Goal: Task Accomplishment & Management: Manage account settings

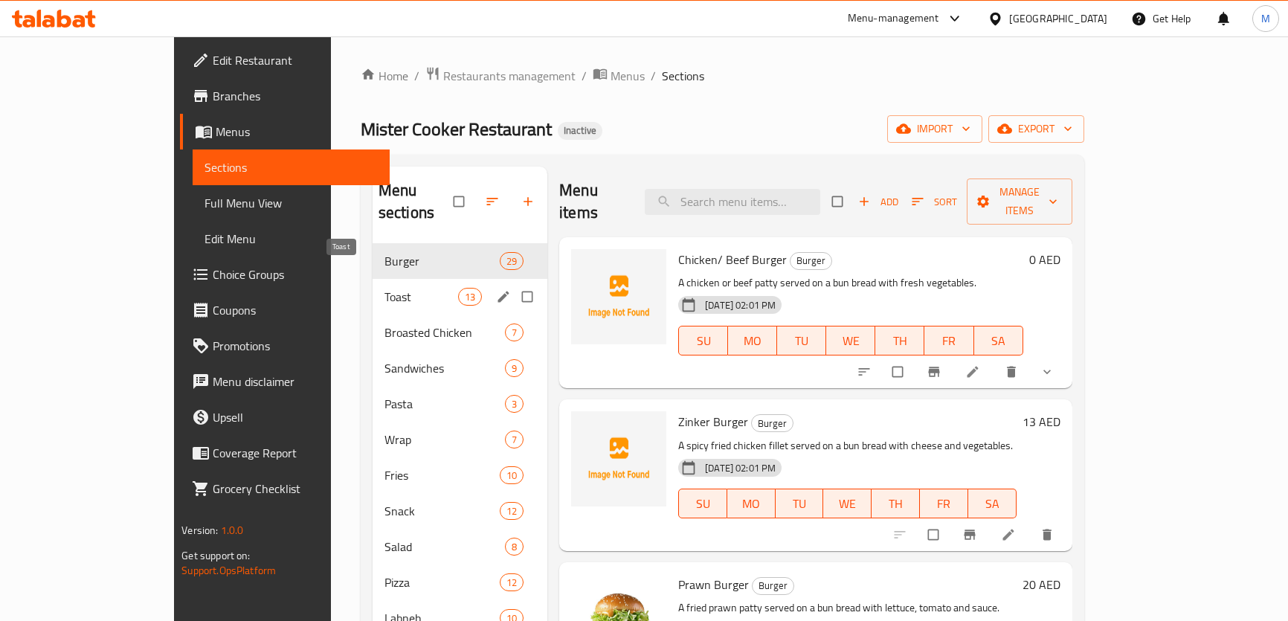
click at [384, 288] on span "Toast" at bounding box center [421, 297] width 74 height 18
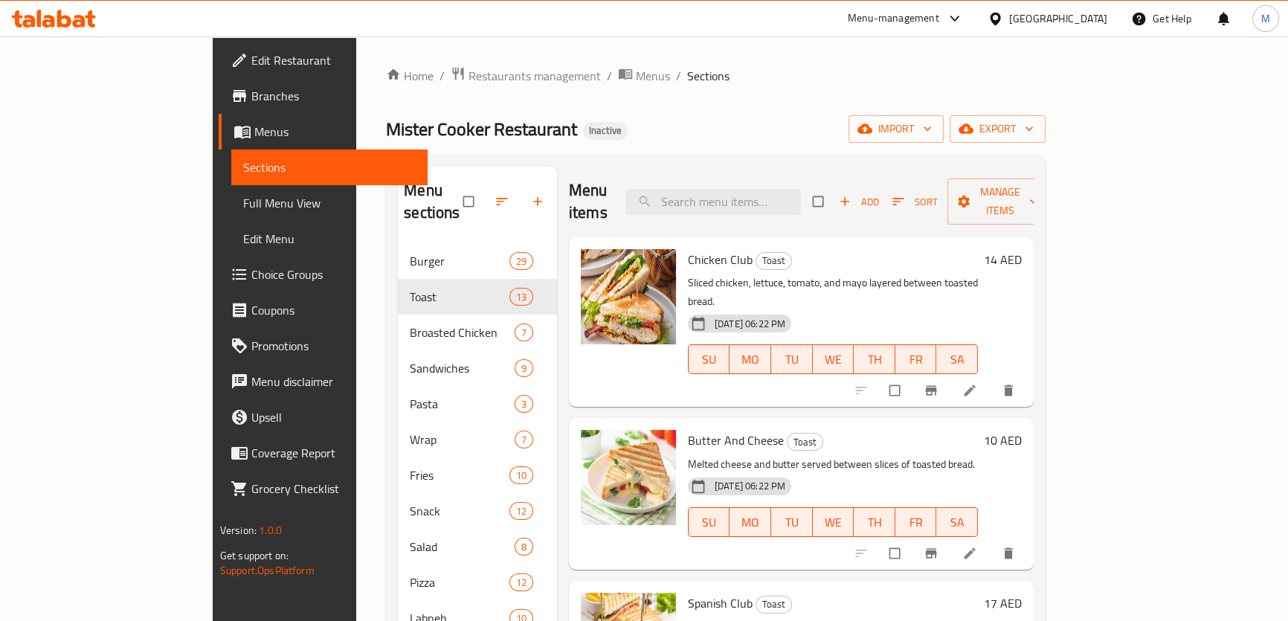
click at [1056, 16] on div "United Arab Emirates" at bounding box center [1058, 18] width 98 height 16
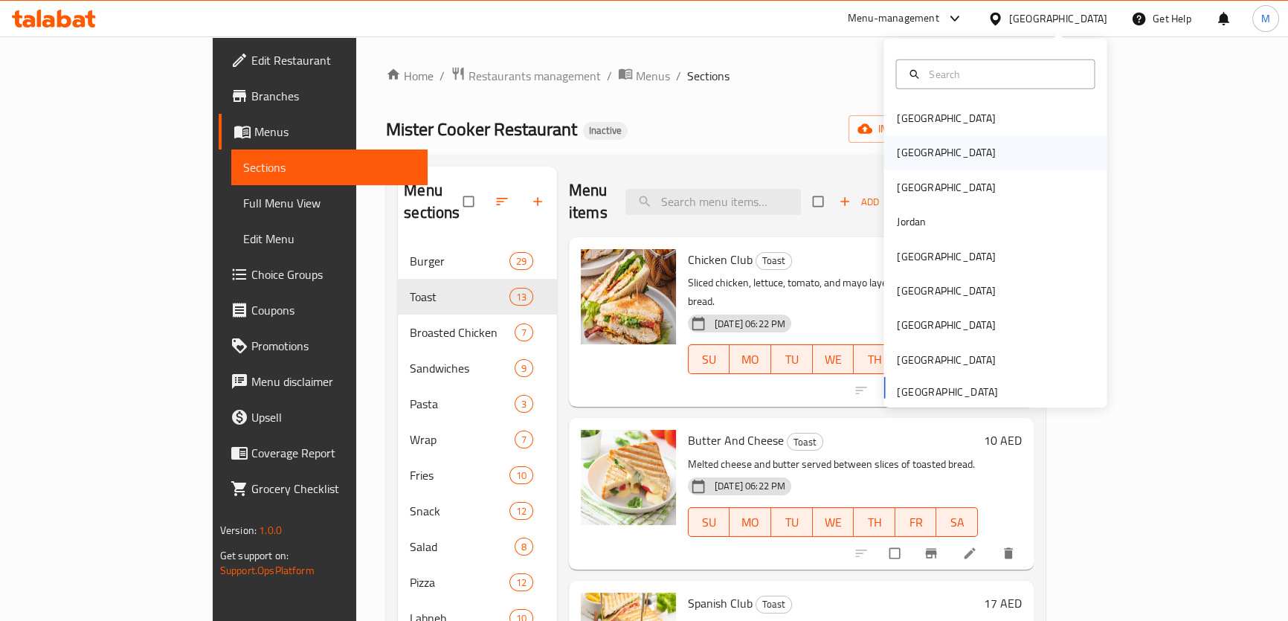
click at [914, 149] on div "Egypt" at bounding box center [946, 152] width 122 height 34
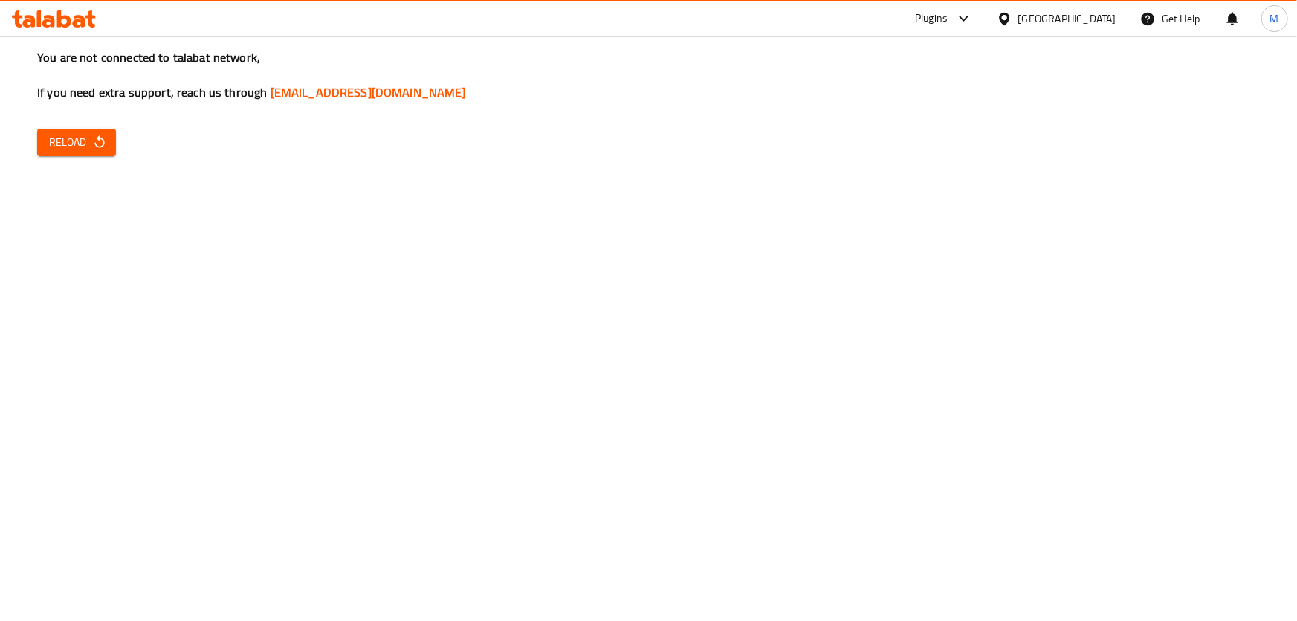
click at [62, 149] on span "Reload" at bounding box center [76, 142] width 55 height 19
click at [54, 136] on span "Reload" at bounding box center [76, 142] width 55 height 19
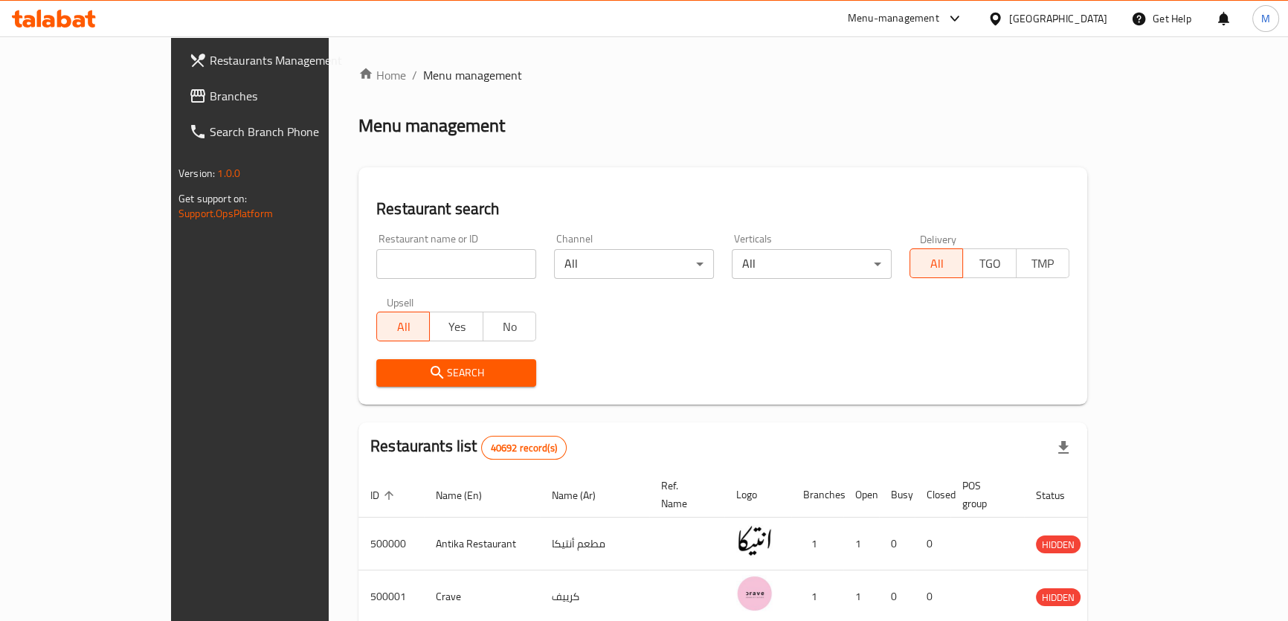
click at [177, 82] on link "Branches" at bounding box center [281, 96] width 209 height 36
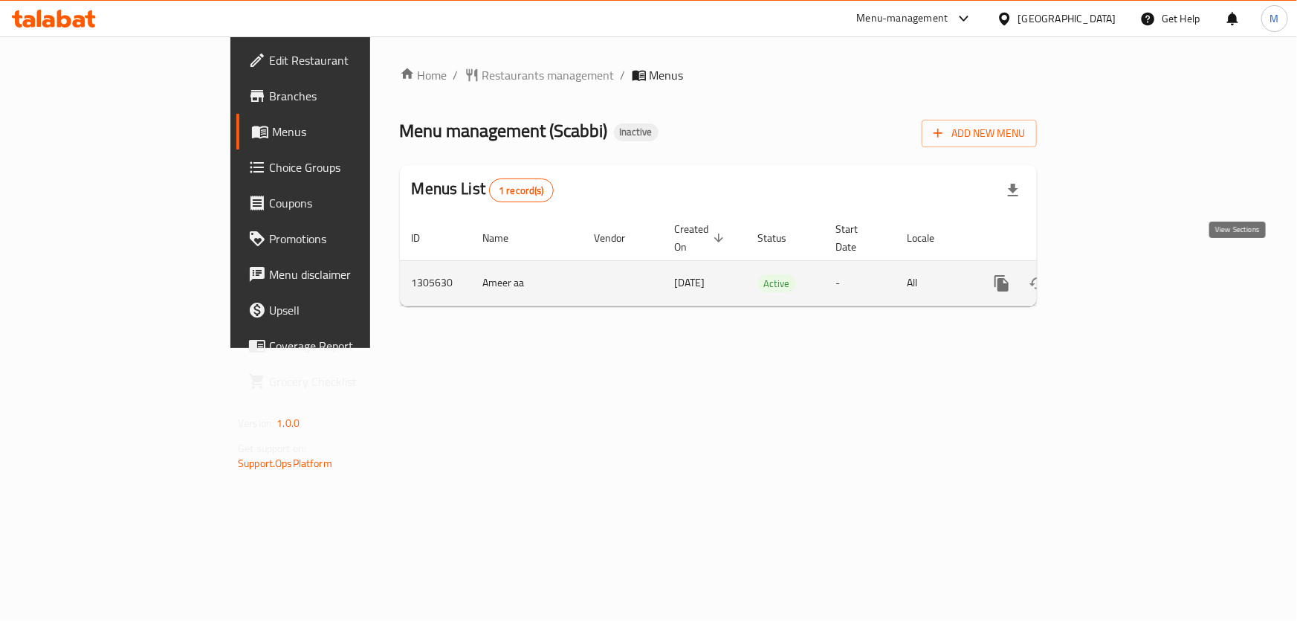
click at [1116, 277] on icon "enhanced table" at bounding box center [1109, 283] width 13 height 13
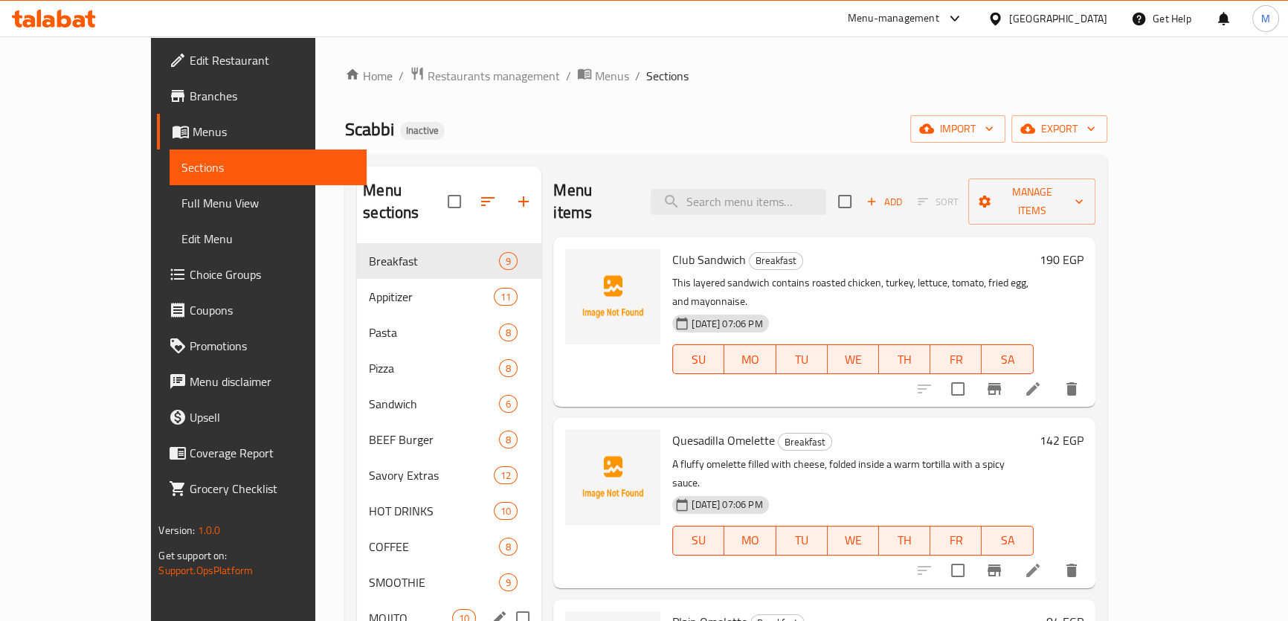
scroll to position [325, 0]
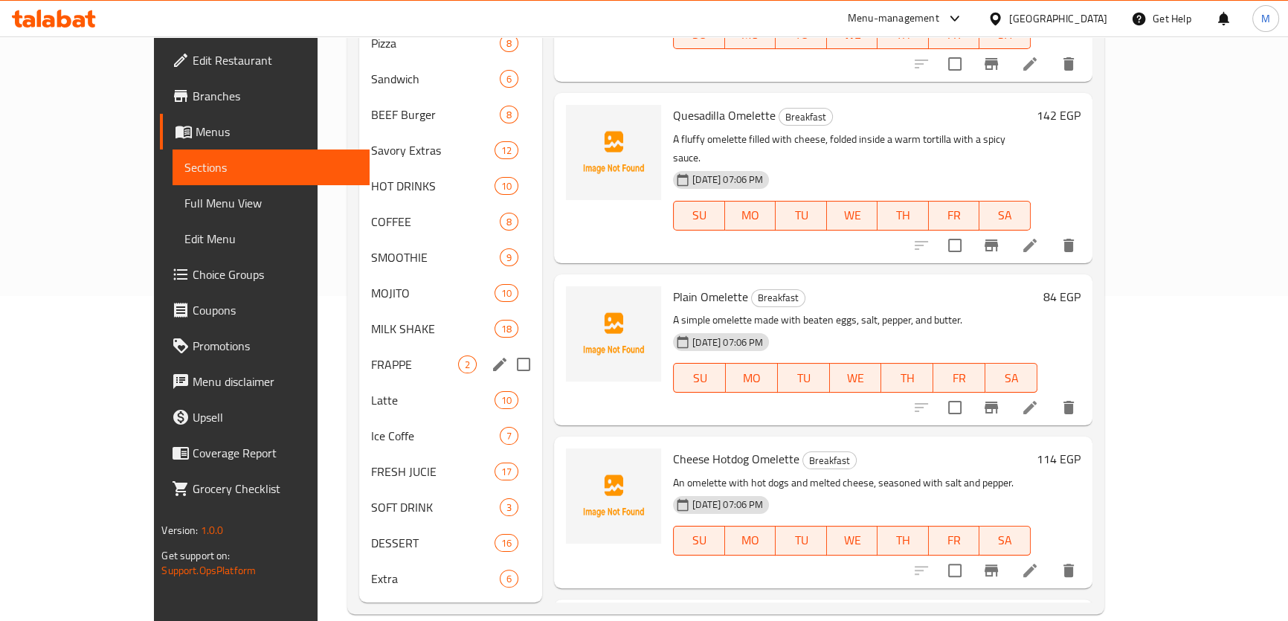
click at [359, 346] on div "FRAPPE 2" at bounding box center [451, 364] width 184 height 36
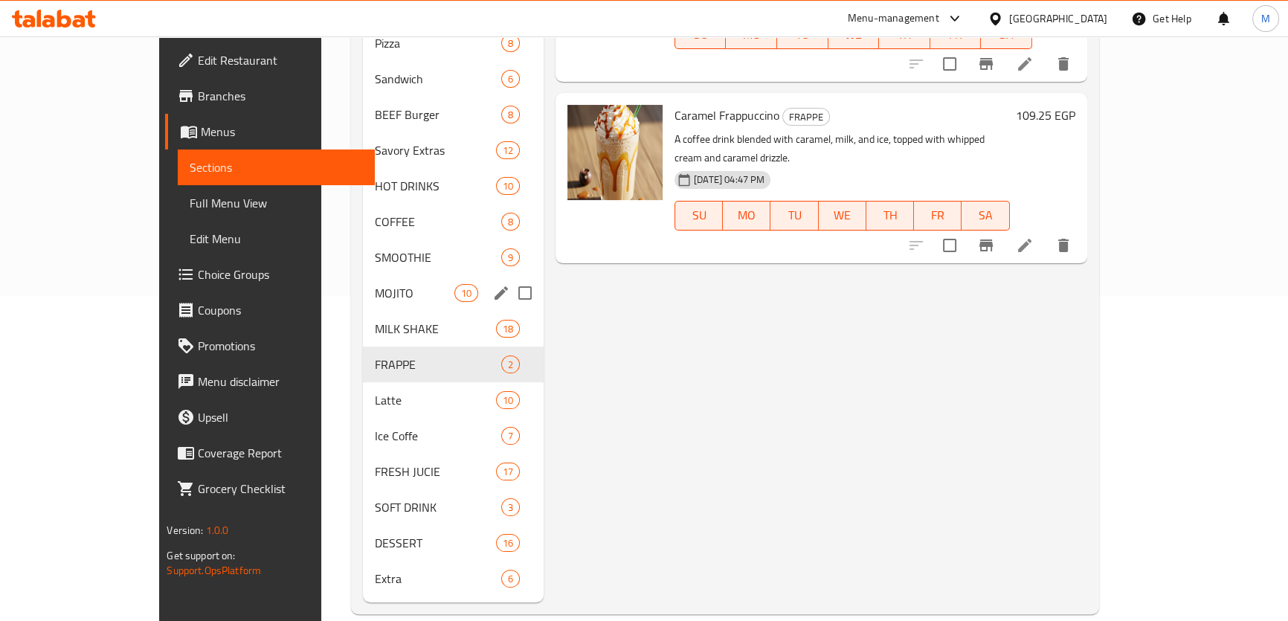
click at [363, 275] on div "MOJITO 10" at bounding box center [453, 293] width 181 height 36
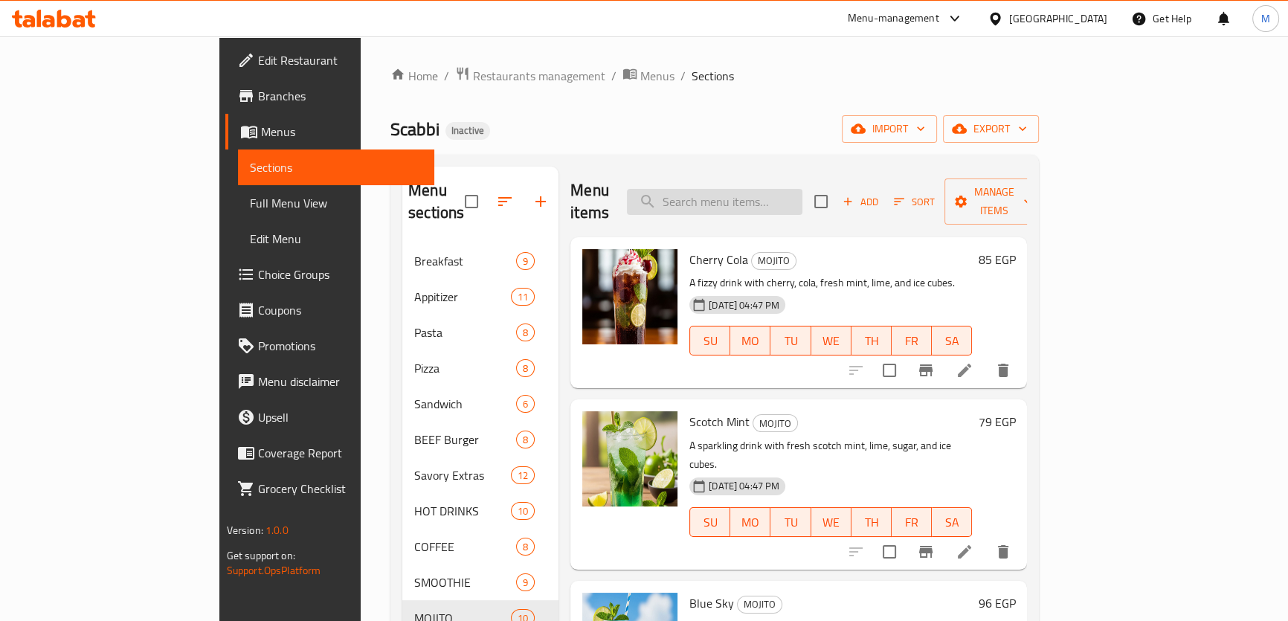
click at [802, 193] on input "search" at bounding box center [714, 202] width 175 height 26
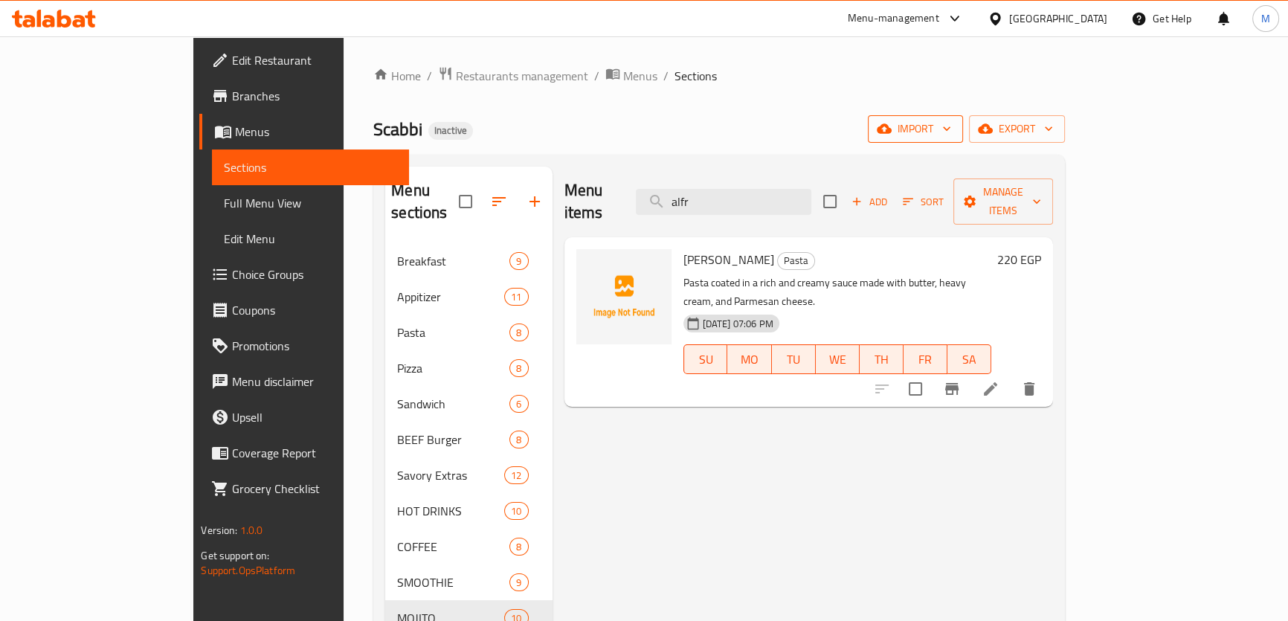
type input "alfr"
click at [963, 117] on button "import" at bounding box center [915, 129] width 95 height 28
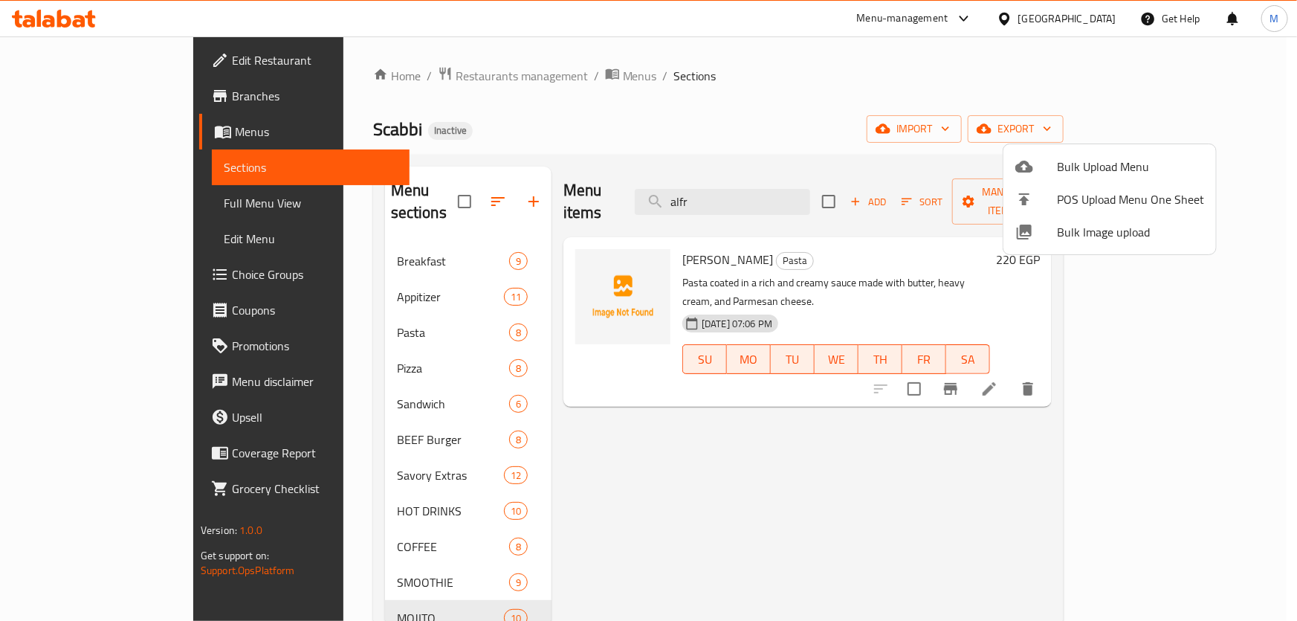
click at [1117, 226] on span "Bulk Image upload" at bounding box center [1130, 232] width 147 height 18
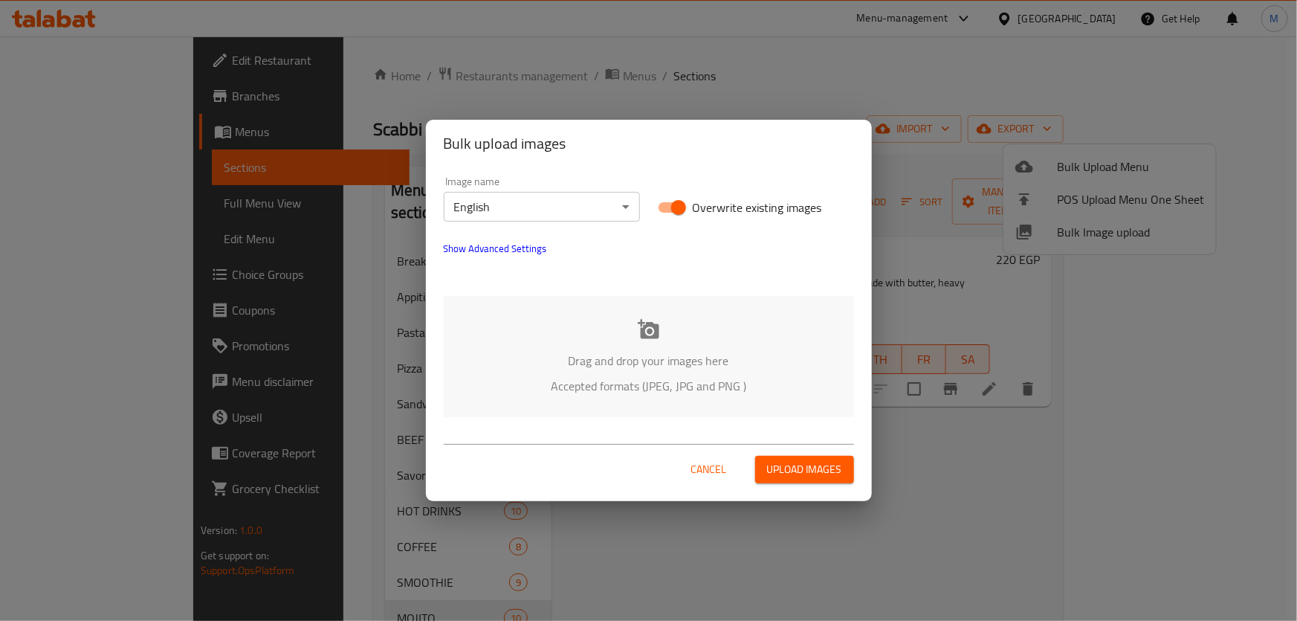
click at [683, 201] on input "Overwrite existing images" at bounding box center [678, 207] width 85 height 28
checkbox input "false"
click at [677, 355] on p "Drag and drop your images here" at bounding box center [649, 361] width 366 height 18
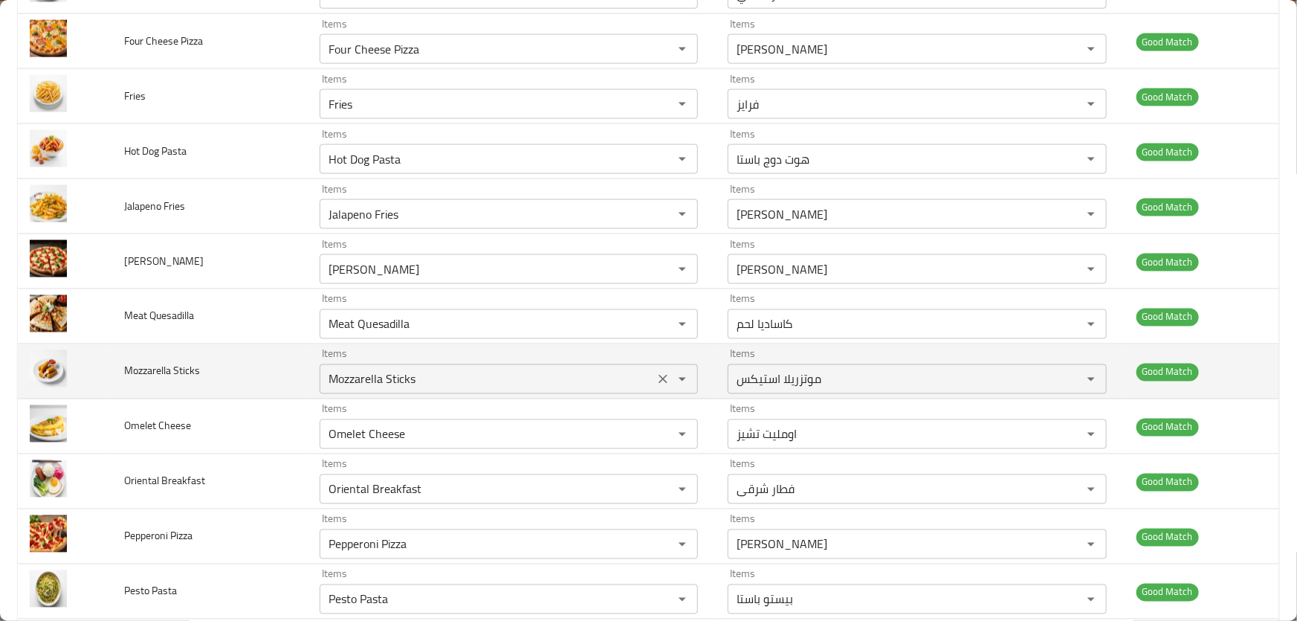
scroll to position [1722, 0]
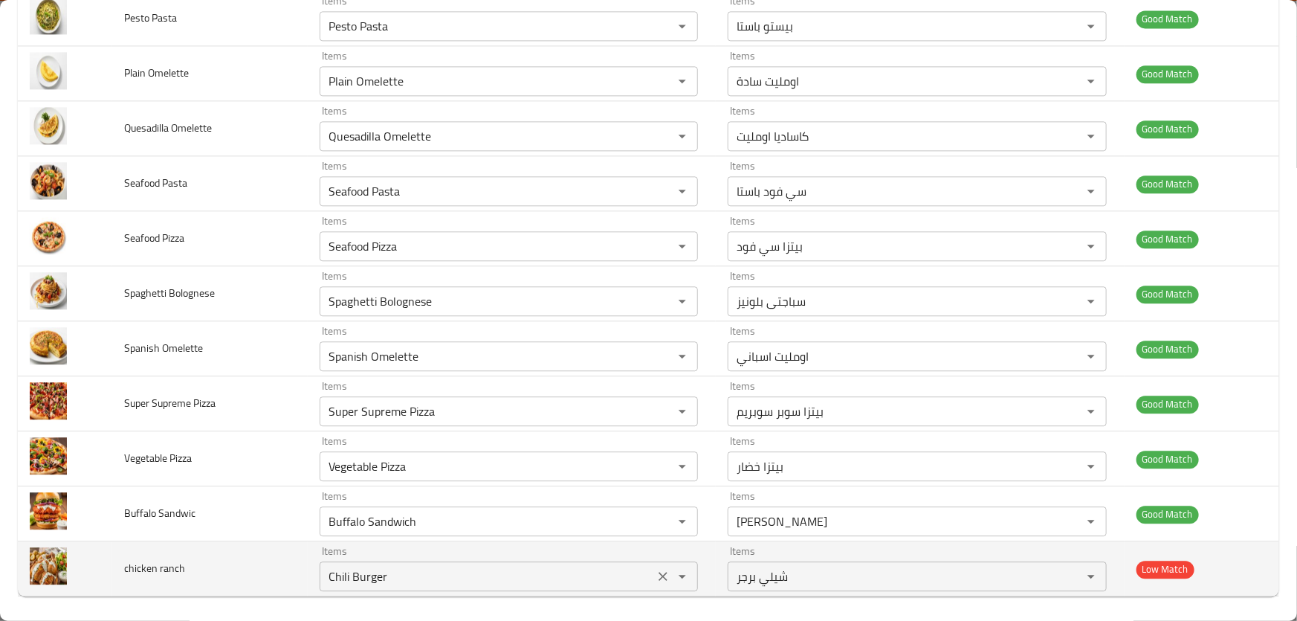
click at [405, 566] on ranch "Chili Burger" at bounding box center [487, 576] width 326 height 21
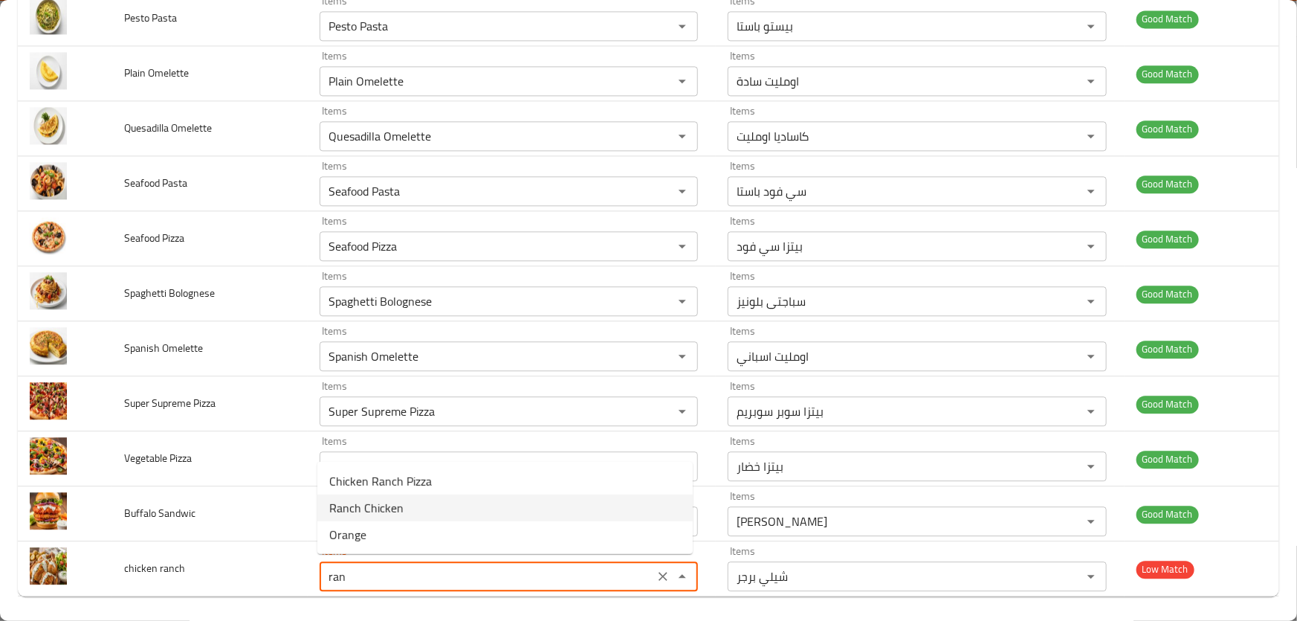
click at [395, 514] on span "Ranch Chicken" at bounding box center [366, 508] width 74 height 18
type ranch "Ranch Chicken"
type ranch-ar "رانش تشكين"
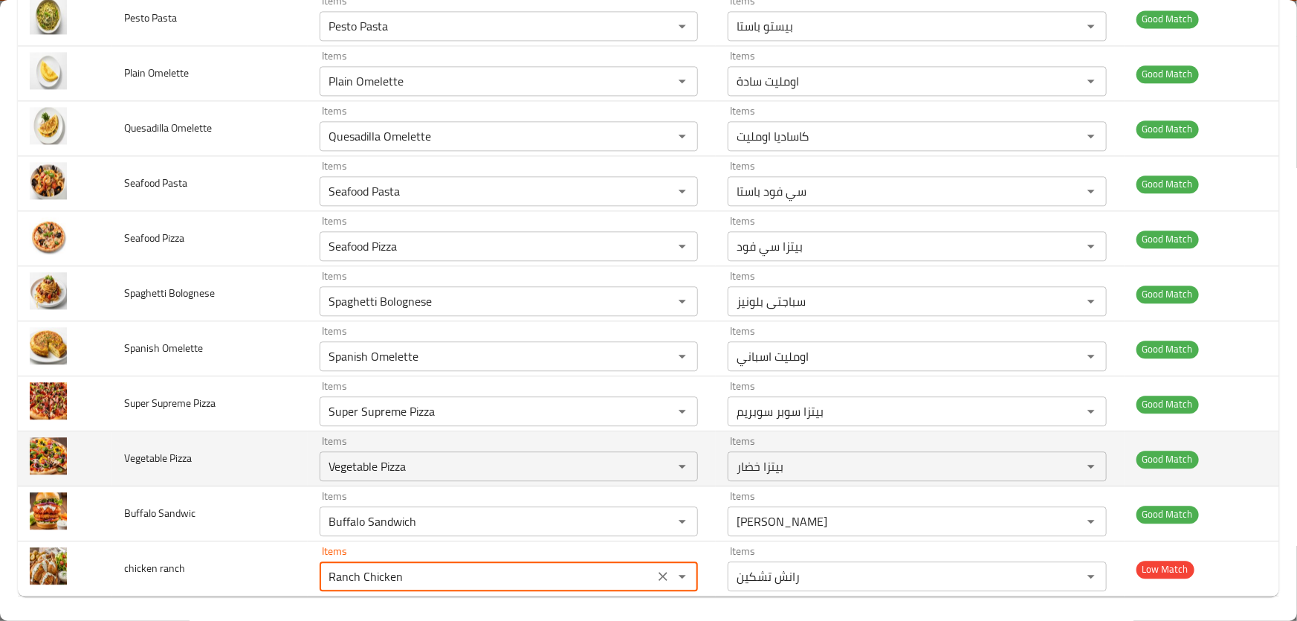
type ranch "Ranch Chicken"
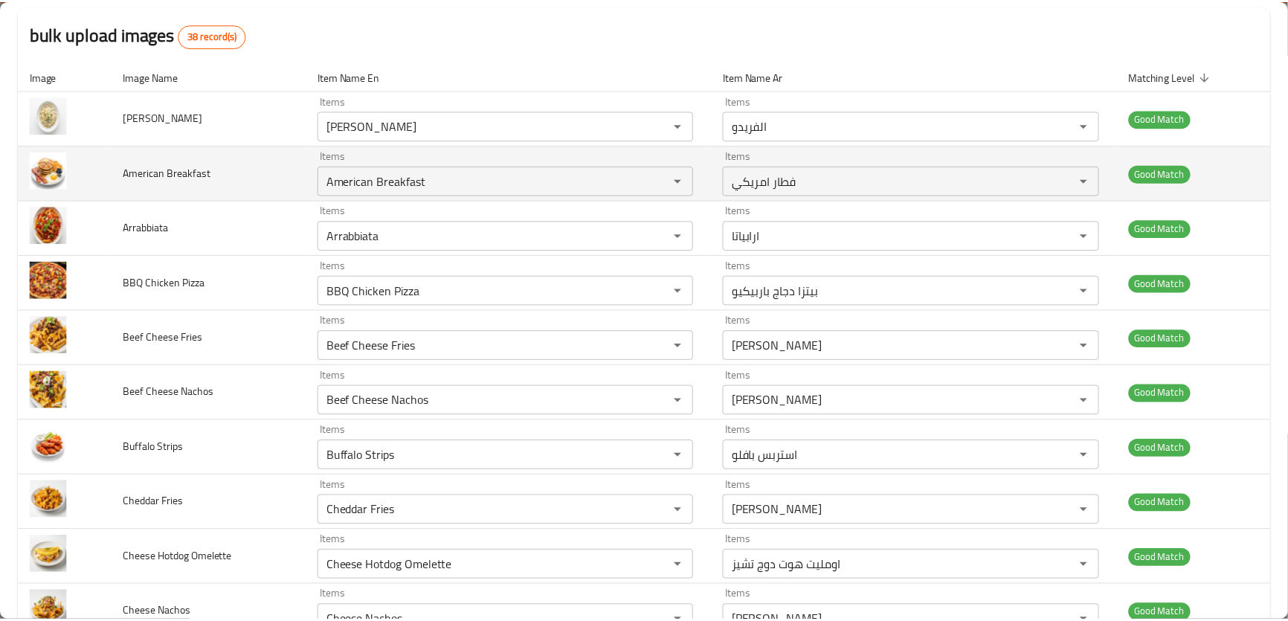
scroll to position [0, 0]
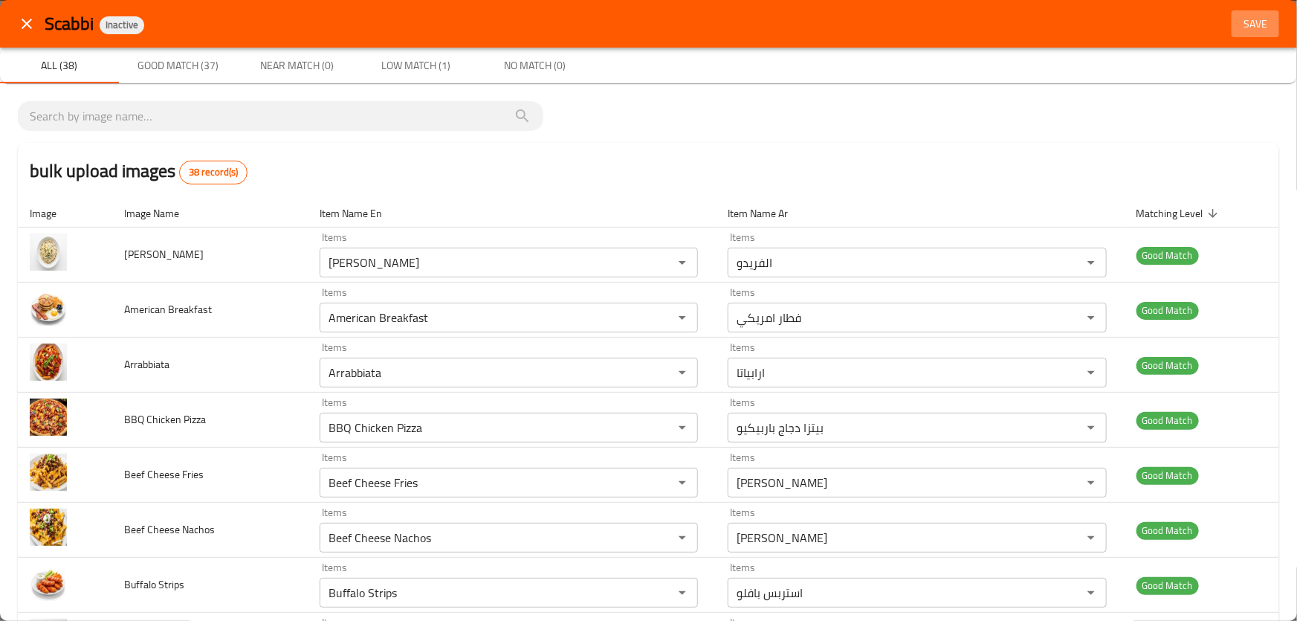
click at [1242, 16] on span "Save" at bounding box center [1256, 24] width 36 height 19
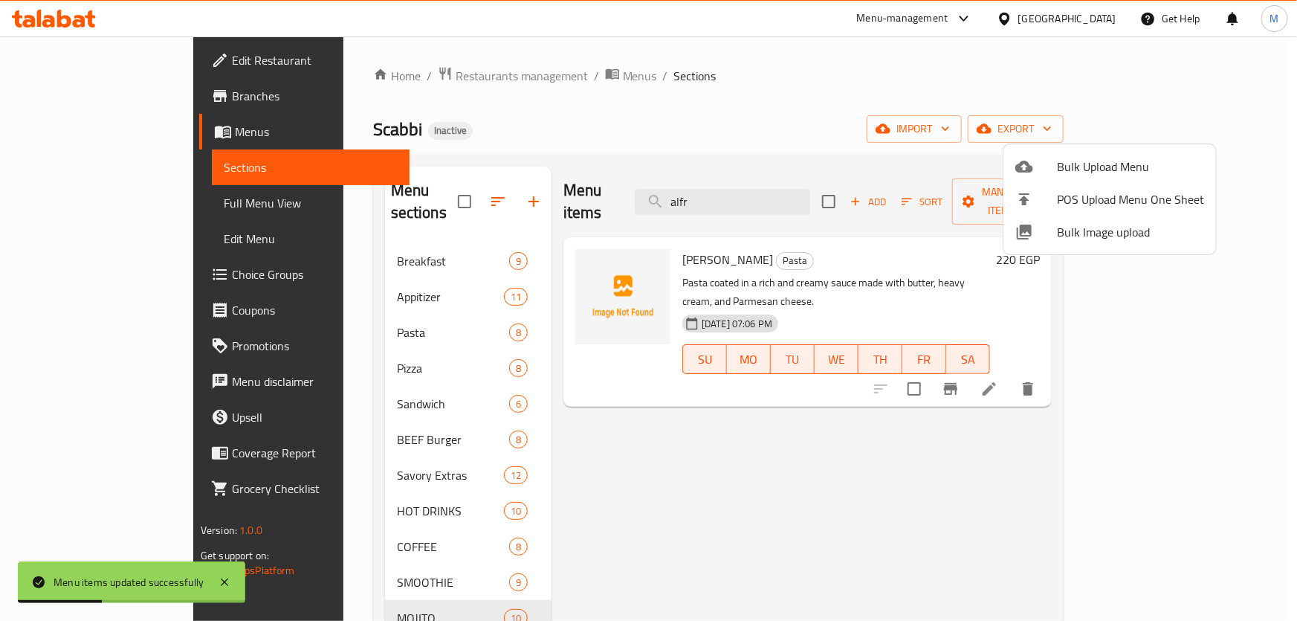
click at [668, 446] on div at bounding box center [648, 310] width 1297 height 621
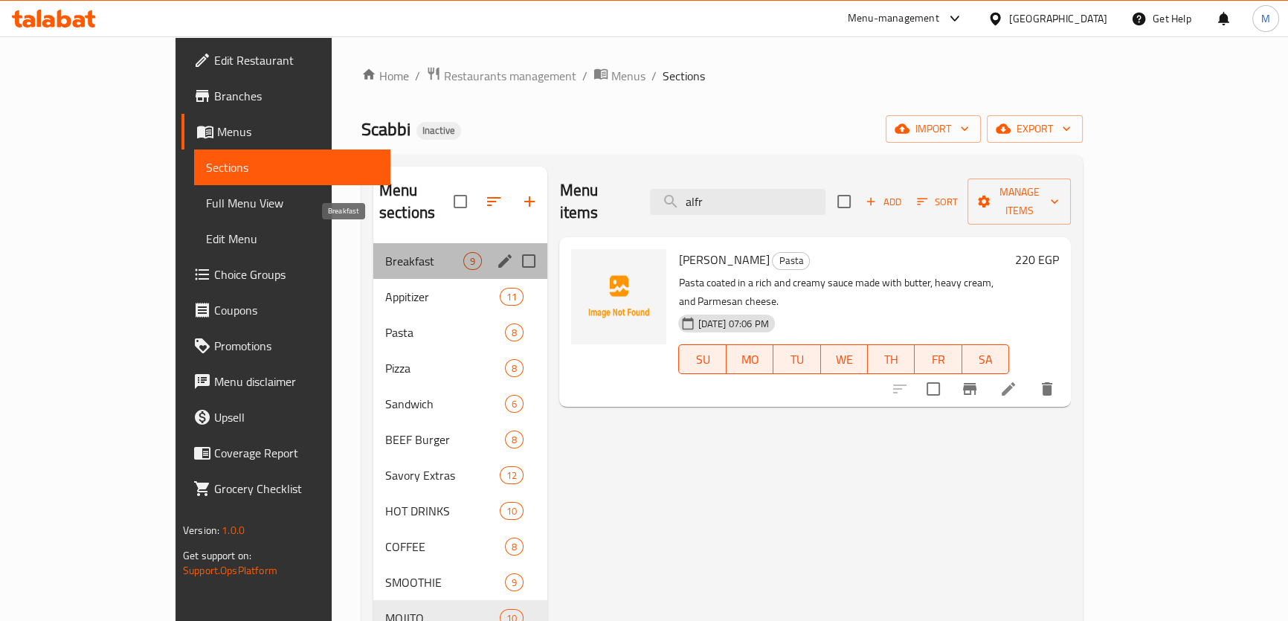
click at [385, 252] on span "Breakfast" at bounding box center [424, 261] width 78 height 18
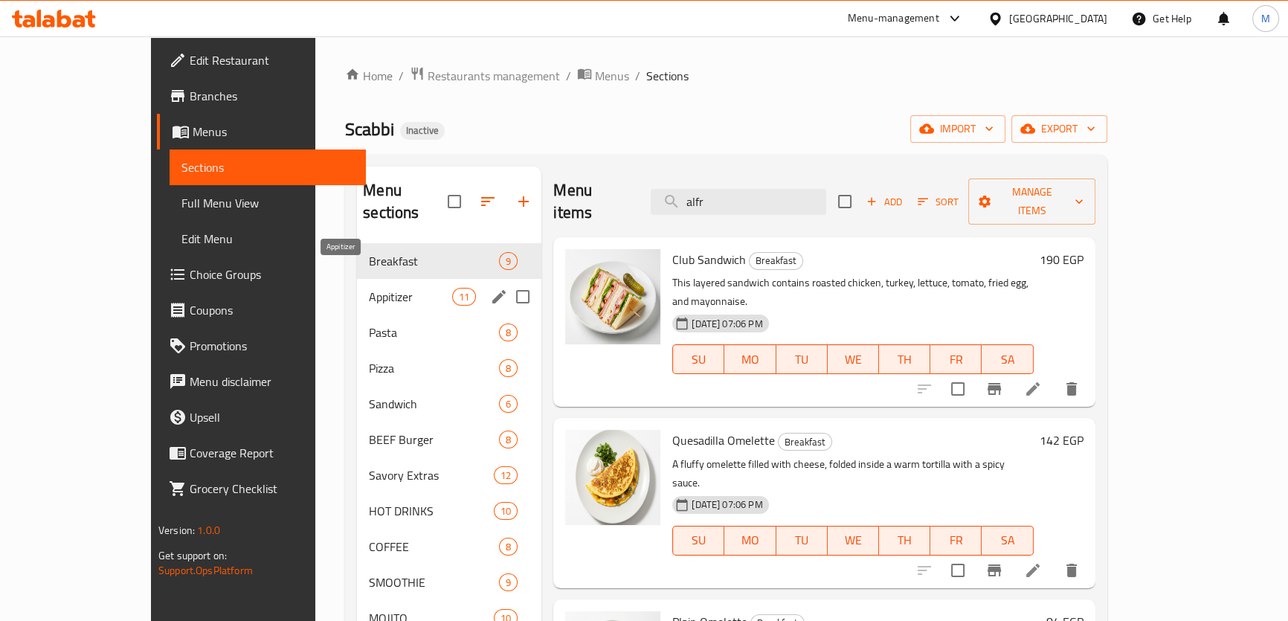
click at [369, 288] on span "Appitizer" at bounding box center [410, 297] width 83 height 18
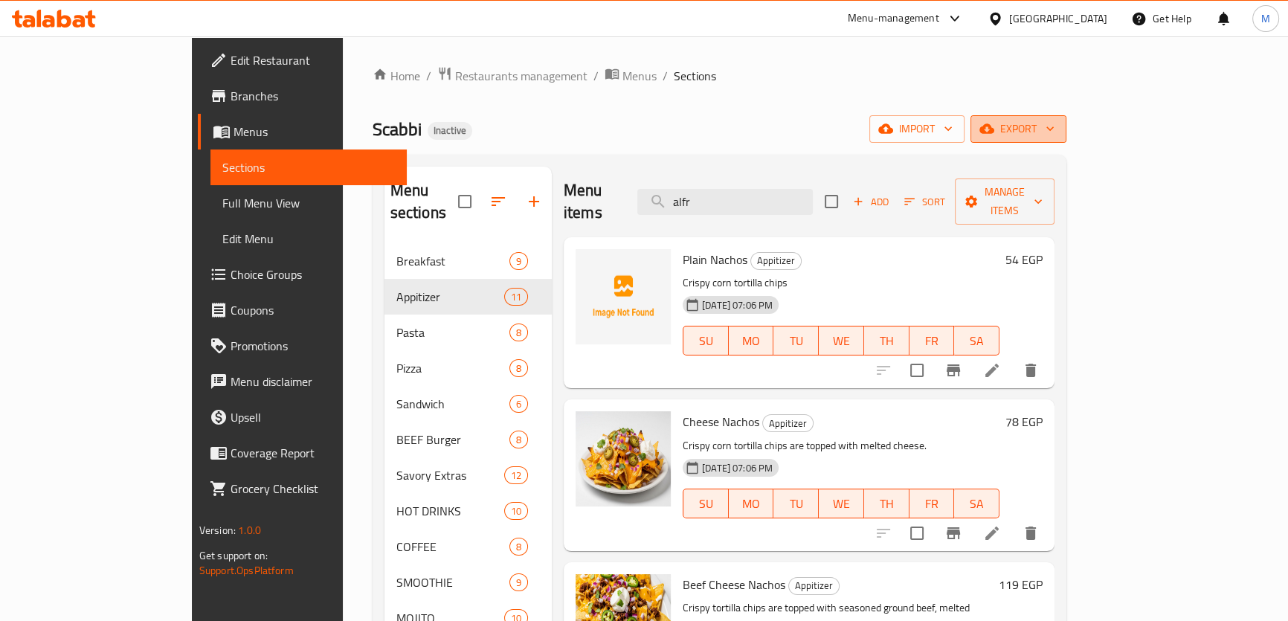
click at [1054, 128] on span "export" at bounding box center [1018, 129] width 72 height 19
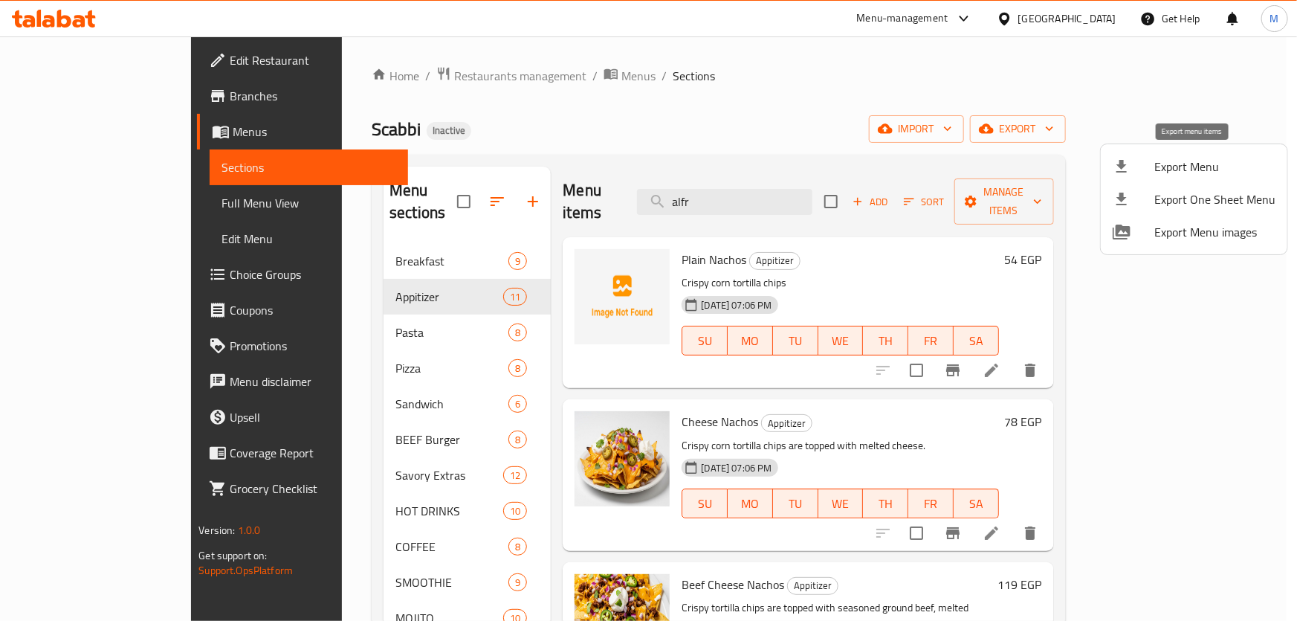
click at [1184, 158] on span "Export Menu" at bounding box center [1215, 167] width 121 height 18
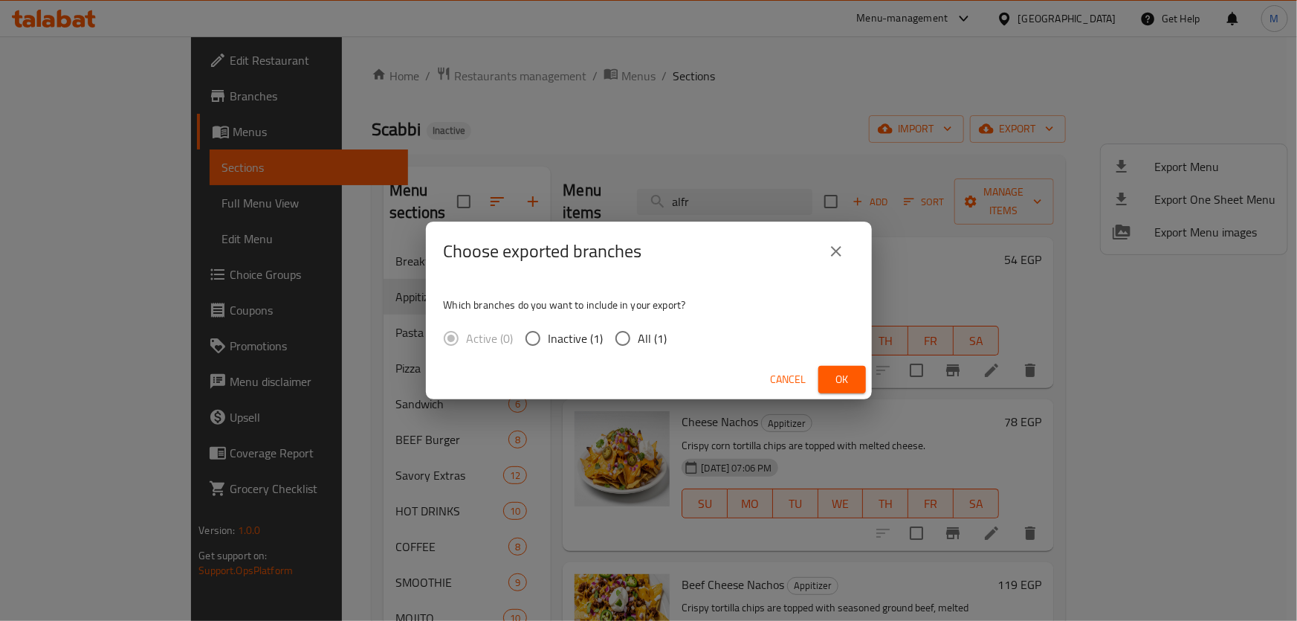
click at [624, 338] on input "All (1)" at bounding box center [622, 338] width 31 height 31
radio input "true"
click at [842, 372] on span "Ok" at bounding box center [842, 379] width 24 height 19
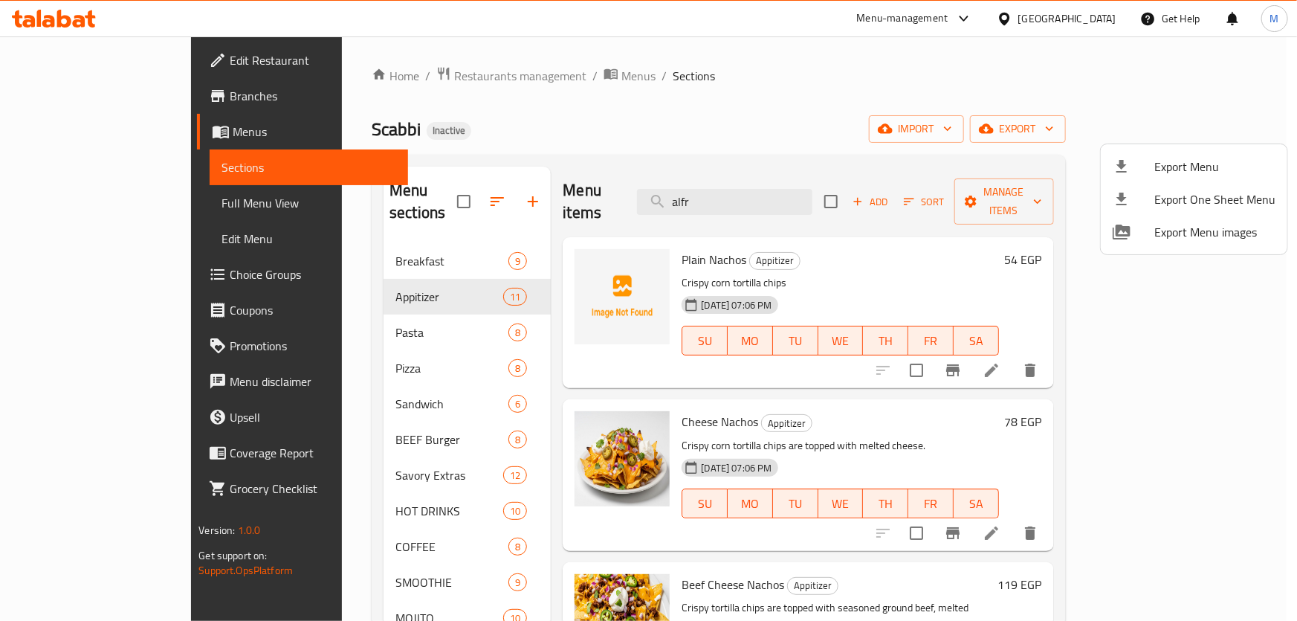
click at [773, 97] on div at bounding box center [648, 310] width 1297 height 621
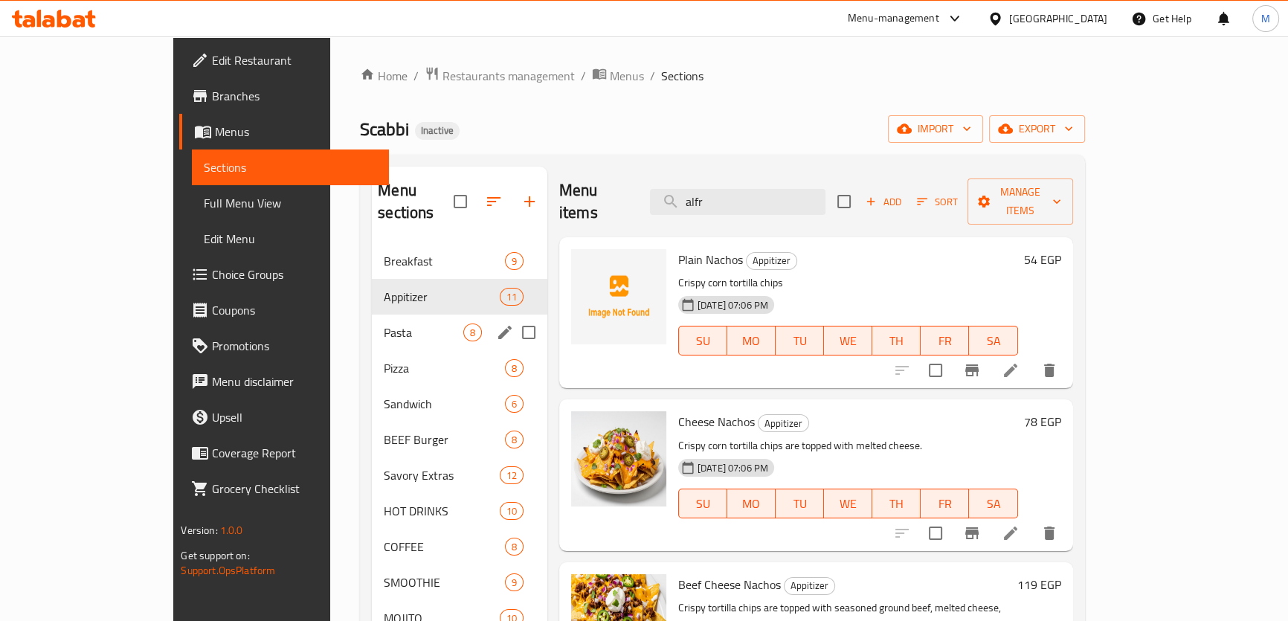
click at [384, 323] on span "Pasta" at bounding box center [423, 332] width 79 height 18
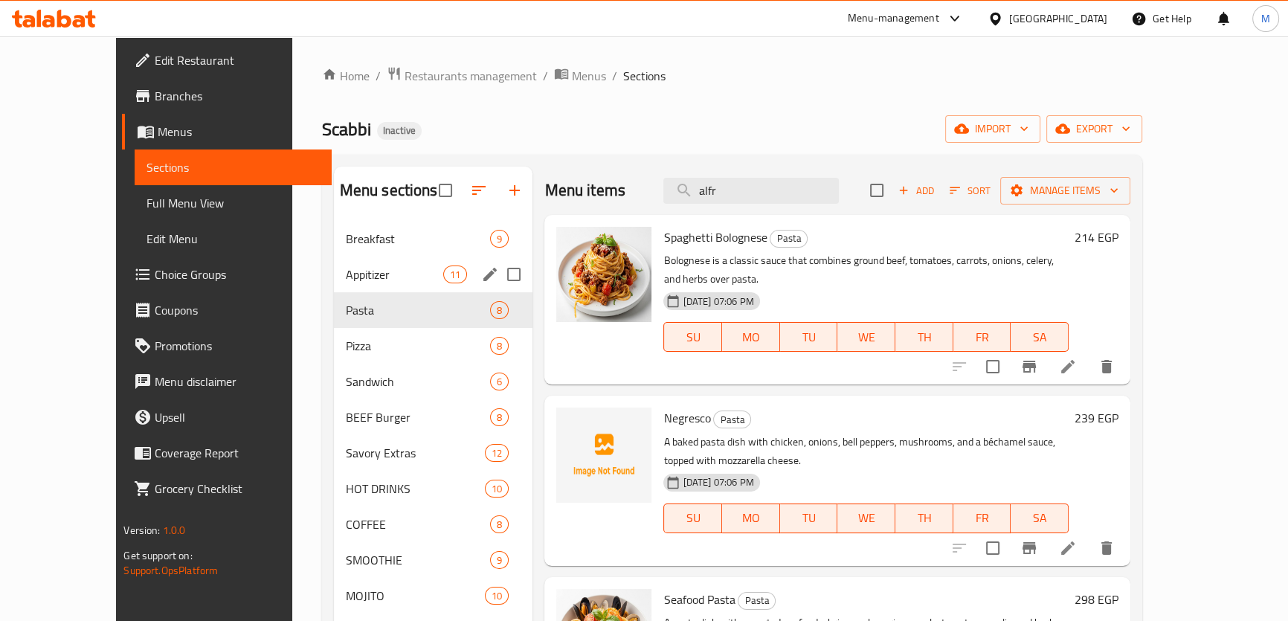
click at [334, 259] on div "Appitizer 11" at bounding box center [433, 275] width 199 height 36
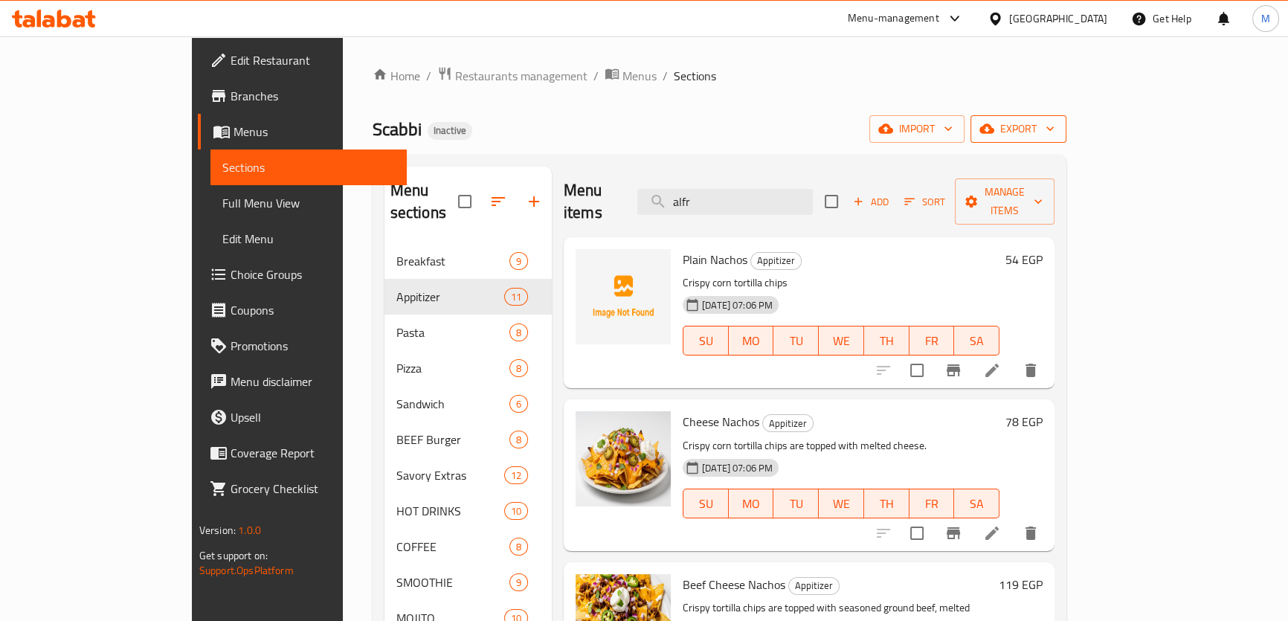
click at [1054, 135] on span "export" at bounding box center [1018, 129] width 72 height 19
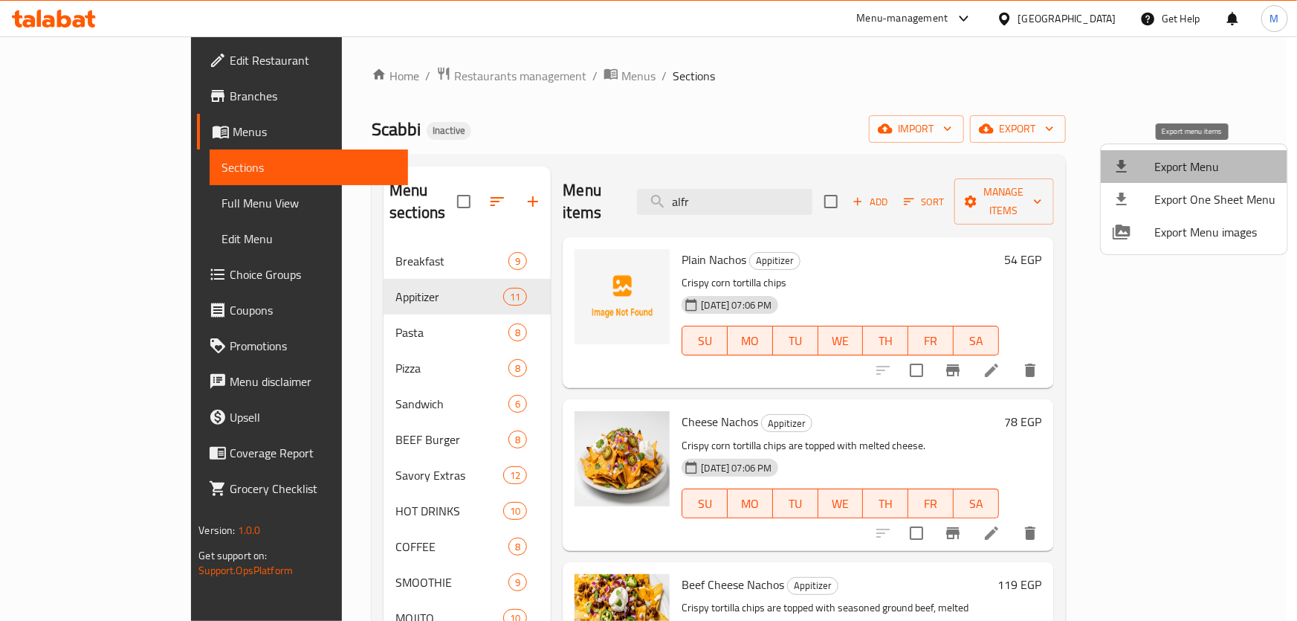
click at [1196, 163] on span "Export Menu" at bounding box center [1215, 167] width 121 height 18
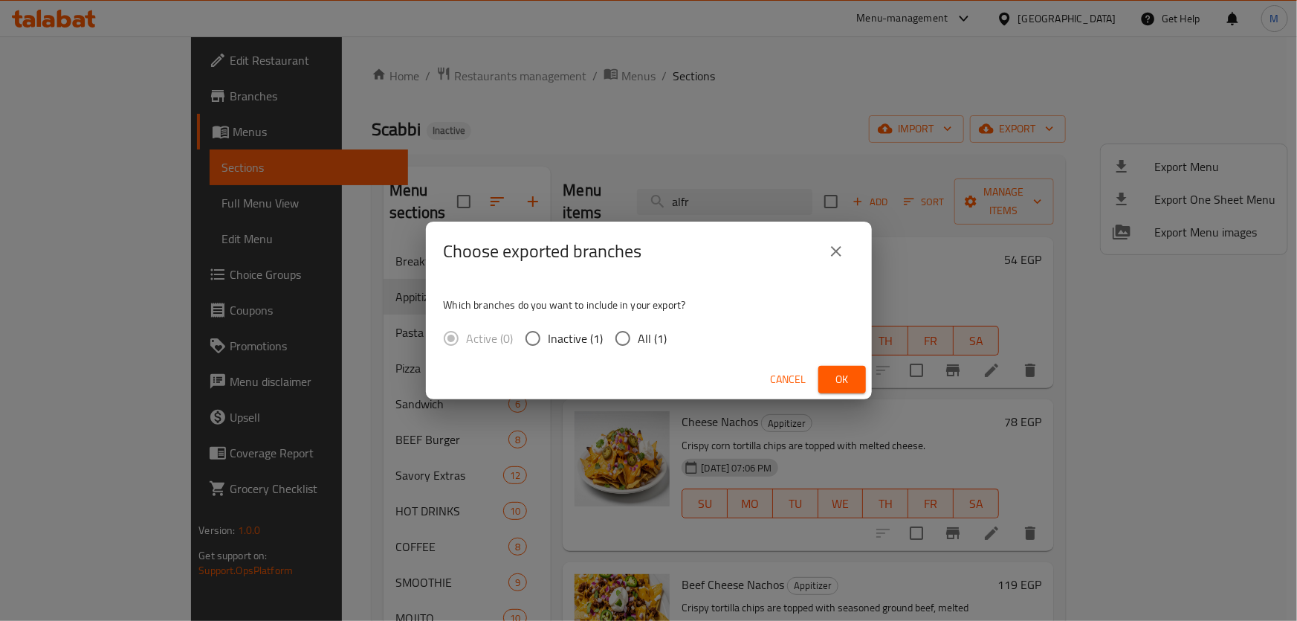
click at [626, 335] on input "All (1)" at bounding box center [622, 338] width 31 height 31
radio input "true"
click at [854, 376] on button "Ok" at bounding box center [843, 380] width 48 height 28
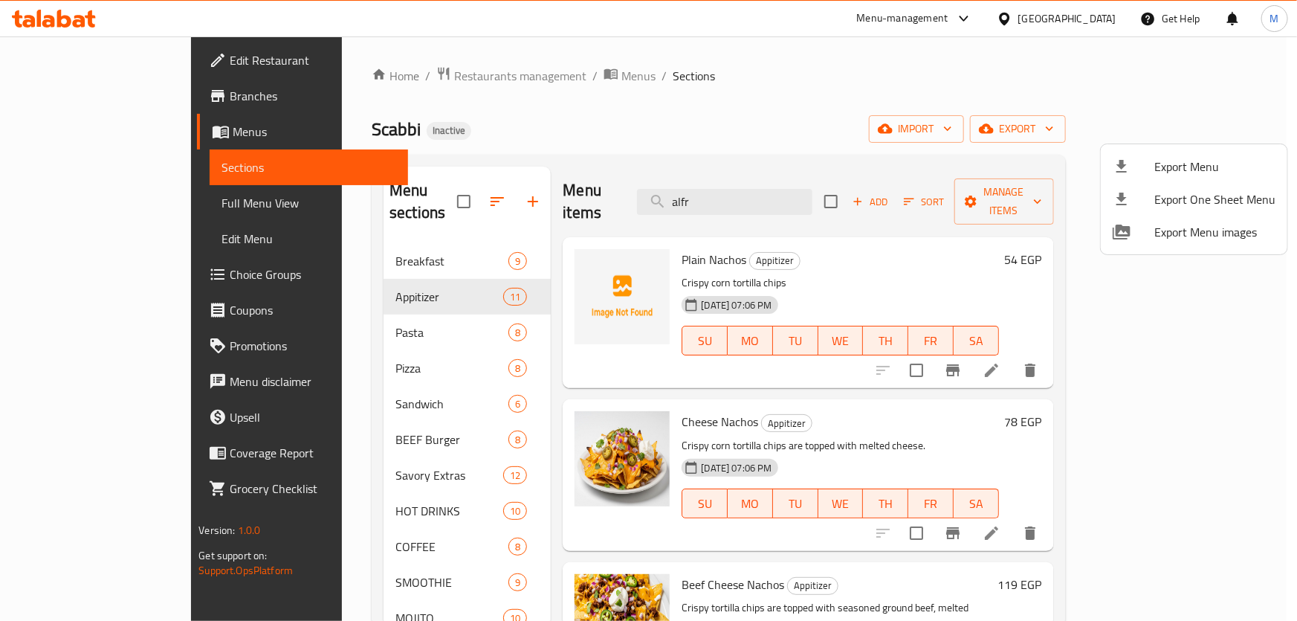
click at [1097, 15] on div at bounding box center [648, 310] width 1297 height 621
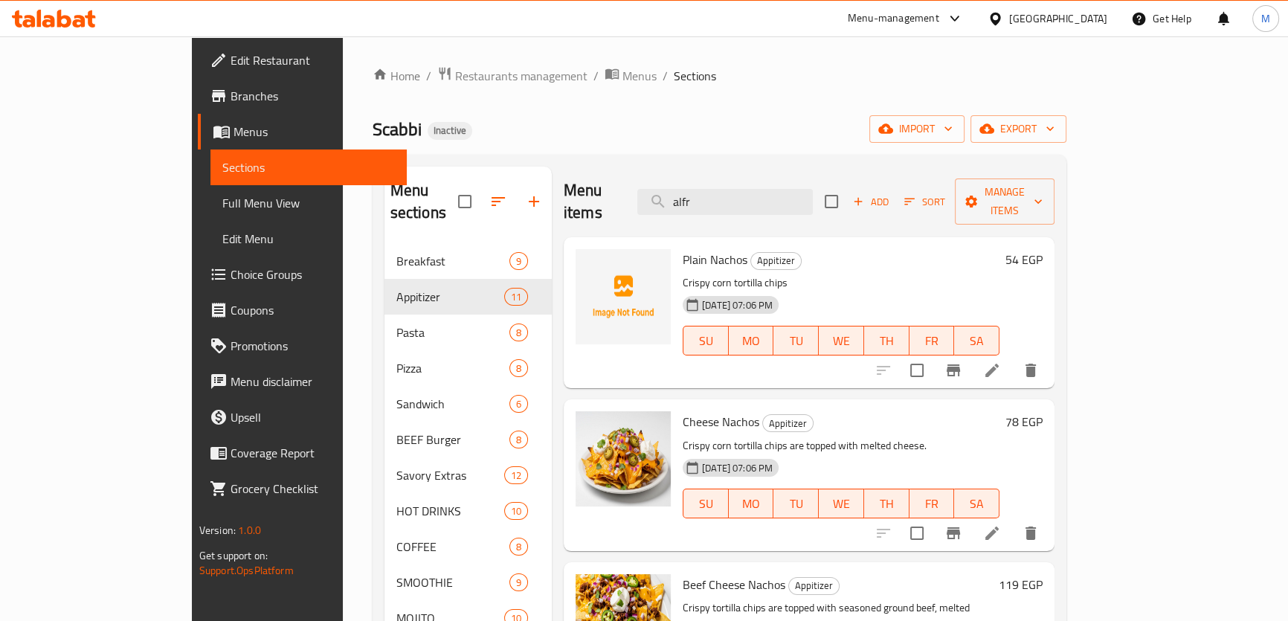
click at [1101, 16] on div "[GEOGRAPHIC_DATA]" at bounding box center [1058, 18] width 98 height 16
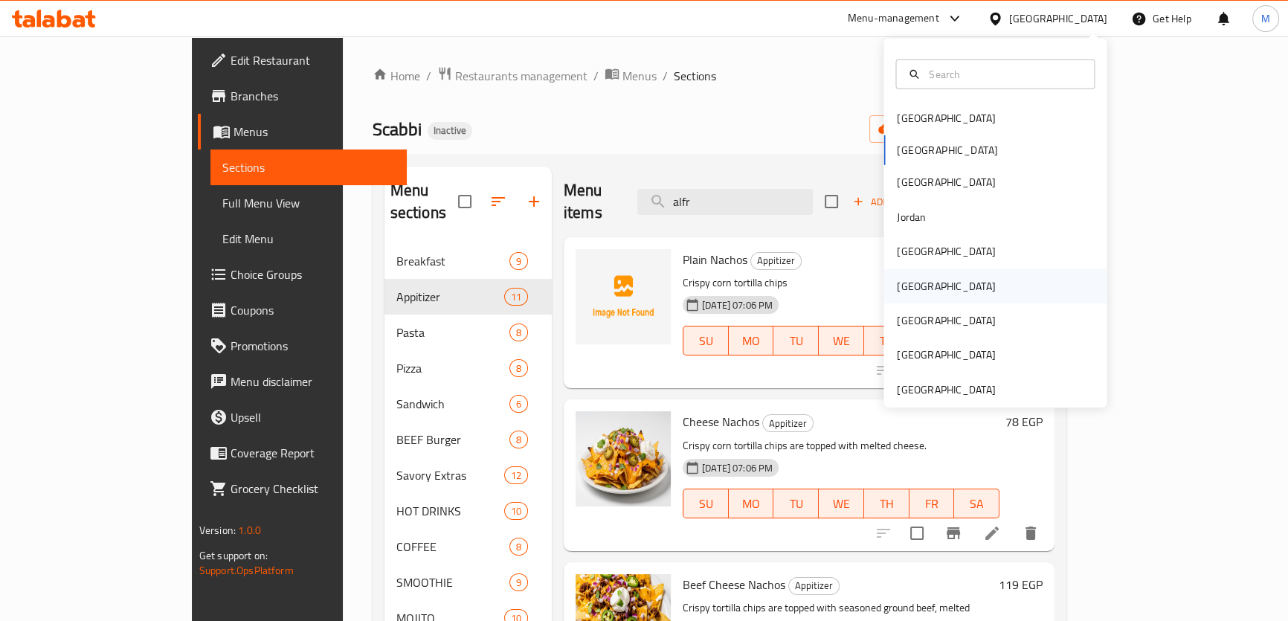
click at [906, 282] on div "[GEOGRAPHIC_DATA]" at bounding box center [946, 285] width 98 height 16
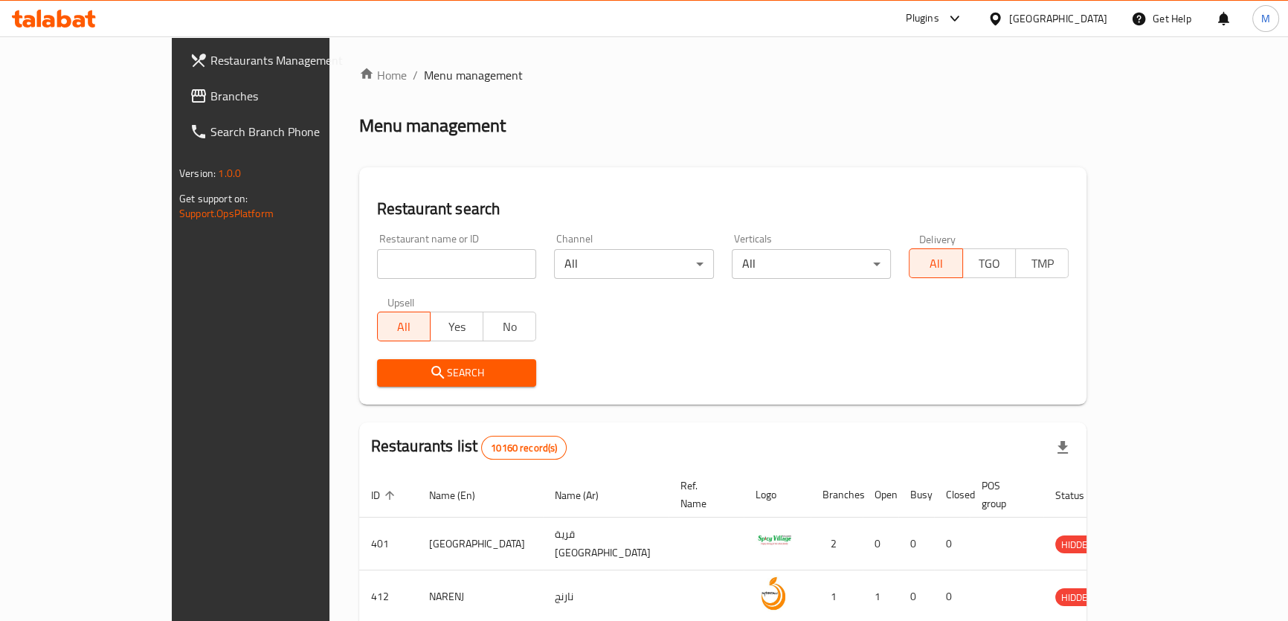
click at [210, 100] on span "Branches" at bounding box center [292, 96] width 164 height 18
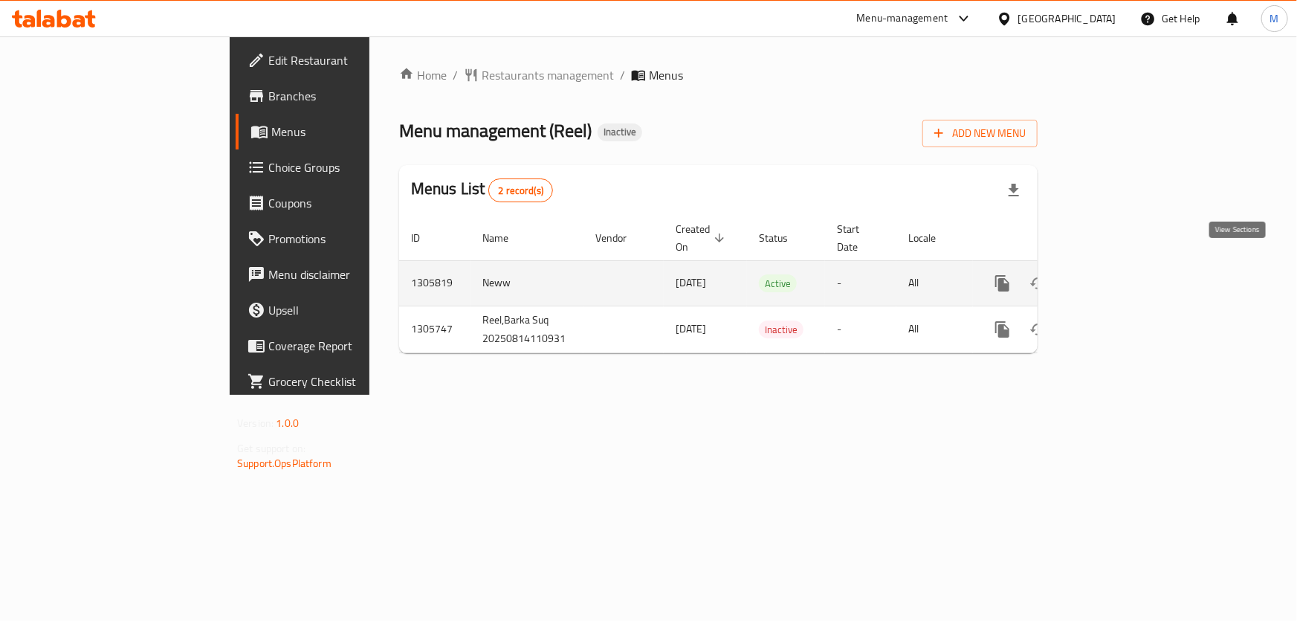
click at [1119, 274] on icon "enhanced table" at bounding box center [1110, 283] width 18 height 18
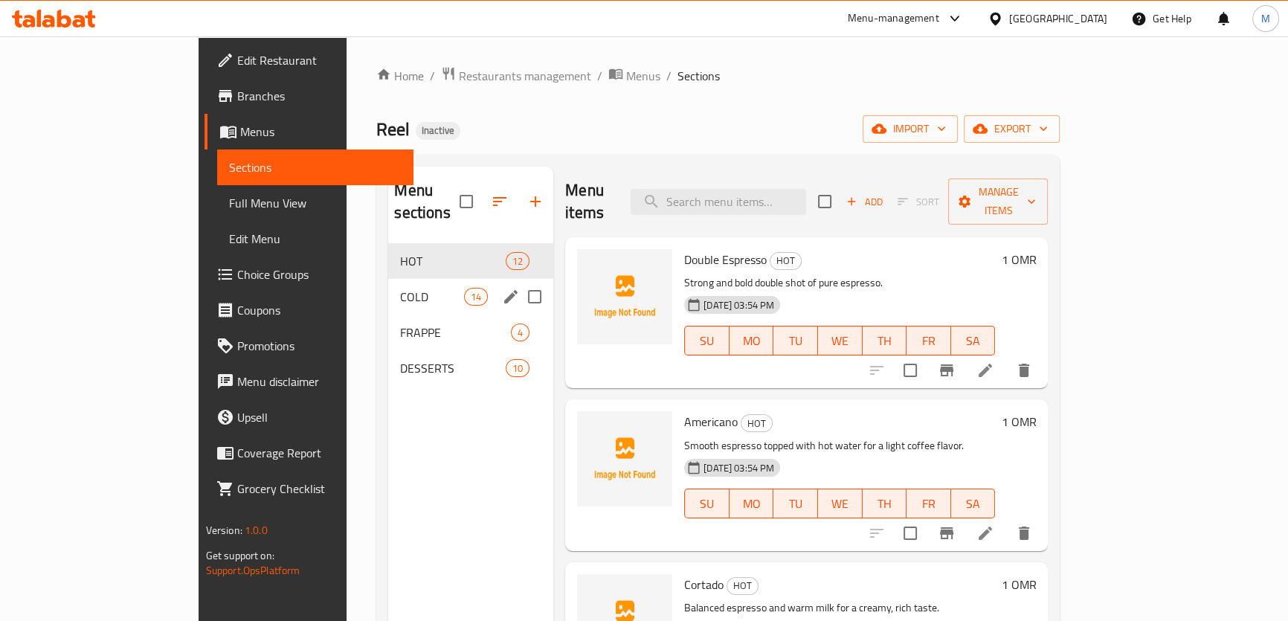
click at [400, 288] on span "COLD" at bounding box center [431, 297] width 63 height 18
click at [400, 323] on span "FRAPPE" at bounding box center [455, 332] width 111 height 18
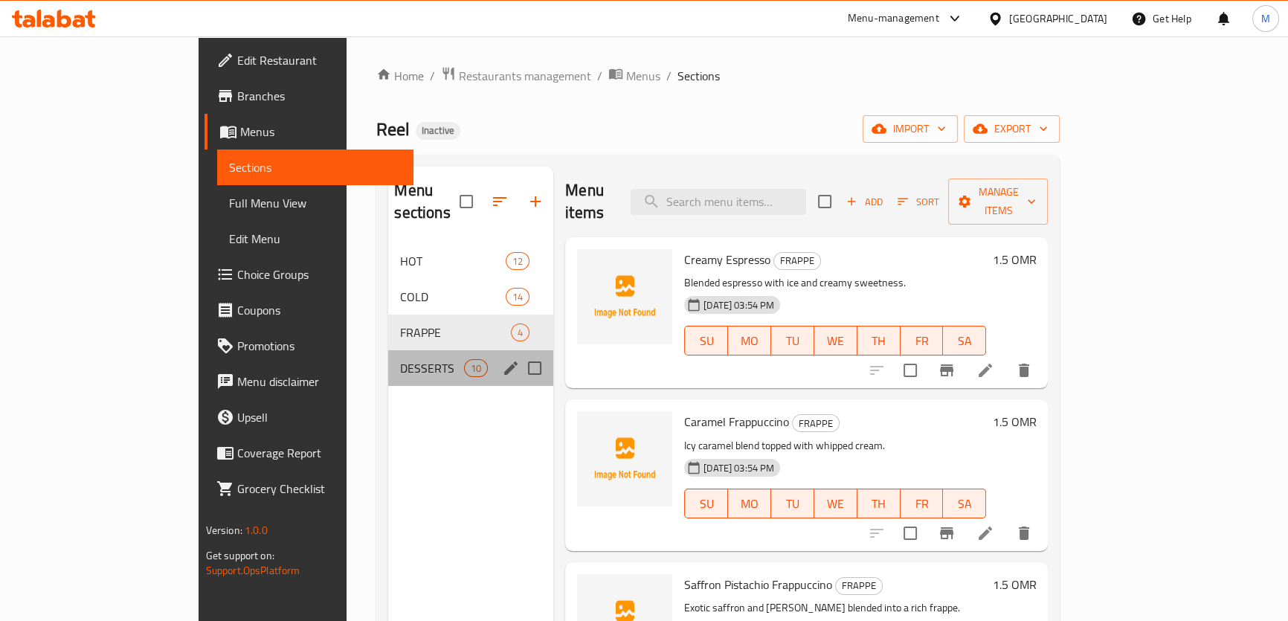
click at [388, 357] on div "DESSERTS 10" at bounding box center [470, 368] width 165 height 36
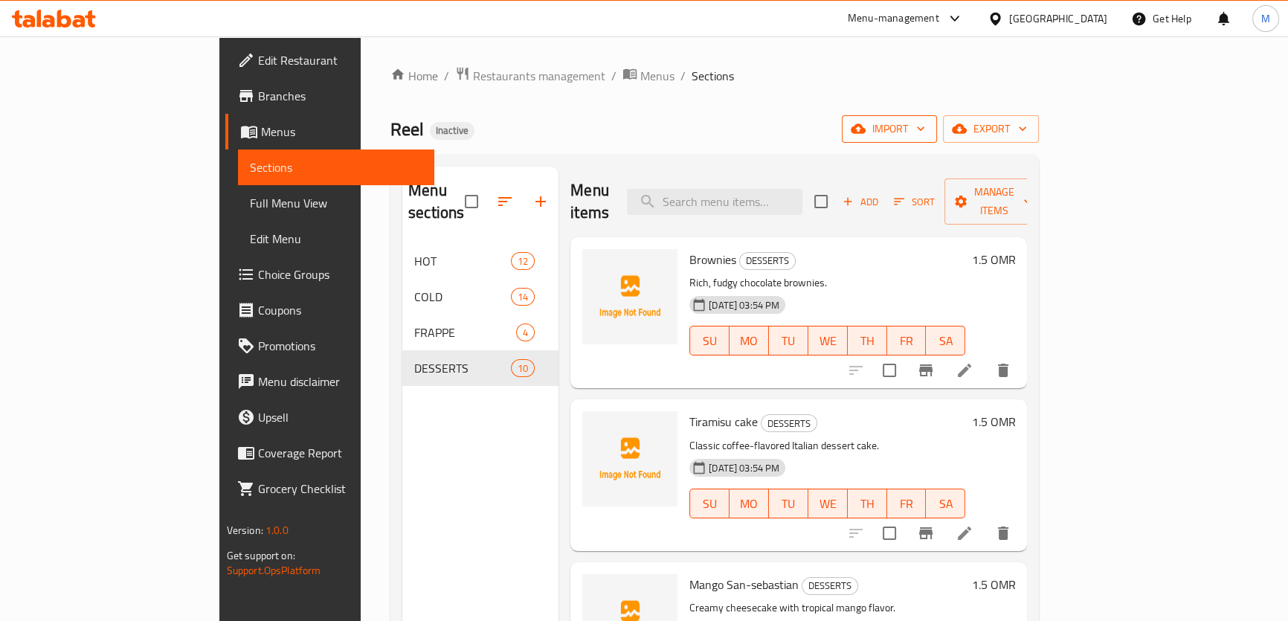
click at [925, 125] on span "import" at bounding box center [889, 129] width 71 height 19
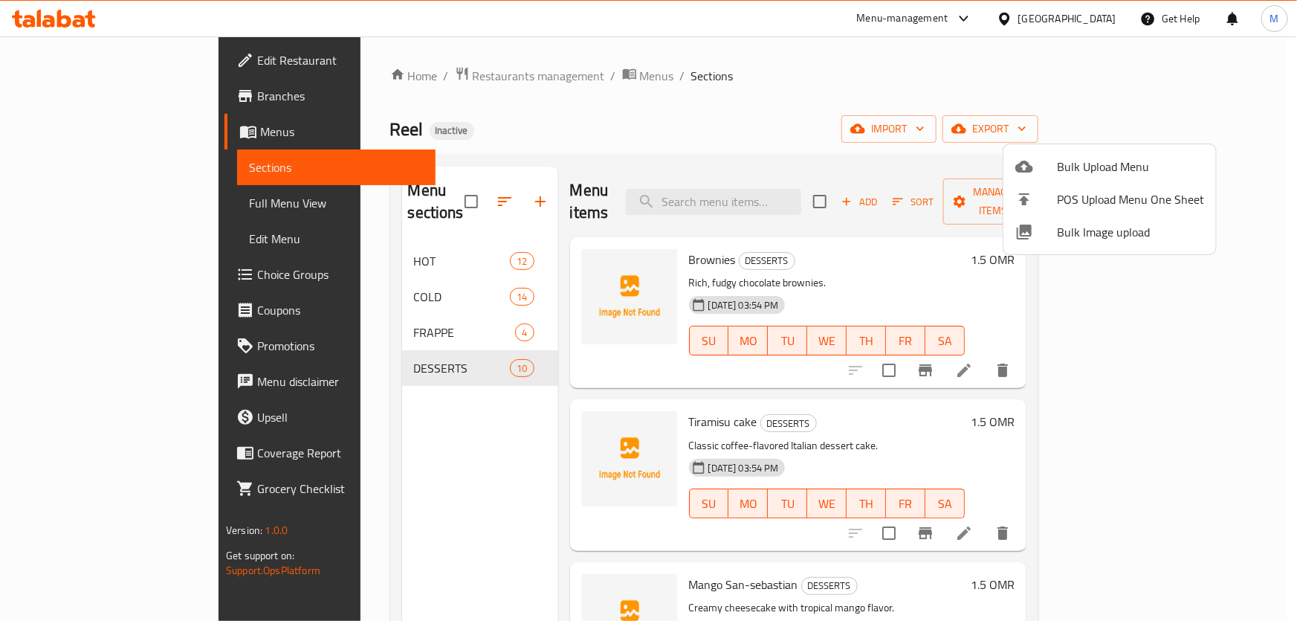
click at [1105, 238] on span "Bulk Image upload" at bounding box center [1130, 232] width 147 height 18
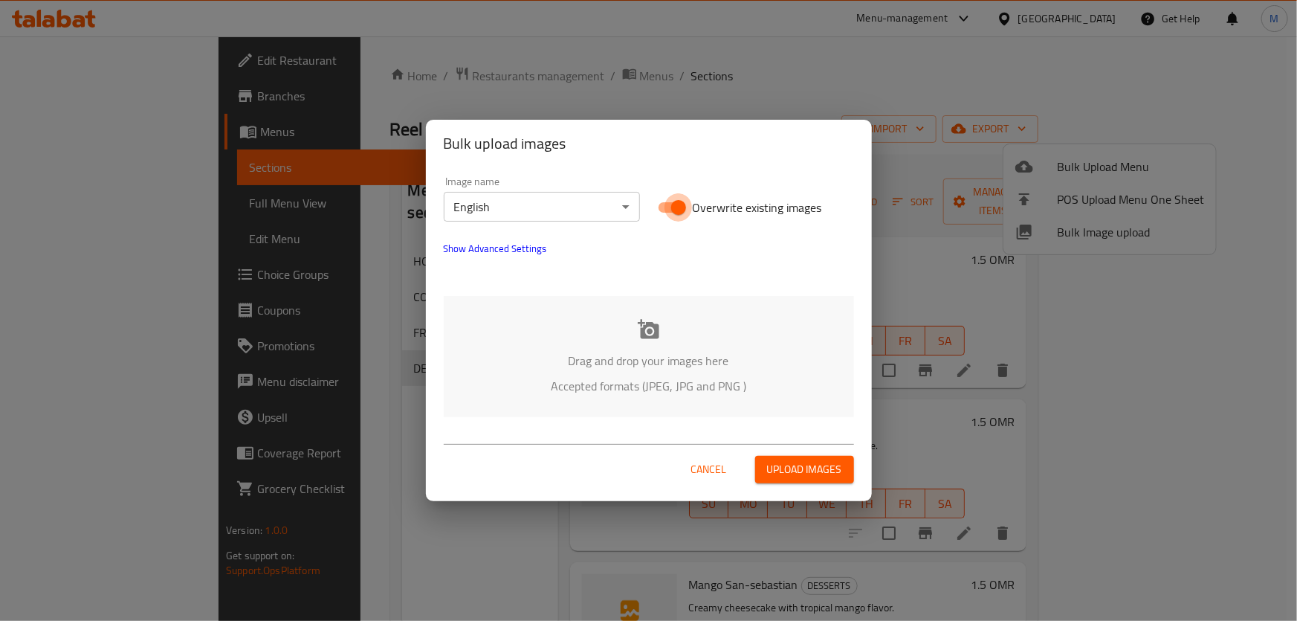
click at [676, 204] on input "Overwrite existing images" at bounding box center [678, 207] width 85 height 28
checkbox input "false"
click at [674, 326] on div "Drag and drop your images here Accepted formats (JPEG, JPG and PNG )" at bounding box center [649, 356] width 410 height 121
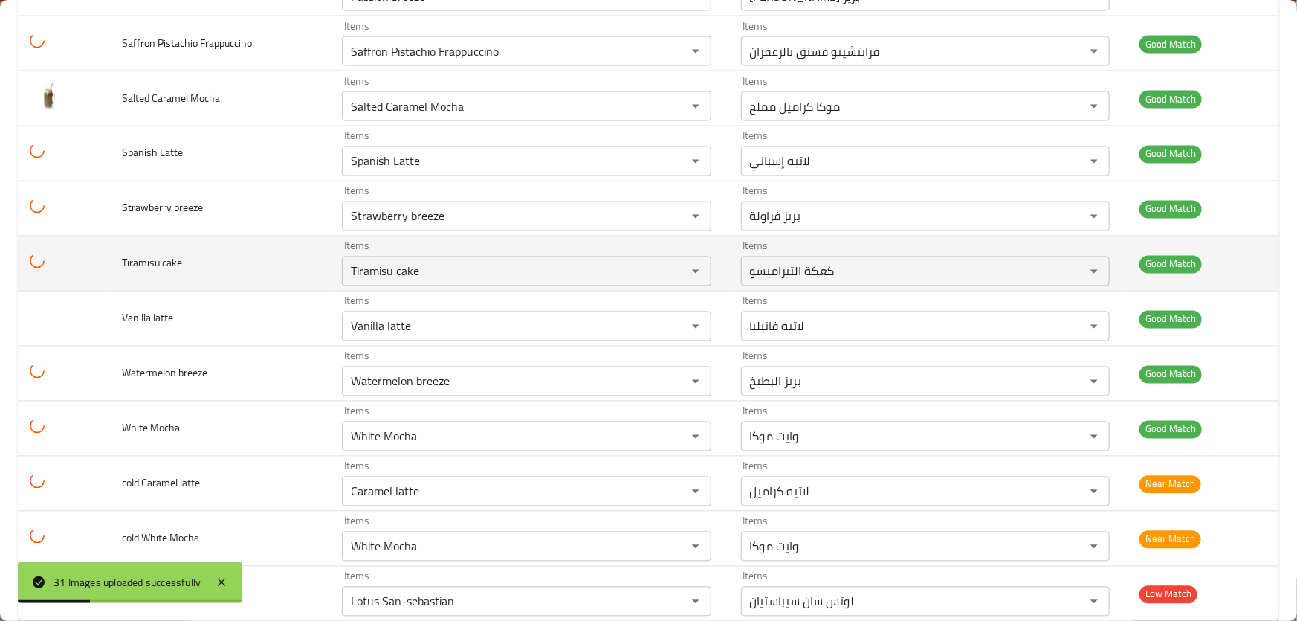
scroll to position [1338, 0]
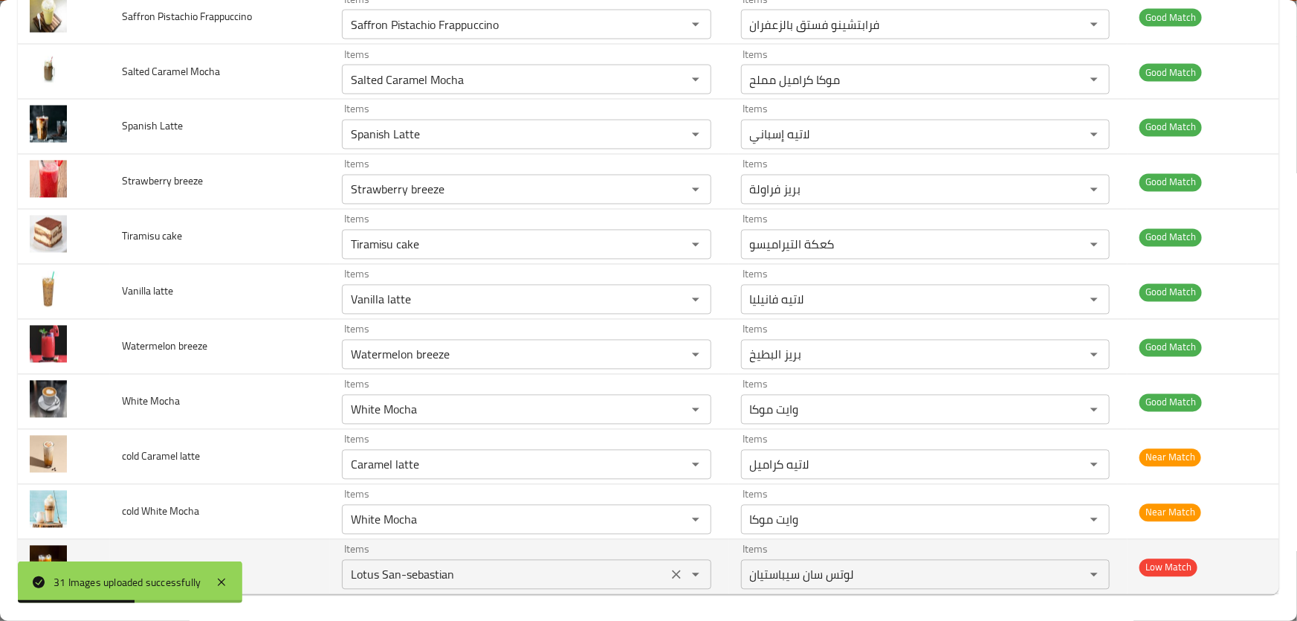
click at [507, 569] on Latte "Lotus San-sebastian" at bounding box center [504, 574] width 317 height 21
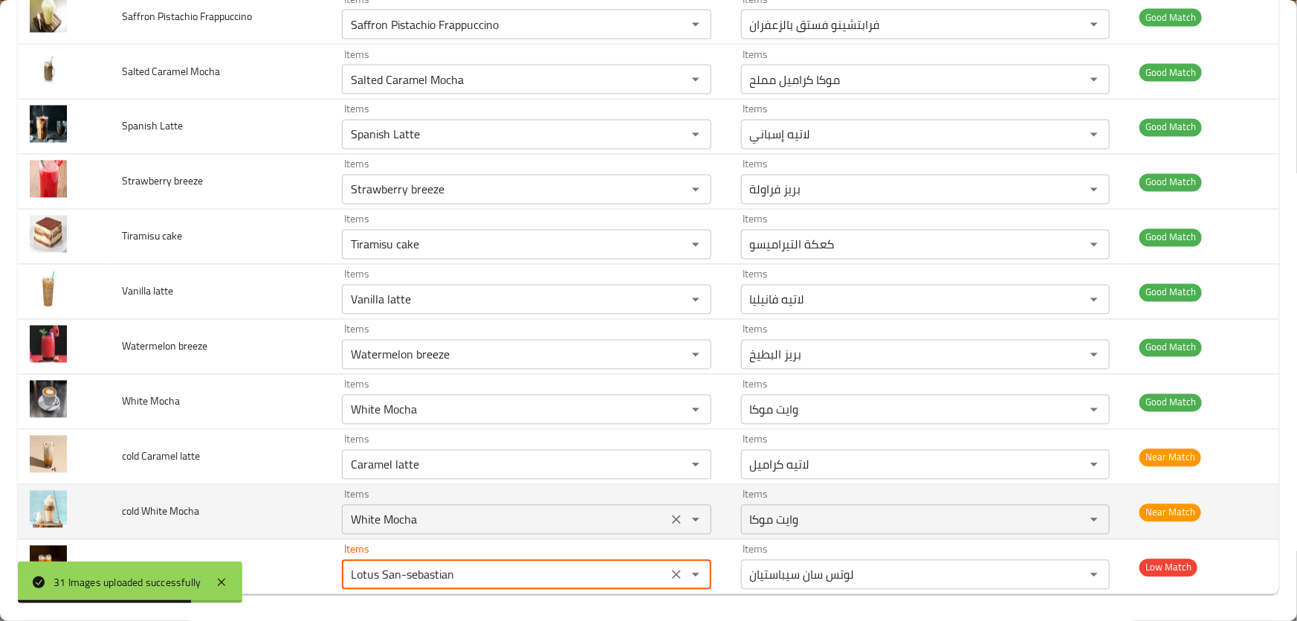
click at [502, 520] on Mocha "White Mocha" at bounding box center [504, 519] width 317 height 21
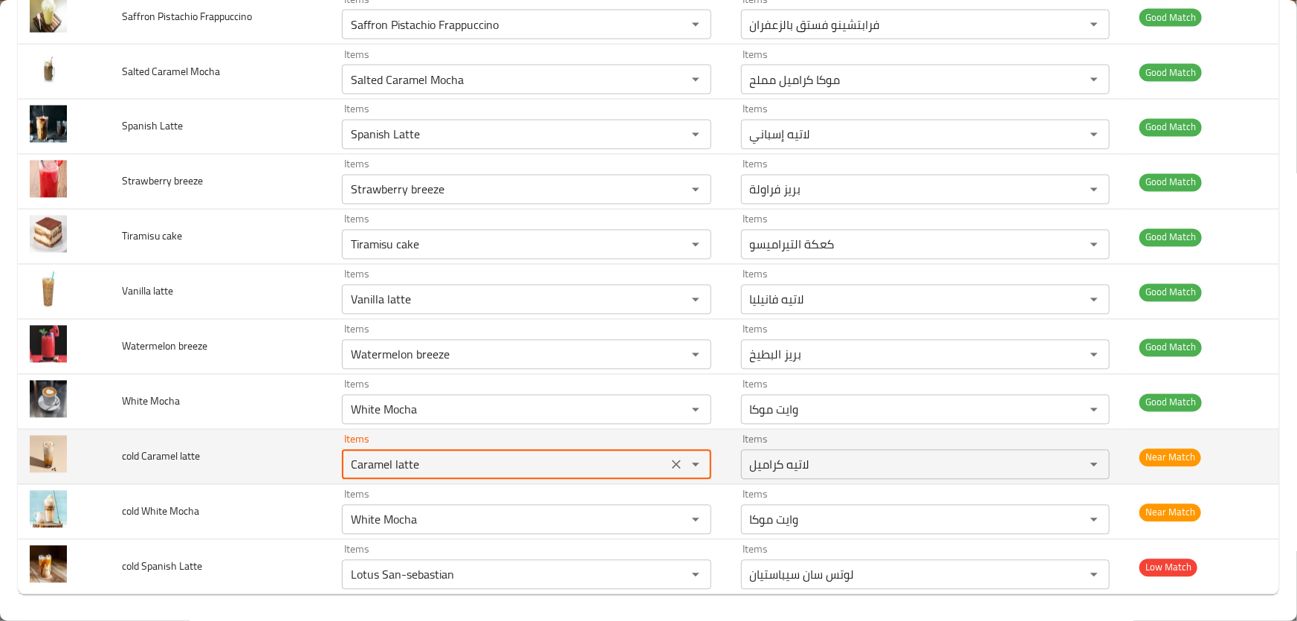
click at [437, 461] on latte "Caramel latte" at bounding box center [504, 464] width 317 height 21
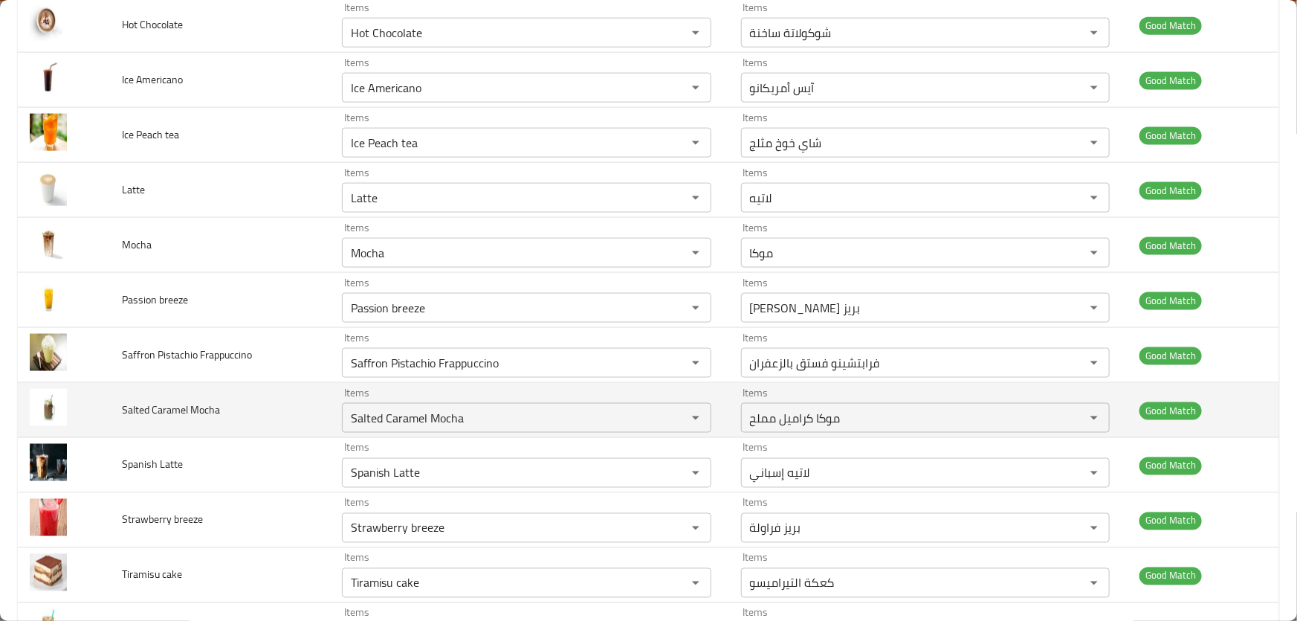
scroll to position [932, 0]
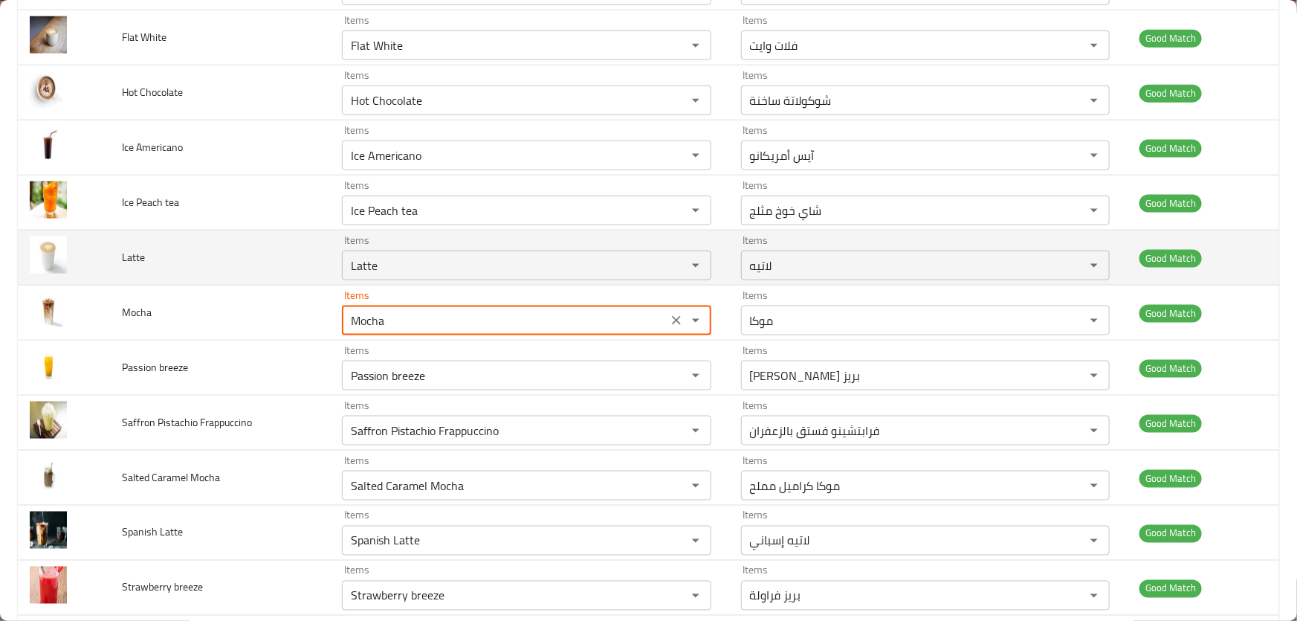
drag, startPoint x: 416, startPoint y: 314, endPoint x: 120, endPoint y: 253, distance: 302.3
click at [83, 285] on tr "Mocha Items Mocha Items Items موكا Items Good Match" at bounding box center [649, 312] width 1262 height 55
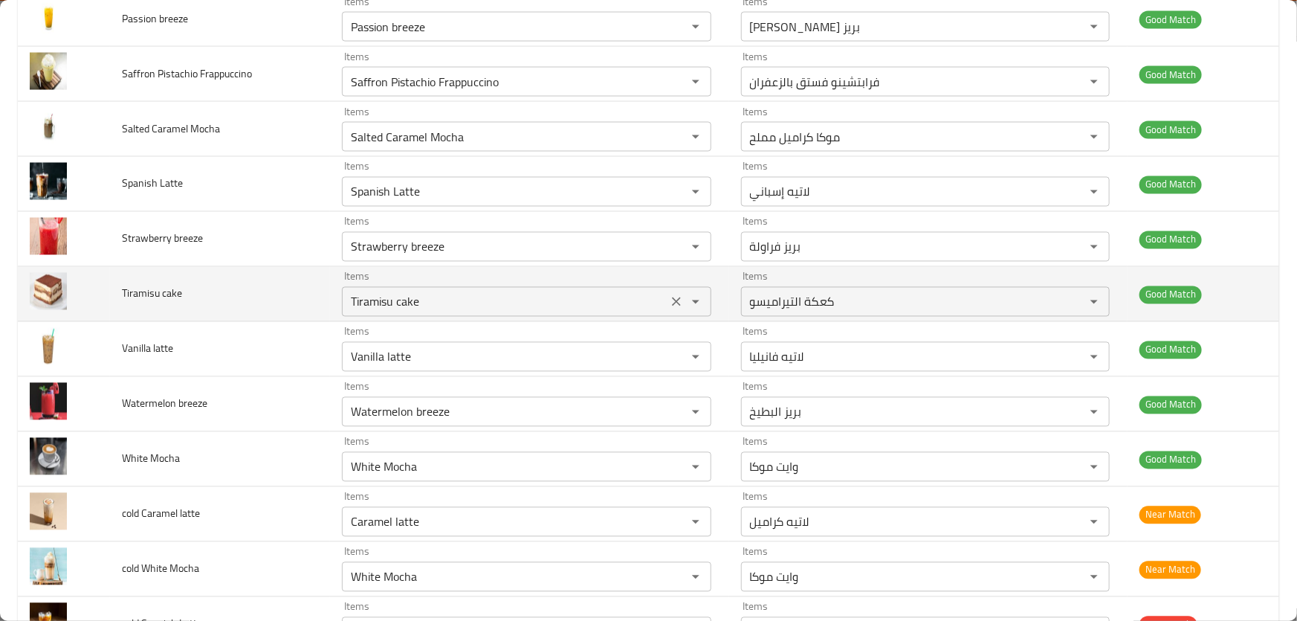
scroll to position [1338, 0]
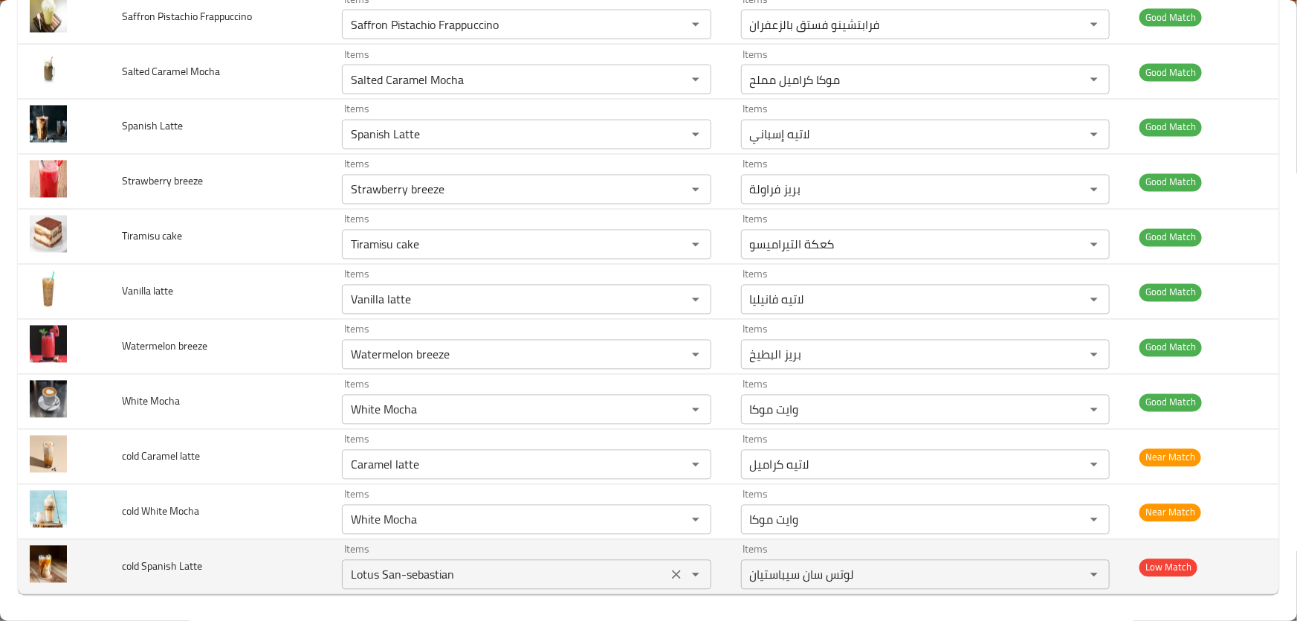
click at [525, 575] on Latte "Lotus San-sebastian" at bounding box center [504, 574] width 317 height 21
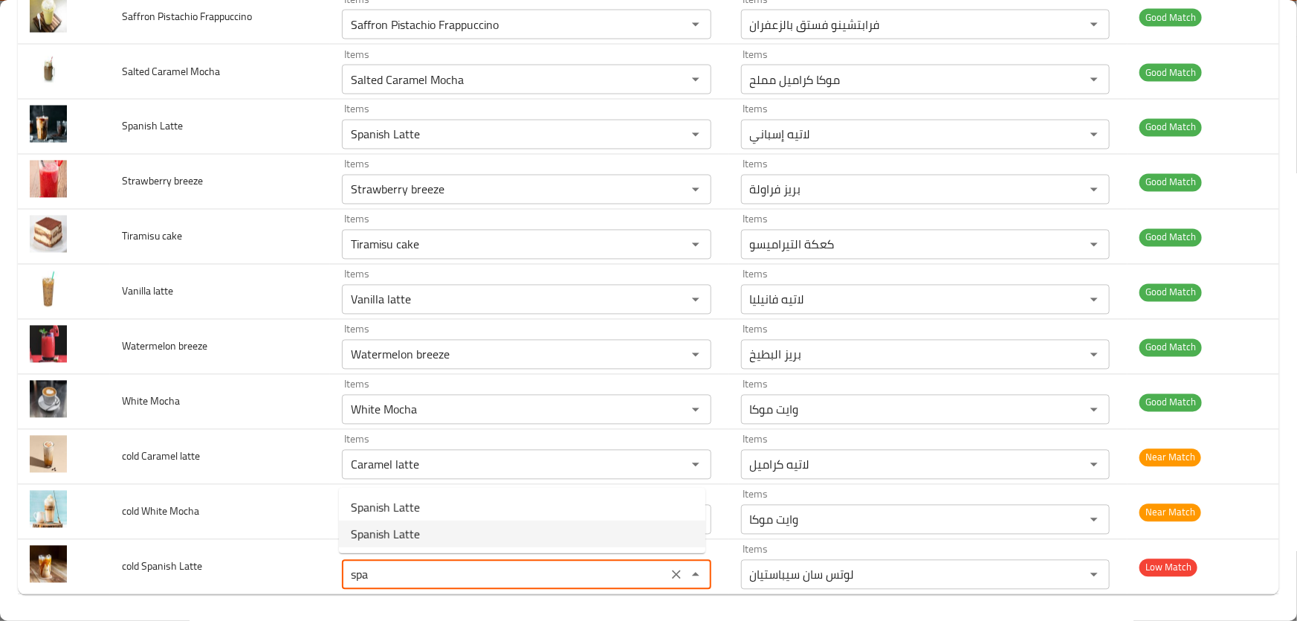
click at [459, 535] on Latte-option-1 "Spanish Latte" at bounding box center [522, 533] width 367 height 27
type Latte "Spanish Latte"
type Latte-ar "لاتيه إسباني"
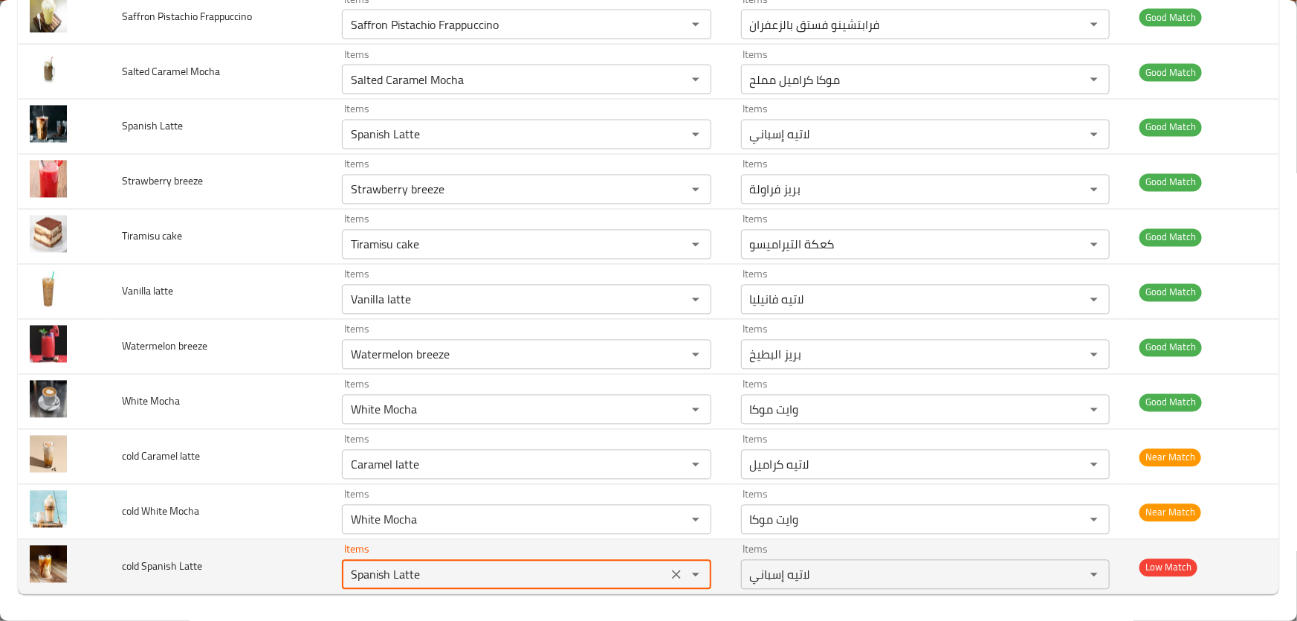
drag, startPoint x: 429, startPoint y: 570, endPoint x: 129, endPoint y: 570, distance: 299.6
click at [132, 570] on tr "cold Spanish Latte Items Spanish Latte Items Items لاتيه إسباني Items Low Match" at bounding box center [649, 567] width 1262 height 55
type Latte "Spanish Latte"
click at [210, 575] on td "cold Spanish Latte" at bounding box center [220, 567] width 220 height 55
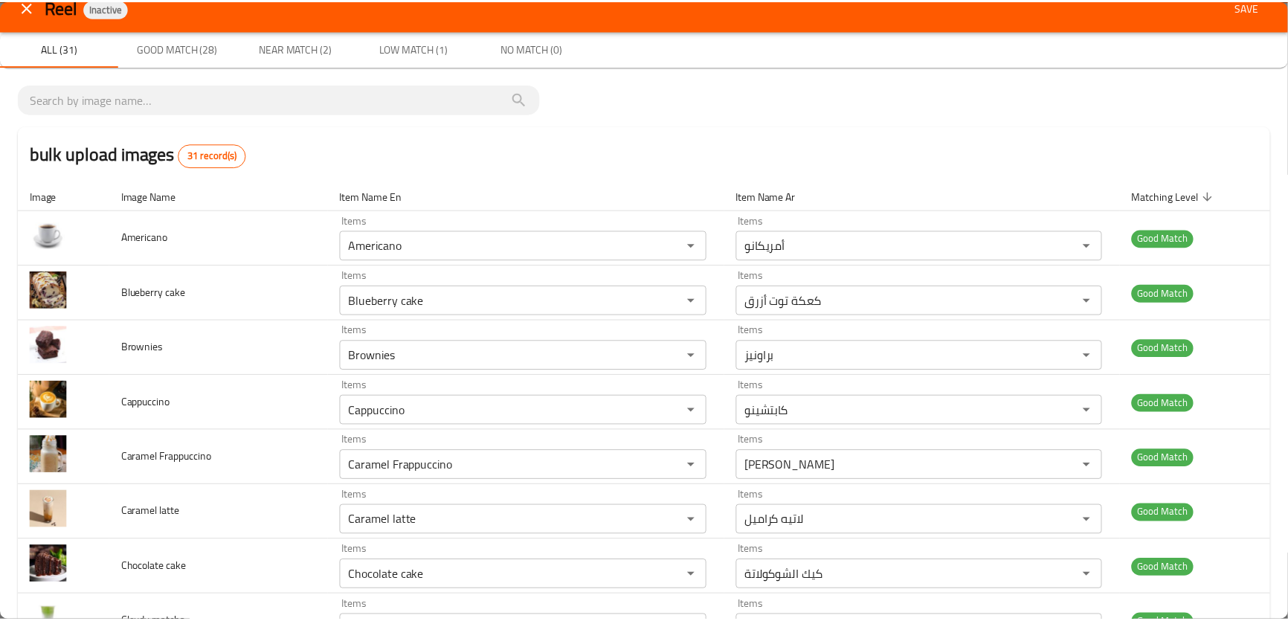
scroll to position [0, 0]
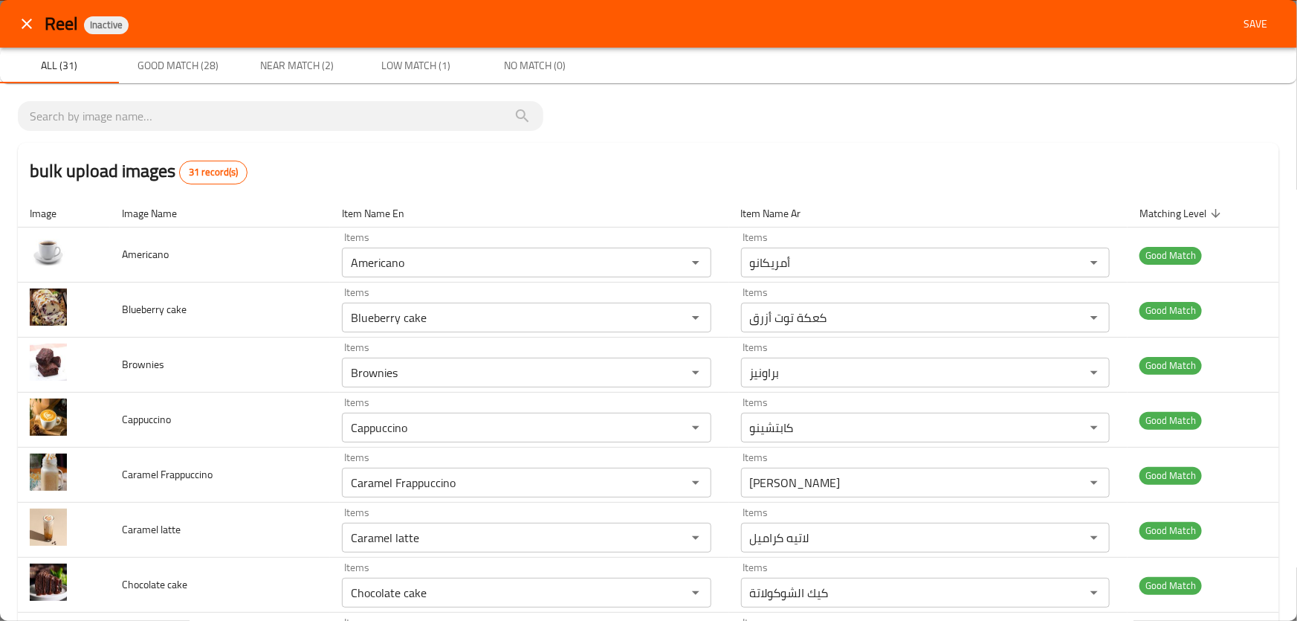
click at [1240, 22] on span "Save" at bounding box center [1256, 24] width 36 height 19
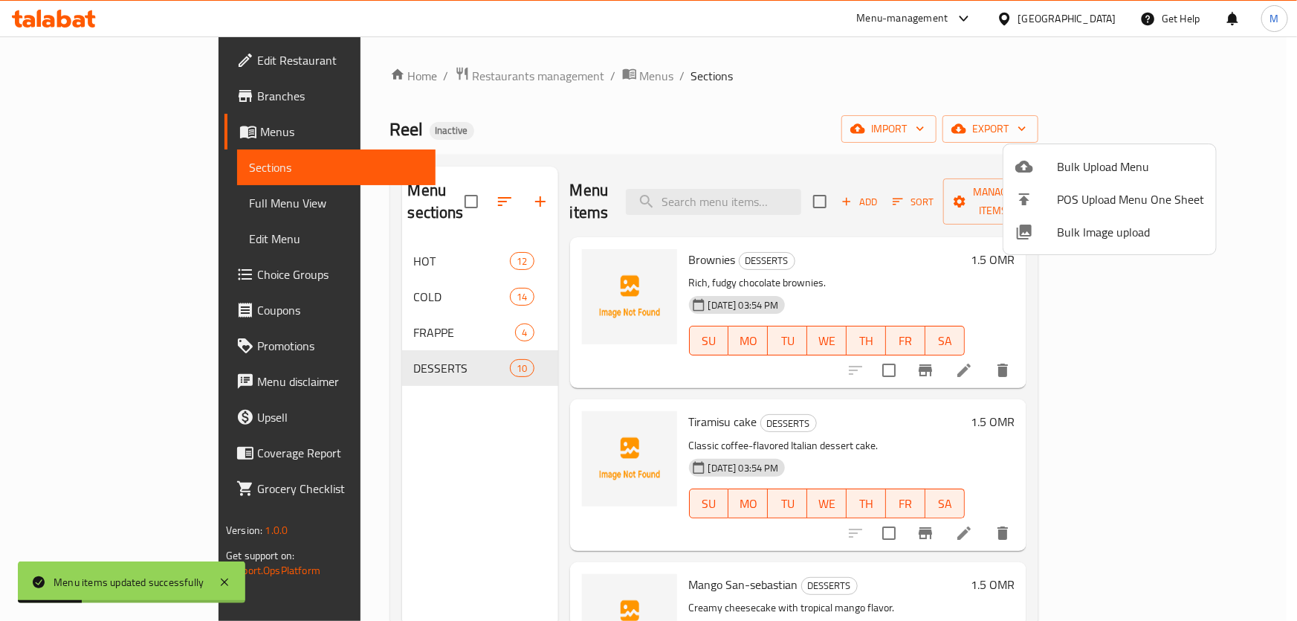
click at [338, 238] on div at bounding box center [648, 310] width 1297 height 621
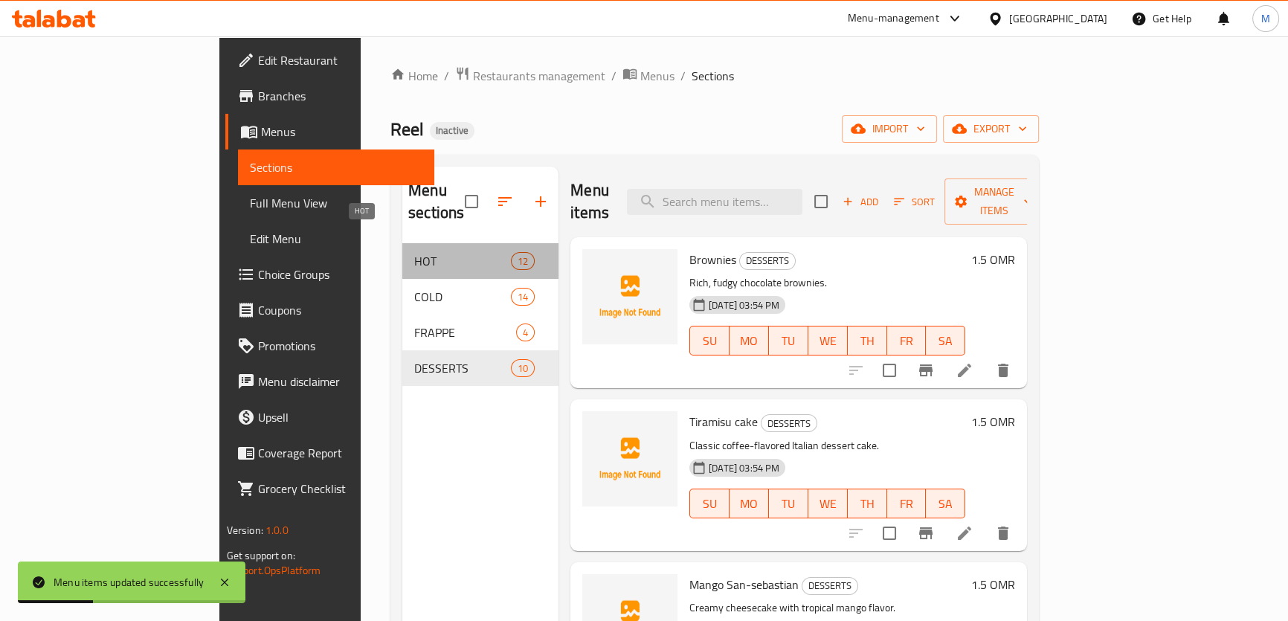
click at [414, 252] on span "HOT" at bounding box center [462, 261] width 97 height 18
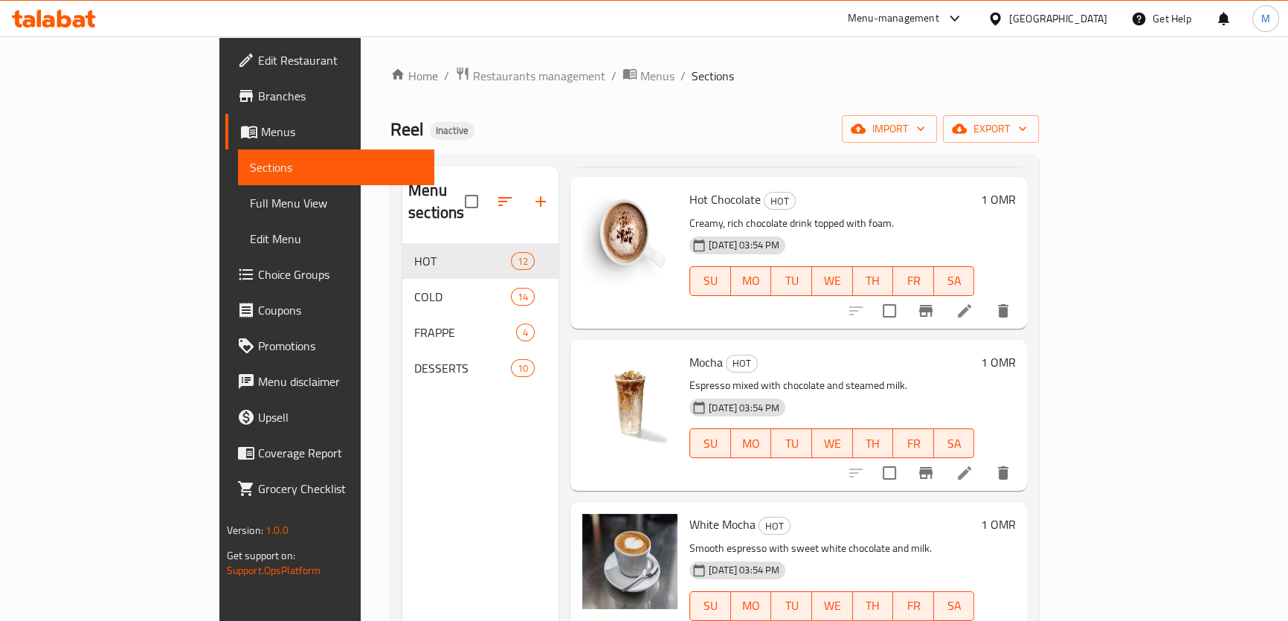
scroll to position [1284, 0]
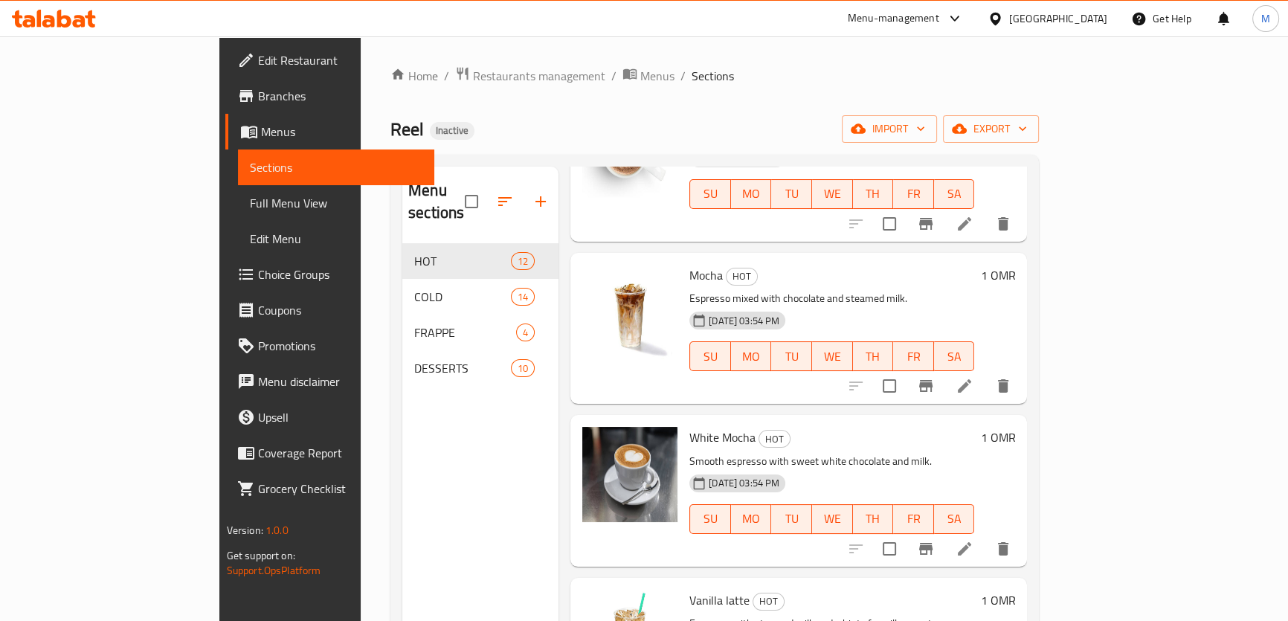
click at [689, 264] on span "Mocha" at bounding box center [705, 275] width 33 height 22
copy h6 "Mocha"
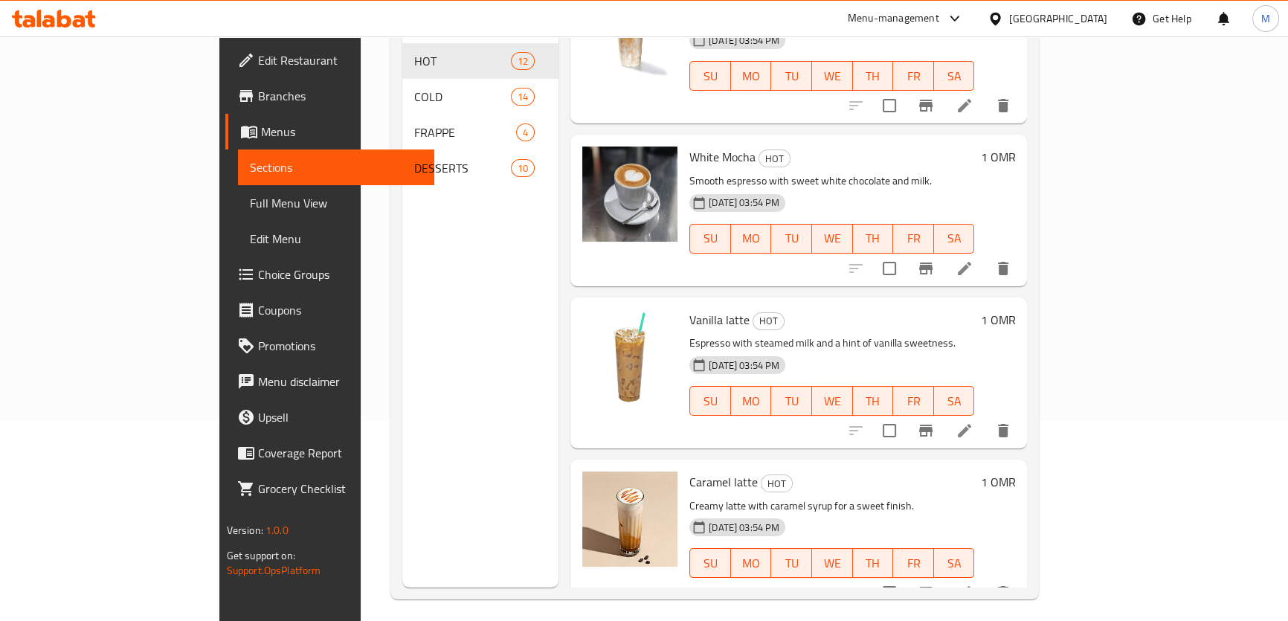
scroll to position [208, 0]
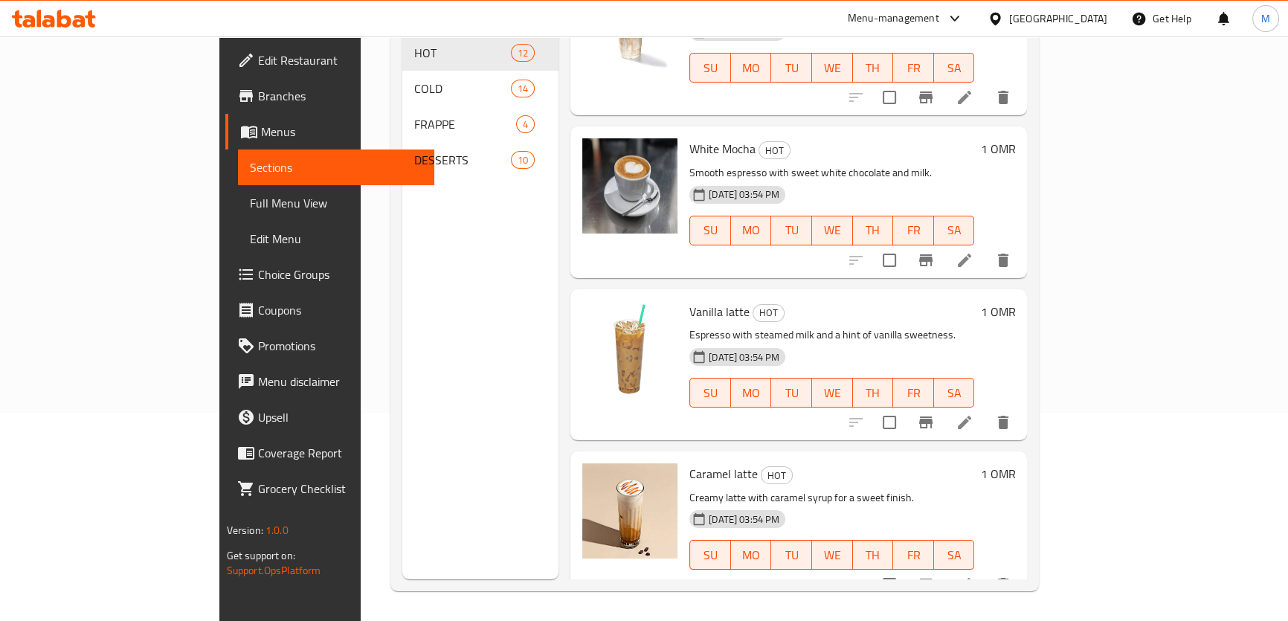
click at [689, 462] on span "Caramel latte" at bounding box center [723, 473] width 68 height 22
copy h6 "Caramel latte"
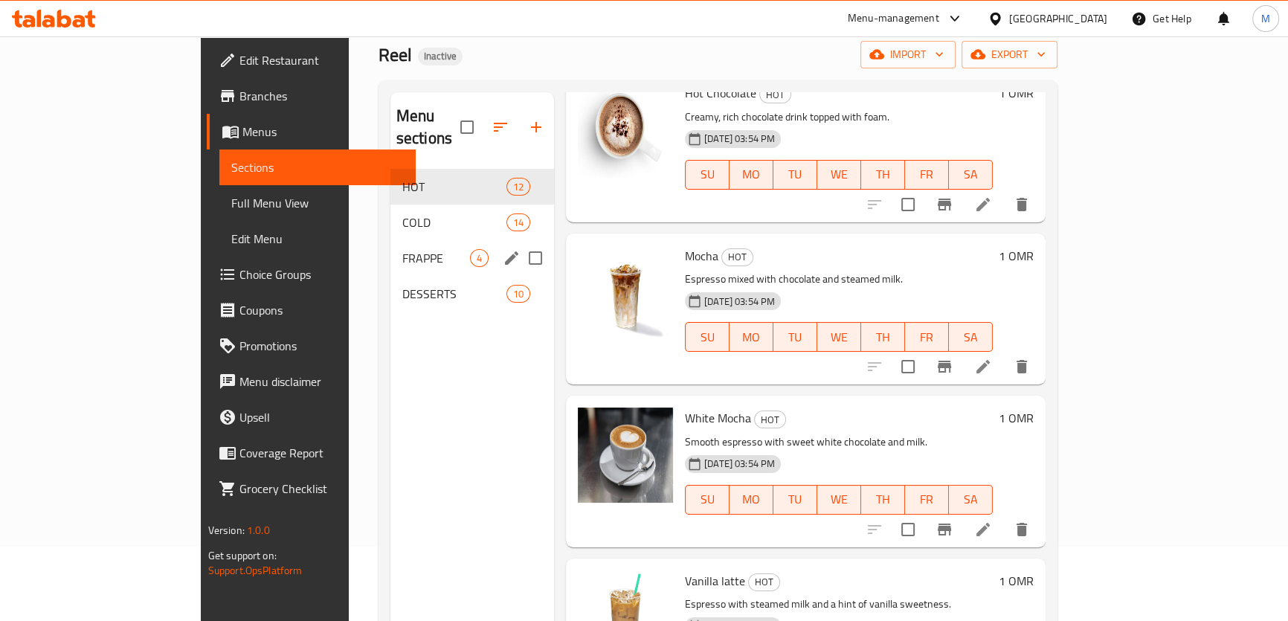
scroll to position [74, 0]
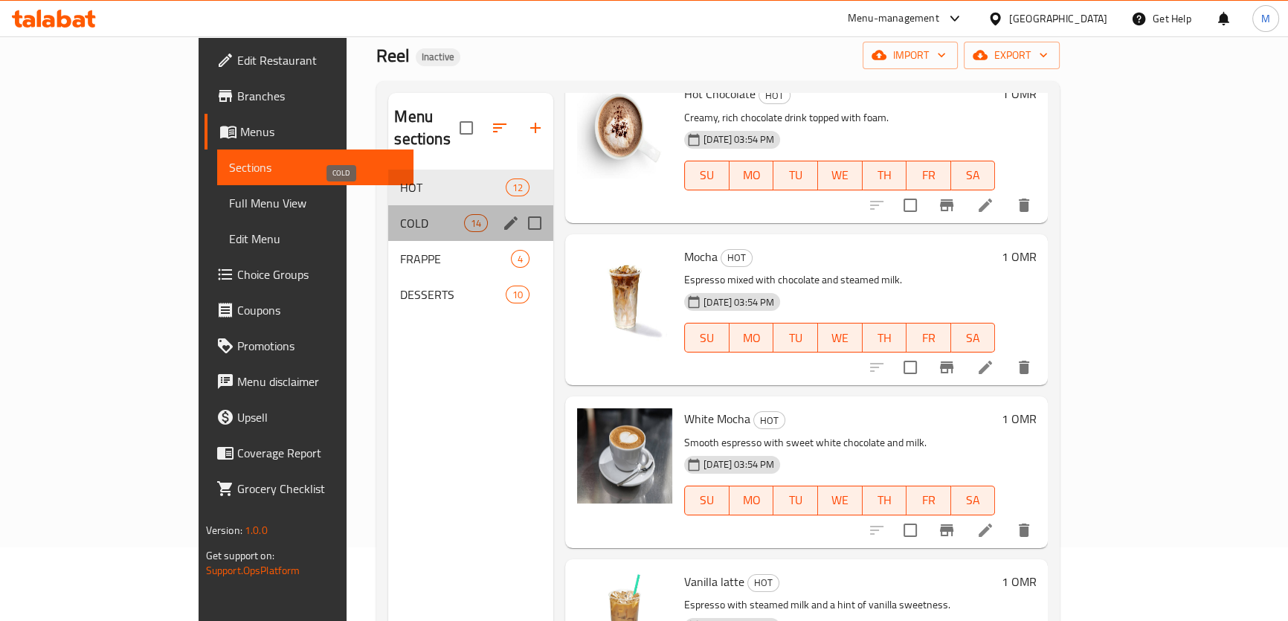
click at [400, 214] on span "COLD" at bounding box center [431, 223] width 63 height 18
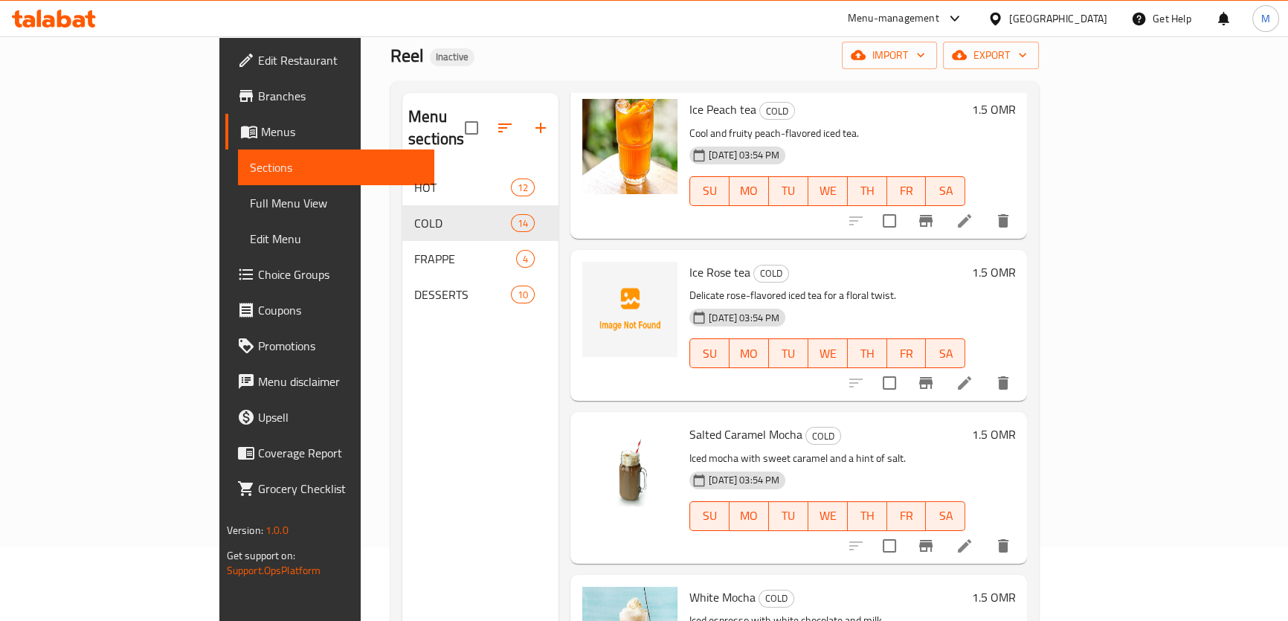
scroll to position [1216, 0]
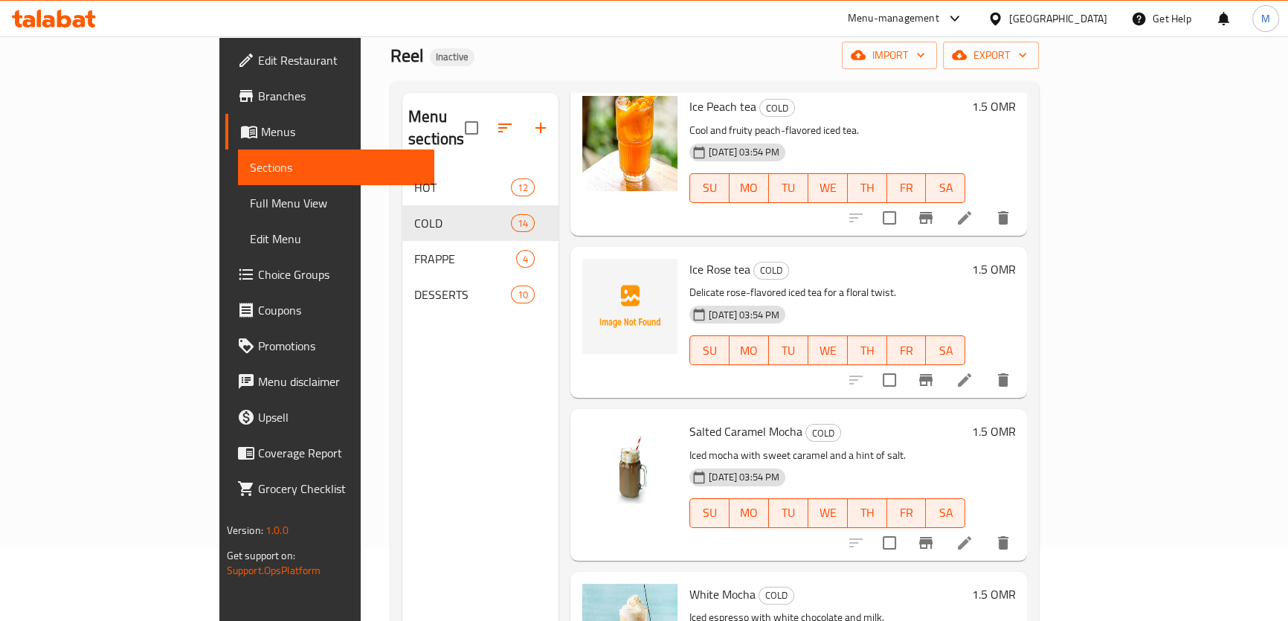
click at [689, 258] on span "Ice Rose tea" at bounding box center [719, 269] width 61 height 22
copy span "Rose"
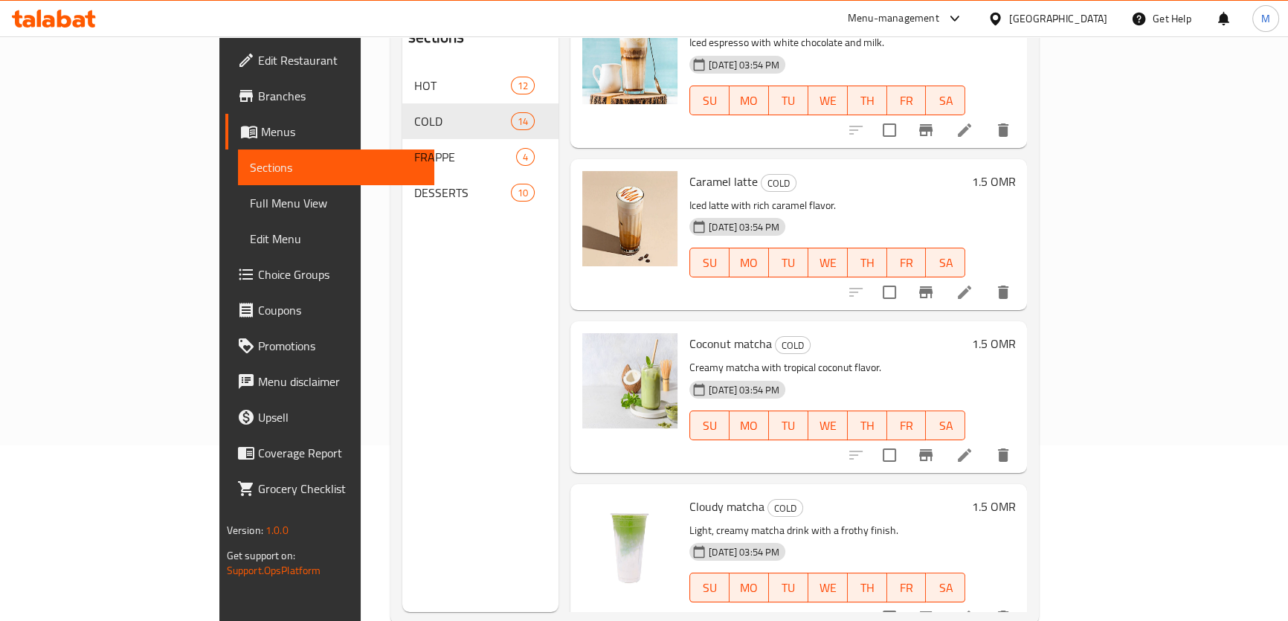
scroll to position [208, 0]
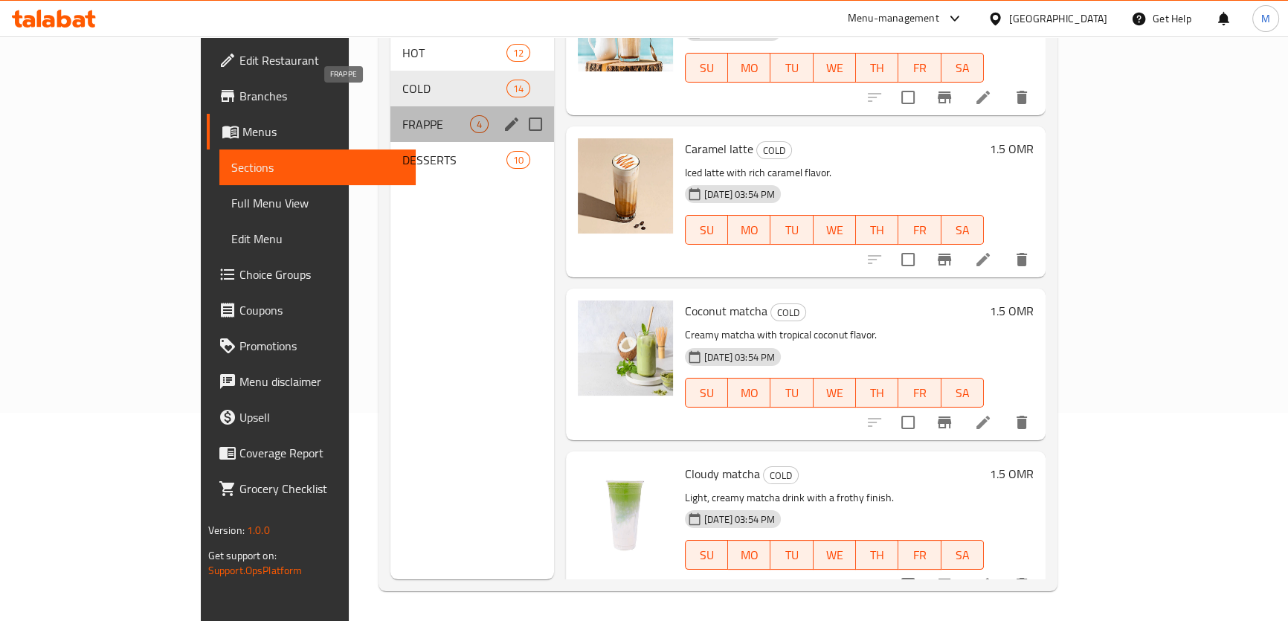
drag, startPoint x: 377, startPoint y: 104, endPoint x: 370, endPoint y: 109, distance: 8.5
click at [402, 115] on span "FRAPPE" at bounding box center [436, 124] width 68 height 18
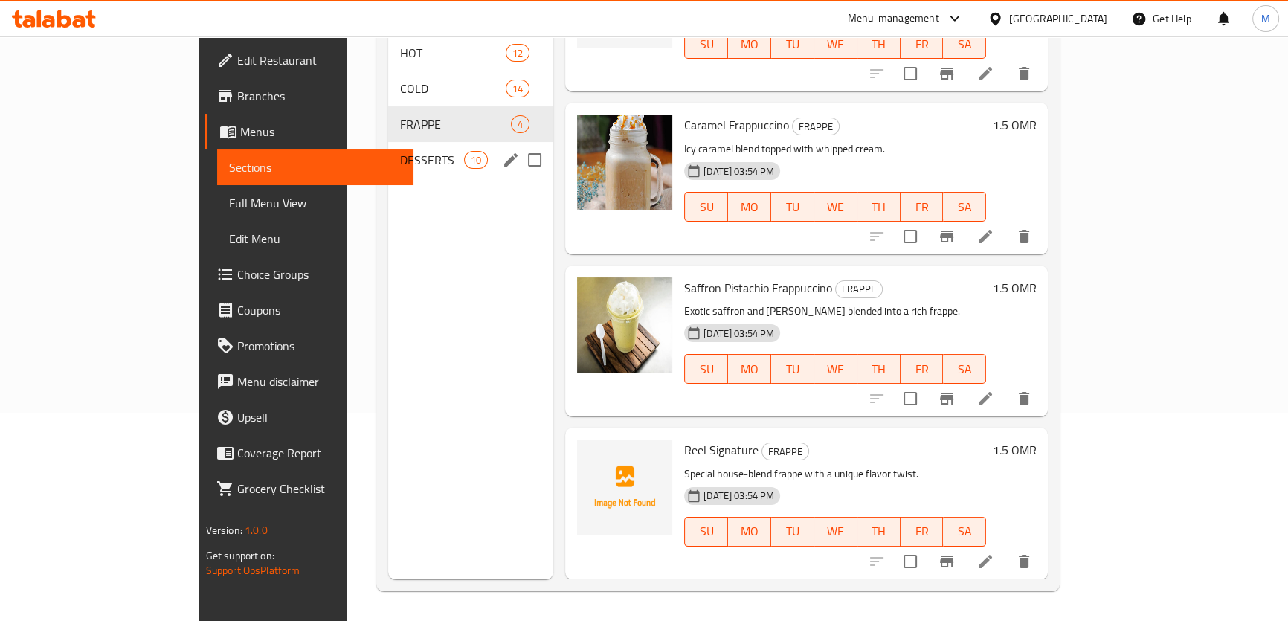
scroll to position [65, 0]
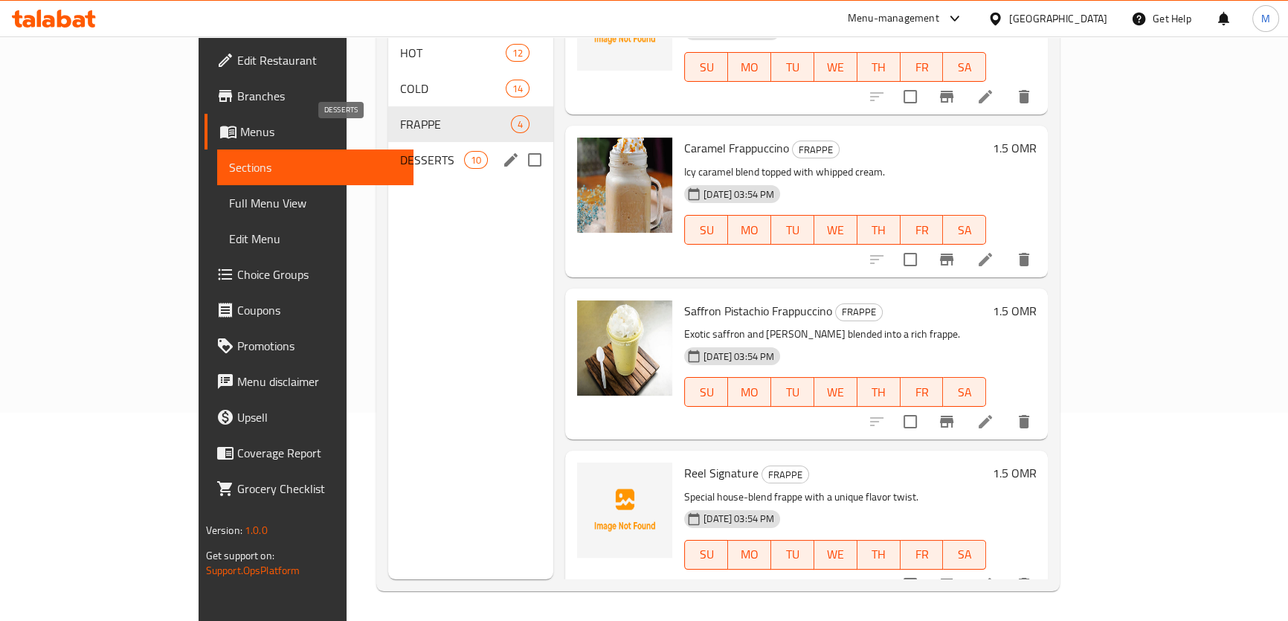
click at [400, 151] on span "DESSERTS" at bounding box center [431, 160] width 63 height 18
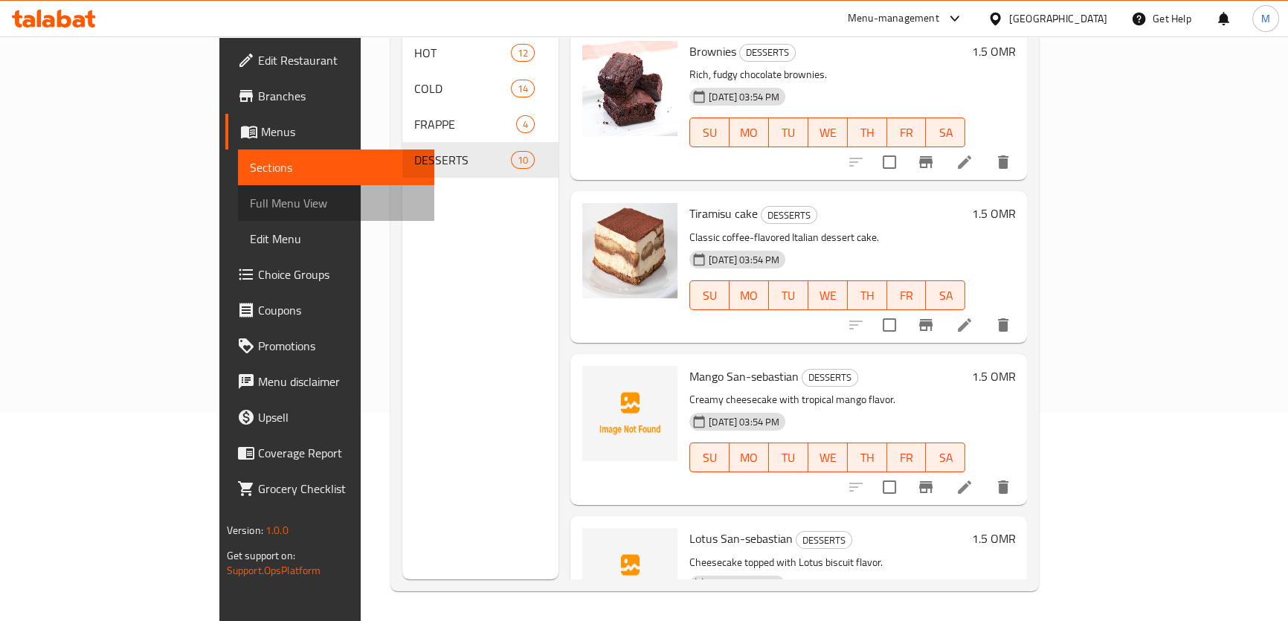
click at [250, 208] on span "Full Menu View" at bounding box center [336, 203] width 172 height 18
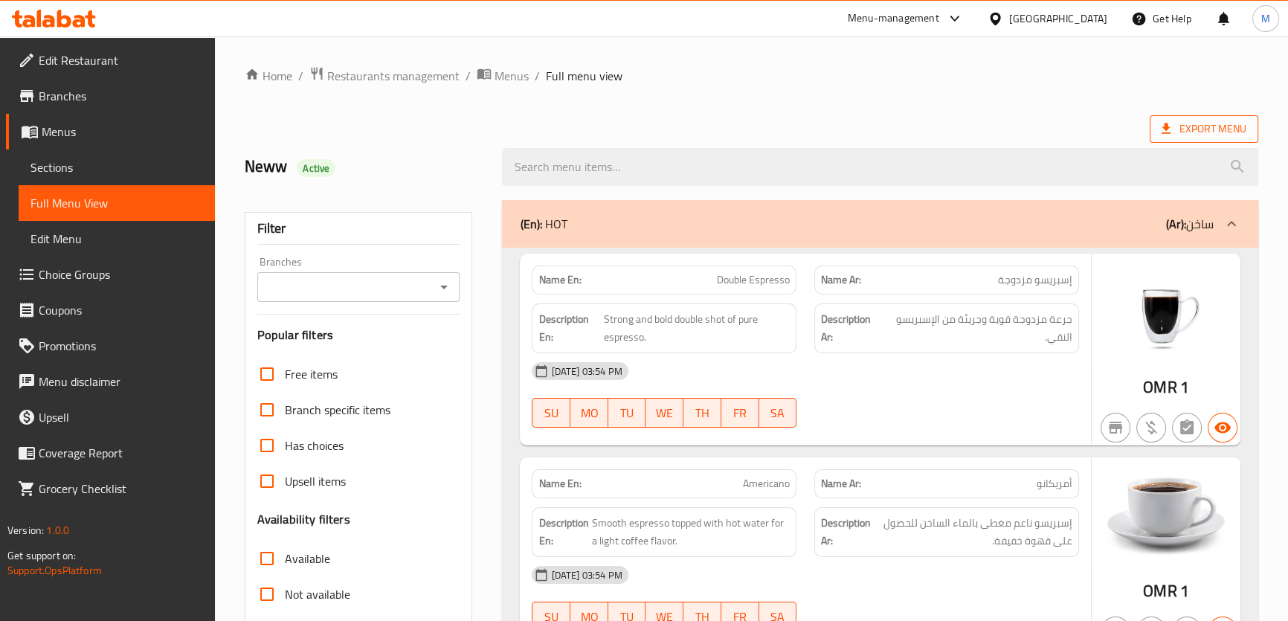
click at [1202, 132] on span "Export Menu" at bounding box center [1203, 129] width 85 height 19
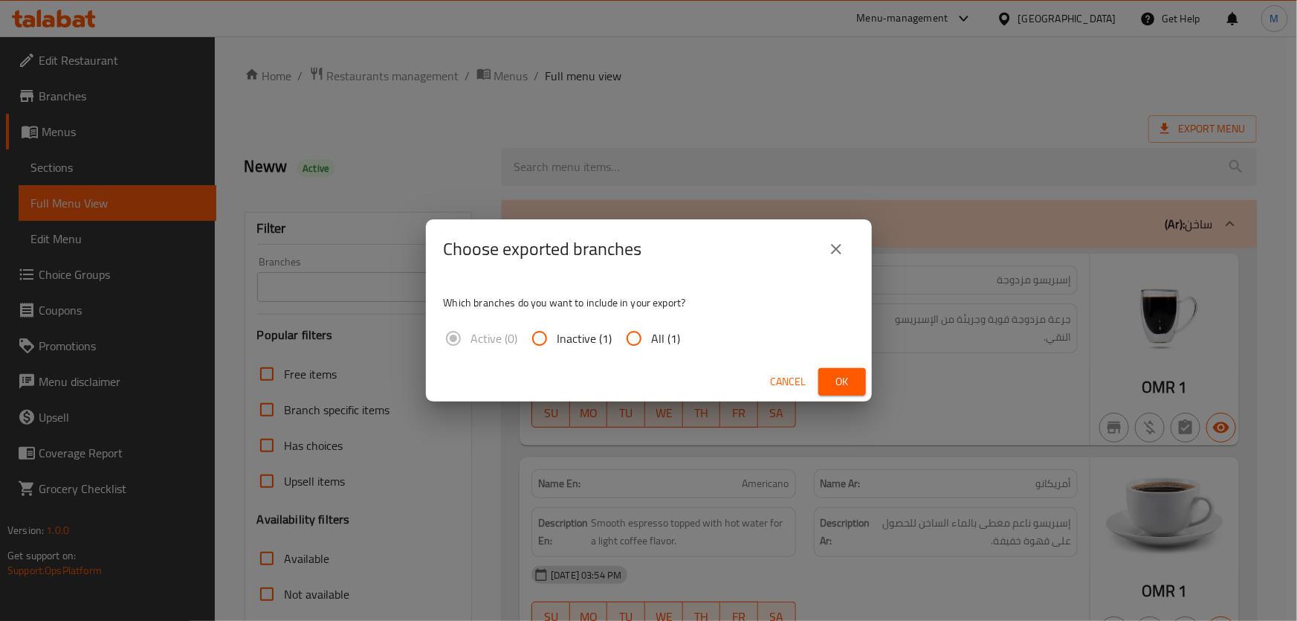
drag, startPoint x: 633, startPoint y: 334, endPoint x: 768, endPoint y: 356, distance: 137.1
click at [633, 334] on input "All (1)" at bounding box center [634, 338] width 36 height 36
radio input "true"
click at [842, 378] on span "Ok" at bounding box center [842, 381] width 24 height 19
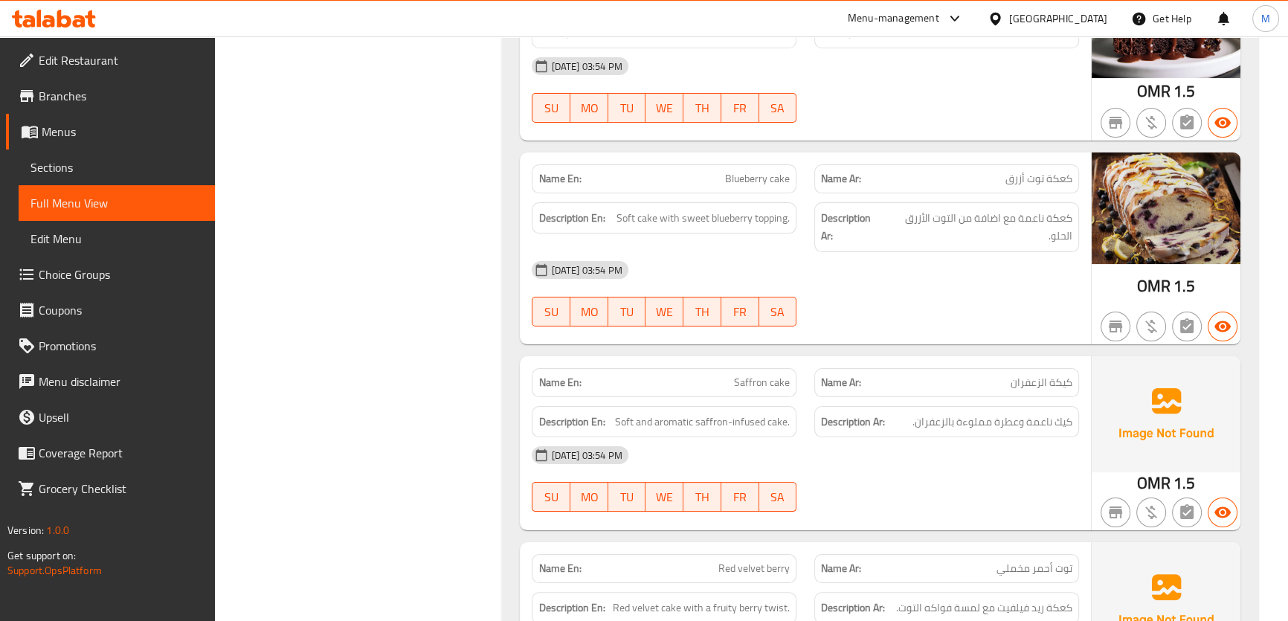
scroll to position [7042, 0]
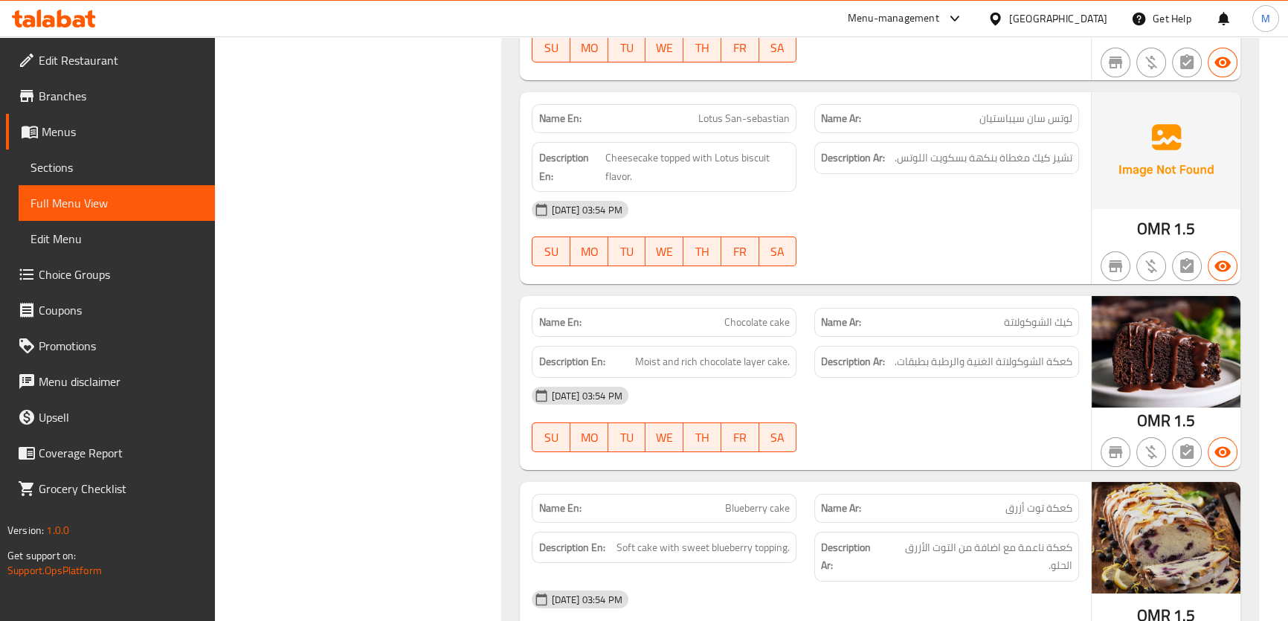
click at [1083, 21] on div "Oman" at bounding box center [1058, 18] width 98 height 16
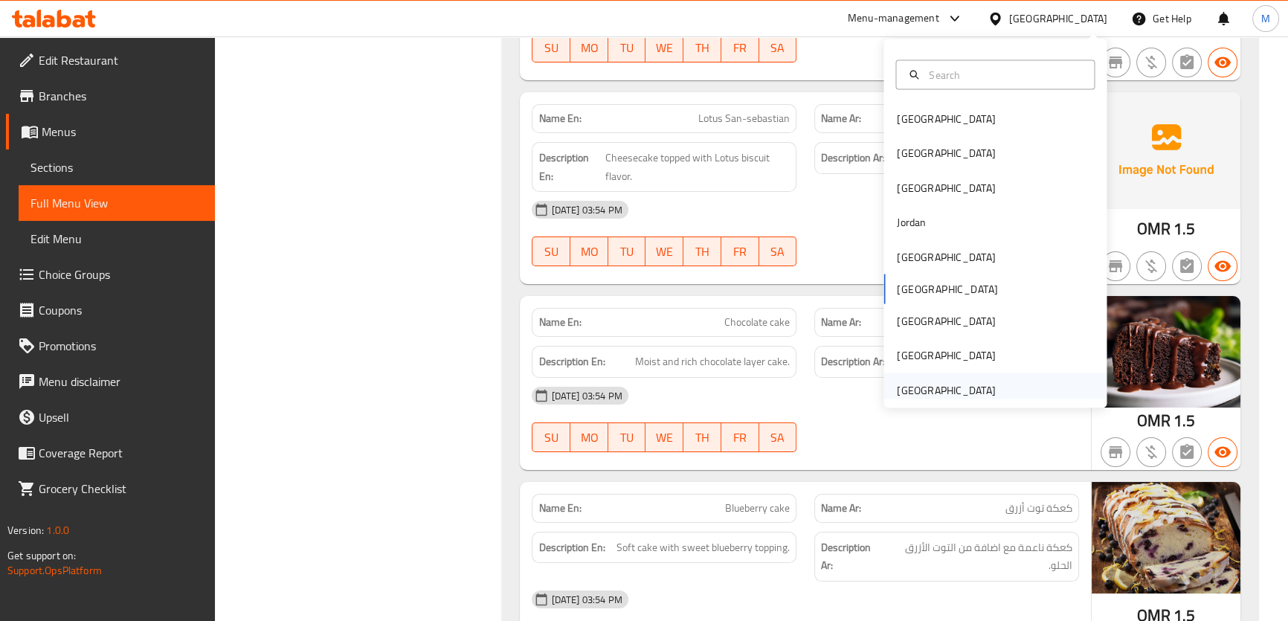
click at [961, 390] on div "United Arab Emirates" at bounding box center [946, 389] width 98 height 16
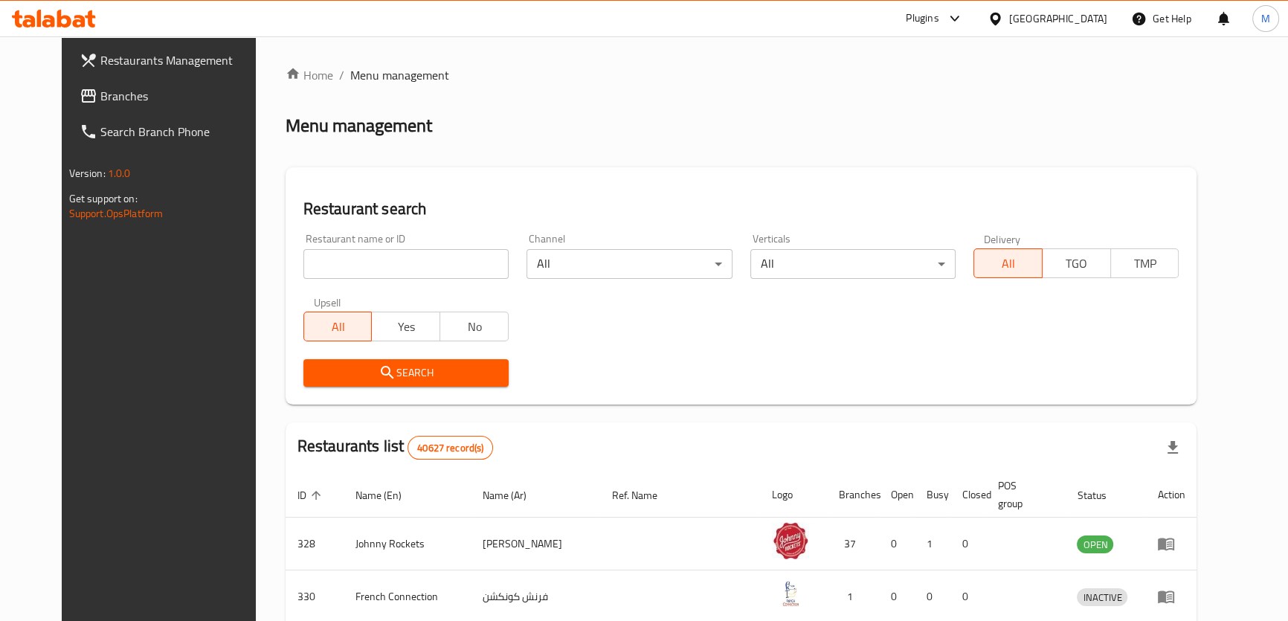
click at [100, 90] on span "Branches" at bounding box center [182, 96] width 164 height 18
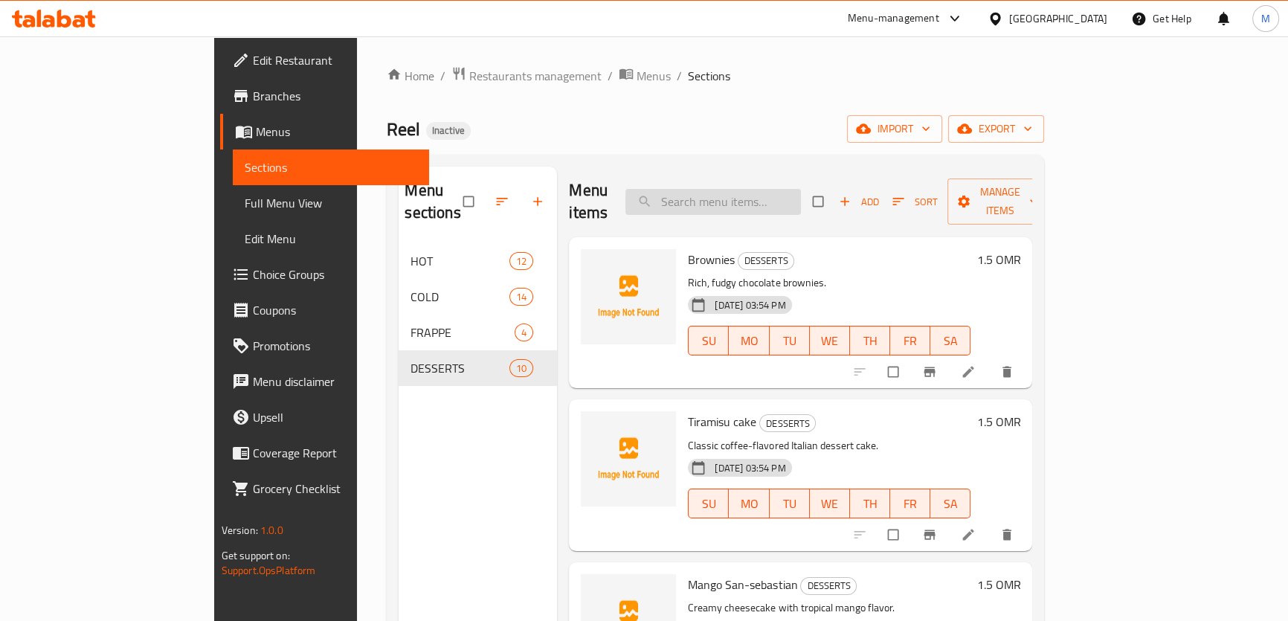
click at [765, 189] on input "search" at bounding box center [712, 202] width 175 height 26
paste input "White Mocha"
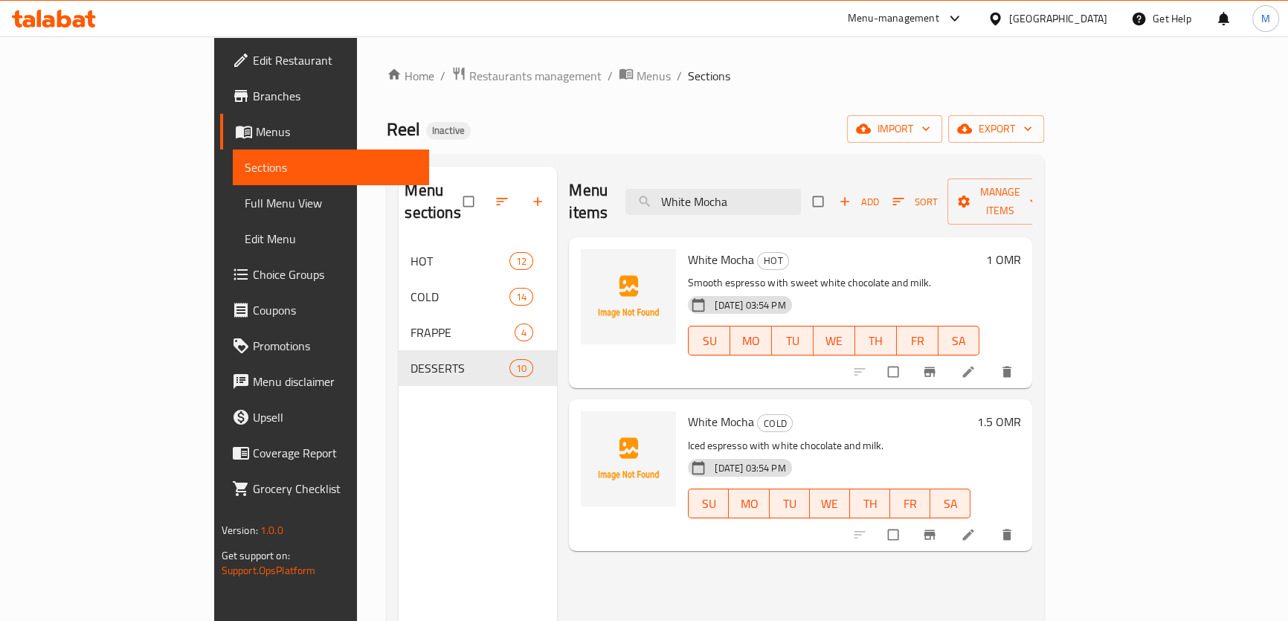
drag, startPoint x: 832, startPoint y: 190, endPoint x: 559, endPoint y: 181, distance: 273.0
click at [577, 184] on div "Menu items White Mocha Add Sort Manage items" at bounding box center [800, 202] width 463 height 71
paste input "Caramel latte"
drag, startPoint x: 824, startPoint y: 193, endPoint x: 549, endPoint y: 160, distance: 276.4
click at [562, 160] on div "Menu sections HOT 12 COLD 14 FRAPPE 4 DESSERTS 10 Menu items Caramel latte Add …" at bounding box center [715, 477] width 657 height 645
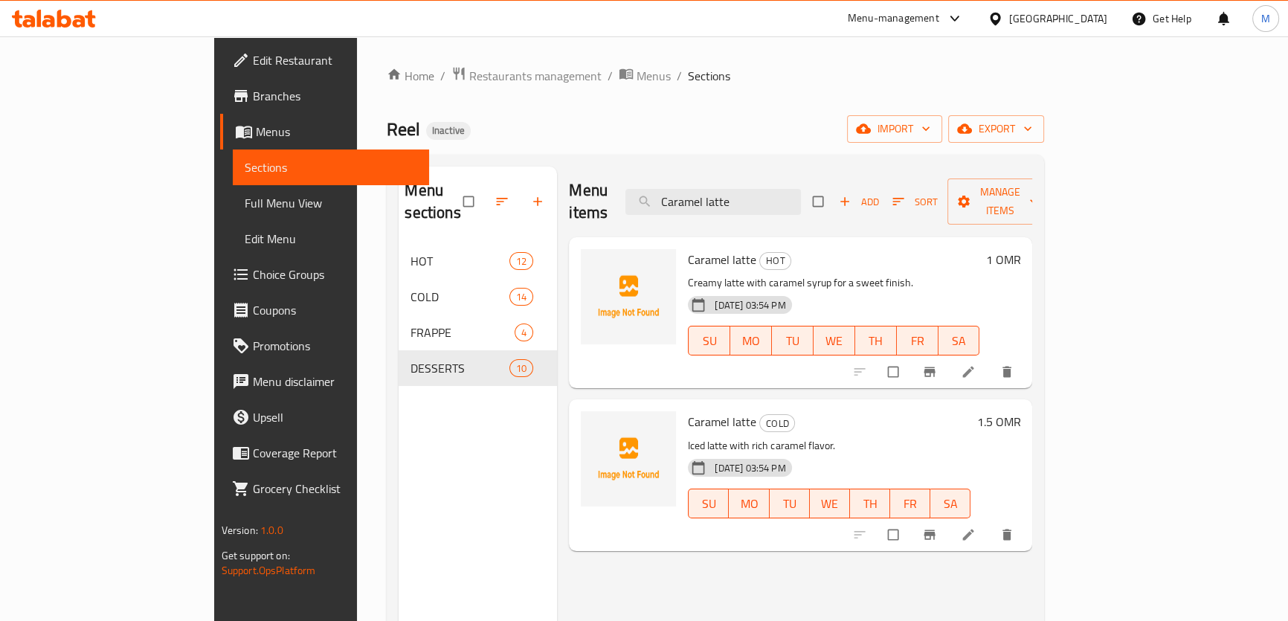
paste input "Mocha"
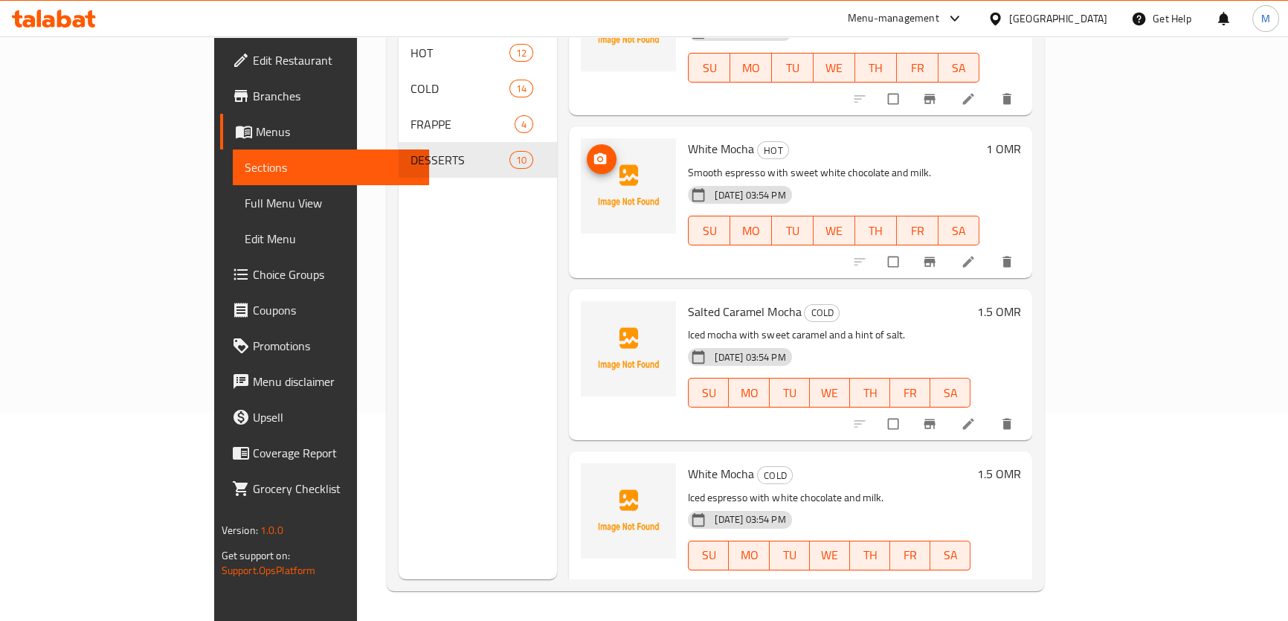
scroll to position [65, 0]
type input "Mocha"
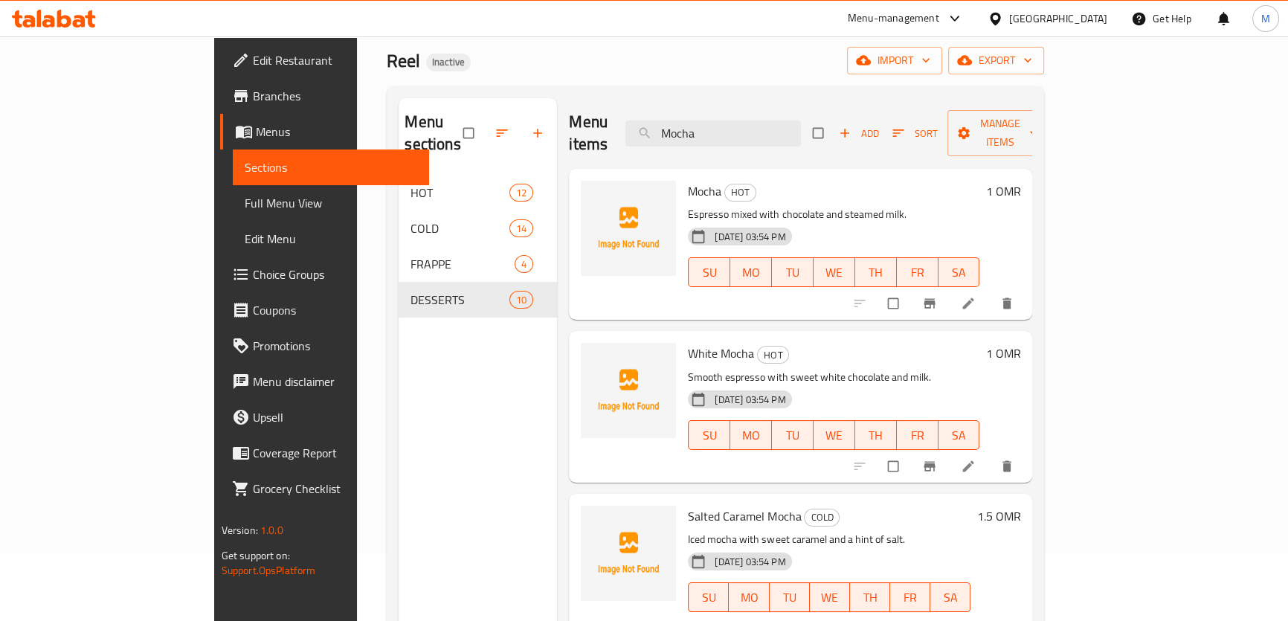
scroll to position [0, 0]
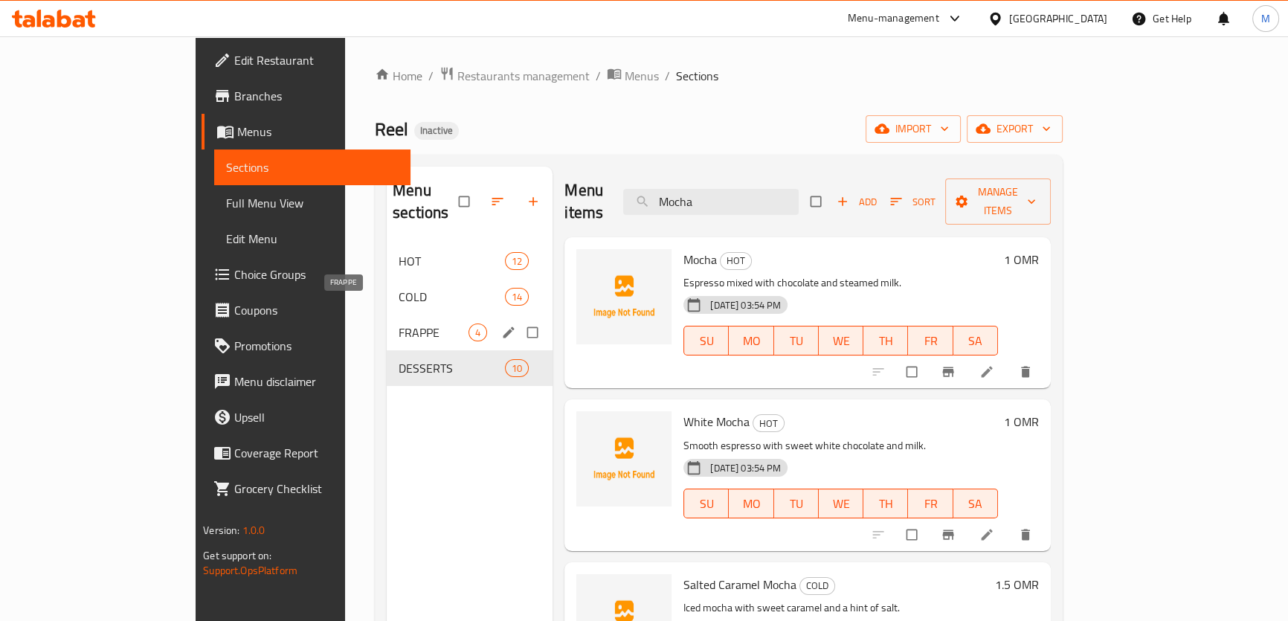
click at [399, 323] on span "FRAPPE" at bounding box center [434, 332] width 70 height 18
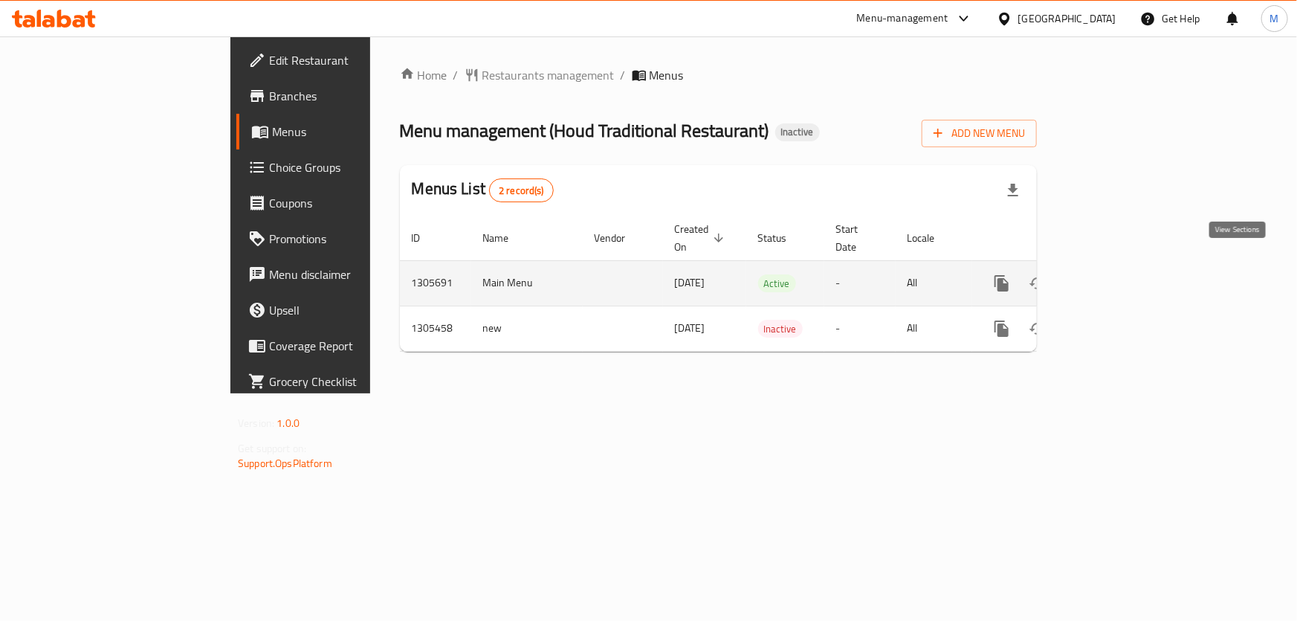
click at [1118, 274] on icon "enhanced table" at bounding box center [1109, 283] width 18 height 18
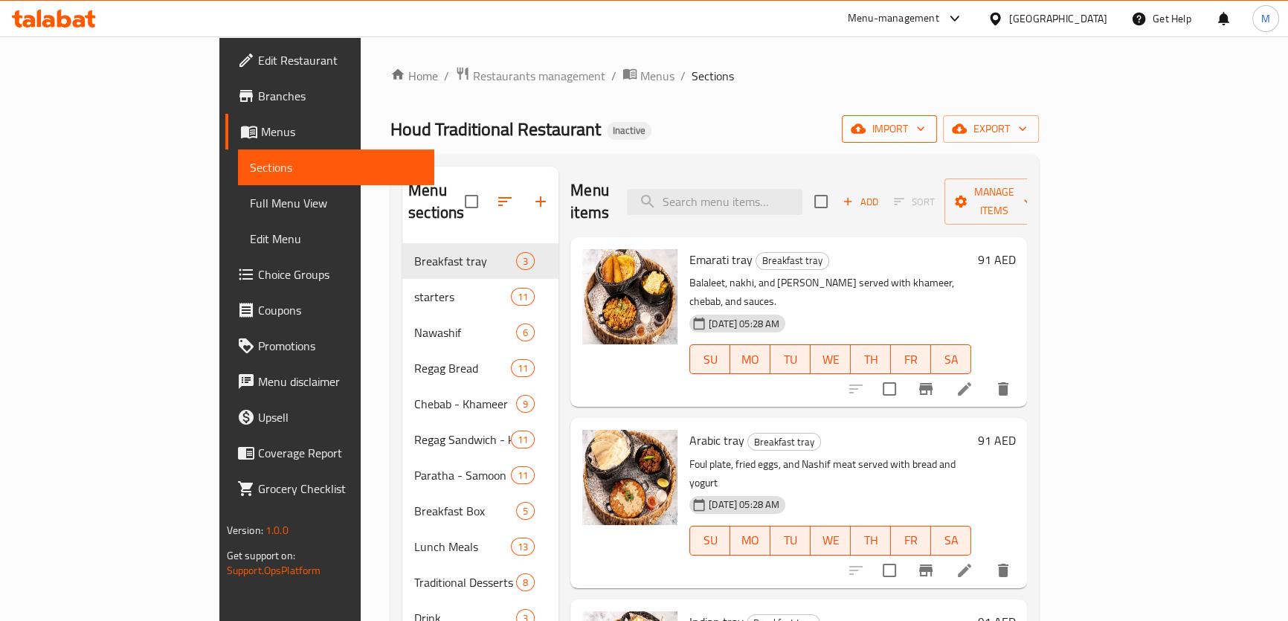
click at [925, 136] on span "import" at bounding box center [889, 129] width 71 height 19
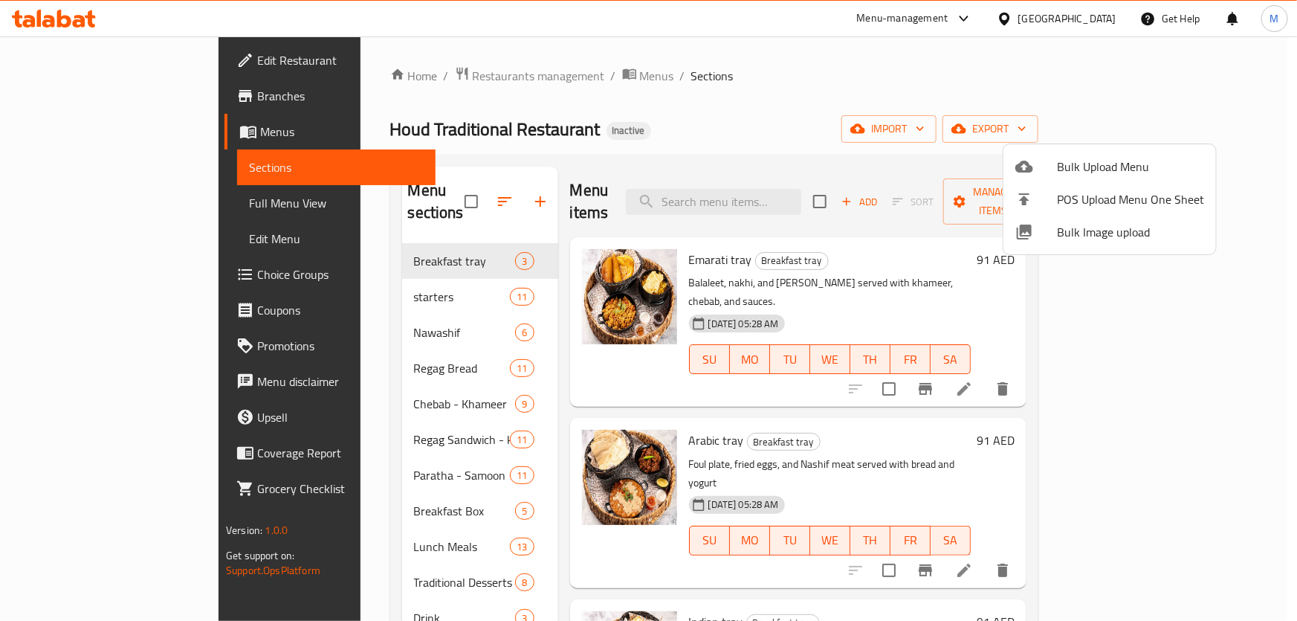
click at [1088, 235] on span "Bulk Image upload" at bounding box center [1130, 232] width 147 height 18
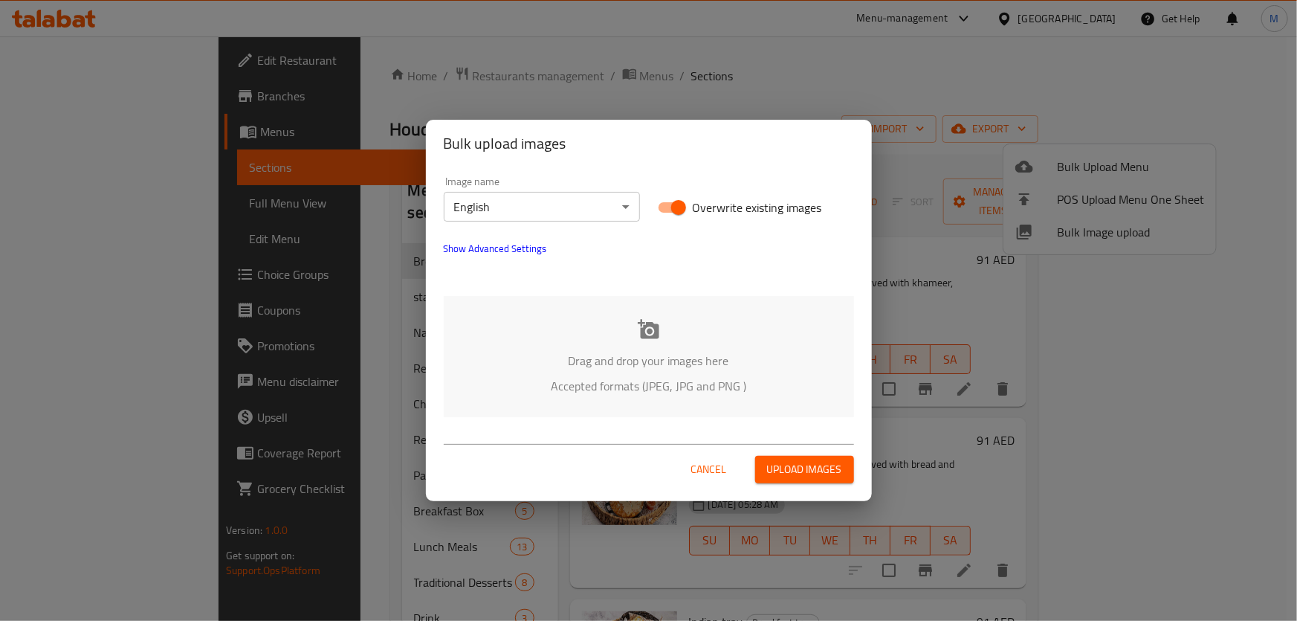
click at [680, 208] on input "Overwrite existing images" at bounding box center [678, 207] width 85 height 28
checkbox input "false"
click at [688, 363] on p "Drag and drop your images here" at bounding box center [649, 361] width 366 height 18
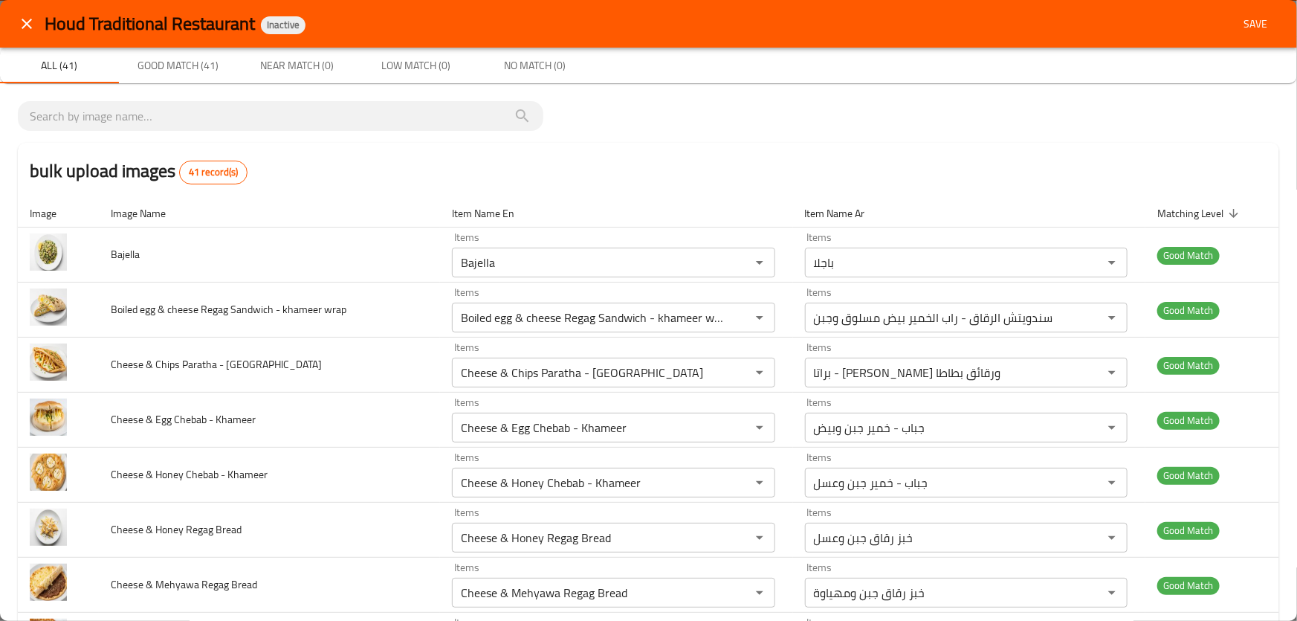
click at [1245, 22] on span "Save" at bounding box center [1256, 24] width 36 height 19
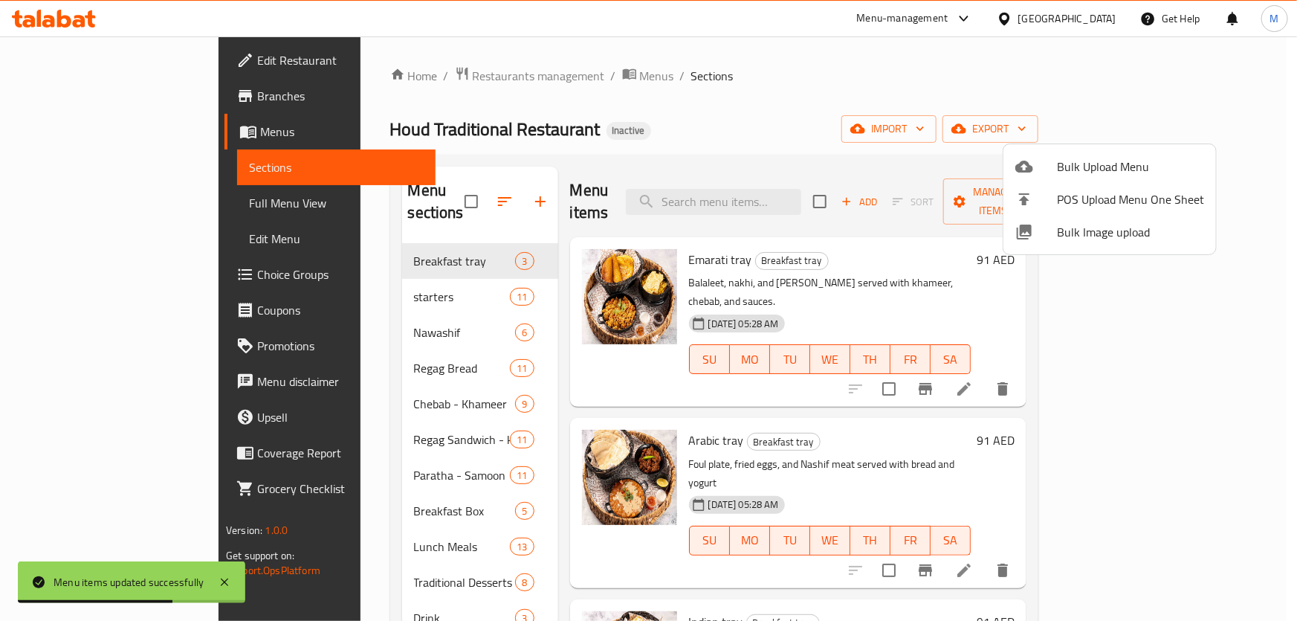
click at [996, 84] on div at bounding box center [648, 310] width 1297 height 621
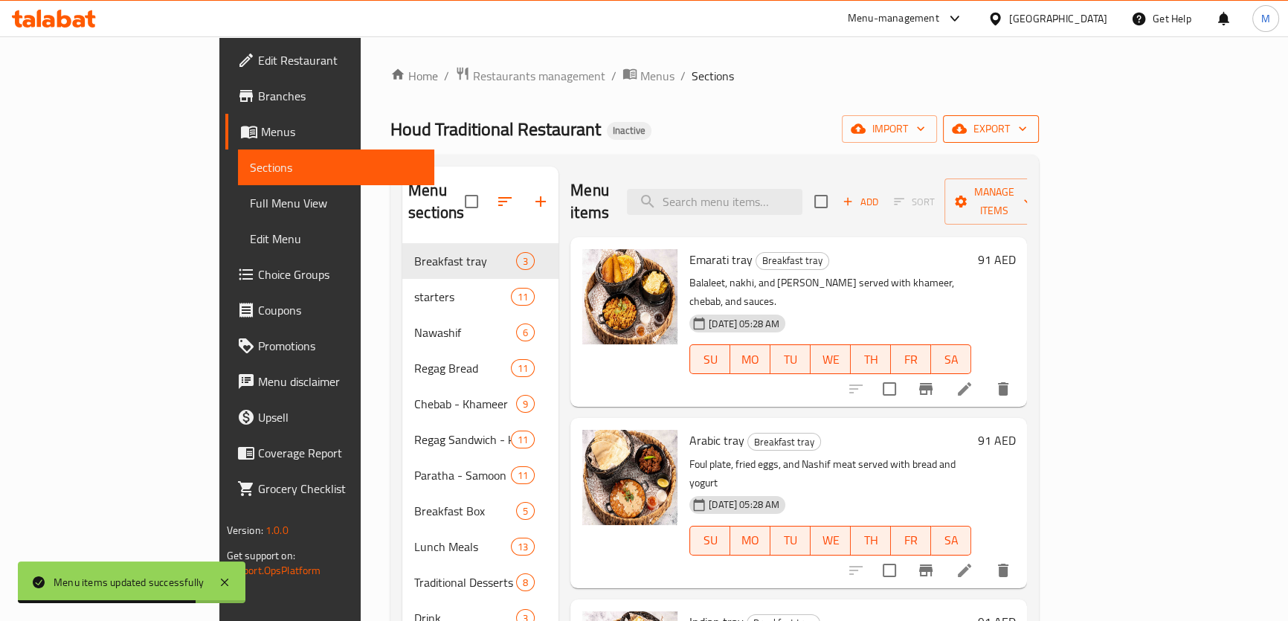
click at [1027, 134] on span "export" at bounding box center [991, 129] width 72 height 19
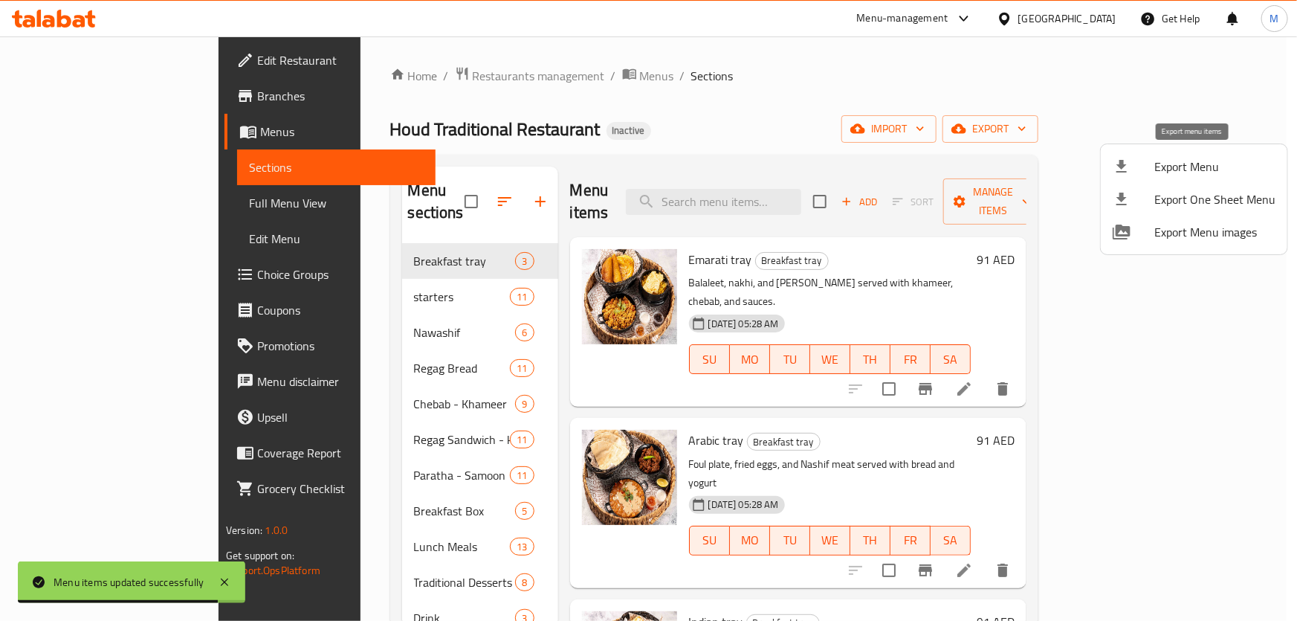
click at [1201, 161] on span "Export Menu" at bounding box center [1215, 167] width 121 height 18
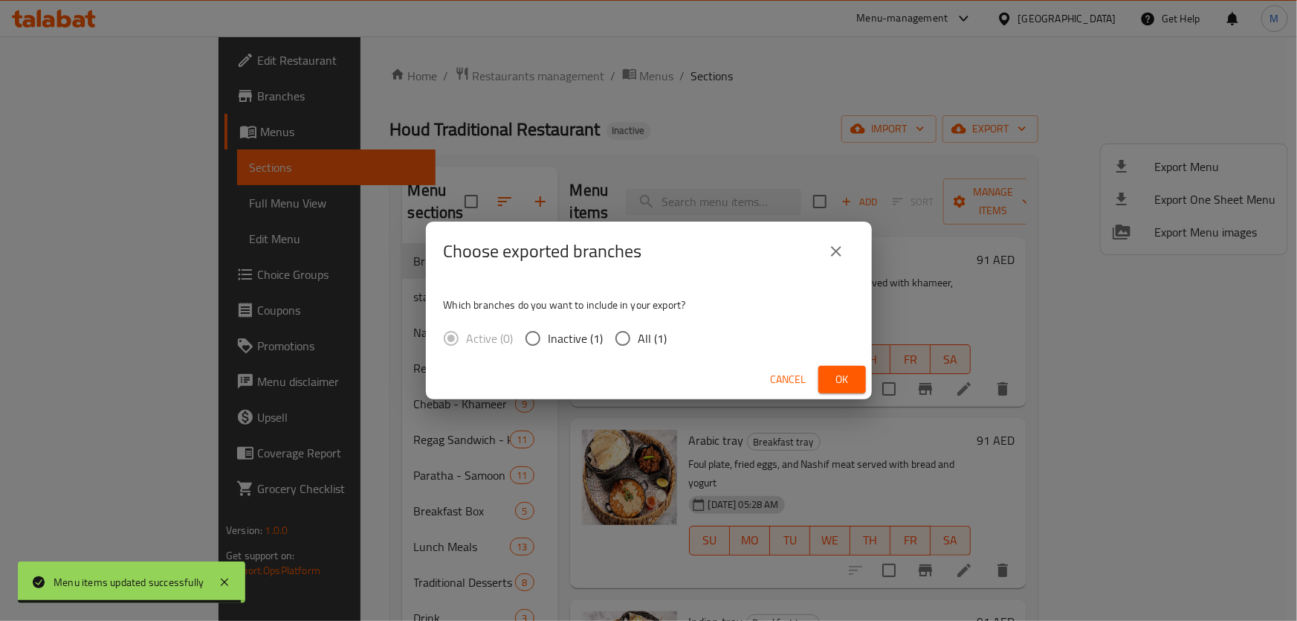
click at [636, 341] on input "All (1)" at bounding box center [622, 338] width 31 height 31
radio input "true"
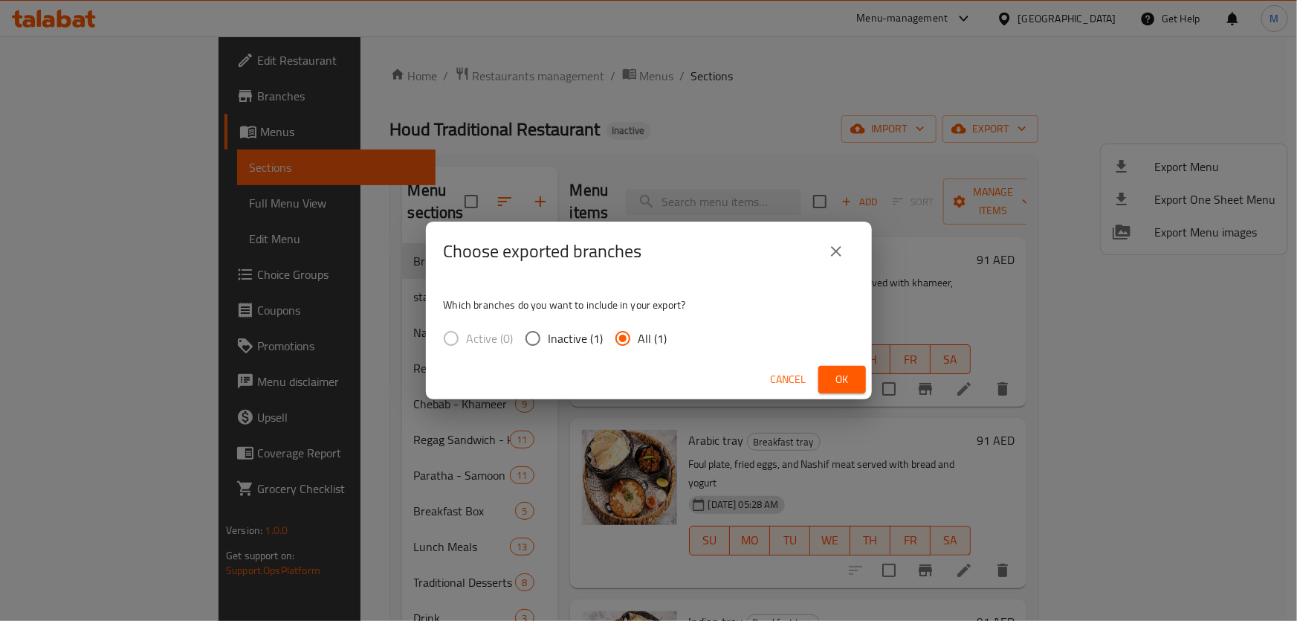
click at [839, 258] on icon "close" at bounding box center [836, 251] width 18 height 18
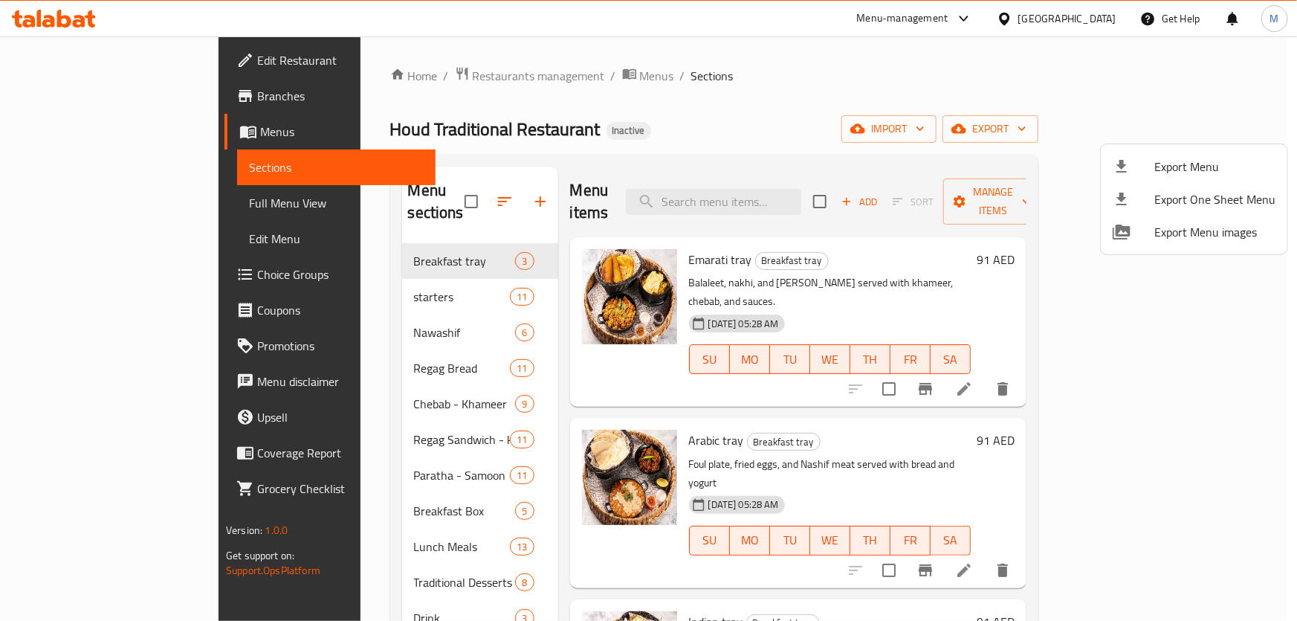
click at [509, 508] on div at bounding box center [648, 310] width 1297 height 621
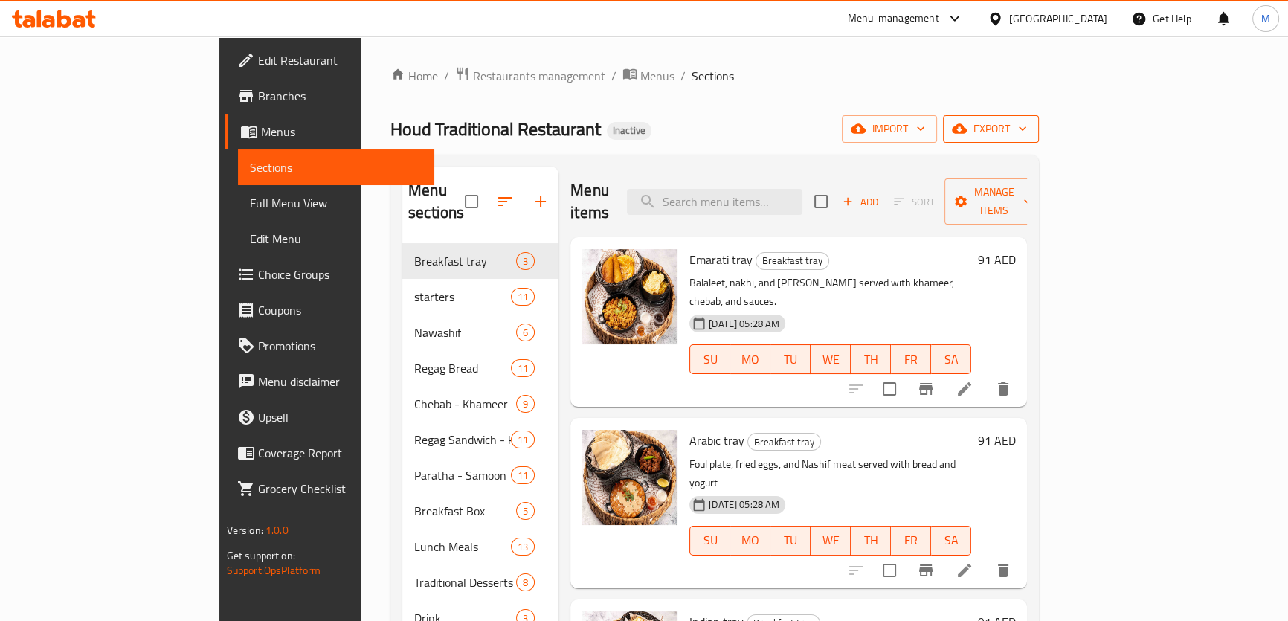
click at [1027, 133] on span "export" at bounding box center [991, 129] width 72 height 19
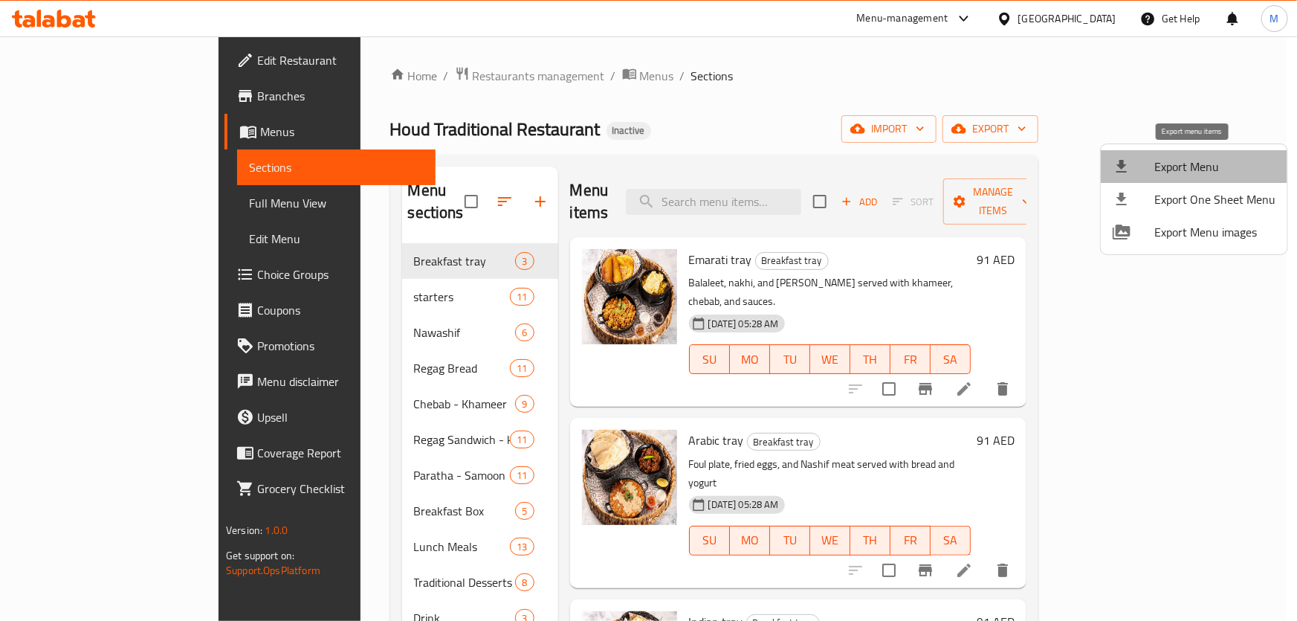
click at [1213, 159] on span "Export Menu" at bounding box center [1215, 167] width 121 height 18
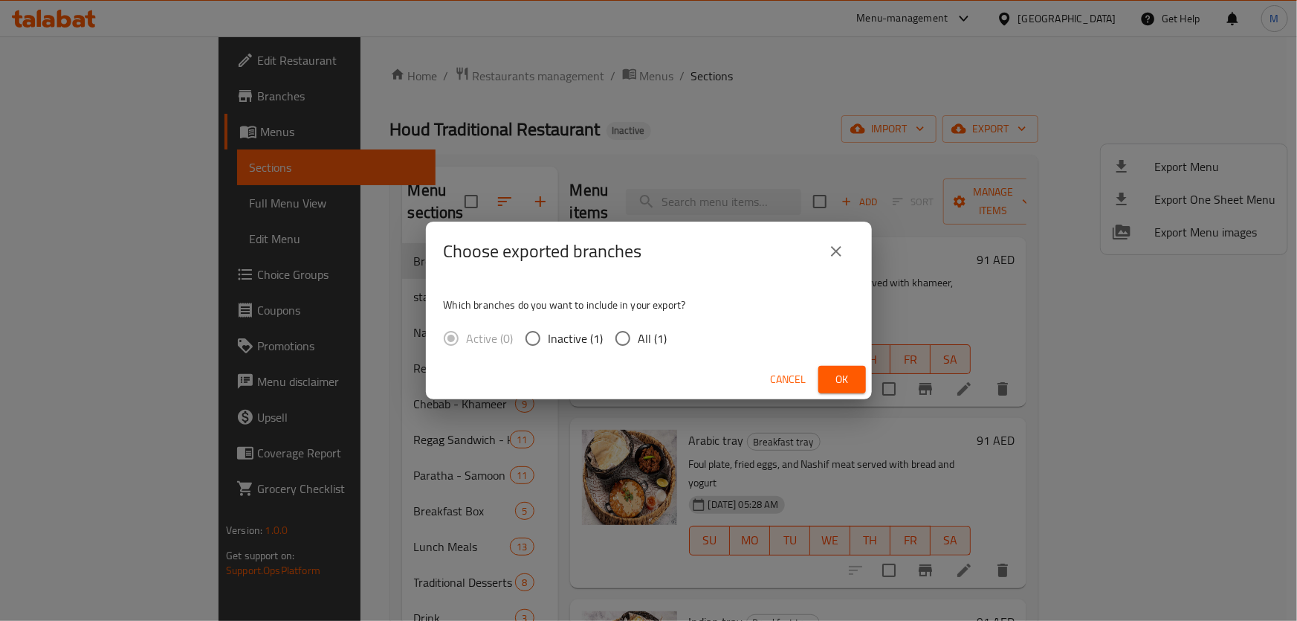
click at [639, 346] on span "All (1)" at bounding box center [653, 338] width 29 height 18
click at [639, 346] on input "All (1)" at bounding box center [622, 338] width 31 height 31
radio input "true"
click at [853, 373] on span "Ok" at bounding box center [842, 379] width 24 height 19
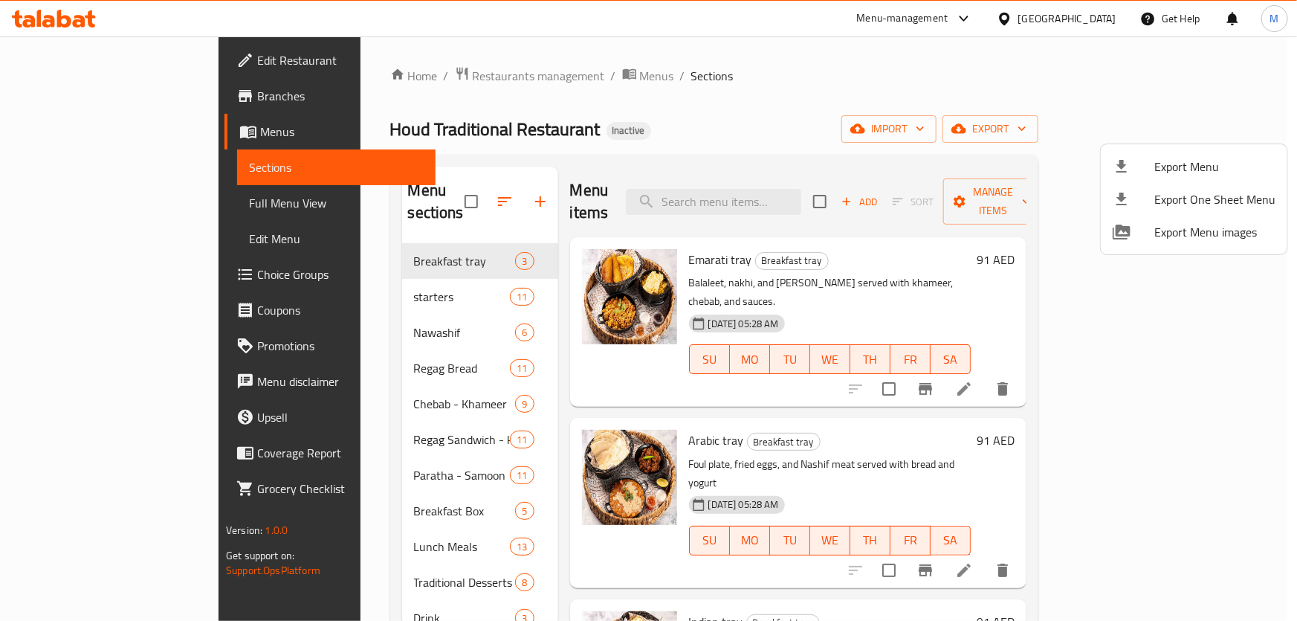
click at [97, 206] on div at bounding box center [648, 310] width 1297 height 621
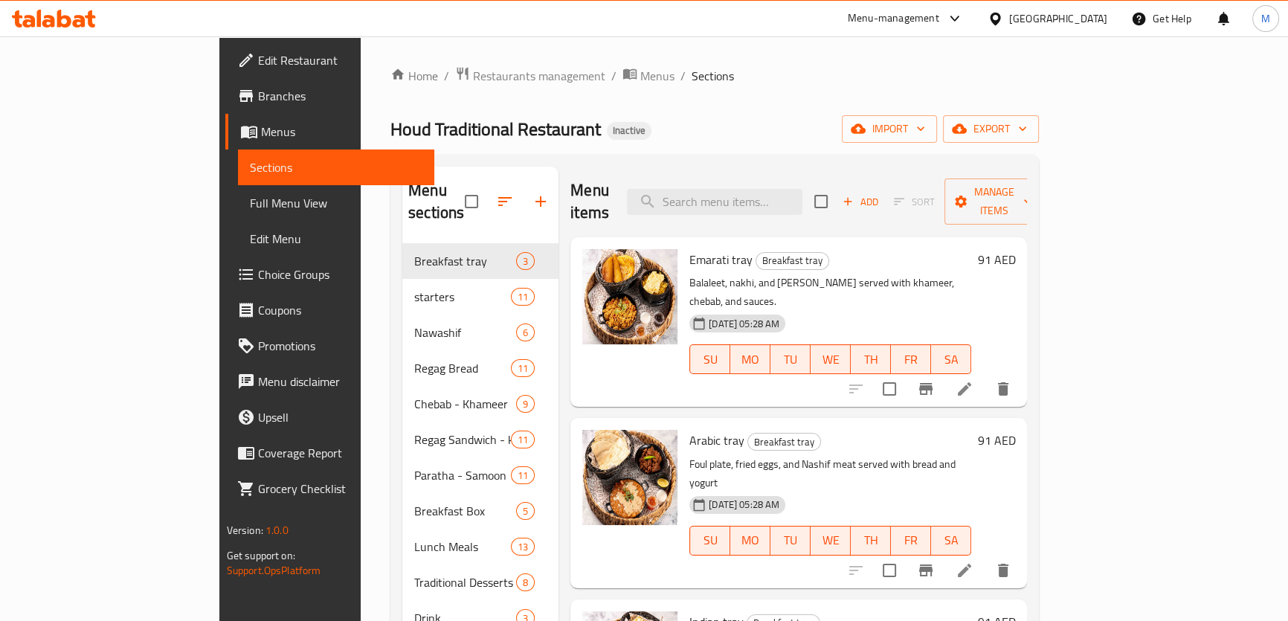
click at [250, 206] on span "Full Menu View" at bounding box center [336, 203] width 172 height 18
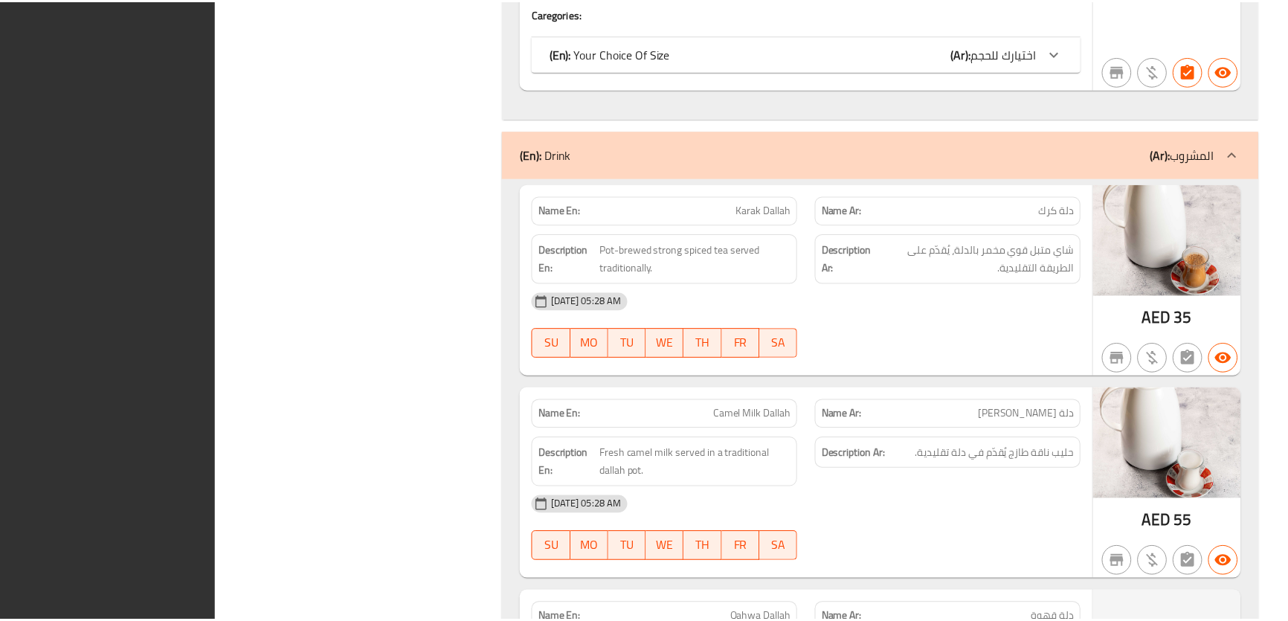
scroll to position [21755, 0]
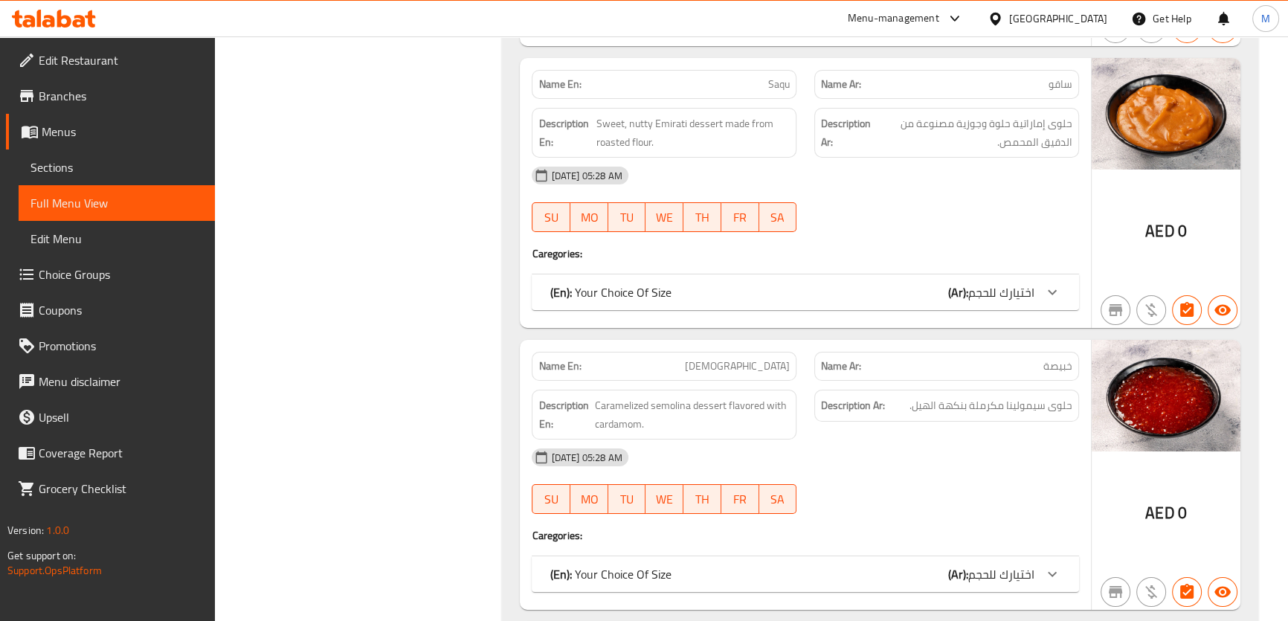
click at [64, 163] on span "Sections" at bounding box center [116, 167] width 172 height 18
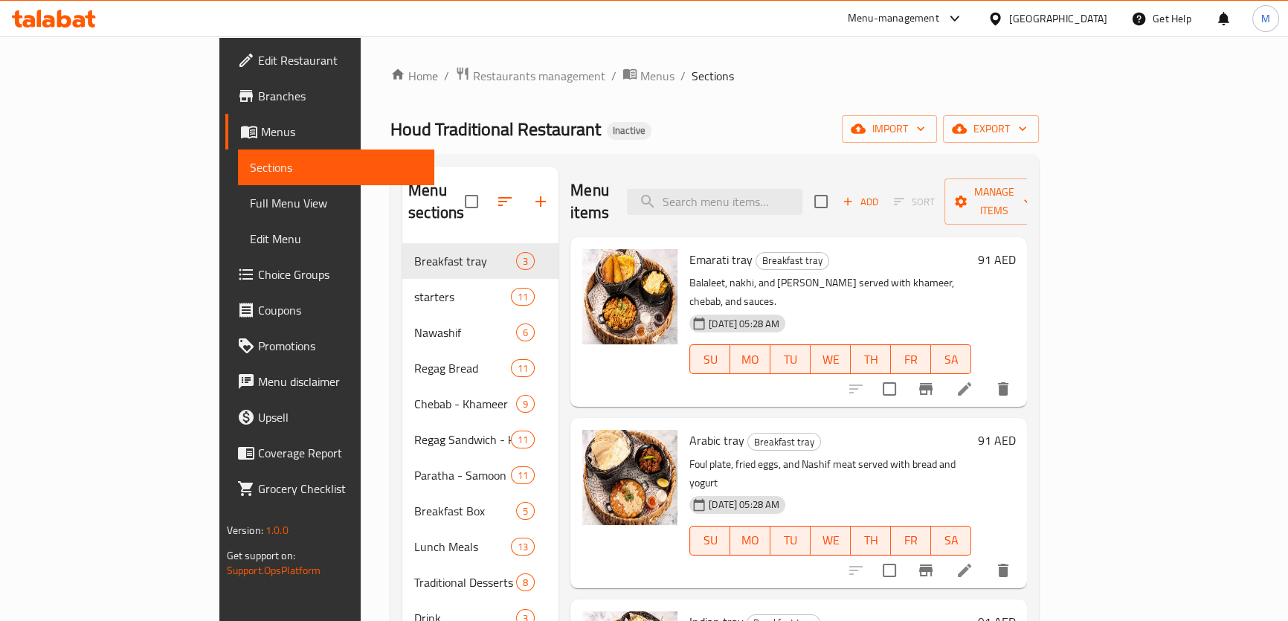
click at [1038, 18] on div "United Arab Emirates" at bounding box center [1058, 18] width 98 height 16
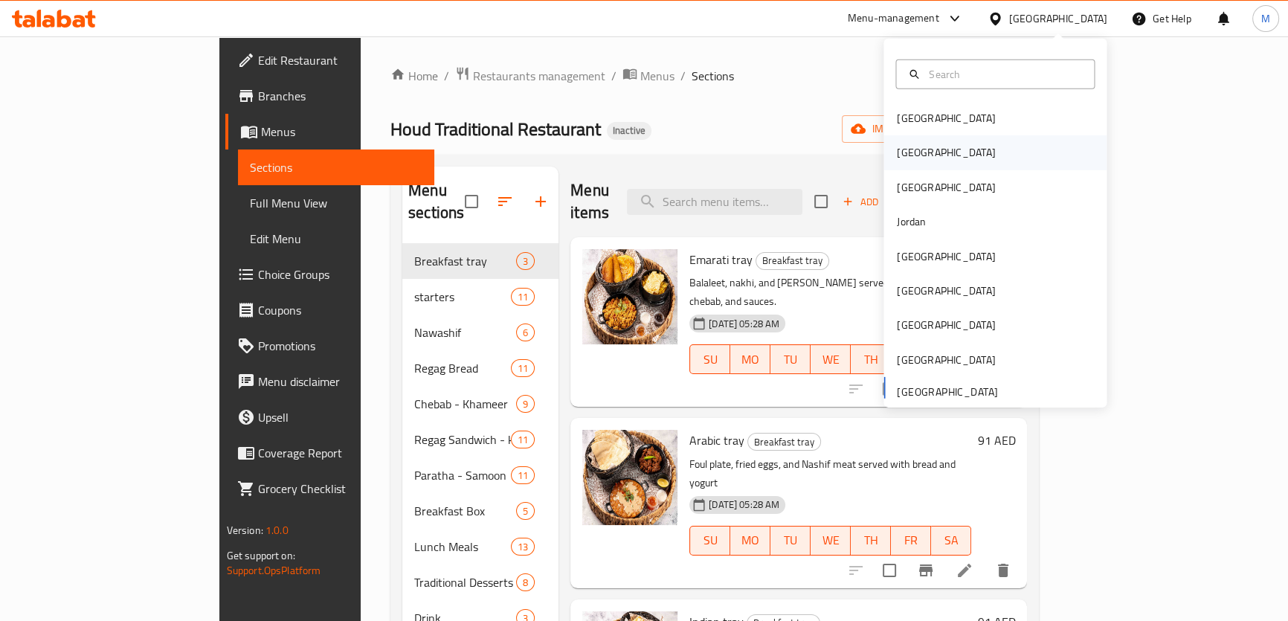
click at [926, 143] on div "Egypt" at bounding box center [994, 152] width 223 height 34
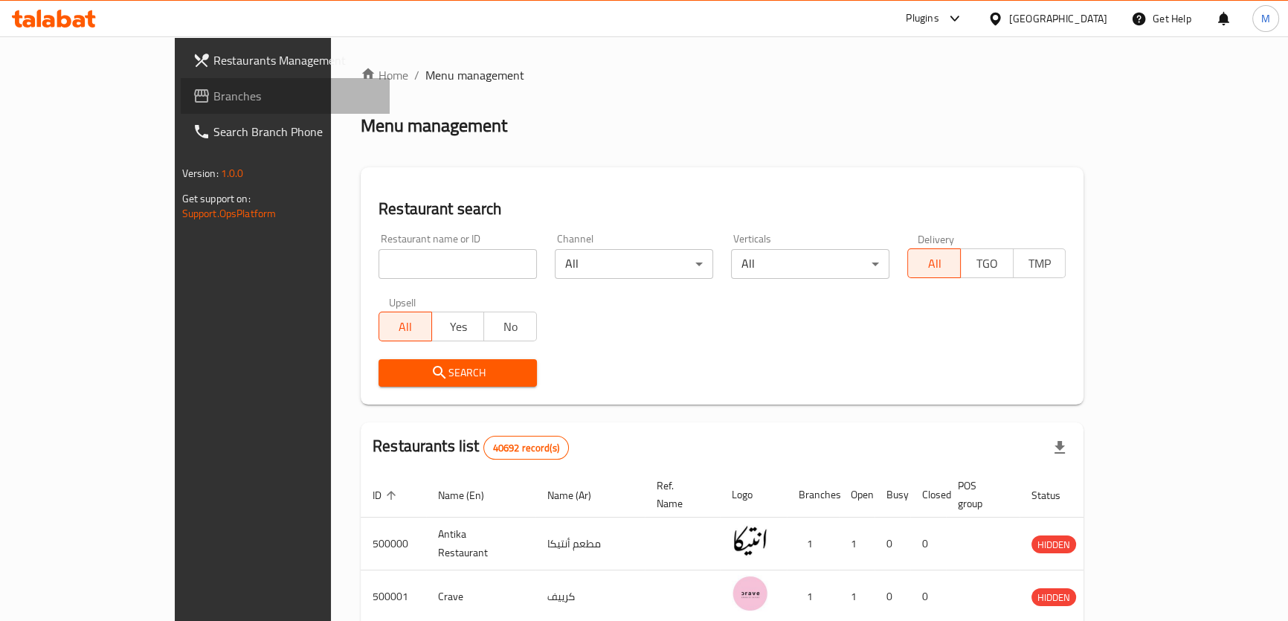
click at [213, 95] on span "Branches" at bounding box center [295, 96] width 164 height 18
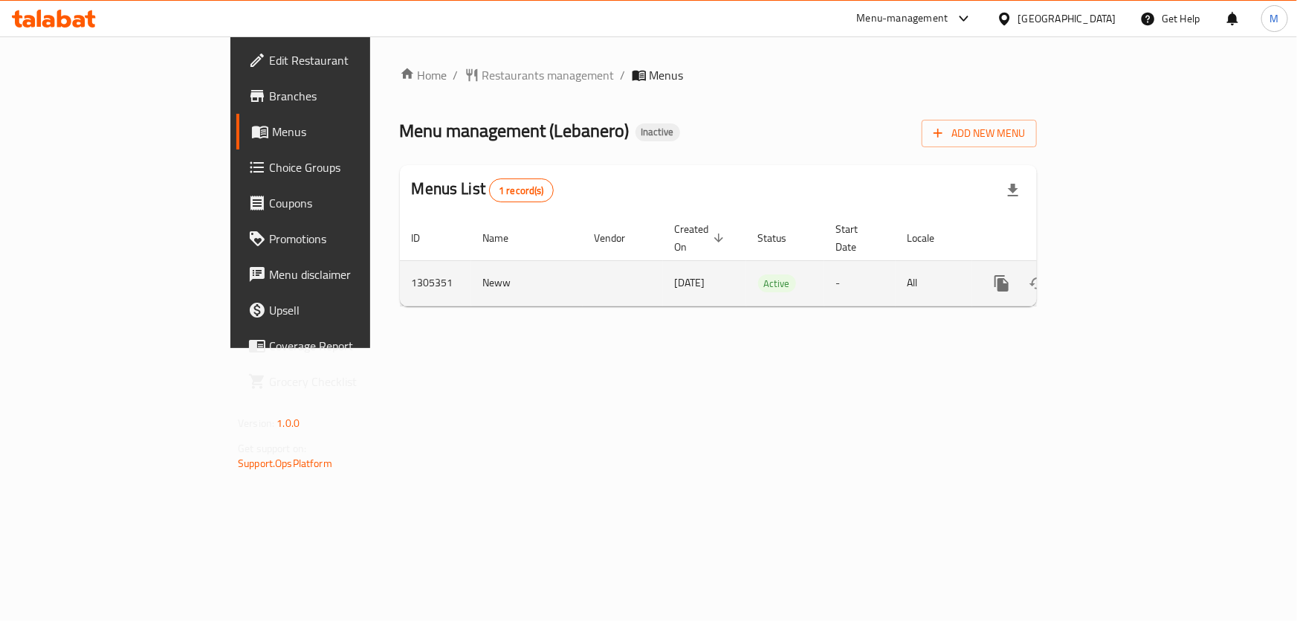
click at [1118, 274] on icon "enhanced table" at bounding box center [1109, 283] width 18 height 18
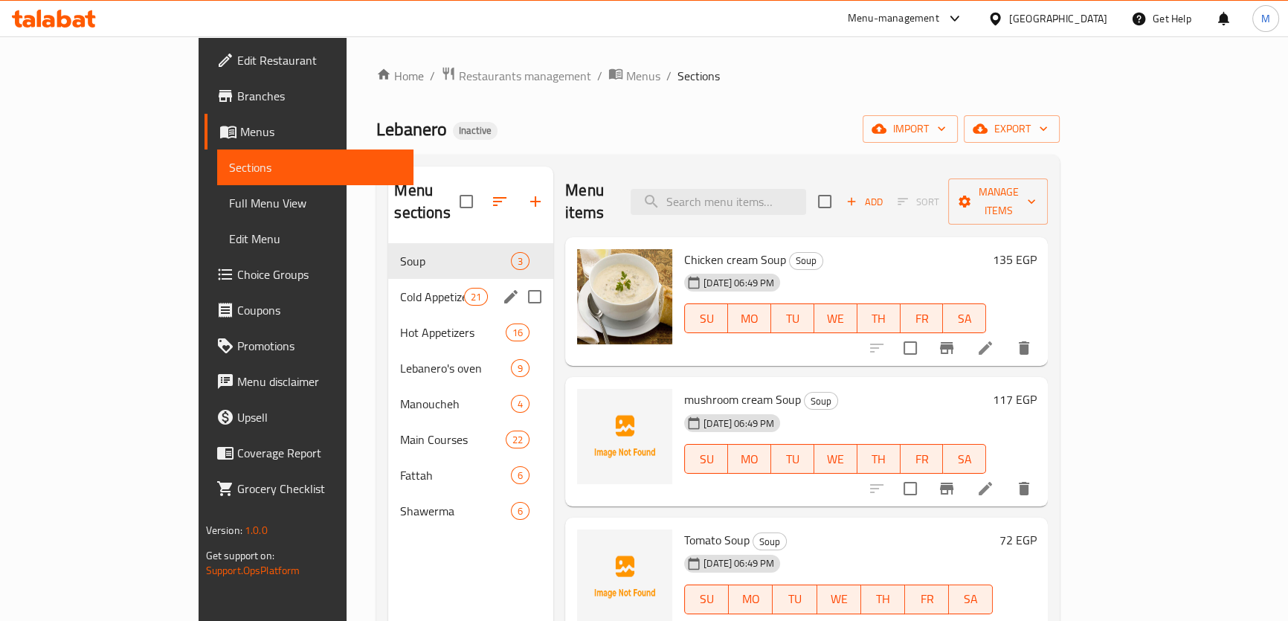
click at [388, 279] on div "Cold Appetizer 21" at bounding box center [470, 297] width 165 height 36
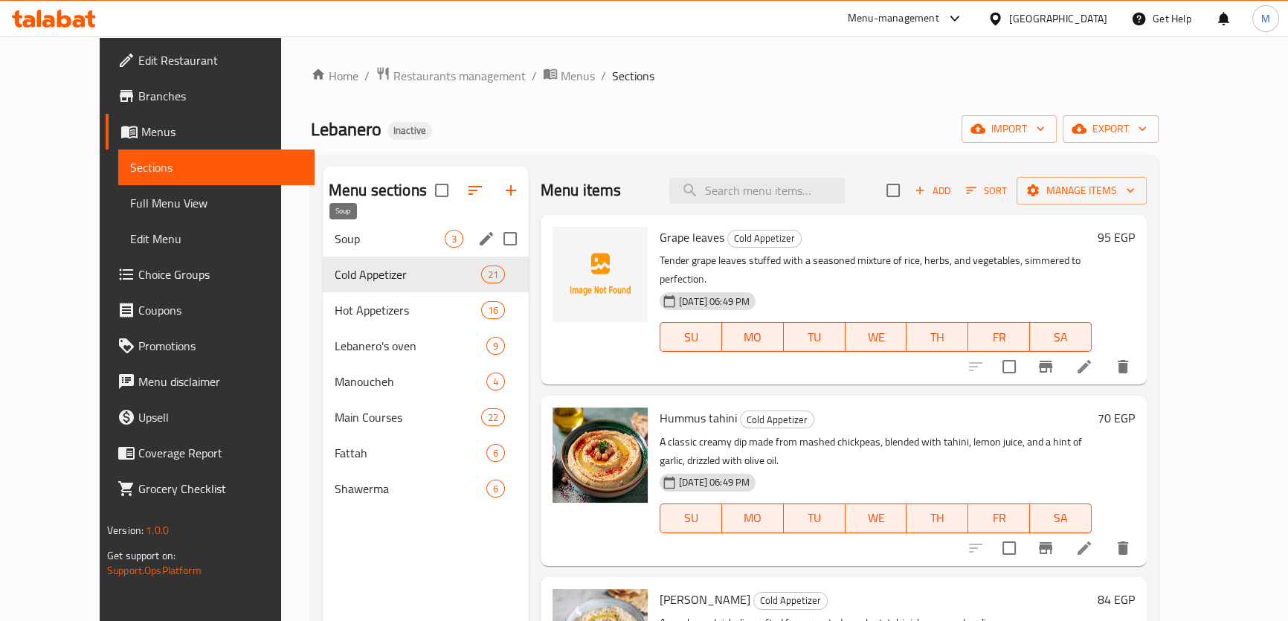
click at [335, 244] on span "Soup" at bounding box center [390, 239] width 110 height 18
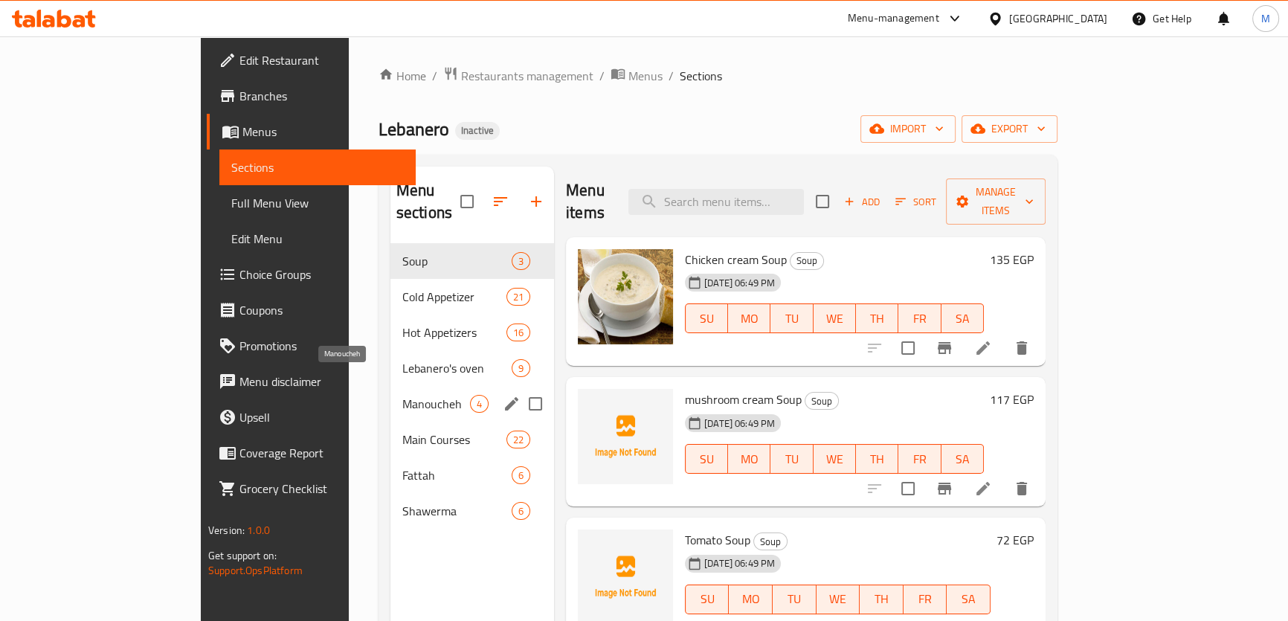
click at [402, 395] on span "Manoucheh" at bounding box center [436, 404] width 68 height 18
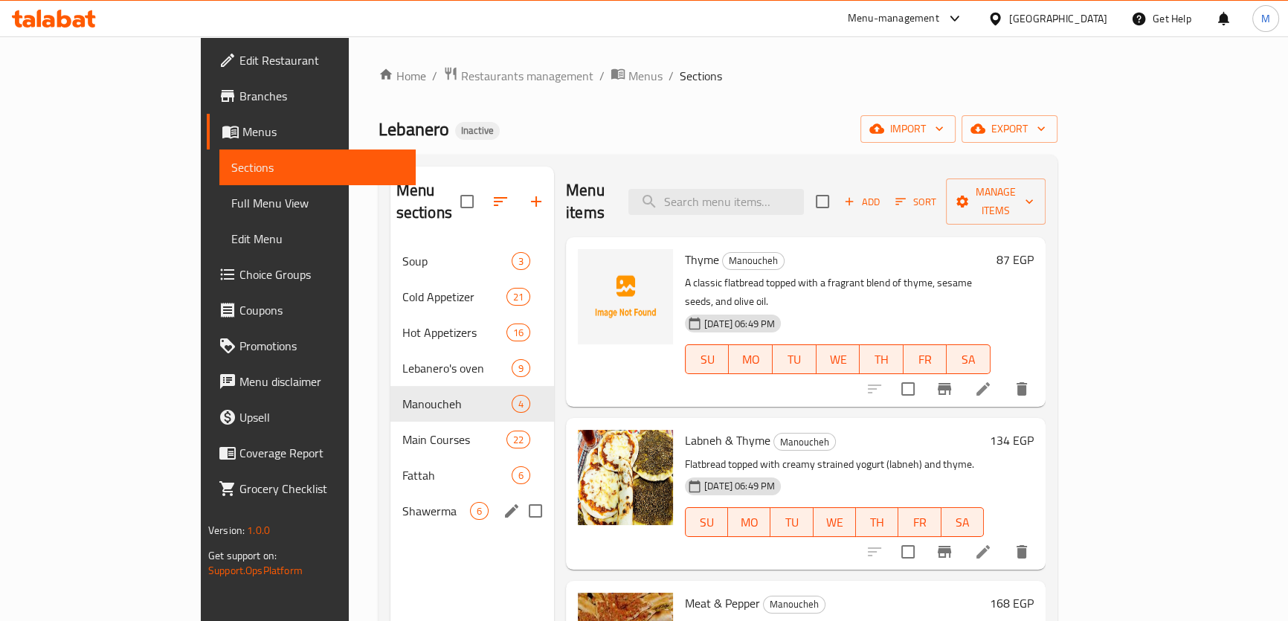
click at [390, 493] on div "Shawerma 6" at bounding box center [472, 511] width 164 height 36
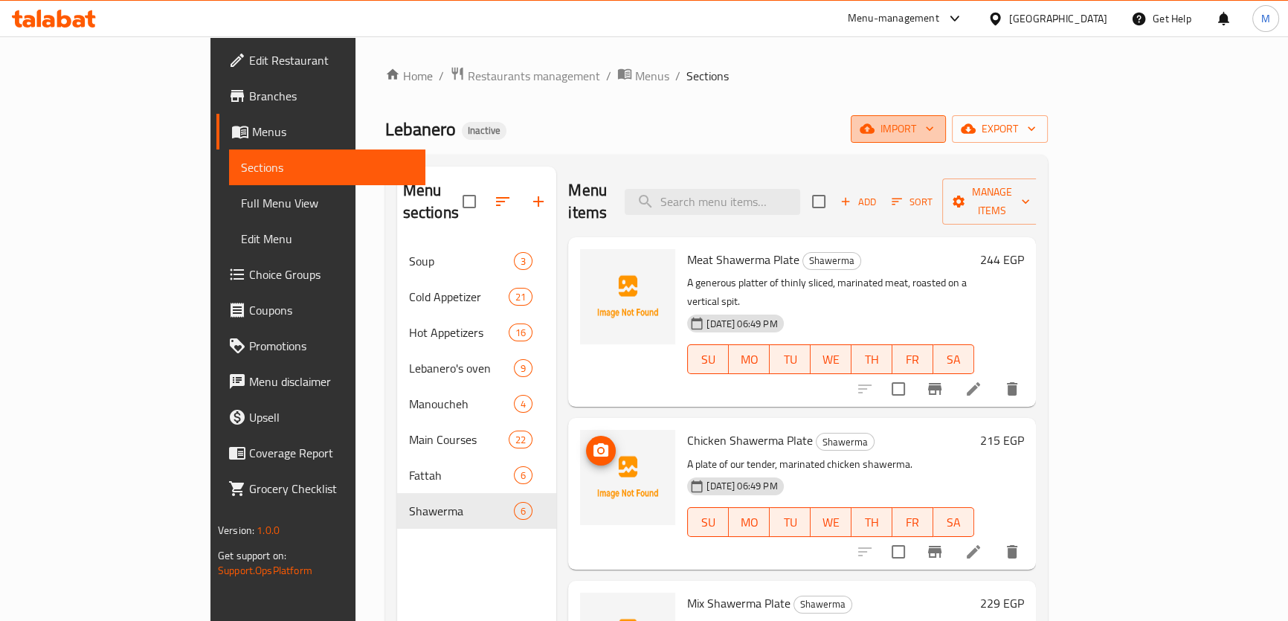
click at [934, 124] on span "import" at bounding box center [897, 129] width 71 height 19
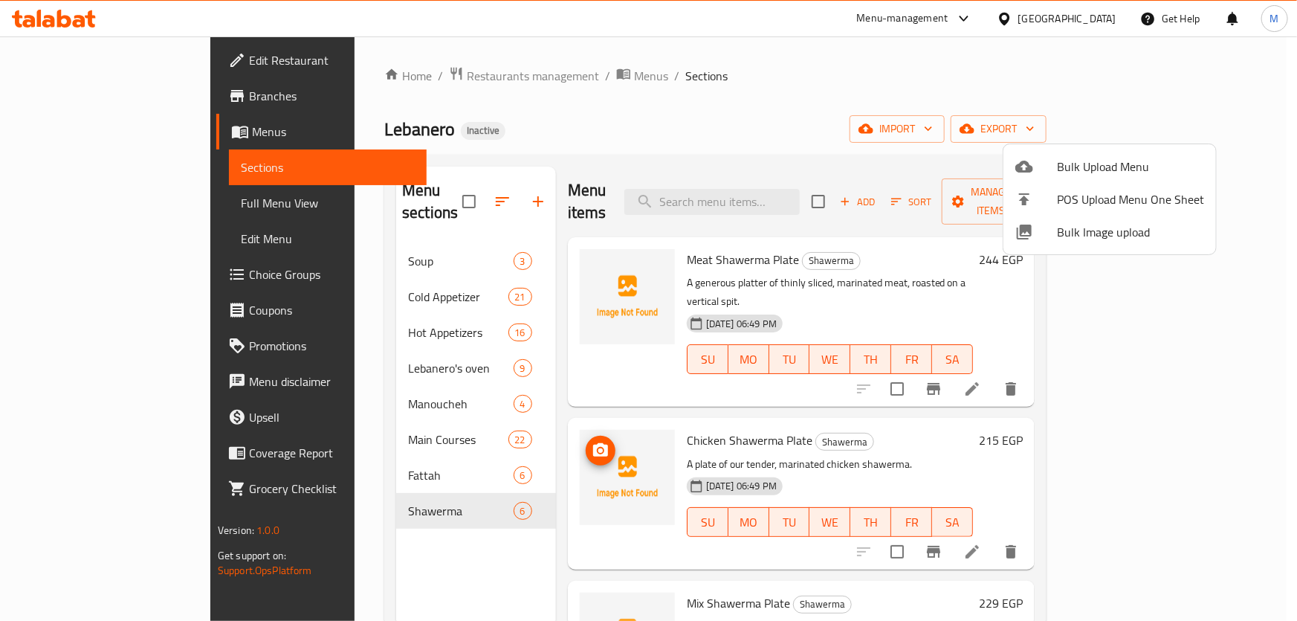
click at [1080, 225] on span "Bulk Image upload" at bounding box center [1130, 232] width 147 height 18
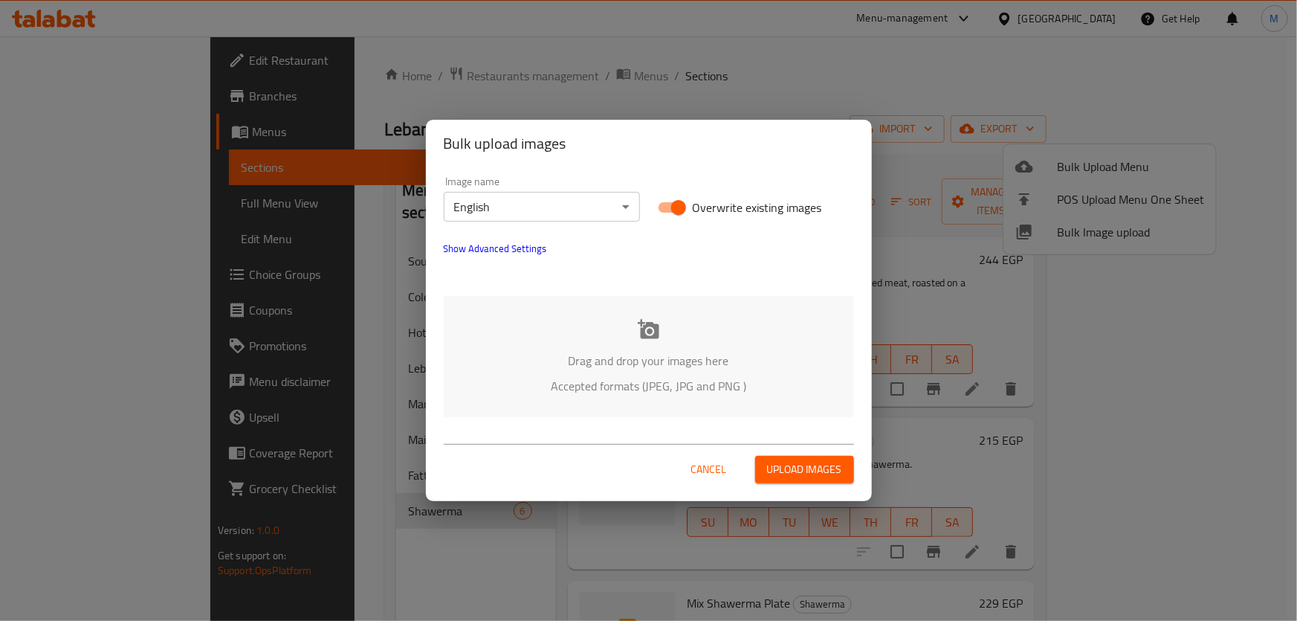
click at [683, 208] on input "Overwrite existing images" at bounding box center [678, 207] width 85 height 28
checkbox input "false"
click at [661, 339] on div "Drag and drop your images here Accepted formats (JPEG, JPG and PNG )" at bounding box center [649, 356] width 410 height 121
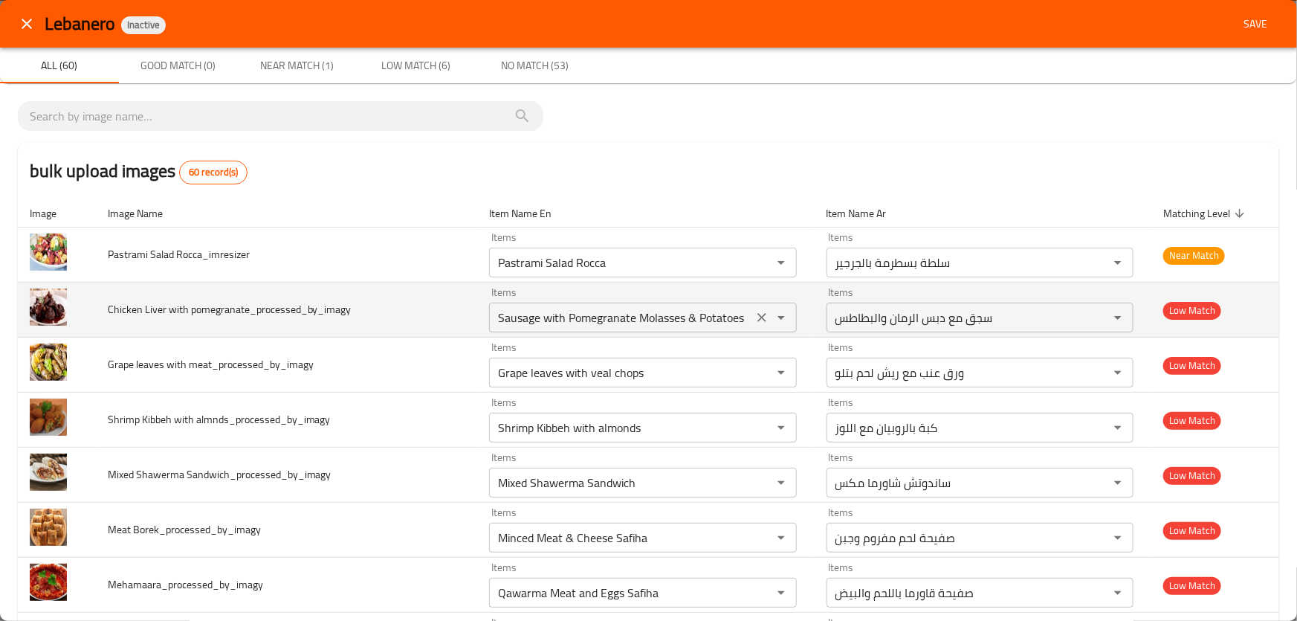
click at [545, 320] on pomegranate_processed_by_imagy "Sausage with Pomegranate Molasses & Potatoes" at bounding box center [621, 317] width 254 height 21
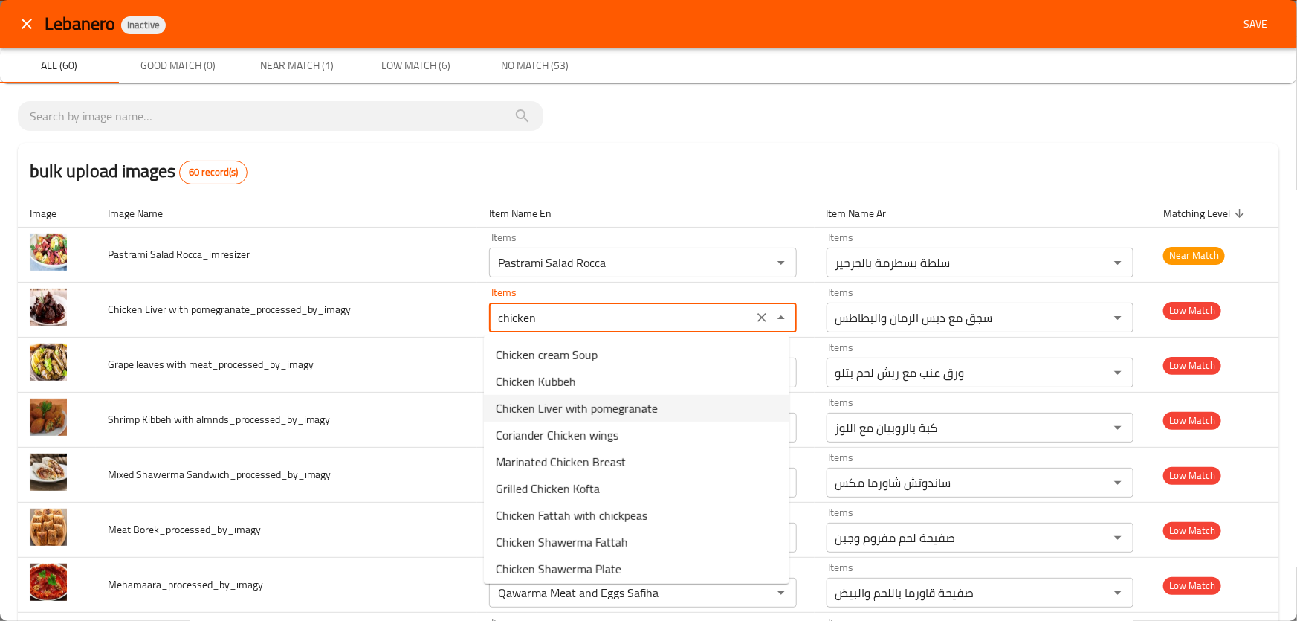
click at [578, 410] on span "Chicken Liver with pomegranate" at bounding box center [577, 408] width 162 height 18
type pomegranate_processed_by_imagy "Chicken Liver with pomegranate"
type pomegranate_processed_by_imagy-ar "كبدة دجاج بالرمان"
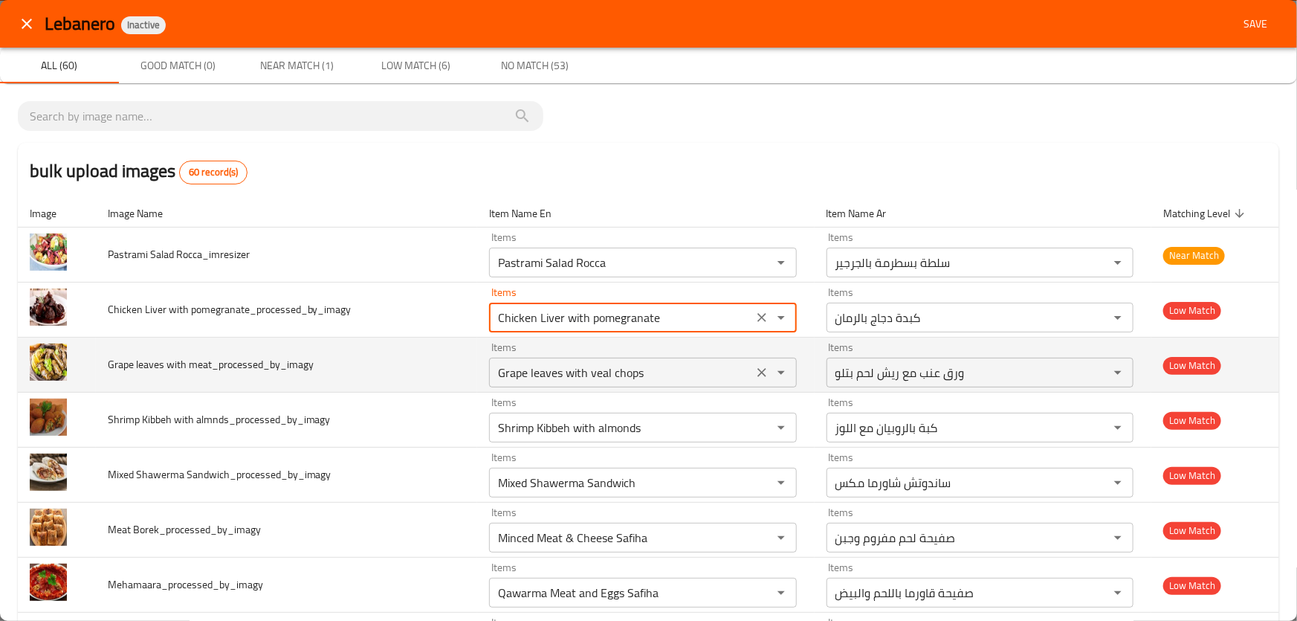
click at [571, 383] on div "Grape leaves with veal chops Items" at bounding box center [642, 373] width 307 height 30
type pomegranate_processed_by_imagy "Chicken Liver with pomegranate"
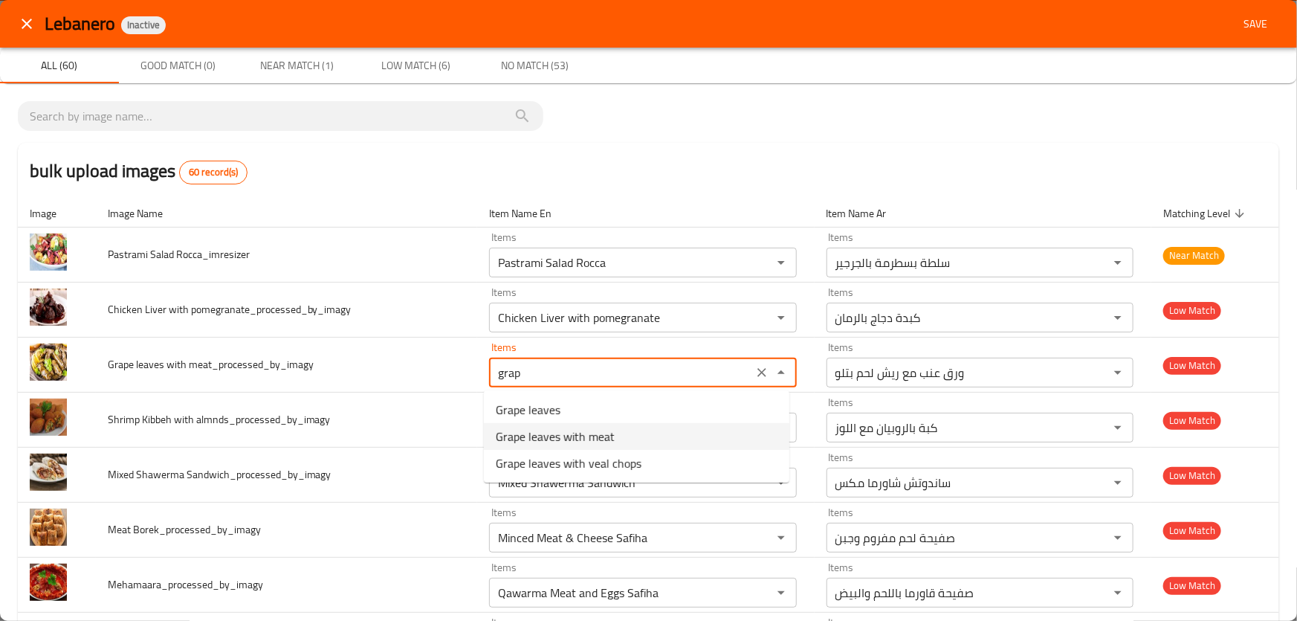
click at [594, 436] on span "Grape leaves with meat" at bounding box center [555, 437] width 119 height 18
type meat_processed_by_imagy "Grape leaves with meat"
type meat_processed_by_imagy-ar "ورق عنب باللحمة"
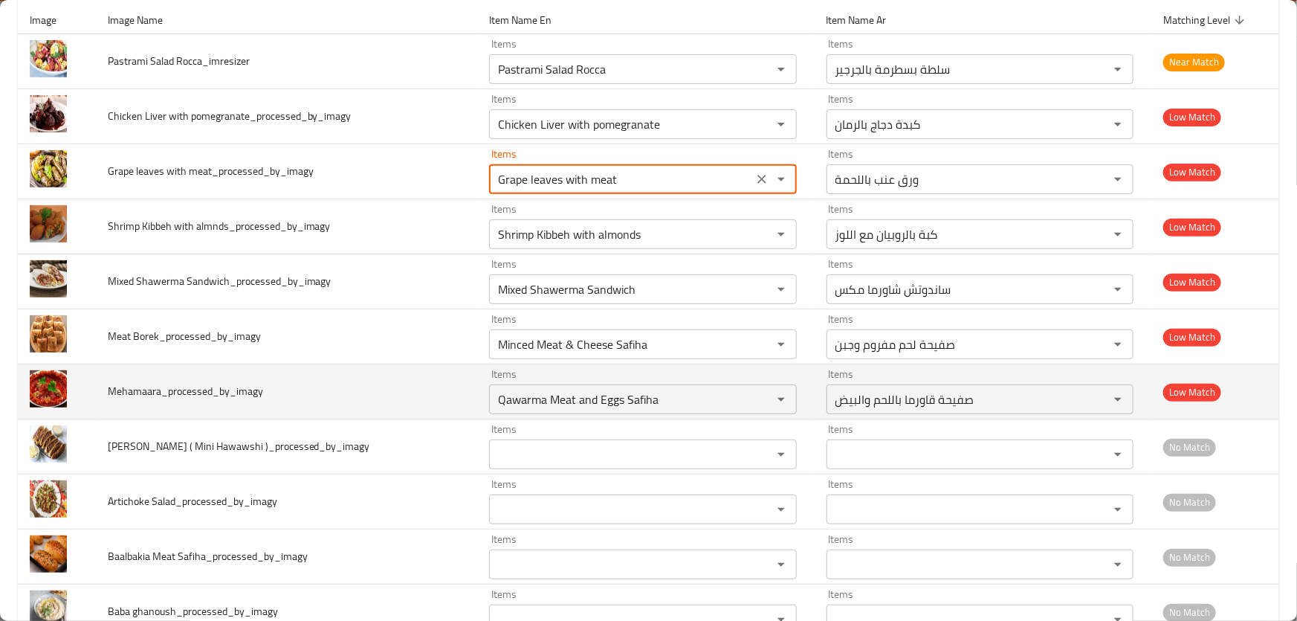
scroll to position [202, 0]
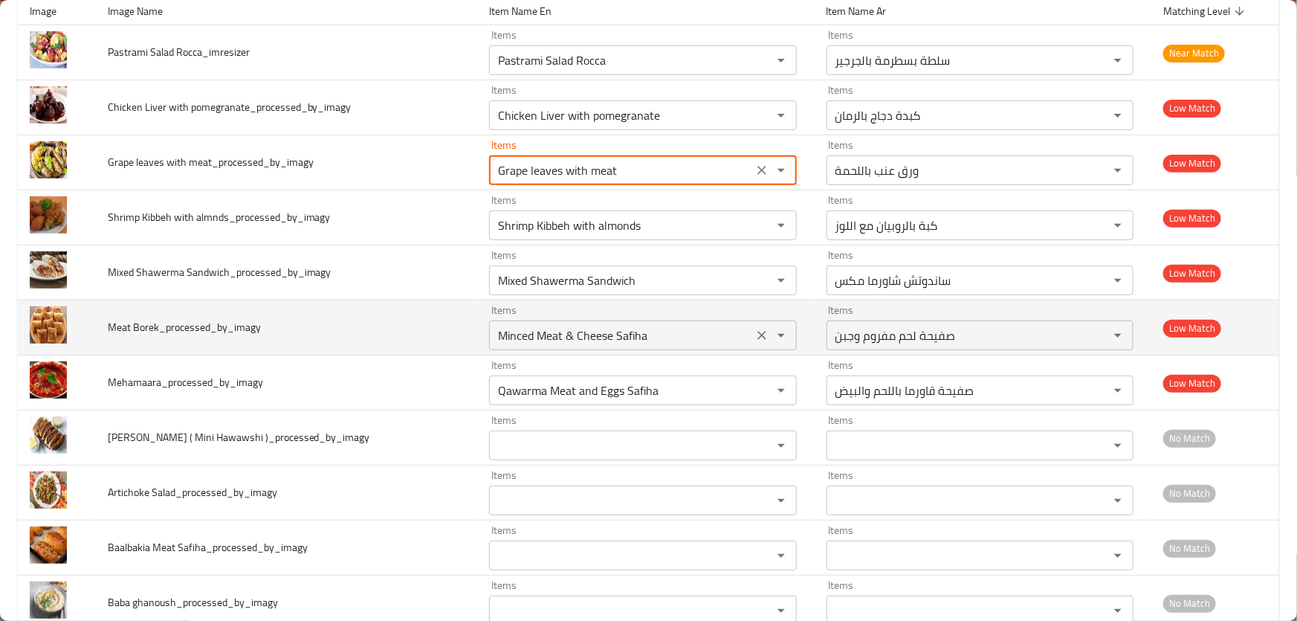
type meat_processed_by_imagy "Grape leaves with meat"
click at [674, 335] on Borek_processed_by_imagy "Minced Meat & Cheese Safiha" at bounding box center [621, 335] width 254 height 21
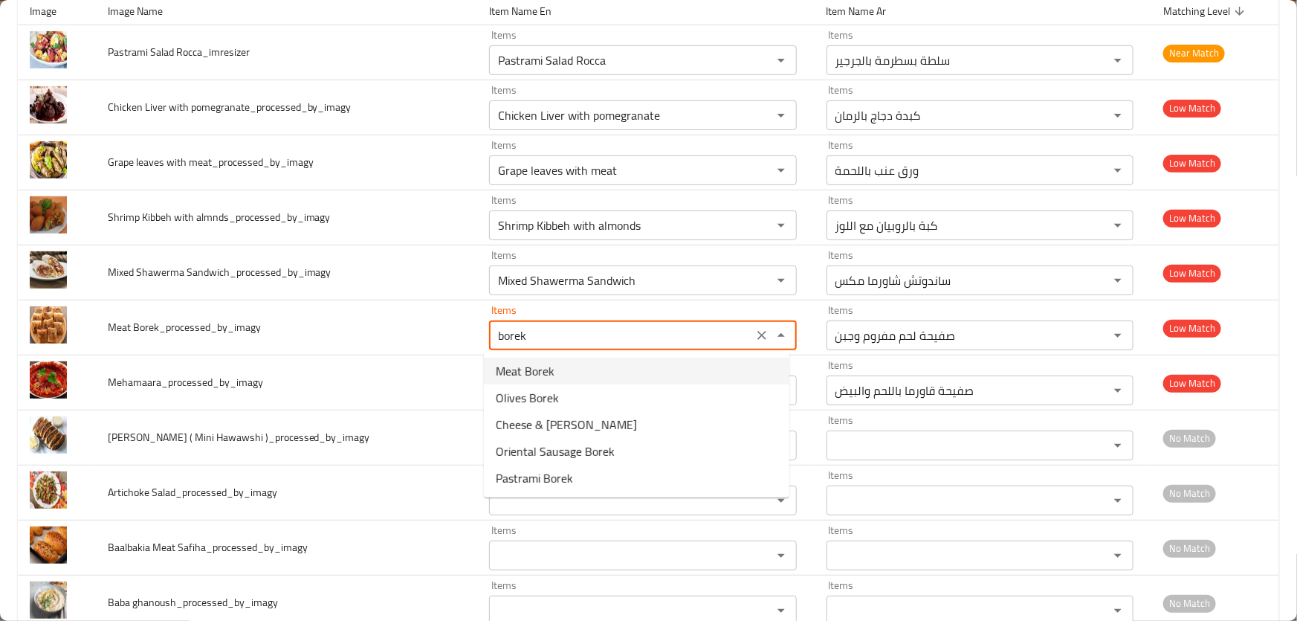
click at [555, 365] on Borek_processed_by_imagy-option-0 "Meat Borek" at bounding box center [637, 371] width 306 height 27
type Borek_processed_by_imagy "Meat Borek"
type Borek_processed_by_imagy-ar "بوريك باللحم"
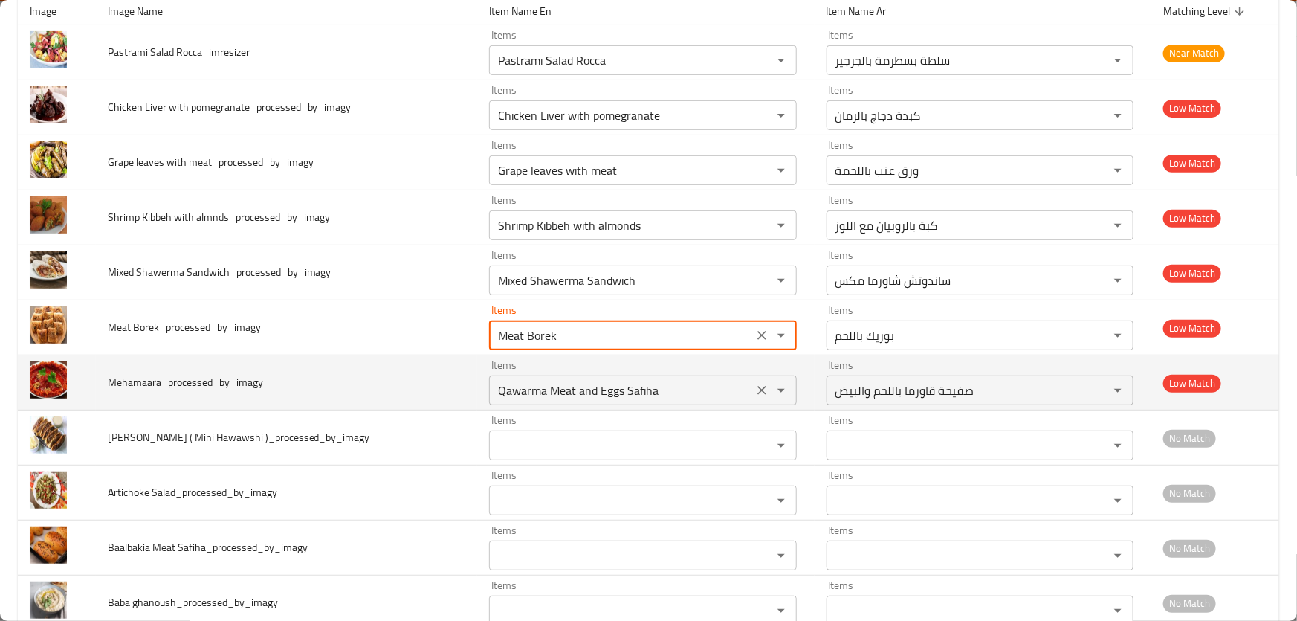
type Borek_processed_by_imagy "Meat Borek"
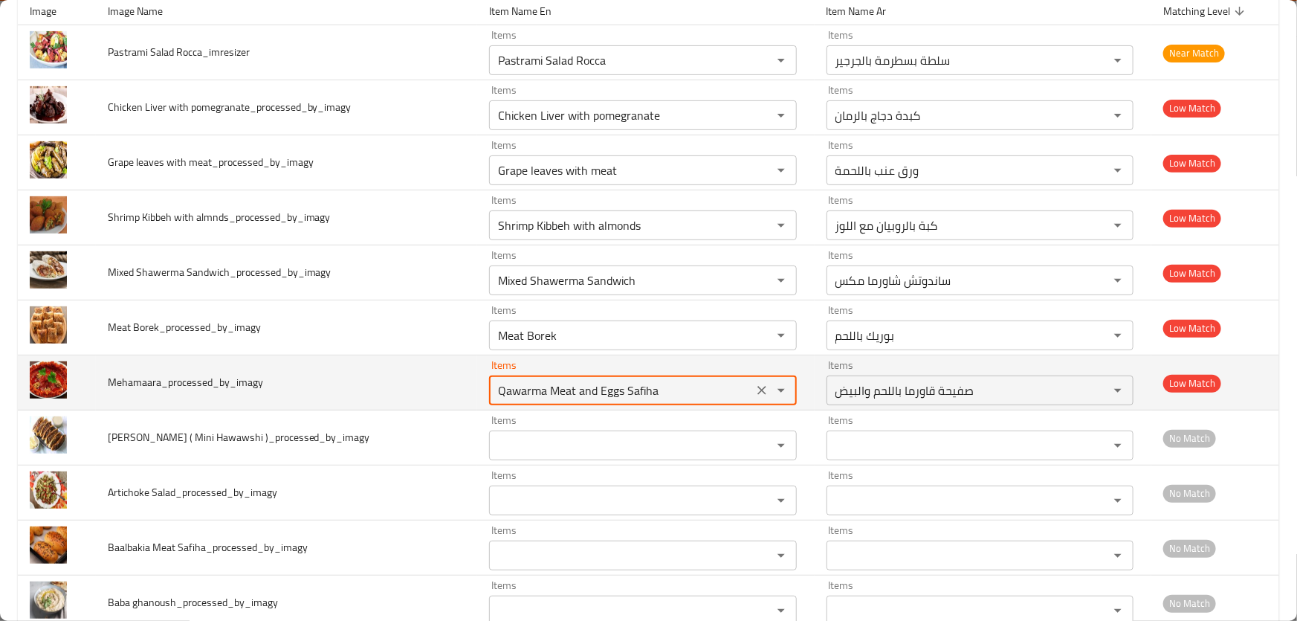
click at [696, 393] on input "Qawarma Meat and Eggs Safiha" at bounding box center [621, 390] width 254 height 21
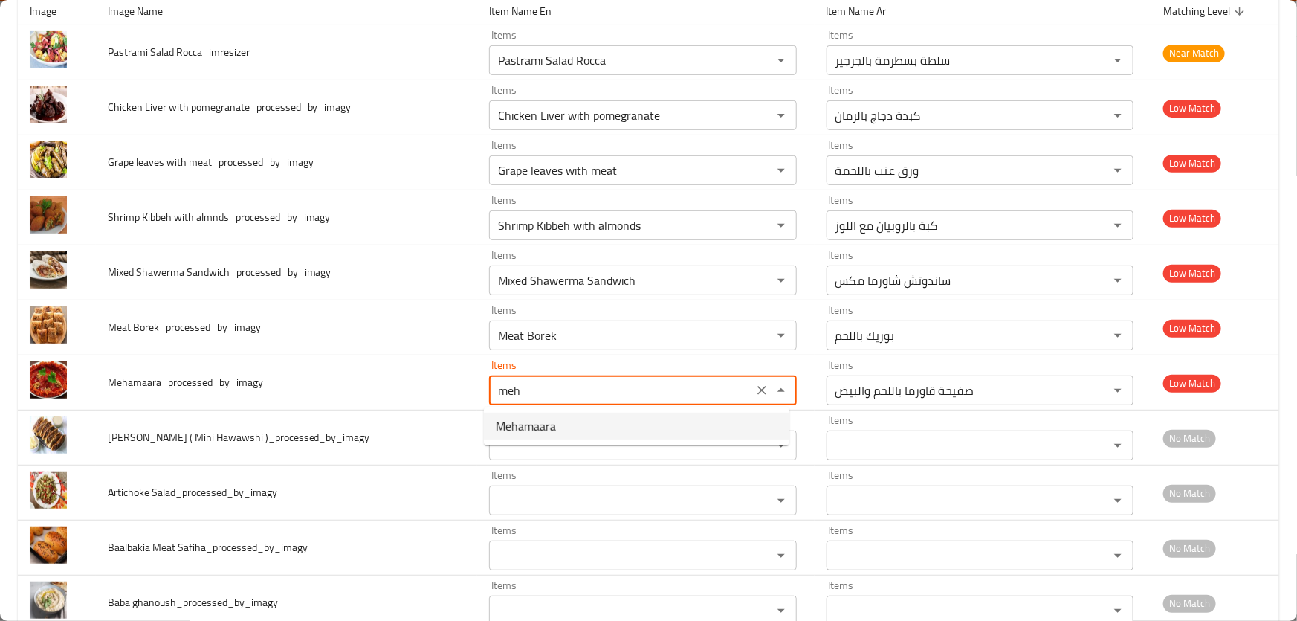
click at [587, 424] on li "Mehamaara" at bounding box center [637, 426] width 306 height 27
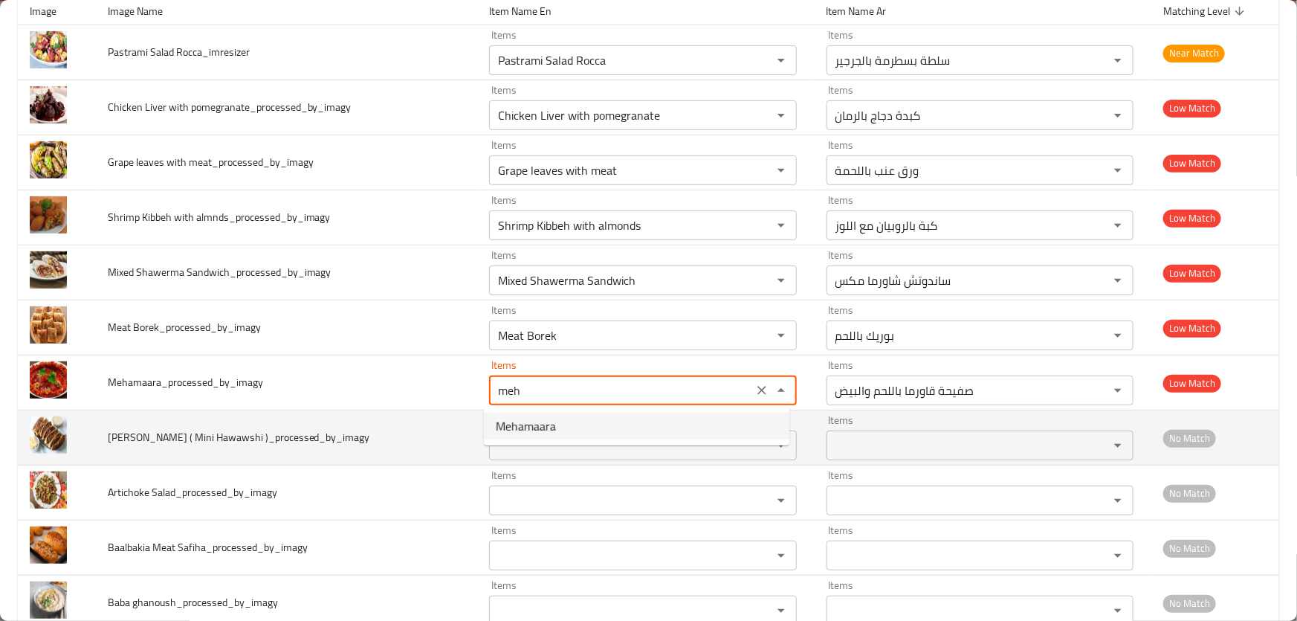
type input "Mehamaara"
type input "محمرة"
type input "Mehamaara"
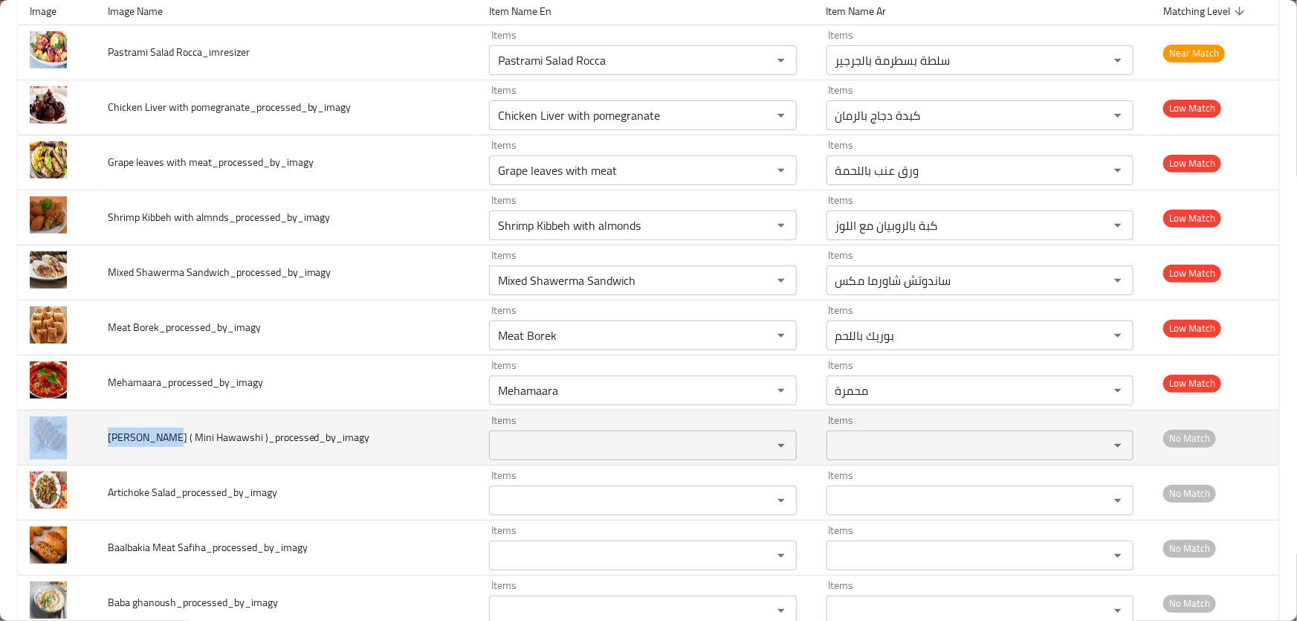
drag, startPoint x: 94, startPoint y: 440, endPoint x: 163, endPoint y: 438, distance: 69.2
click at [163, 438] on tr "Arayes Kofta ( Mini Hawawshi )_processed_by_imagy Items Items Items Items No Ma…" at bounding box center [649, 437] width 1262 height 55
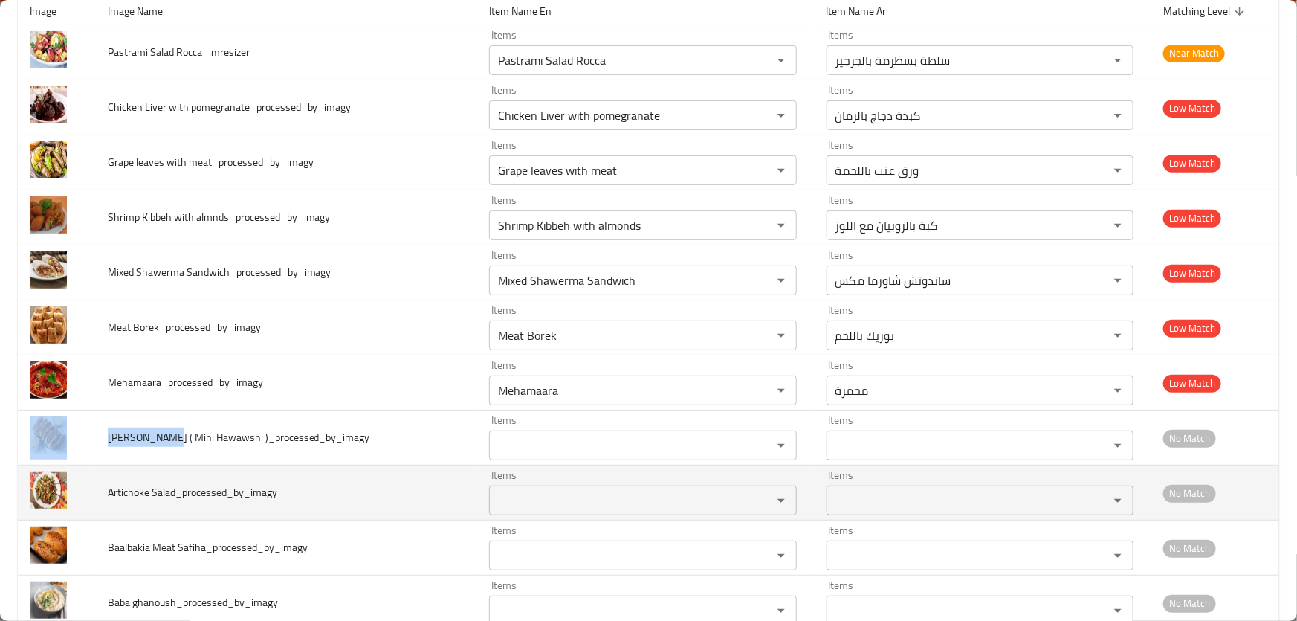
copy tr "Arayes Kofta"
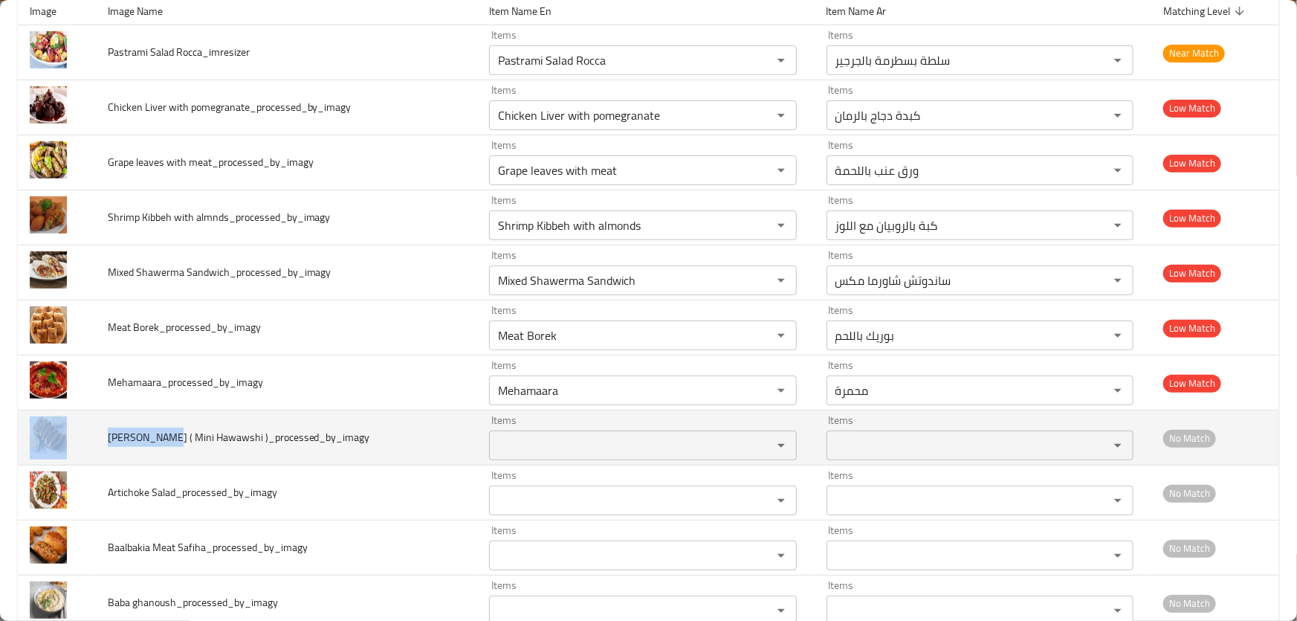
click at [639, 432] on div "Items" at bounding box center [642, 445] width 307 height 30
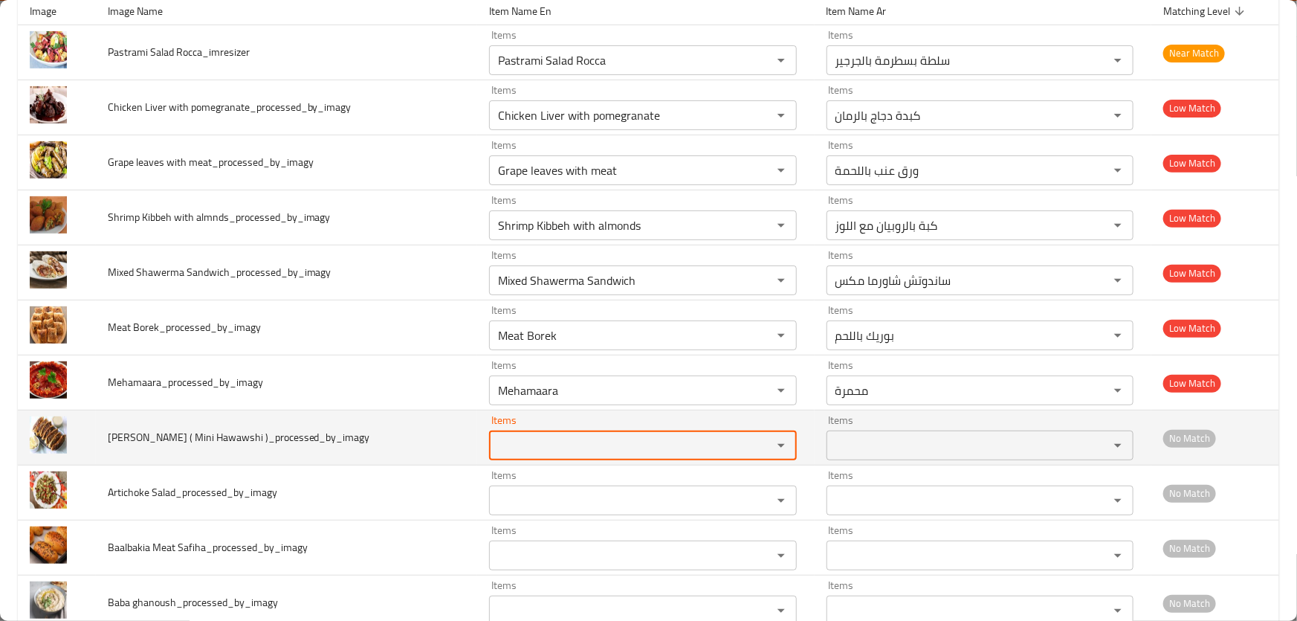
paste \)_processed_by_imagy "Arayes Kofta"
click at [513, 444] on \)_processed_by_imagy "Arayes Kofta" at bounding box center [621, 445] width 254 height 21
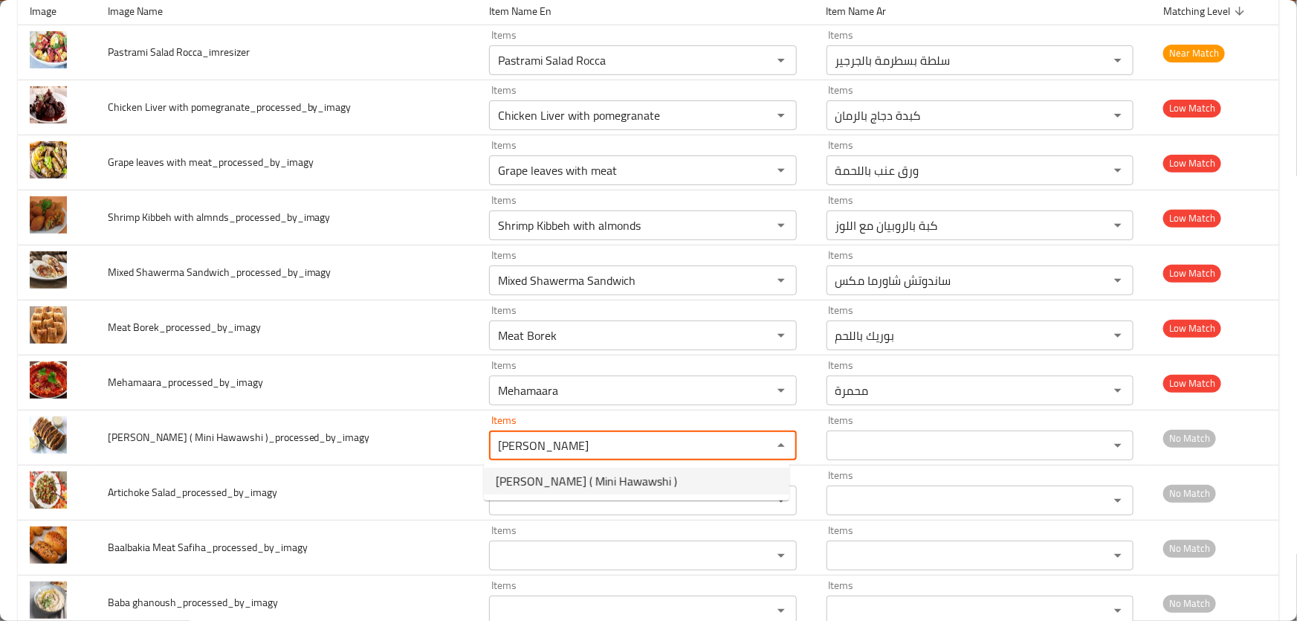
click at [587, 485] on span "Arayes Kofta ( Mini Hawawshi )" at bounding box center [586, 481] width 181 height 18
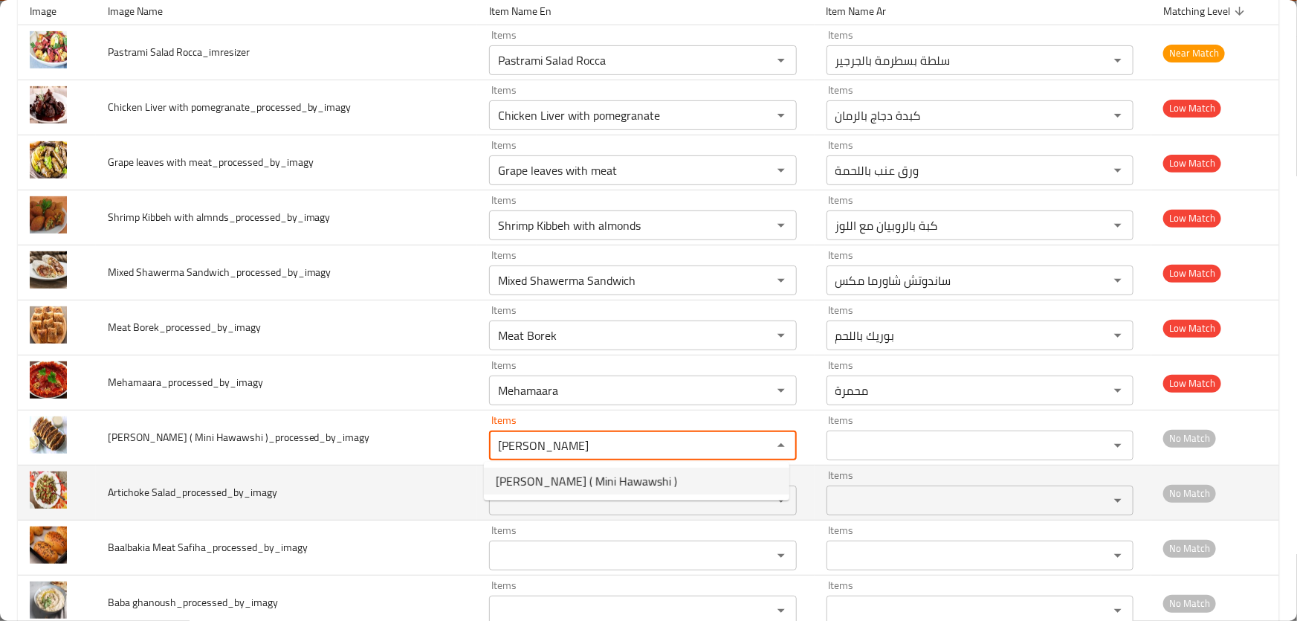
type \)_processed_by_imagy "Arayes Kofta ( Mini Hawawshi )"
type \)_processed_by_imagy-ar "عرايس كفتة ( ميني حواوشي )"
type \)_processed_by_imagy "Arayes Kofta ( Mini Hawawshi )"
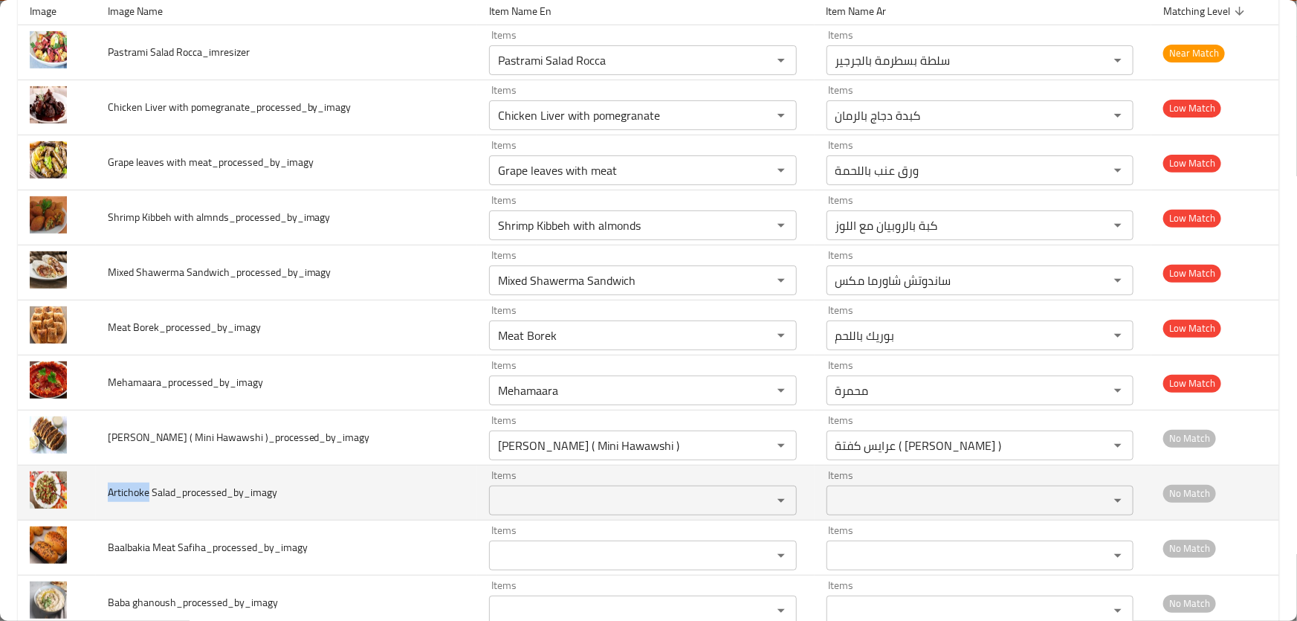
drag, startPoint x: 110, startPoint y: 489, endPoint x: 336, endPoint y: 491, distance: 226.0
click at [146, 492] on span "Artichoke Salad_processed_by_imagy" at bounding box center [193, 492] width 170 height 19
copy span "Artichoke"
click at [546, 498] on Salad_processed_by_imagy "Items" at bounding box center [621, 500] width 254 height 21
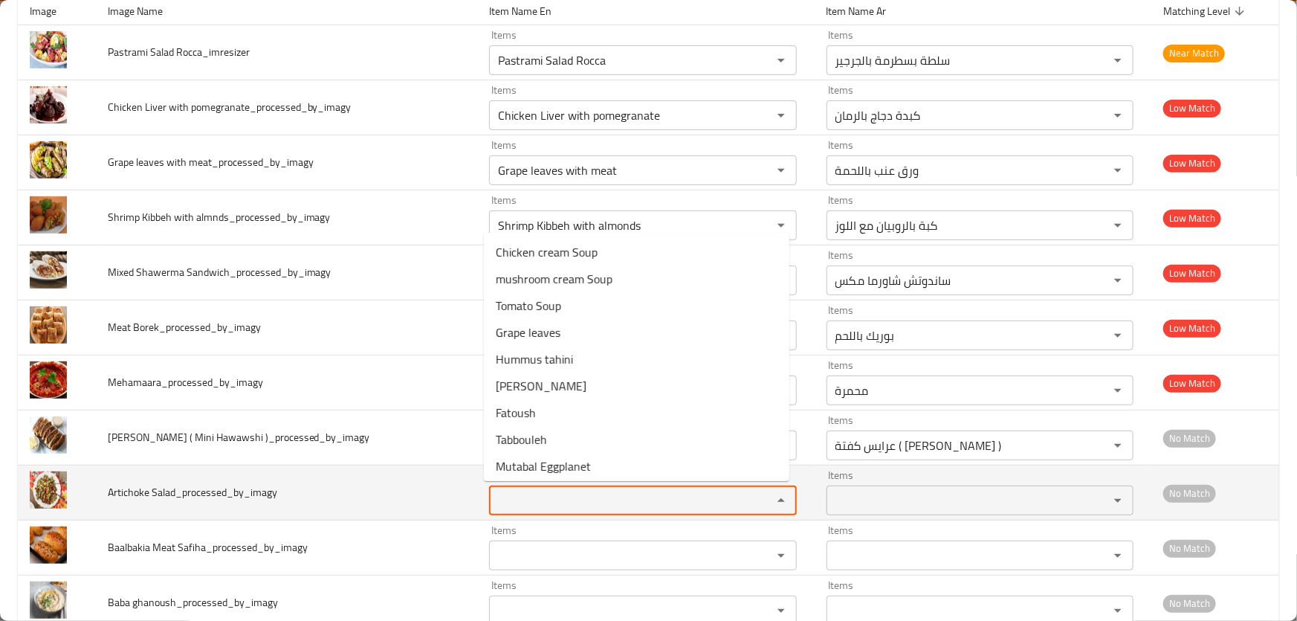
paste Salad_processed_by_imagy "Artichoke"
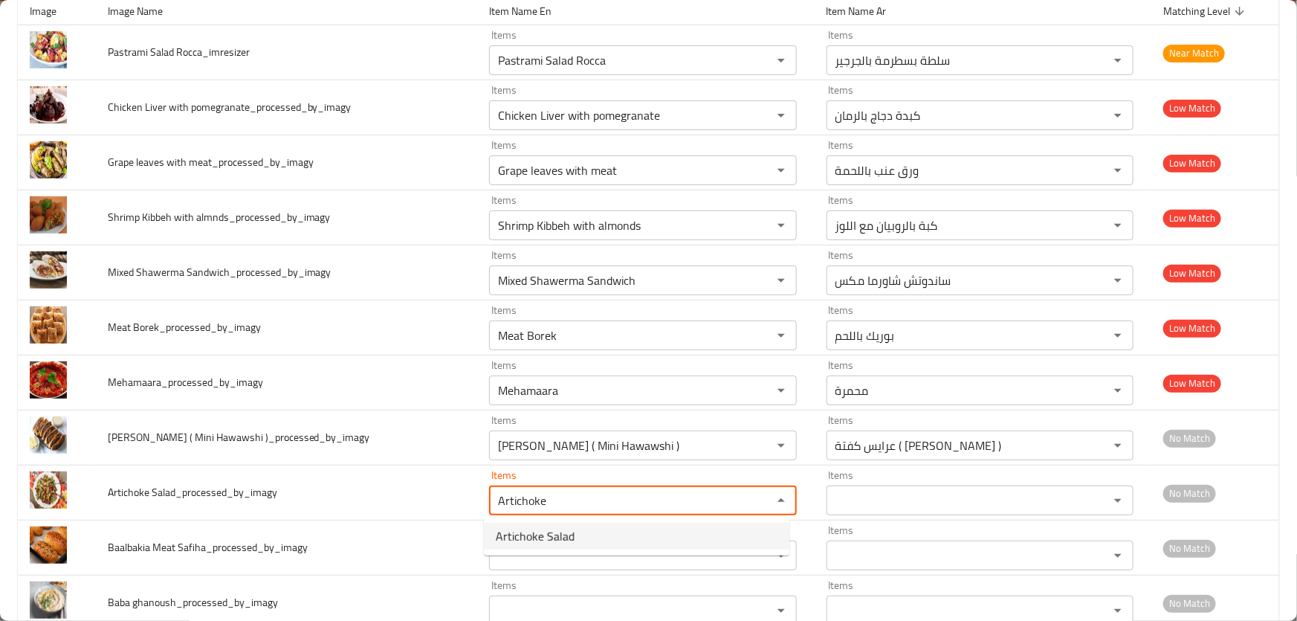
click at [547, 530] on span "Artichoke Salad" at bounding box center [535, 536] width 79 height 18
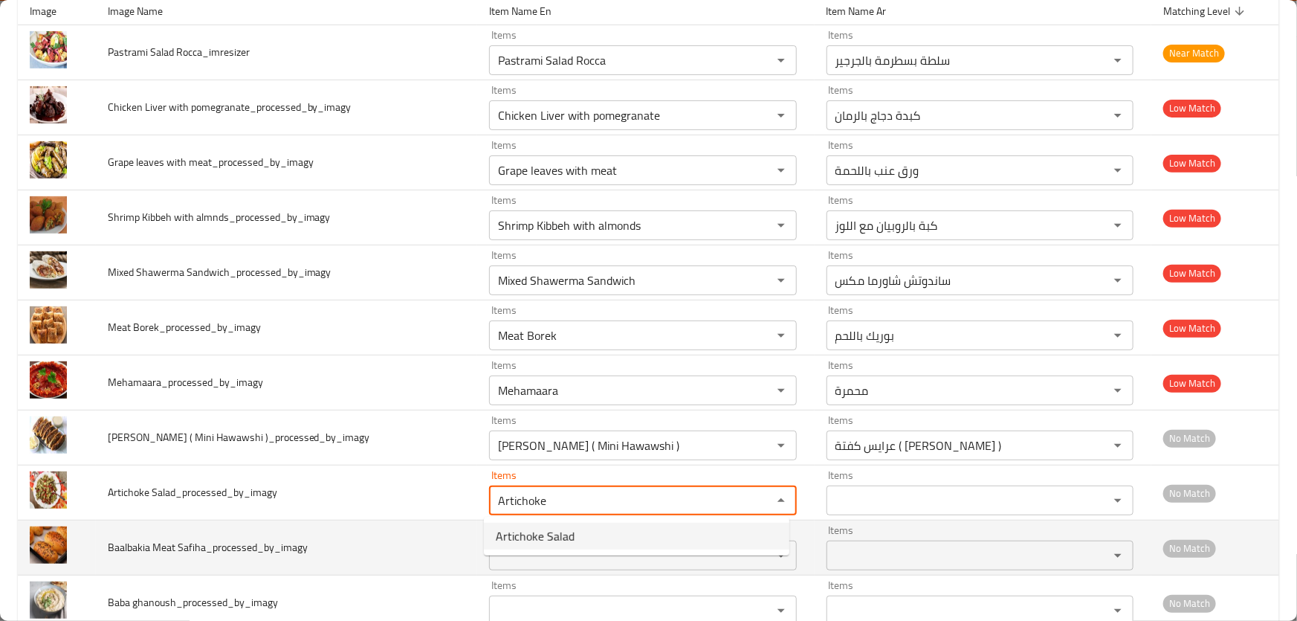
type Salad_processed_by_imagy "Artichoke Salad"
type Salad_processed_by_imagy-ar "سلطة الخرشوف"
type Salad_processed_by_imagy "Artichoke Salad"
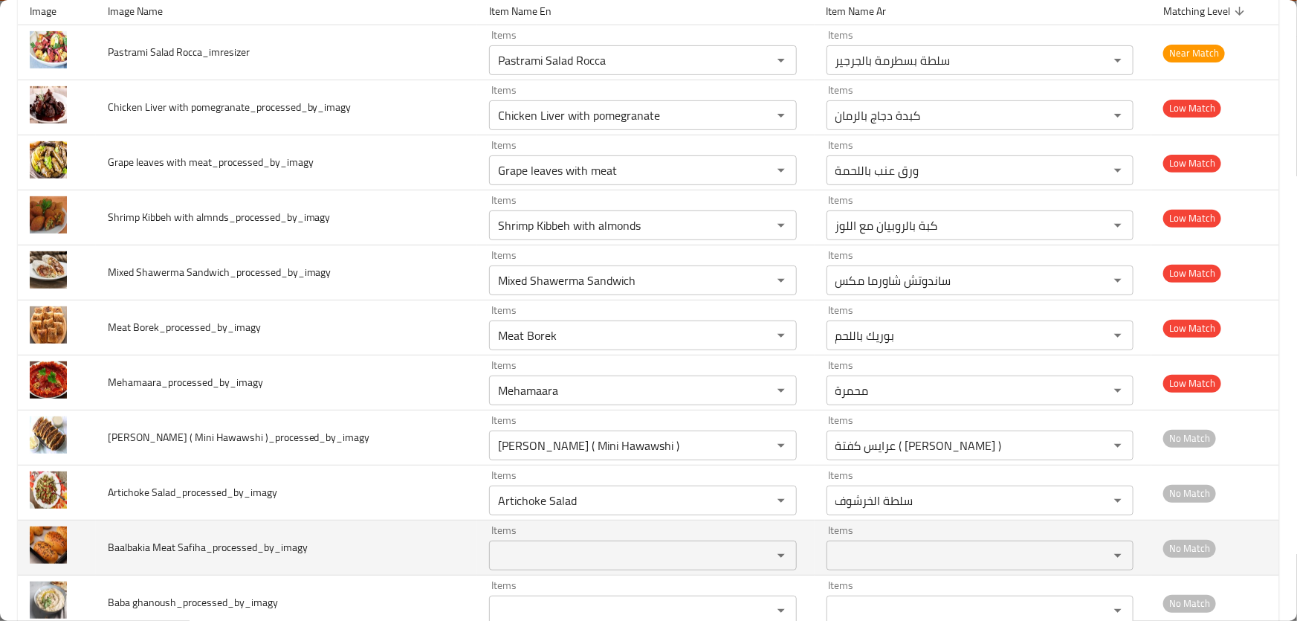
click at [126, 546] on span "Baalbakia Meat Safiha_processed_by_imagy" at bounding box center [208, 547] width 200 height 19
copy span "Baalbakia"
click at [580, 547] on Safiha_processed_by_imagy "Items" at bounding box center [621, 555] width 254 height 21
paste Safiha_processed_by_imagy "Baalbakia"
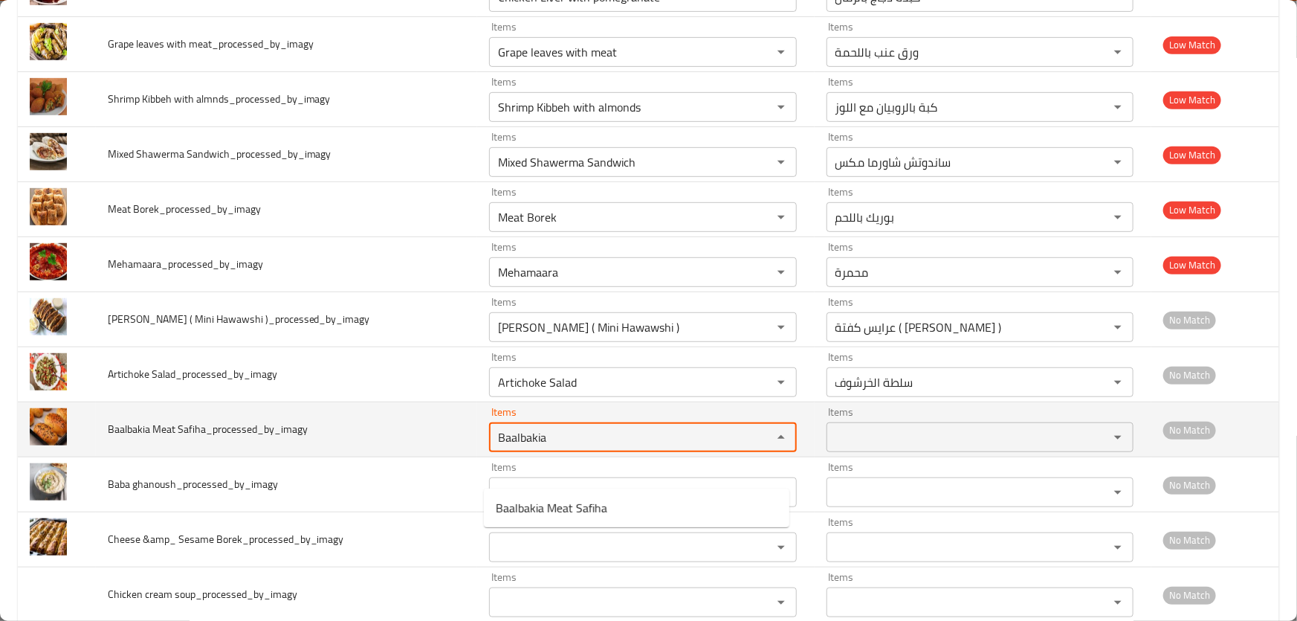
scroll to position [338, 0]
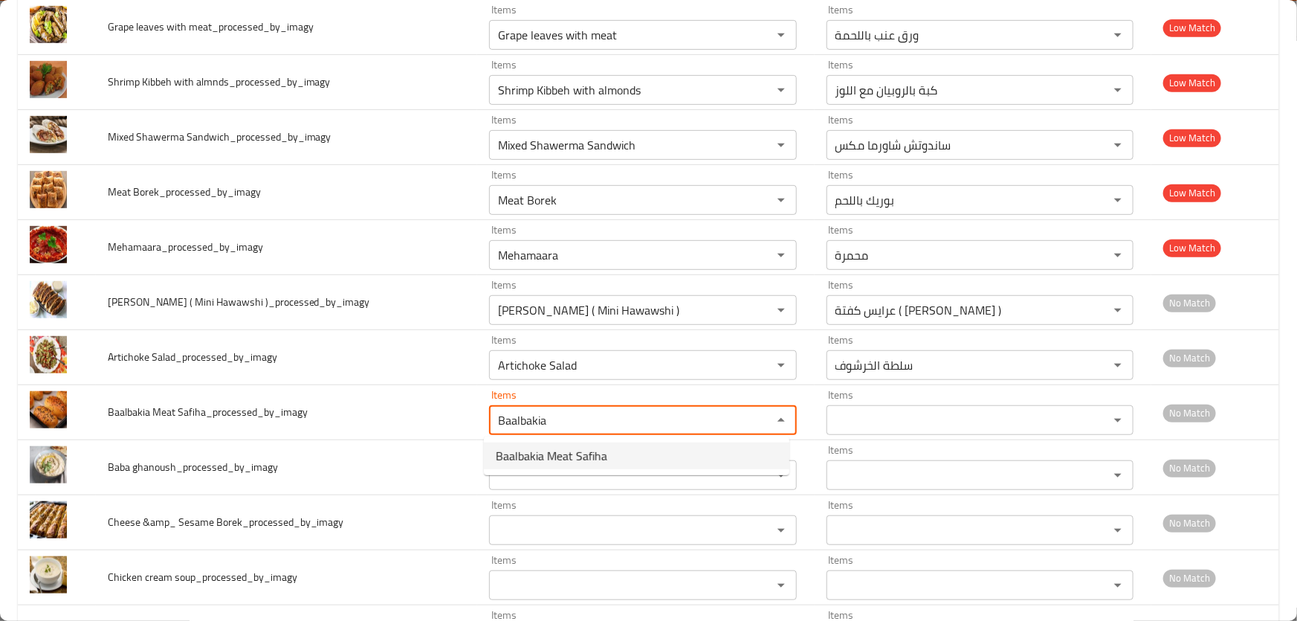
click at [578, 461] on span "Baalbakia Meat Safiha" at bounding box center [552, 456] width 112 height 18
type Safiha_processed_by_imagy "Baalbakia Meat Safiha"
type Safiha_processed_by_imagy-ar "صفيحة لحم بعلبكية"
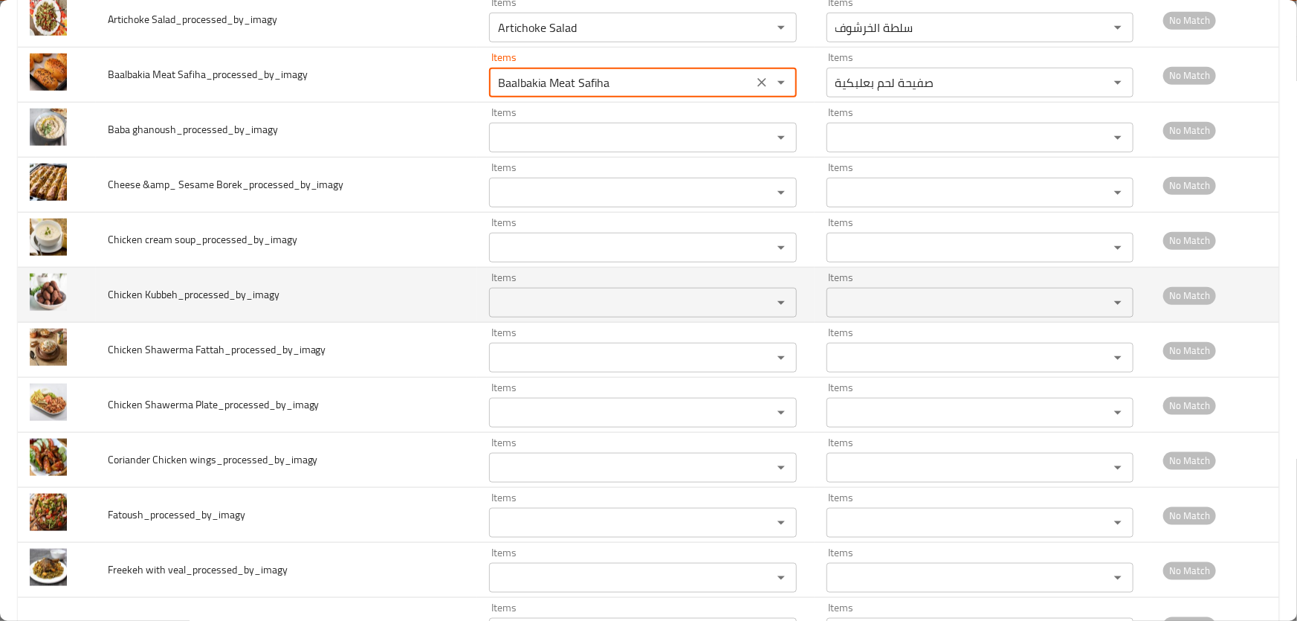
scroll to position [676, 0]
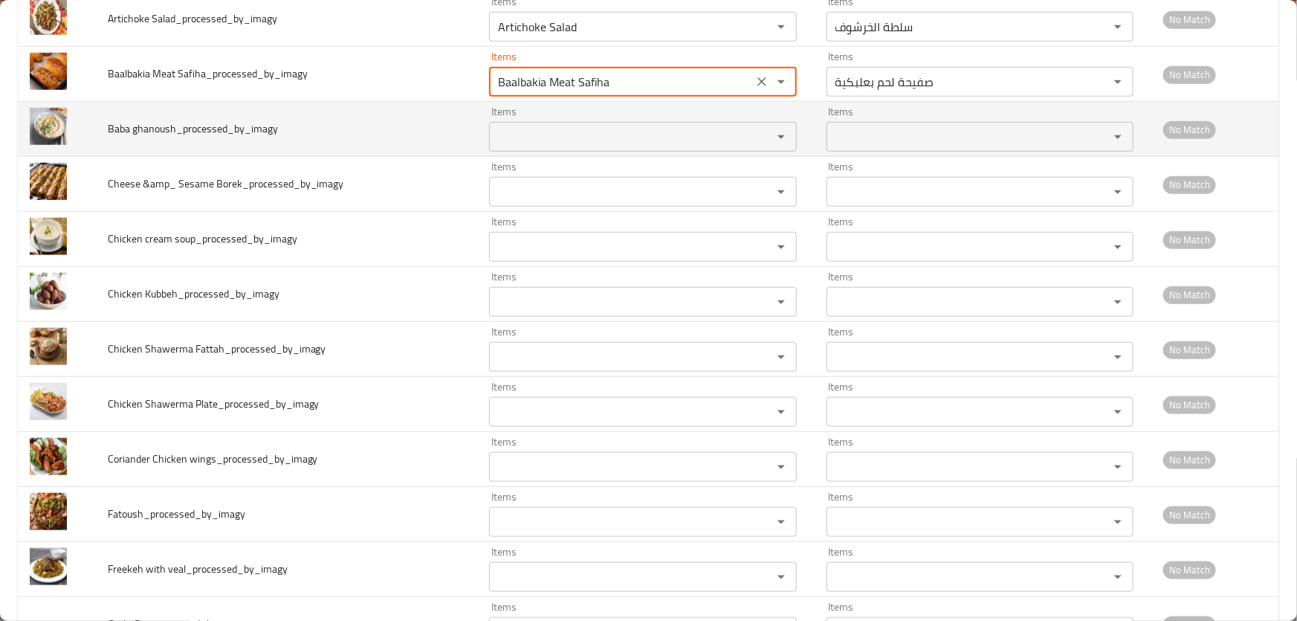
type Safiha_processed_by_imagy "Baalbakia Meat Safiha"
click at [113, 127] on span "Baba ghanoush_processed_by_imagy" at bounding box center [193, 128] width 170 height 19
copy span "Baba"
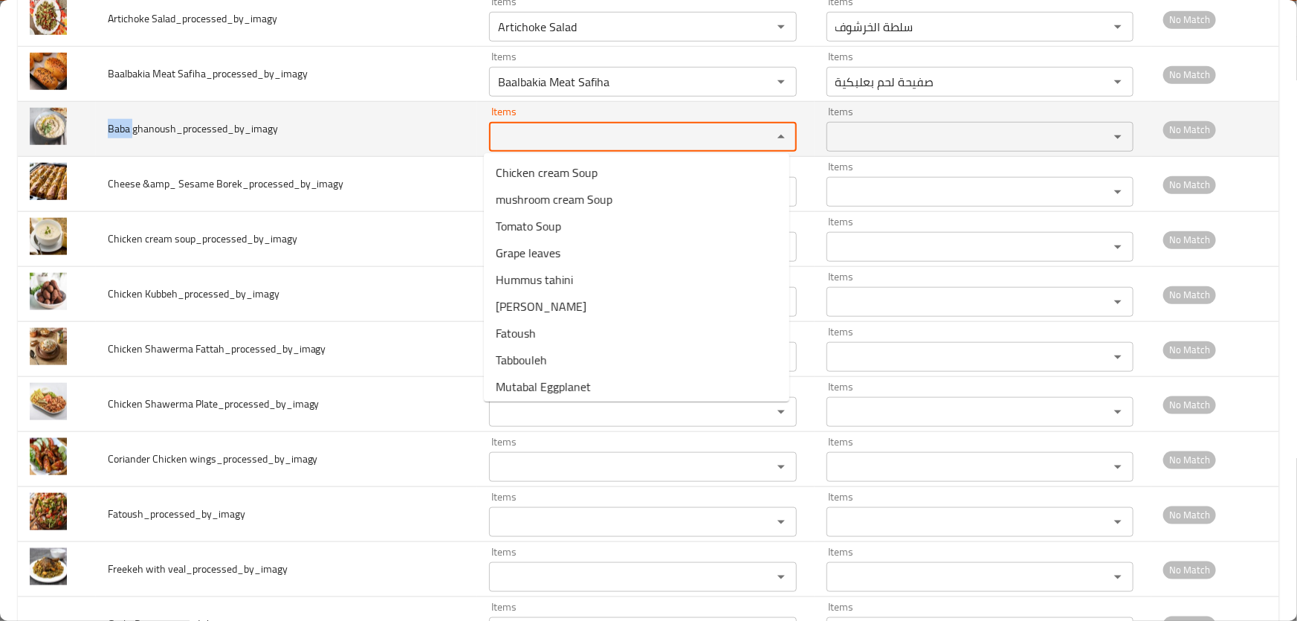
click at [551, 132] on ghanoush_processed_by_imagy "Items" at bounding box center [621, 136] width 254 height 21
paste ghanoush_processed_by_imagy "Baba"
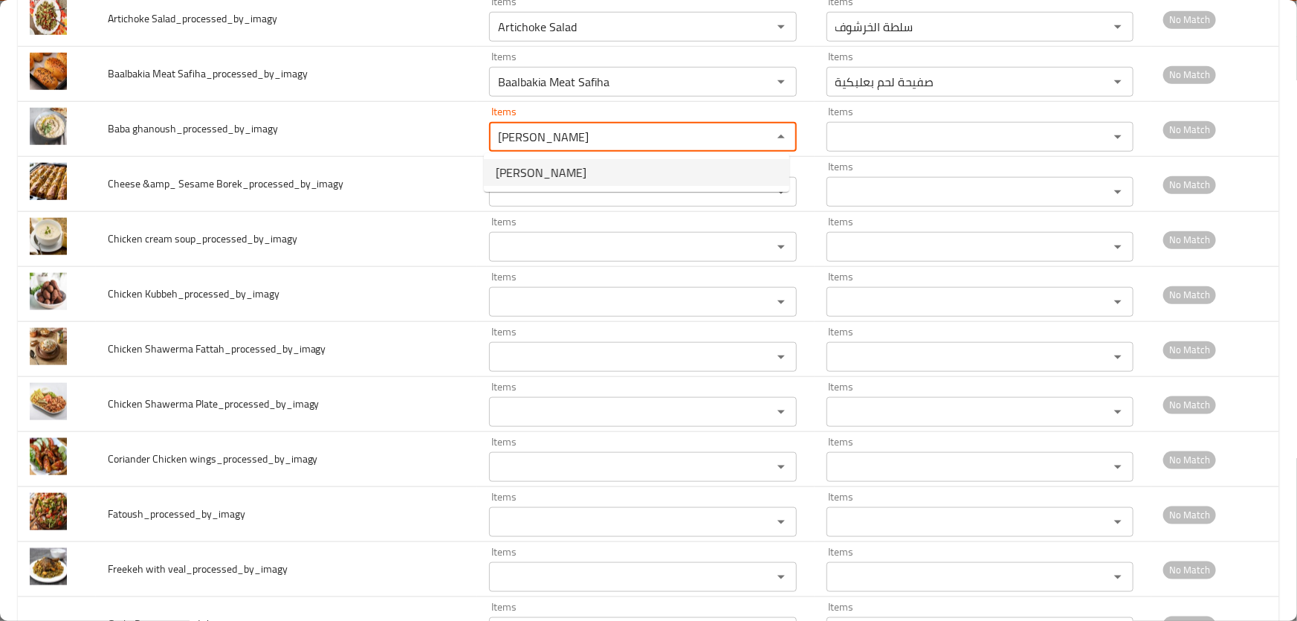
click at [558, 170] on span "Baba ghanoush" at bounding box center [541, 173] width 91 height 18
type ghanoush_processed_by_imagy "Baba ghanoush"
type ghanoush_processed_by_imagy-ar "بابا غنوج"
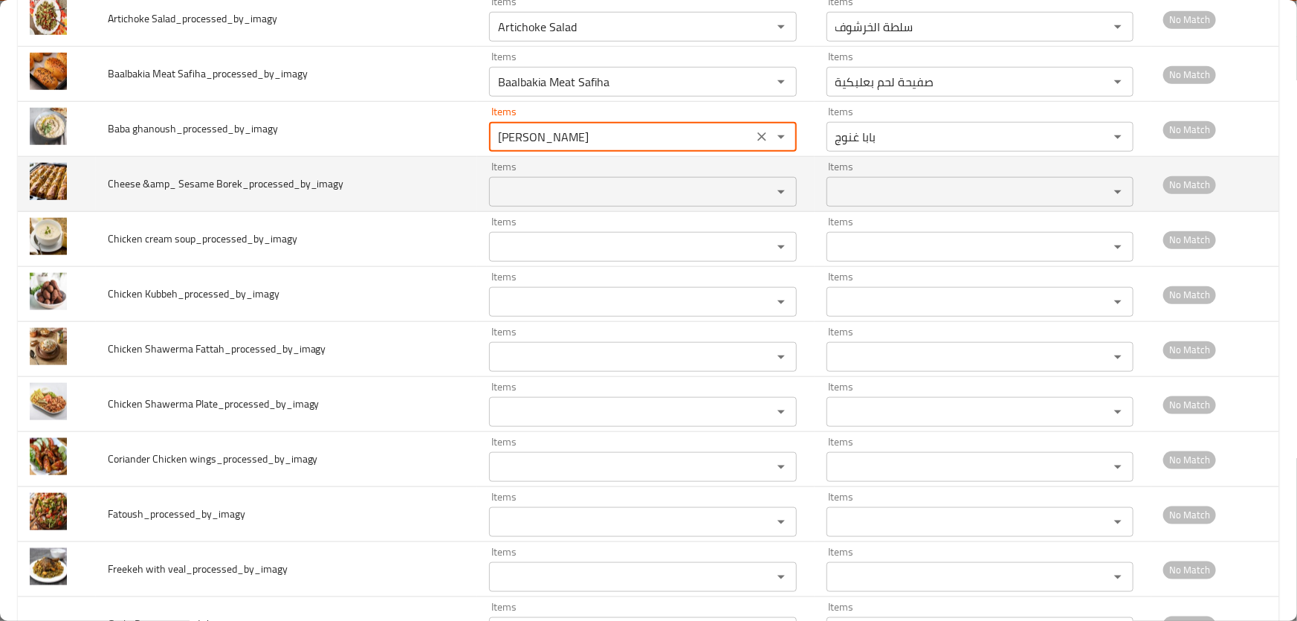
type ghanoush_processed_by_imagy "Baba ghanoush"
click at [120, 184] on span "Cheese &amp_ Sesame Borek_processed_by_imagy" at bounding box center [226, 183] width 236 height 19
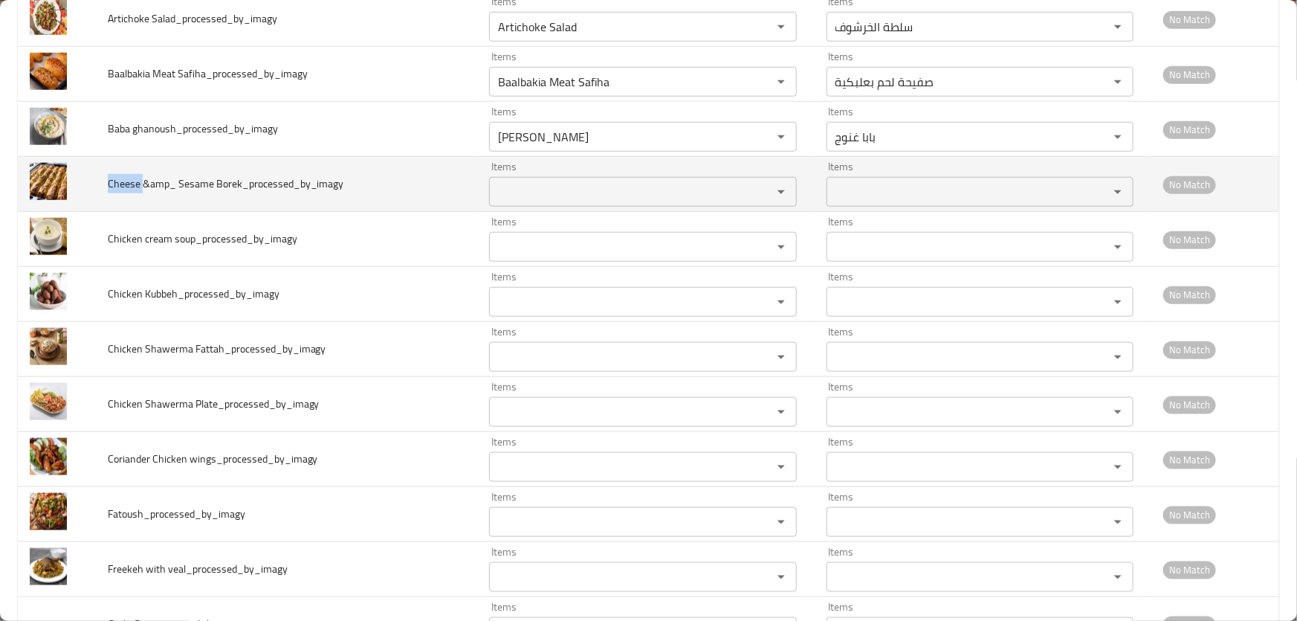
click at [120, 184] on span "Cheese &amp_ Sesame Borek_processed_by_imagy" at bounding box center [226, 183] width 236 height 19
copy span "Cheese"
click at [578, 187] on Borek_processed_by_imagy "Items" at bounding box center [621, 191] width 254 height 21
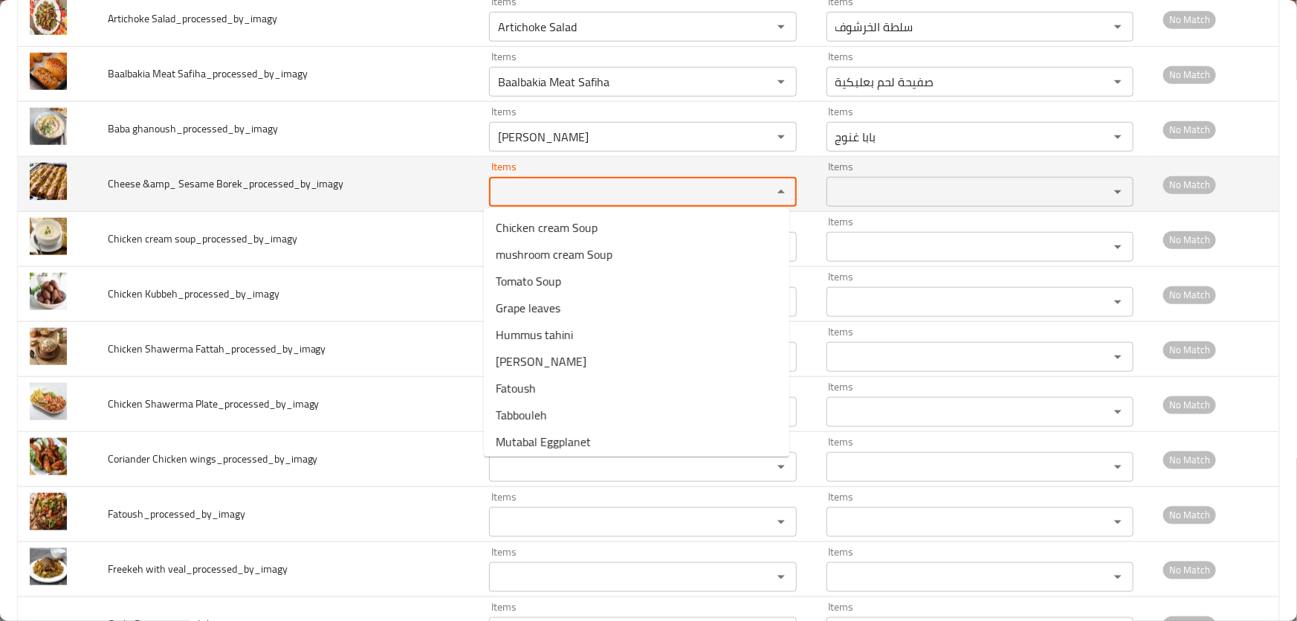
paste Borek_processed_by_imagy "Cheese"
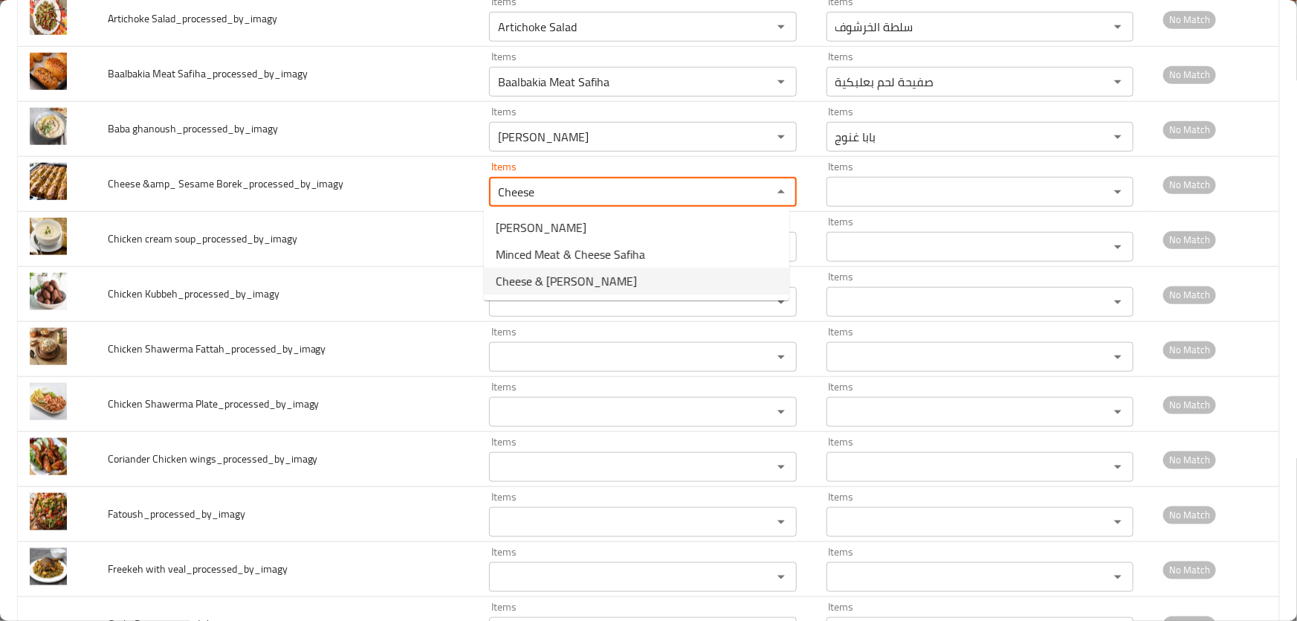
click at [587, 285] on span "Cheese & Sesame Borek" at bounding box center [566, 281] width 141 height 18
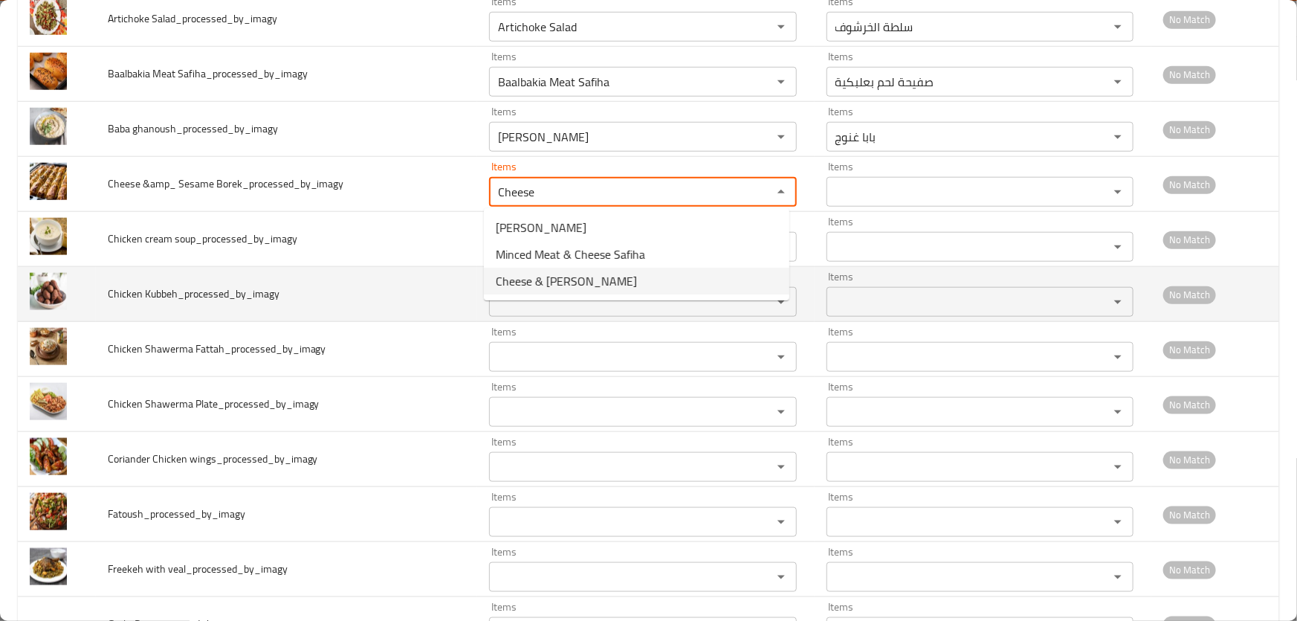
type Borek_processed_by_imagy "Cheese & Sesame Borek"
type Borek_processed_by_imagy-ar "بوريك جبنة وسمسم"
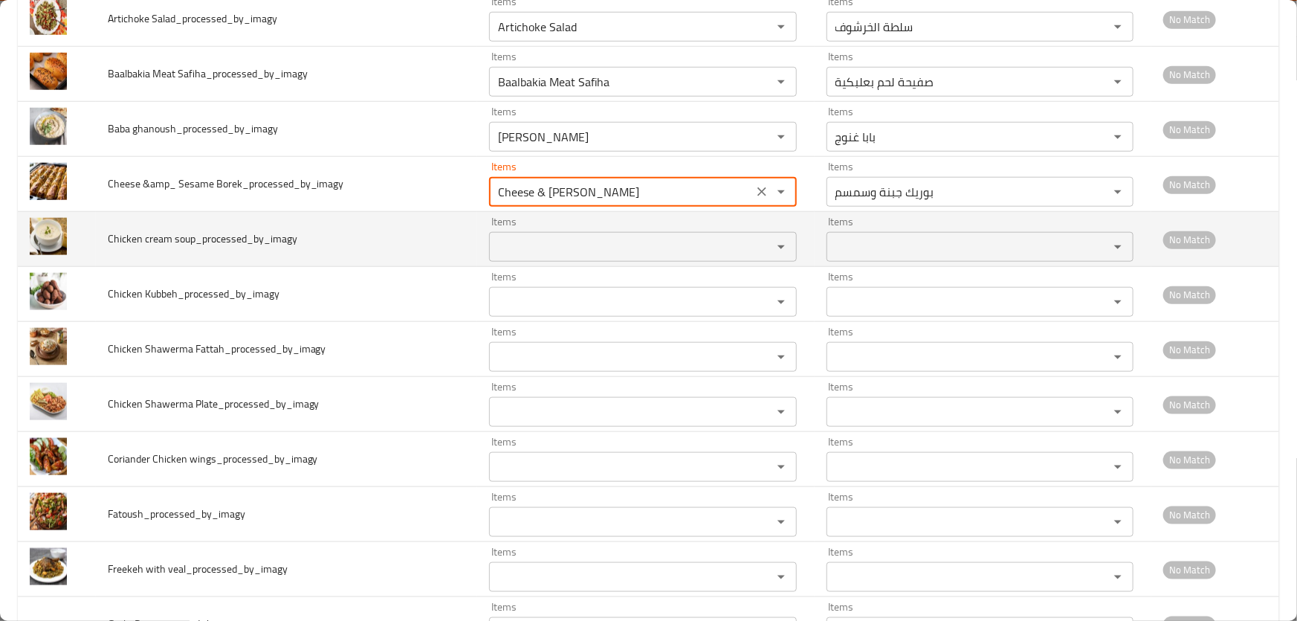
type Borek_processed_by_imagy "Cheese & Sesame Borek"
click at [124, 238] on span "Chicken cream soup_processed_by_imagy" at bounding box center [203, 238] width 190 height 19
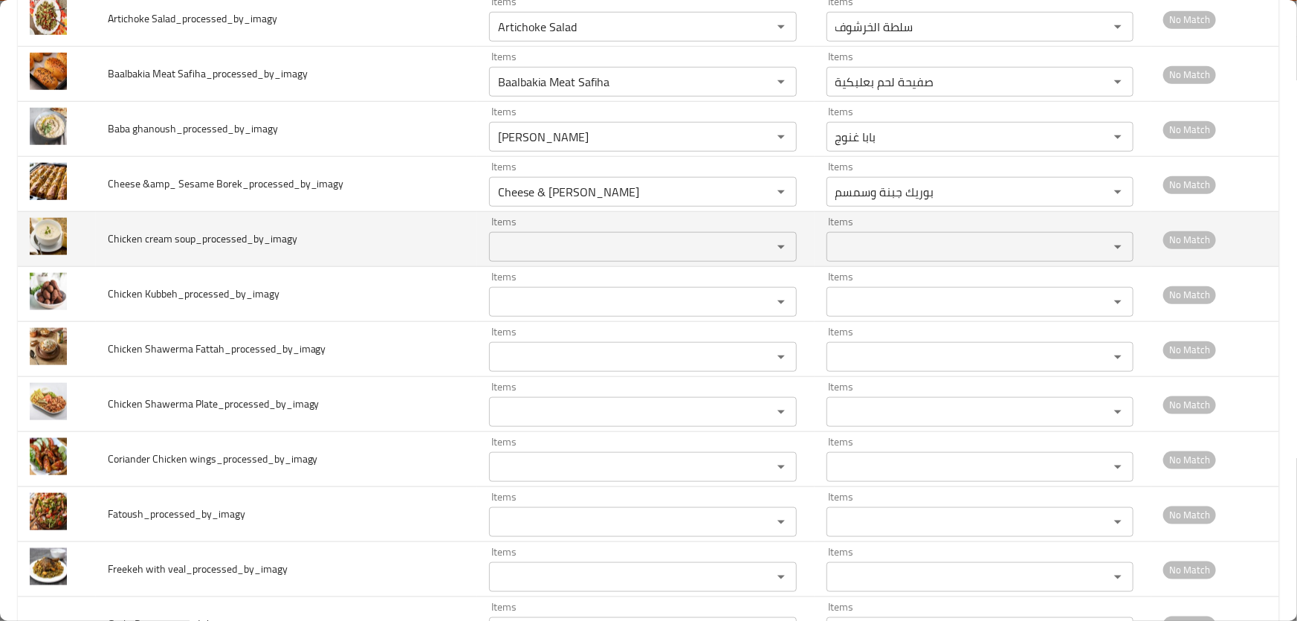
click at [149, 236] on span "Chicken cream soup_processed_by_imagy" at bounding box center [203, 238] width 190 height 19
copy span "cream"
click at [541, 248] on soup_processed_by_imagy "Items" at bounding box center [621, 246] width 254 height 21
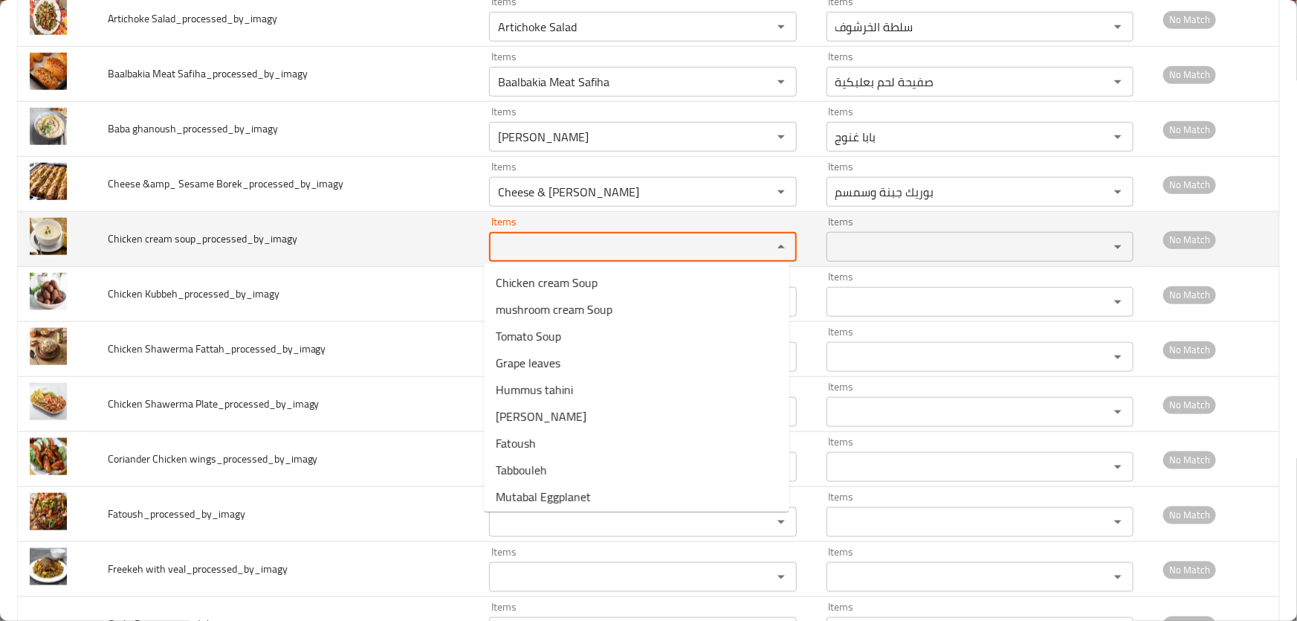
paste soup_processed_by_imagy "cream"
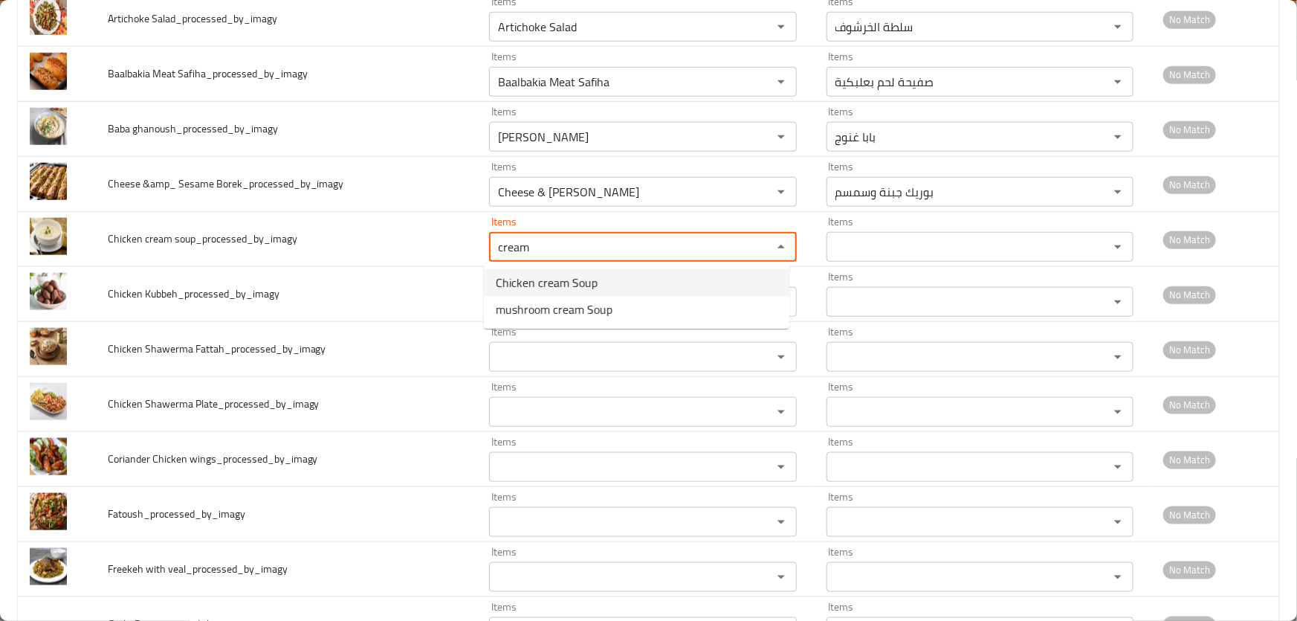
click at [540, 274] on span "Chicken cream Soup" at bounding box center [547, 283] width 102 height 18
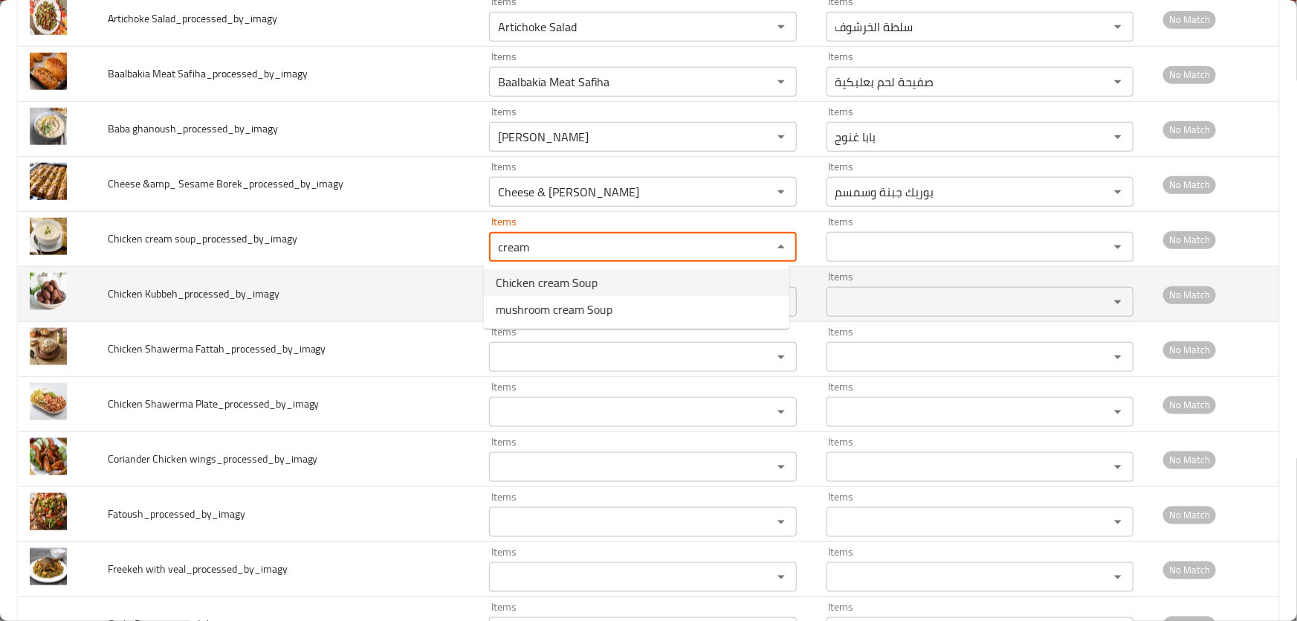
type soup_processed_by_imagy "Chicken cream Soup"
type soup_processed_by_imagy-ar "شوربة دجاج بالكريمة"
type soup_processed_by_imagy "Chicken cream Soup"
click at [156, 290] on span "Chicken Kubbeh_processed_by_imagy" at bounding box center [194, 293] width 172 height 19
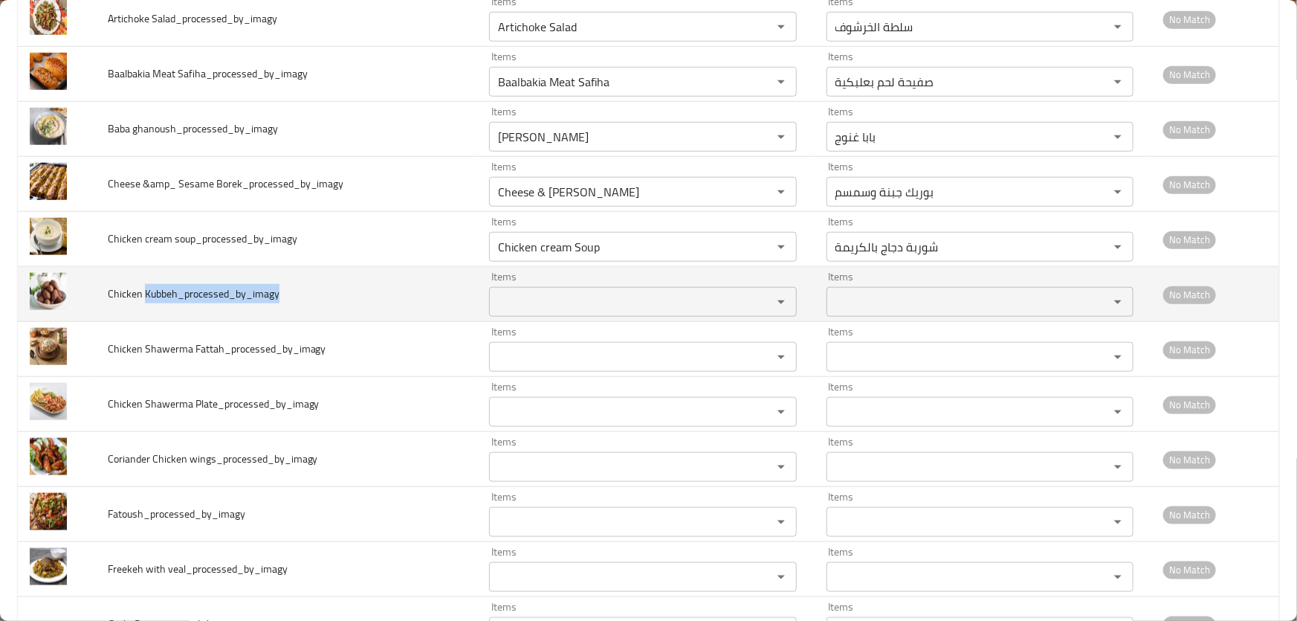
click at [156, 290] on span "Chicken Kubbeh_processed_by_imagy" at bounding box center [194, 293] width 172 height 19
copy span "Kubbeh_processed_by_imagy"
click at [193, 295] on span "Chicken Kubbeh_processed_by_imagy" at bounding box center [194, 293] width 172 height 19
click at [158, 293] on span "Chicken Kubbeh_processed_by_imagy" at bounding box center [194, 293] width 172 height 19
drag, startPoint x: 144, startPoint y: 291, endPoint x: 177, endPoint y: 296, distance: 33.1
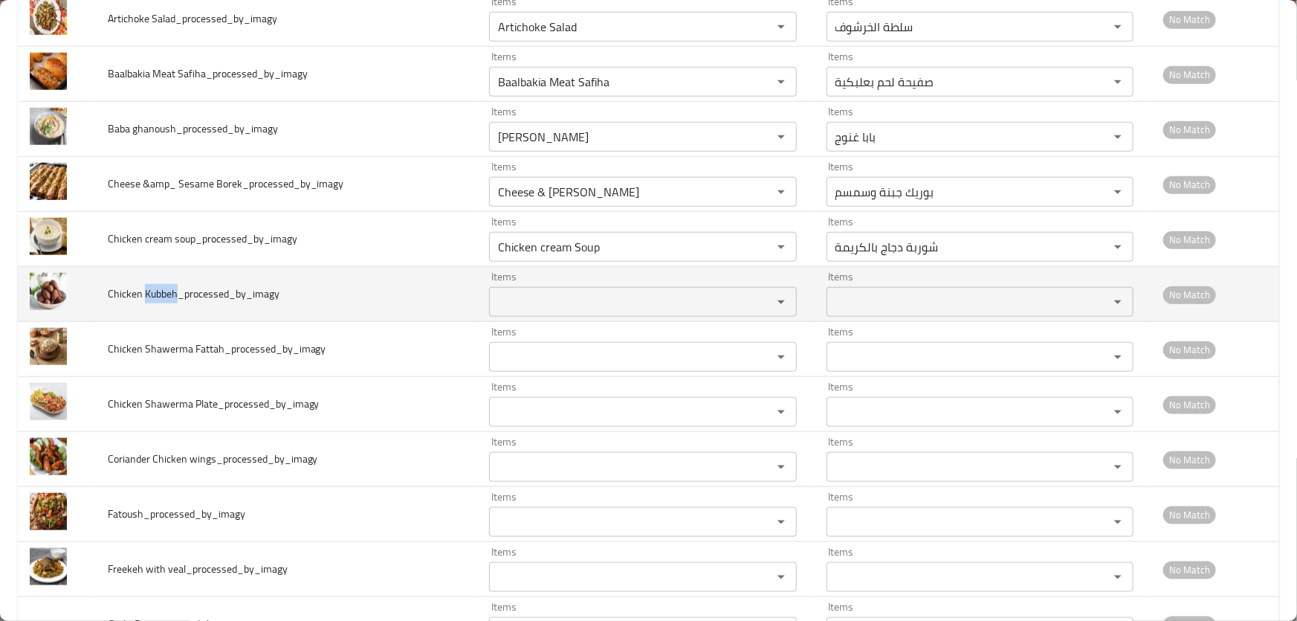
click at [177, 296] on span "Chicken Kubbeh_processed_by_imagy" at bounding box center [194, 293] width 172 height 19
copy span "Kubbeh"
click at [530, 300] on Kubbeh_processed_by_imagy "Items" at bounding box center [621, 301] width 254 height 21
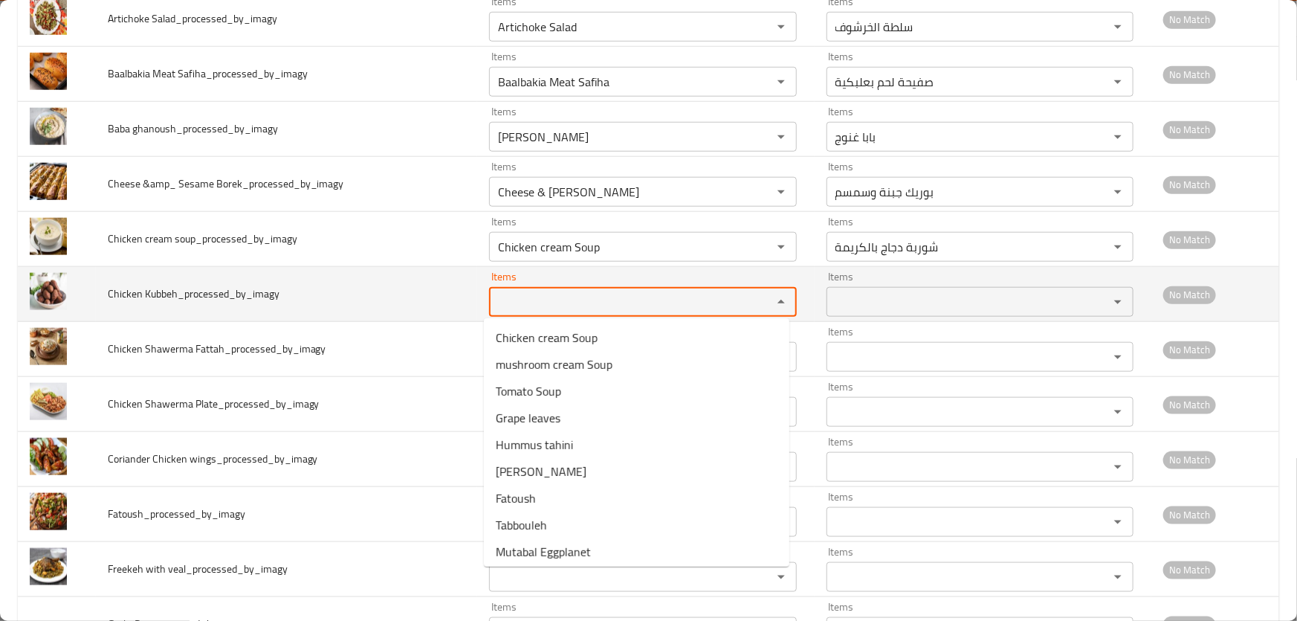
paste Kubbeh_processed_by_imagy "Kubbeh"
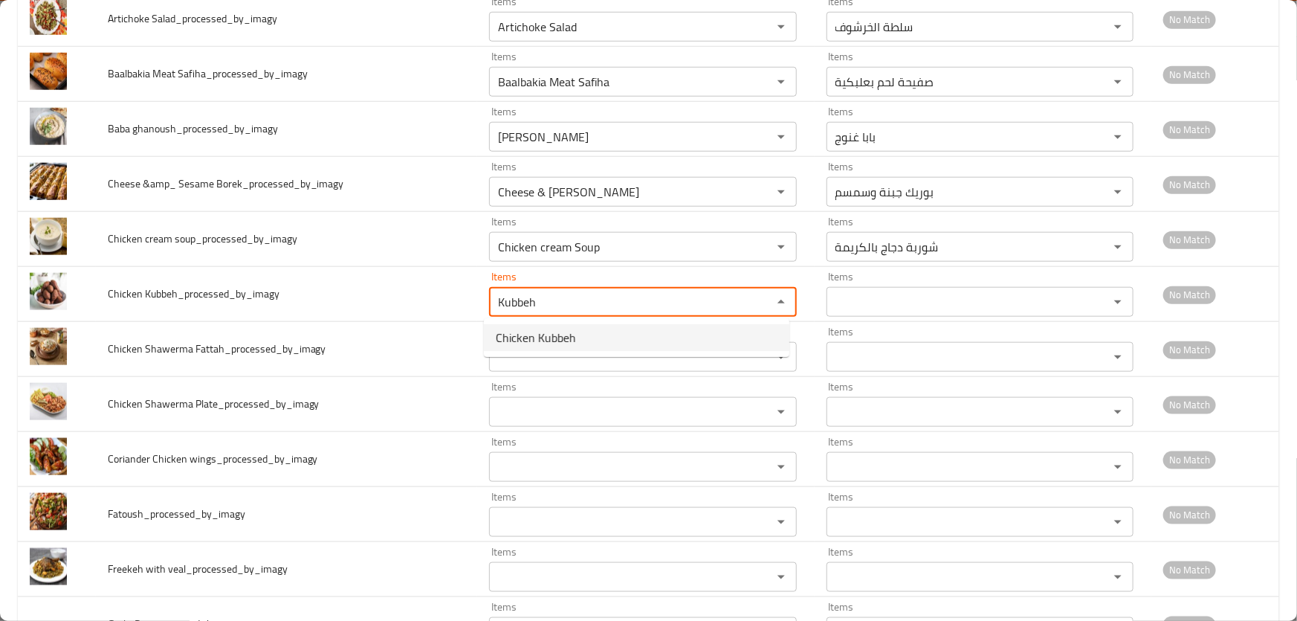
click at [537, 329] on span "Chicken Kubbeh" at bounding box center [536, 338] width 80 height 18
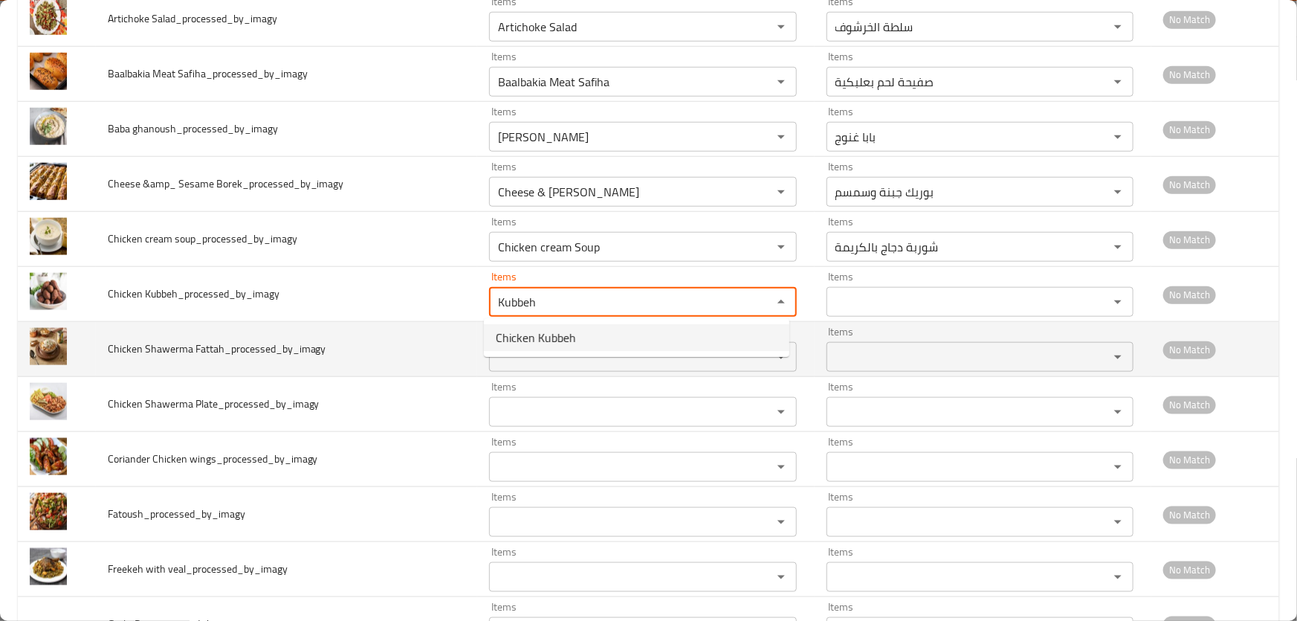
type Kubbeh_processed_by_imagy "Chicken Kubbeh"
type Kubbeh_processed_by_imagy-ar "كبة دجاج"
type Kubbeh_processed_by_imagy "Chicken Kubbeh"
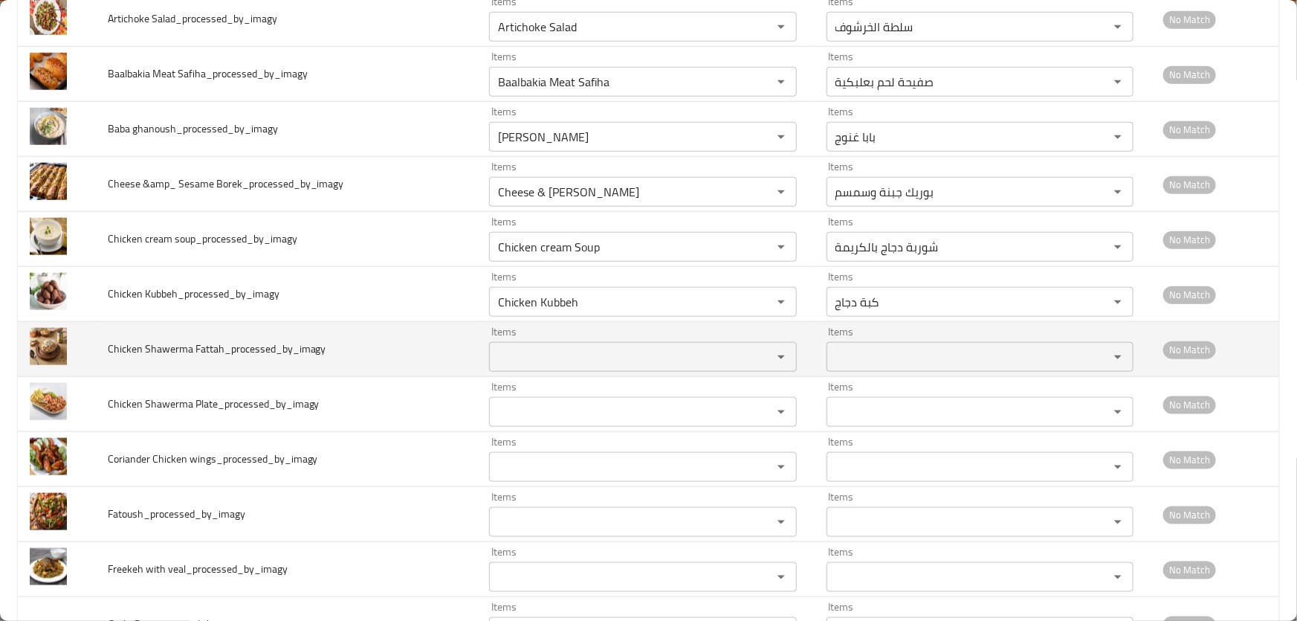
click at [162, 346] on span "Chicken Shawerma Fattah_processed_by_imagy" at bounding box center [217, 348] width 219 height 19
copy span "Shawerma"
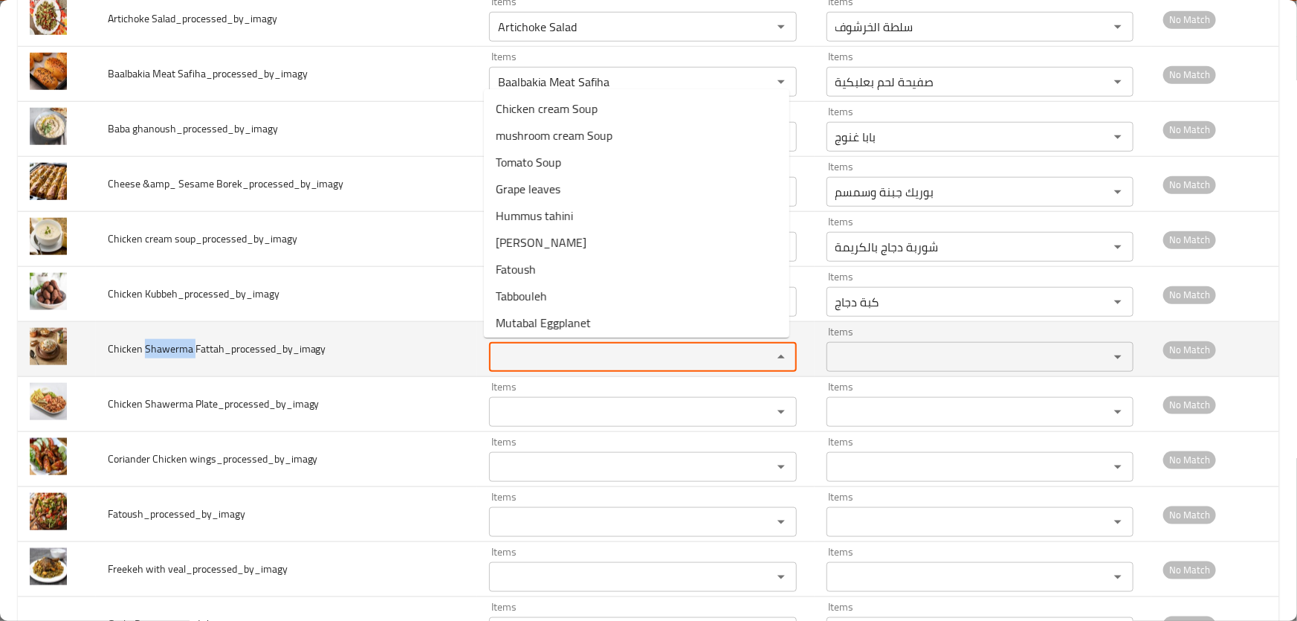
click at [591, 347] on Fattah_processed_by_imagy "Items" at bounding box center [621, 356] width 254 height 21
paste Fattah_processed_by_imagy "Shawerma"
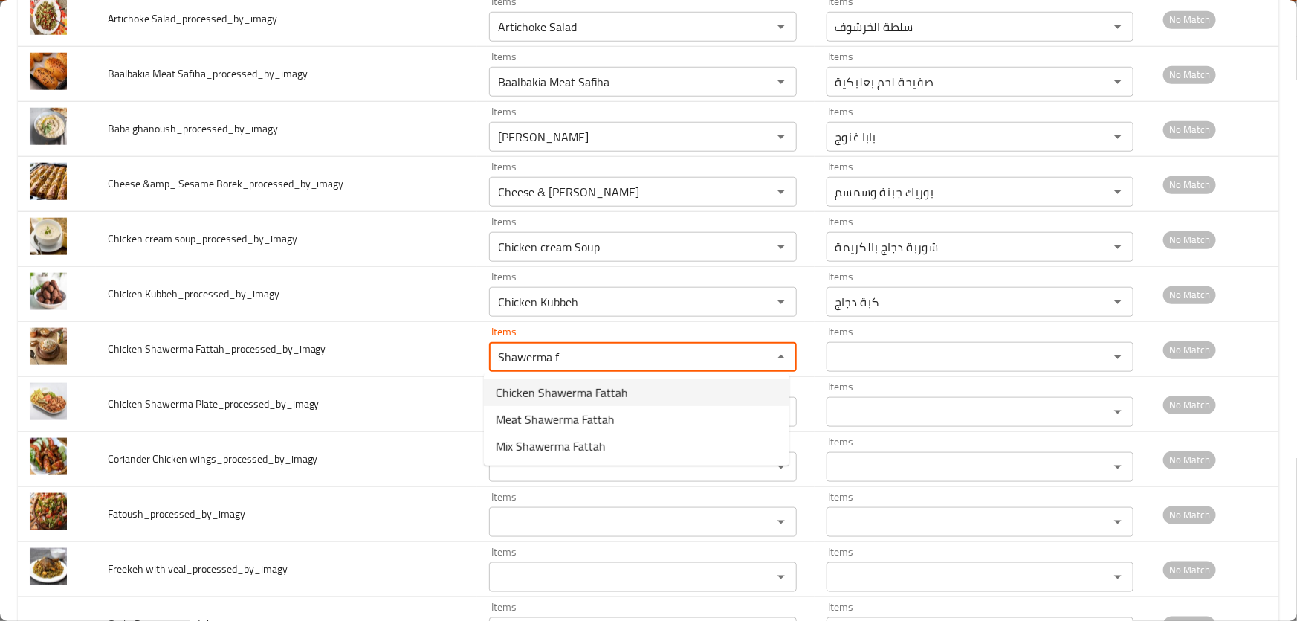
click at [587, 390] on span "Chicken Shawerma Fattah" at bounding box center [562, 393] width 132 height 18
type Fattah_processed_by_imagy "Chicken Shawerma Fattah"
type Fattah_processed_by_imagy-ar "فتة شاورما دجاج"
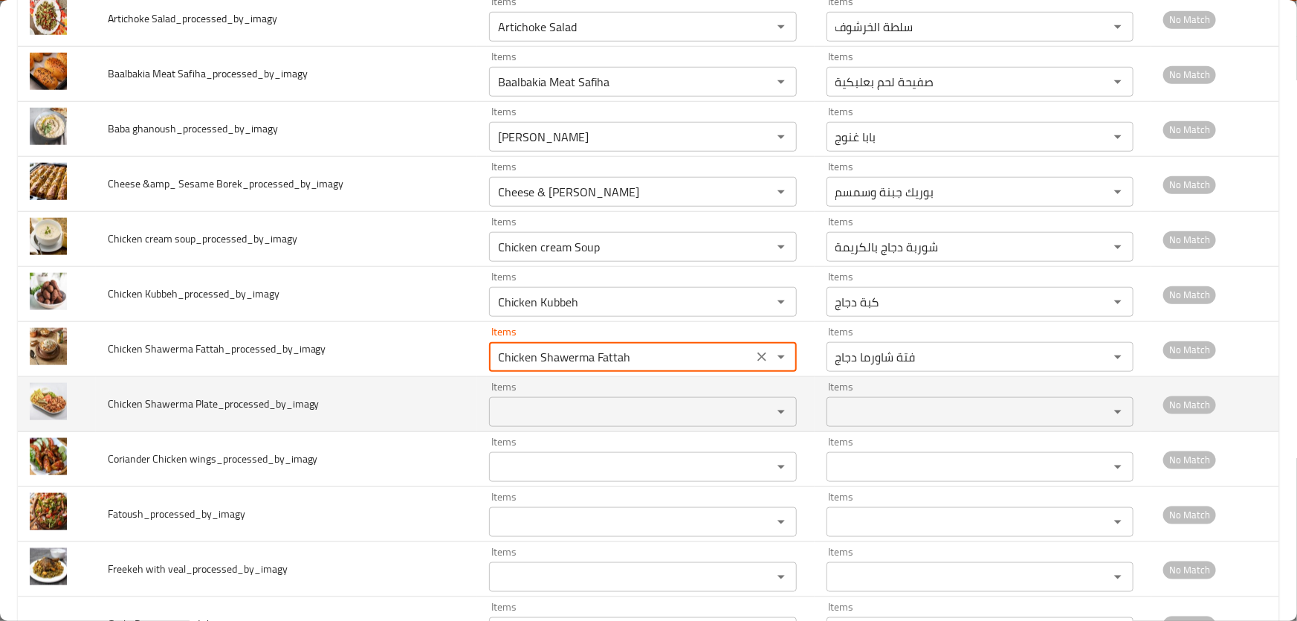
type Fattah_processed_by_imagy "Chicken Shawerma Fattah"
drag, startPoint x: 145, startPoint y: 400, endPoint x: 216, endPoint y: 406, distance: 70.9
click at [216, 406] on span "Chicken Shawerma Plate_processed_by_imagy" at bounding box center [214, 403] width 212 height 19
copy span "Shawerma Plate"
click at [522, 416] on Plate_processed_by_imagy "Items" at bounding box center [621, 411] width 254 height 21
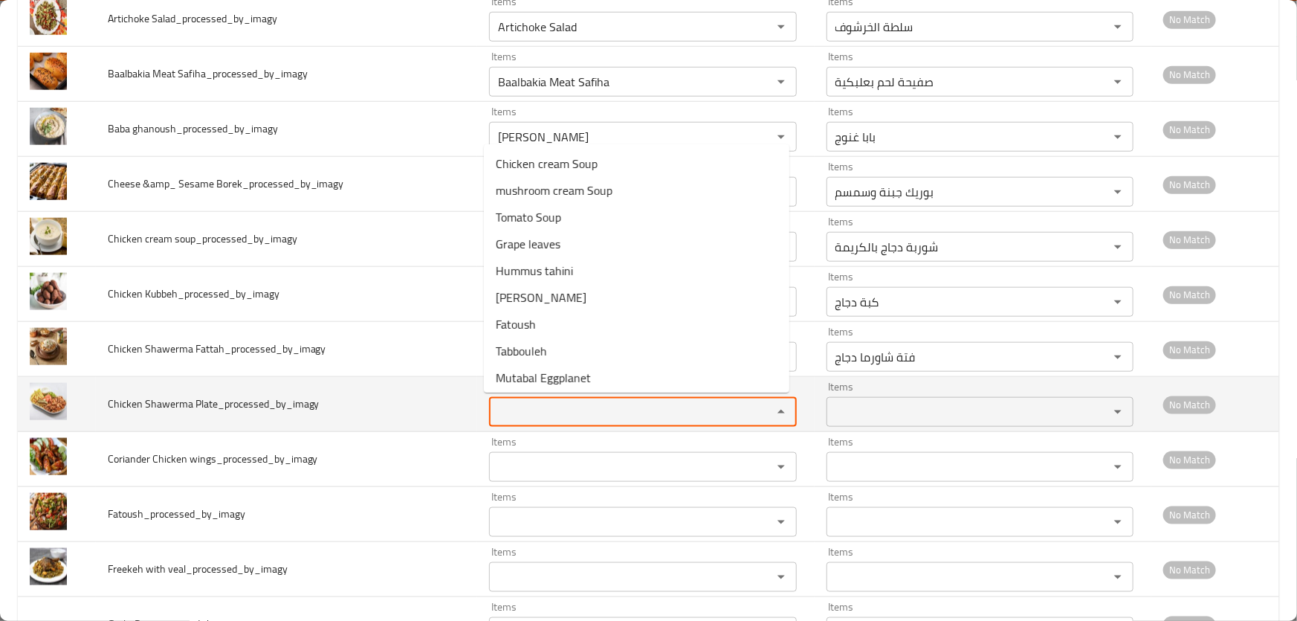
paste Plate_processed_by_imagy "Shawerma Plate"
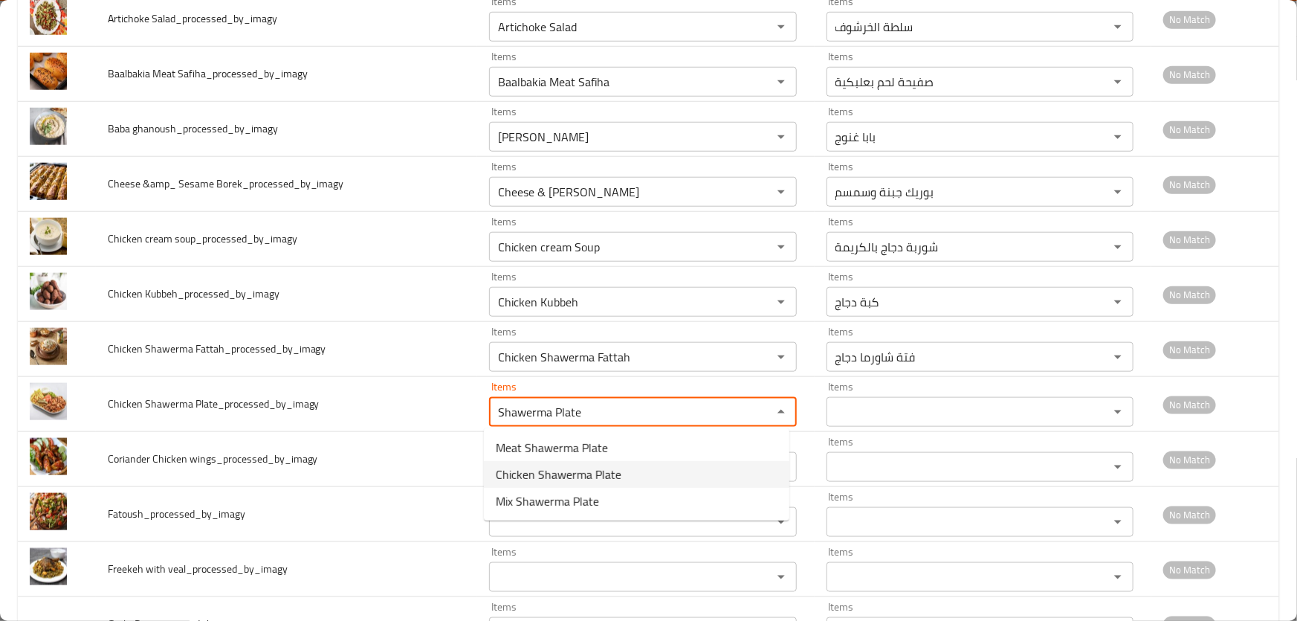
click at [550, 468] on span "Chicken Shawerma Plate" at bounding box center [559, 474] width 126 height 18
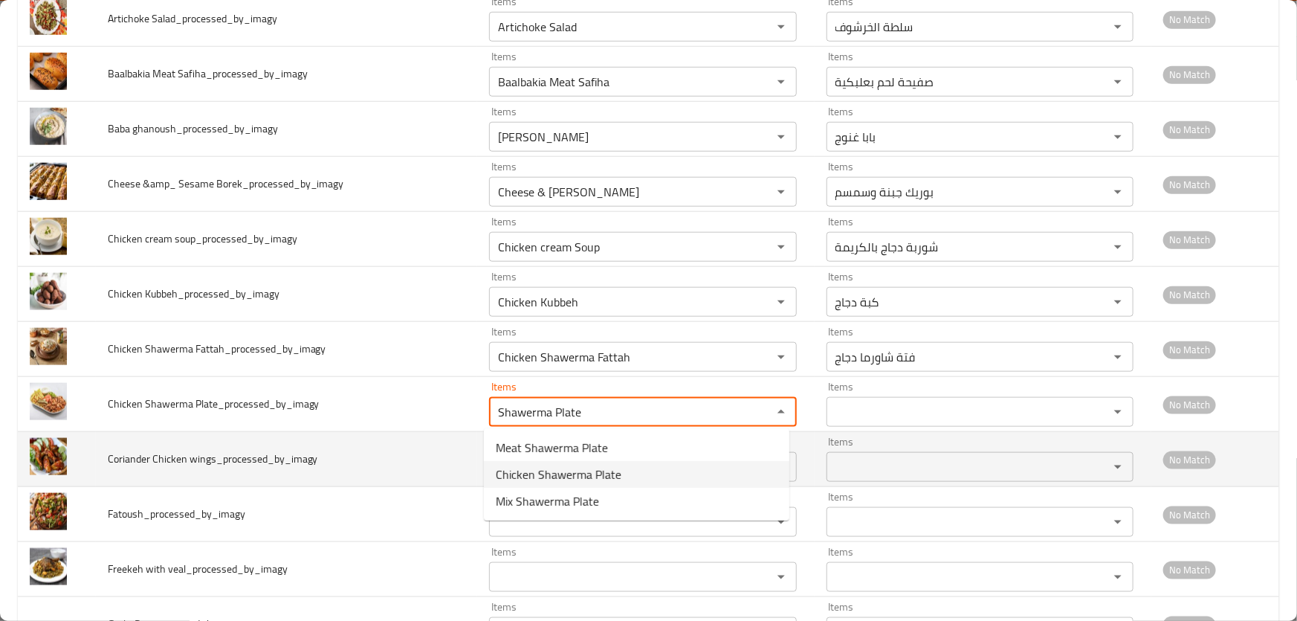
type Plate_processed_by_imagy "Chicken Shawerma Plate"
type Plate_processed_by_imagy-ar "صحن شاورما دجاج"
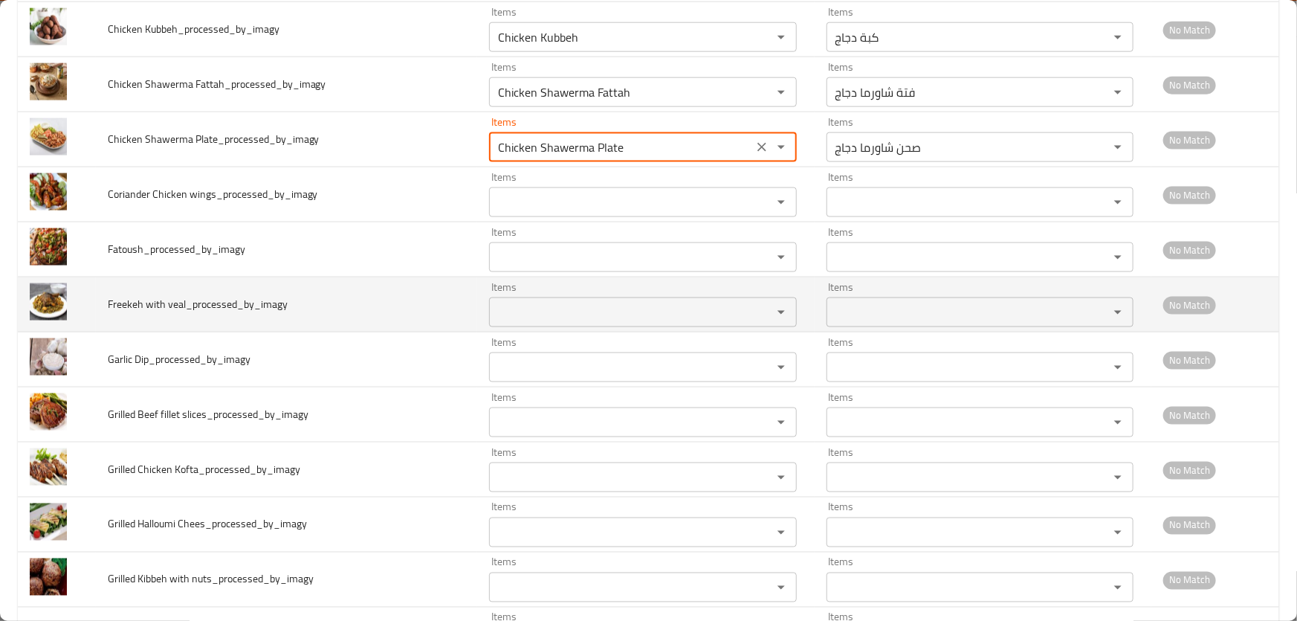
scroll to position [946, 0]
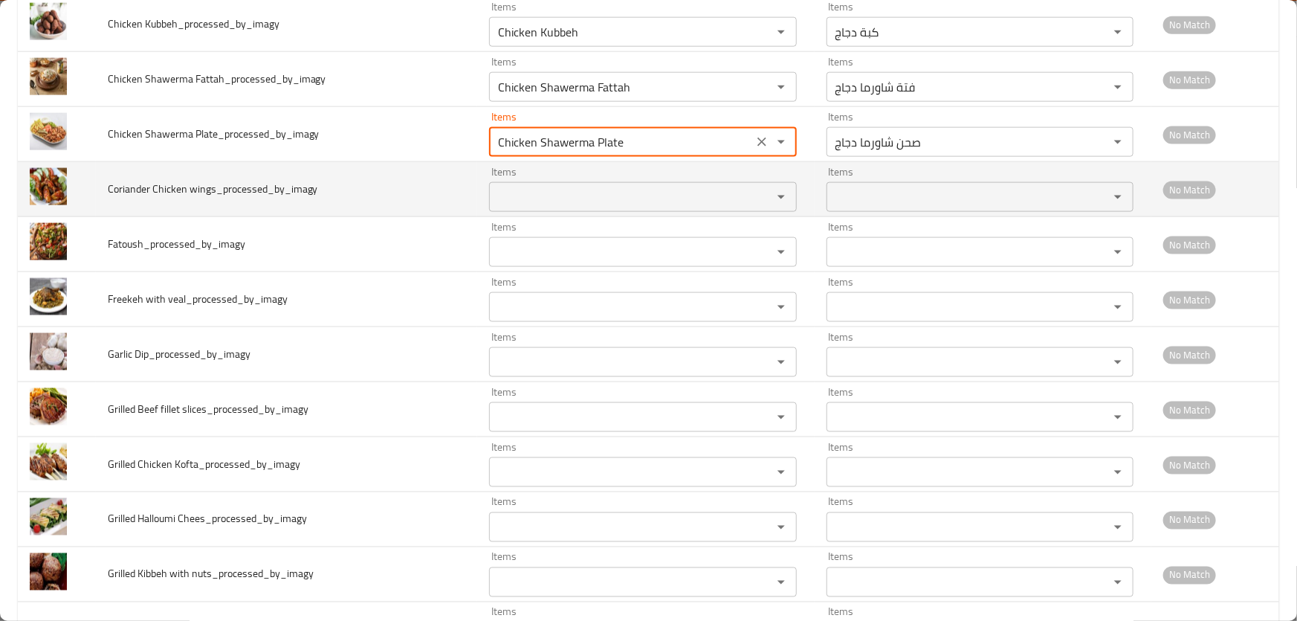
type Plate_processed_by_imagy "Chicken Shawerma Plate"
click at [126, 187] on span "Coriander Chicken wings_processed_by_imagy" at bounding box center [213, 188] width 210 height 19
click at [596, 202] on wings_processed_by_imagy "Items" at bounding box center [621, 197] width 254 height 21
paste wings_processed_by_imagy "Coriander"
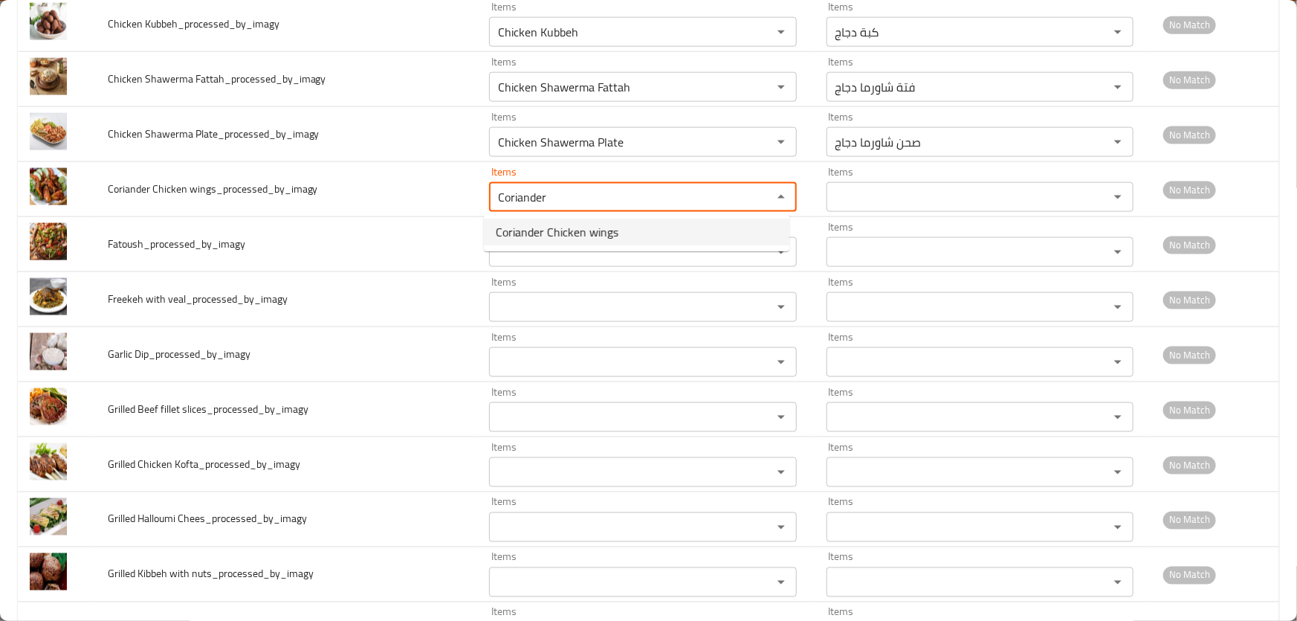
click at [595, 241] on span "Coriander Chicken wings" at bounding box center [557, 232] width 123 height 18
type wings_processed_by_imagy "Coriander Chicken wings"
type wings_processed_by_imagy-ar "أجنحة دجاج بالكزبرة"
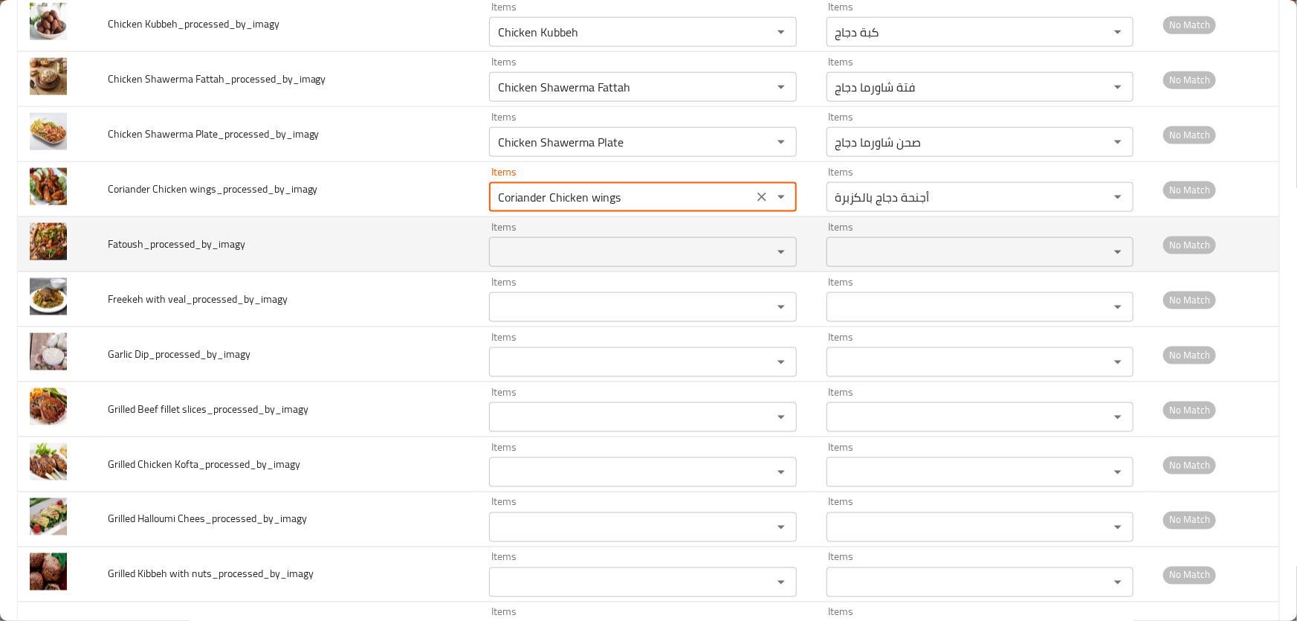
type wings_processed_by_imagy "Coriander Chicken wings"
click at [126, 240] on span "Fatoush_processed_by_imagy" at bounding box center [177, 243] width 138 height 19
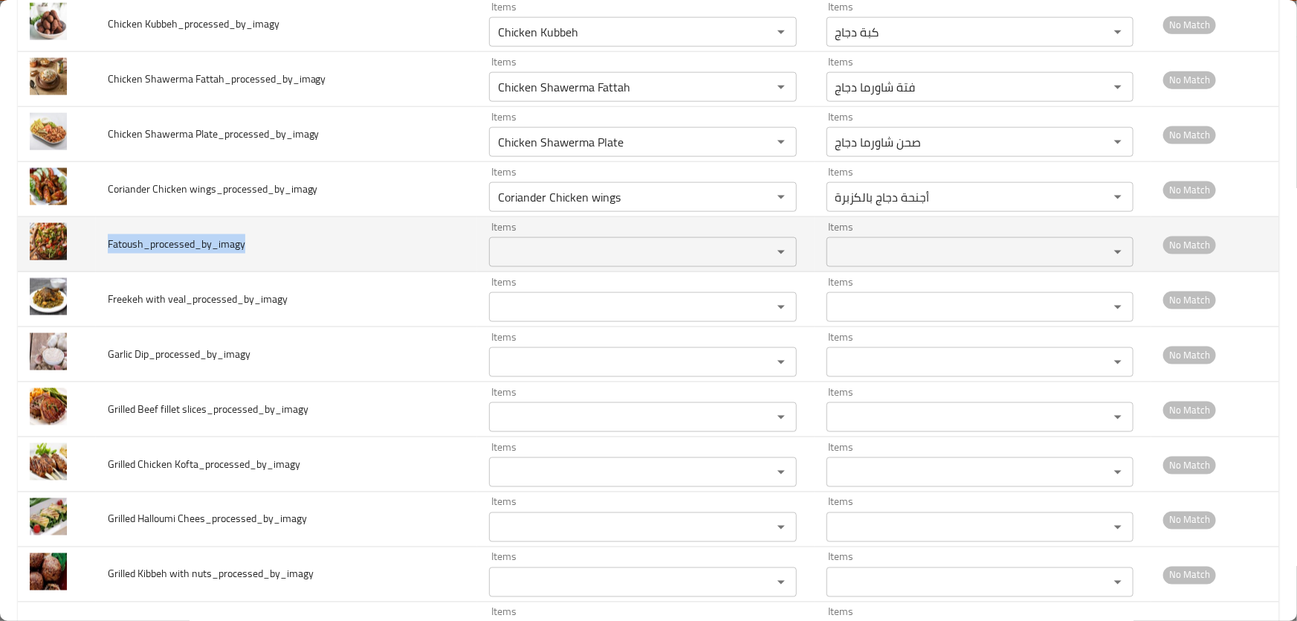
click at [126, 240] on span "Fatoush_processed_by_imagy" at bounding box center [177, 243] width 138 height 19
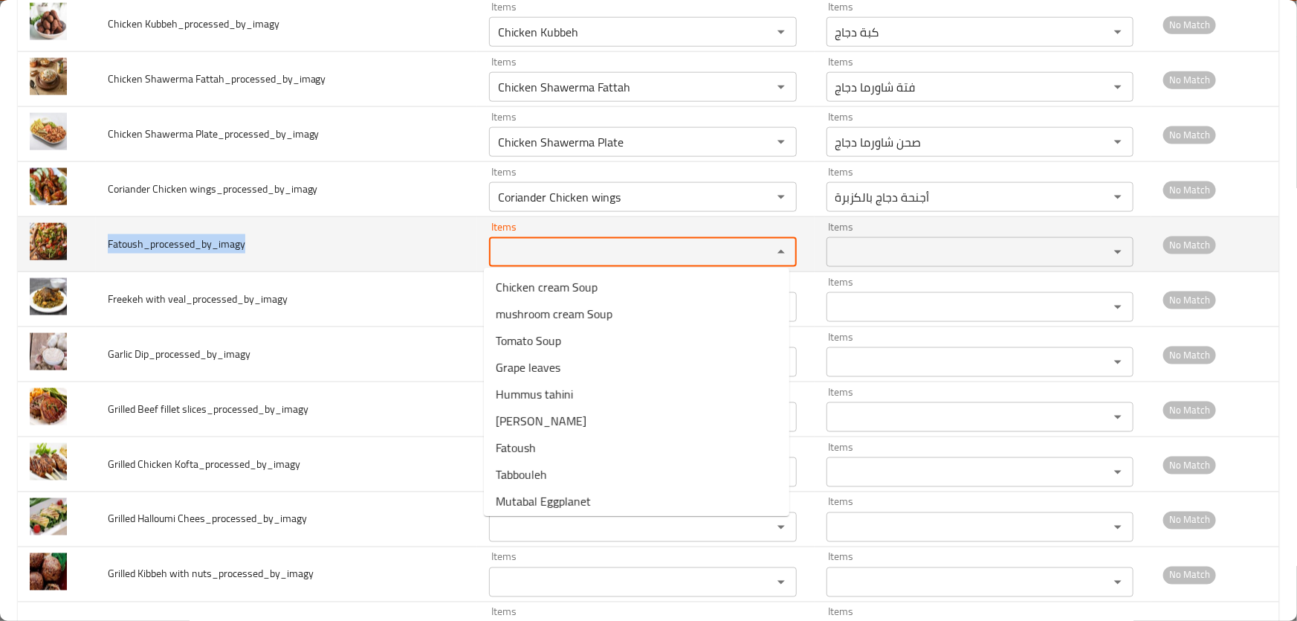
click at [564, 248] on input "Items" at bounding box center [621, 252] width 254 height 21
paste input "Fatoush_processed_by_imagy"
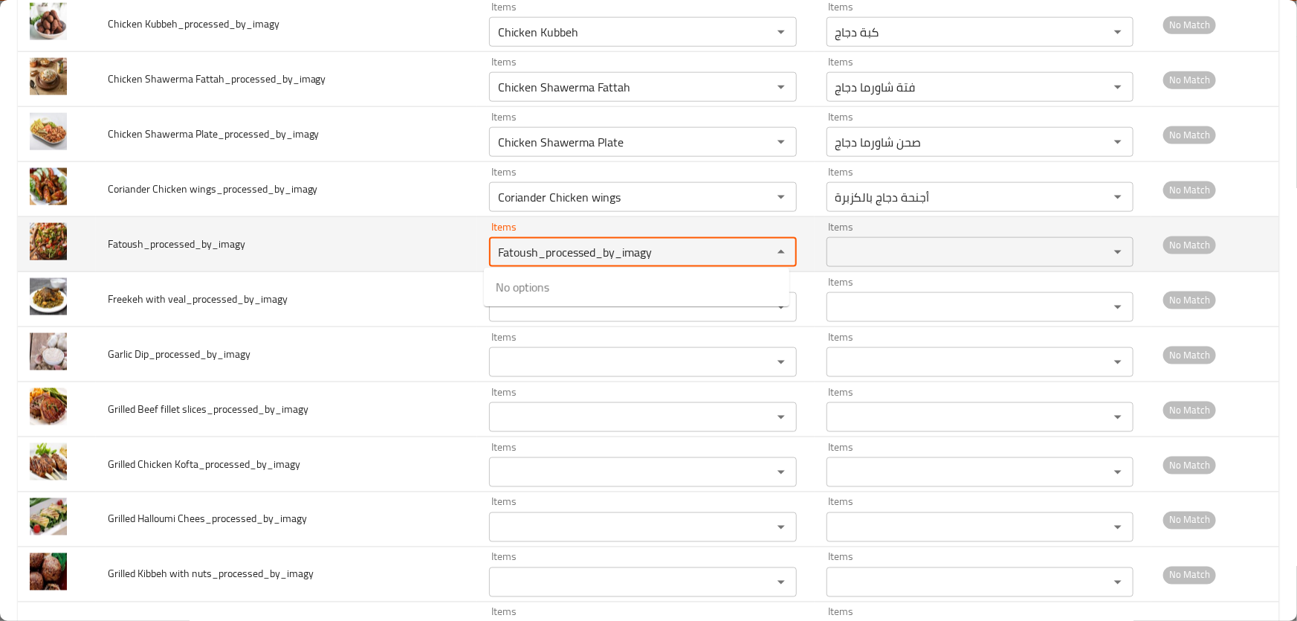
drag, startPoint x: 707, startPoint y: 254, endPoint x: 543, endPoint y: 254, distance: 164.3
click at [543, 254] on input "Fatoush_processed_by_imagy" at bounding box center [621, 252] width 254 height 21
type input "Fatoush"
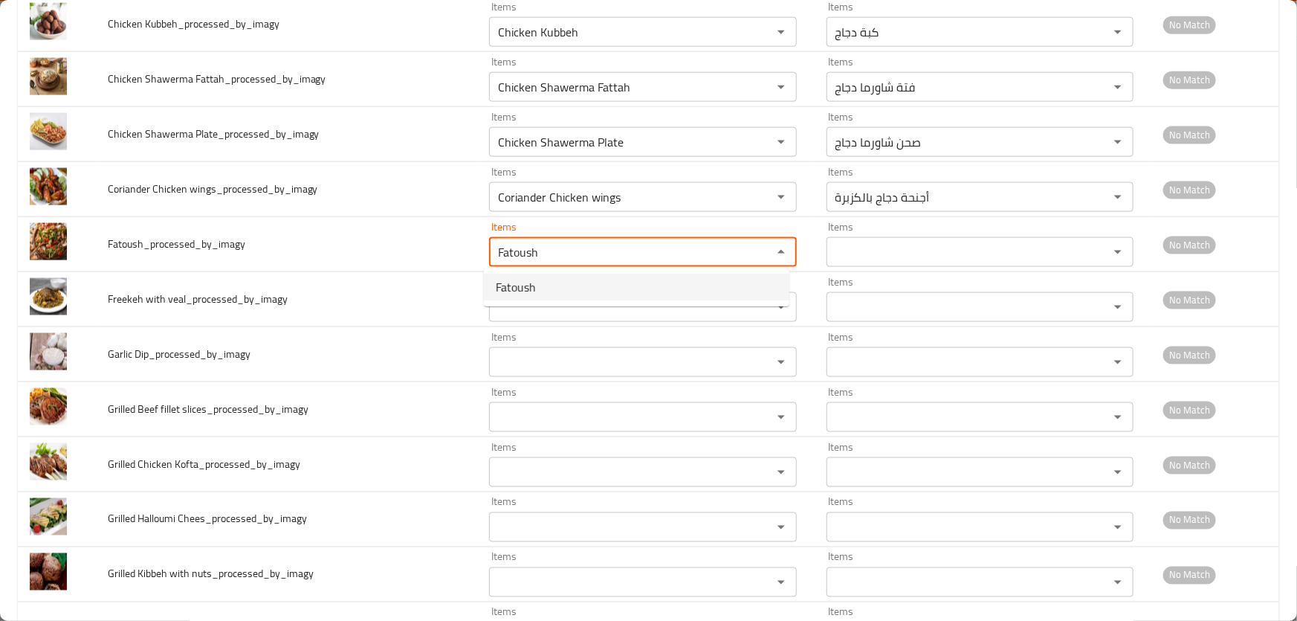
click at [542, 283] on li "Fatoush" at bounding box center [637, 287] width 306 height 27
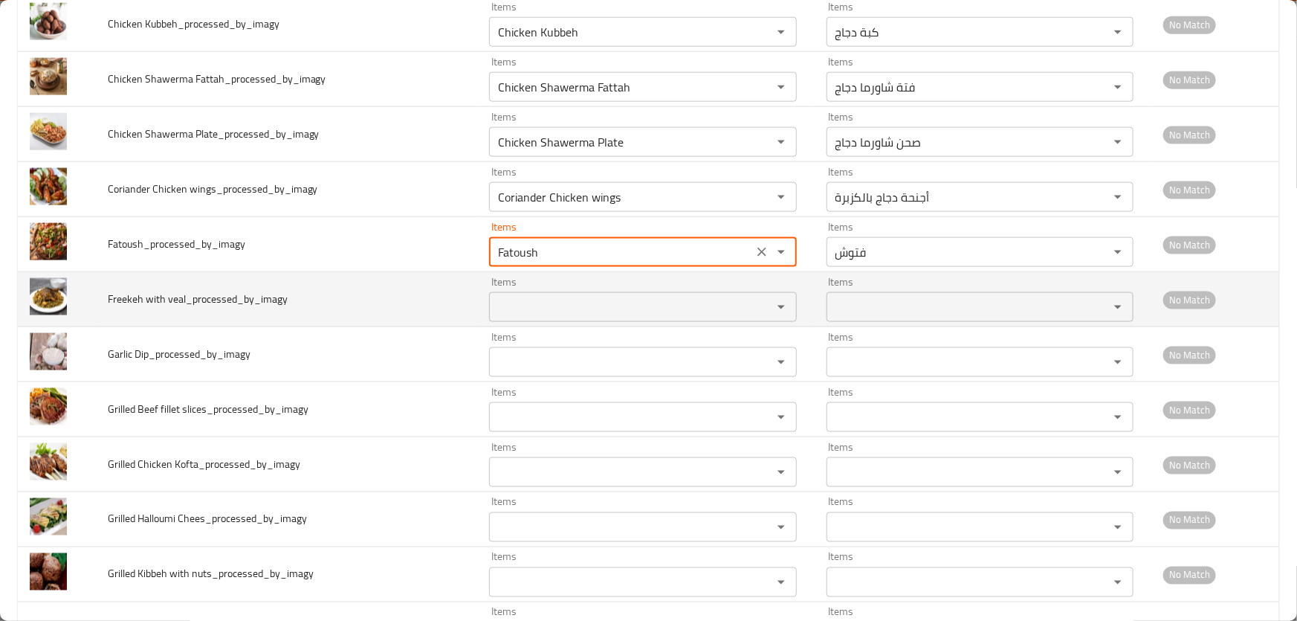
type input "فتوش"
type input "Fatoush"
click at [113, 298] on span "Freekeh with veal_processed_by_imagy" at bounding box center [198, 298] width 180 height 19
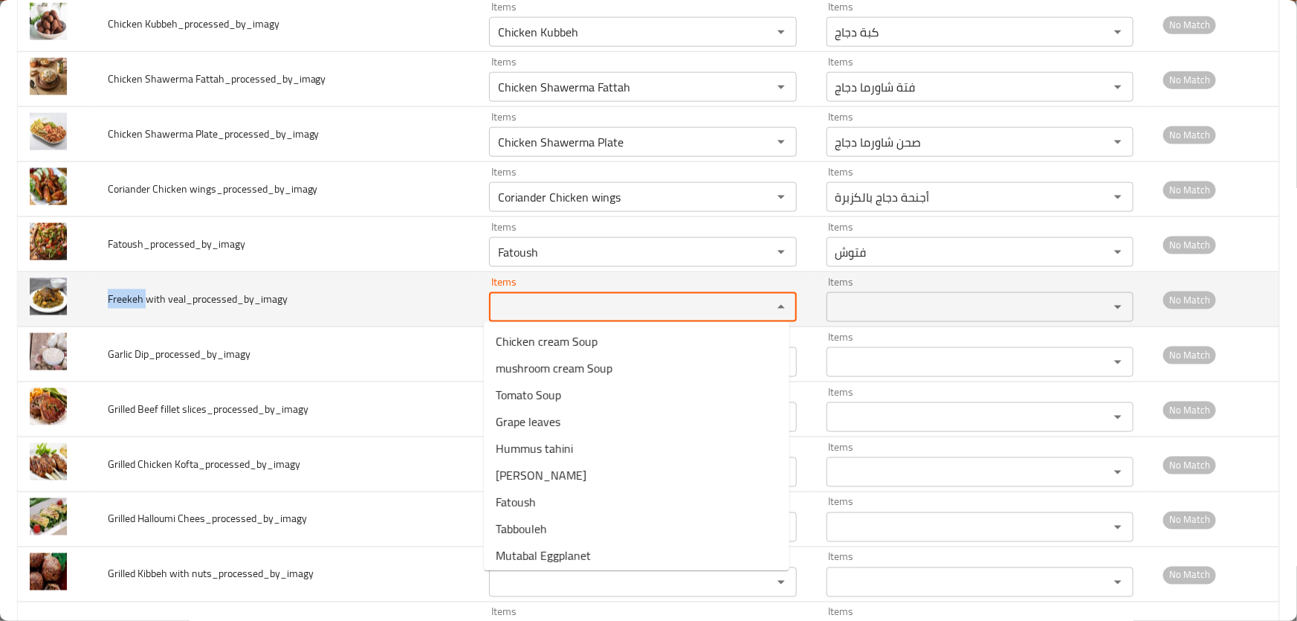
click at [494, 297] on veal_processed_by_imagy "Items" at bounding box center [621, 307] width 254 height 21
paste veal_processed_by_imagy "Freekeh"
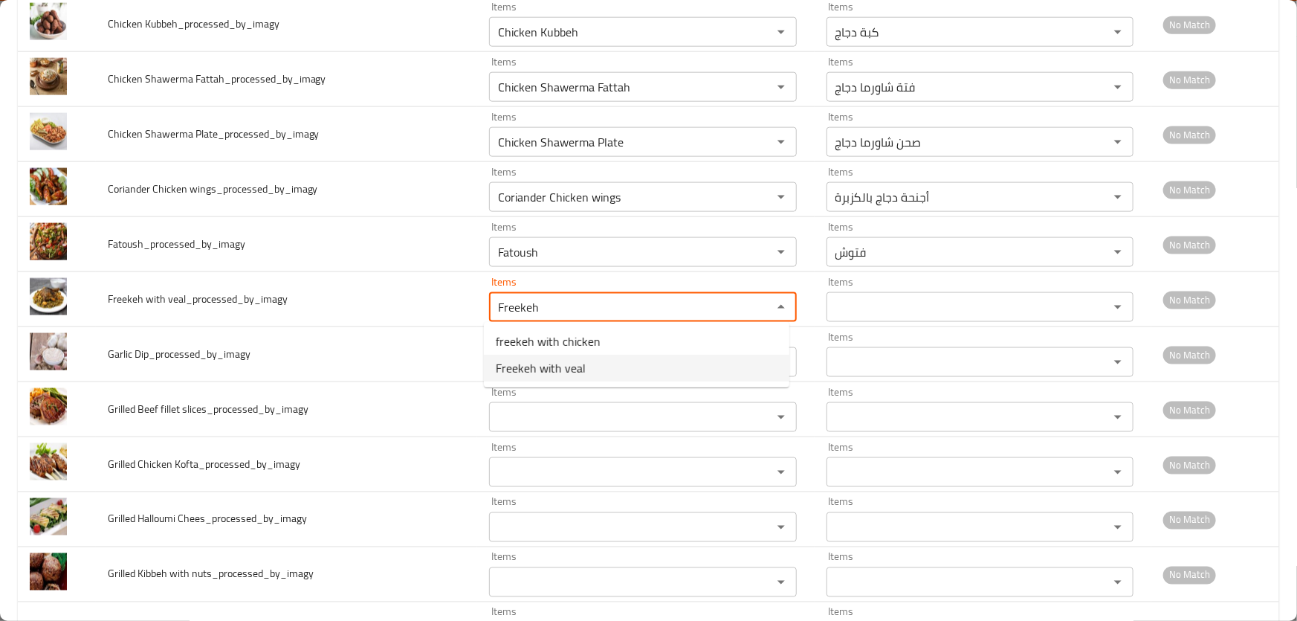
click at [571, 362] on span "Freekeh with veal" at bounding box center [541, 368] width 90 height 18
type veal_processed_by_imagy "Freekeh with veal"
type veal_processed_by_imagy-ar "فريكة مع لحم بتلو"
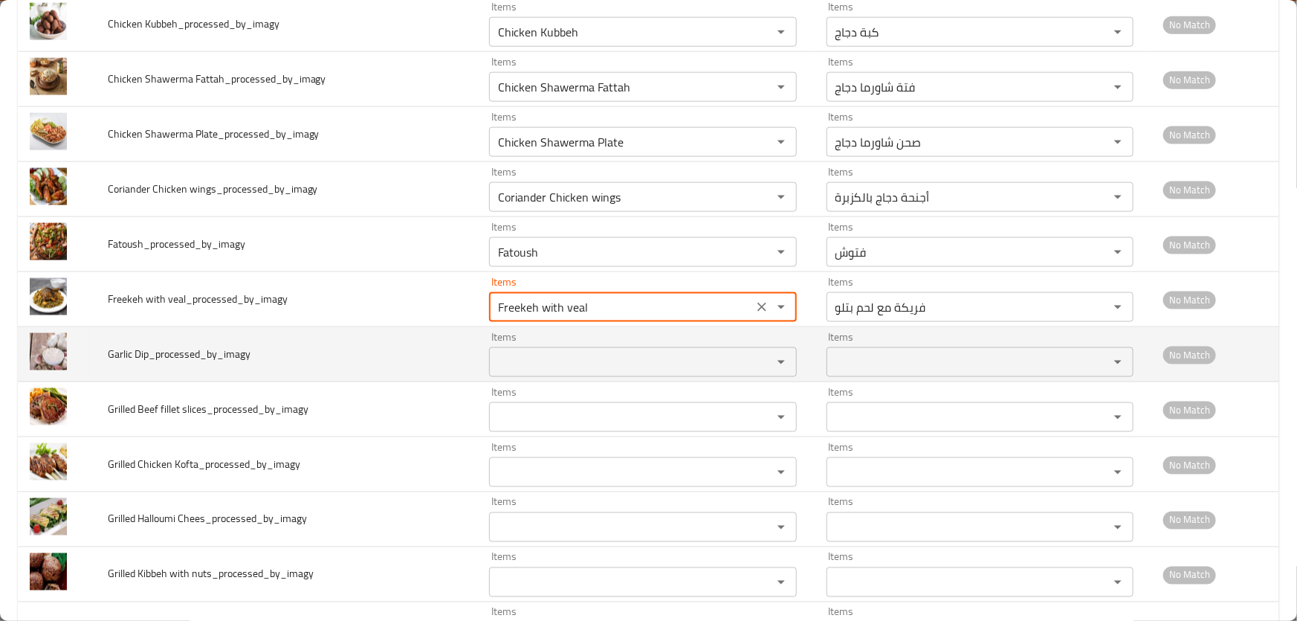
type veal_processed_by_imagy "Freekeh with veal"
click at [118, 352] on span "Garlic Dip_processed_by_imagy" at bounding box center [179, 353] width 143 height 19
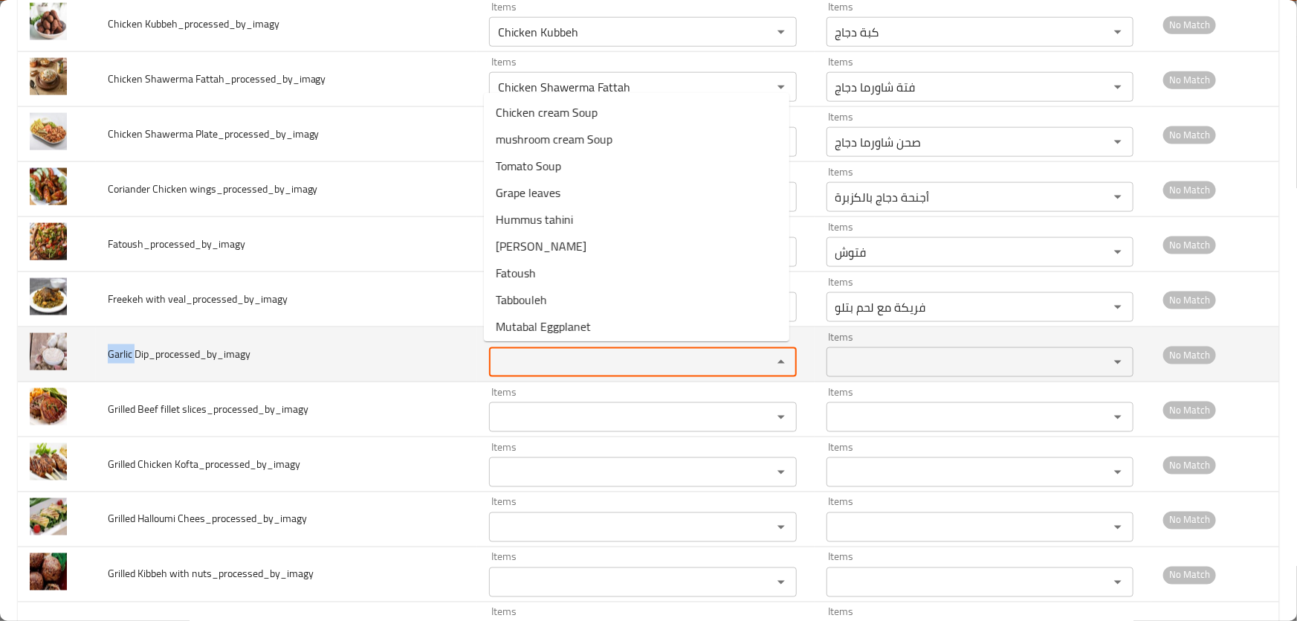
click at [503, 356] on Dip_processed_by_imagy "Items" at bounding box center [621, 362] width 254 height 21
paste Dip_processed_by_imagy "Garlic"
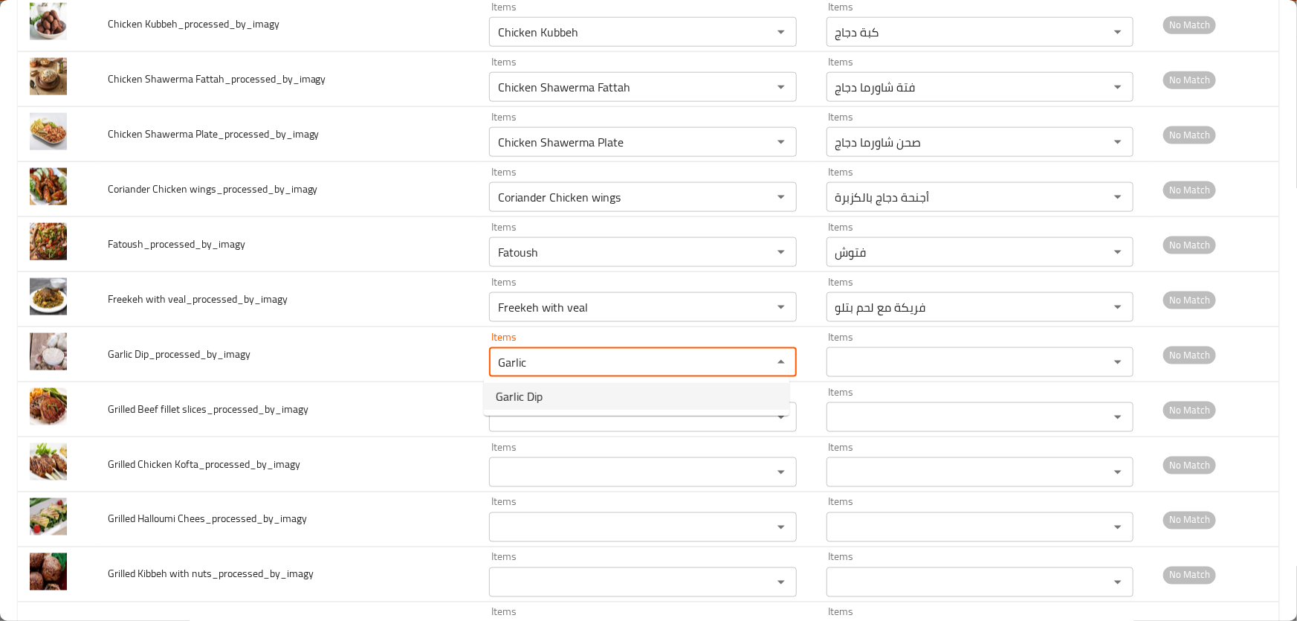
click at [512, 396] on span "Garlic Dip" at bounding box center [519, 396] width 47 height 18
type Dip_processed_by_imagy "Garlic Dip"
type Dip_processed_by_imagy-ar "ثومية"
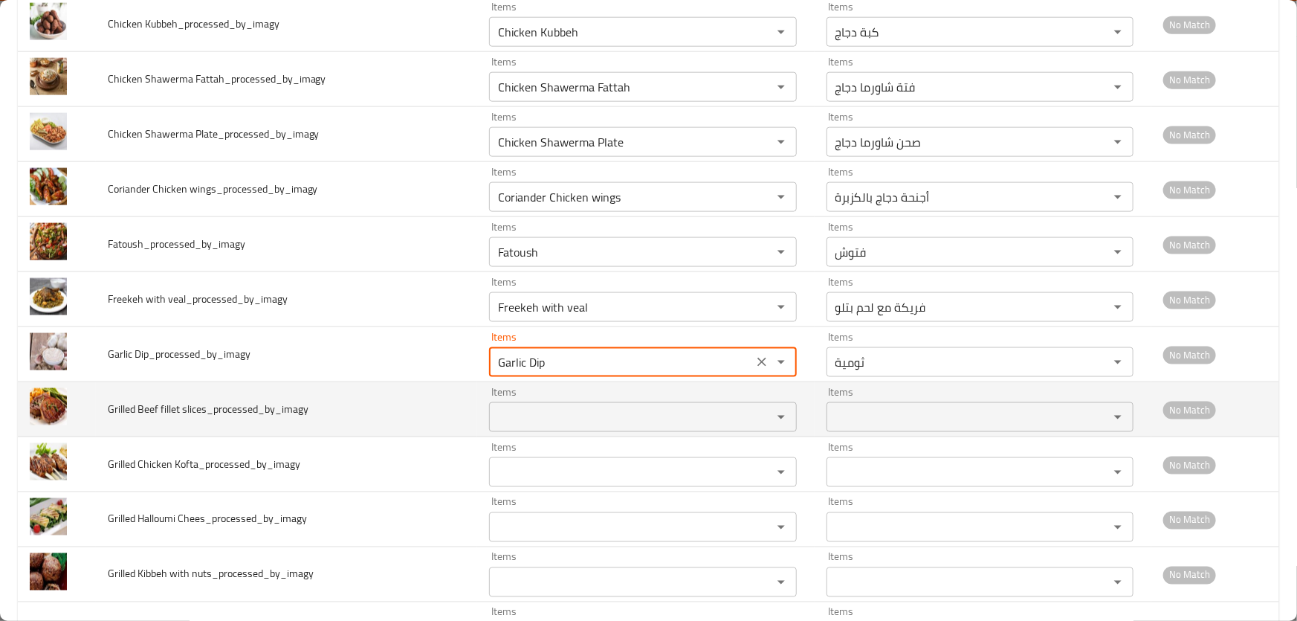
type Dip_processed_by_imagy "Garlic Dip"
click at [114, 402] on span "Grilled Beef fillet slices_processed_by_imagy" at bounding box center [208, 408] width 201 height 19
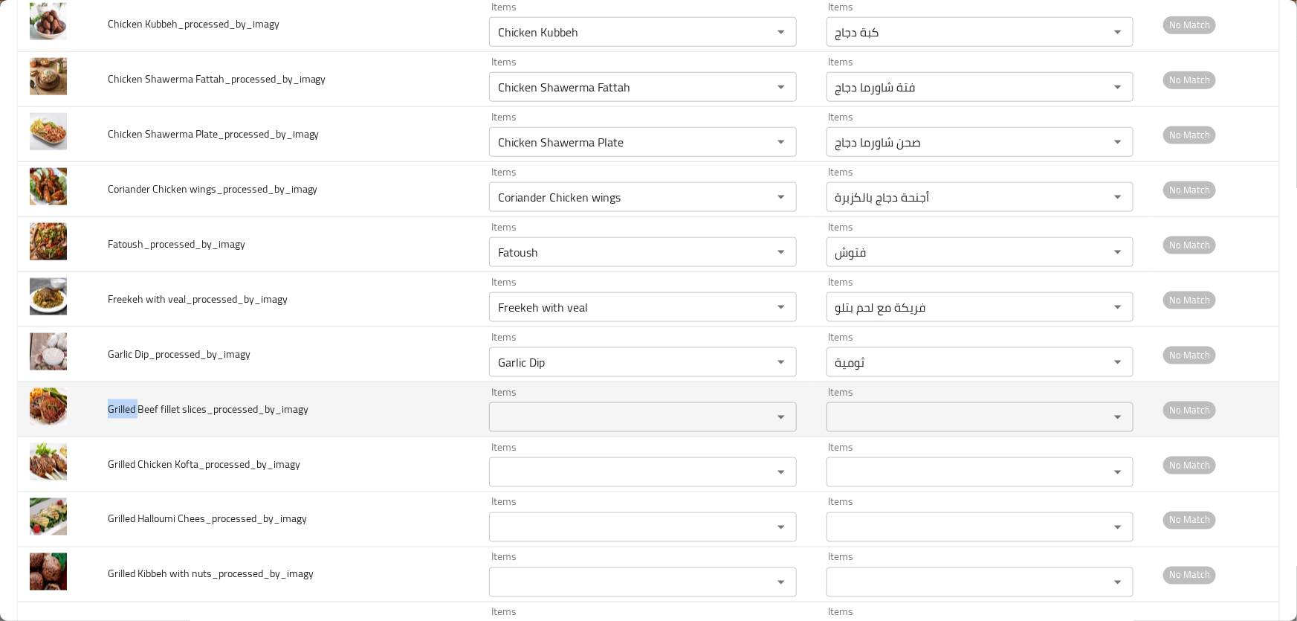
click at [523, 407] on slices_processed_by_imagy "Items" at bounding box center [621, 417] width 254 height 21
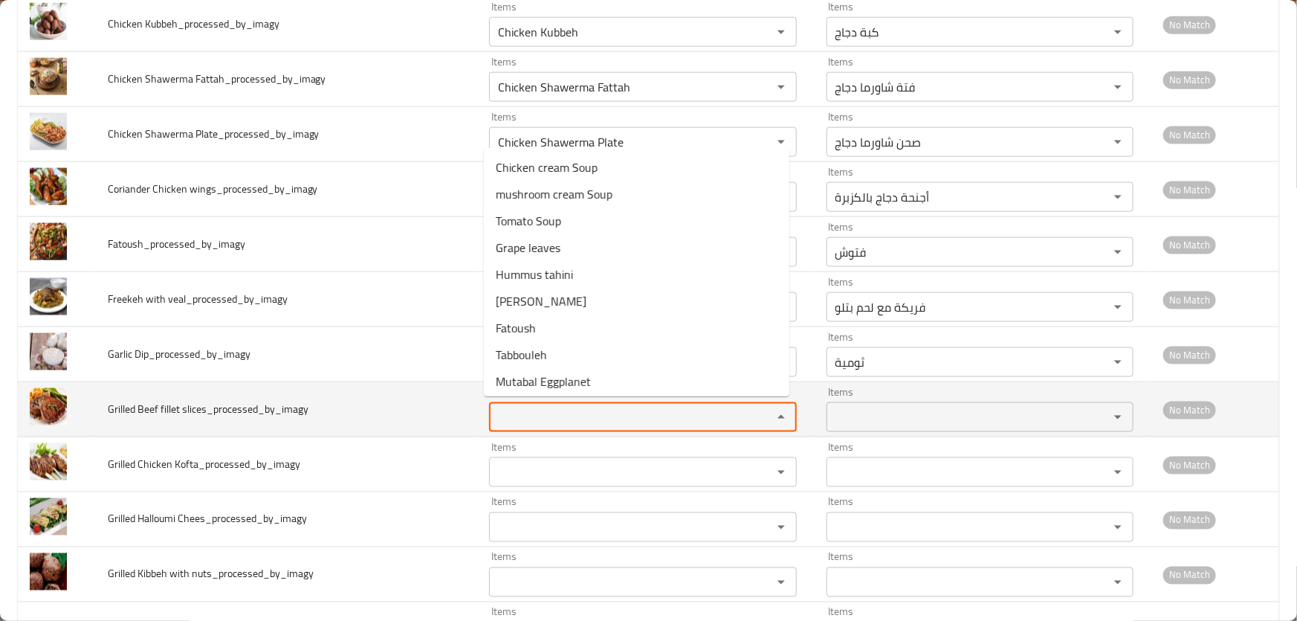
paste slices_processed_by_imagy "Grilled"
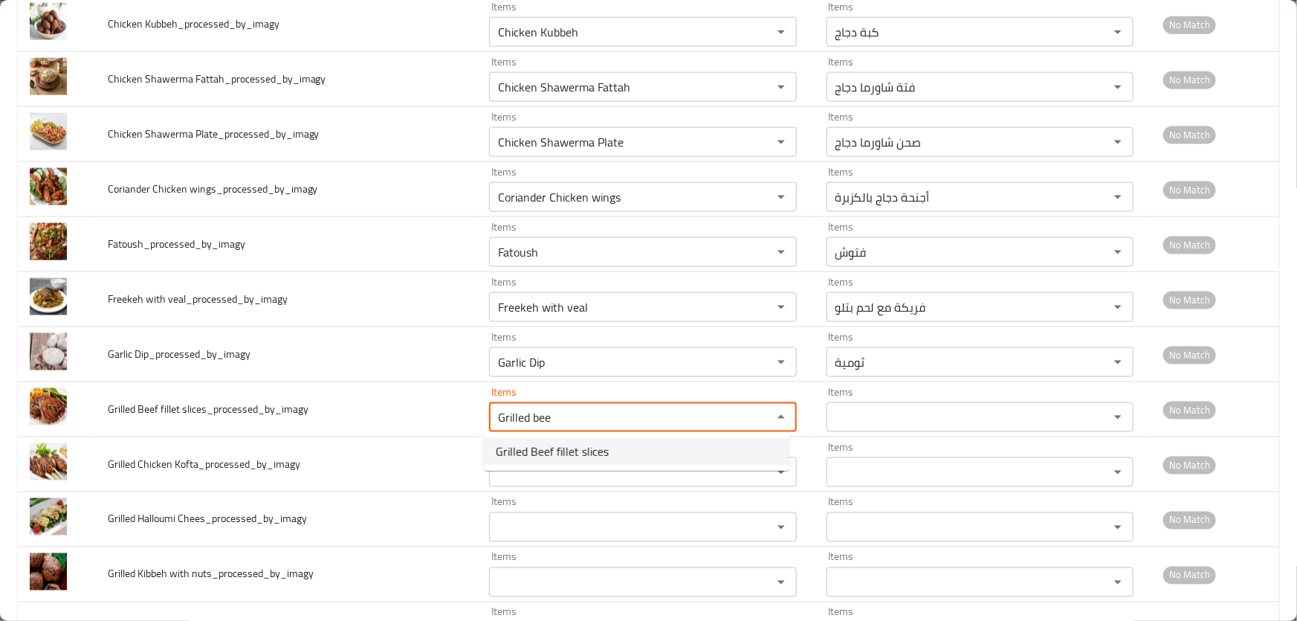
click at [577, 442] on span "Grilled Beef fillet slices" at bounding box center [552, 451] width 113 height 18
type slices_processed_by_imagy "Grilled Beef fillet slices"
type slices_processed_by_imagy-ar "شرائح فيليه لحم بقري مشوي"
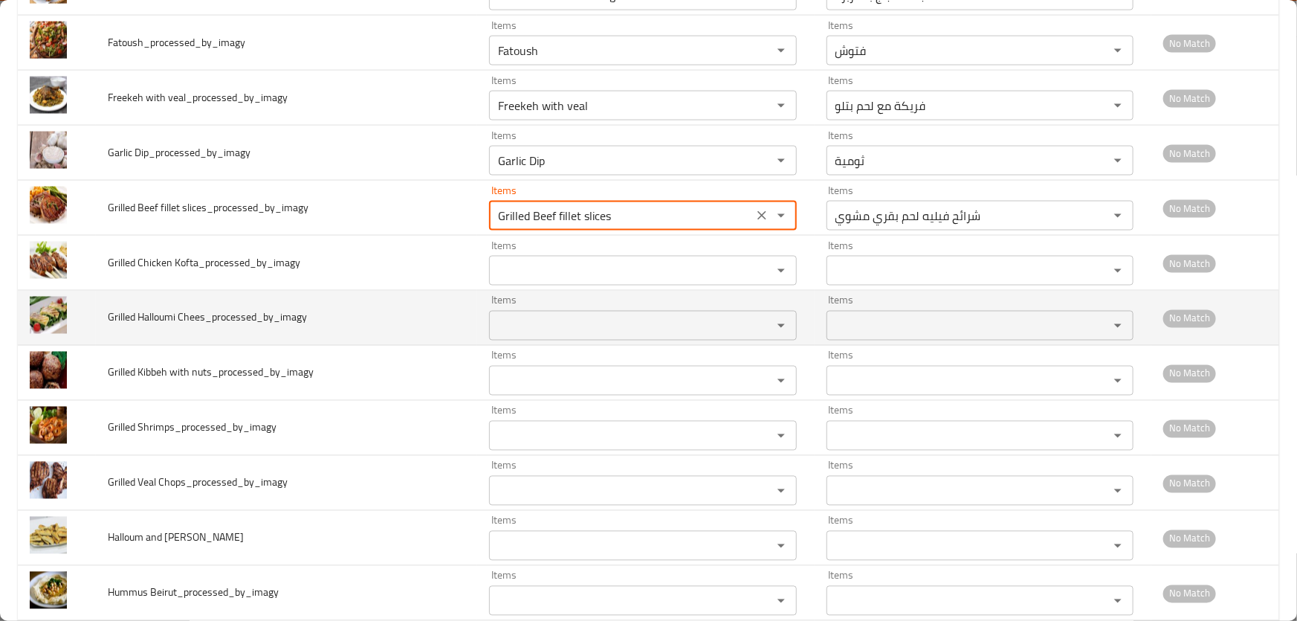
scroll to position [1149, 0]
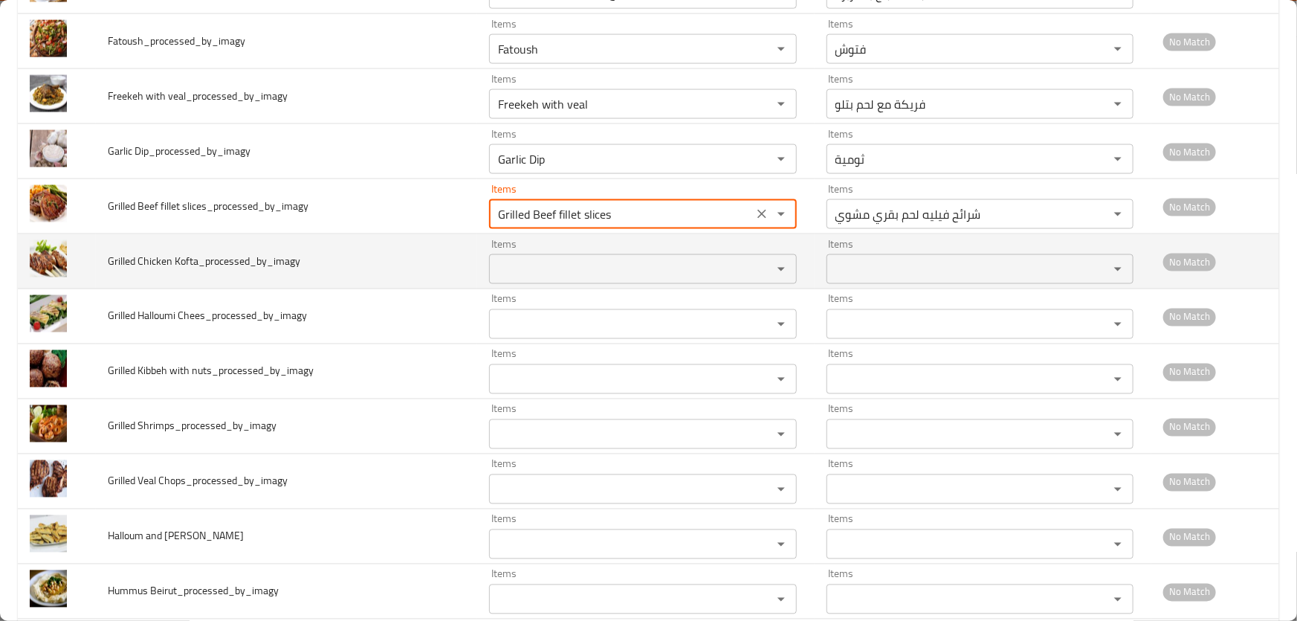
type slices_processed_by_imagy "Grilled Beef fillet slices"
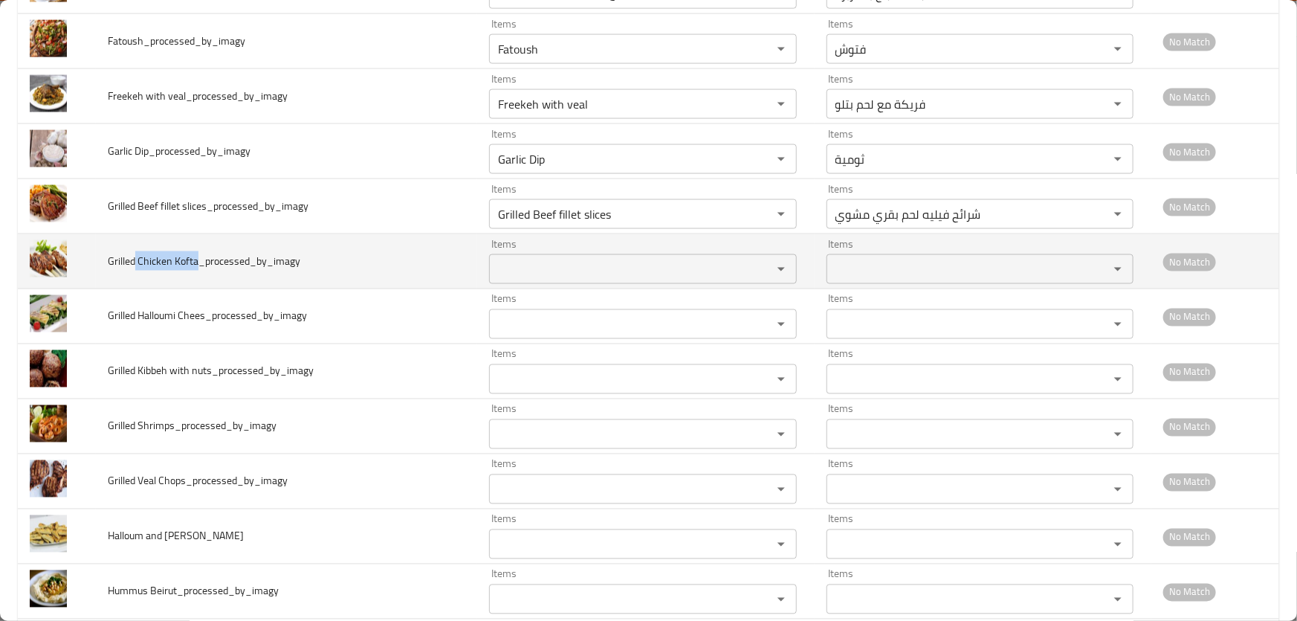
drag, startPoint x: 134, startPoint y: 258, endPoint x: 194, endPoint y: 262, distance: 60.3
click at [194, 262] on span "Grilled Chicken Kofta_processed_by_imagy" at bounding box center [204, 260] width 193 height 19
click at [579, 272] on Kofta_processed_by_imagy "Items" at bounding box center [621, 269] width 254 height 21
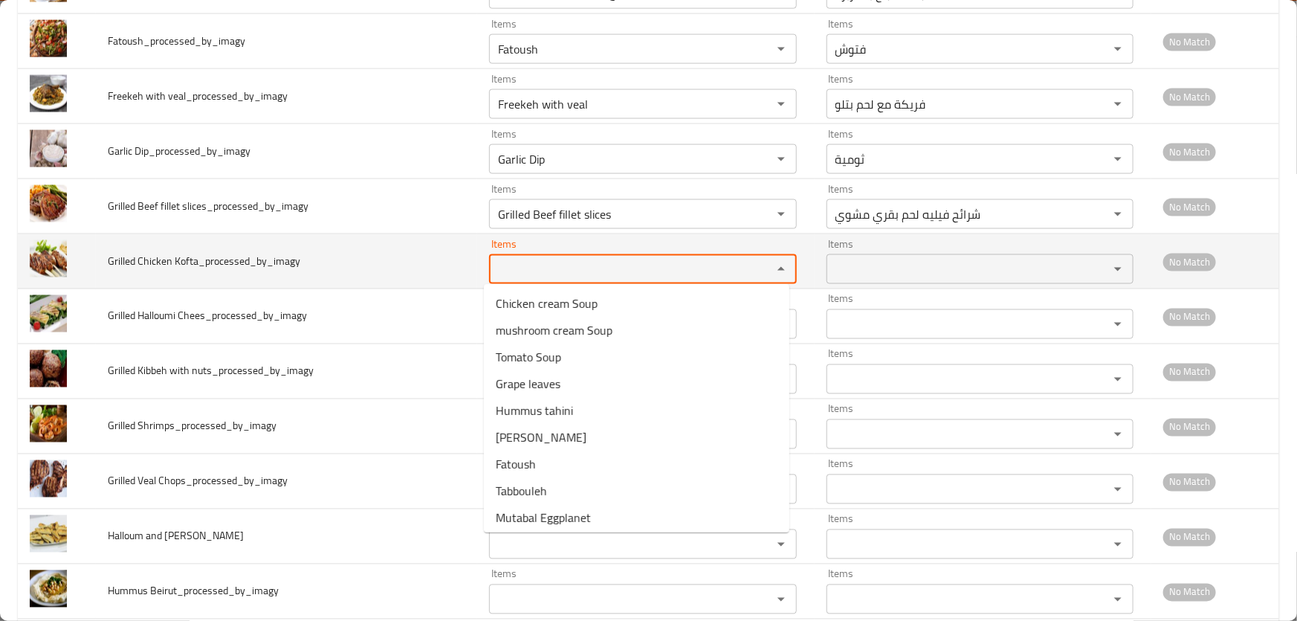
paste Kofta_processed_by_imagy "Chicken Kofta"
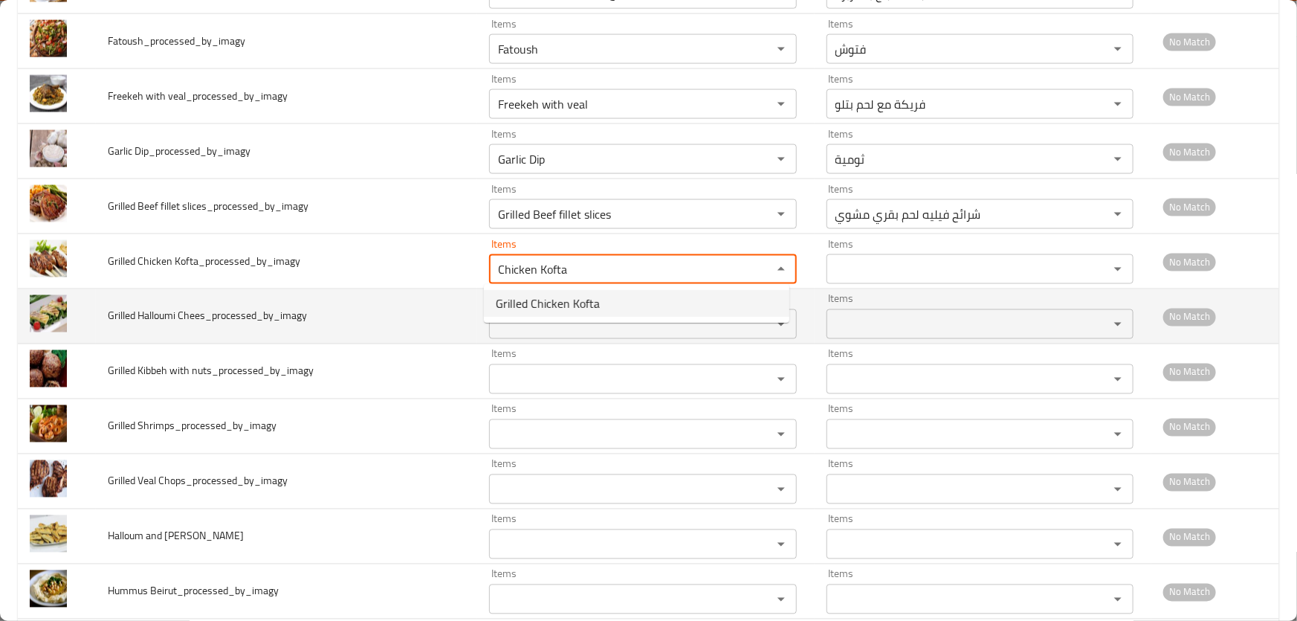
click at [565, 296] on span "Grilled Chicken Kofta" at bounding box center [548, 303] width 104 height 18
type Kofta_processed_by_imagy "Grilled Chicken Kofta"
type Kofta_processed_by_imagy-ar "كفتة دجاج مشوية"
type Kofta_processed_by_imagy "Grilled Chicken Kofta"
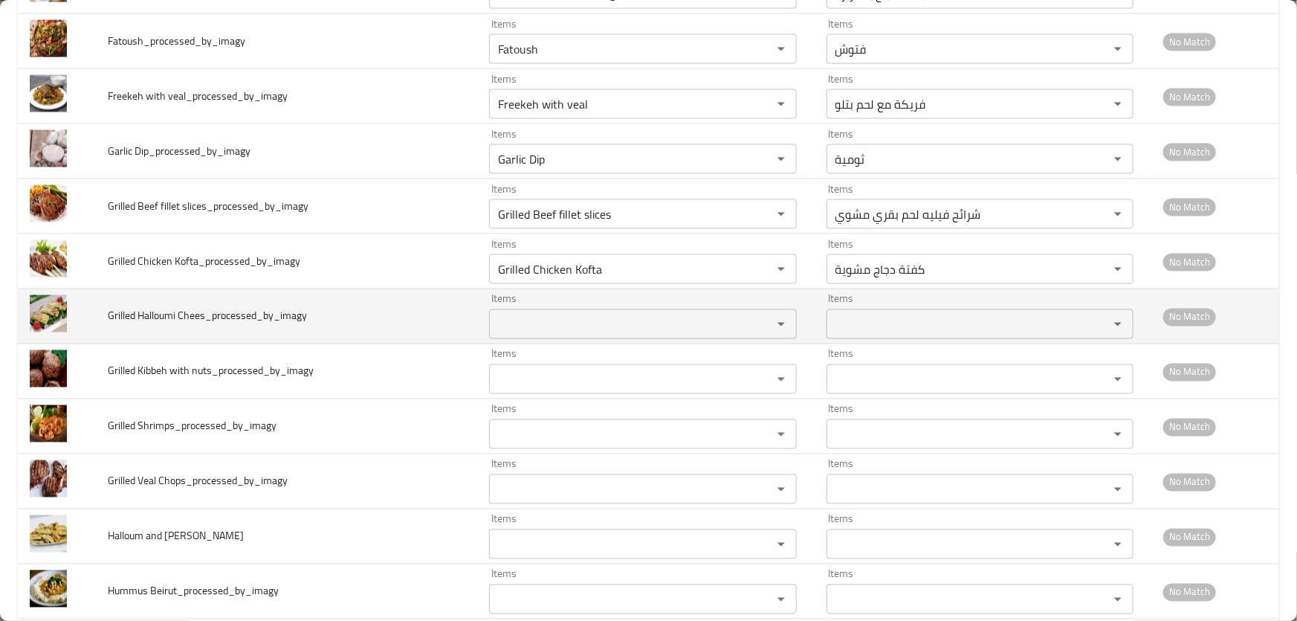
click at [156, 311] on span "Grilled Halloumi Chees_processed_by_imagy" at bounding box center [207, 315] width 199 height 19
click at [626, 323] on Chees_processed_by_imagy "Items" at bounding box center [621, 324] width 254 height 21
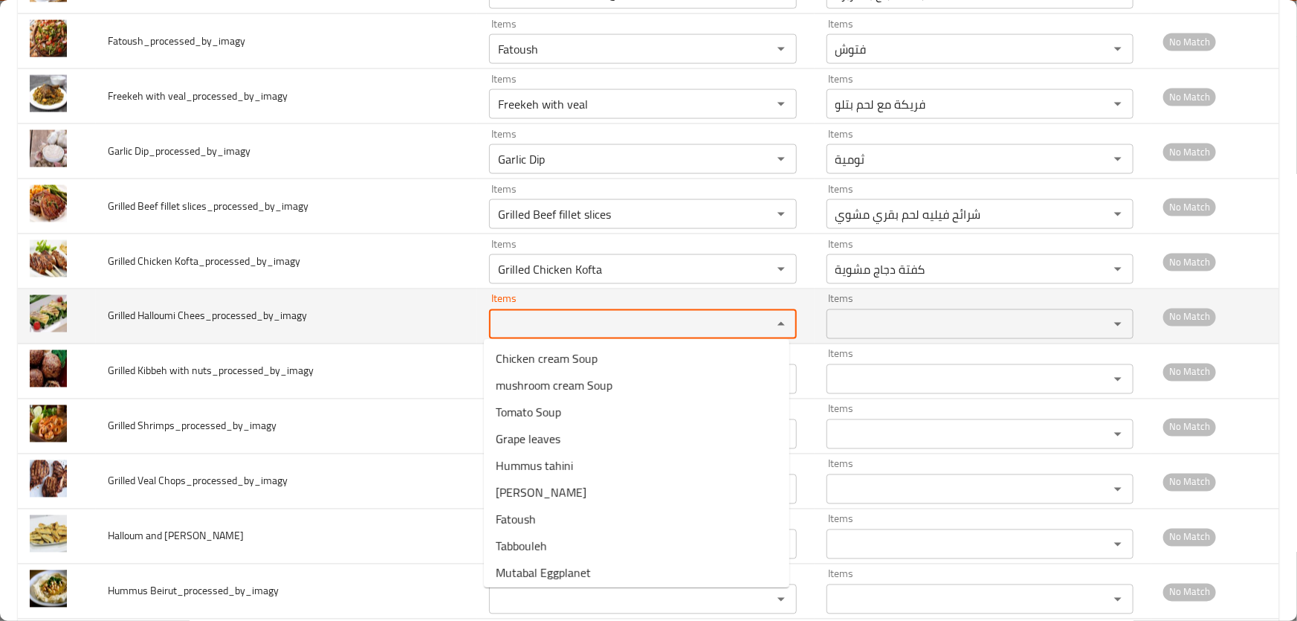
paste Chees_processed_by_imagy "Halloumi"
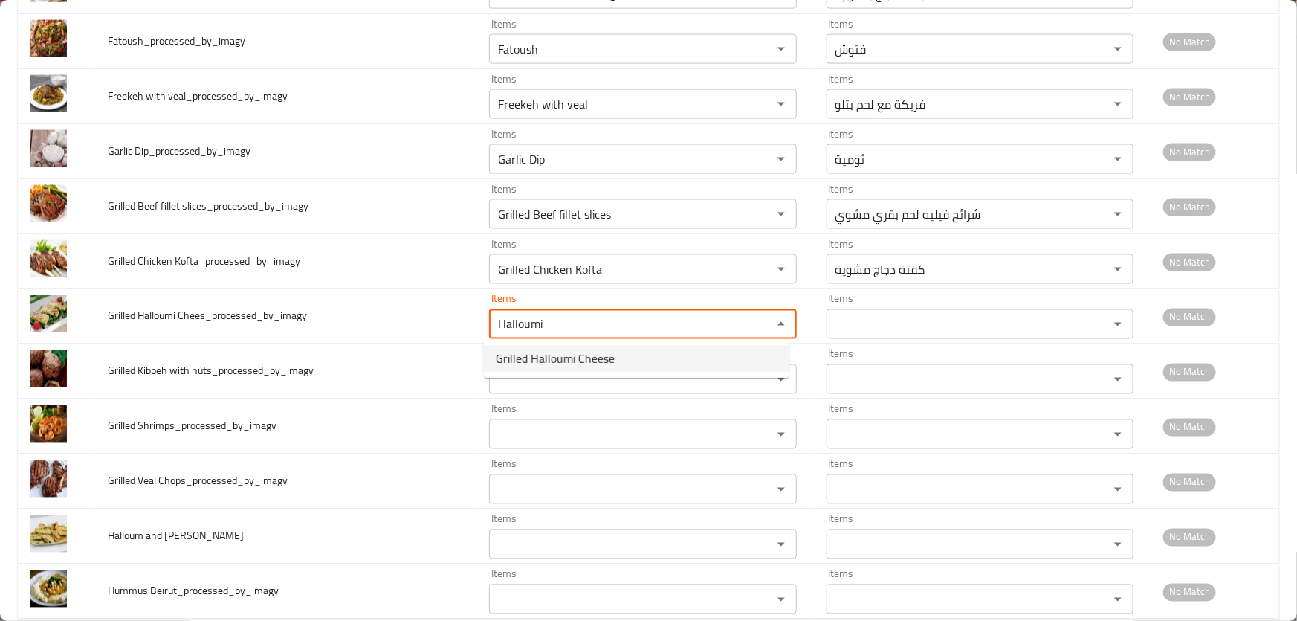
click at [575, 350] on span "Grilled Halloumi Cheese" at bounding box center [555, 358] width 119 height 18
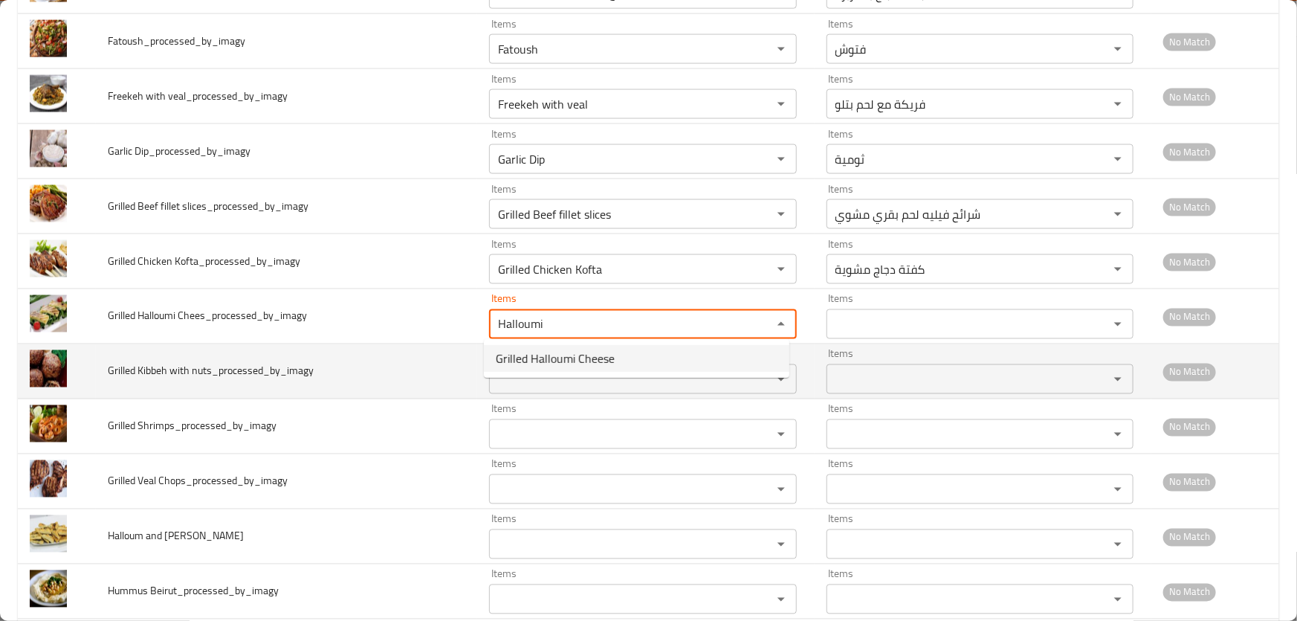
type Chees_processed_by_imagy "Grilled Halloumi Cheese"
type Chees_processed_by_imagy-ar "جبنة حلومي مشوية"
type Chees_processed_by_imagy "Grilled Halloumi Cheese"
click at [146, 369] on span "Grilled Kibbeh with nuts_processed_by_imagy" at bounding box center [211, 370] width 206 height 19
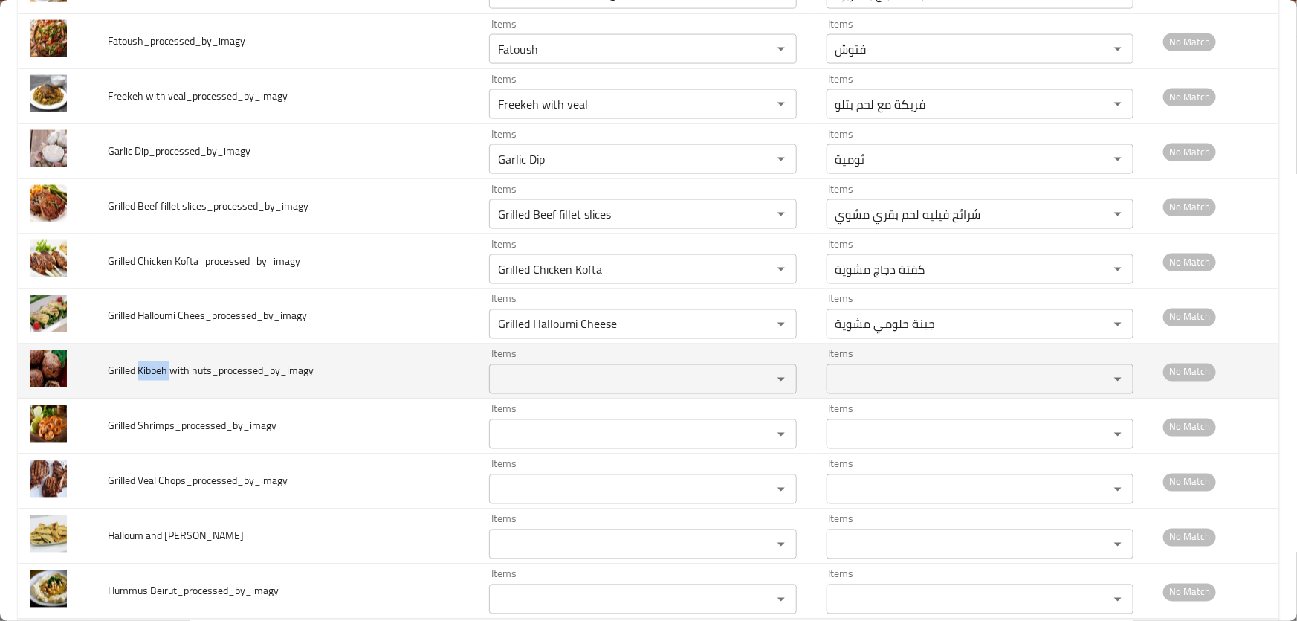
click at [146, 369] on span "Grilled Kibbeh with nuts_processed_by_imagy" at bounding box center [211, 370] width 206 height 19
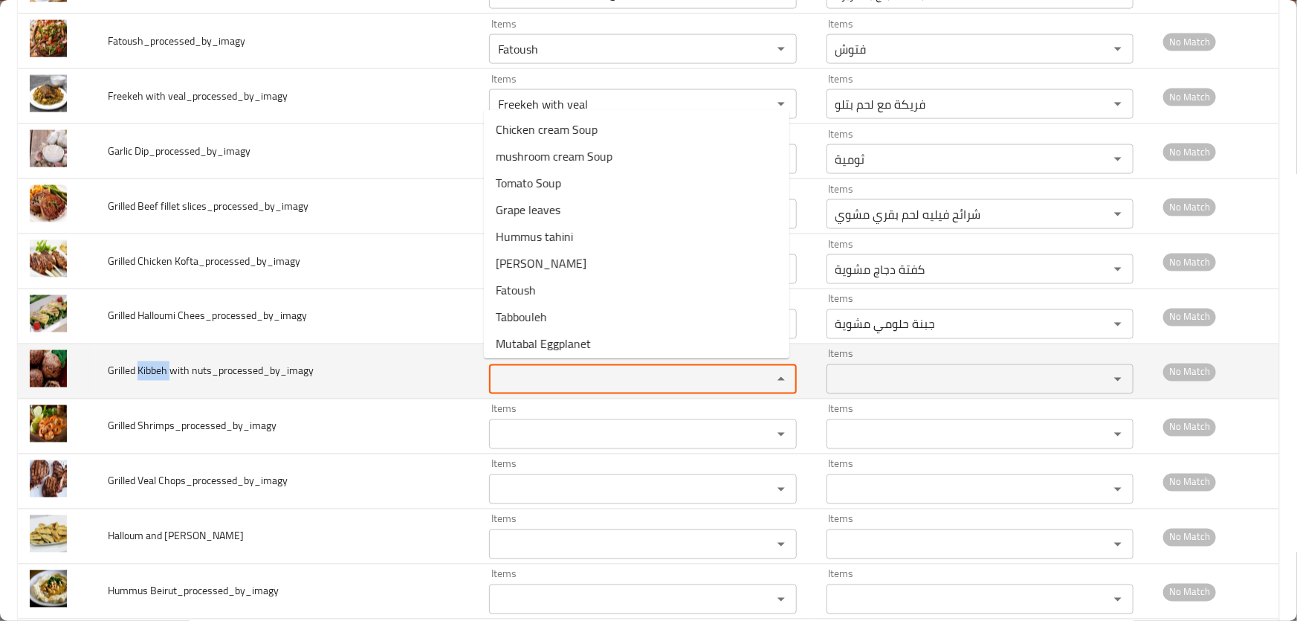
click at [575, 369] on nuts_processed_by_imagy "Items" at bounding box center [621, 379] width 254 height 21
paste nuts_processed_by_imagy "Kibbeh"
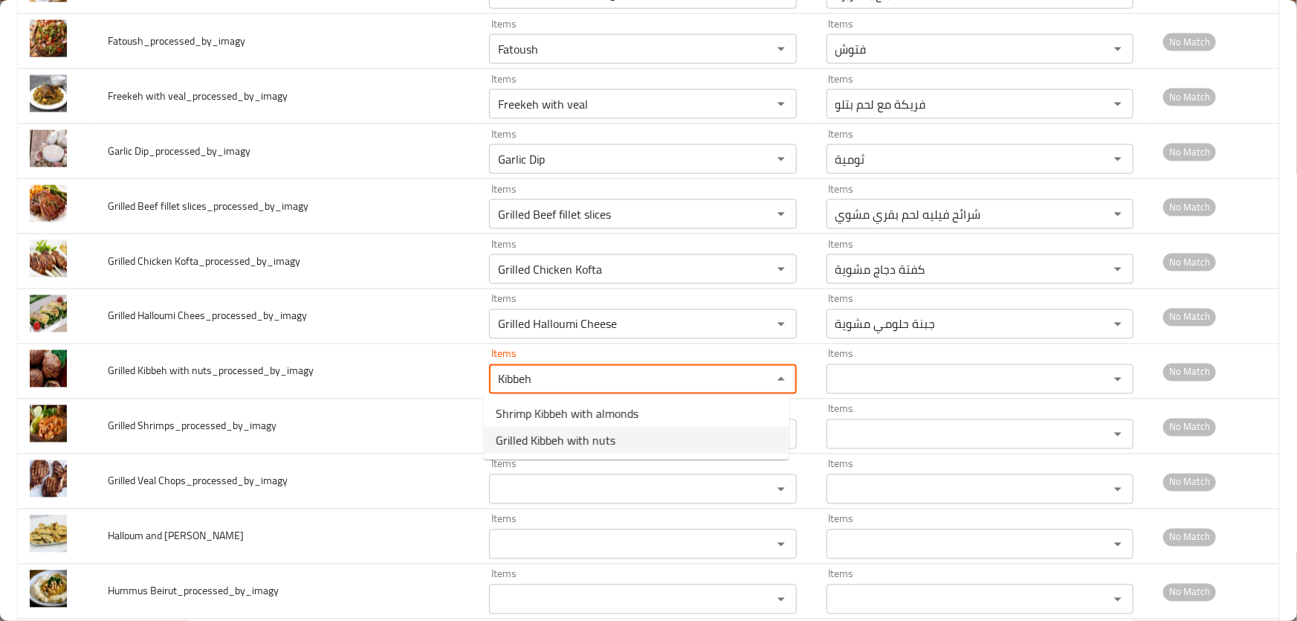
click at [565, 431] on span "Grilled Kibbeh with nuts" at bounding box center [556, 440] width 120 height 18
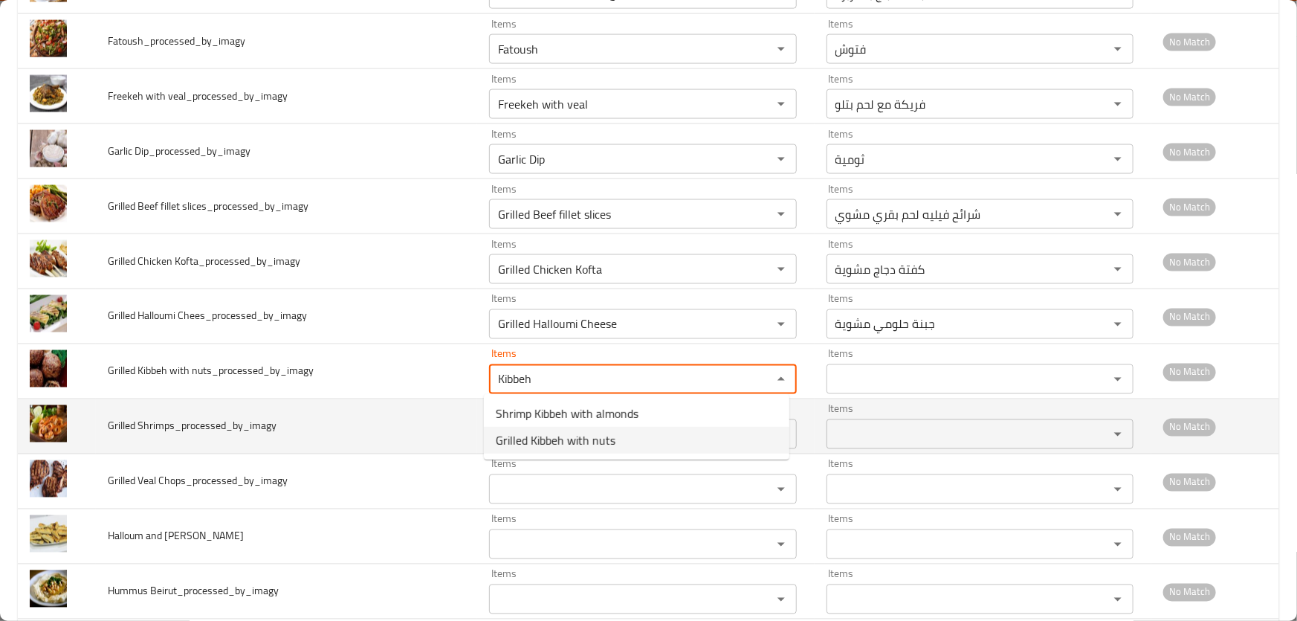
type nuts_processed_by_imagy "Grilled Kibbeh with nuts"
type nuts_processed_by_imagy-ar "كبة مشوية بالمكسرات"
type nuts_processed_by_imagy "Grilled Kibbeh with nuts"
click at [145, 419] on span "Grilled Shrimps_processed_by_imagy" at bounding box center [192, 425] width 169 height 19
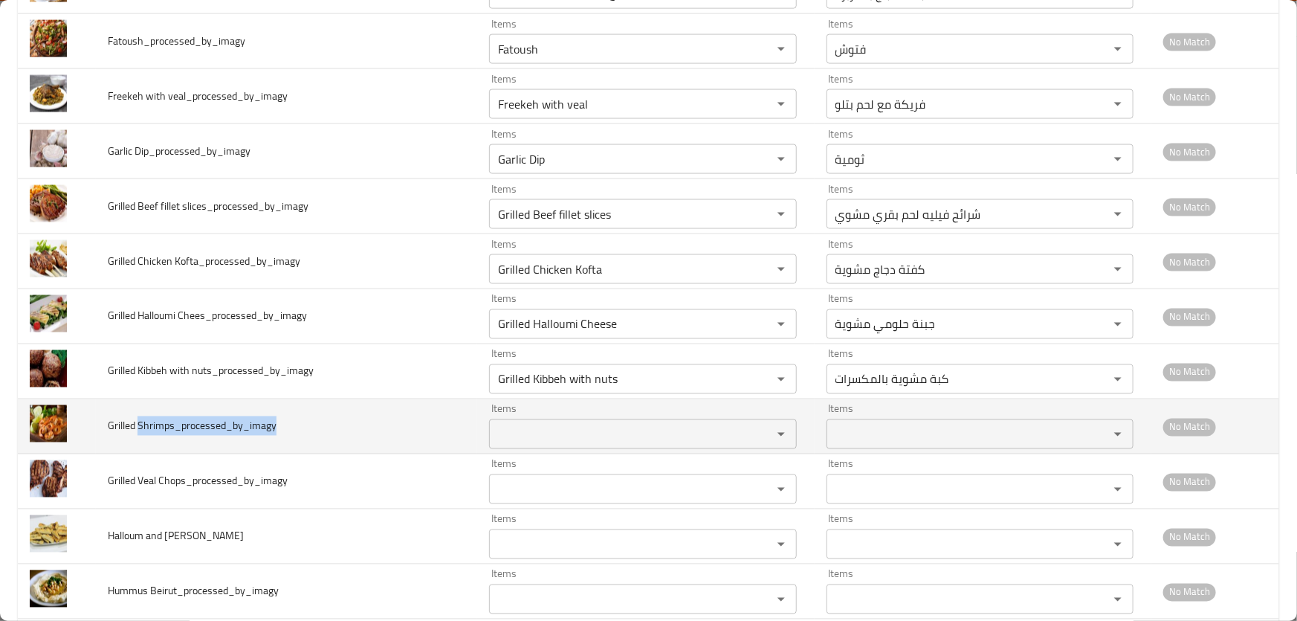
click at [145, 419] on span "Grilled Shrimps_processed_by_imagy" at bounding box center [192, 425] width 169 height 19
click at [89, 424] on td "enhanced table" at bounding box center [57, 426] width 78 height 55
drag, startPoint x: 100, startPoint y: 424, endPoint x: 171, endPoint y: 419, distance: 70.8
click at [171, 419] on td "Grilled Shrimps_processed_by_imagy" at bounding box center [287, 426] width 382 height 55
click at [561, 443] on div "Items" at bounding box center [642, 434] width 307 height 30
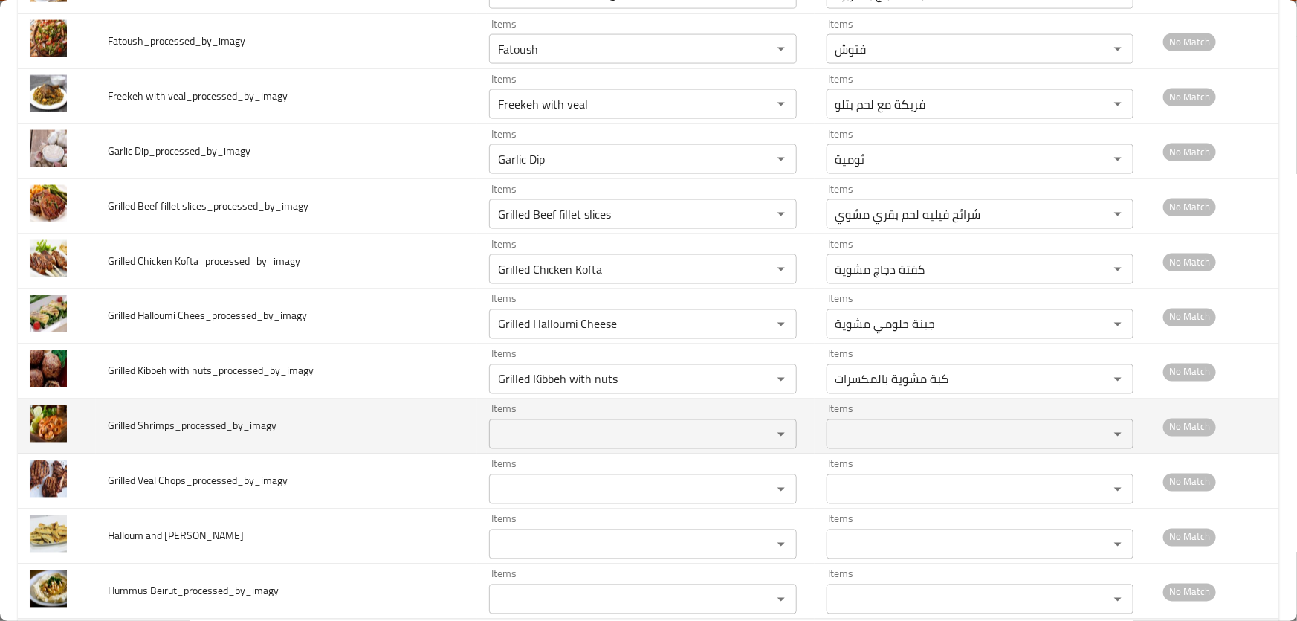
paste Shrimps_processed_by_imagy "Grilled Shrimps"
type Shrimps_processed_by_imagy "Grilled Shrimps"
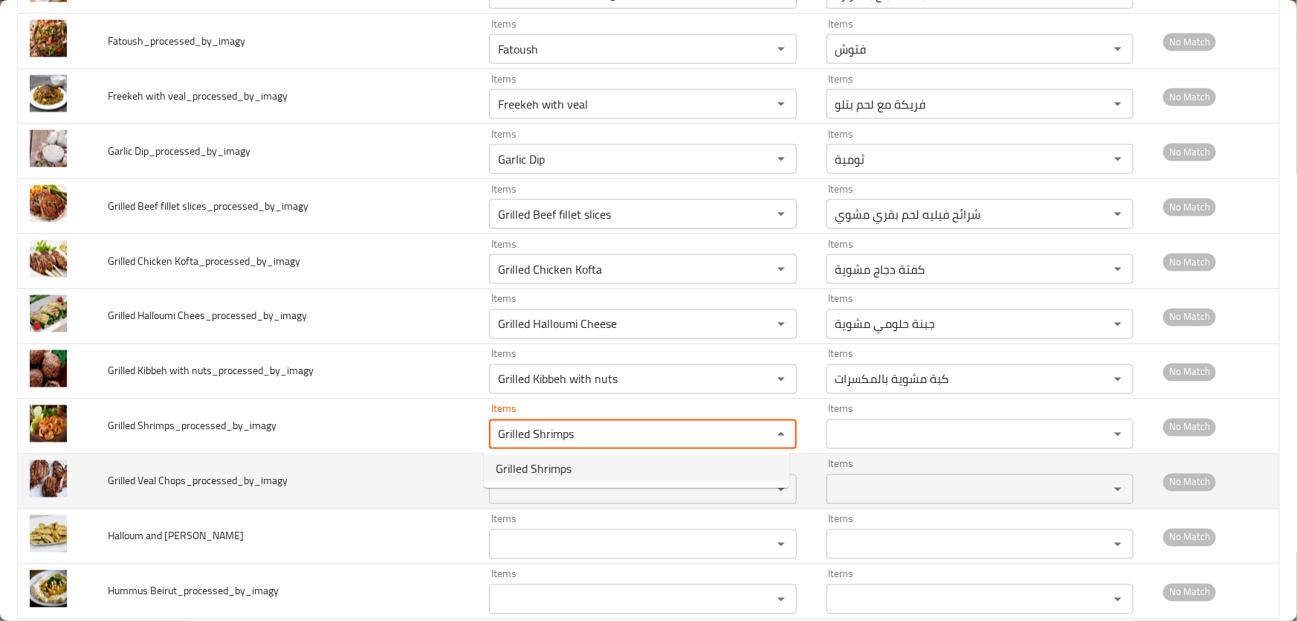
click at [547, 462] on span "Grilled Shrimps" at bounding box center [534, 468] width 76 height 18
type Shrimps_processed_by_imagy-ar "جمبري مشوي"
type Shrimps_processed_by_imagy "Grilled Shrimps"
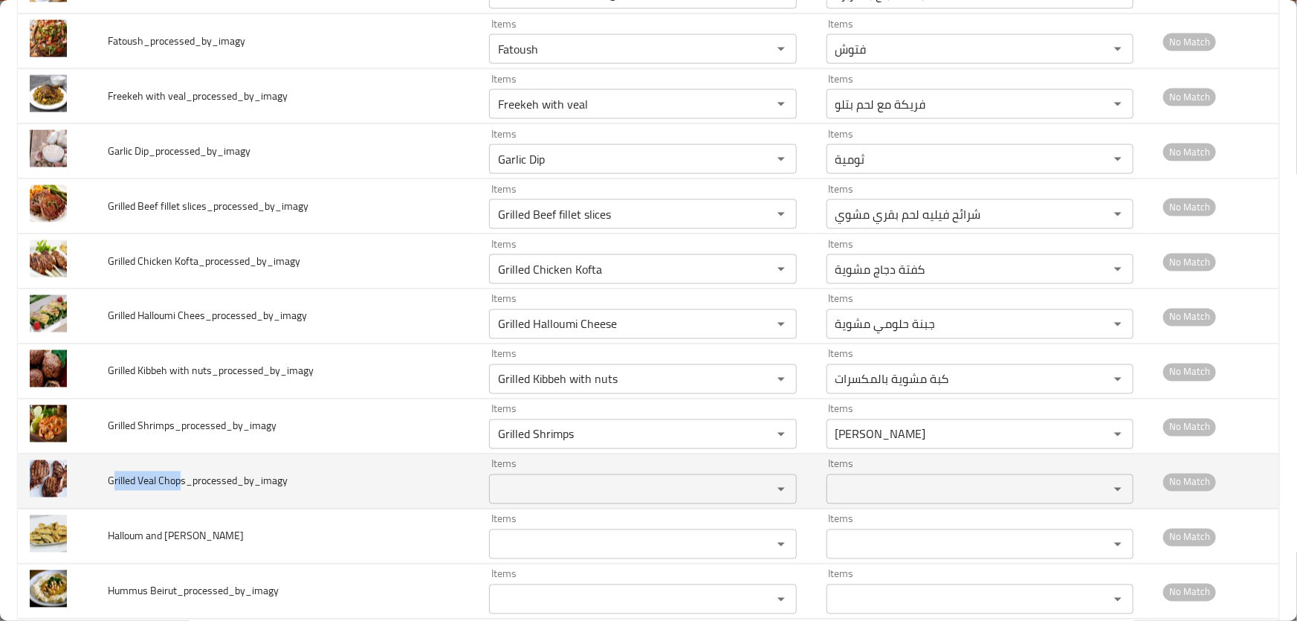
drag, startPoint x: 112, startPoint y: 478, endPoint x: 181, endPoint y: 476, distance: 68.4
click at [181, 476] on span "Grilled Veal Chops_processed_by_imagy" at bounding box center [198, 480] width 180 height 19
click at [627, 486] on Chops_processed_by_imagy "Items" at bounding box center [621, 489] width 254 height 21
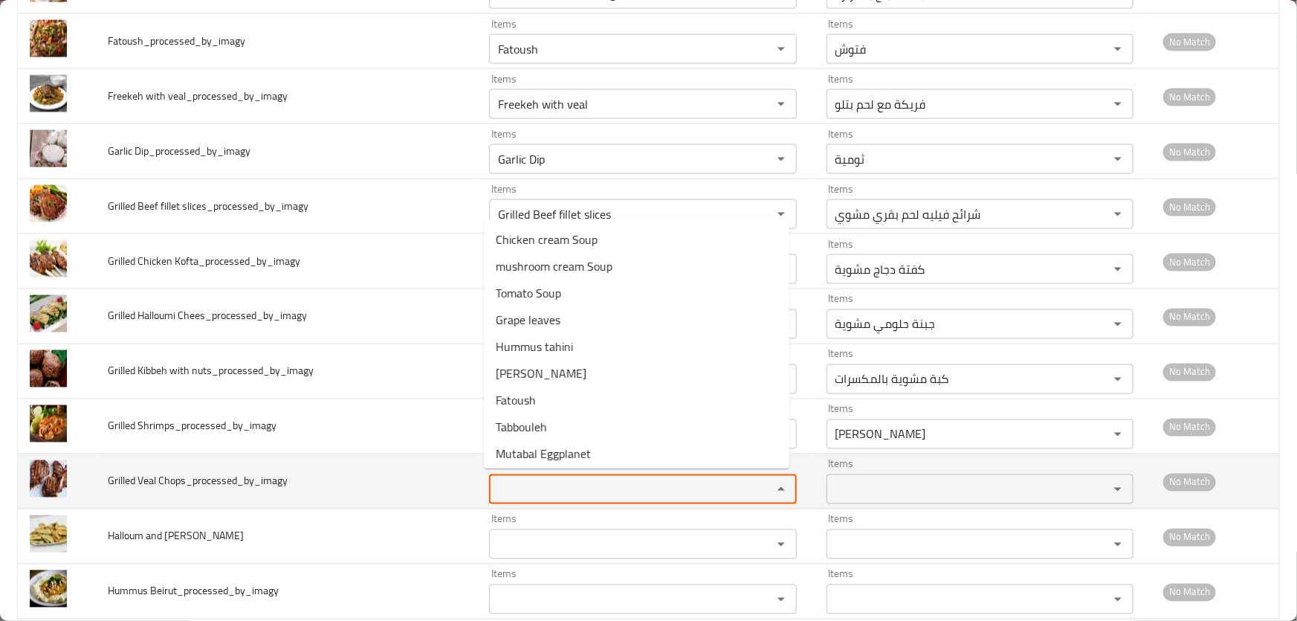
paste Chops_processed_by_imagy "rilled Veal Chop"
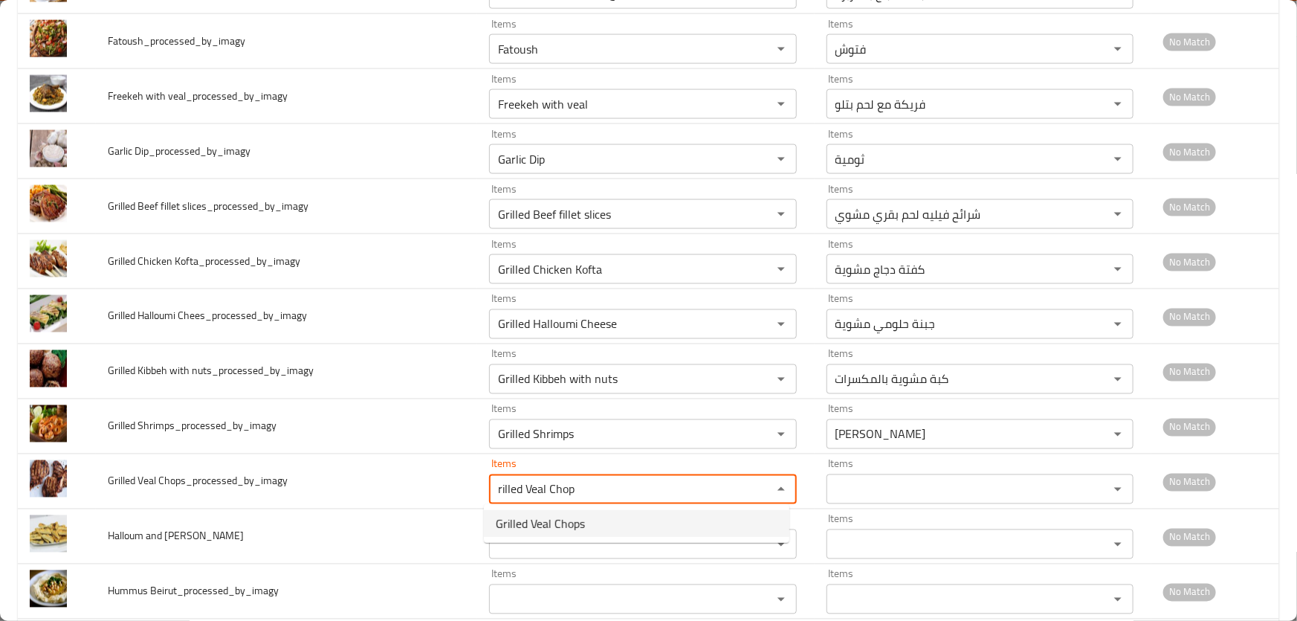
click at [581, 514] on span "Grilled Veal Chops" at bounding box center [540, 523] width 89 height 18
type Chops_processed_by_imagy "Grilled Veal Chops"
type Chops_processed_by_imagy-ar "ريش لحم بتلو مشوية"
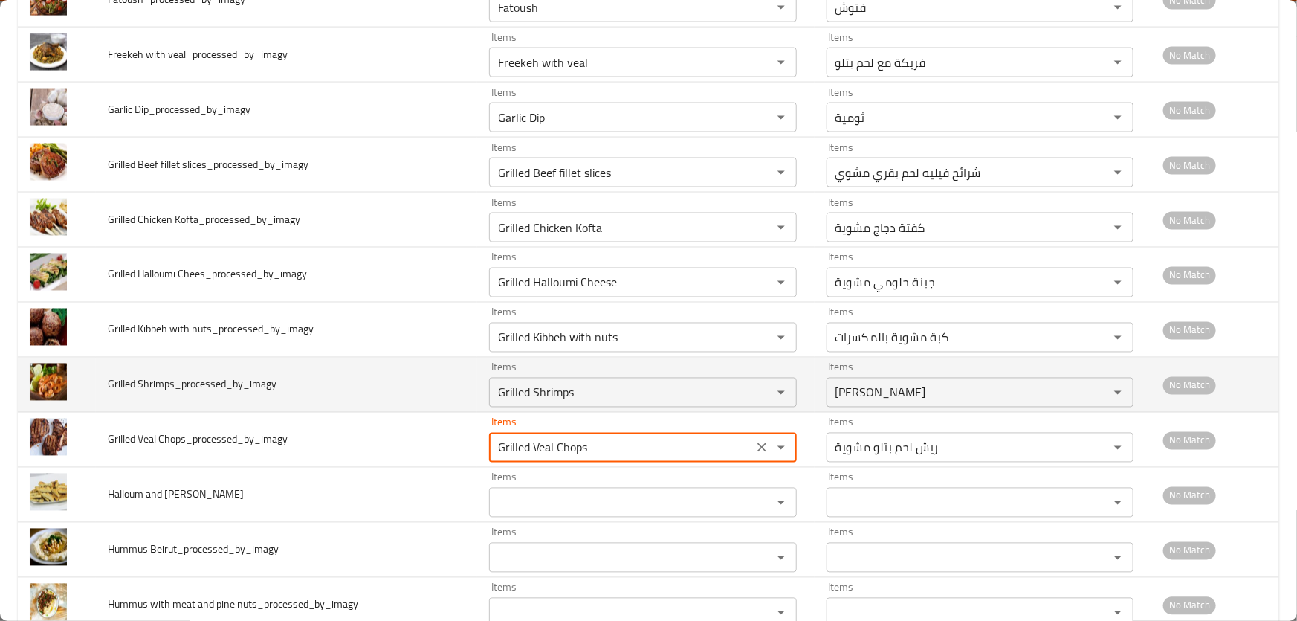
scroll to position [1419, 0]
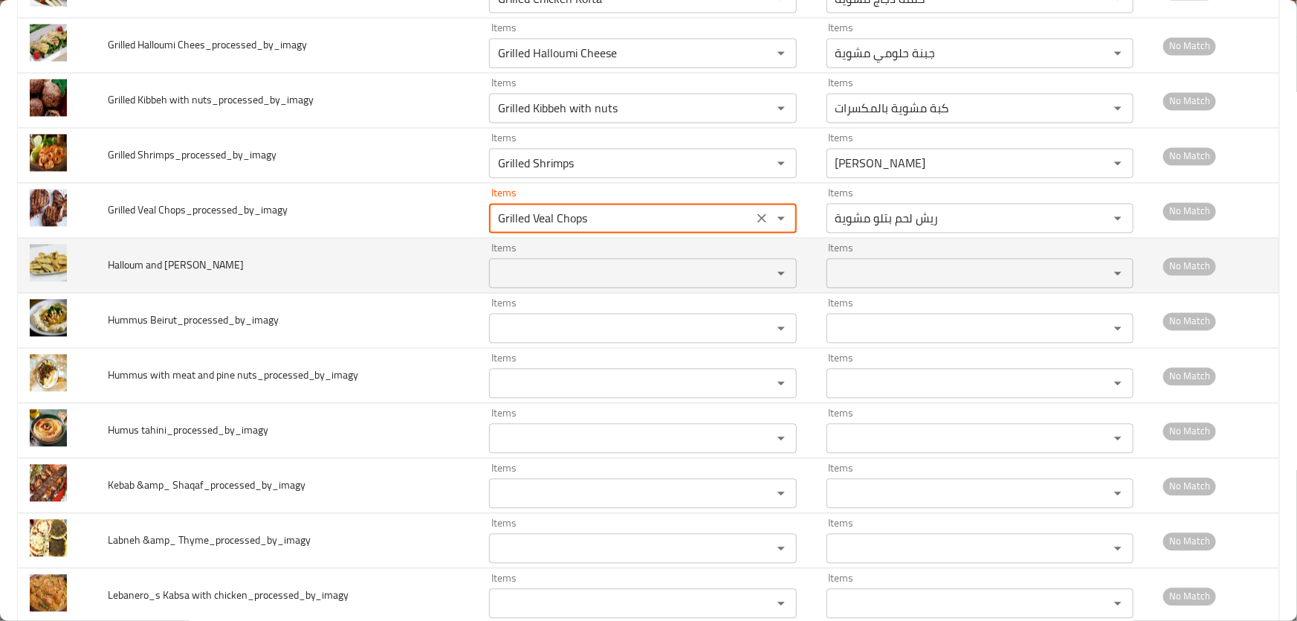
type Chops_processed_by_imagy "Grilled Veal Chops"
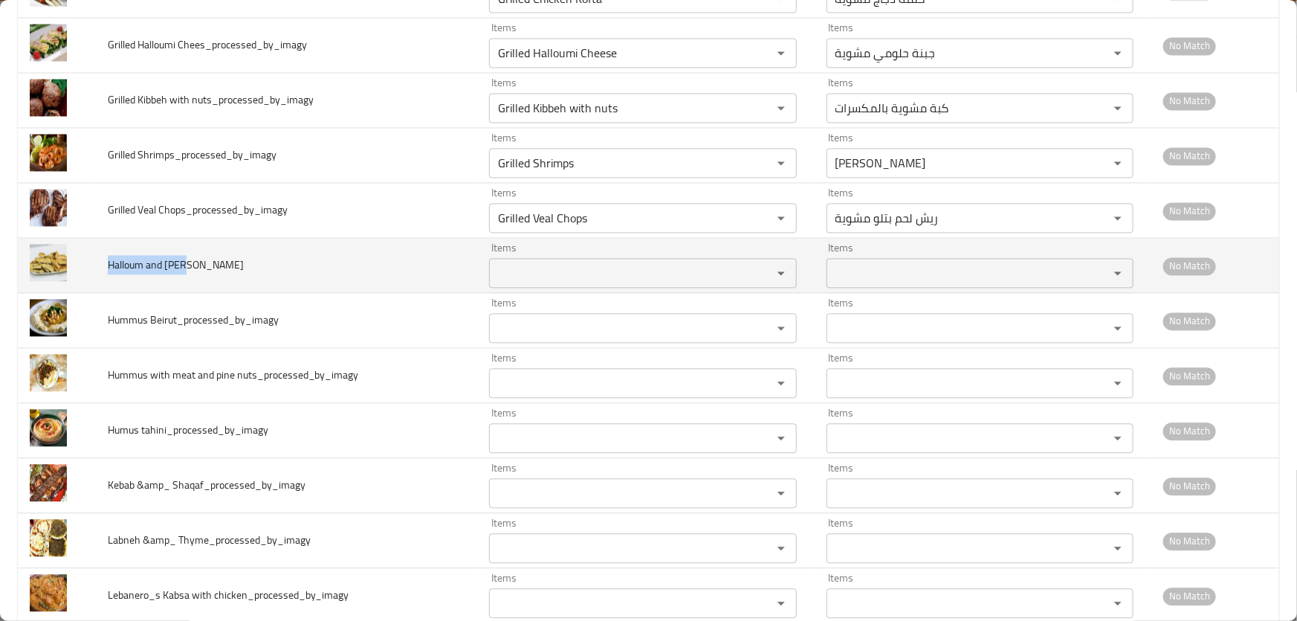
drag, startPoint x: 108, startPoint y: 262, endPoint x: 189, endPoint y: 259, distance: 81.1
click at [189, 259] on span "Halloum and thyme safiha_processed_by_imagy" at bounding box center [176, 265] width 136 height 19
click at [634, 269] on safiha_processed_by_imagy "Items" at bounding box center [621, 273] width 254 height 21
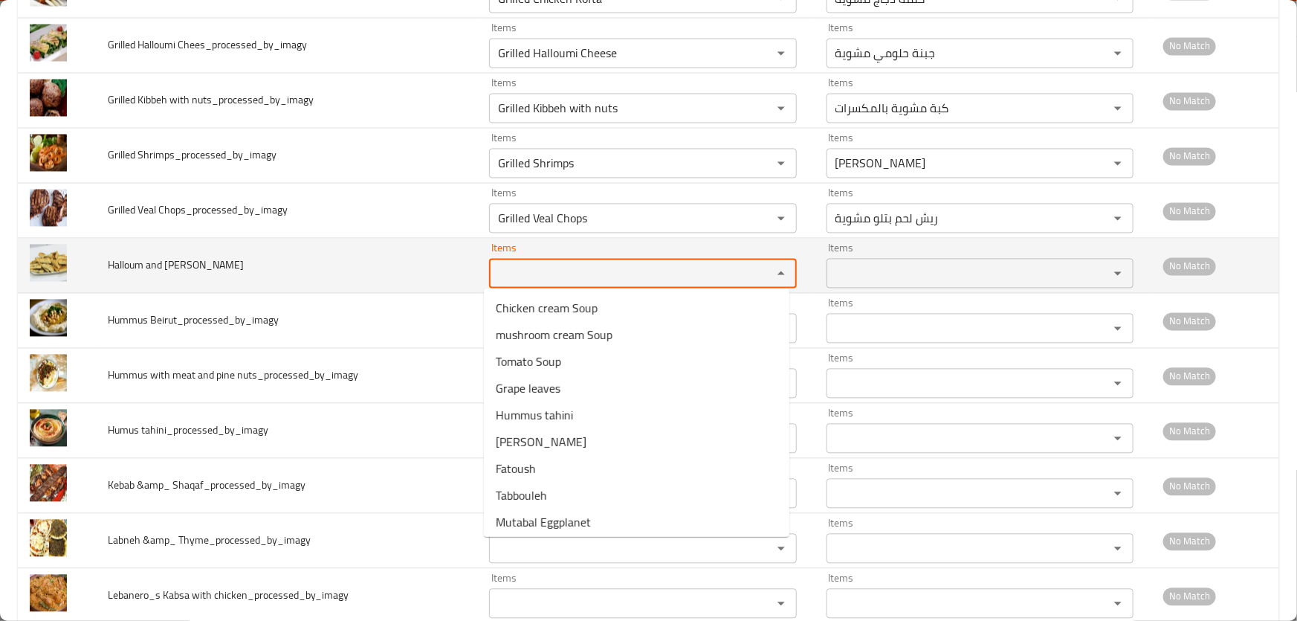
paste safiha_processed_by_imagy "Halloum and thym"
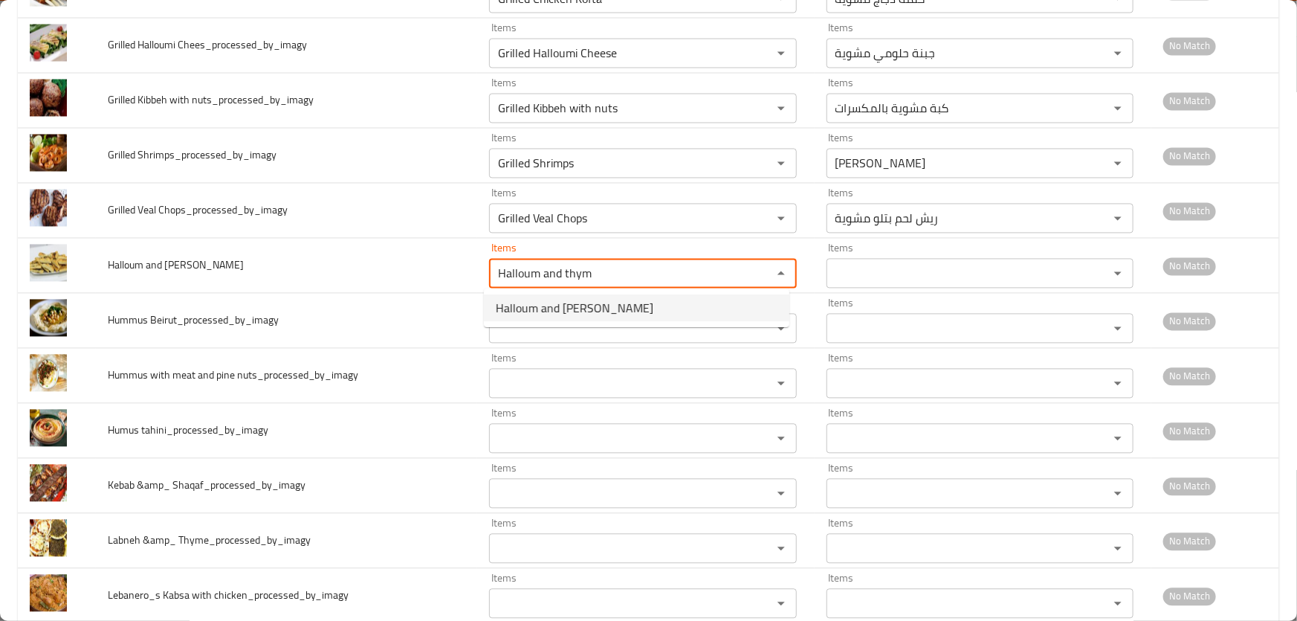
click at [595, 303] on span "Halloum and thyme safiha" at bounding box center [575, 308] width 158 height 18
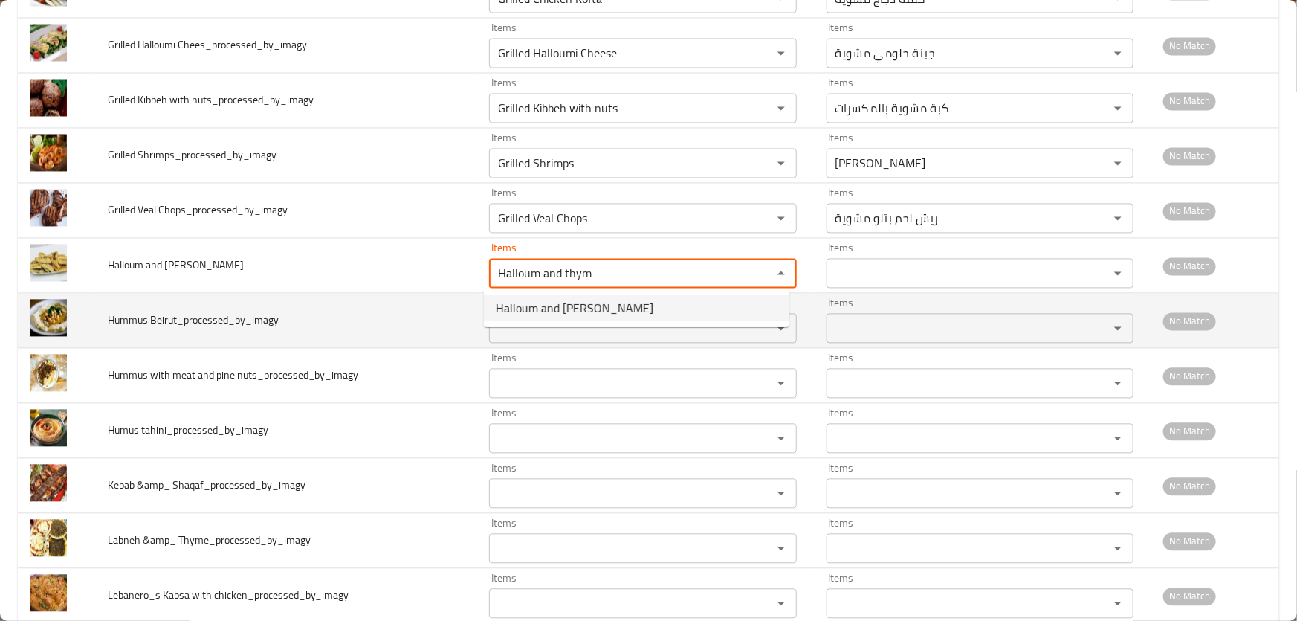
type safiha_processed_by_imagy "Halloum and thyme safiha"
type safiha_processed_by_imagy-ar "صفيحة حلوم وزعتر"
type safiha_processed_by_imagy "Halloum and thyme safiha"
click at [122, 313] on span "Hummus Beirut_processed_by_imagy" at bounding box center [193, 320] width 171 height 19
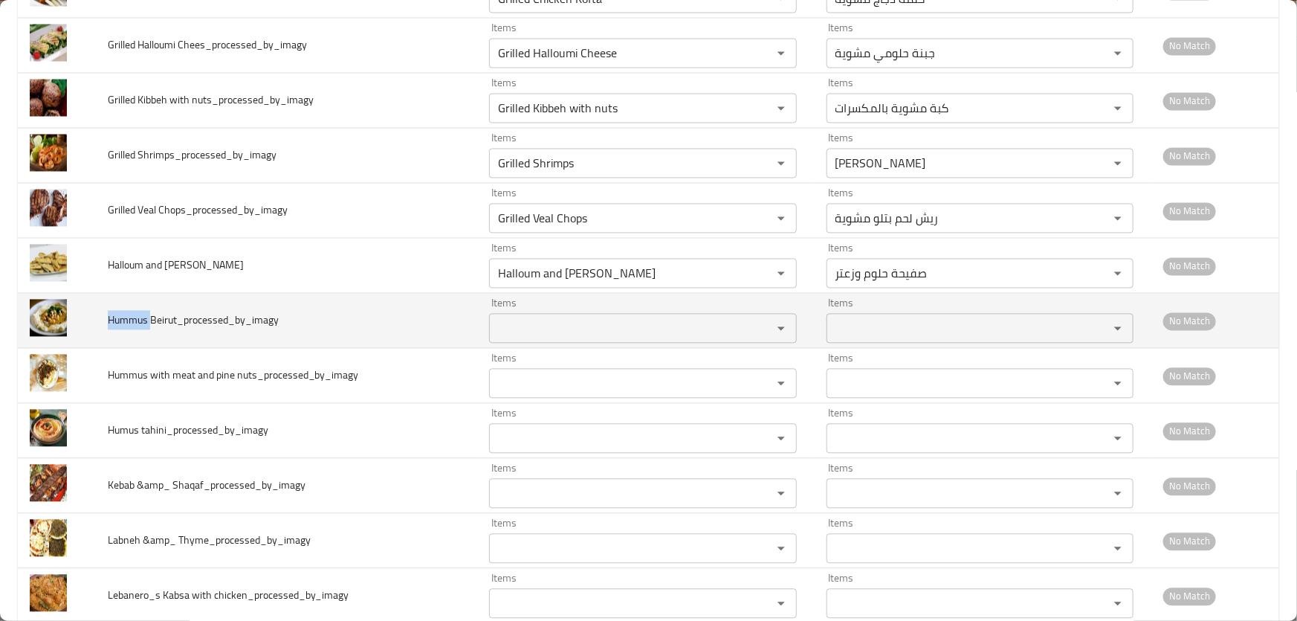
click at [122, 313] on span "Hummus Beirut_processed_by_imagy" at bounding box center [193, 320] width 171 height 19
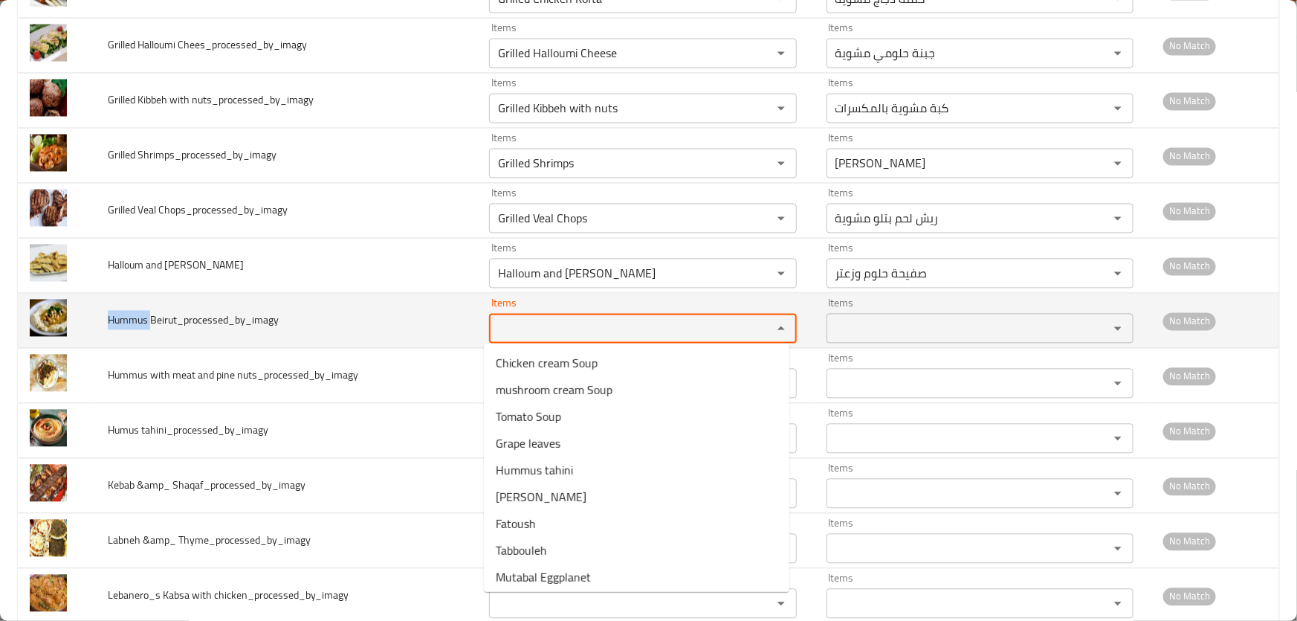
click at [561, 320] on Beirut_processed_by_imagy "Items" at bounding box center [621, 328] width 254 height 21
paste Beirut_processed_by_imagy "Hummus"
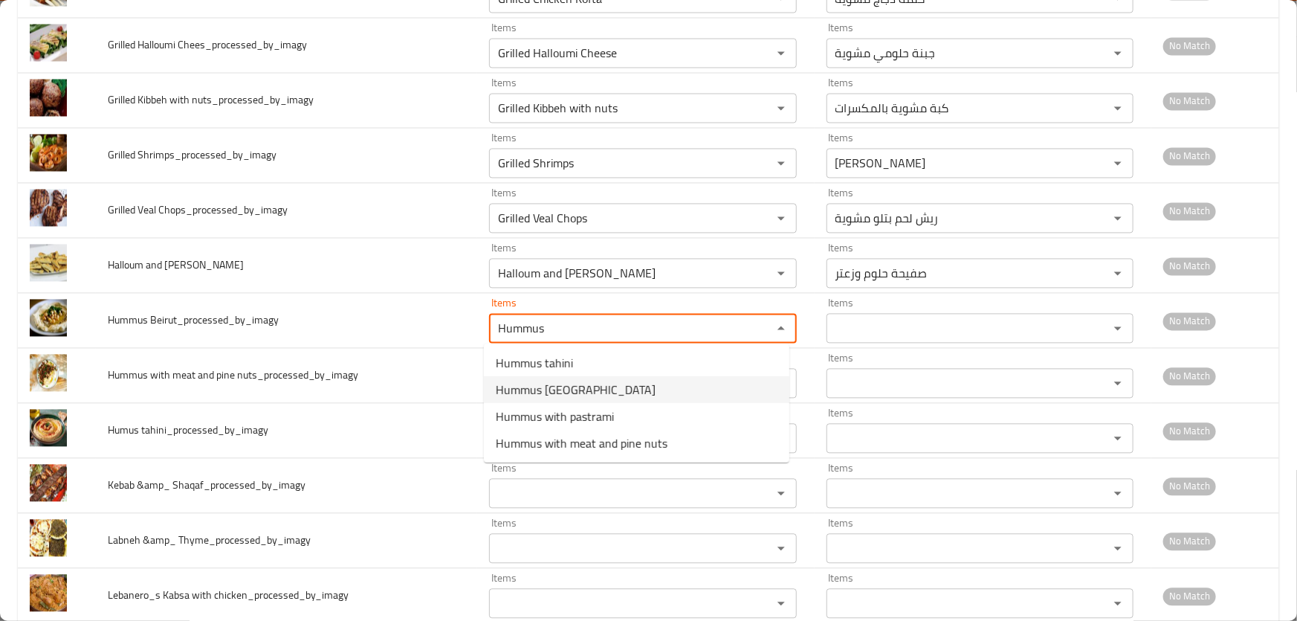
click at [565, 393] on span "Hummus Beirut" at bounding box center [576, 390] width 160 height 18
type Beirut_processed_by_imagy "Hummus Beirut"
type Beirut_processed_by_imagy-ar "حمص بيروت"
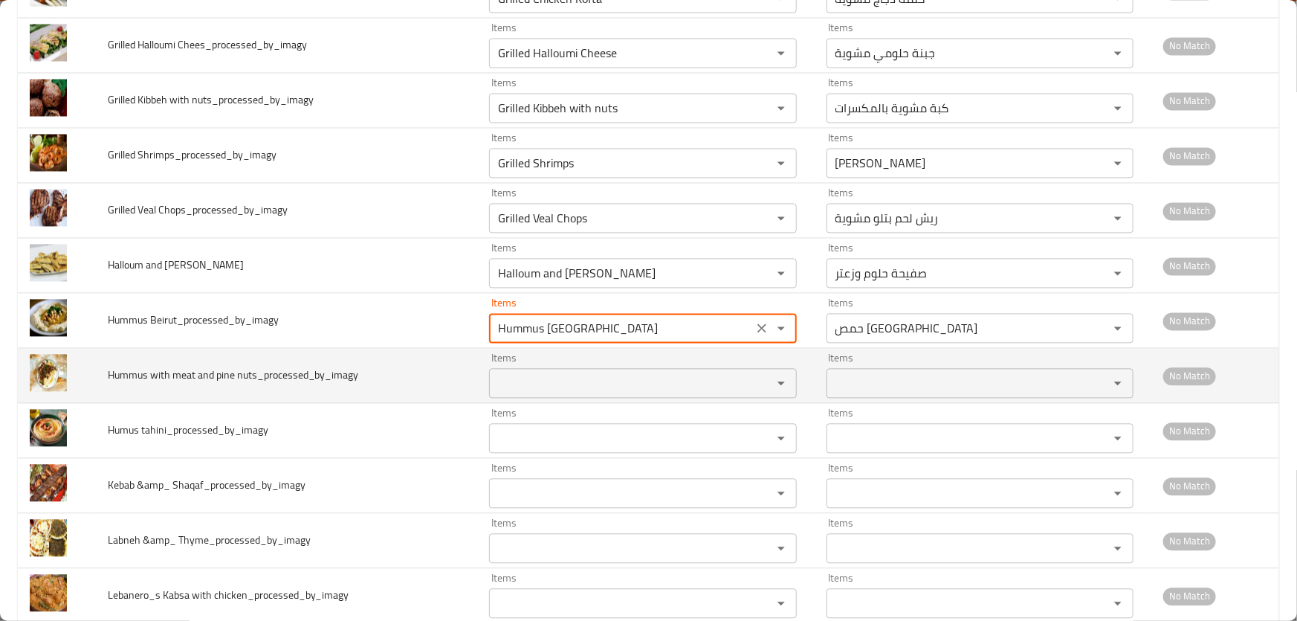
type Beirut_processed_by_imagy "Hummus Beirut"
click at [557, 381] on nuts_processed_by_imagy "Items" at bounding box center [621, 383] width 254 height 21
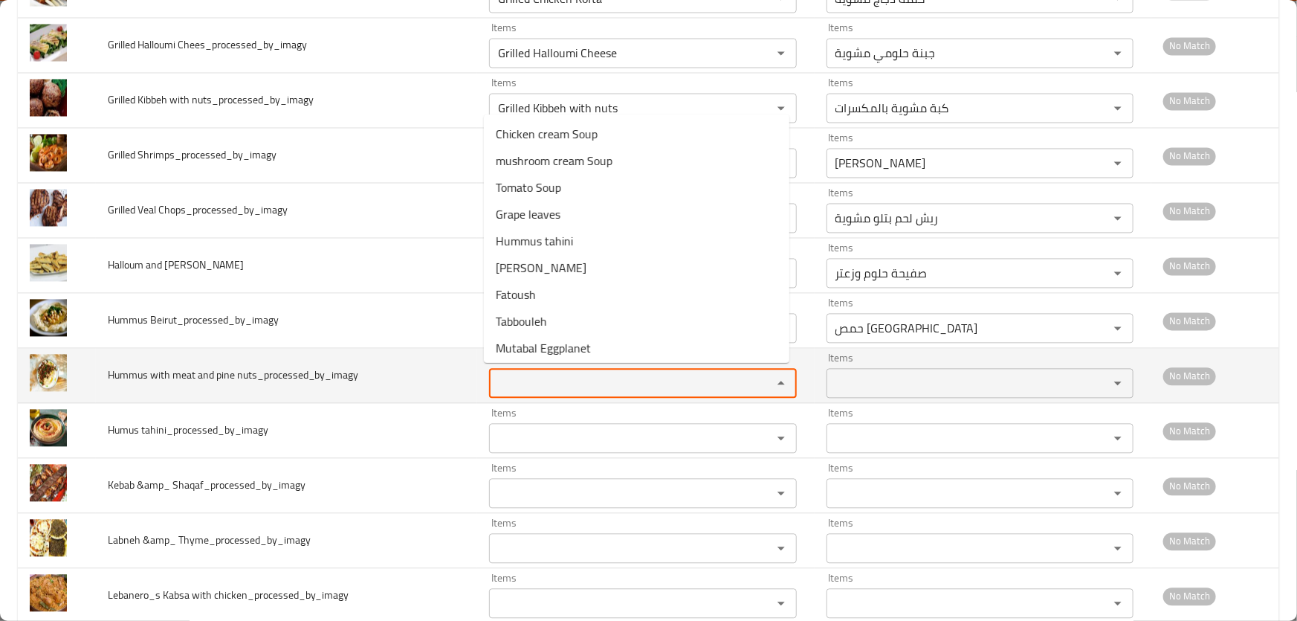
paste nuts_processed_by_imagy "Hummus"
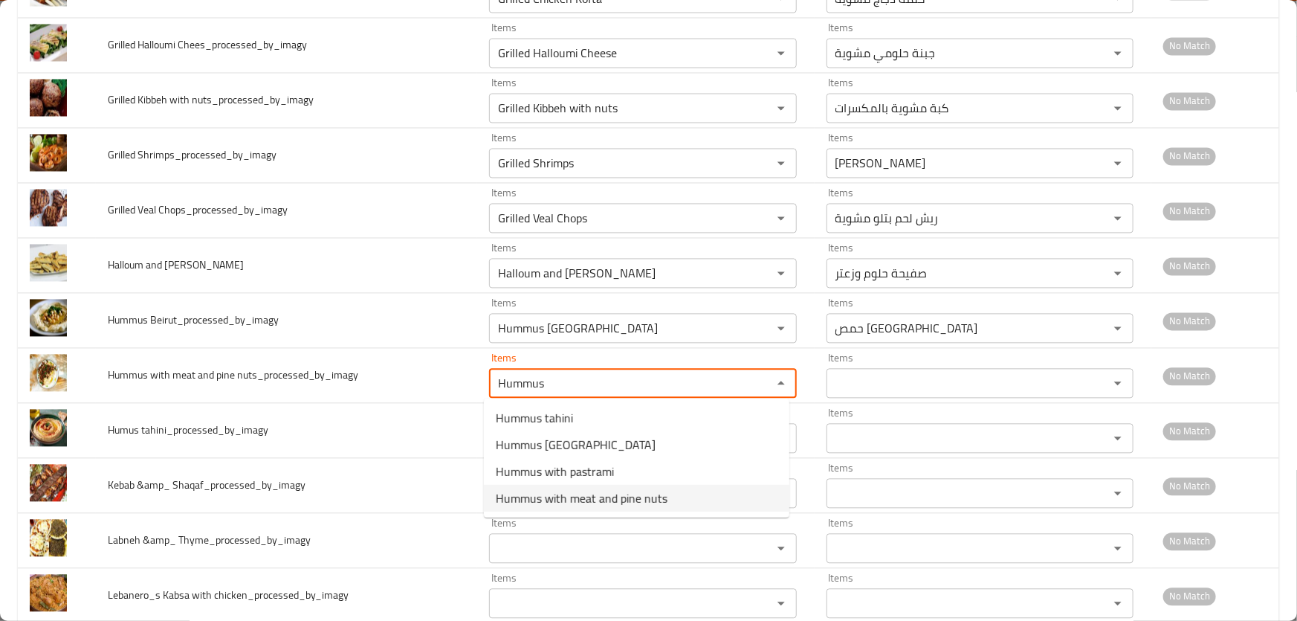
click at [599, 493] on span "Hummus with meat and pine nuts" at bounding box center [582, 498] width 172 height 18
type nuts_processed_by_imagy "Hummus with meat and pine nuts"
type nuts_processed_by_imagy-ar "حمص باللحمة والصنوبر"
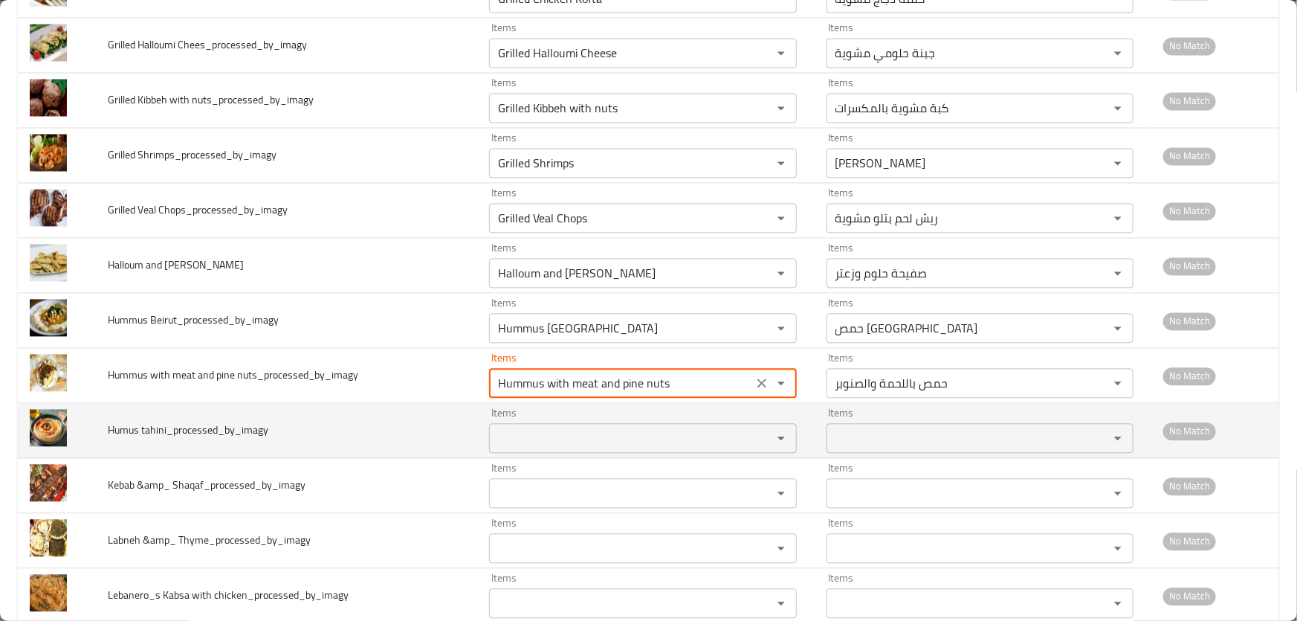
type nuts_processed_by_imagy "Hummus with meat and pine nuts"
click at [579, 435] on tahini_processed_by_imagy "Items" at bounding box center [621, 438] width 254 height 21
paste tahini_processed_by_imagy "Hummus"
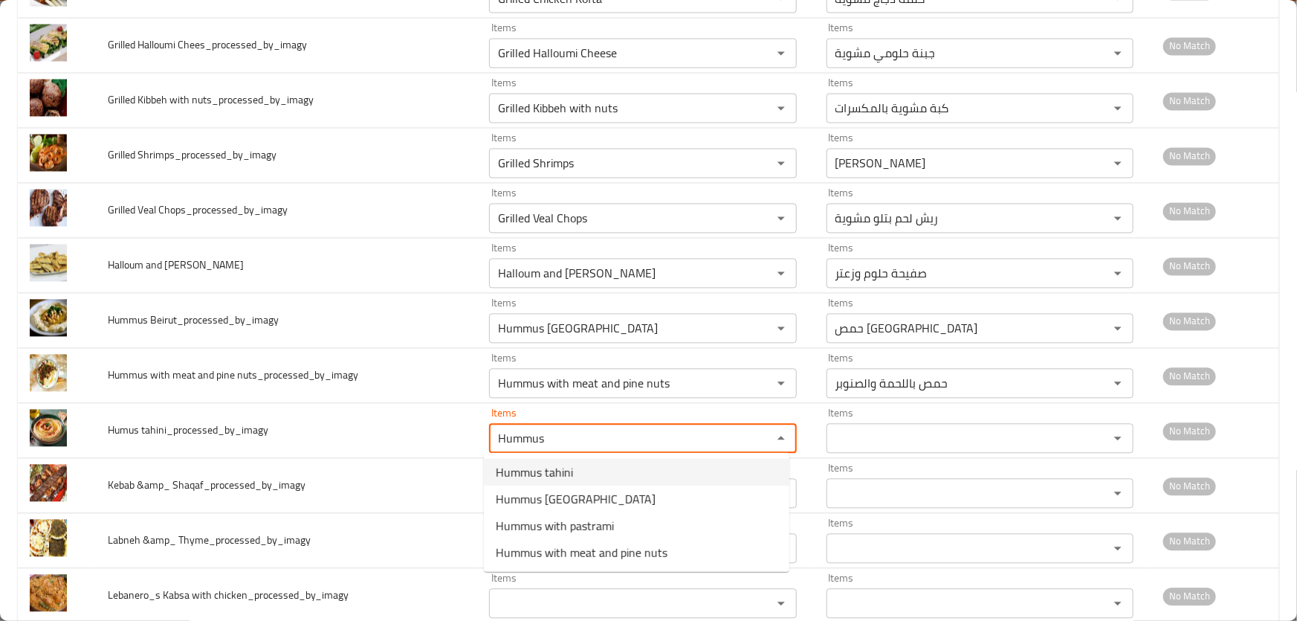
click at [578, 466] on tahini_processed_by_imagy-option-0 "Hummus tahini" at bounding box center [637, 472] width 306 height 27
type tahini_processed_by_imagy "Hummus tahini"
type tahini_processed_by_imagy-ar "حمص بالطحينة"
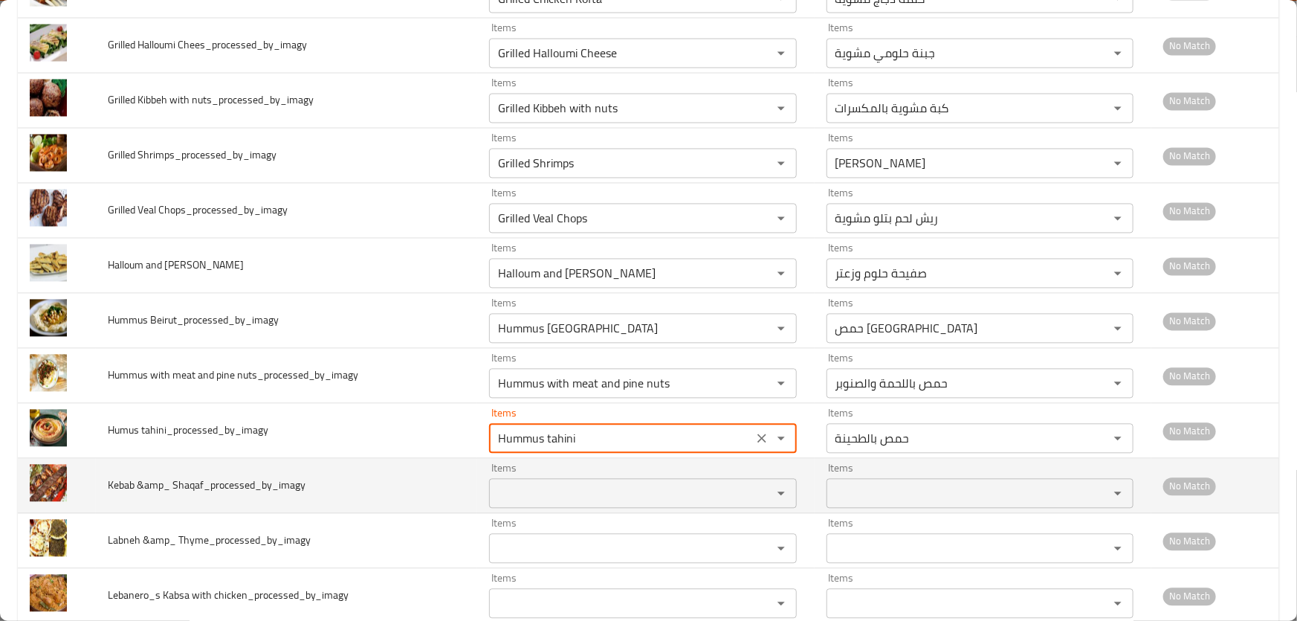
type tahini_processed_by_imagy "Hummus tahini"
click at [112, 485] on span "Kebab &amp_ Shaqaf_processed_by_imagy" at bounding box center [207, 485] width 198 height 19
click at [517, 485] on Shaqaf_processed_by_imagy "Items" at bounding box center [621, 493] width 254 height 21
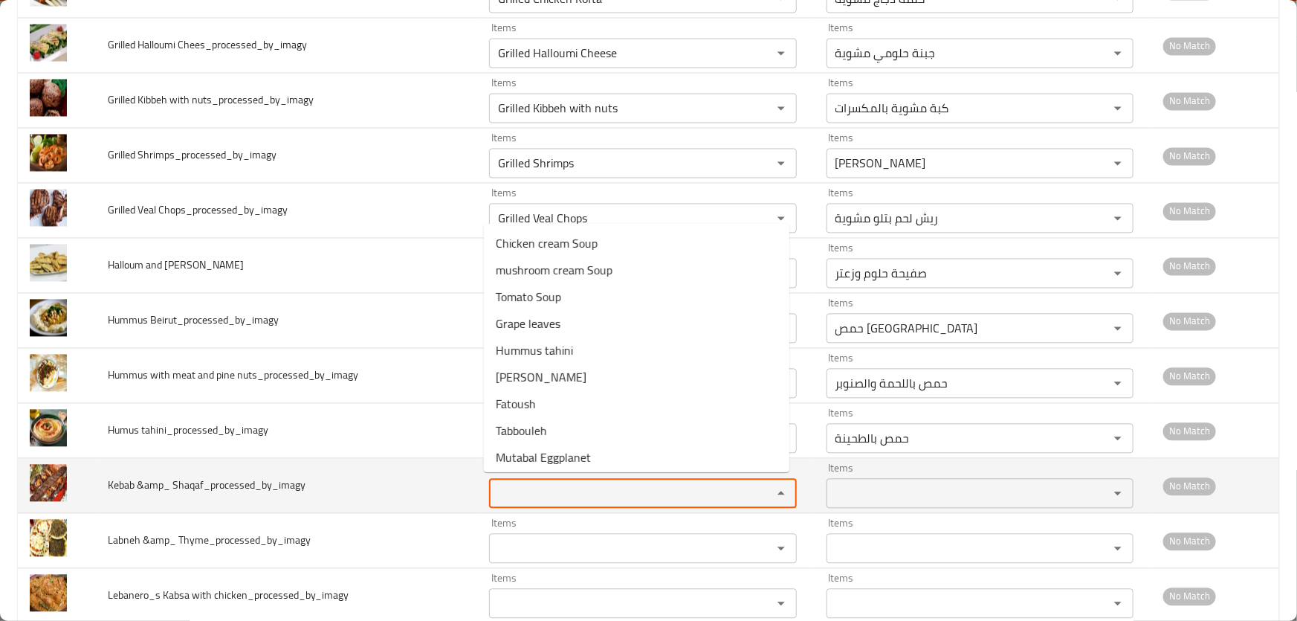
paste Shaqaf_processed_by_imagy "Kebab"
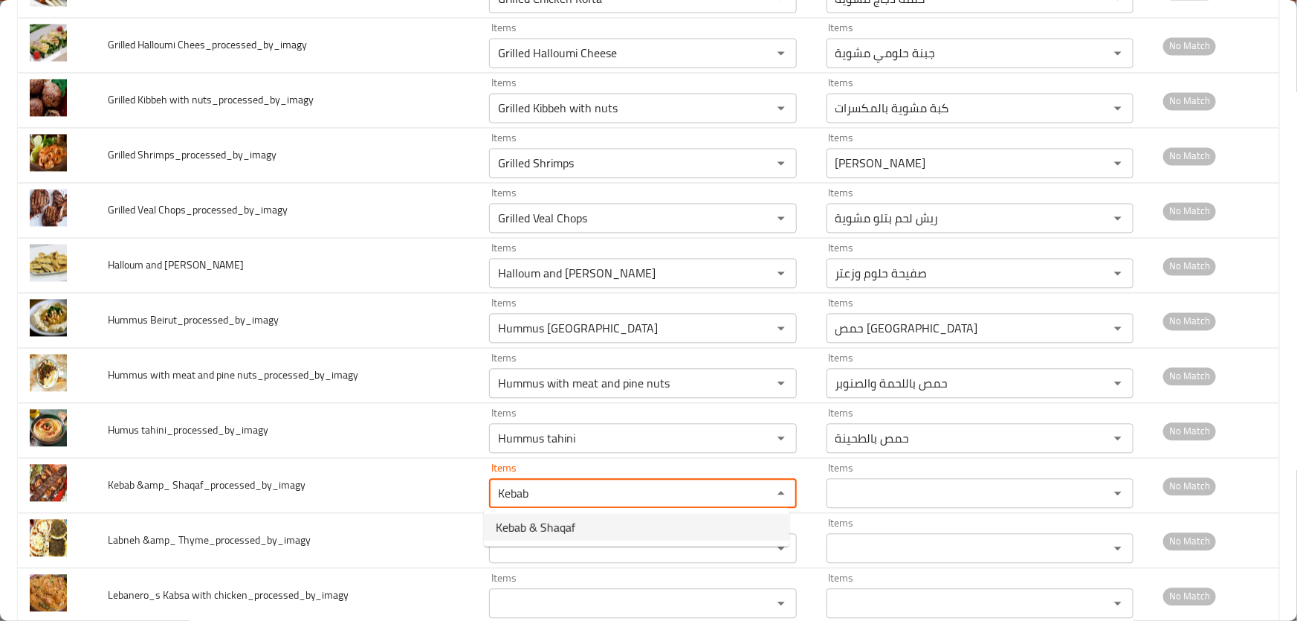
click at [566, 528] on span "Kebab & Shaqaf" at bounding box center [536, 527] width 80 height 18
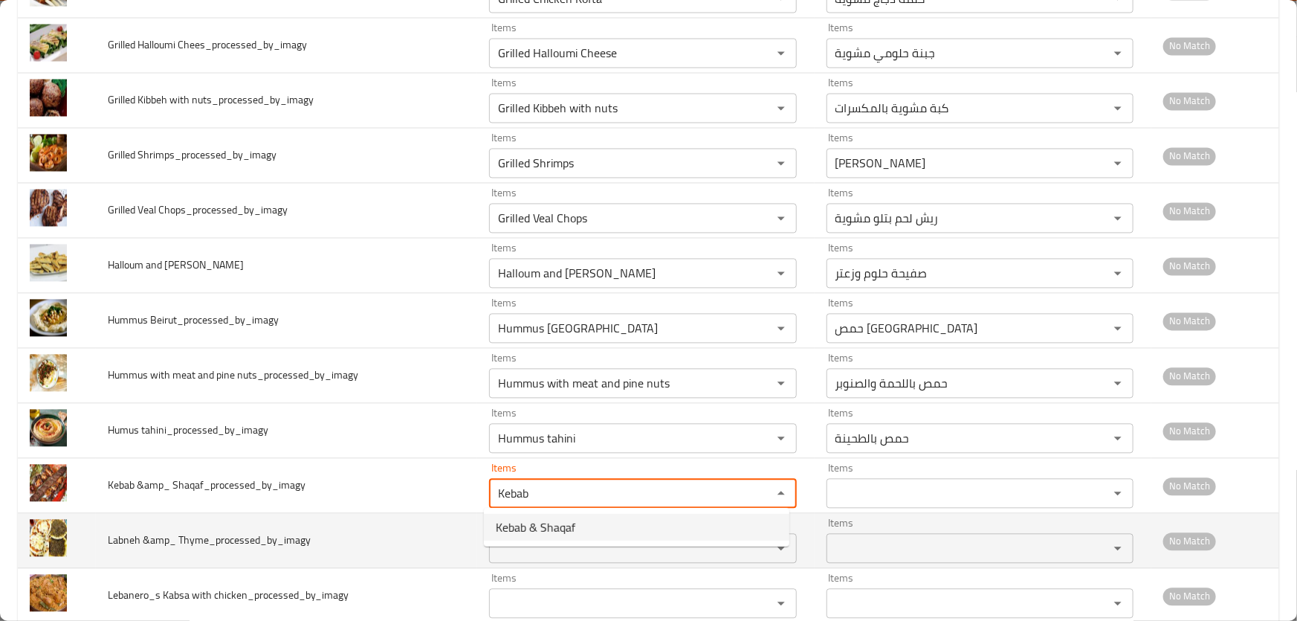
type Shaqaf_processed_by_imagy "Kebab & Shaqaf"
type Shaqaf_processed_by_imagy-ar "كباب وشقف"
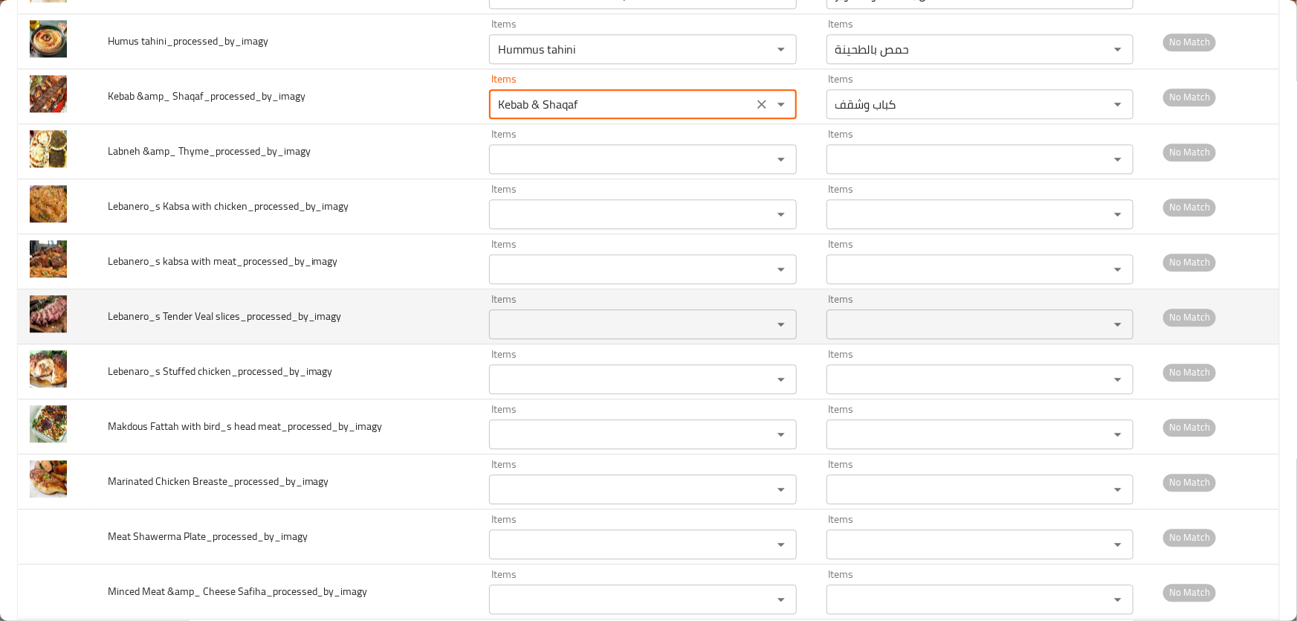
scroll to position [1825, 0]
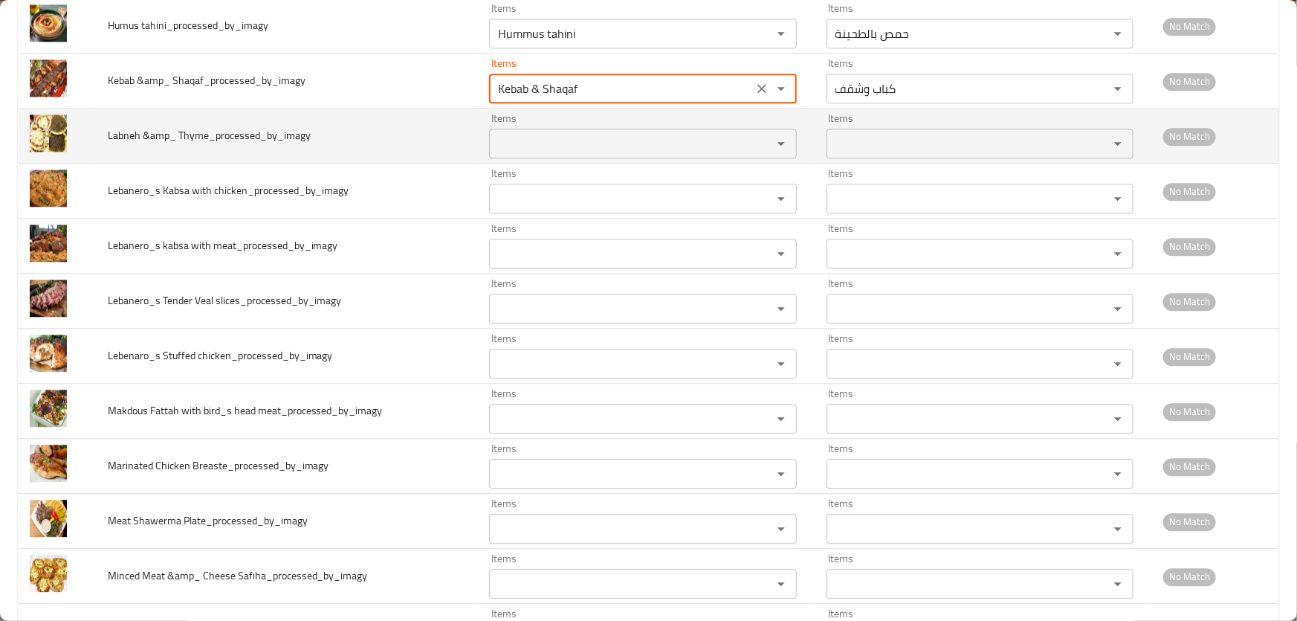
type Shaqaf_processed_by_imagy "Kebab & Shaqaf"
click at [120, 134] on span "Labneh &amp_ Thyme_processed_by_imagy" at bounding box center [209, 135] width 203 height 19
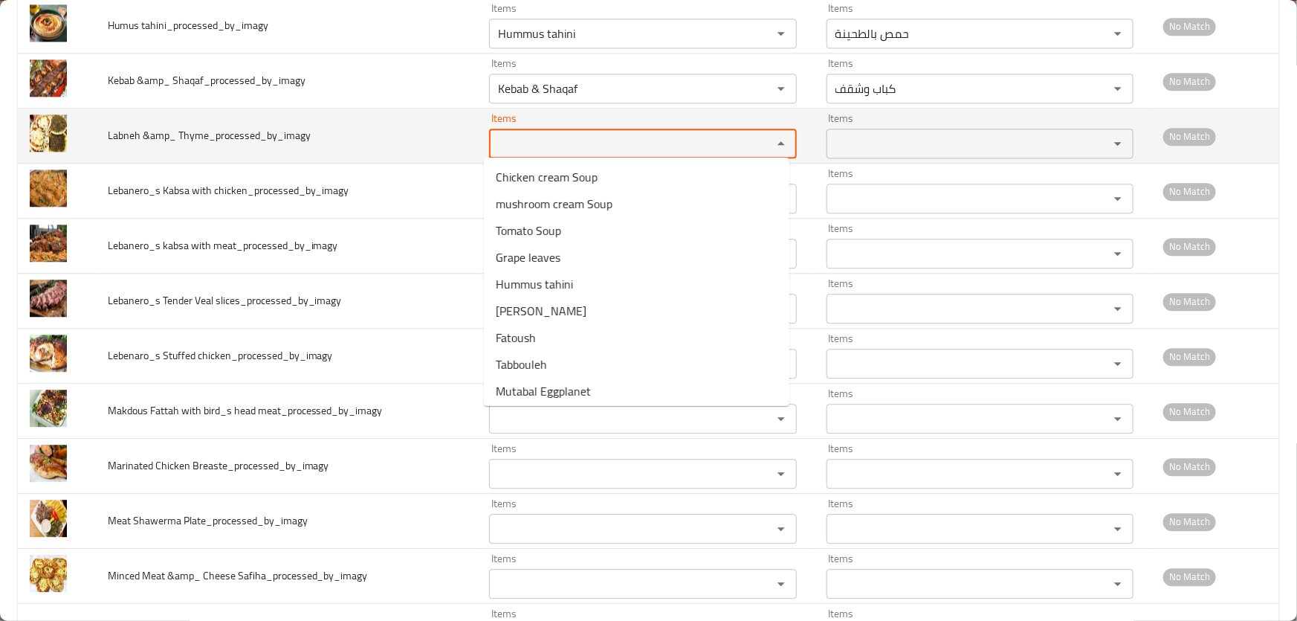
click at [555, 136] on Thyme_processed_by_imagy "Items" at bounding box center [621, 143] width 254 height 21
paste Thyme_processed_by_imagy "Labneh"
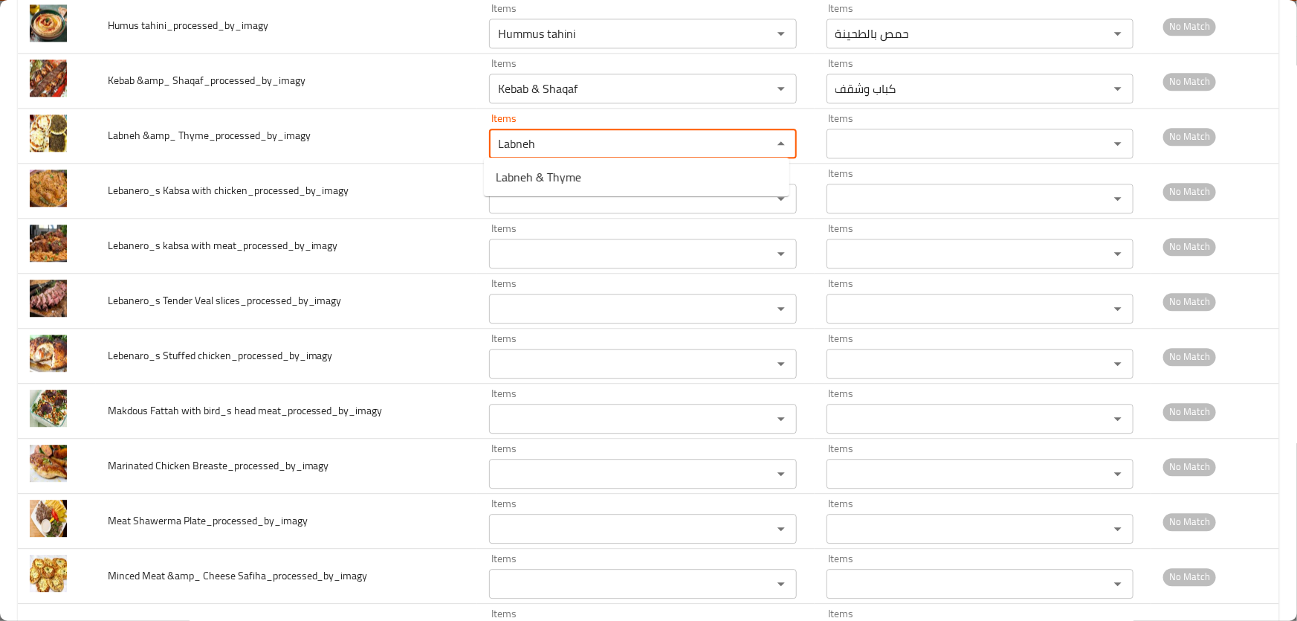
click at [558, 179] on span "Labneh & Thyme" at bounding box center [539, 177] width 86 height 18
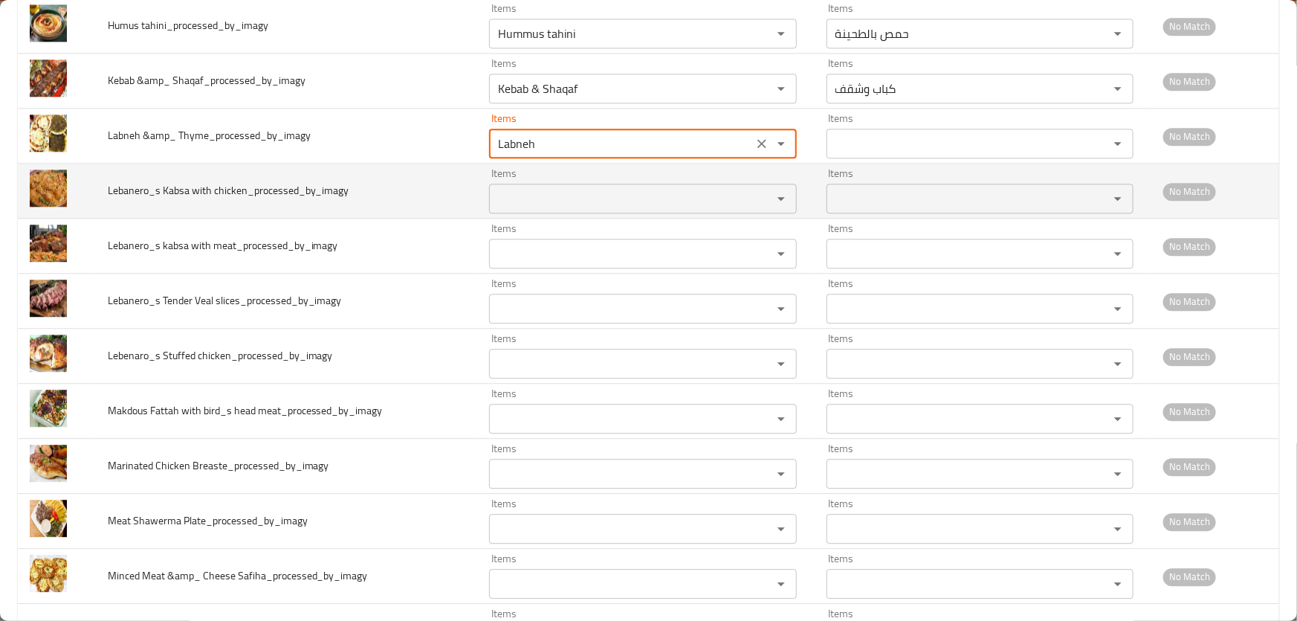
type Thyme_processed_by_imagy "Labneh & Thyme"
type Thyme_processed_by_imagy-ar "لبنة وزعتر"
type Thyme_processed_by_imagy "Labneh & Thyme"
click at [115, 190] on span "Lebanero_s Kabsa with chicken_processed_by_imagy" at bounding box center [229, 190] width 242 height 19
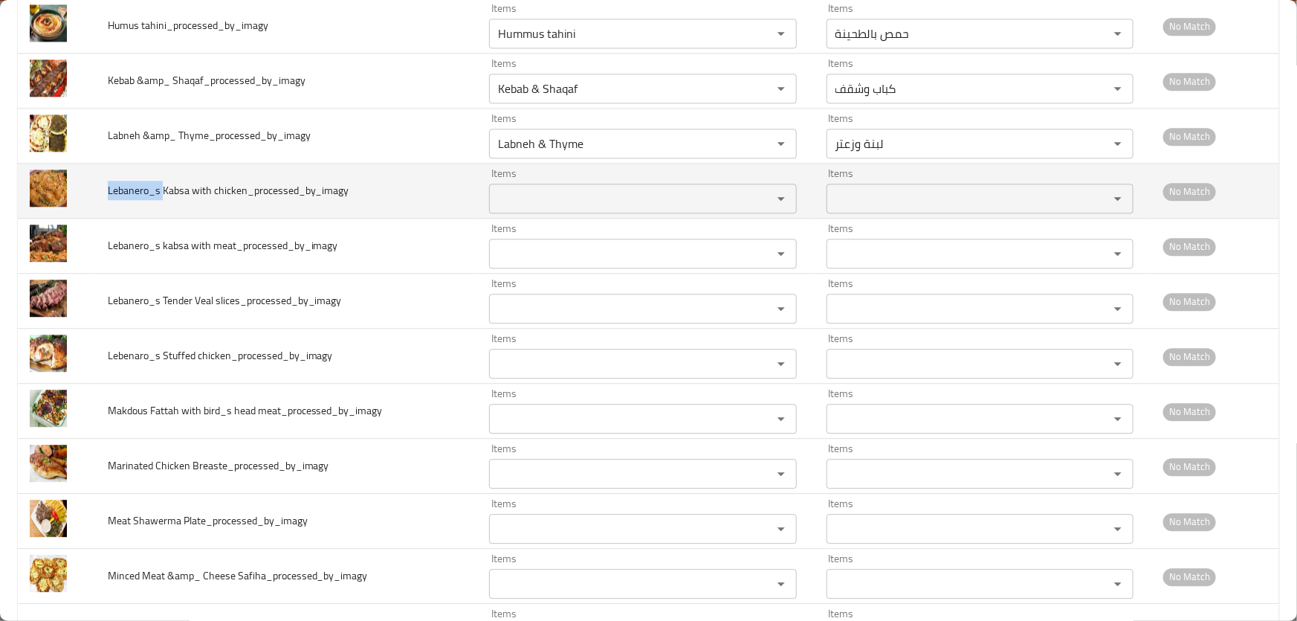
click at [115, 190] on span "Lebanero_s Kabsa with chicken_processed_by_imagy" at bounding box center [229, 190] width 242 height 19
click at [520, 191] on chicken_processed_by_imagy "Items" at bounding box center [621, 198] width 254 height 21
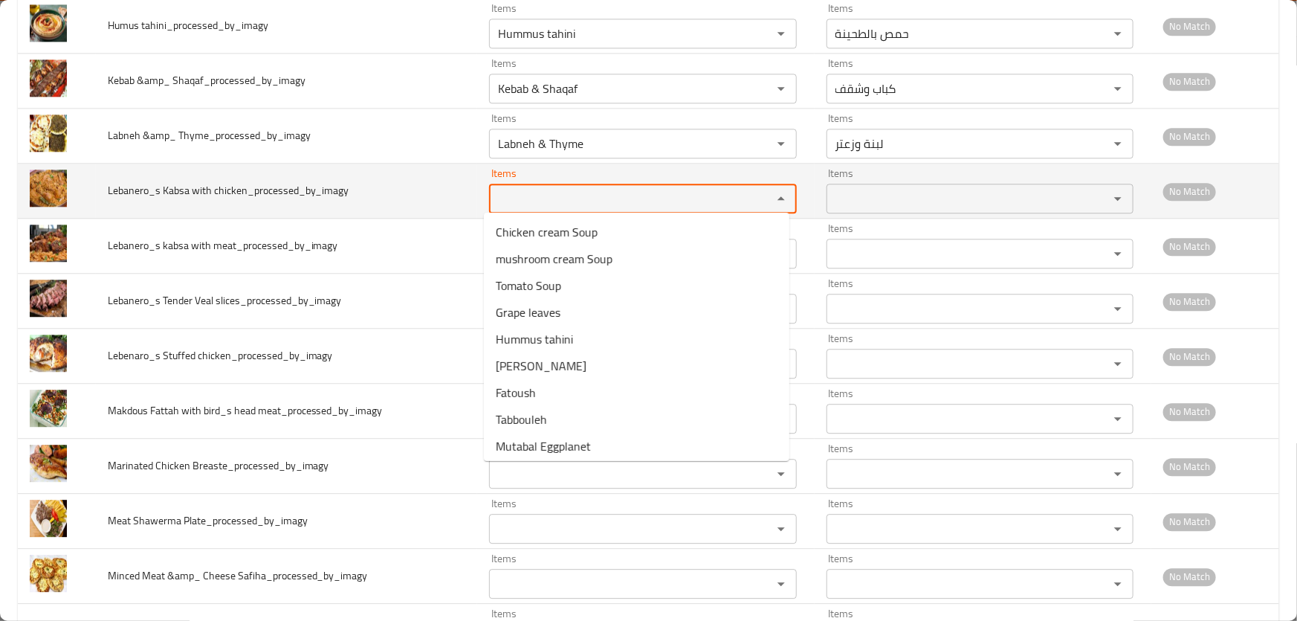
paste chicken_processed_by_imagy "Lebanero_s"
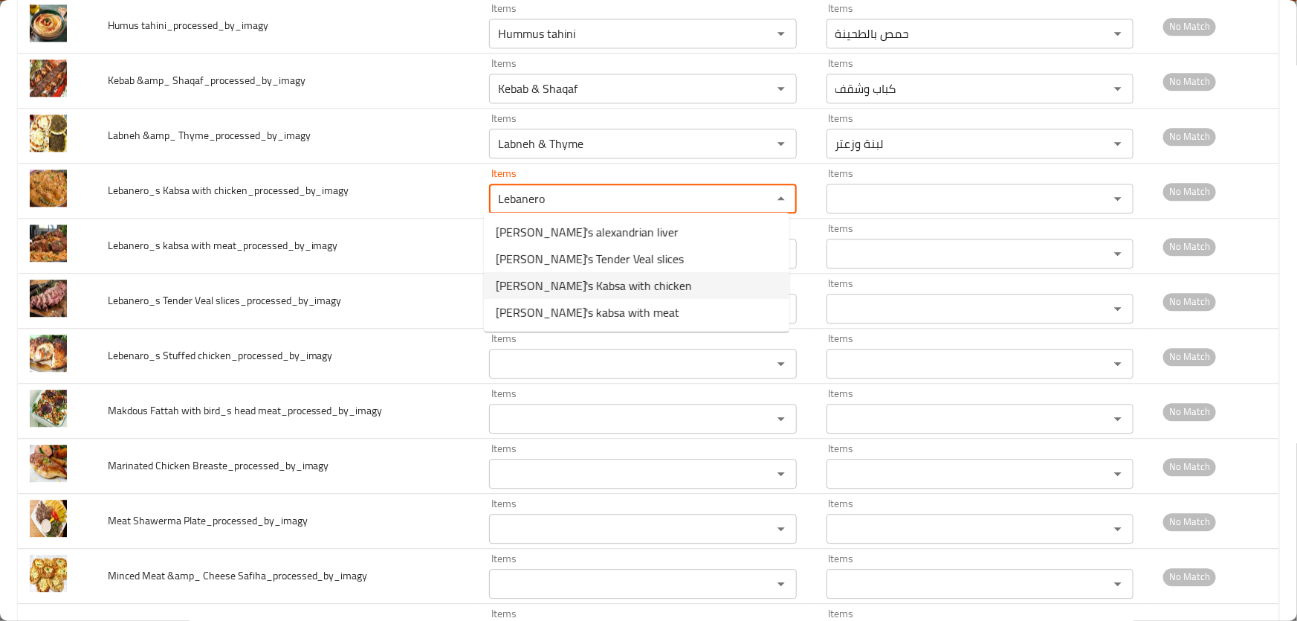
click at [610, 283] on span "Lebanero's Kabsa with chicken" at bounding box center [594, 286] width 196 height 18
type chicken_processed_by_imagy "Lebanero's Kabsa with chicken"
type chicken_processed_by_imagy-ar "كبسة ليبانيرو بالدجاج"
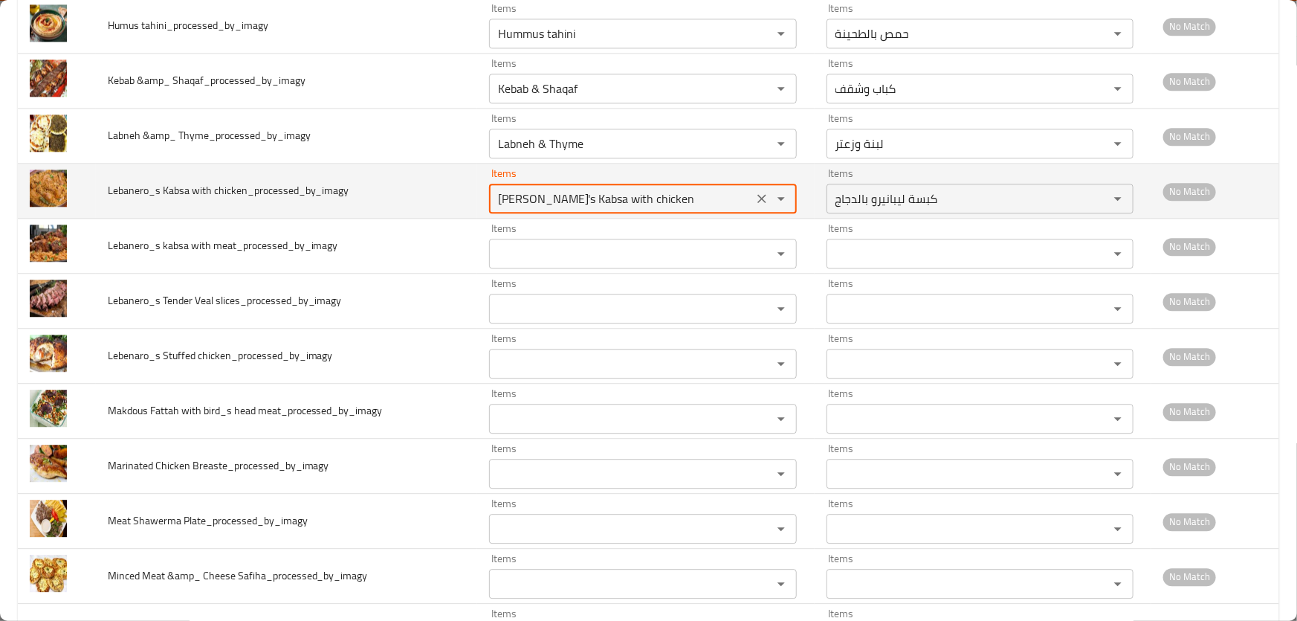
click at [515, 197] on chicken_processed_by_imagy "Lebanero's Kabsa with chicken" at bounding box center [621, 198] width 254 height 21
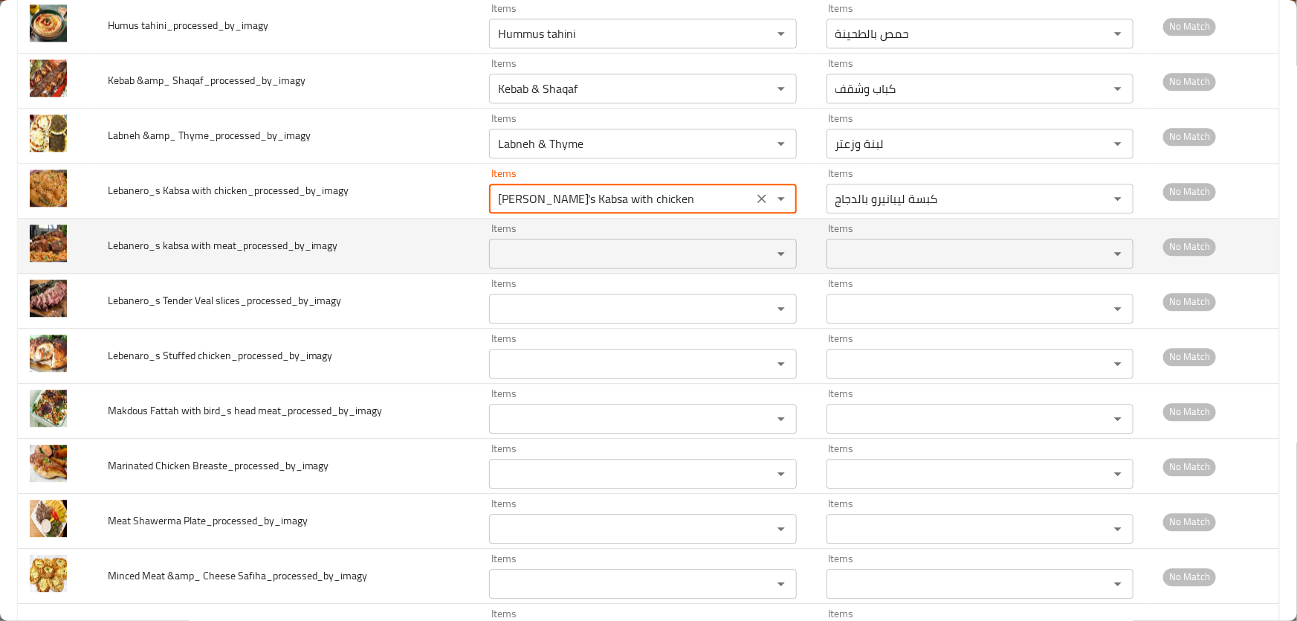
type chicken_processed_by_imagy "Lebanero's Kabsa with chicken"
click at [543, 249] on meat_processed_by_imagy "Items" at bounding box center [621, 253] width 254 height 21
paste meat_processed_by_imagy "Lebanero's"
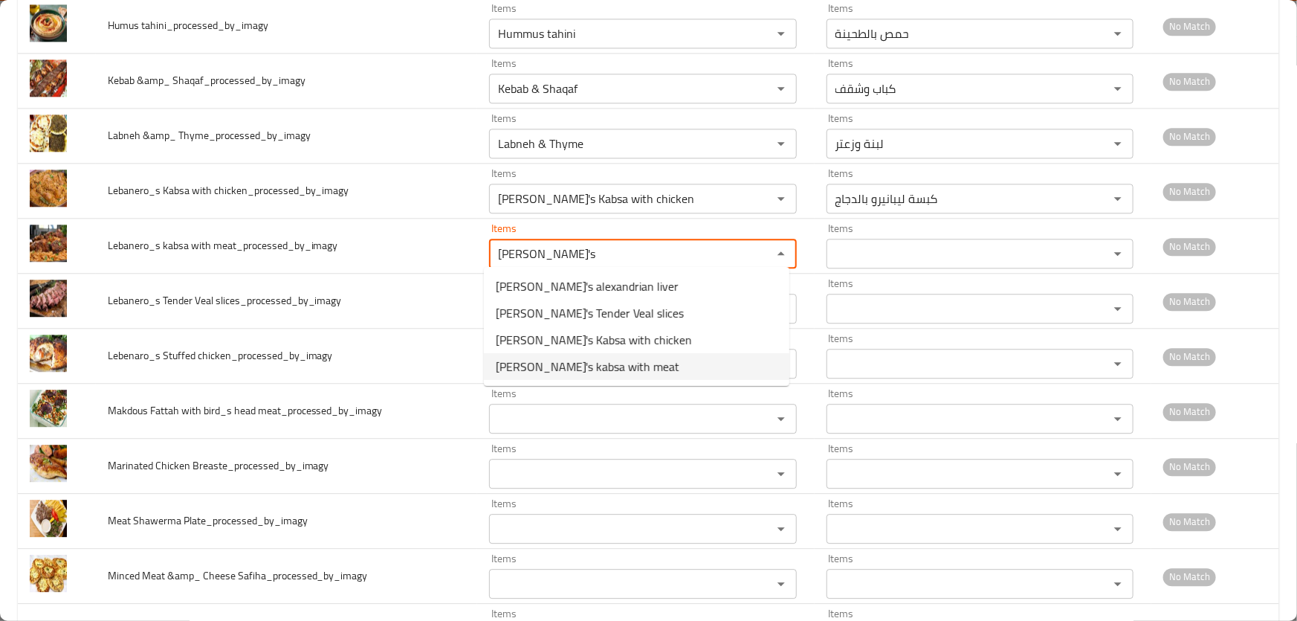
click at [597, 364] on span "Lebanero's kabsa with meat" at bounding box center [588, 367] width 184 height 18
type meat_processed_by_imagy "Lebanero's kabsa with meat"
type meat_processed_by_imagy-ar "كبسة ليبانيرو مع لحم"
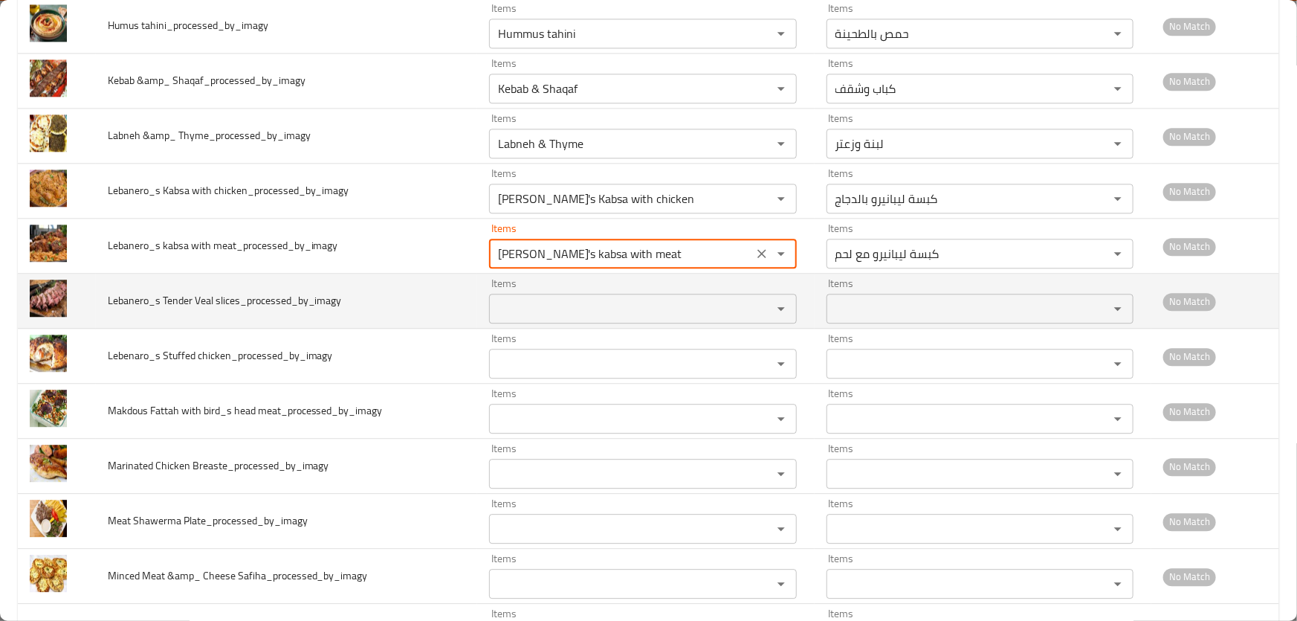
type meat_processed_by_imagy "Lebanero's kabsa with meat"
click at [534, 298] on slices_processed_by_imagy "Items" at bounding box center [621, 308] width 254 height 21
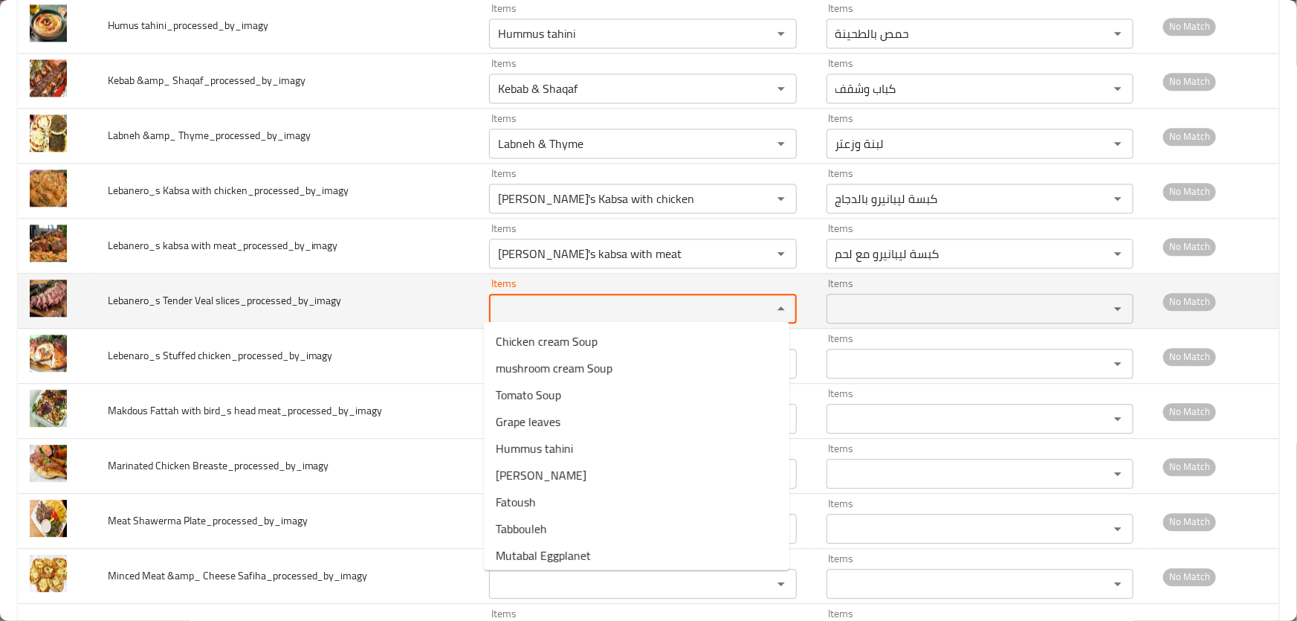
paste slices_processed_by_imagy "Lebanero's"
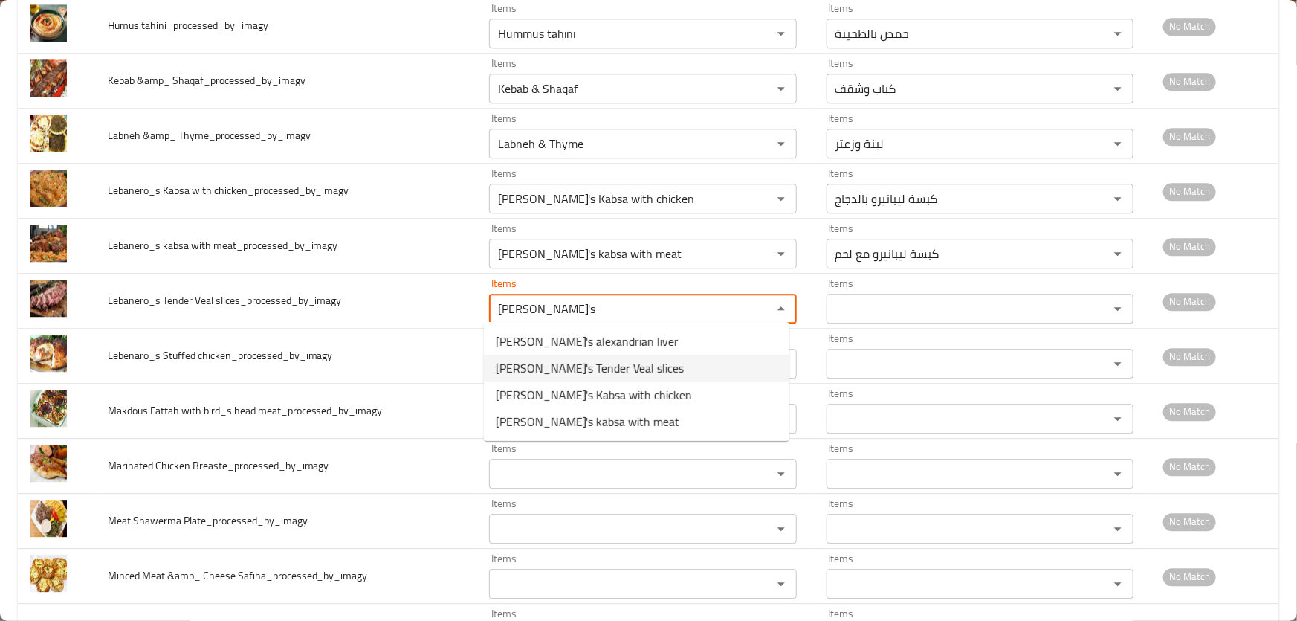
click at [578, 361] on span "Lebanero's Tender Veal slices" at bounding box center [590, 368] width 188 height 18
type slices_processed_by_imagy "Lebanero's Tender Veal slices"
type slices_processed_by_imagy-ar "شرائح لحم بتلو تندر ليبانيرو"
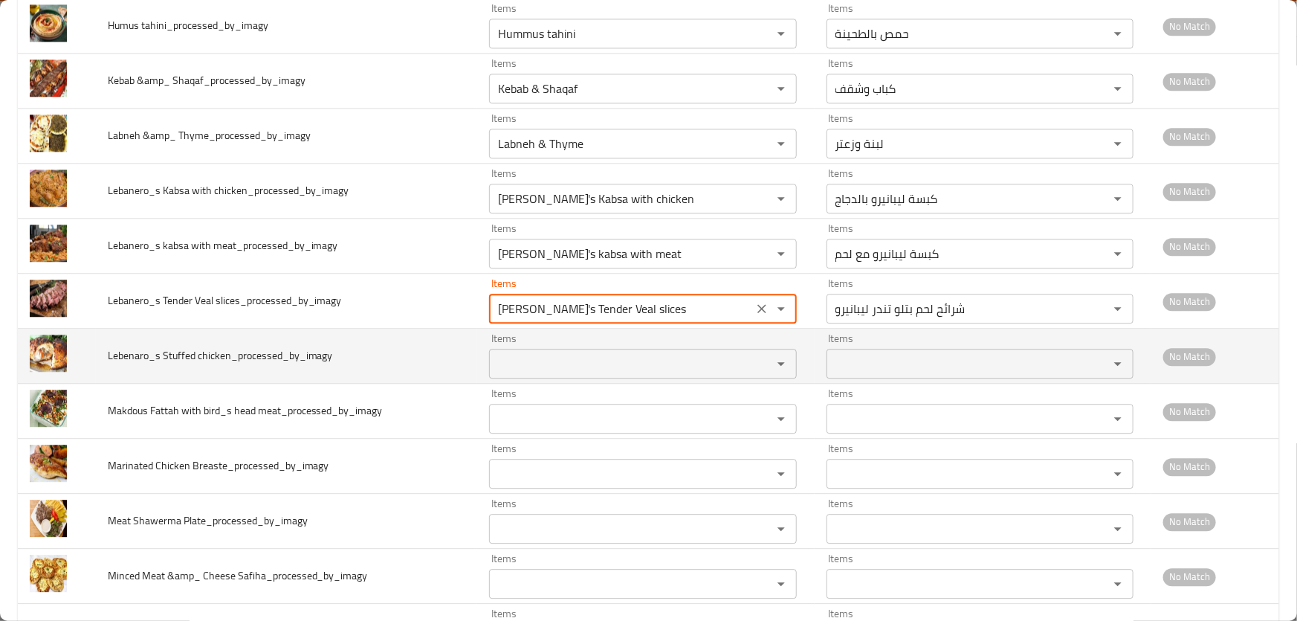
type slices_processed_by_imagy "Lebanero's Tender Veal slices"
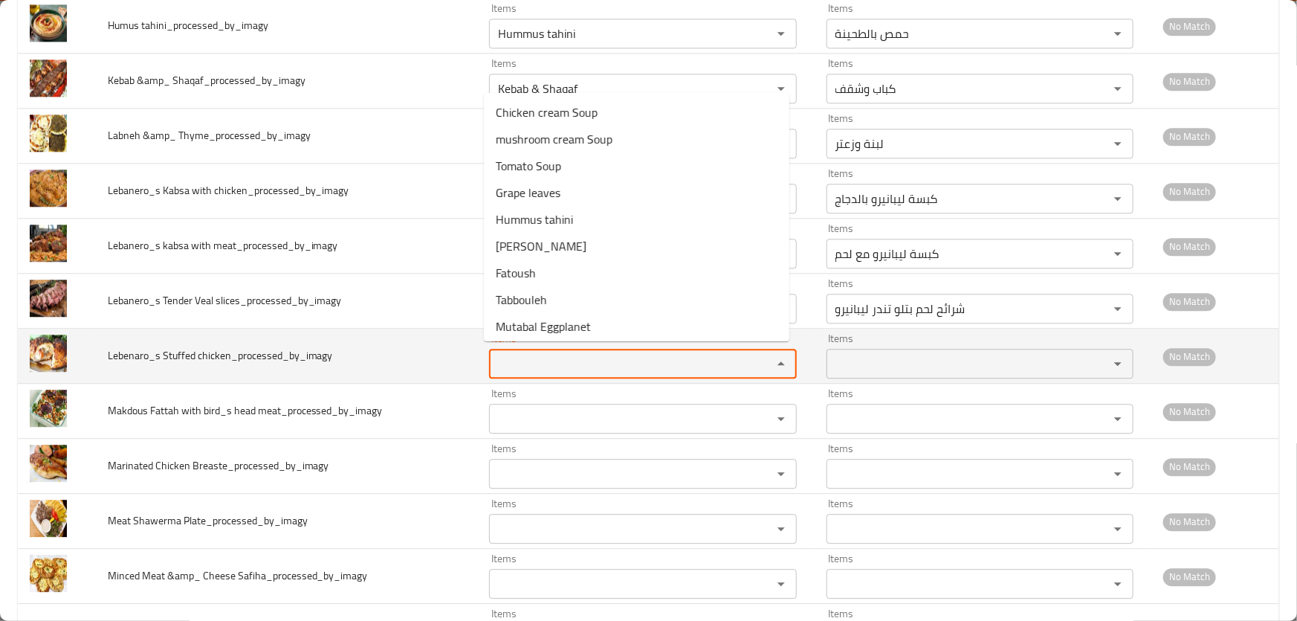
click at [535, 356] on chicken_processed_by_imagy "Items" at bounding box center [621, 363] width 254 height 21
paste chicken_processed_by_imagy "Lebanero's"
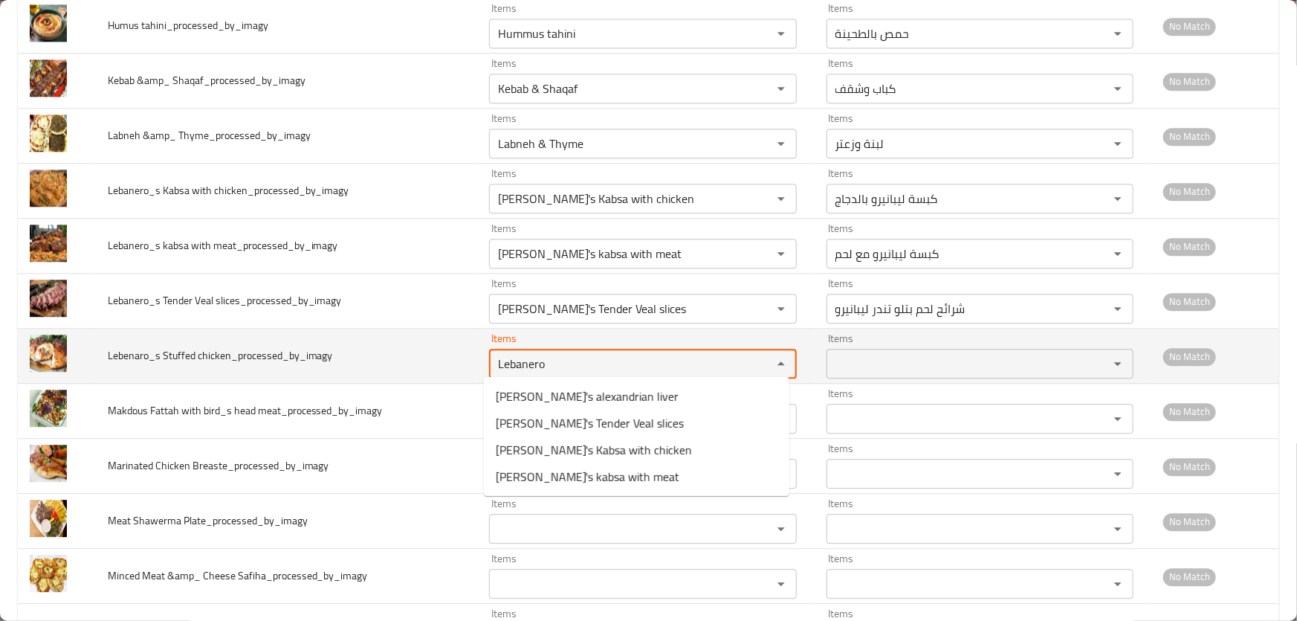
type chicken_processed_by_imagy "Lebanero"
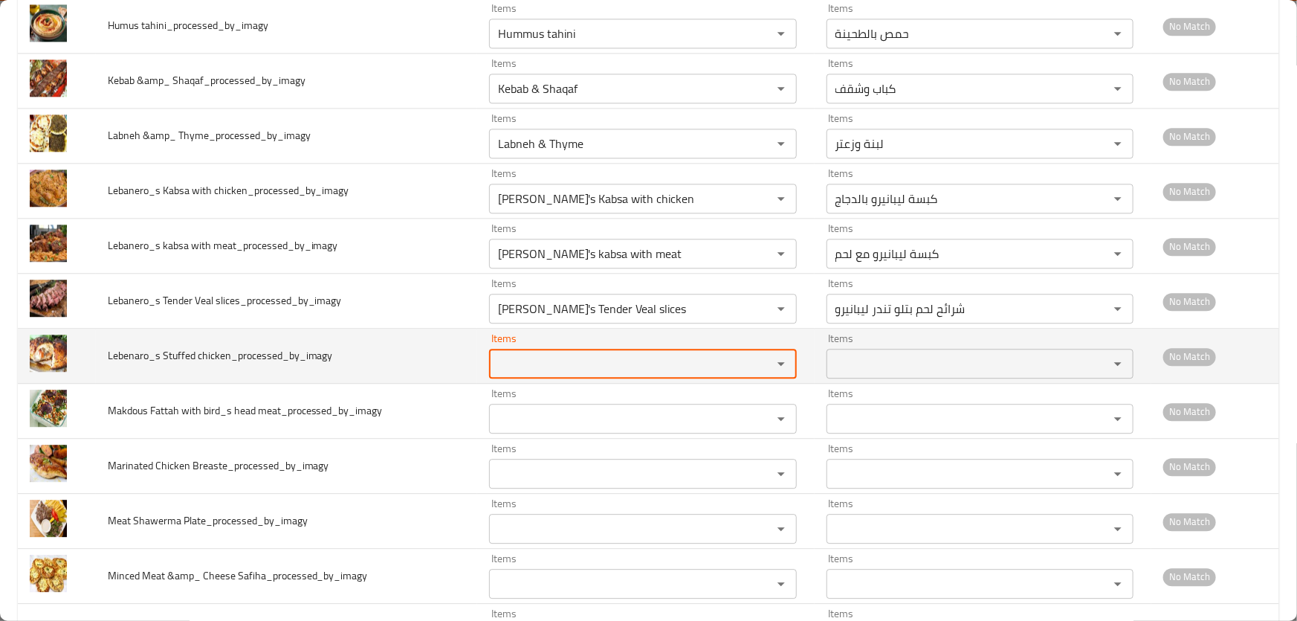
type chicken_processed_by_imagy "a"
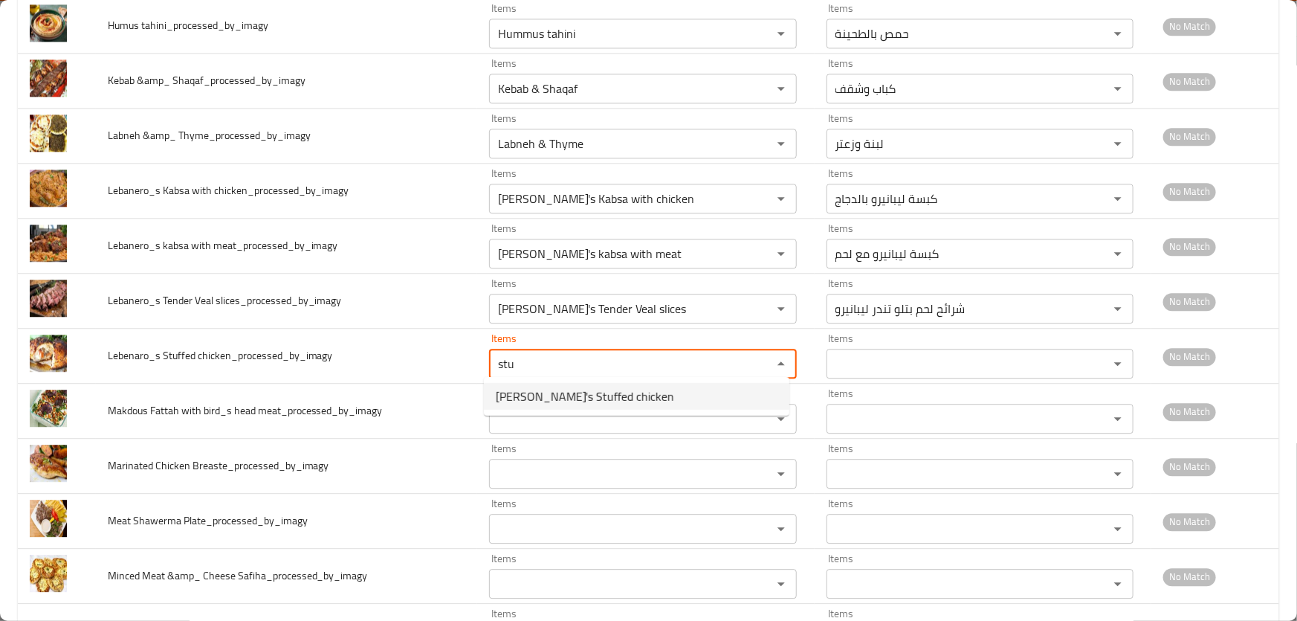
click at [567, 401] on span "Lebenaro's Stuffed chicken" at bounding box center [585, 396] width 178 height 18
type chicken_processed_by_imagy "Lebenaro's Stuffed chicken"
type chicken_processed_by_imagy-ar "دجاج ليبانيرو المحشي"
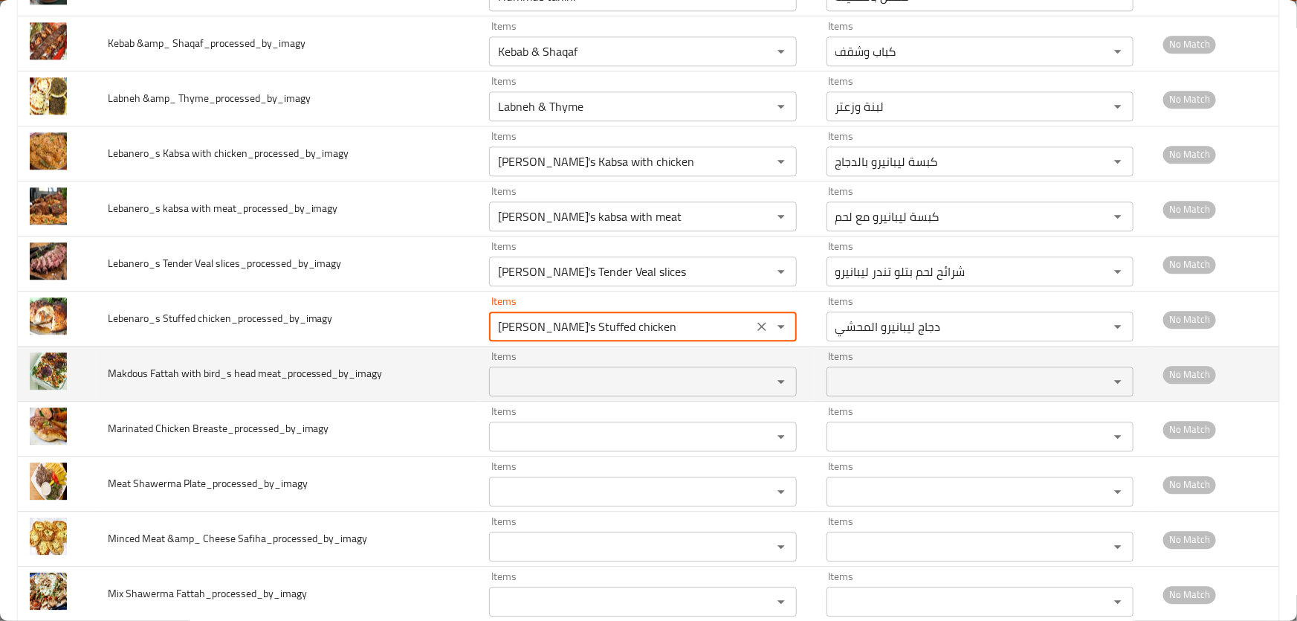
scroll to position [1892, 0]
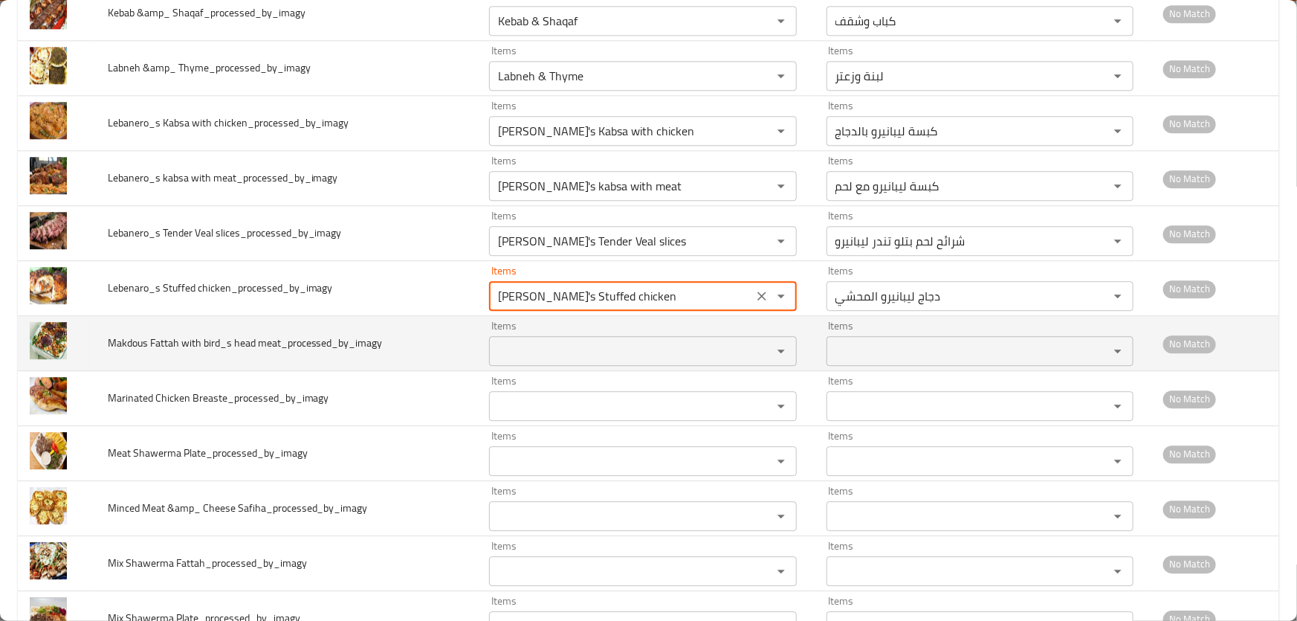
type chicken_processed_by_imagy "Lebenaro's Stuffed chicken"
click at [114, 345] on span "Makdous Fattah with bird_s head meat_processed_by_imagy" at bounding box center [245, 342] width 275 height 19
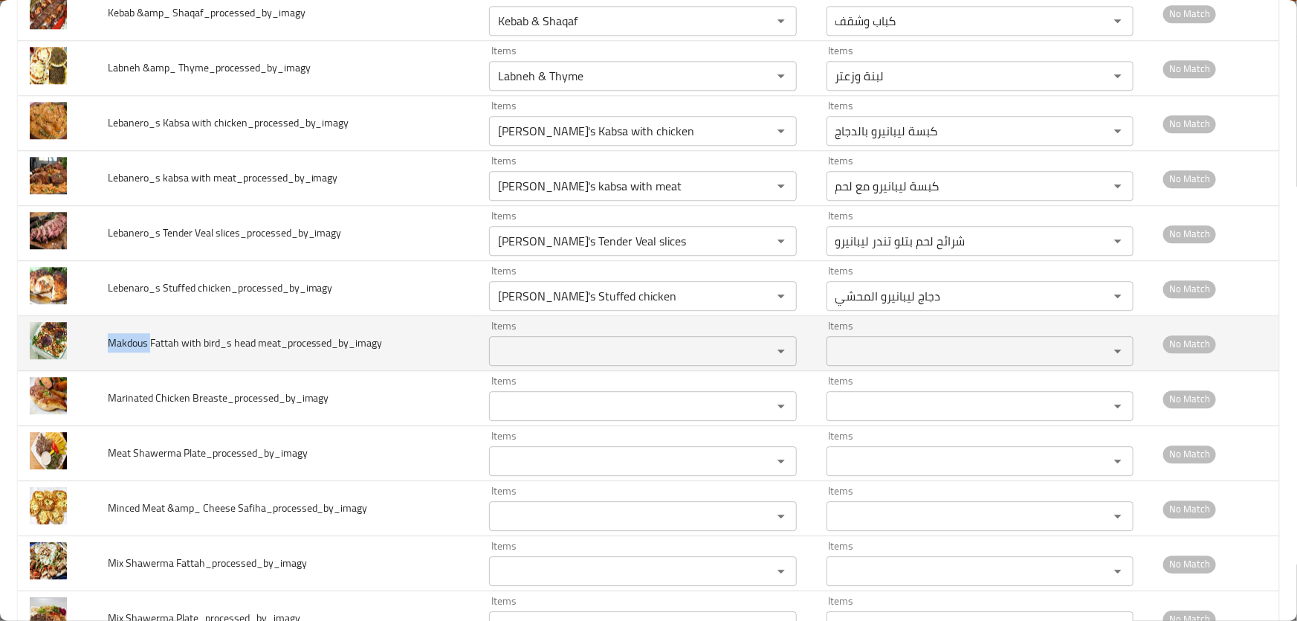
click at [114, 345] on span "Makdous Fattah with bird_s head meat_processed_by_imagy" at bounding box center [245, 342] width 275 height 19
click at [596, 344] on meat_processed_by_imagy "Items" at bounding box center [621, 351] width 254 height 21
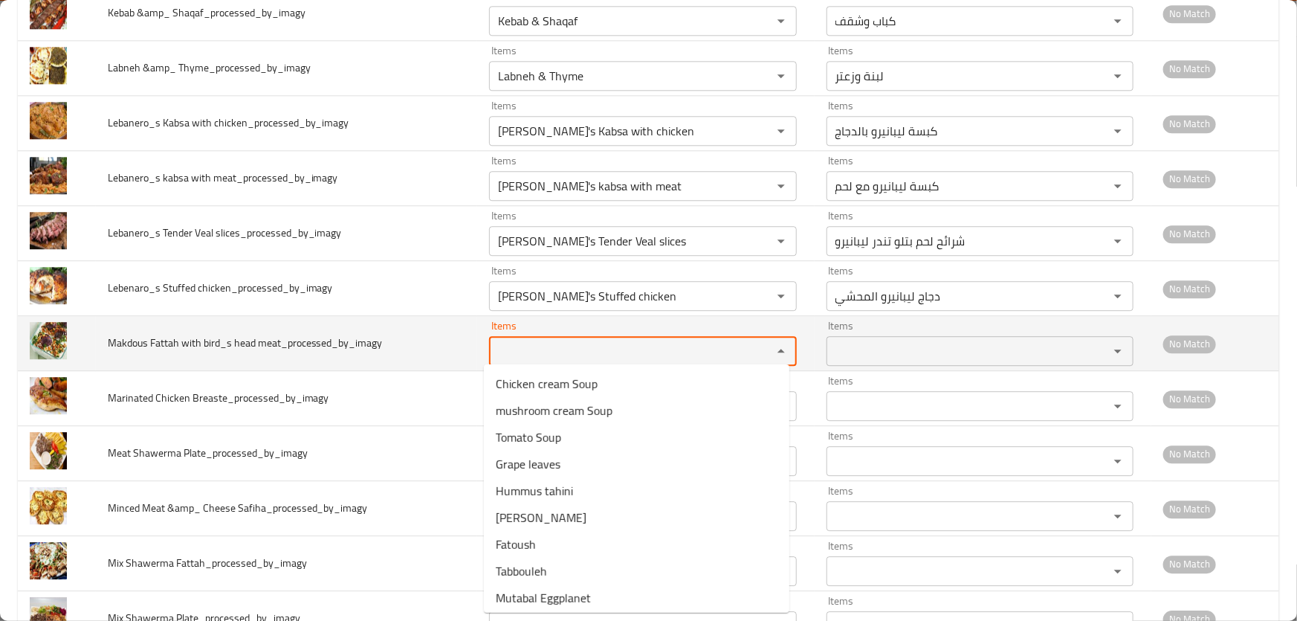
paste meat_processed_by_imagy "Makdous"
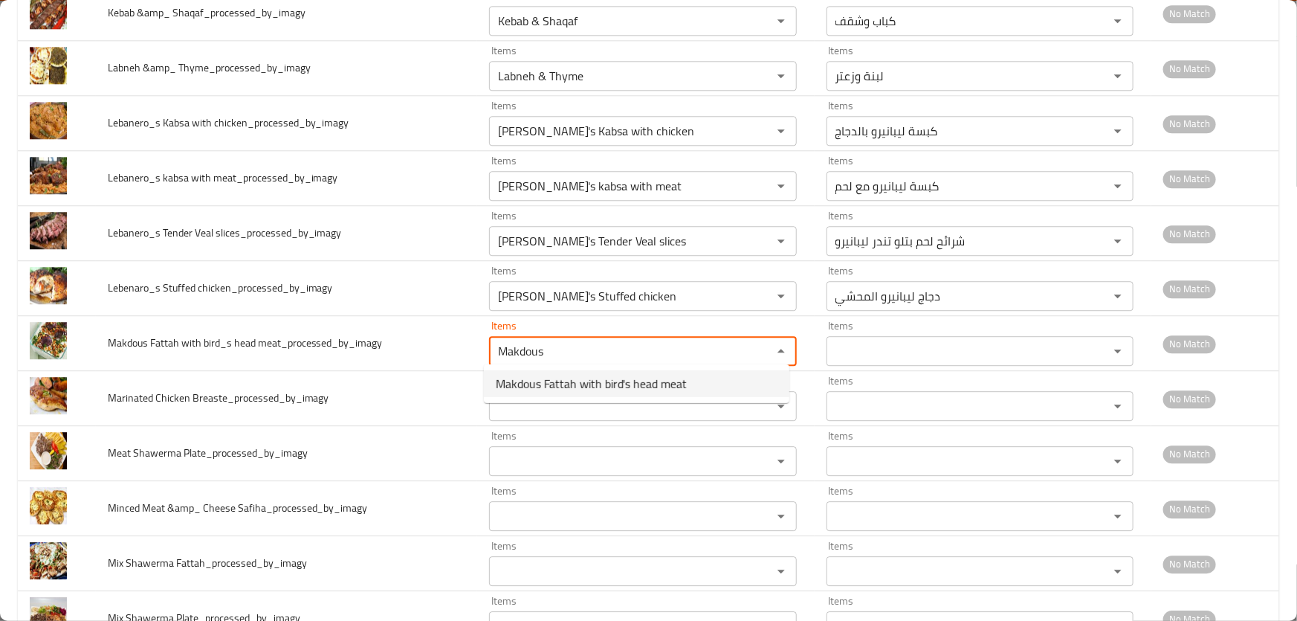
click at [558, 384] on span "Makdous Fattah with bird's head meat" at bounding box center [591, 384] width 191 height 18
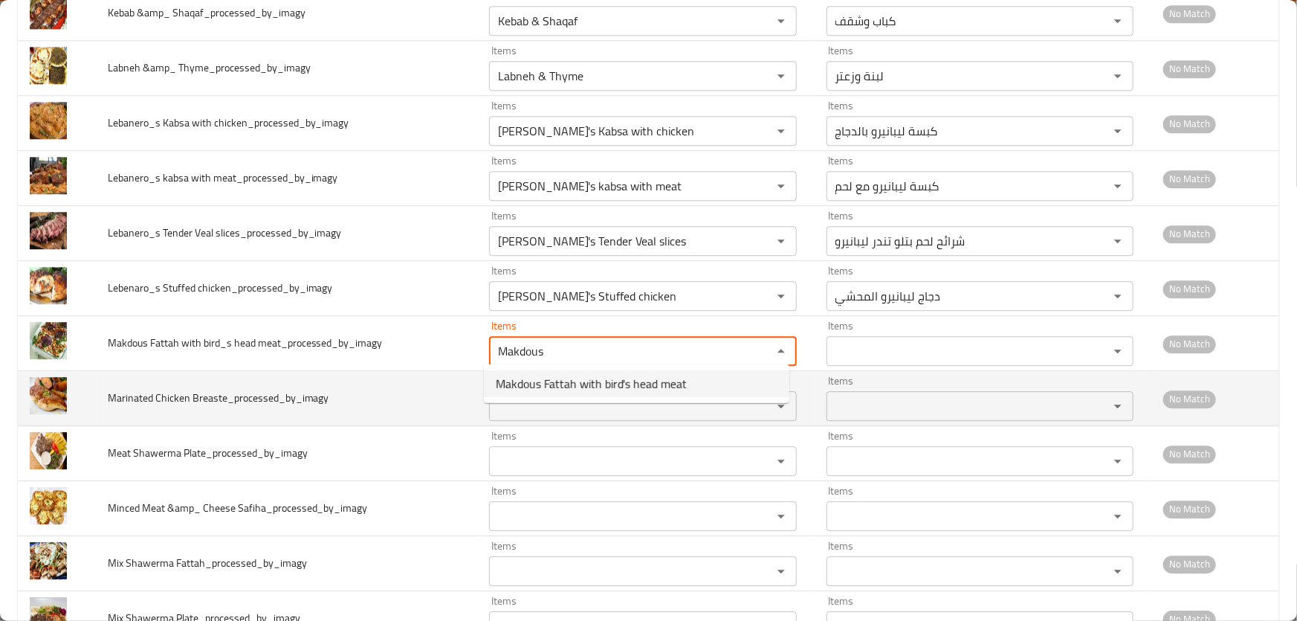
type meat_processed_by_imagy "Makdous Fattah with bird's head meat"
type meat_processed_by_imagy-ar "فتة مكدوس بلحم رأس الطير"
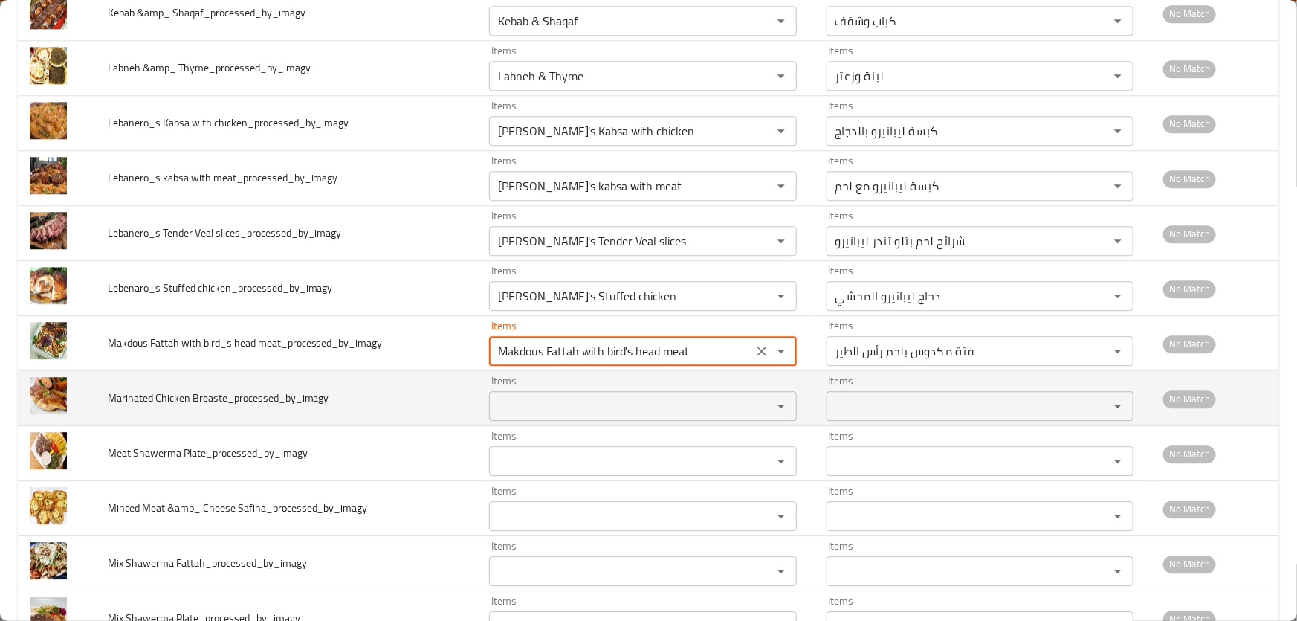
type meat_processed_by_imagy "Makdous Fattah with bird's head meat"
click at [129, 394] on span "Marinated Chicken Breaste_processed_by_imagy" at bounding box center [219, 397] width 222 height 19
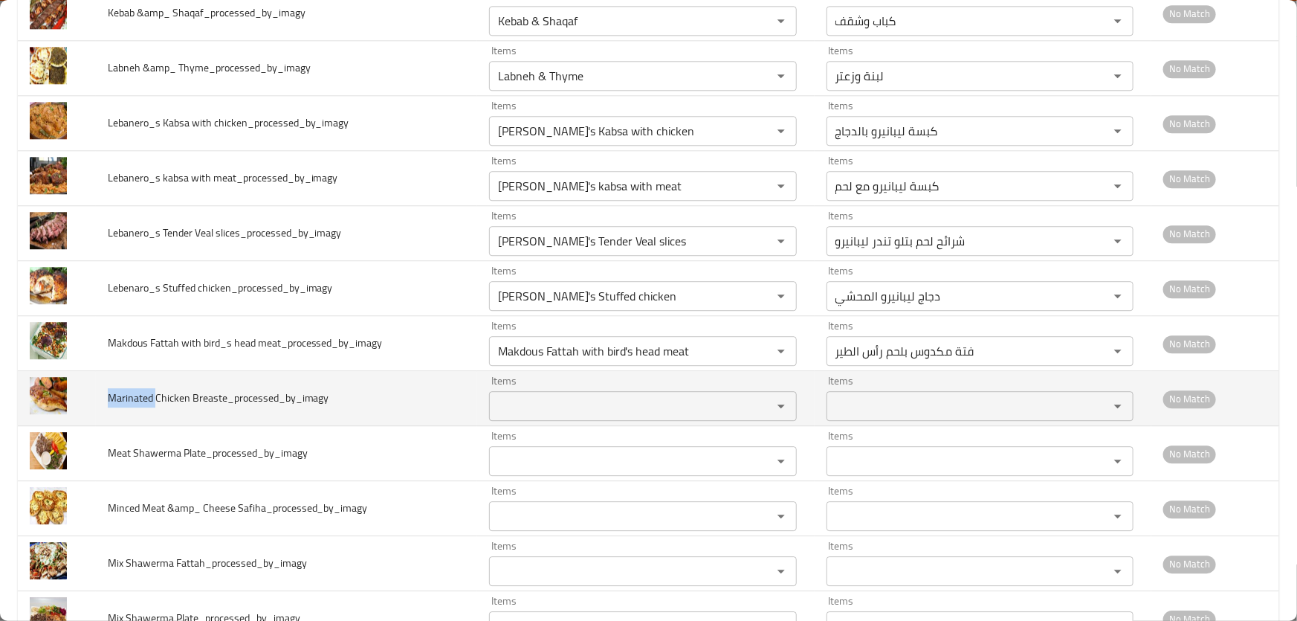
click at [129, 394] on span "Marinated Chicken Breaste_processed_by_imagy" at bounding box center [219, 397] width 222 height 19
click at [596, 396] on Breaste_processed_by_imagy "Items" at bounding box center [621, 406] width 254 height 21
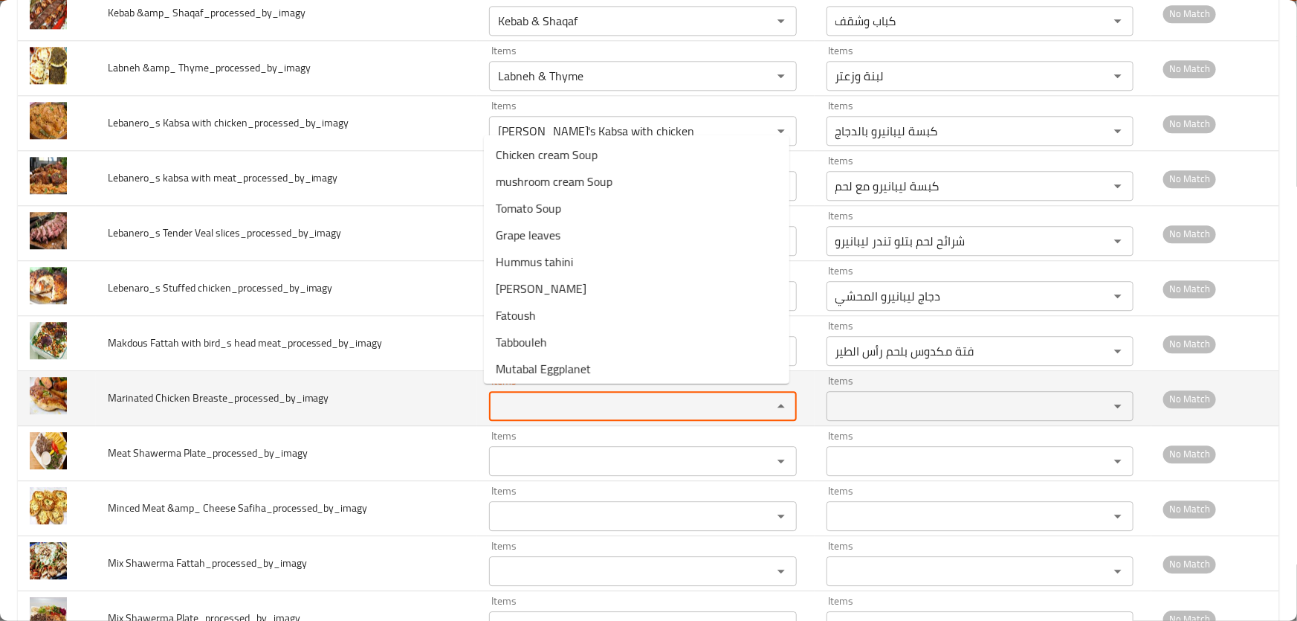
paste Breaste_processed_by_imagy "Marinated"
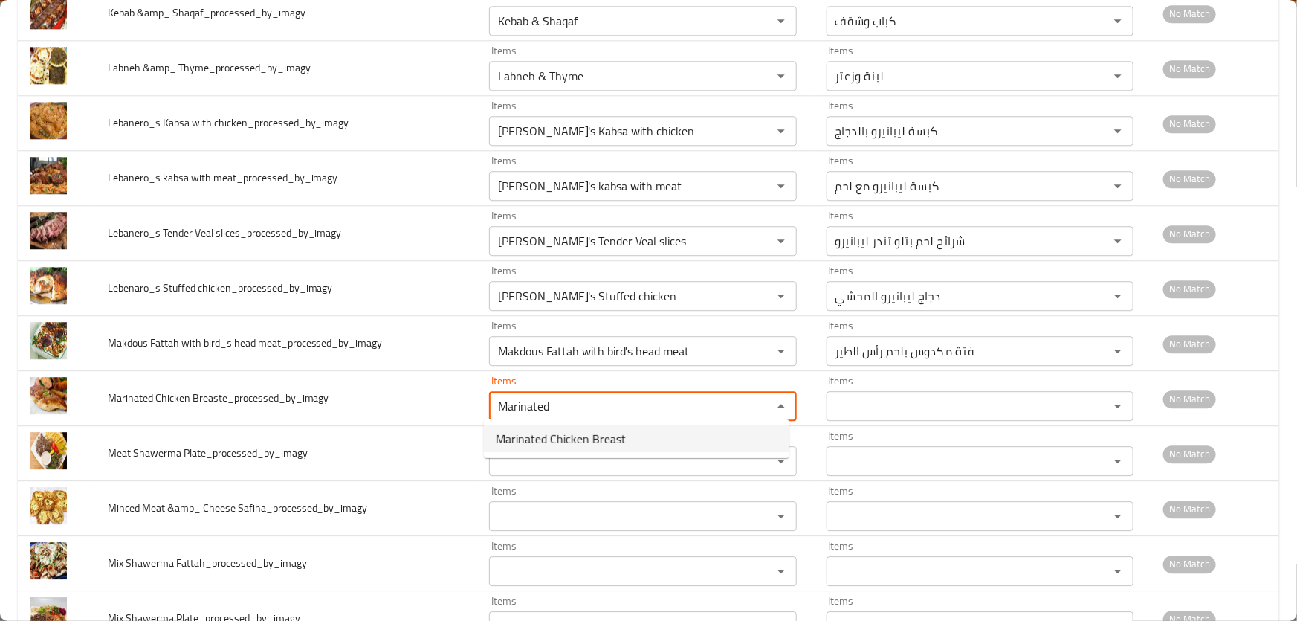
click at [580, 436] on span "Marinated Chicken Breast" at bounding box center [561, 439] width 130 height 18
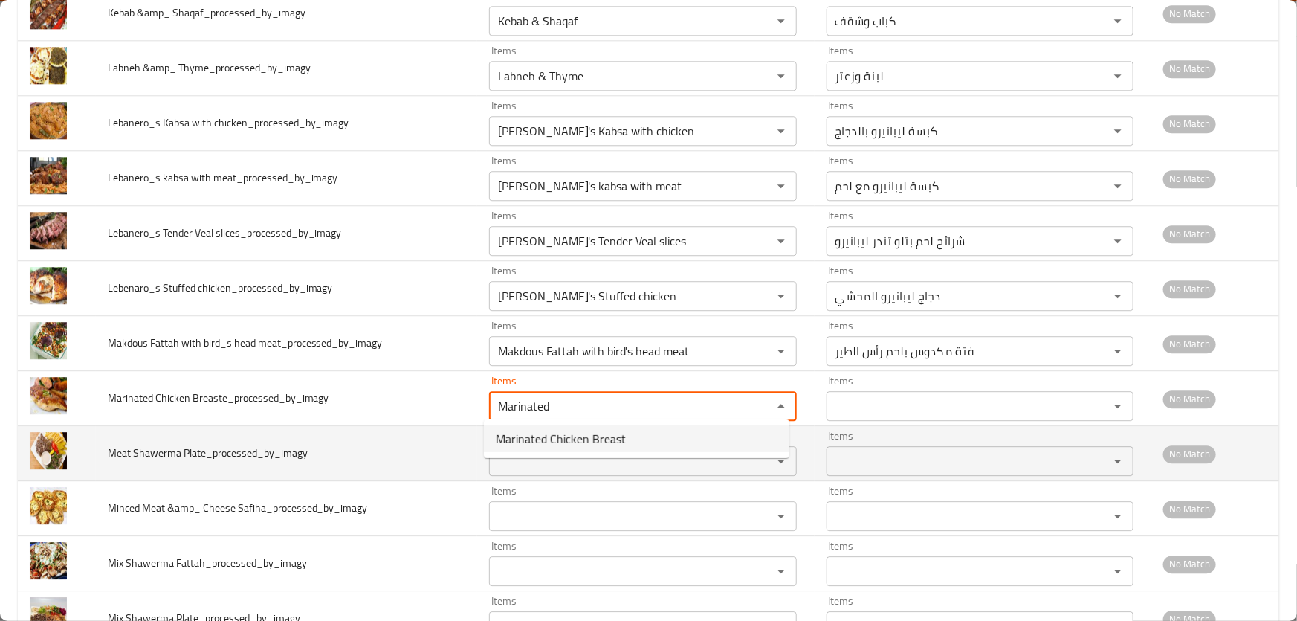
type Breaste_processed_by_imagy "Marinated Chicken Breast"
type Breaste_processed_by_imagy-ar "صدر دجاج متبل"
type Breaste_processed_by_imagy "Marinated Chicken Breast"
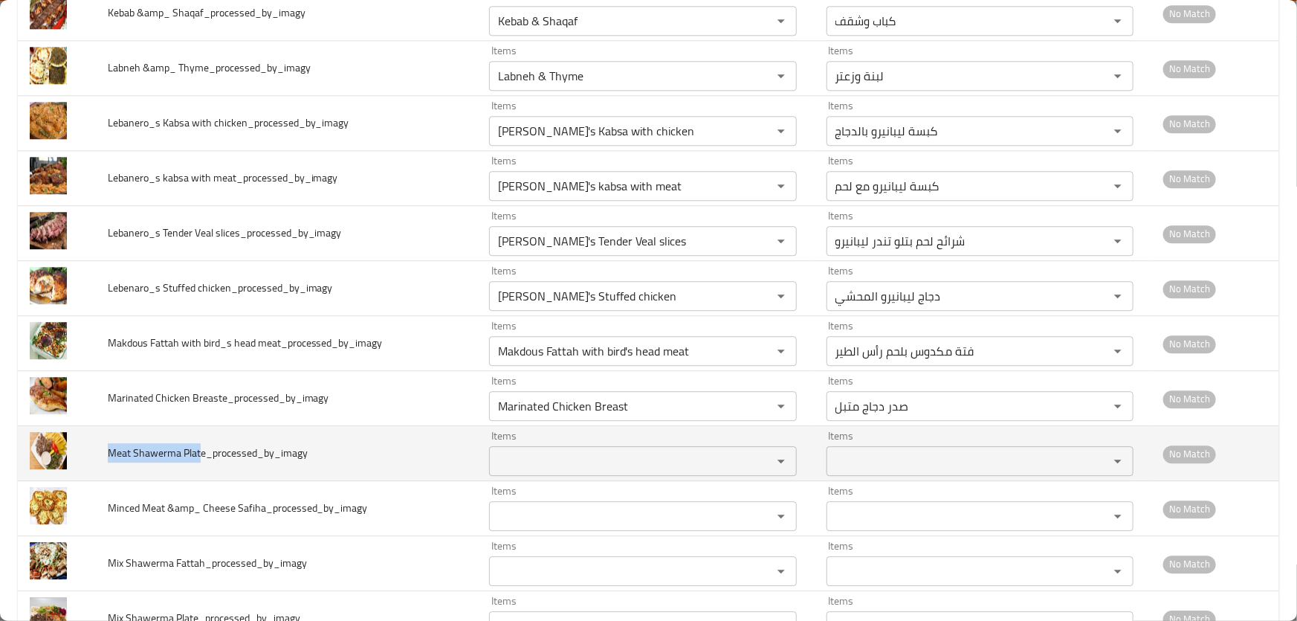
drag, startPoint x: 131, startPoint y: 450, endPoint x: 201, endPoint y: 454, distance: 70.0
click at [201, 454] on td "Meat Shawerma Plate_processed_by_imagy" at bounding box center [287, 453] width 382 height 55
click at [543, 454] on Plate_processed_by_imagy "Items" at bounding box center [621, 461] width 254 height 21
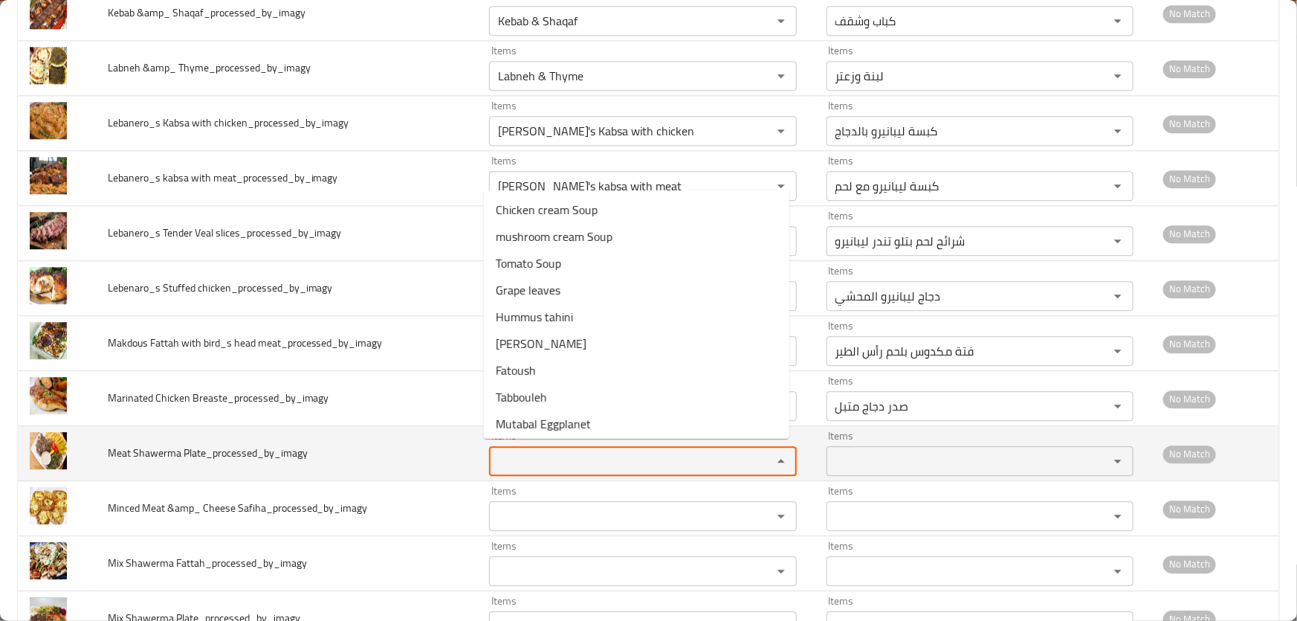
paste Plate_processed_by_imagy "Meat Shawerma Plat"
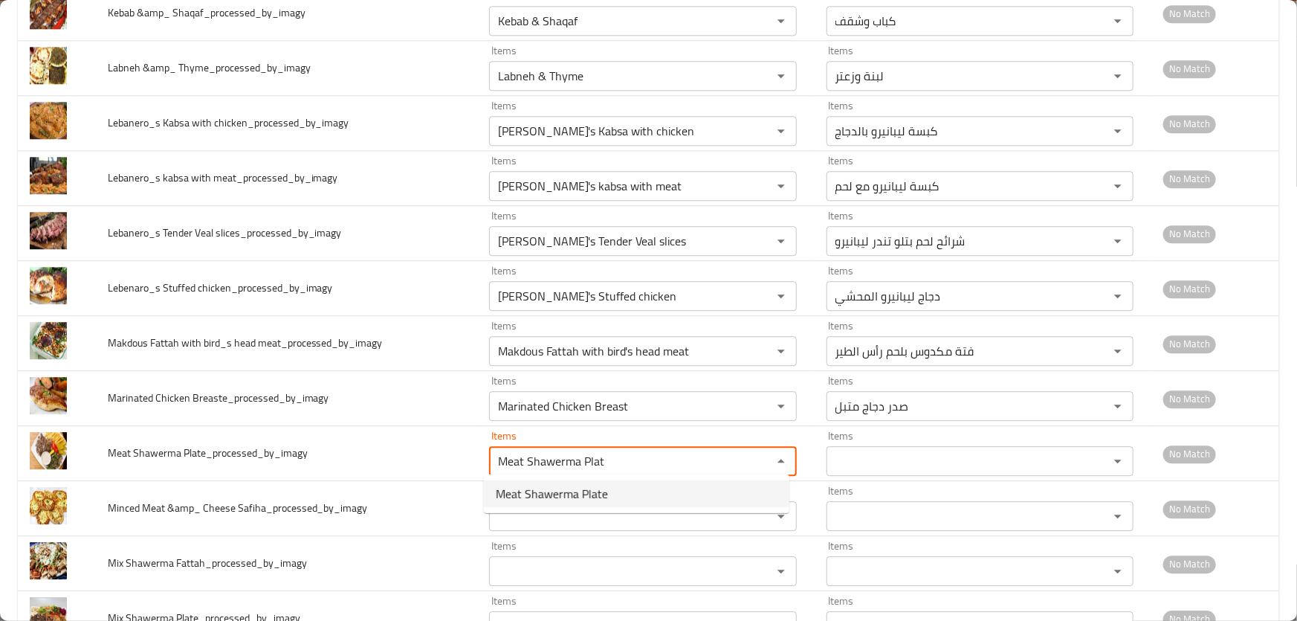
click at [580, 499] on span "Meat Shawerma Plate" at bounding box center [552, 494] width 112 height 18
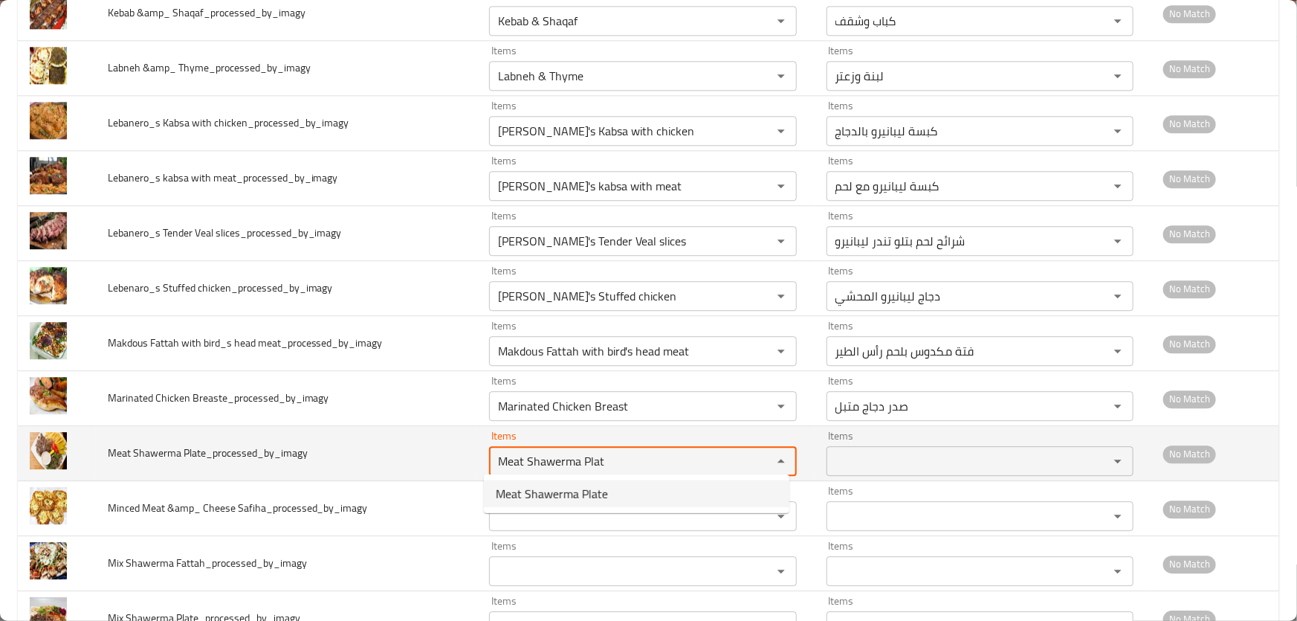
type Plate_processed_by_imagy "Meat Shawerma Plate"
type Plate_processed_by_imagy-ar "صحن شاورما لحم"
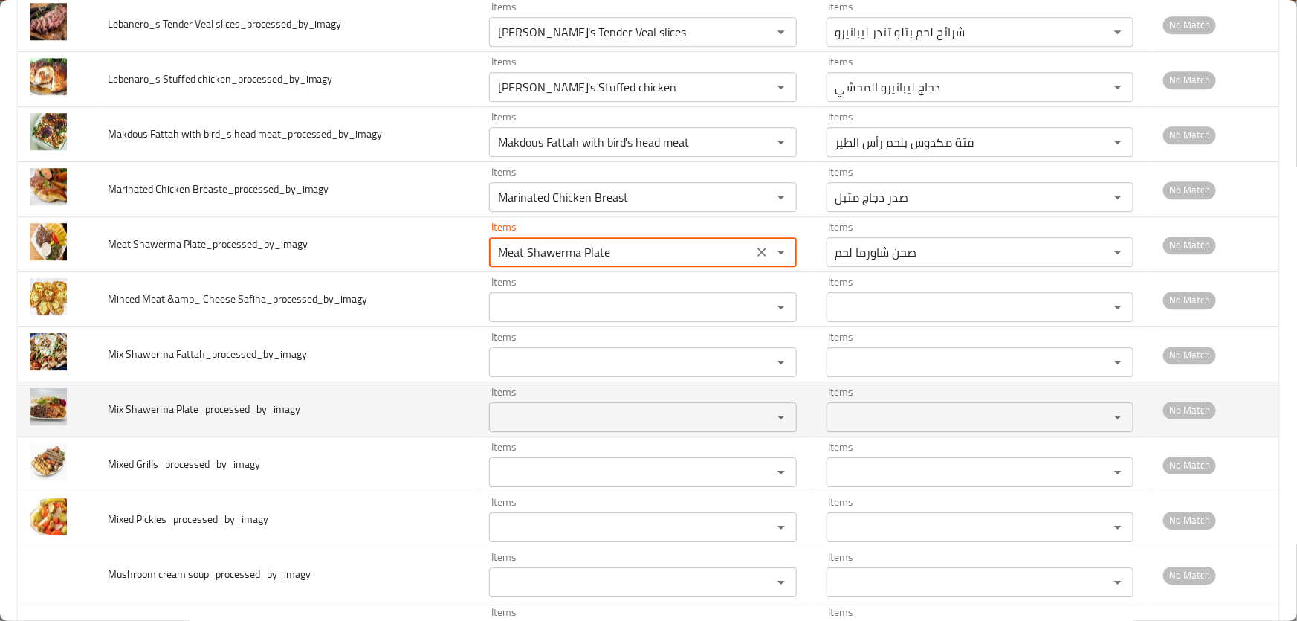
scroll to position [2163, 0]
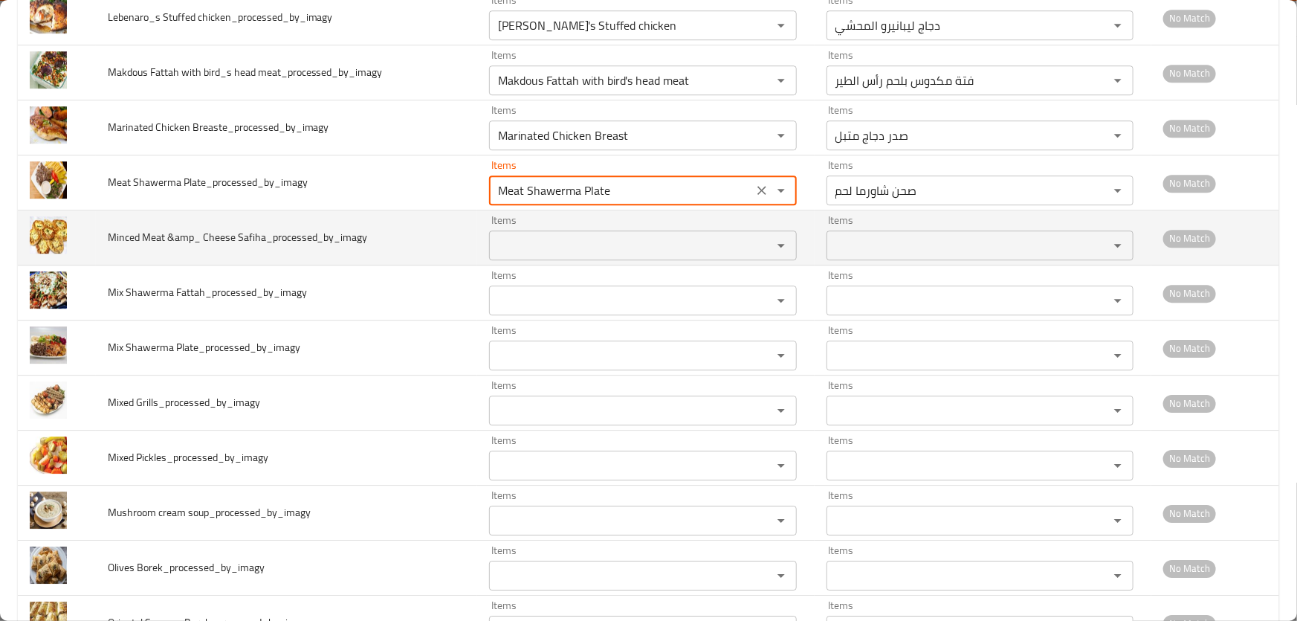
type Plate_processed_by_imagy "Meat Shawerma Plate"
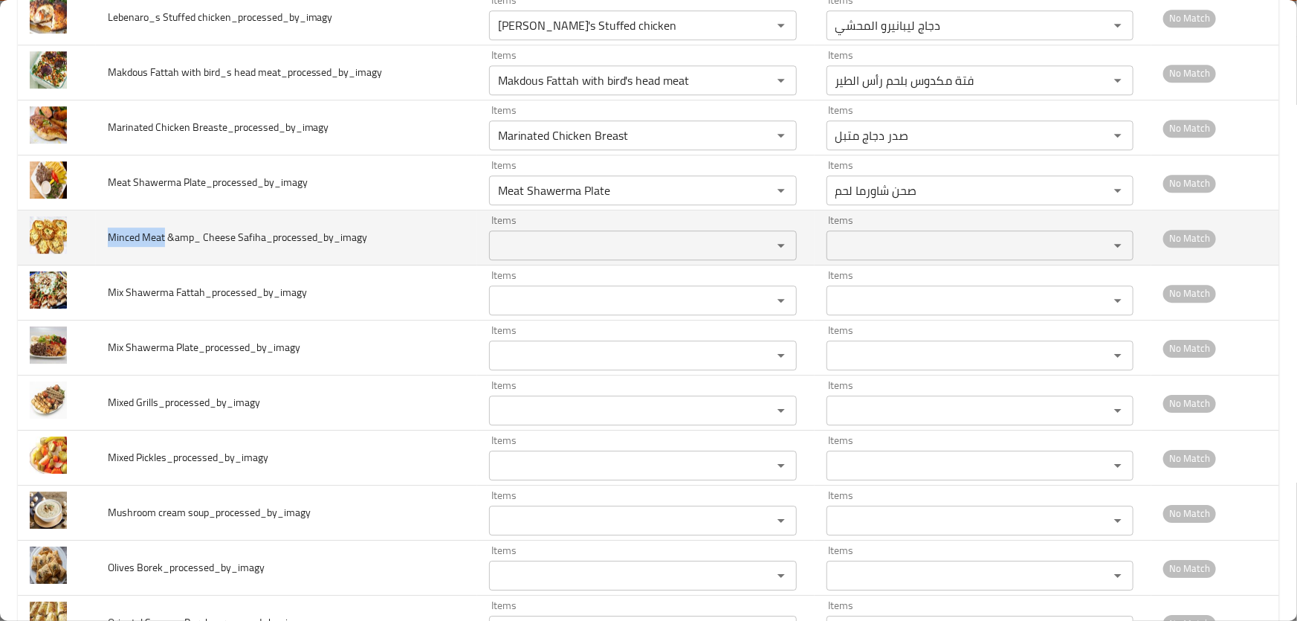
drag, startPoint x: 108, startPoint y: 232, endPoint x: 163, endPoint y: 239, distance: 55.5
click at [163, 239] on td "Minced Meat &amp_ Cheese Safiha_processed_by_imagy" at bounding box center [287, 237] width 382 height 55
click at [619, 236] on Safiha_processed_by_imagy "Items" at bounding box center [621, 245] width 254 height 21
paste Safiha_processed_by_imagy "Minced Meat"
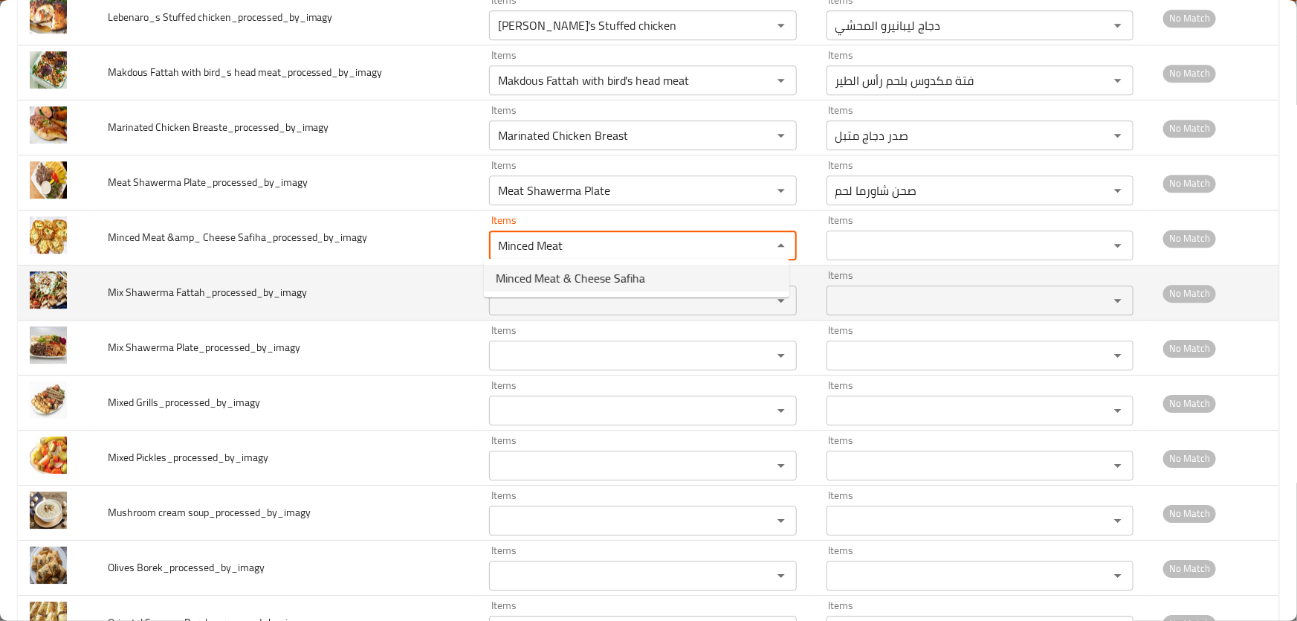
click at [610, 279] on span "Minced Meat & Cheese Safiha" at bounding box center [570, 278] width 149 height 18
type Safiha_processed_by_imagy "Minced Meat & Cheese Safiha"
type Safiha_processed_by_imagy-ar "صفيحة لحم مفروم وجبن"
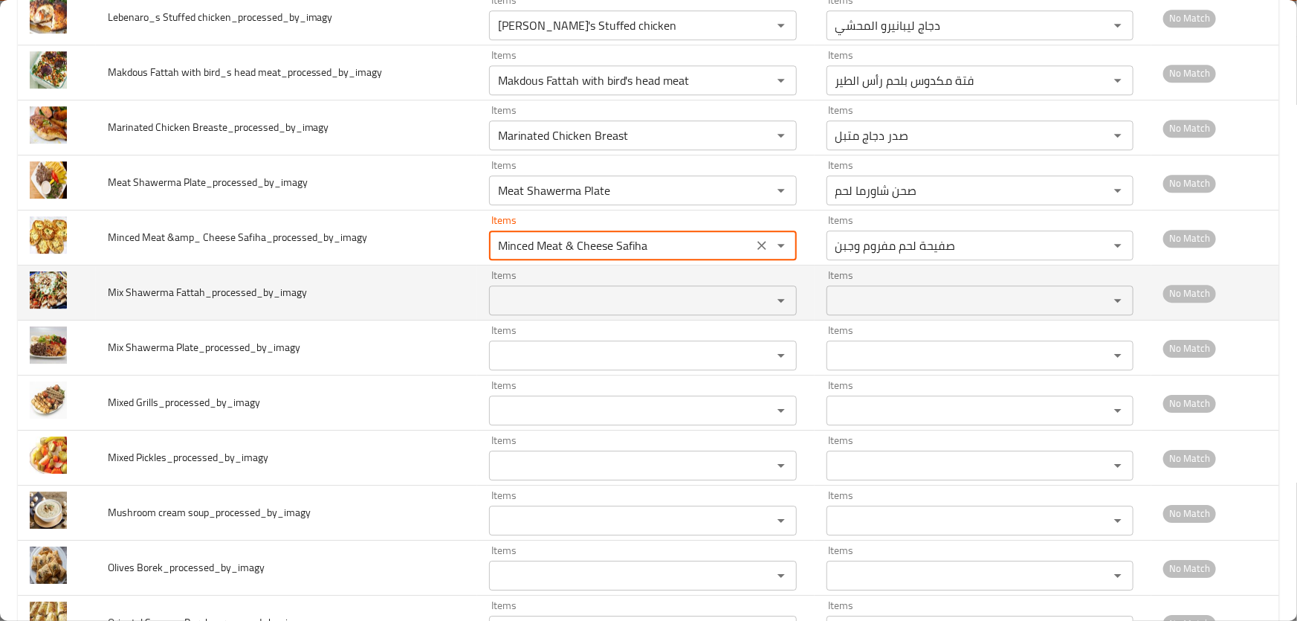
type Safiha_processed_by_imagy "Minced Meat & Cheese Safiha"
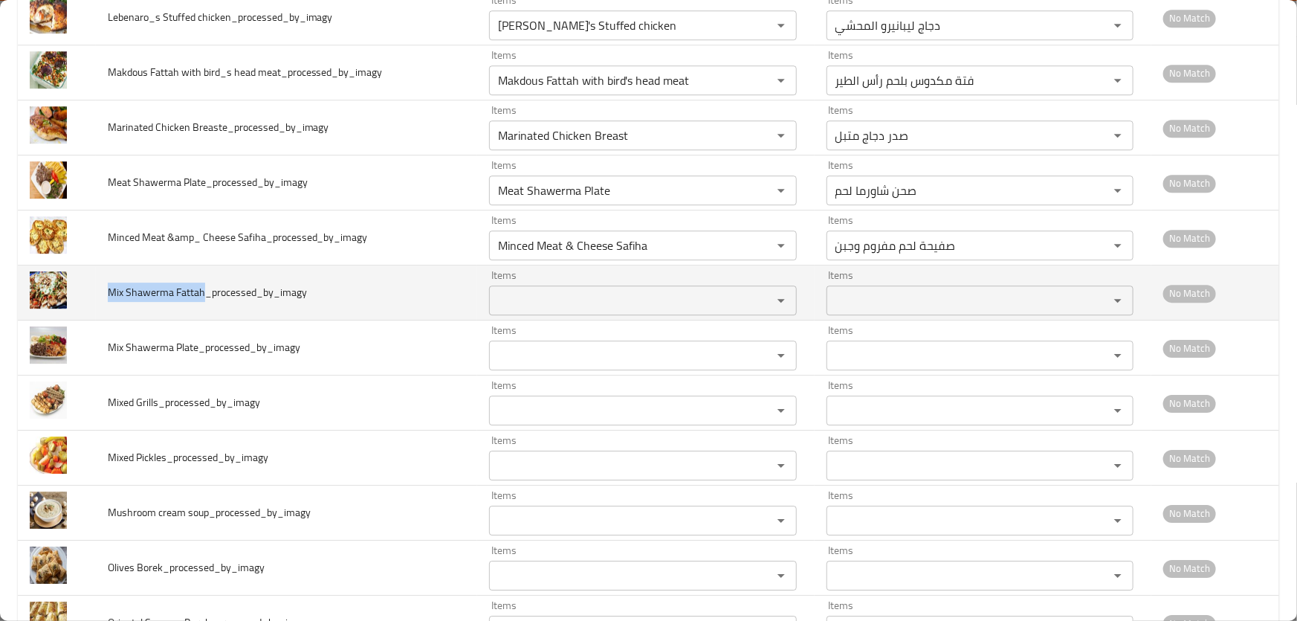
drag, startPoint x: 133, startPoint y: 290, endPoint x: 201, endPoint y: 291, distance: 67.7
click at [201, 291] on span "Mix Shawerma Fattah_processed_by_imagy" at bounding box center [207, 292] width 199 height 19
click at [558, 297] on Fattah_processed_by_imagy "Items" at bounding box center [621, 300] width 254 height 21
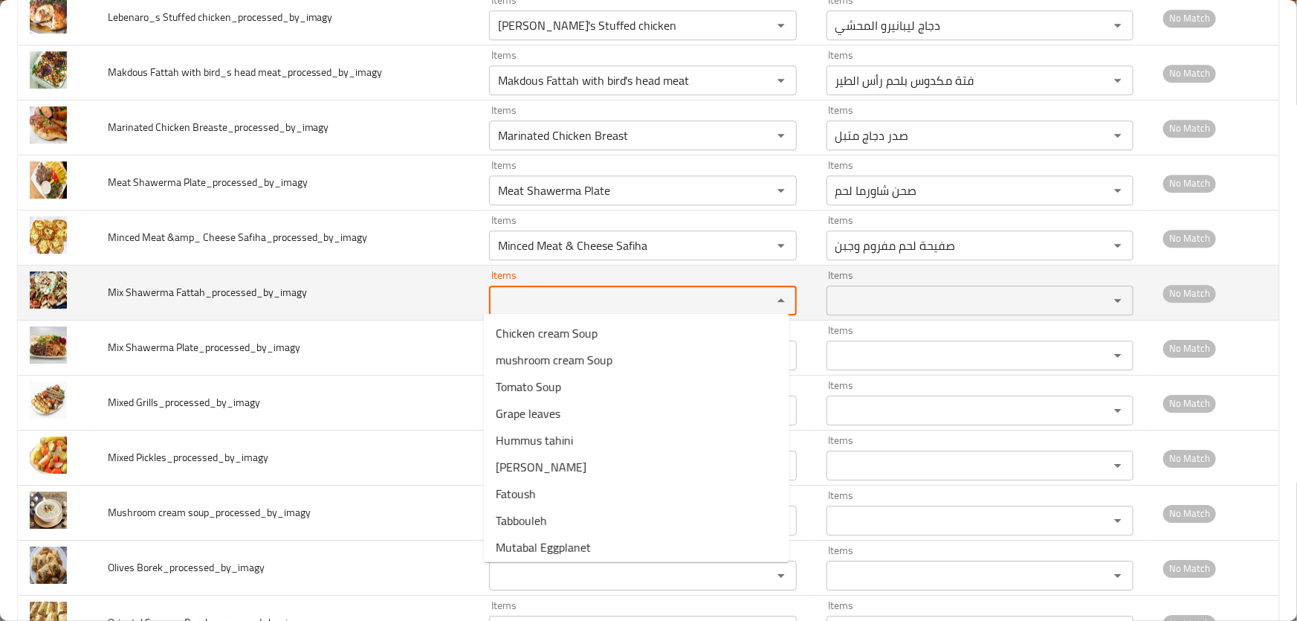
paste Fattah_processed_by_imagy "Mix Shawerma Fattah"
type Fattah_processed_by_imagy "Mix Shawerma Fattah"
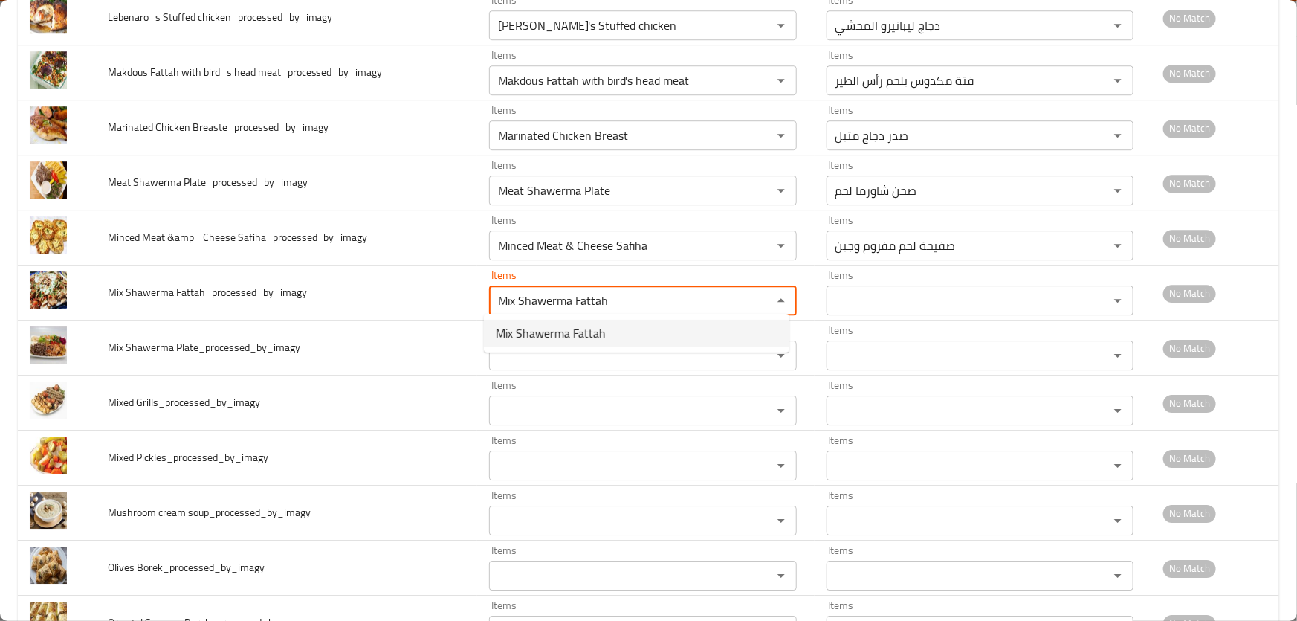
click at [549, 336] on span "Mix Shawerma Fattah" at bounding box center [551, 333] width 110 height 18
type Fattah_processed_by_imagy-ar "فتة شاورما ميكس"
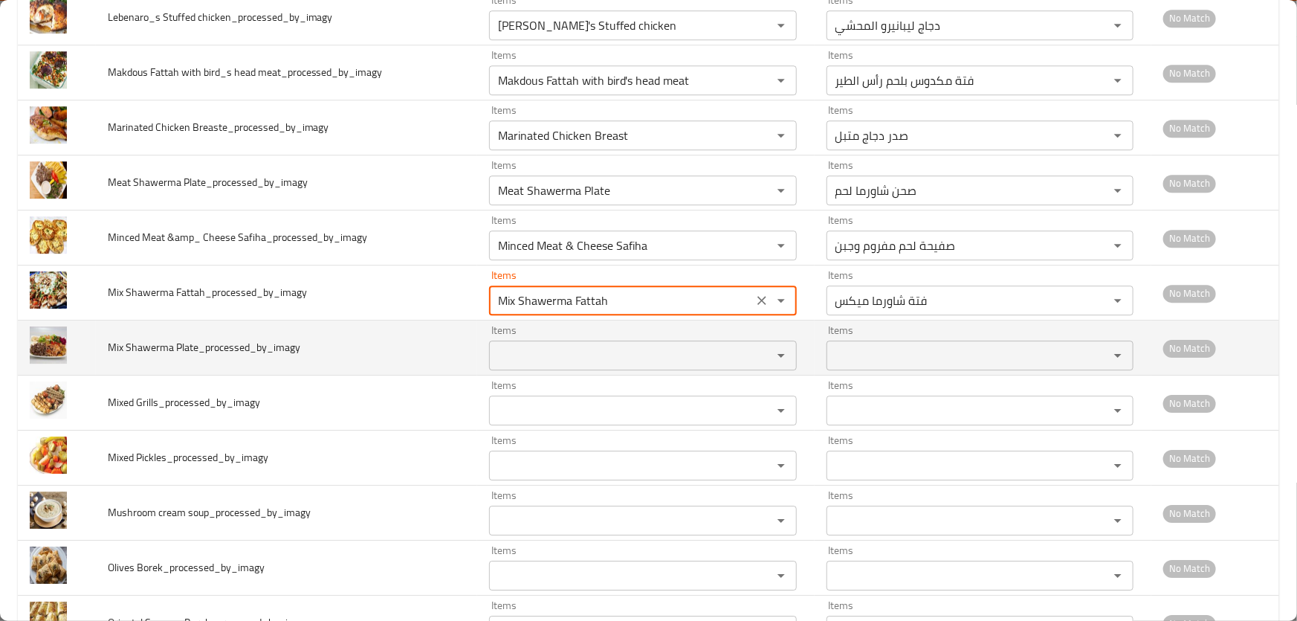
type Fattah_processed_by_imagy "Mix Shawerma Fattah"
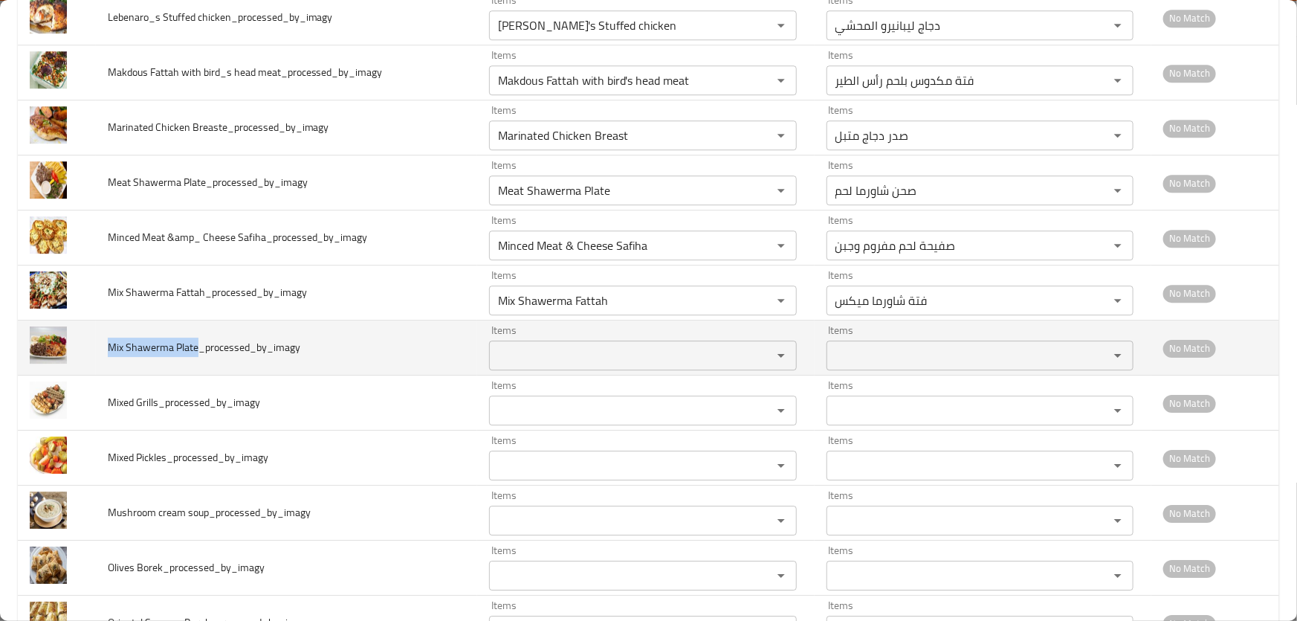
drag, startPoint x: 143, startPoint y: 341, endPoint x: 196, endPoint y: 343, distance: 52.1
click at [196, 343] on td "Mix Shawerma Plate_processed_by_imagy" at bounding box center [287, 347] width 382 height 55
click at [595, 347] on Plate_processed_by_imagy "Items" at bounding box center [621, 355] width 254 height 21
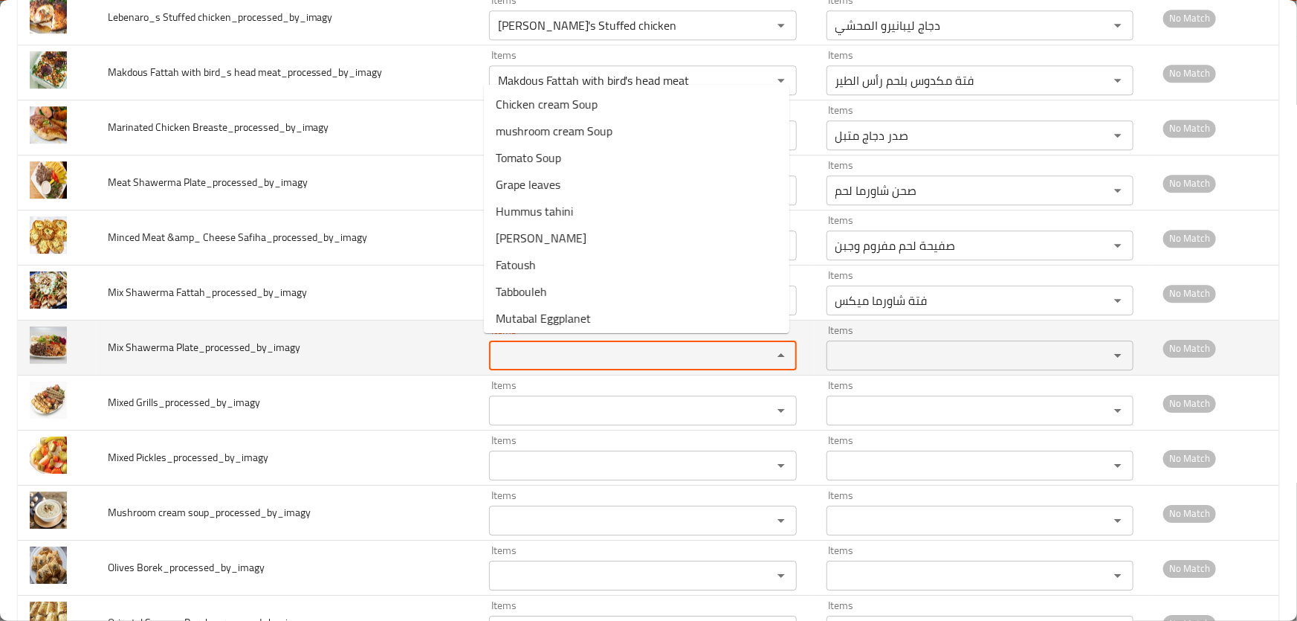
paste Plate_processed_by_imagy "Mix Shawerma Plate"
type Plate_processed_by_imagy "Mix Shawerma Plate"
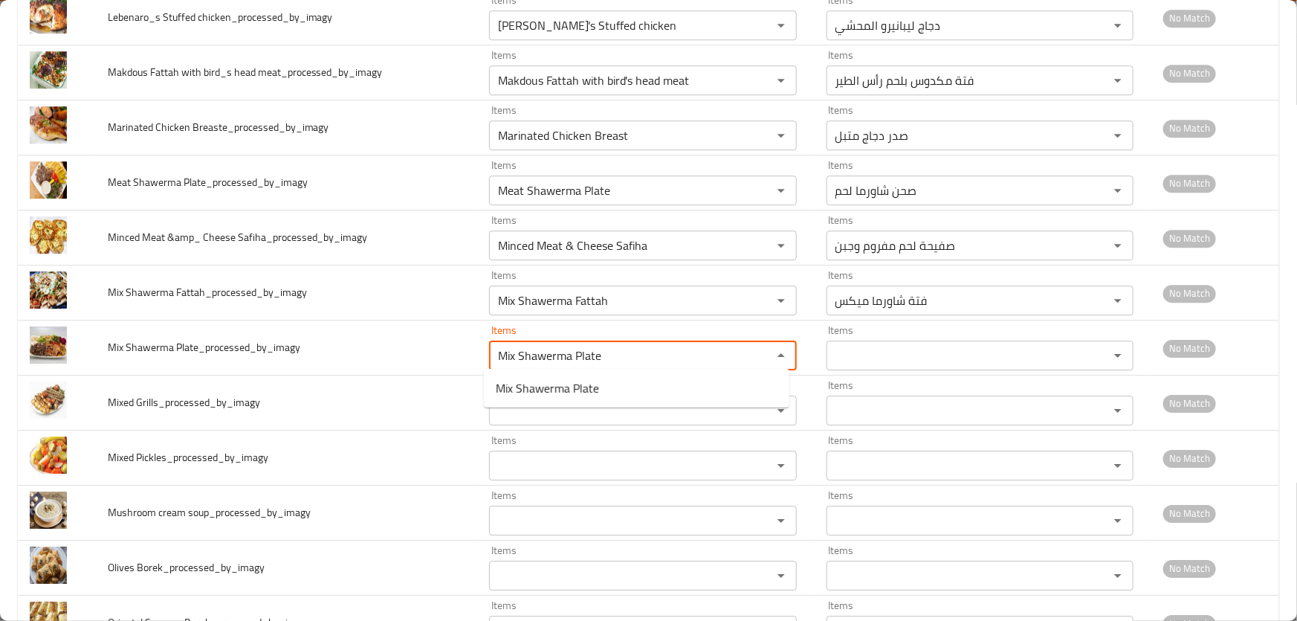
click at [570, 379] on span "Mix Shawerma Plate" at bounding box center [547, 388] width 103 height 18
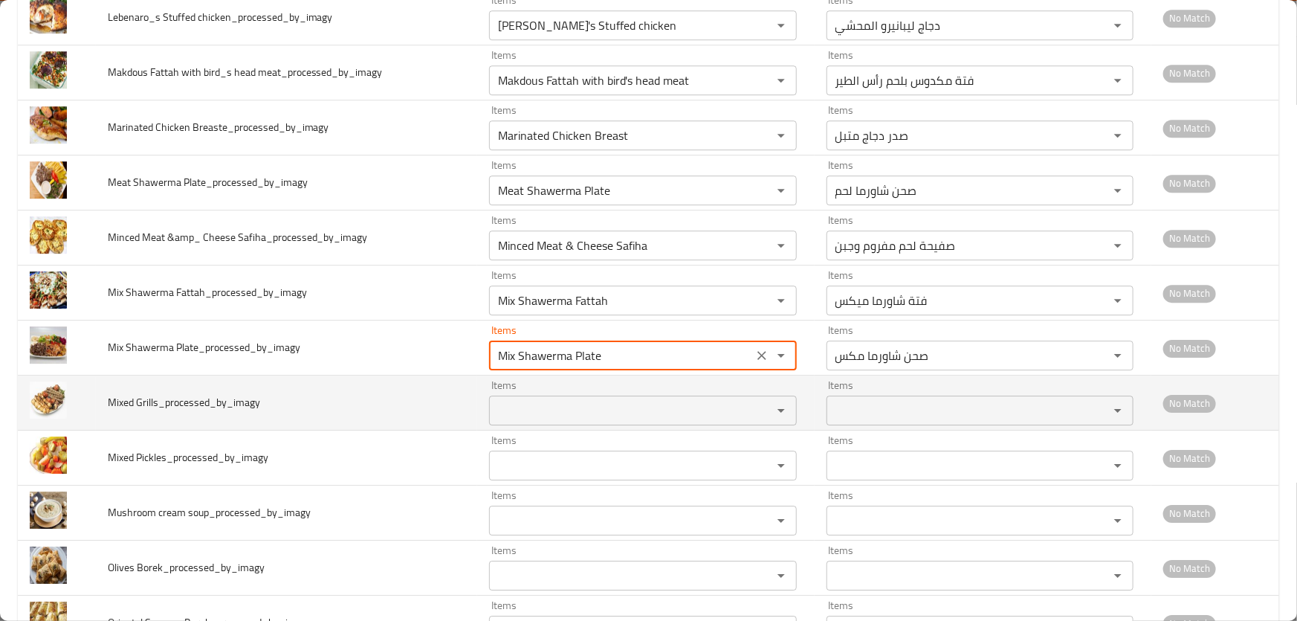
type Plate_processed_by_imagy-ar "صحن شاورما مكس"
type Plate_processed_by_imagy "Mix Shawerma Plate"
drag, startPoint x: 98, startPoint y: 394, endPoint x: 156, endPoint y: 401, distance: 58.4
click at [156, 401] on td "Mixed Grills_processed_by_imagy" at bounding box center [287, 402] width 382 height 55
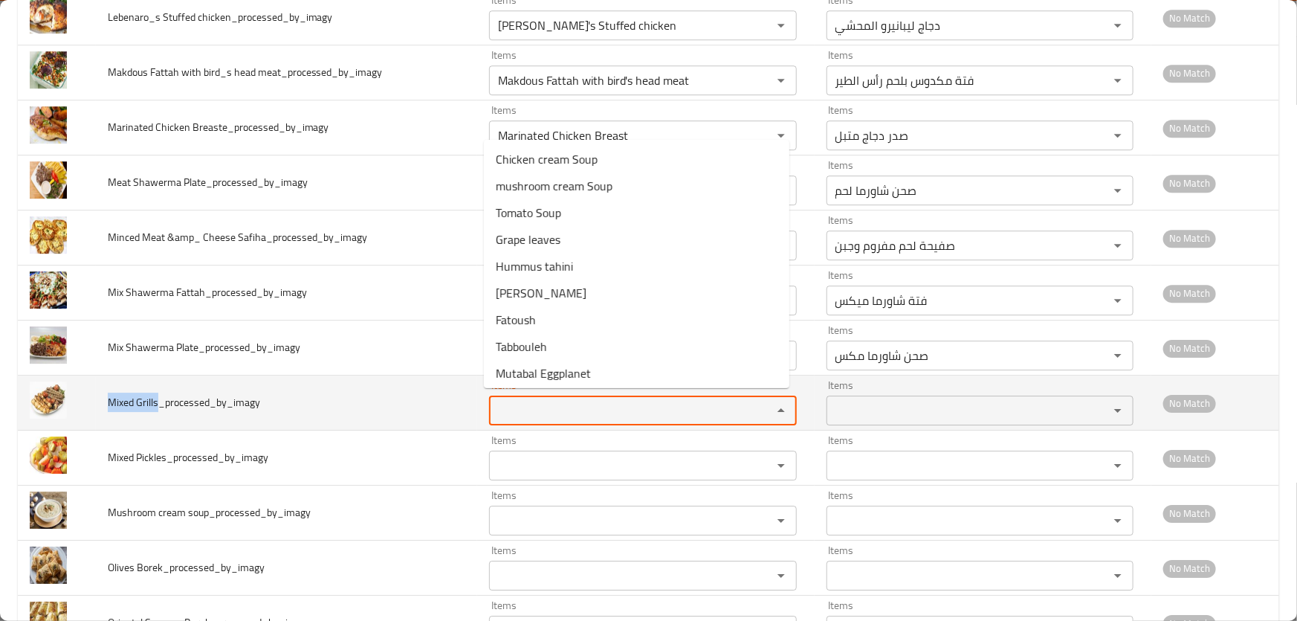
click at [582, 400] on Grills_processed_by_imagy "Items" at bounding box center [621, 410] width 254 height 21
paste Grills_processed_by_imagy "Mixed Grills"
type Grills_processed_by_imagy "Mixed Grills"
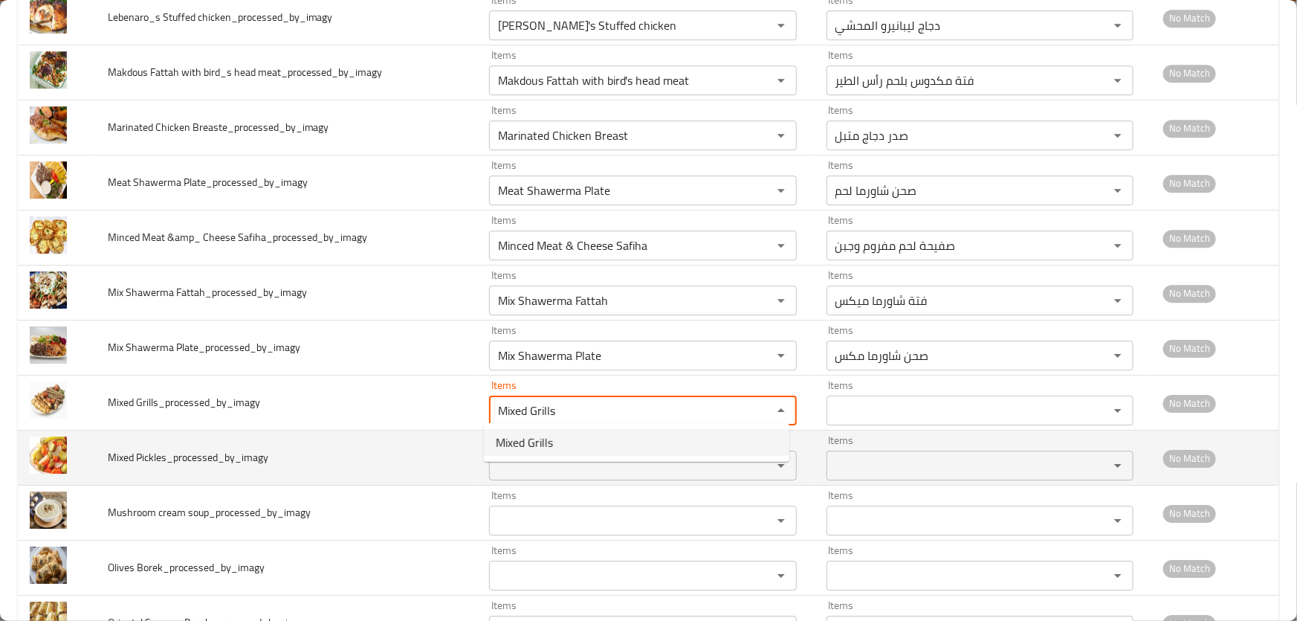
click at [546, 440] on span "Mixed Grills" at bounding box center [524, 442] width 57 height 18
type Grills_processed_by_imagy-ar "مشاوي مشكلة"
type Grills_processed_by_imagy "Mixed Grills"
drag, startPoint x: 134, startPoint y: 450, endPoint x: 164, endPoint y: 451, distance: 30.5
click at [164, 451] on td "Mixed Pickles_processed_by_imagy" at bounding box center [287, 457] width 382 height 55
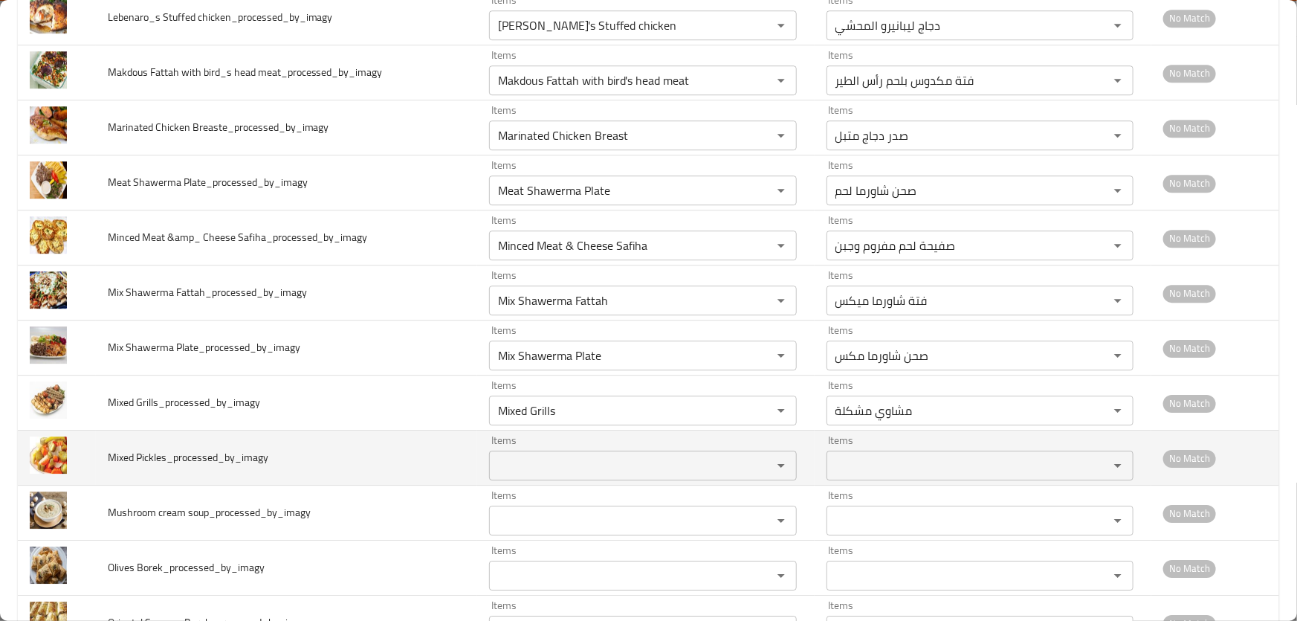
click at [587, 455] on Pickles_processed_by_imagy "Items" at bounding box center [621, 465] width 254 height 21
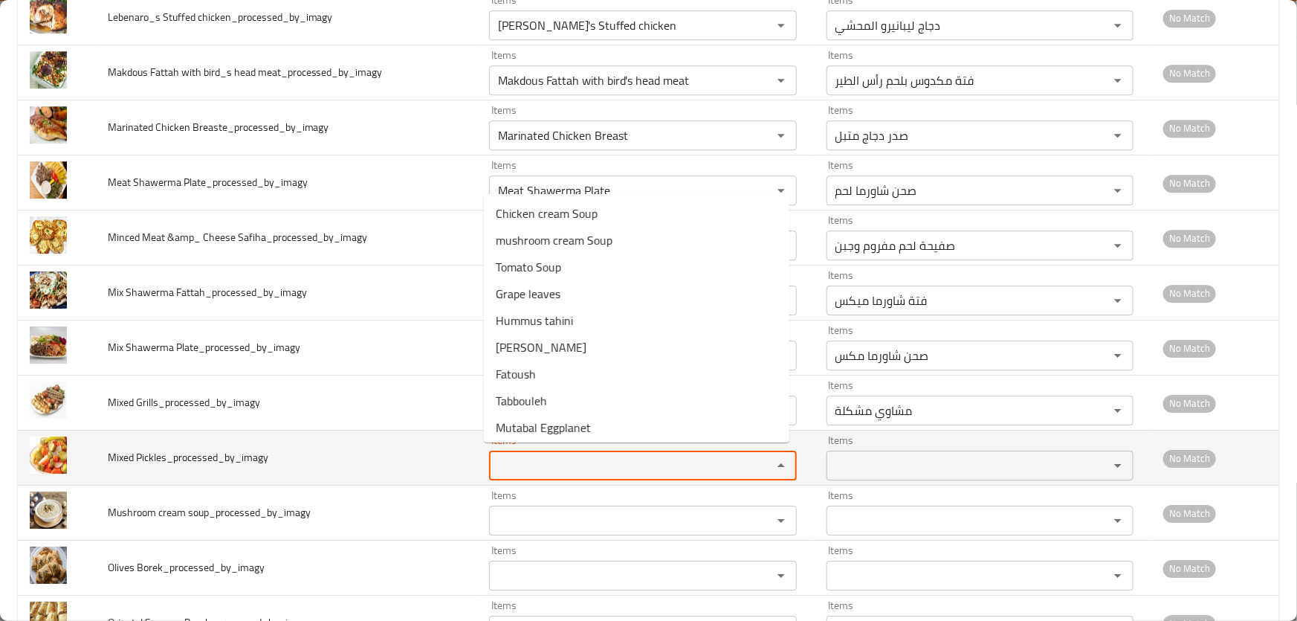
paste Pickles_processed_by_imagy "Mixed Pickles"
type Pickles_processed_by_imagy "Mixed Pickles"
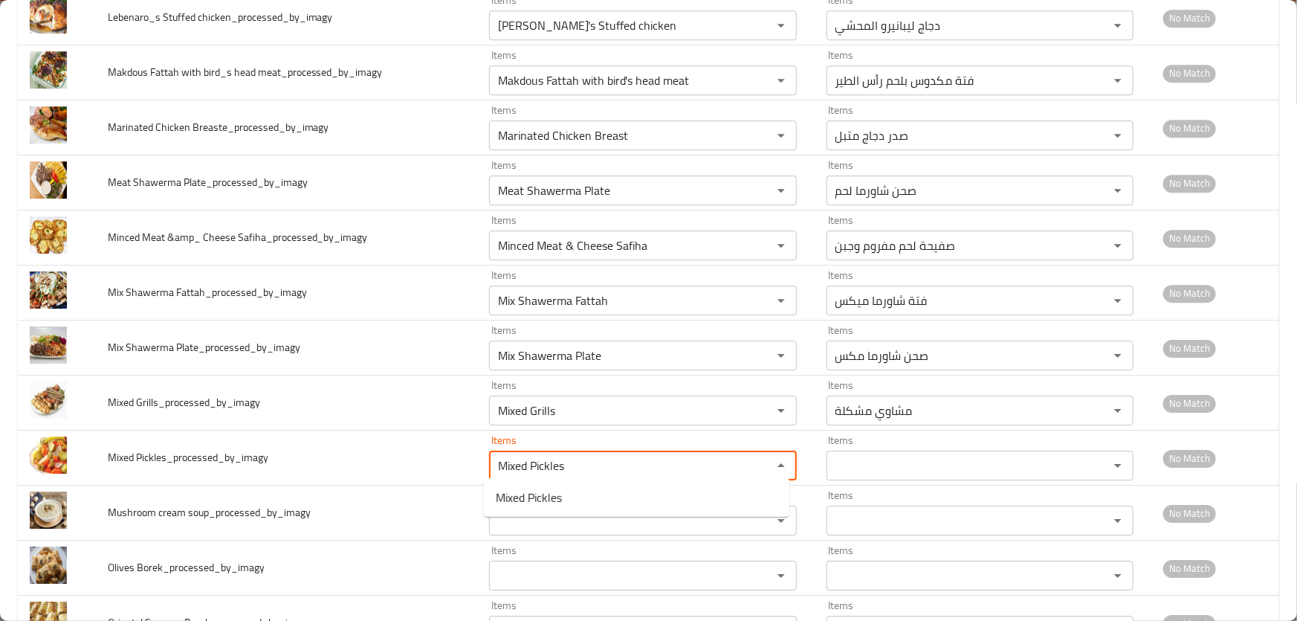
click at [565, 488] on Pickles_processed_by_imagy-option-0 "Mixed Pickles" at bounding box center [637, 497] width 306 height 27
type Pickles_processed_by_imagy-ar "مخلل مشكل"
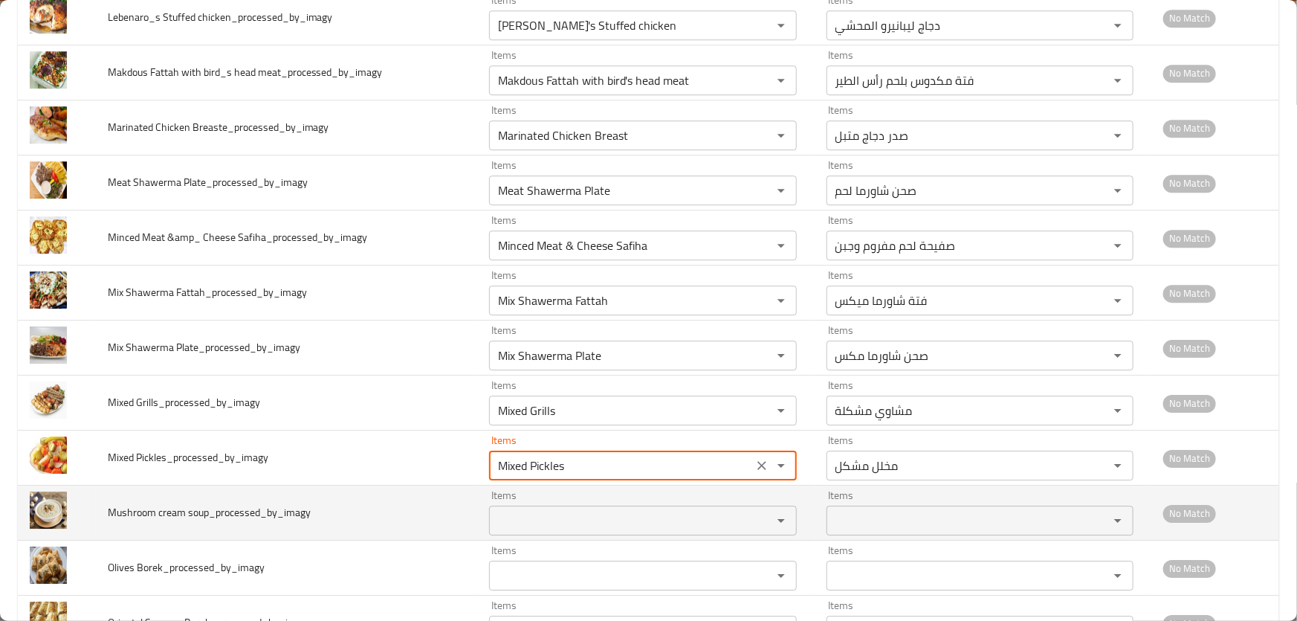
type Pickles_processed_by_imagy "Mixed Pickles"
drag, startPoint x: 141, startPoint y: 506, endPoint x: 185, endPoint y: 512, distance: 44.2
click at [185, 512] on td "Mushroom cream soup_processed_by_imagy" at bounding box center [287, 512] width 382 height 55
click at [552, 510] on soup_processed_by_imagy "Items" at bounding box center [621, 520] width 254 height 21
paste soup_processed_by_imagy "Mushroom cream"
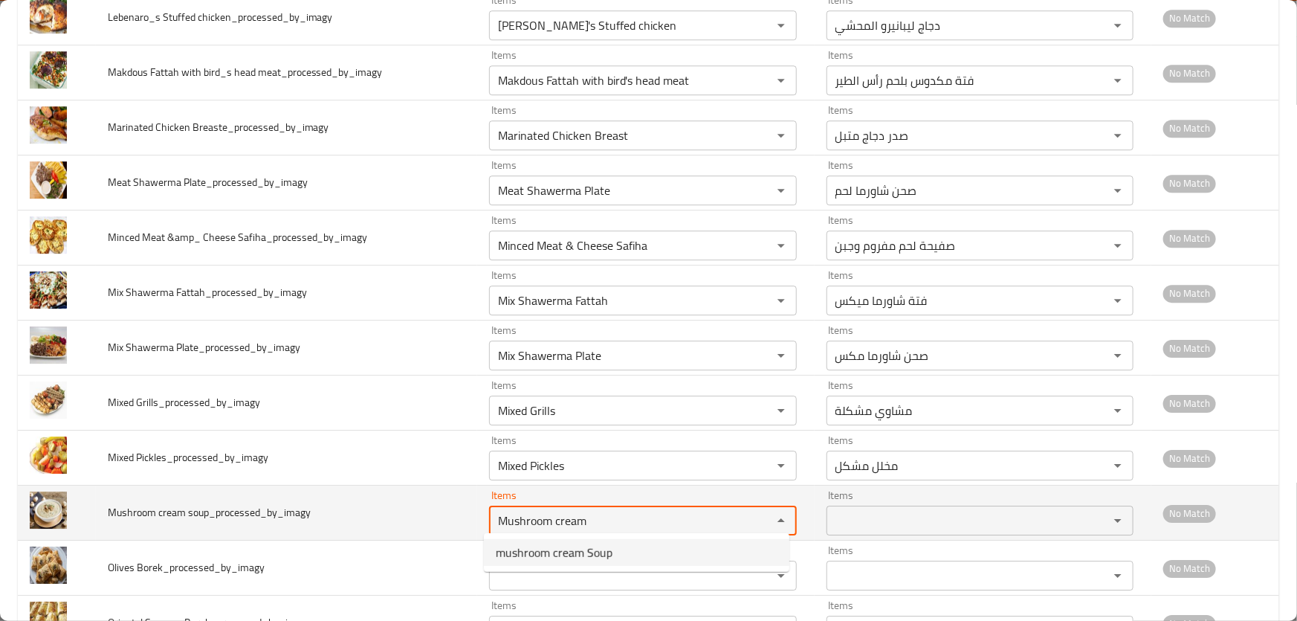
drag, startPoint x: 544, startPoint y: 550, endPoint x: 511, endPoint y: 530, distance: 39.0
click at [544, 550] on span "mushroom cream Soup" at bounding box center [554, 552] width 117 height 18
type soup_processed_by_imagy "mushroom cream Soup"
type soup_processed_by_imagy-ar "شوربة مشروم بالكريمة"
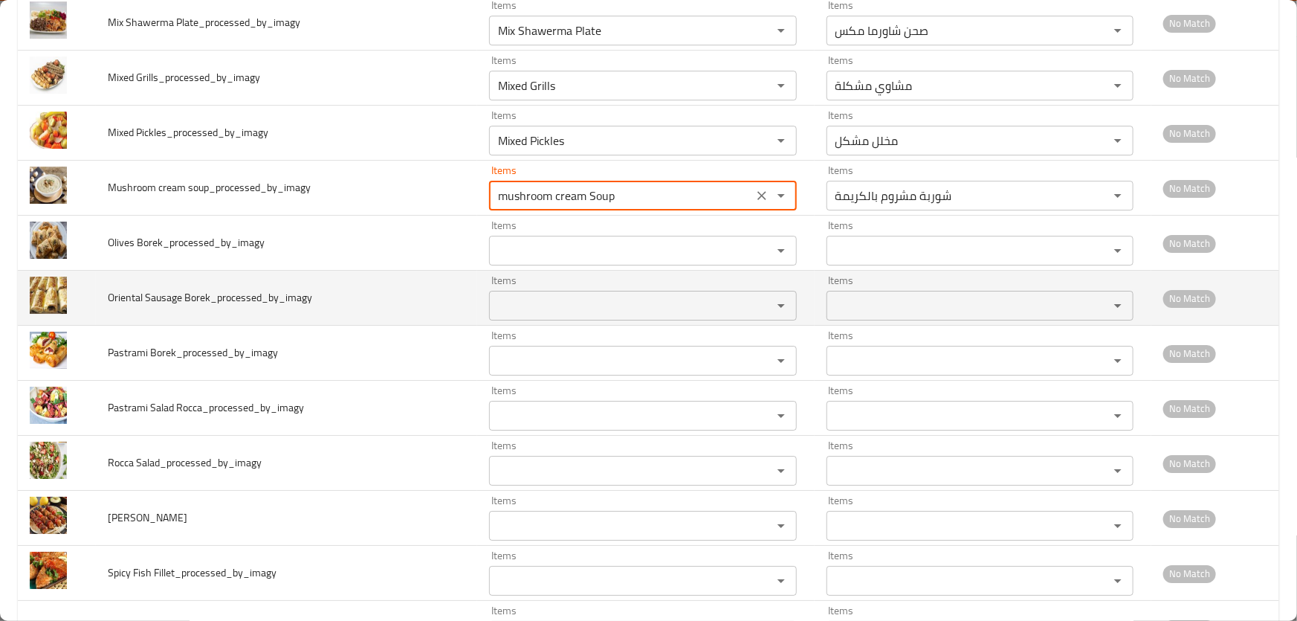
scroll to position [2568, 0]
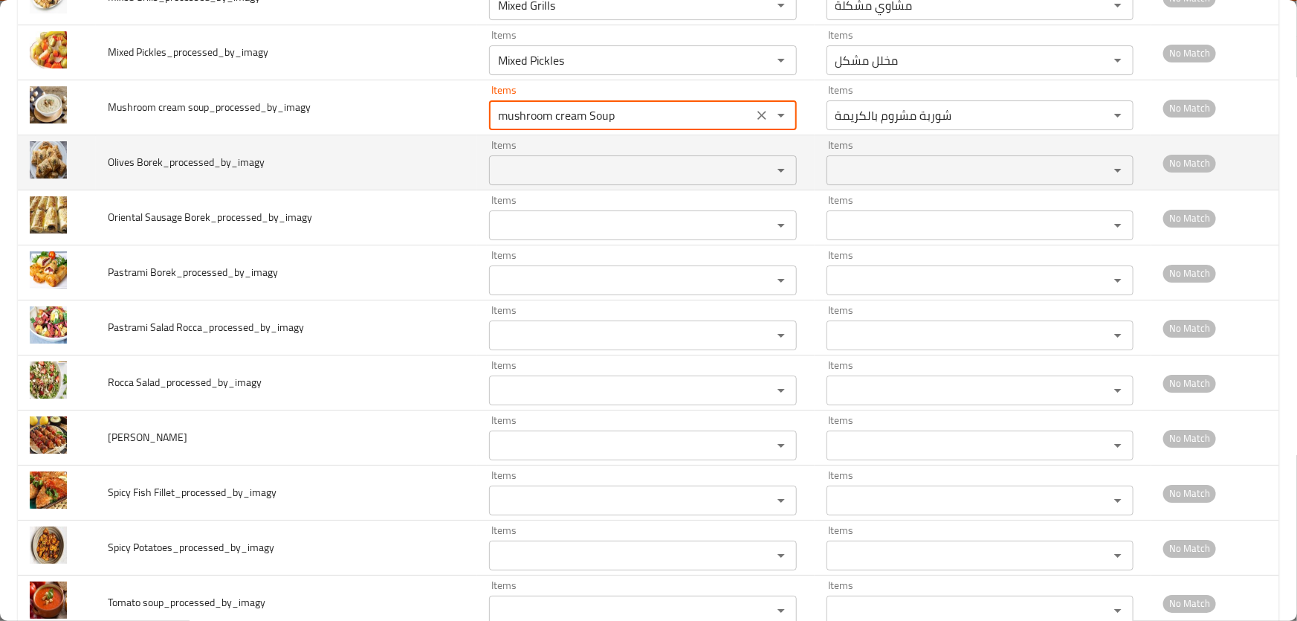
type soup_processed_by_imagy "mushroom cream Soup"
drag, startPoint x: 109, startPoint y: 158, endPoint x: 156, endPoint y: 155, distance: 47.6
click at [156, 155] on span "Olives Borek_processed_by_imagy" at bounding box center [186, 161] width 157 height 19
click at [550, 164] on Borek_processed_by_imagy "Items" at bounding box center [621, 170] width 254 height 21
paste Borek_processed_by_imagy "Olives Bore"
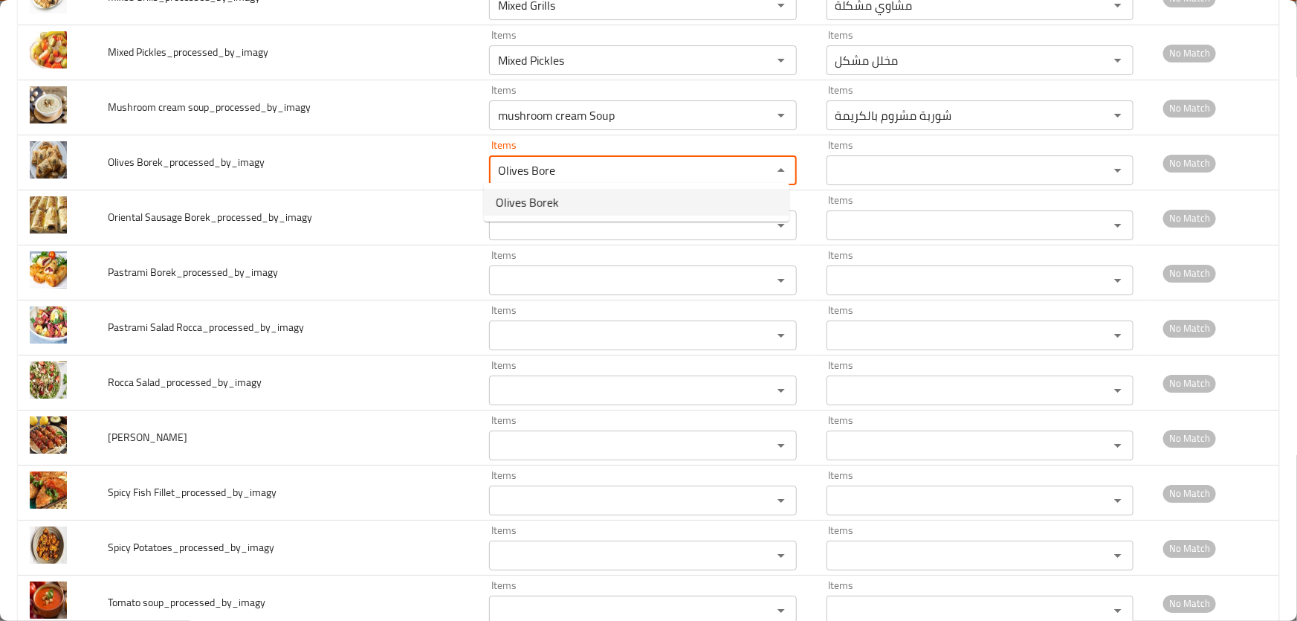
click at [548, 204] on span "Olives Borek" at bounding box center [527, 202] width 63 height 18
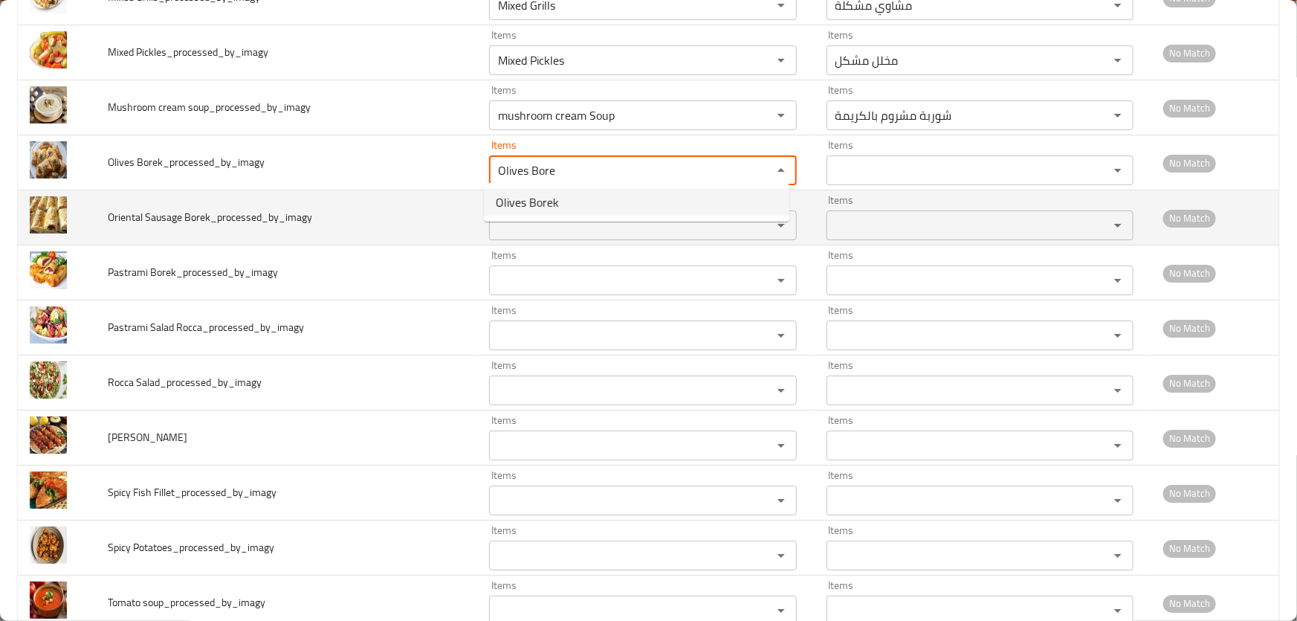
type Borek_processed_by_imagy "Olives Borek"
type Borek_processed_by_imagy-ar "بوريك الزيتون"
type Borek_processed_by_imagy "Olives Borek"
drag, startPoint x: 104, startPoint y: 212, endPoint x: 173, endPoint y: 211, distance: 69.1
click at [173, 211] on td "Oriental Sausage Borek_processed_by_imagy" at bounding box center [287, 217] width 382 height 55
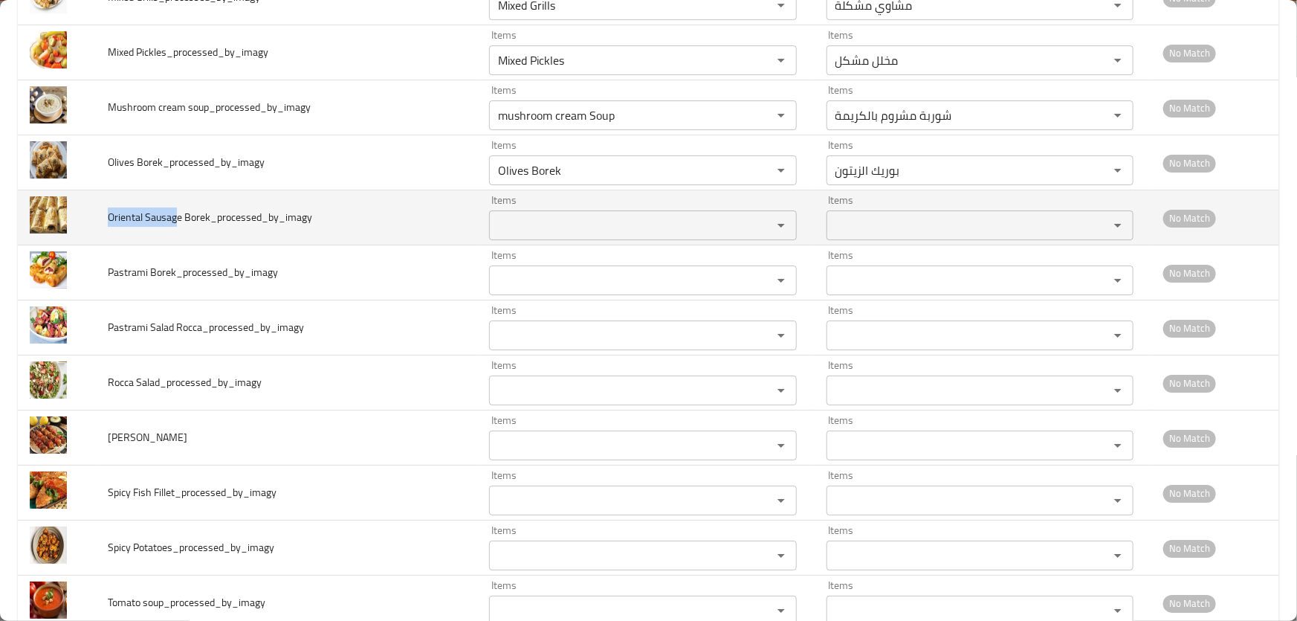
click at [584, 215] on Borek_processed_by_imagy "Items" at bounding box center [621, 225] width 254 height 21
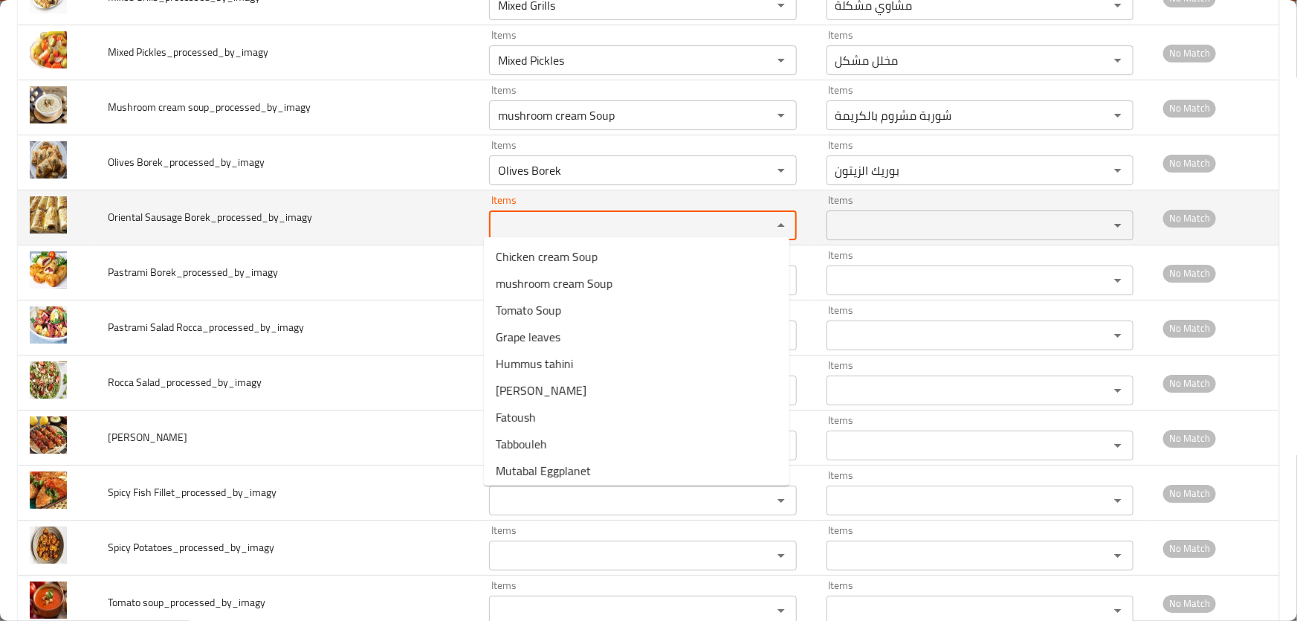
paste Borek_processed_by_imagy "Oriental Sausag"
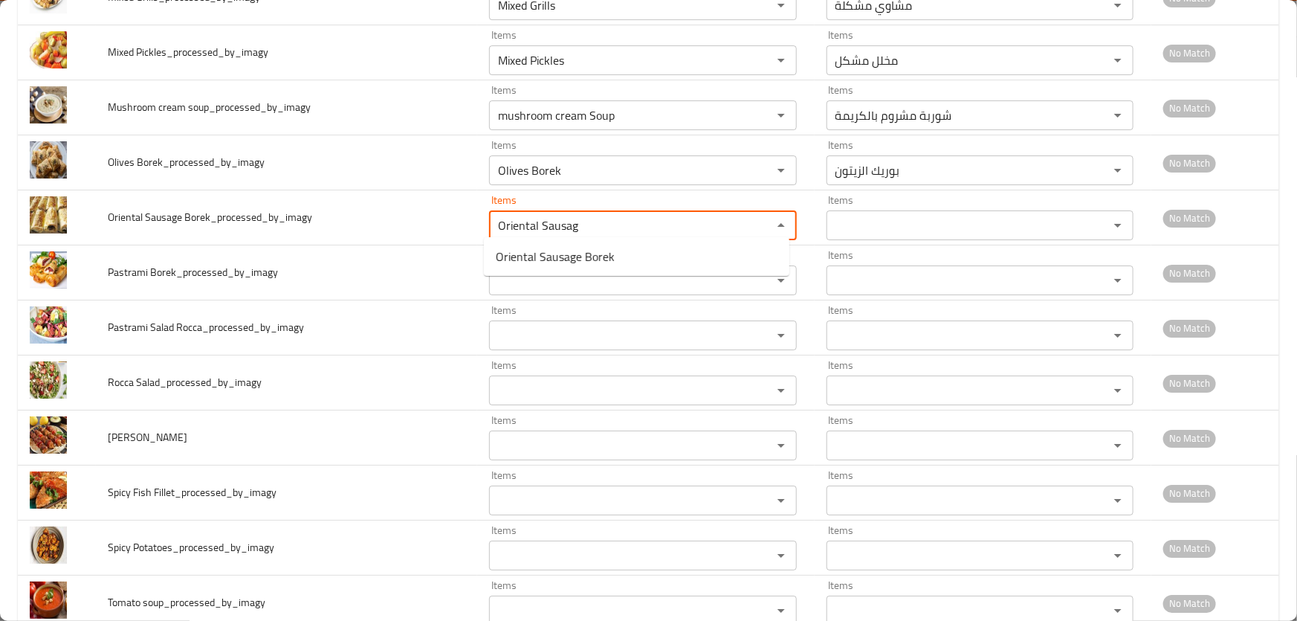
click at [572, 248] on span "Oriental Sausage Borek" at bounding box center [555, 257] width 119 height 18
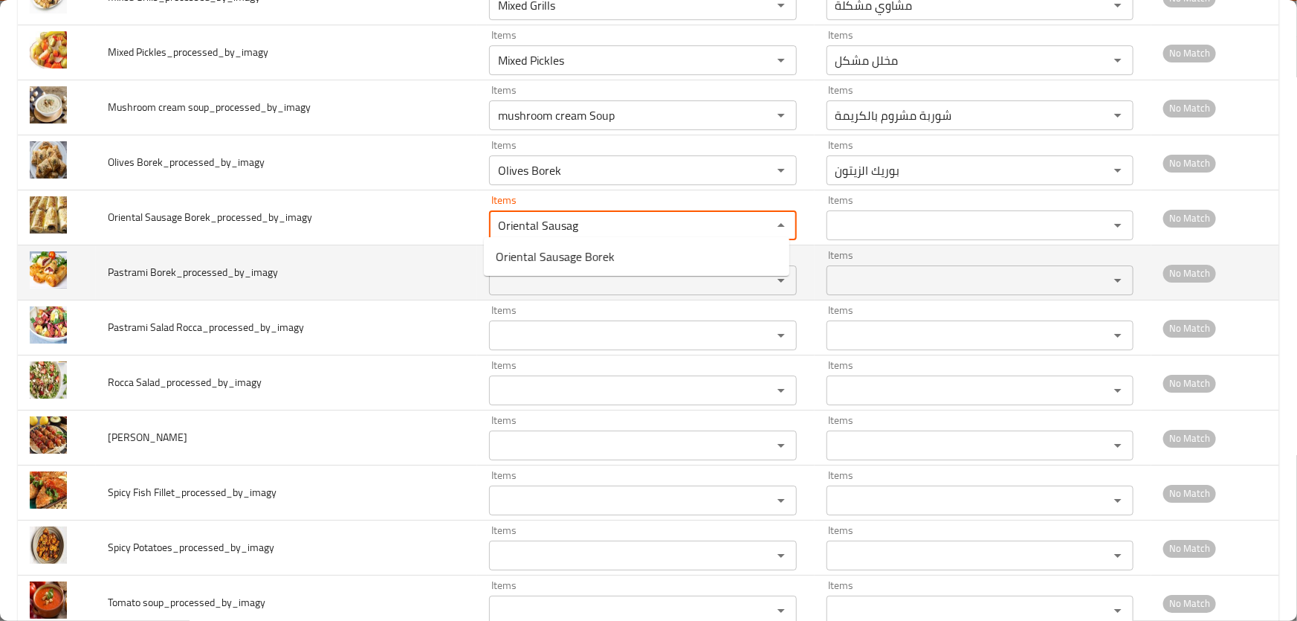
type Borek_processed_by_imagy "Oriental Sausage Borek"
type Borek_processed_by_imagy-ar "بوريك السجق الشرقي"
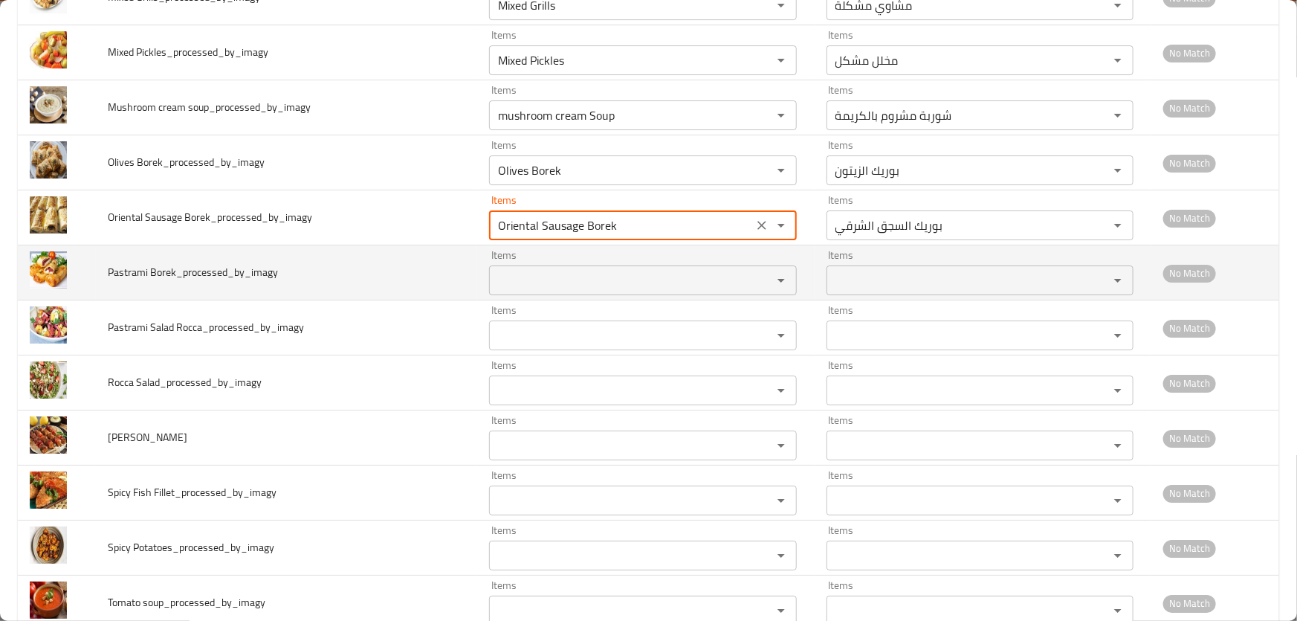
type Borek_processed_by_imagy "Oriental Sausage Borek"
drag, startPoint x: 100, startPoint y: 264, endPoint x: 166, endPoint y: 266, distance: 66.2
click at [166, 266] on td "Pastrami Borek_processed_by_imagy" at bounding box center [287, 272] width 382 height 55
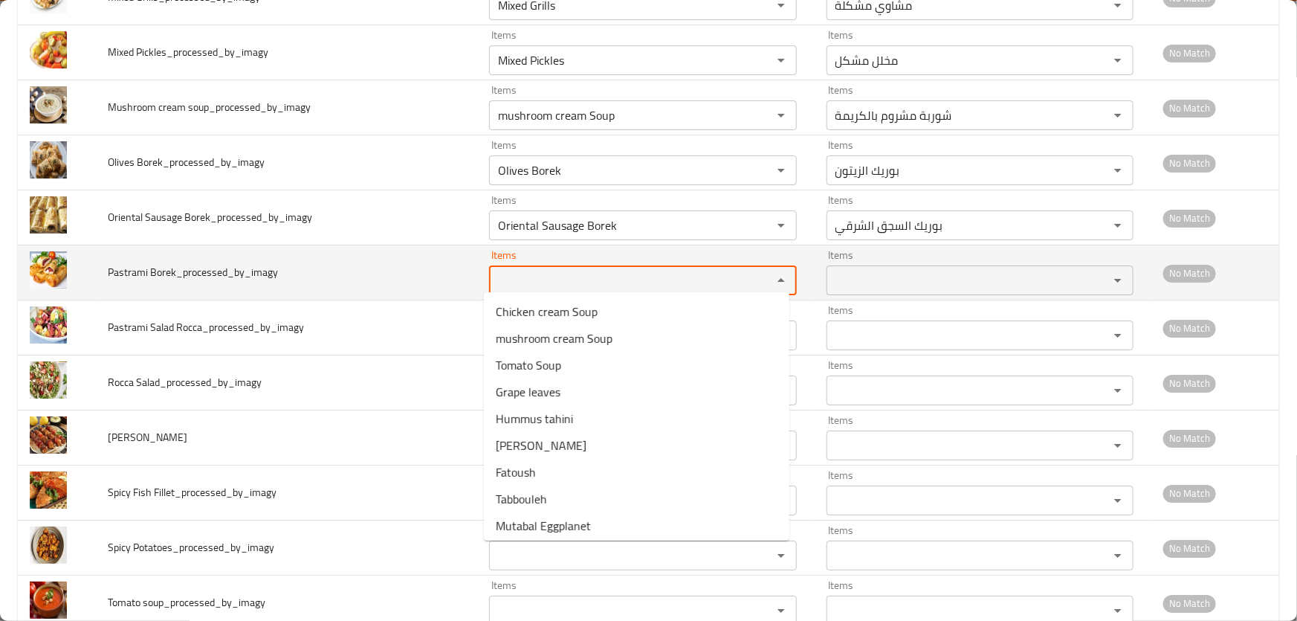
click at [567, 270] on Borek_processed_by_imagy "Items" at bounding box center [621, 280] width 254 height 21
paste Borek_processed_by_imagy "Pastrami Bor"
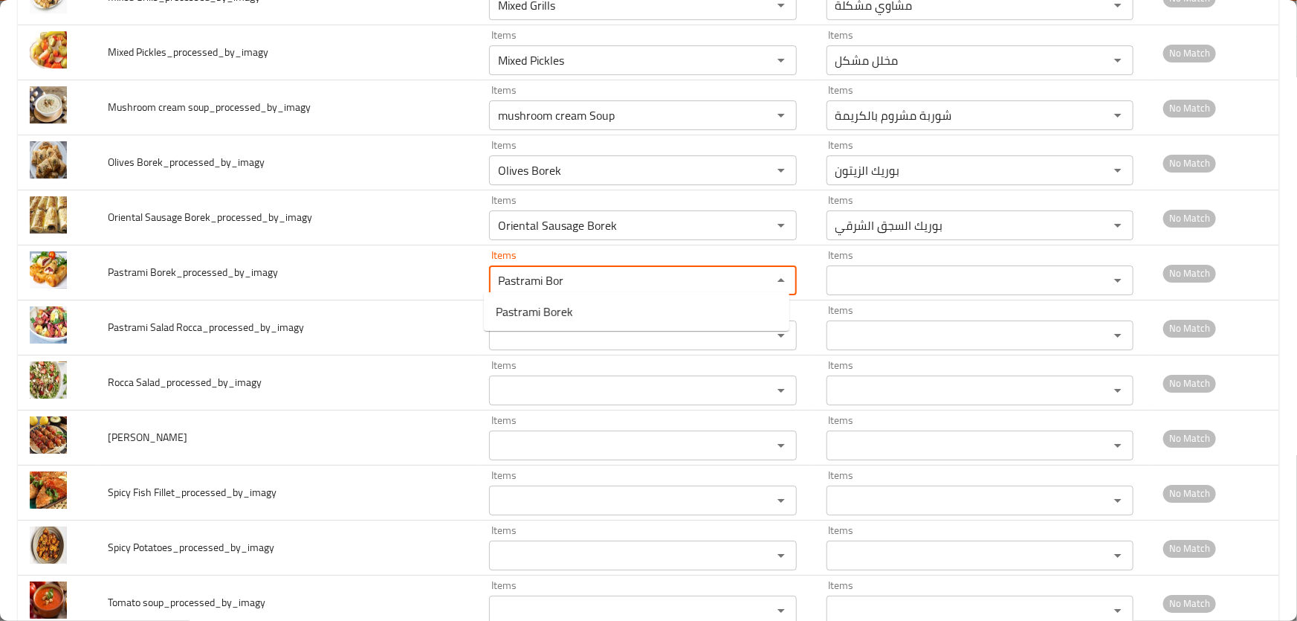
click at [581, 305] on Borek_processed_by_imagy-option-0 "Pastrami Borek" at bounding box center [637, 311] width 306 height 27
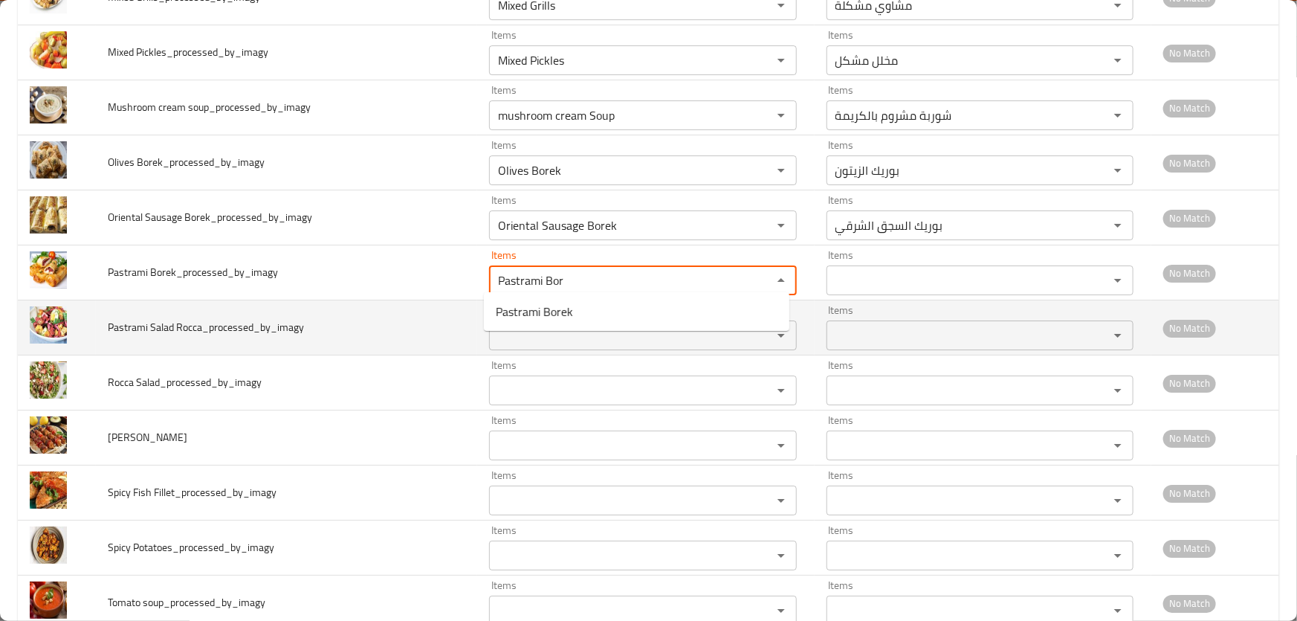
type Borek_processed_by_imagy "Pastrami Borek"
type Borek_processed_by_imagy-ar "بوريك بسطرمه"
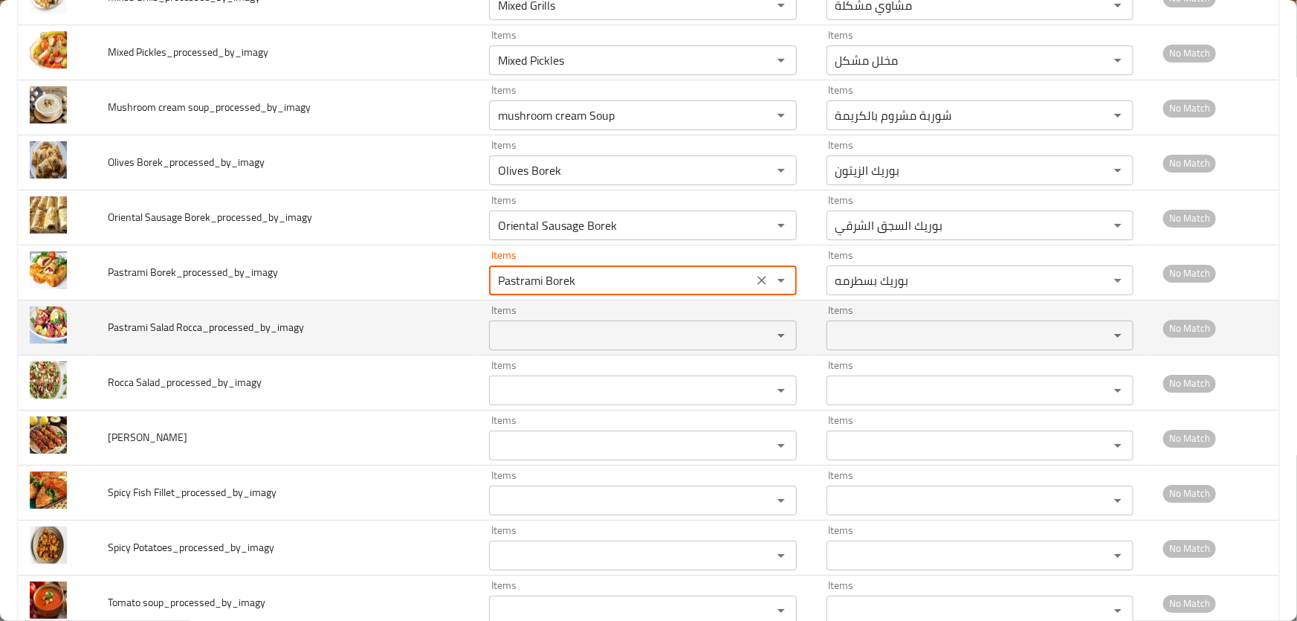
type Borek_processed_by_imagy "Pastrami Borek"
click at [638, 332] on Rocca_processed_by_imagy "Items" at bounding box center [621, 335] width 254 height 21
paste Rocca_processed_by_imagy "Pastrami Bor"
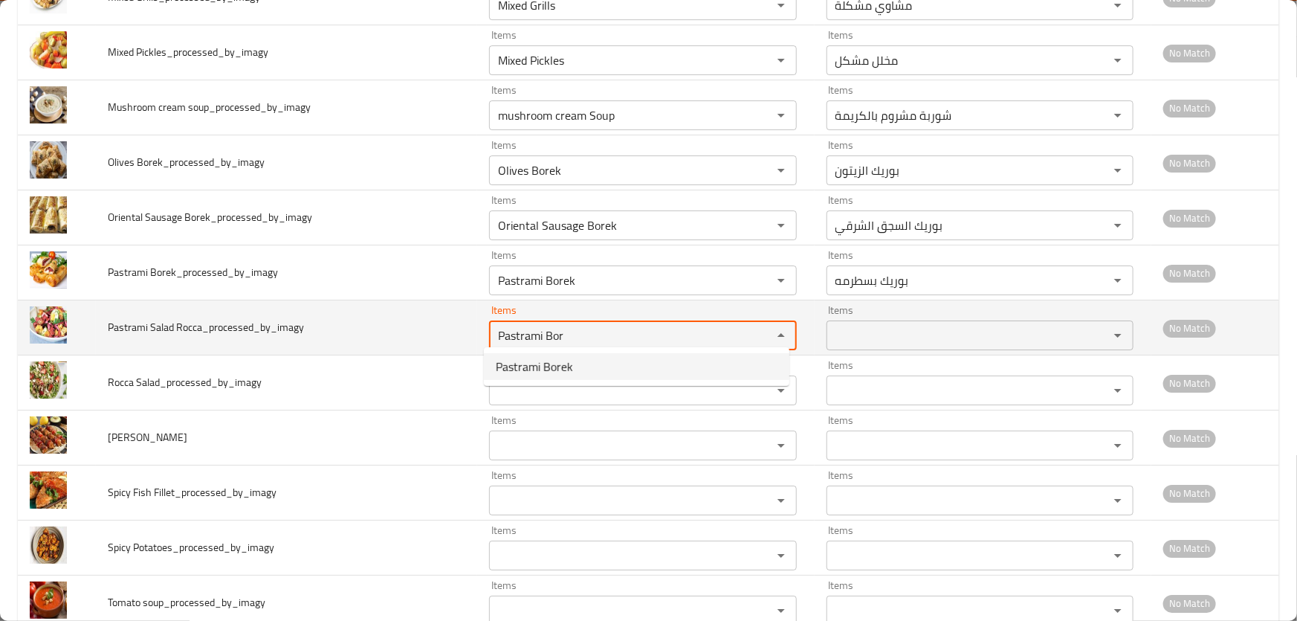
click at [578, 329] on Rocca_processed_by_imagy "Pastrami Bor" at bounding box center [621, 335] width 254 height 21
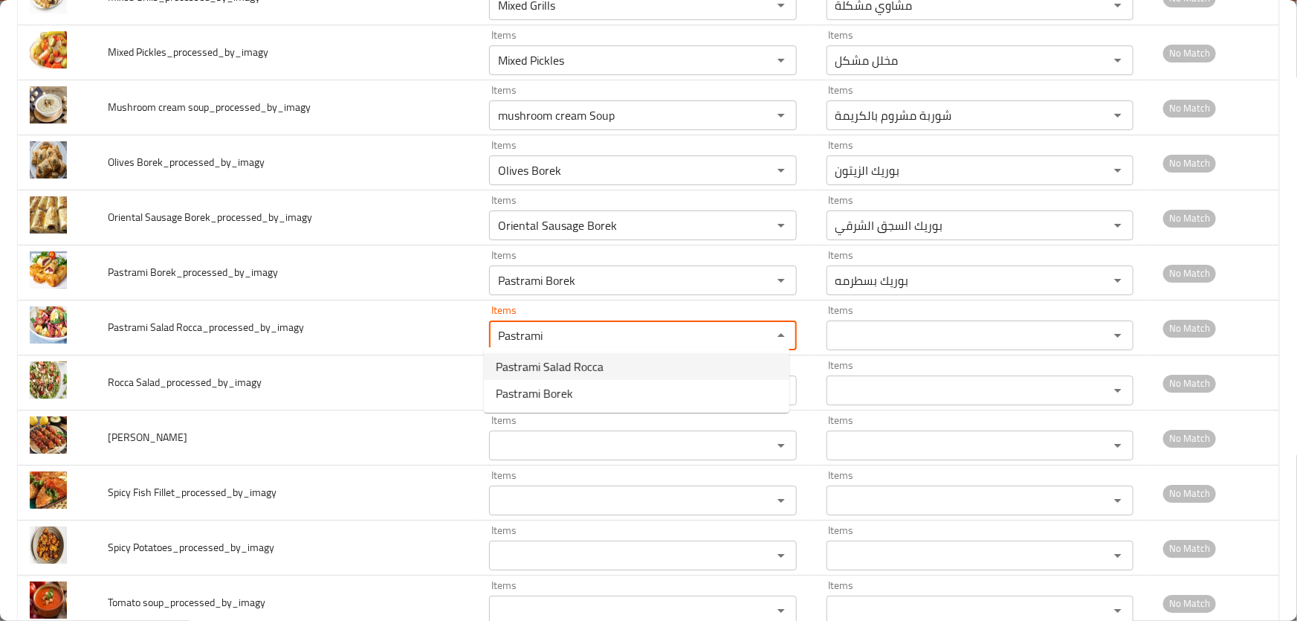
click at [584, 358] on span "Pastrami Salad Rocca" at bounding box center [550, 367] width 108 height 18
type Rocca_processed_by_imagy "Pastrami Salad Rocca"
type Rocca_processed_by_imagy-ar "سلطة بسطرمة بالجرجير"
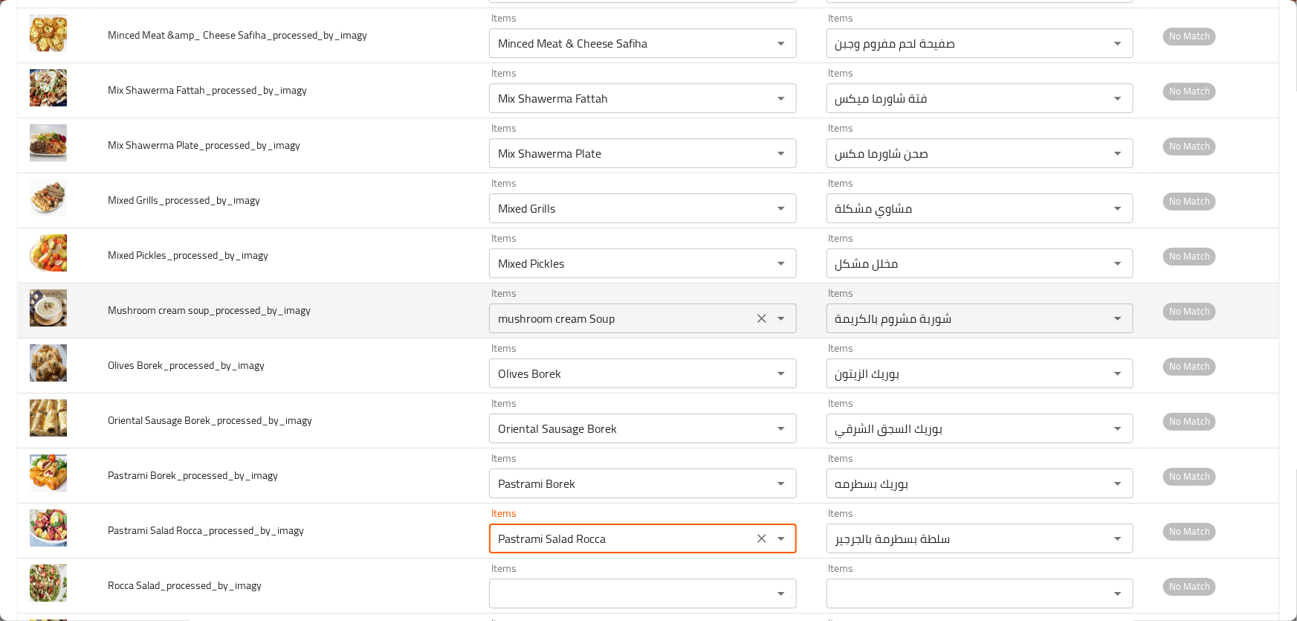
scroll to position [2703, 0]
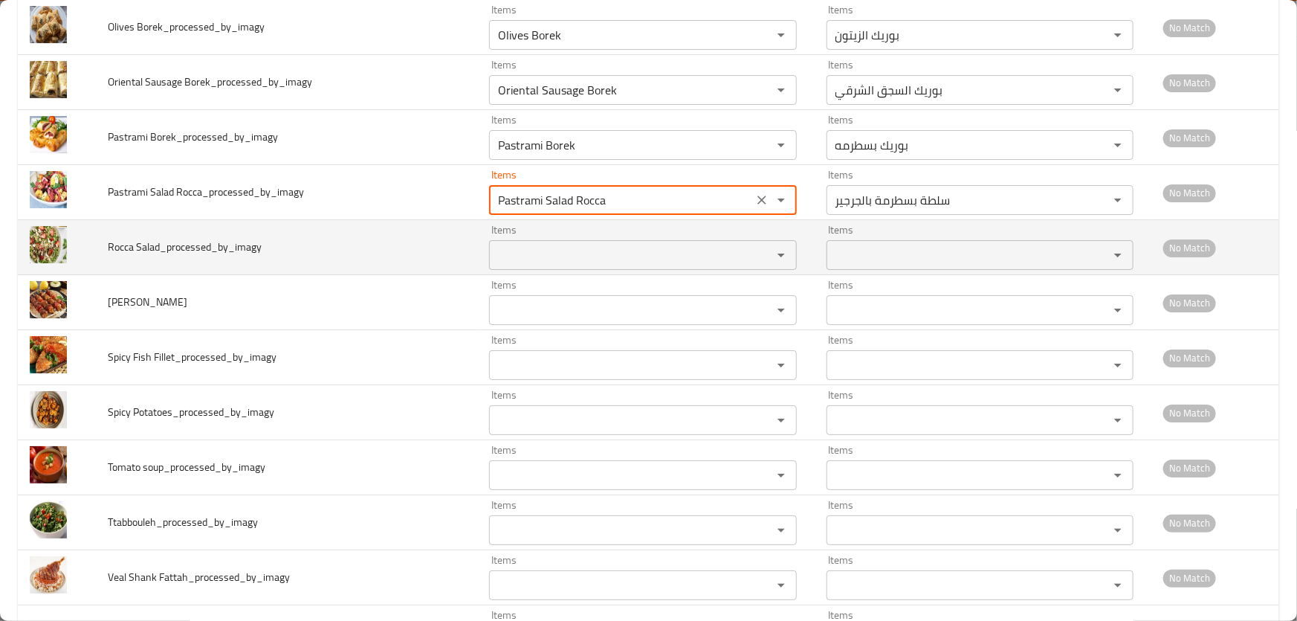
type Rocca_processed_by_imagy "Pastrami Salad Rocca"
drag, startPoint x: 101, startPoint y: 239, endPoint x: 156, endPoint y: 240, distance: 55.0
click at [156, 240] on td "Rocca Salad_processed_by_imagy" at bounding box center [287, 247] width 382 height 55
click at [590, 256] on Salad_processed_by_imagy "Items" at bounding box center [621, 255] width 254 height 21
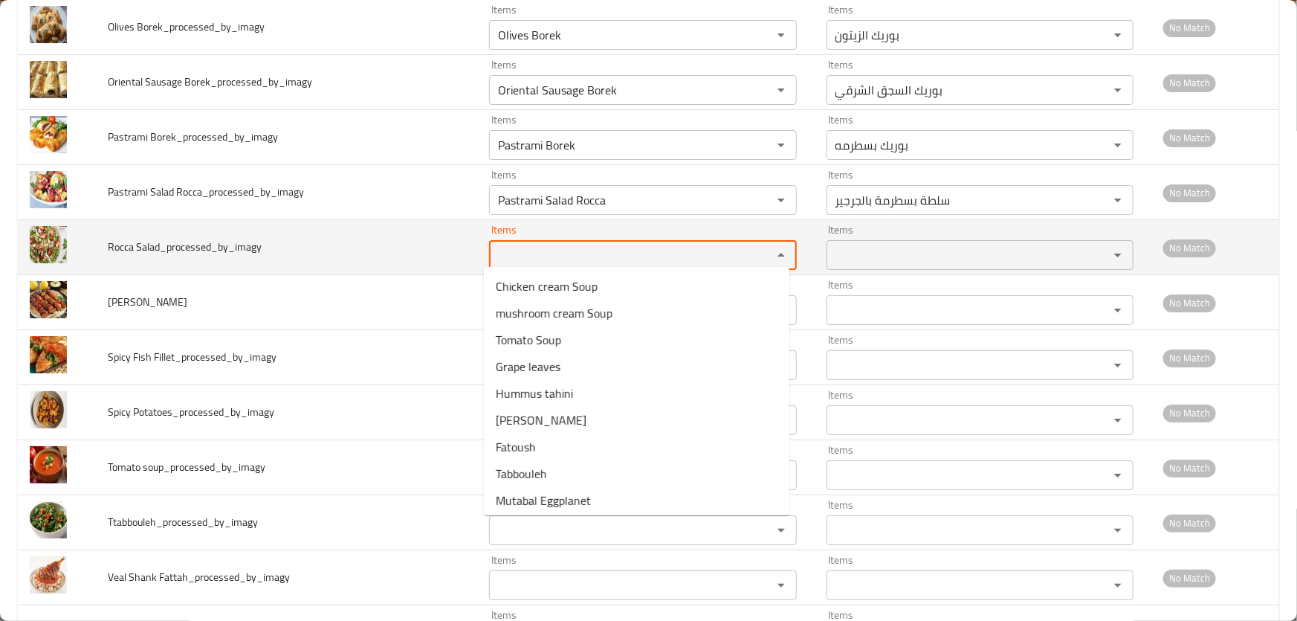
paste Salad_processed_by_imagy "Rocca Salad"
type Salad_processed_by_imagy "Rocca Salad"
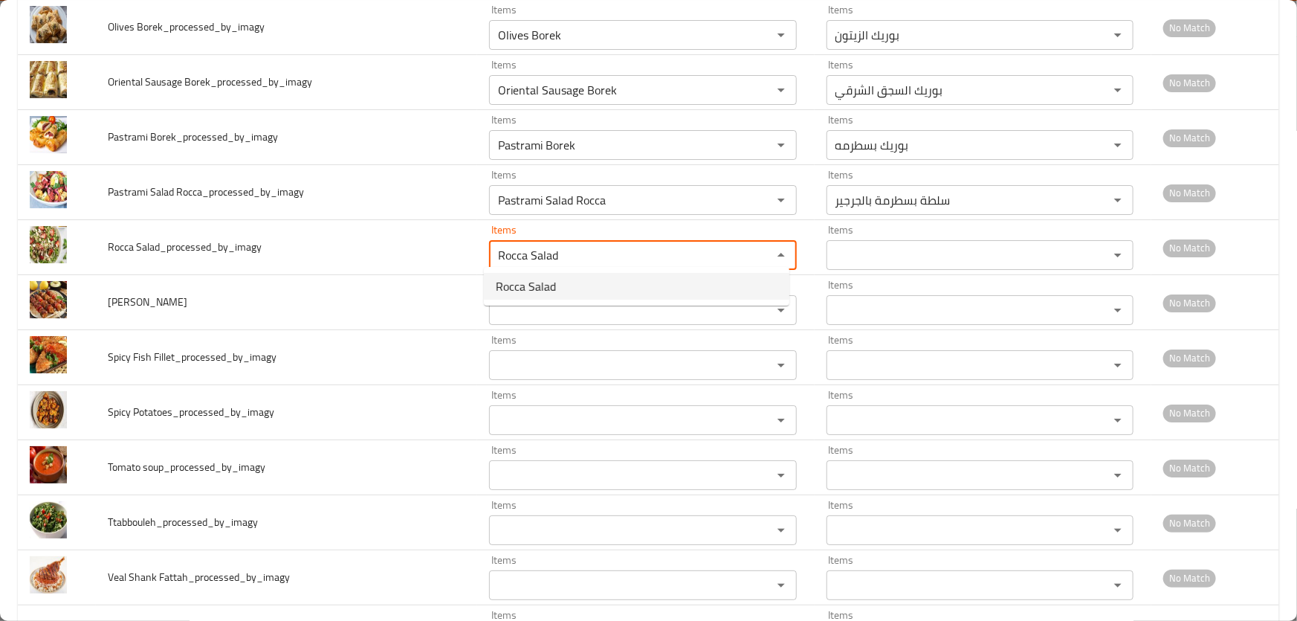
click at [561, 286] on Salad_processed_by_imagy-option-0 "Rocca Salad" at bounding box center [637, 286] width 306 height 27
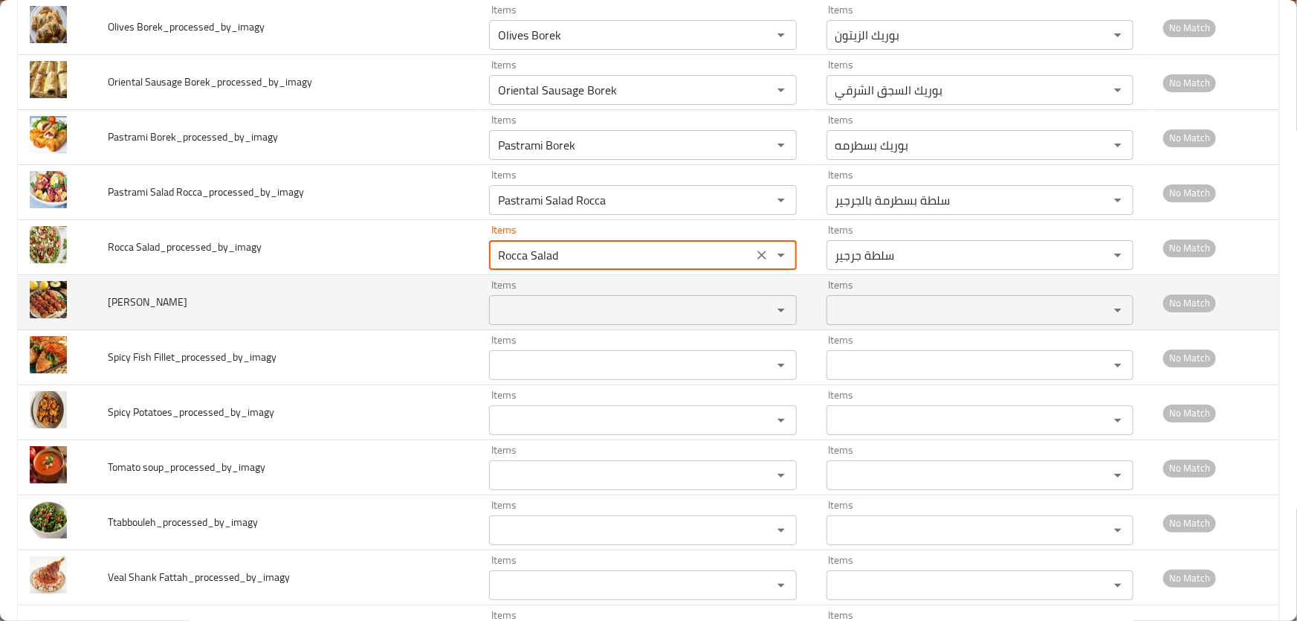
type Salad_processed_by_imagy-ar "سلطة جرجير"
type Salad_processed_by_imagy "Rocca Salad"
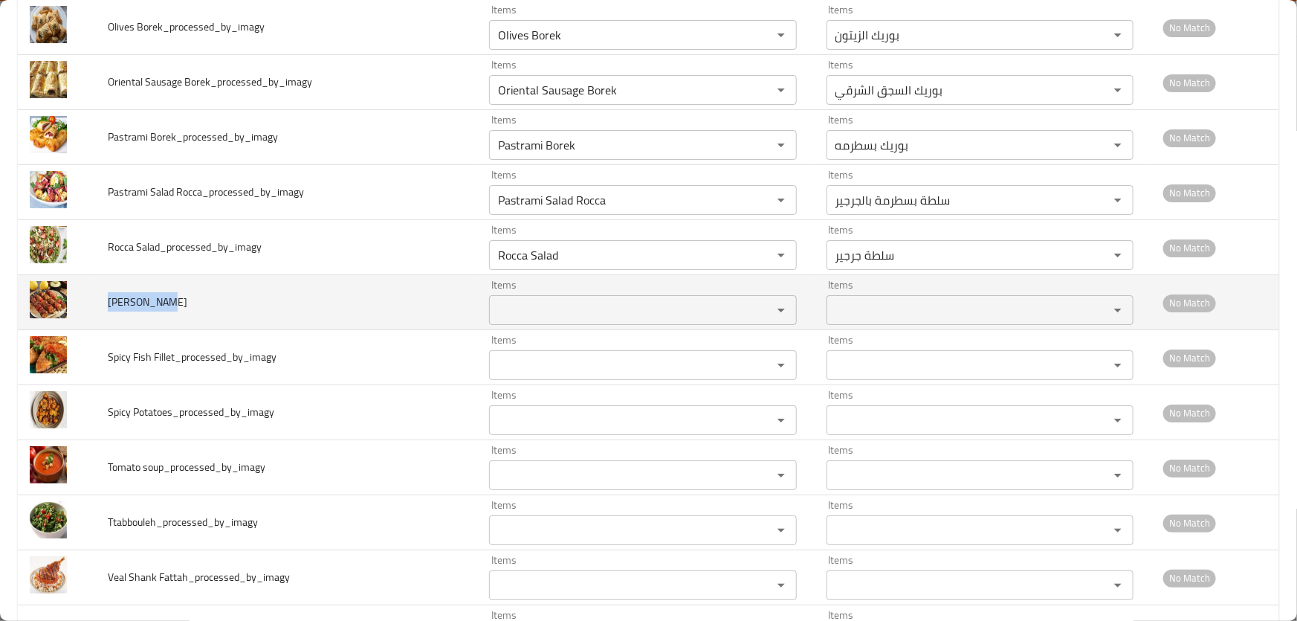
drag, startPoint x: 130, startPoint y: 302, endPoint x: 164, endPoint y: 303, distance: 33.5
click at [163, 303] on td "Shish Tawouk_processed_by_imagy" at bounding box center [287, 302] width 382 height 55
click at [530, 309] on Tawouk_processed_by_imagy "Items" at bounding box center [621, 310] width 254 height 21
paste Tawouk_processed_by_imagy "Shish Tawou"
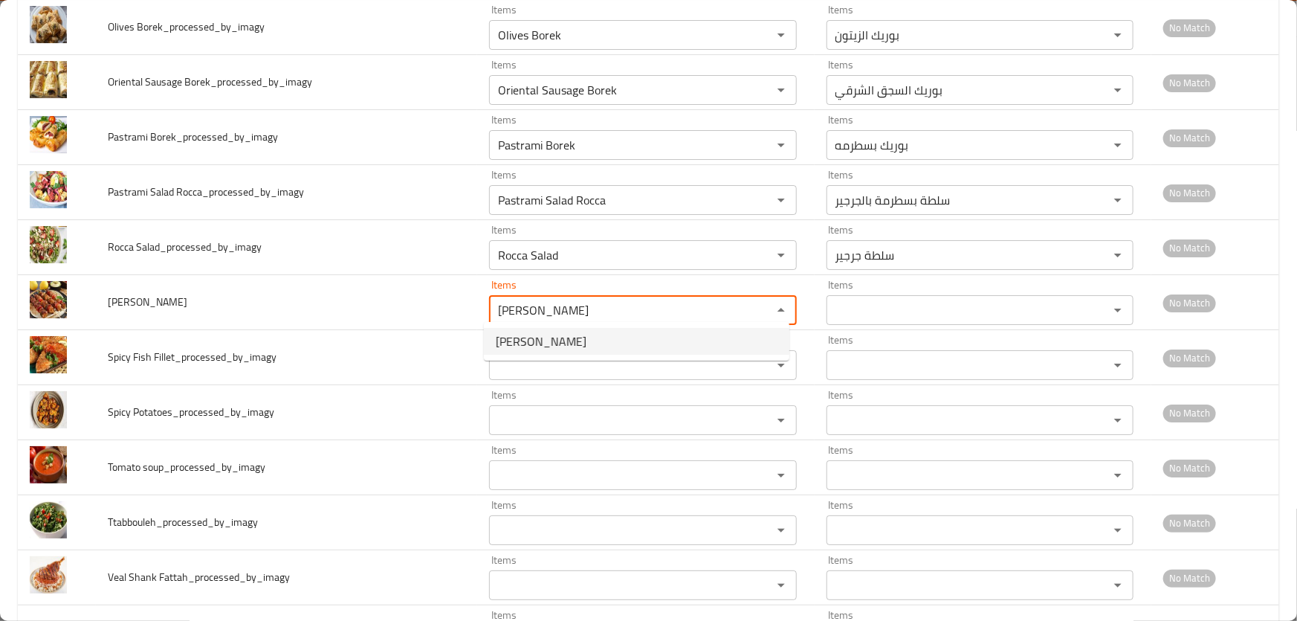
click at [555, 340] on span "Shish Tawouk" at bounding box center [541, 341] width 91 height 18
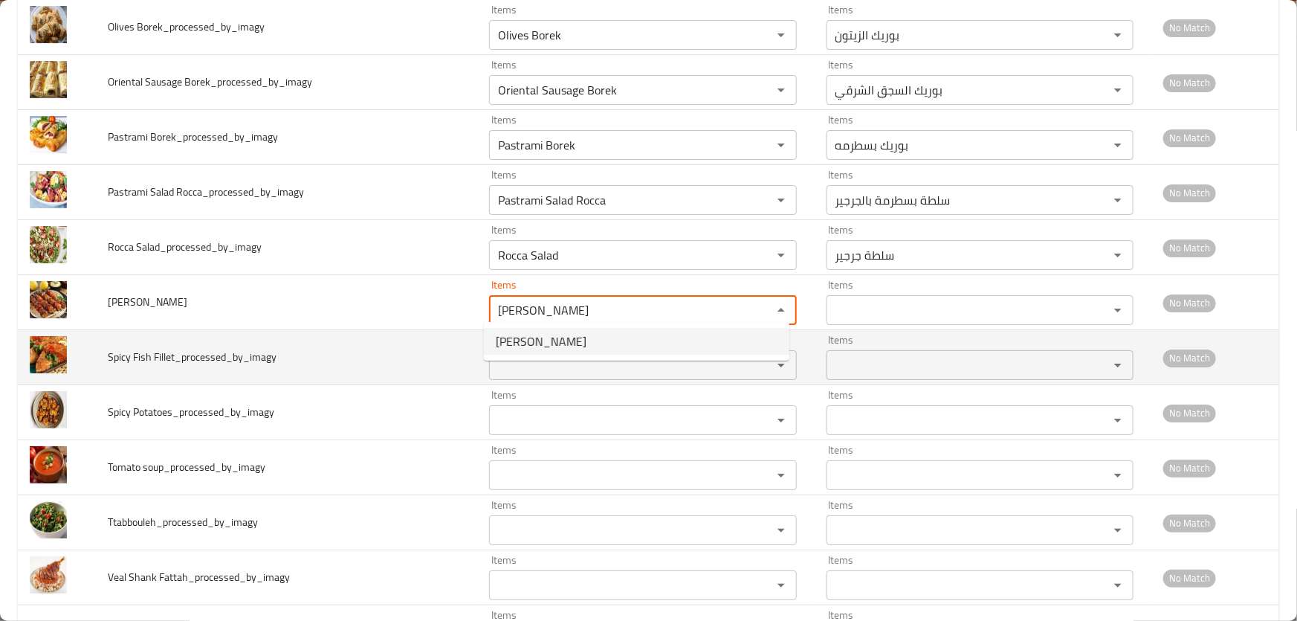
type Tawouk_processed_by_imagy "Shish Tawouk"
type Tawouk_processed_by_imagy-ar "شيش طاووق"
type Tawouk_processed_by_imagy "Shish Tawouk"
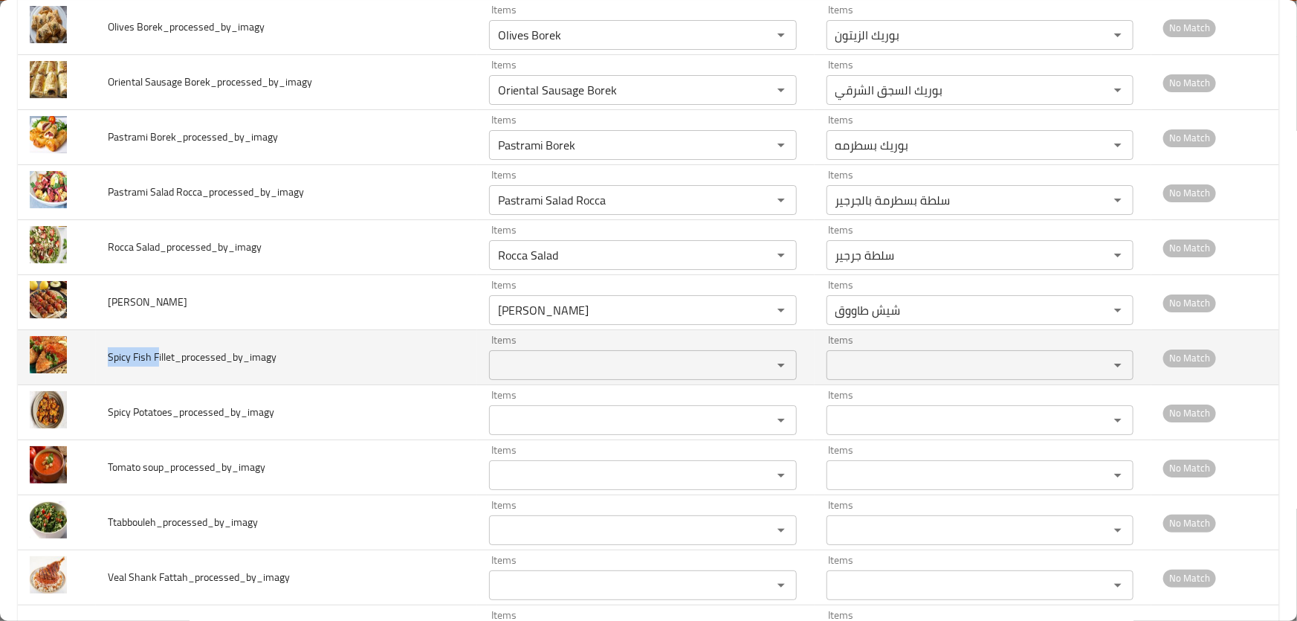
drag, startPoint x: 98, startPoint y: 349, endPoint x: 156, endPoint y: 349, distance: 58.0
click at [156, 349] on td "Spicy Fish Fillet_processed_by_imagy" at bounding box center [287, 357] width 382 height 55
click at [558, 355] on Fillet_processed_by_imagy "Items" at bounding box center [621, 365] width 254 height 21
paste Fillet_processed_by_imagy "Spicy Fish F"
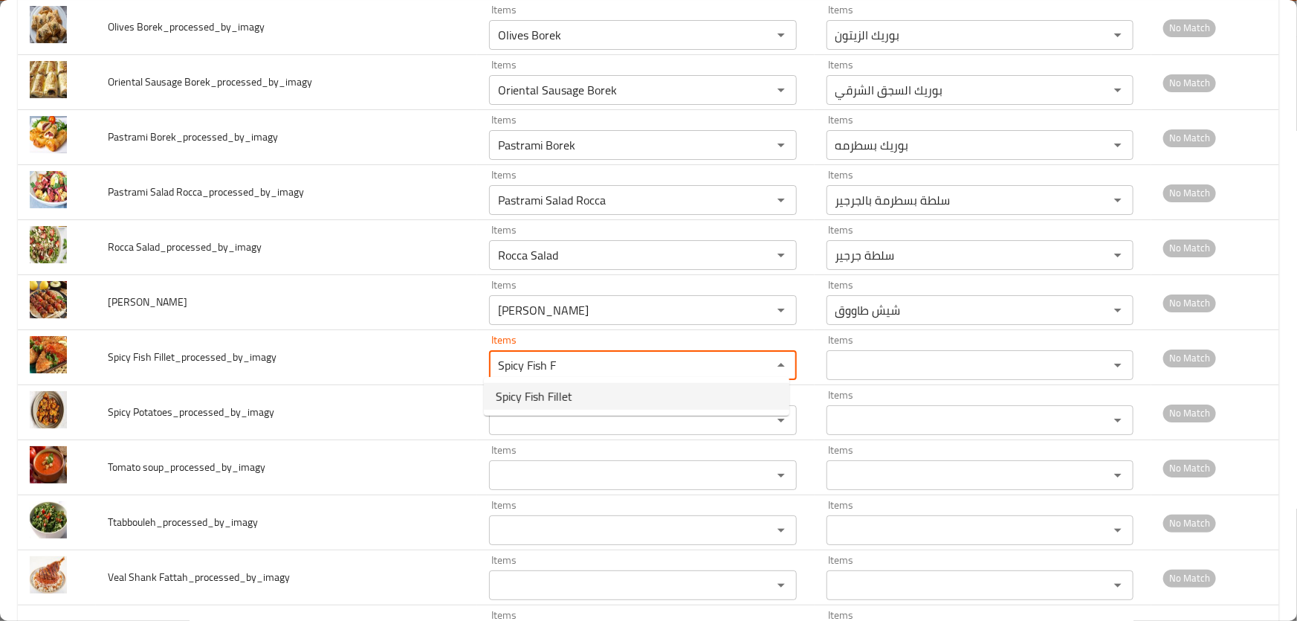
click at [555, 389] on span "Spicy Fish Fillet" at bounding box center [534, 396] width 77 height 18
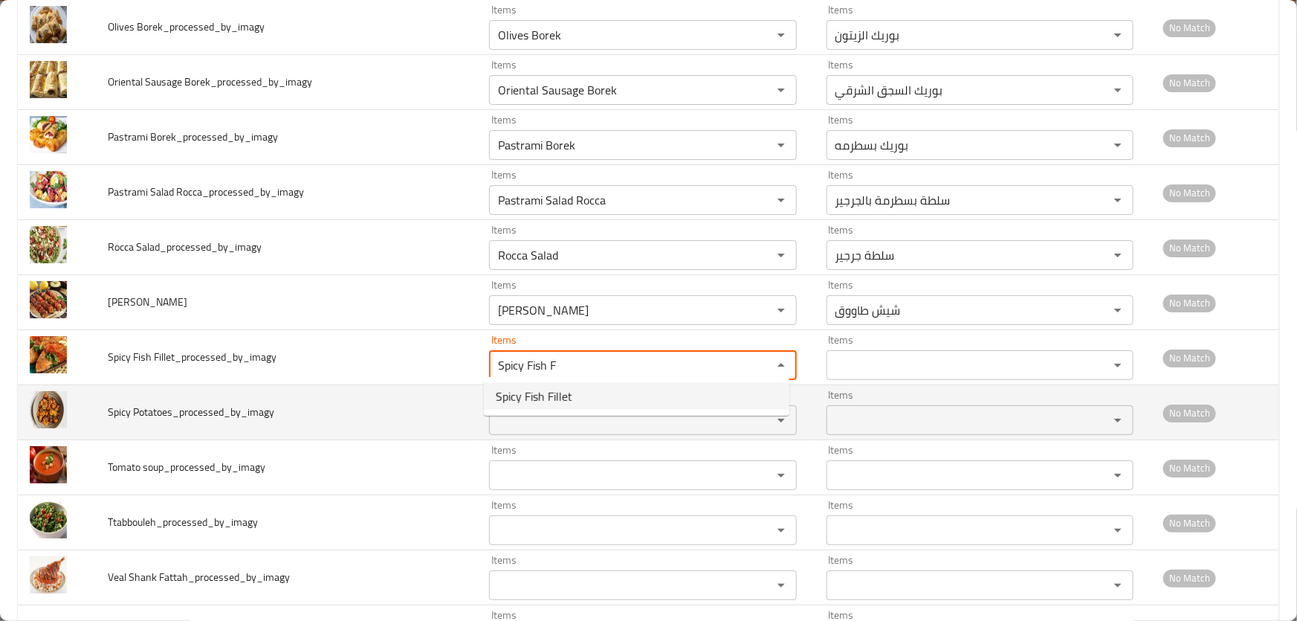
type Fillet_processed_by_imagy "Spicy Fish Fillet"
type Fillet_processed_by_imagy-ar "فيليه سمك حار"
type Fillet_processed_by_imagy "Spicy Fish Fillet"
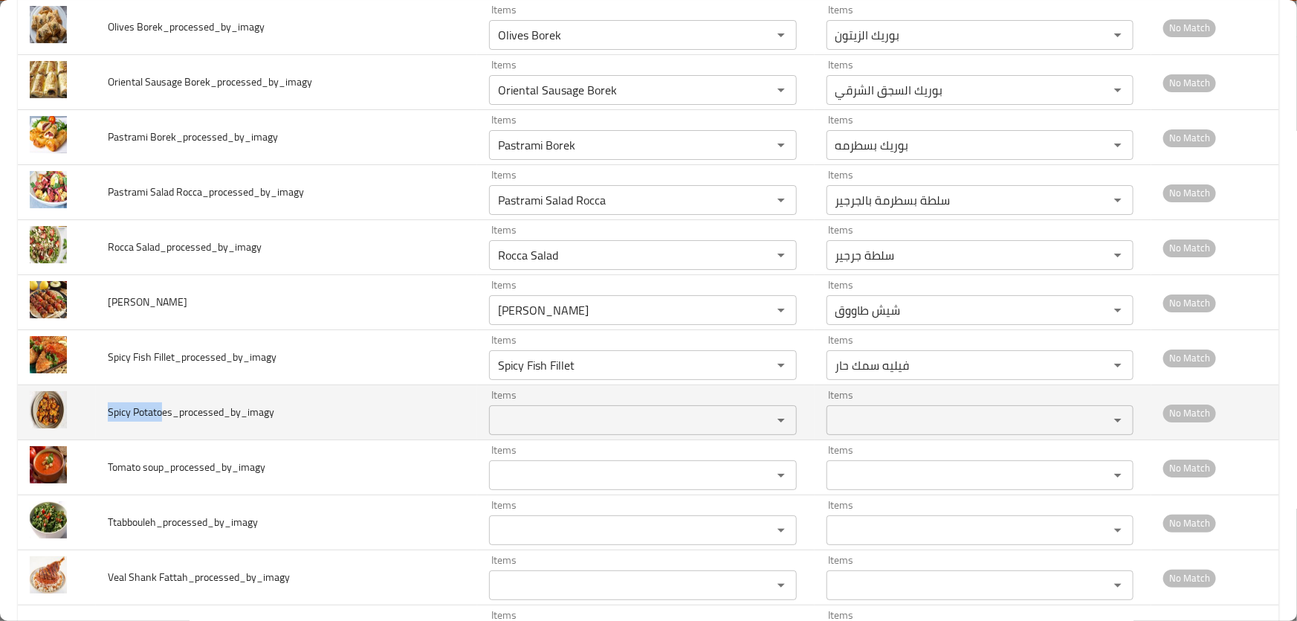
drag, startPoint x: 145, startPoint y: 412, endPoint x: 161, endPoint y: 418, distance: 17.4
click at [161, 418] on td "Spicy Potatoes_processed_by_imagy" at bounding box center [287, 412] width 382 height 55
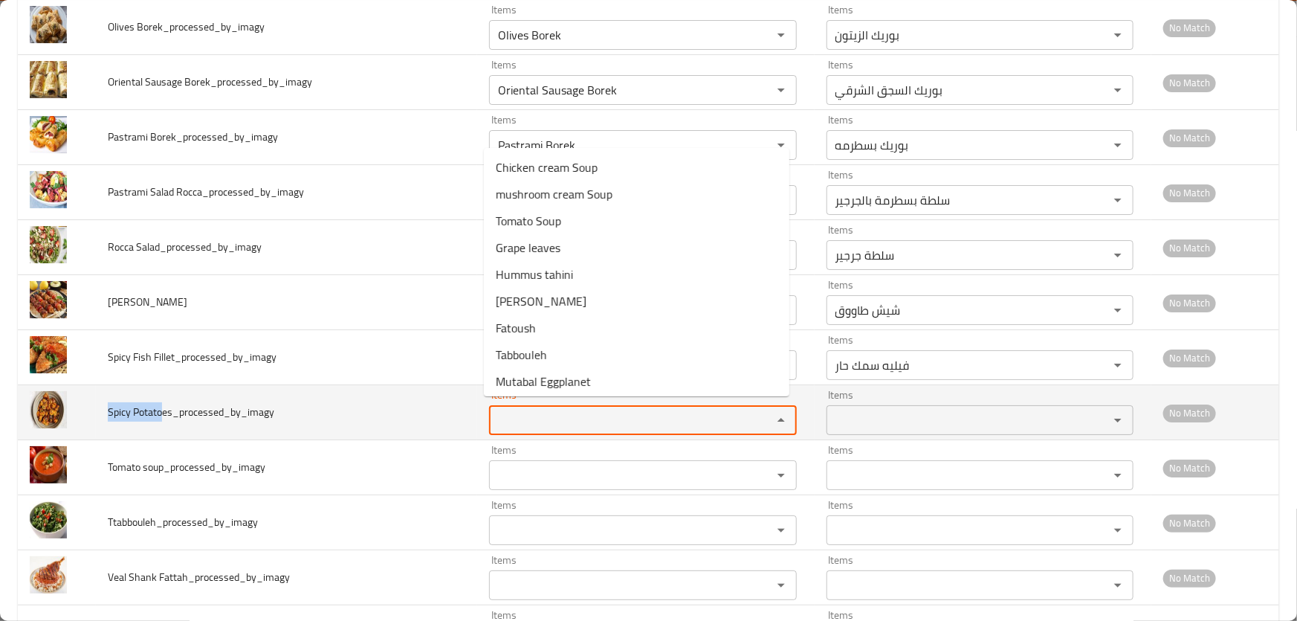
click at [552, 420] on Potatoes_processed_by_imagy "Items" at bounding box center [621, 420] width 254 height 21
paste Potatoes_processed_by_imagy "Spicy Potato"
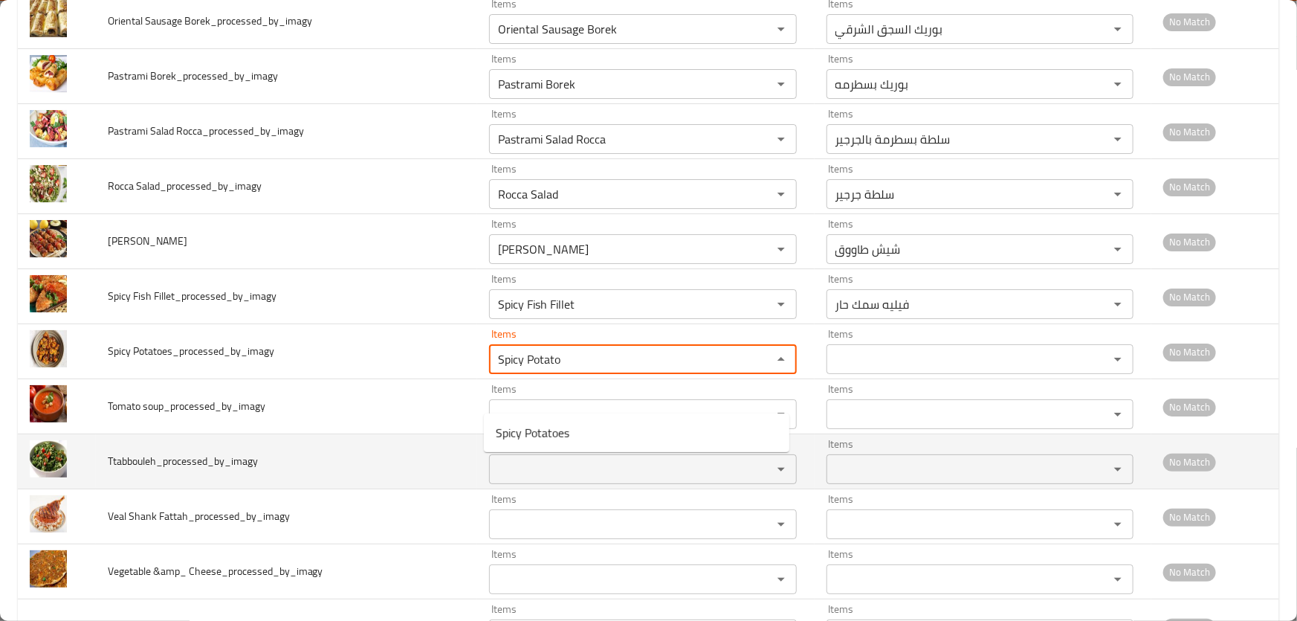
scroll to position [2839, 0]
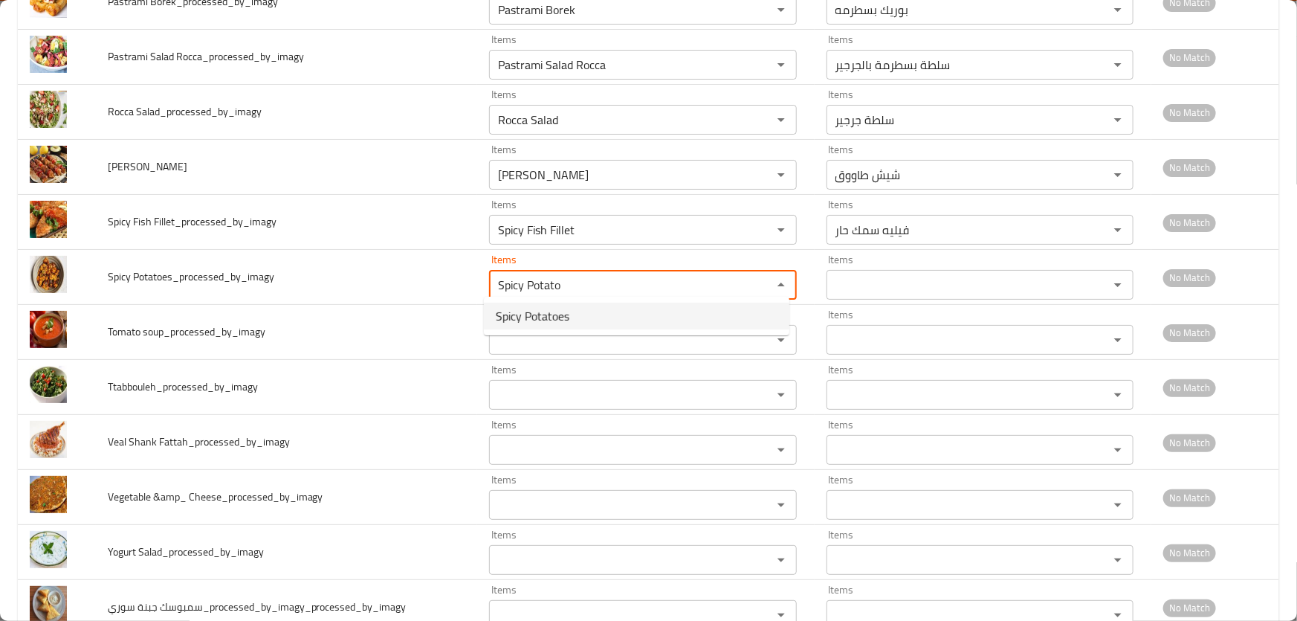
click at [564, 320] on span "Spicy Potatoes" at bounding box center [533, 316] width 74 height 18
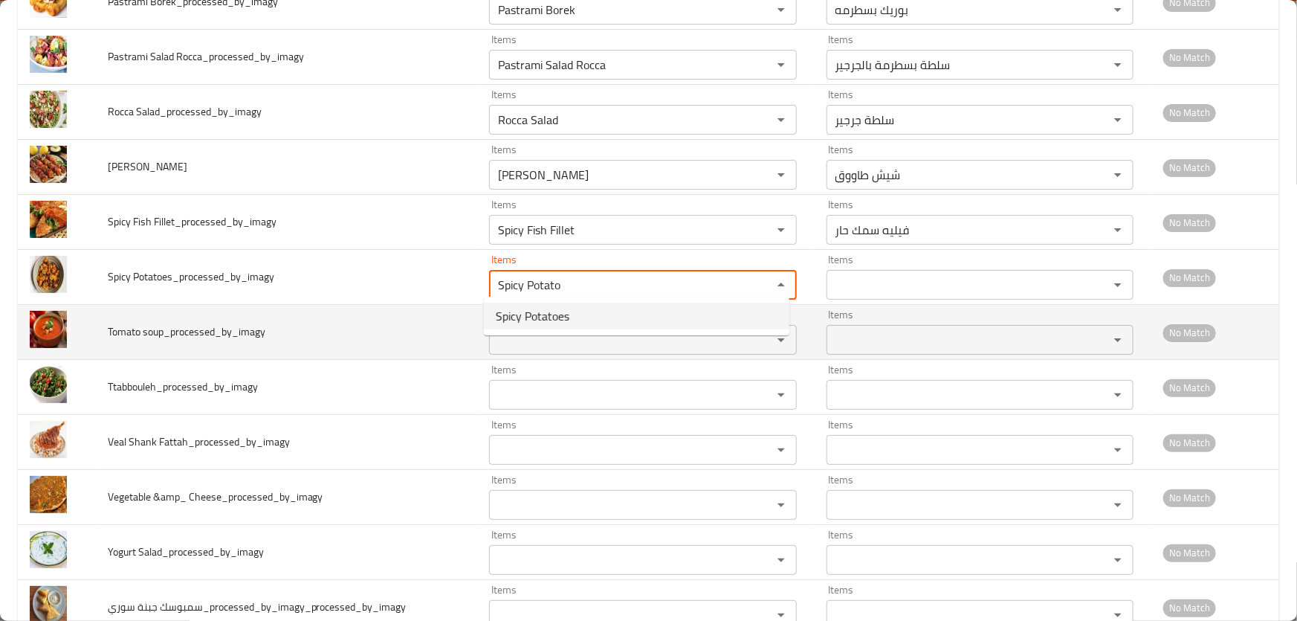
type Potatoes_processed_by_imagy "Spicy Potatoes"
type Potatoes_processed_by_imagy-ar "بطاطس حارة"
type Potatoes_processed_by_imagy "Spicy Potatoes"
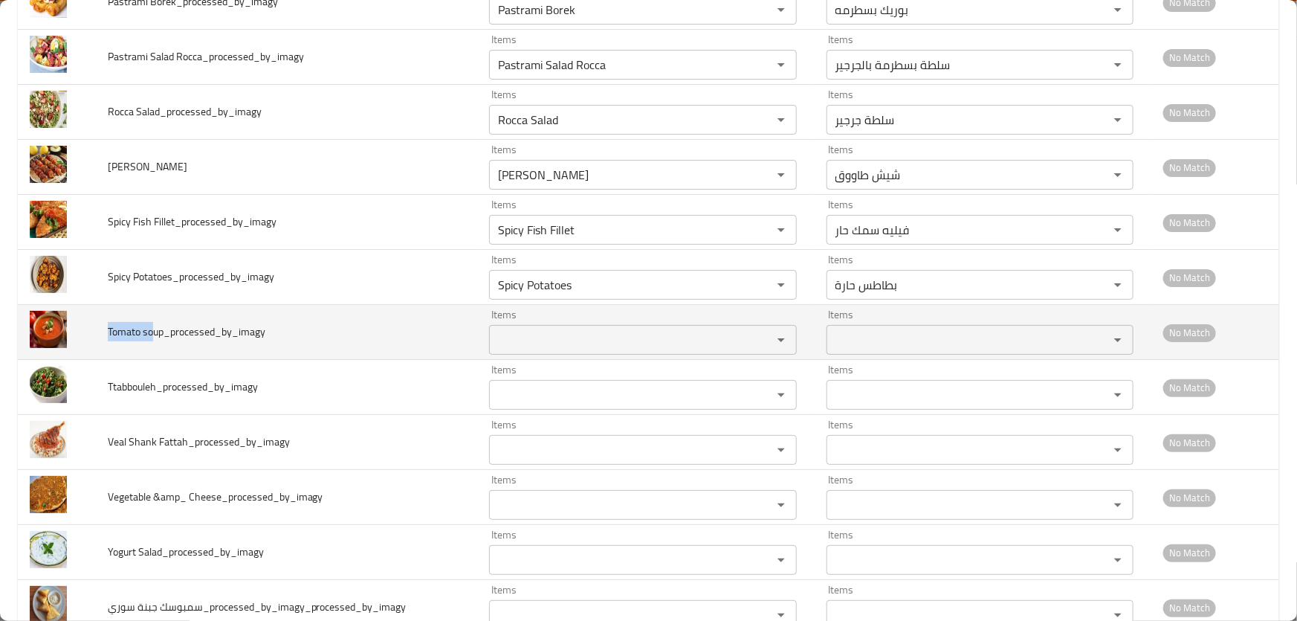
drag, startPoint x: 100, startPoint y: 315, endPoint x: 233, endPoint y: 328, distance: 132.9
click at [155, 319] on td "Tomato soup_processed_by_imagy" at bounding box center [287, 332] width 382 height 55
click at [552, 325] on div "Items" at bounding box center [642, 340] width 307 height 30
paste soup_processed_by_imagy "Tomato so"
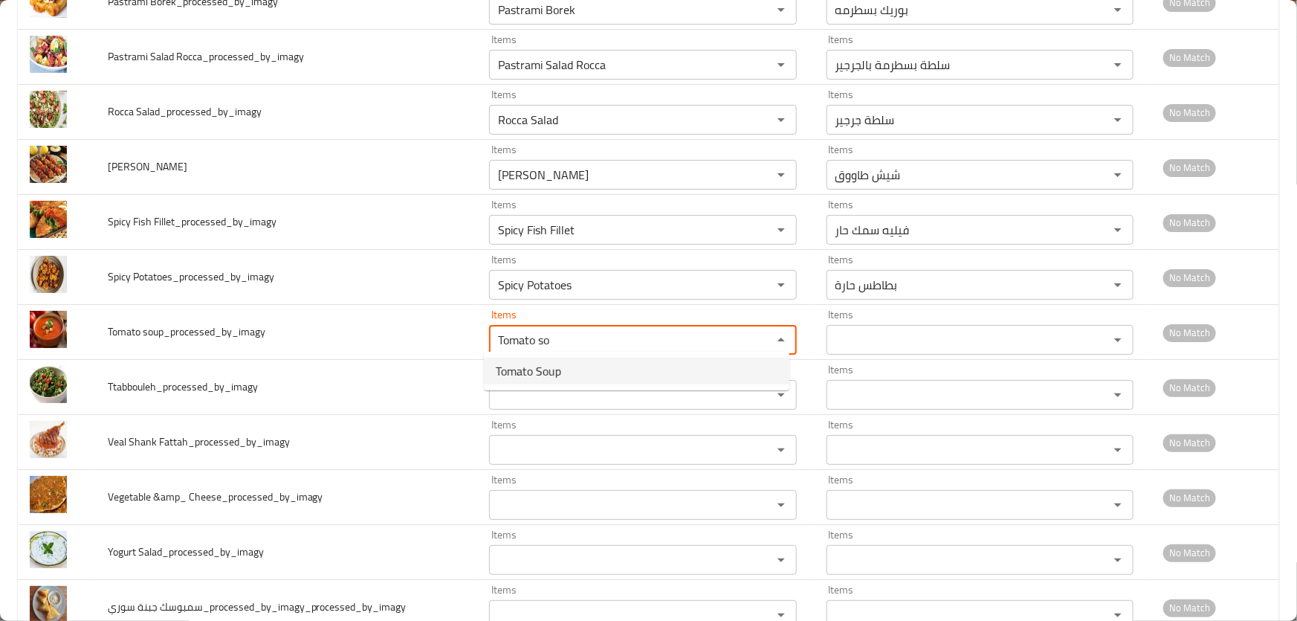
click at [562, 370] on soup_processed_by_imagy-option-0 "Tomato Soup" at bounding box center [637, 371] width 306 height 27
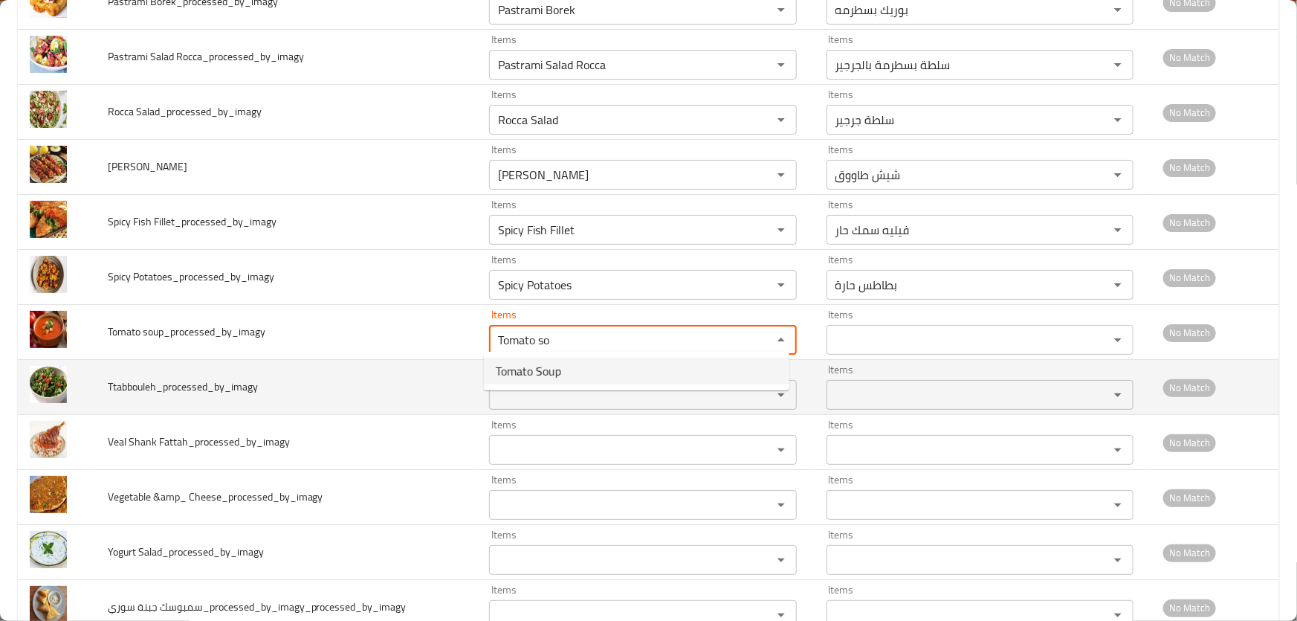
type soup_processed_by_imagy "Tomato Soup"
type soup_processed_by_imagy-ar "شوربة طماطم"
type soup_processed_by_imagy "Tomato Soup"
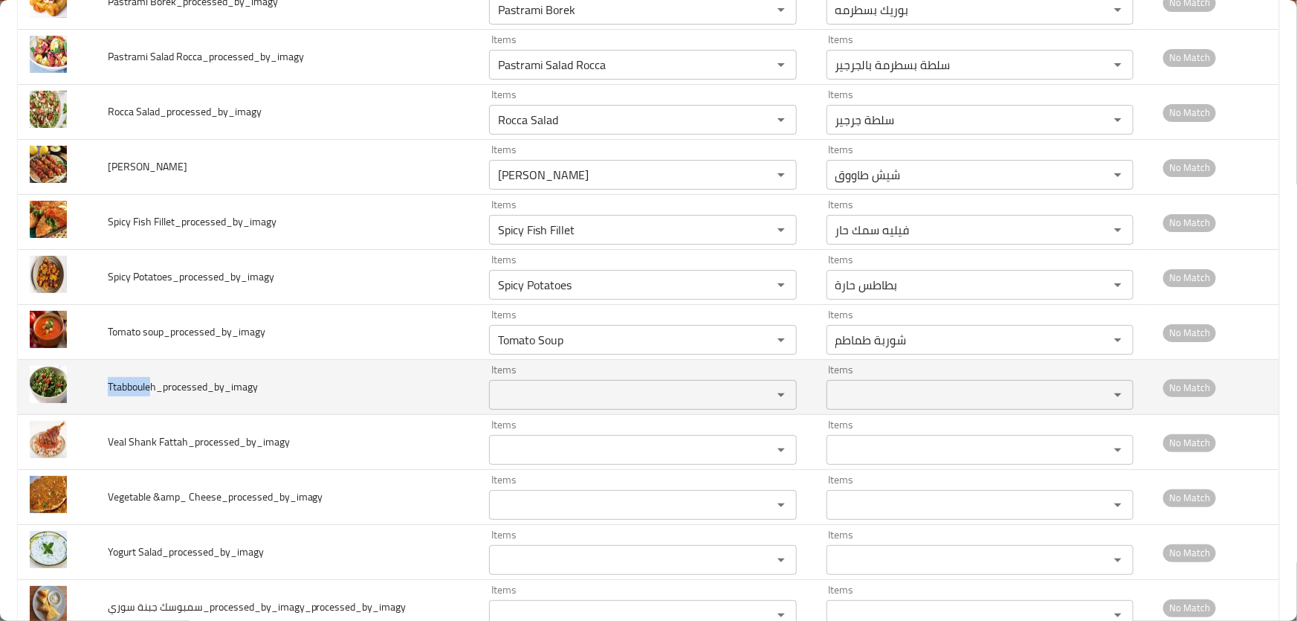
drag, startPoint x: 96, startPoint y: 373, endPoint x: 152, endPoint y: 373, distance: 56.5
click at [152, 373] on td "Ttabbouleh_processed_by_imagy" at bounding box center [287, 387] width 382 height 55
click at [587, 380] on div "Items" at bounding box center [642, 395] width 307 height 30
paste input "Ttabboule"
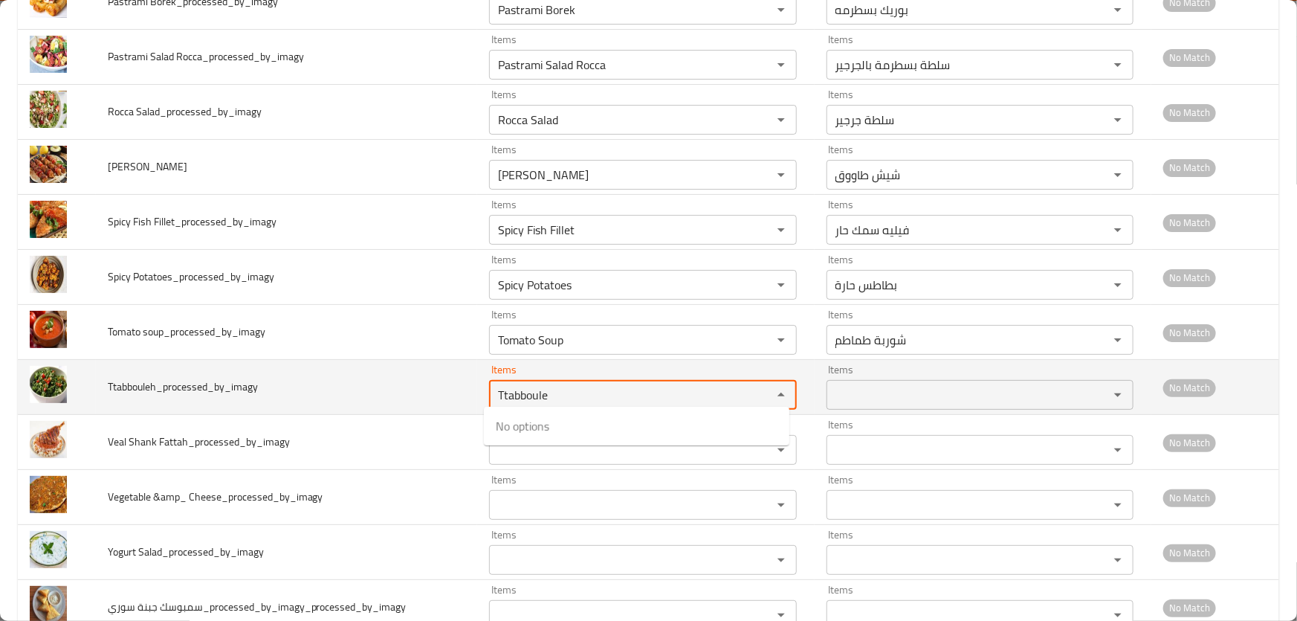
click at [502, 384] on input "Ttabboule" at bounding box center [621, 394] width 254 height 21
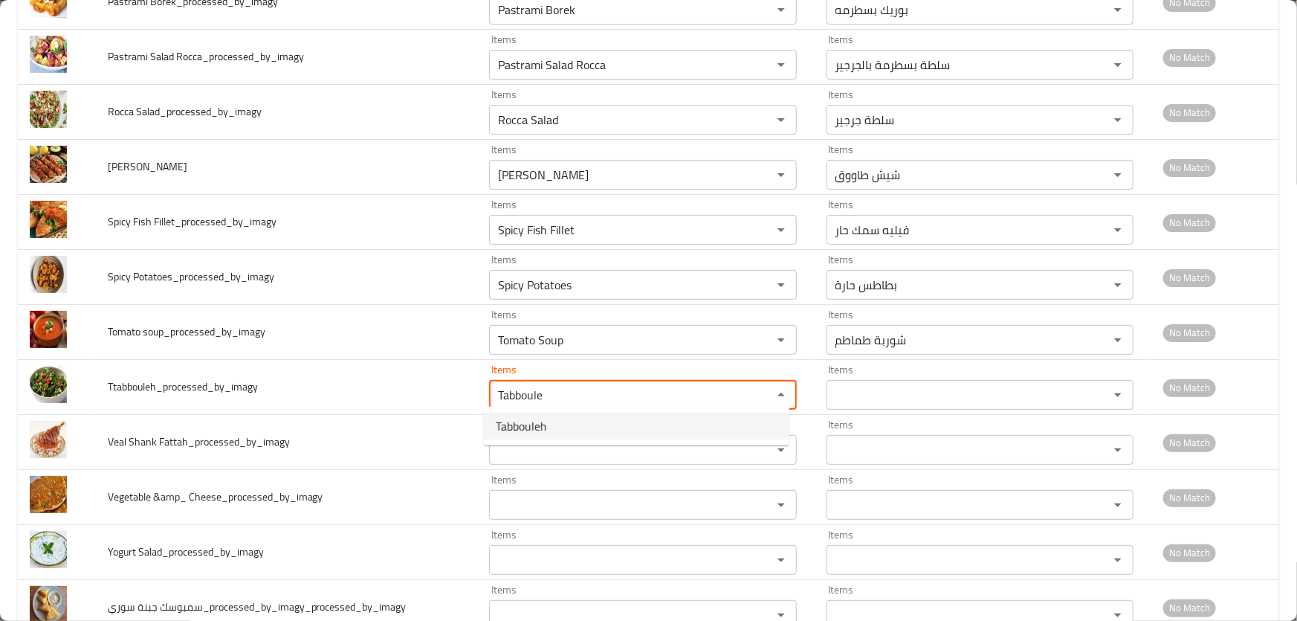
click at [538, 428] on span "Tabbouleh" at bounding box center [521, 426] width 51 height 18
type input "Tabbouleh"
type input "تبولة"
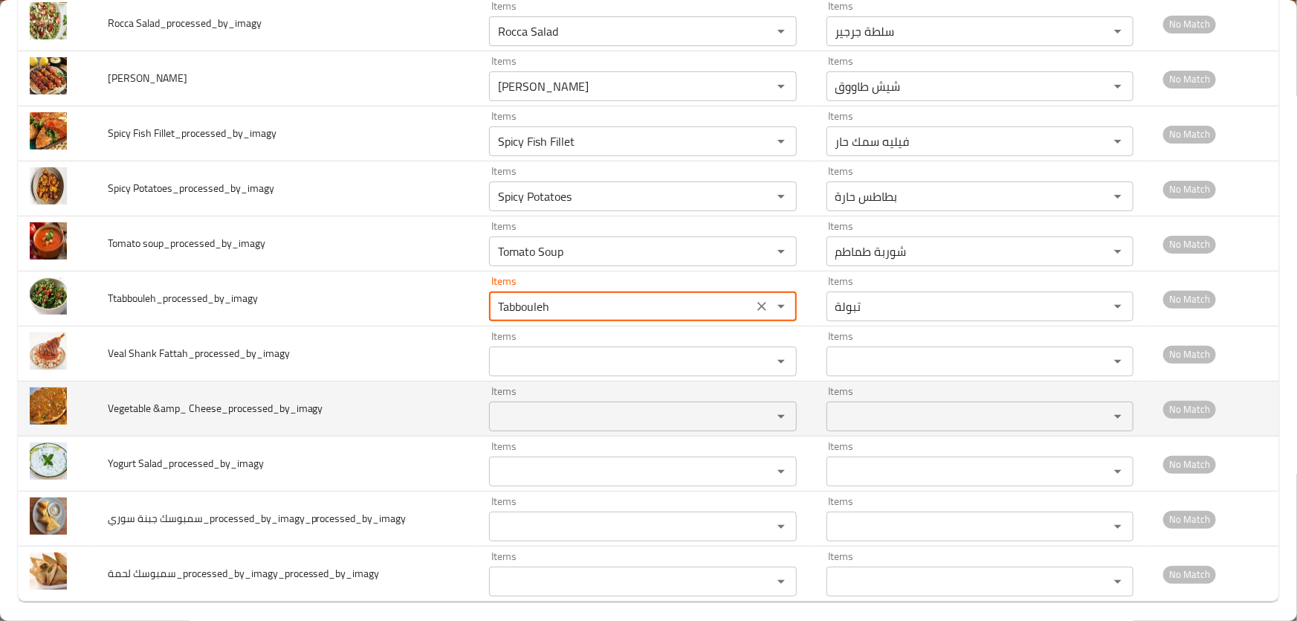
scroll to position [2930, 0]
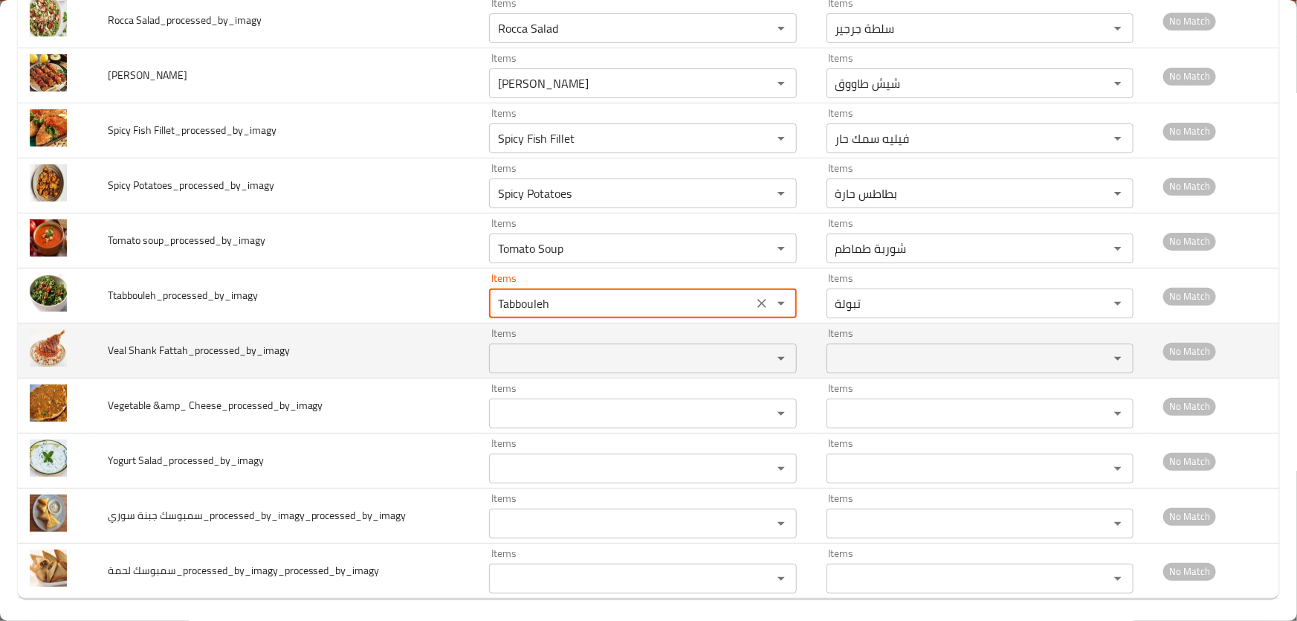
type input "Tabbouleh"
drag, startPoint x: 114, startPoint y: 343, endPoint x: 155, endPoint y: 346, distance: 41.0
click at [153, 346] on td "Veal Shank Fattah_processed_by_imagy" at bounding box center [287, 350] width 382 height 55
click at [536, 348] on Fattah_processed_by_imagy "Items" at bounding box center [621, 358] width 254 height 21
paste Fattah_processed_by_imagy "Veal Shank"
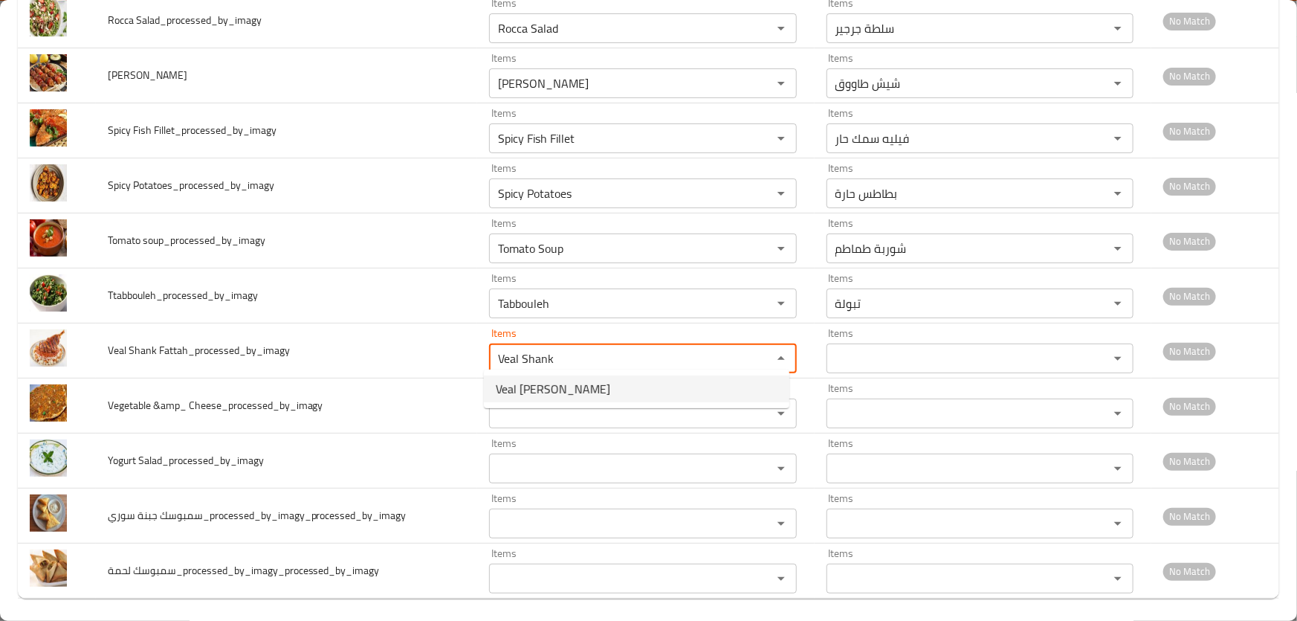
click at [553, 385] on span "Veal Shank Fattah" at bounding box center [553, 389] width 114 height 18
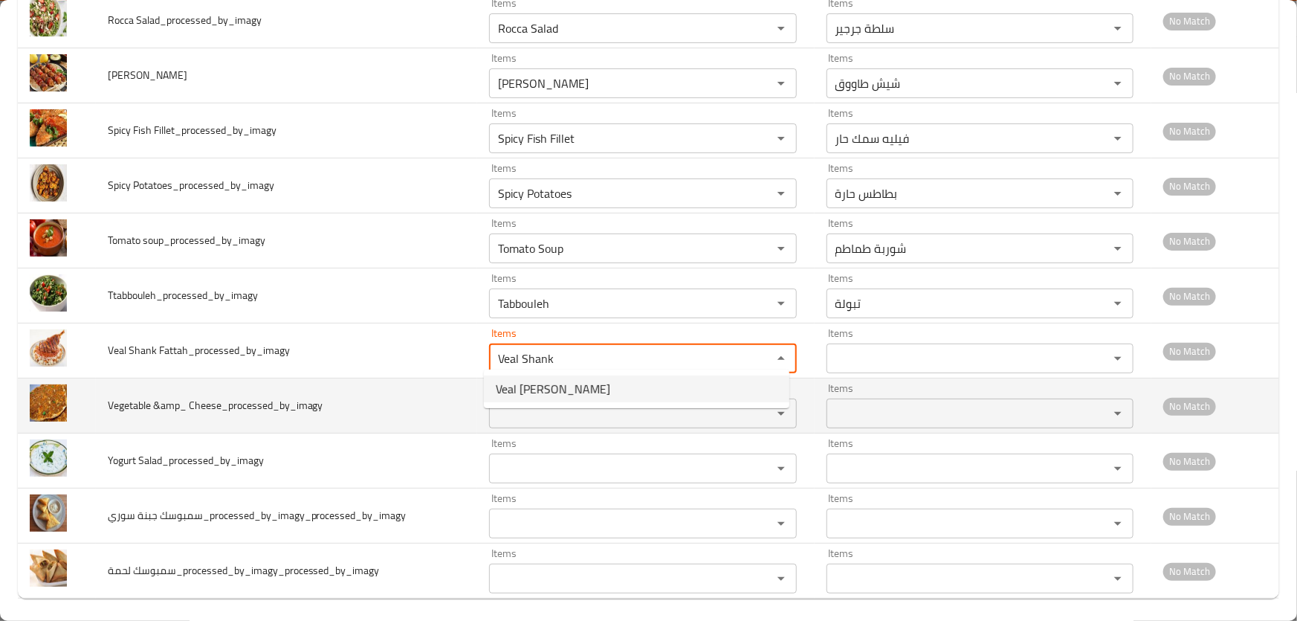
type Fattah_processed_by_imagy "Veal Shank Fattah"
type Fattah_processed_by_imagy-ar "فتة موزة العجل"
type Fattah_processed_by_imagy "Veal Shank Fattah"
drag, startPoint x: 100, startPoint y: 398, endPoint x: 149, endPoint y: 397, distance: 49.1
click at [149, 397] on td "Vegetable &amp_ Cheese_processed_by_imagy" at bounding box center [287, 405] width 382 height 55
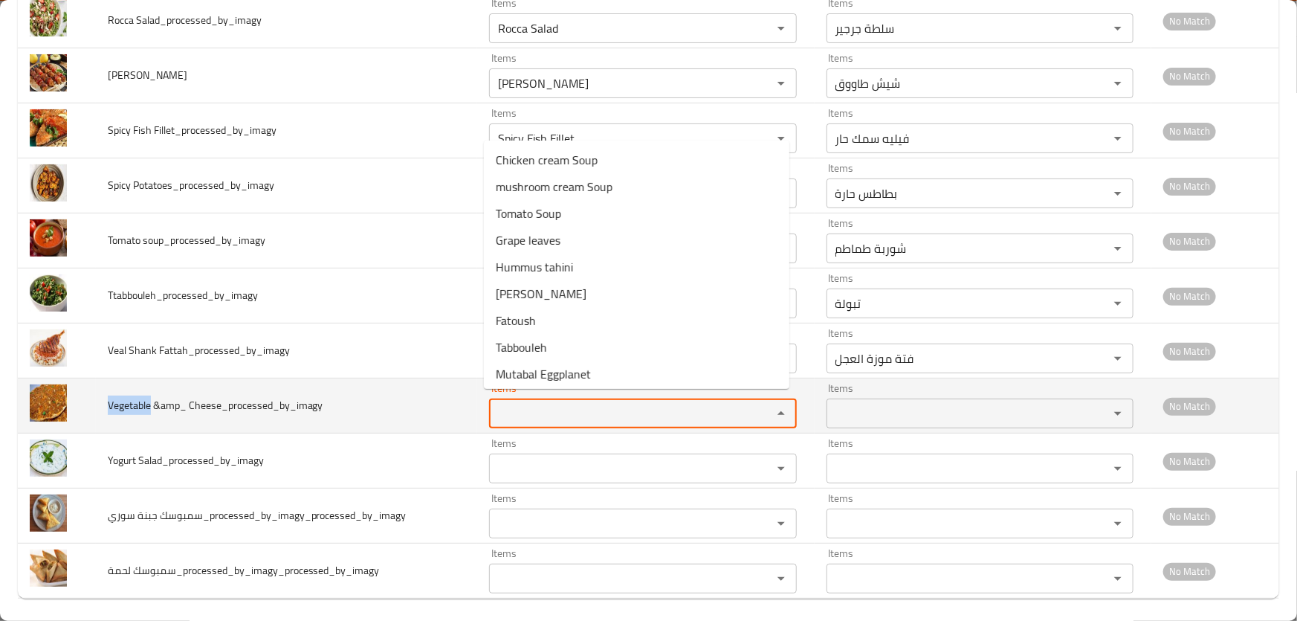
click at [513, 403] on Cheese_processed_by_imagy "Items" at bounding box center [621, 413] width 254 height 21
paste Cheese_processed_by_imagy "Vegetable"
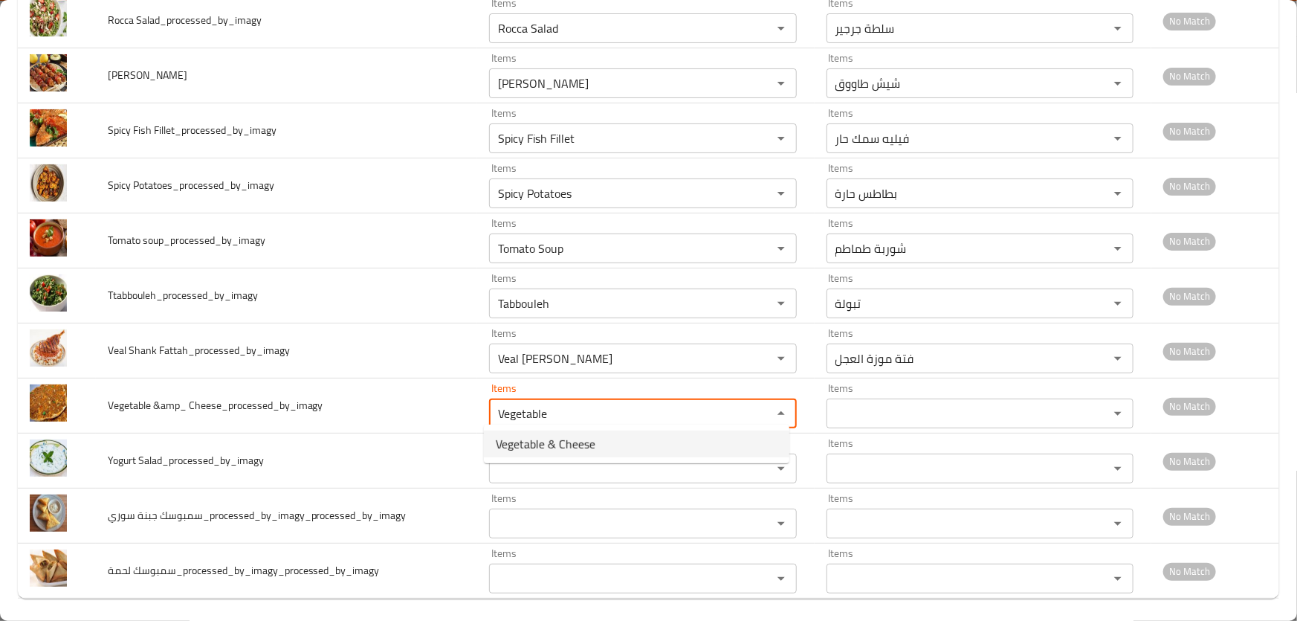
click at [565, 435] on span "Vegetable & Cheese" at bounding box center [546, 444] width 100 height 18
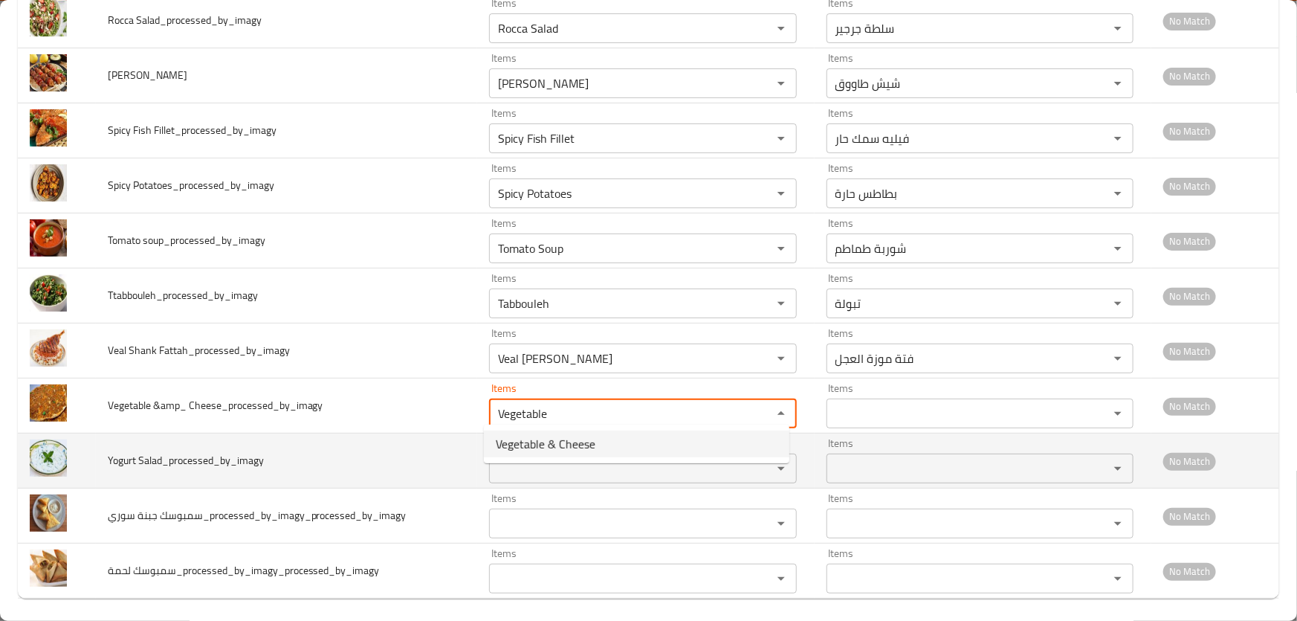
type Cheese_processed_by_imagy "Vegetable & Cheese"
type Cheese_processed_by_imagy-ar "الخضار والجبن"
type Cheese_processed_by_imagy "Vegetable & Cheese"
drag, startPoint x: 108, startPoint y: 450, endPoint x: 163, endPoint y: 456, distance: 55.3
click at [162, 456] on span "Yogurt Salad_processed_by_imagy" at bounding box center [186, 460] width 156 height 19
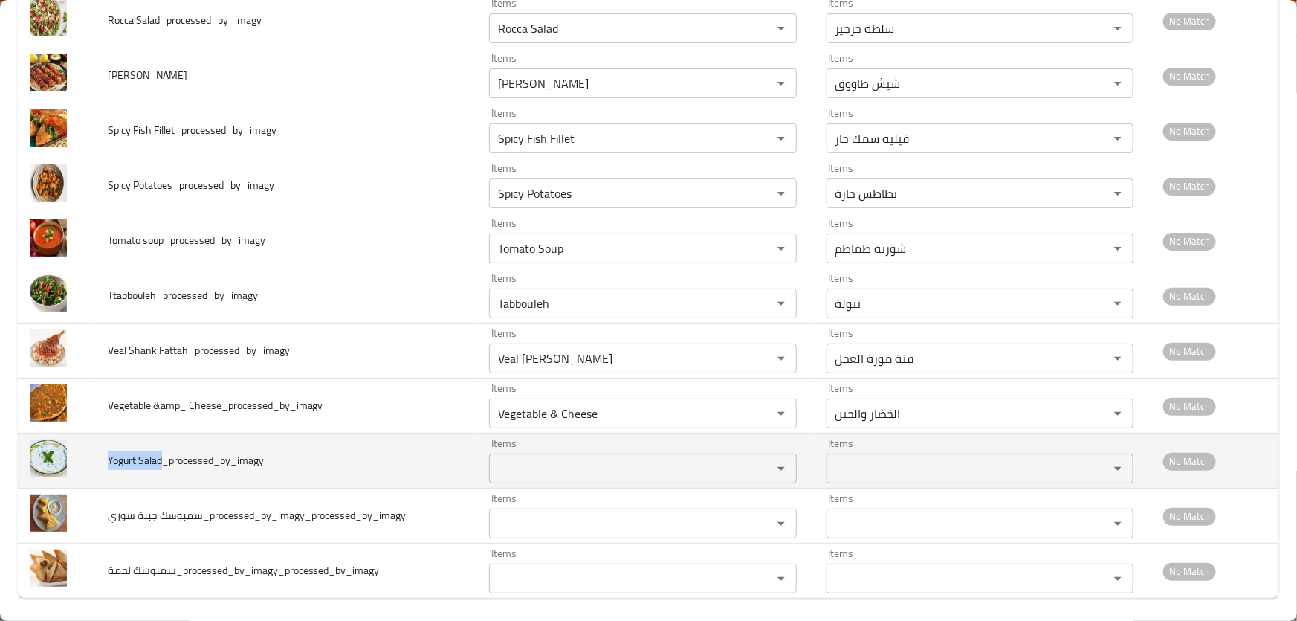
click at [550, 461] on Salad_processed_by_imagy "Items" at bounding box center [621, 468] width 254 height 21
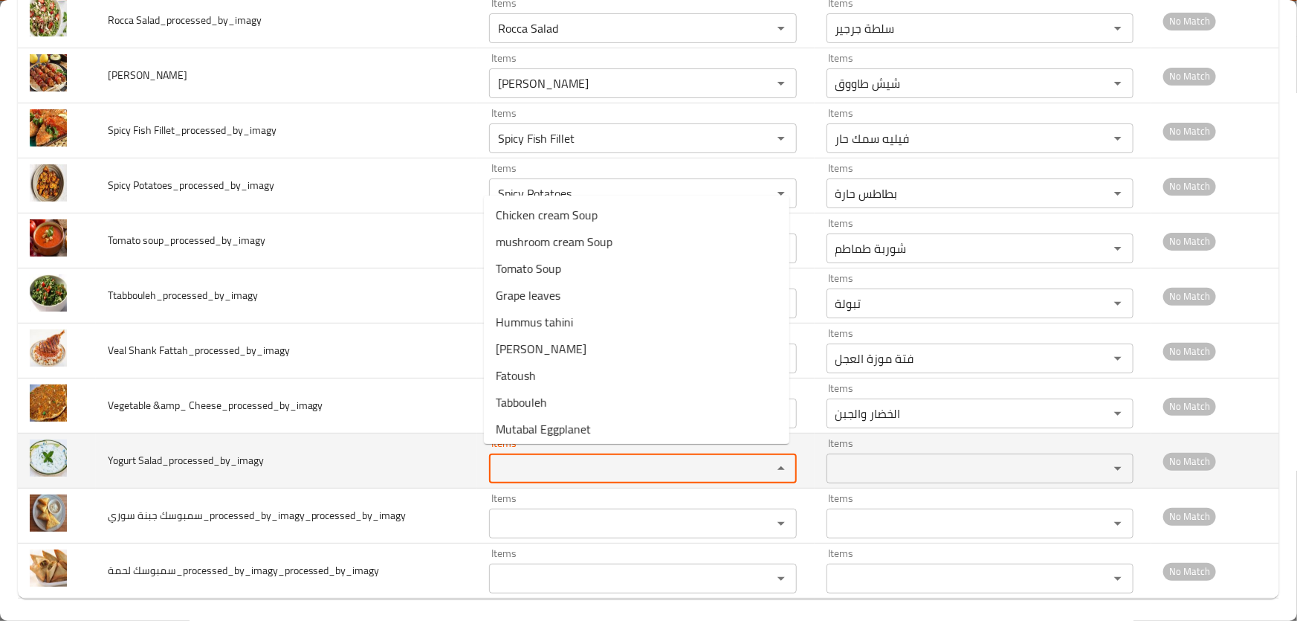
paste Salad_processed_by_imagy "Yogurt Salad"
type Salad_processed_by_imagy "Yogurt Salad"
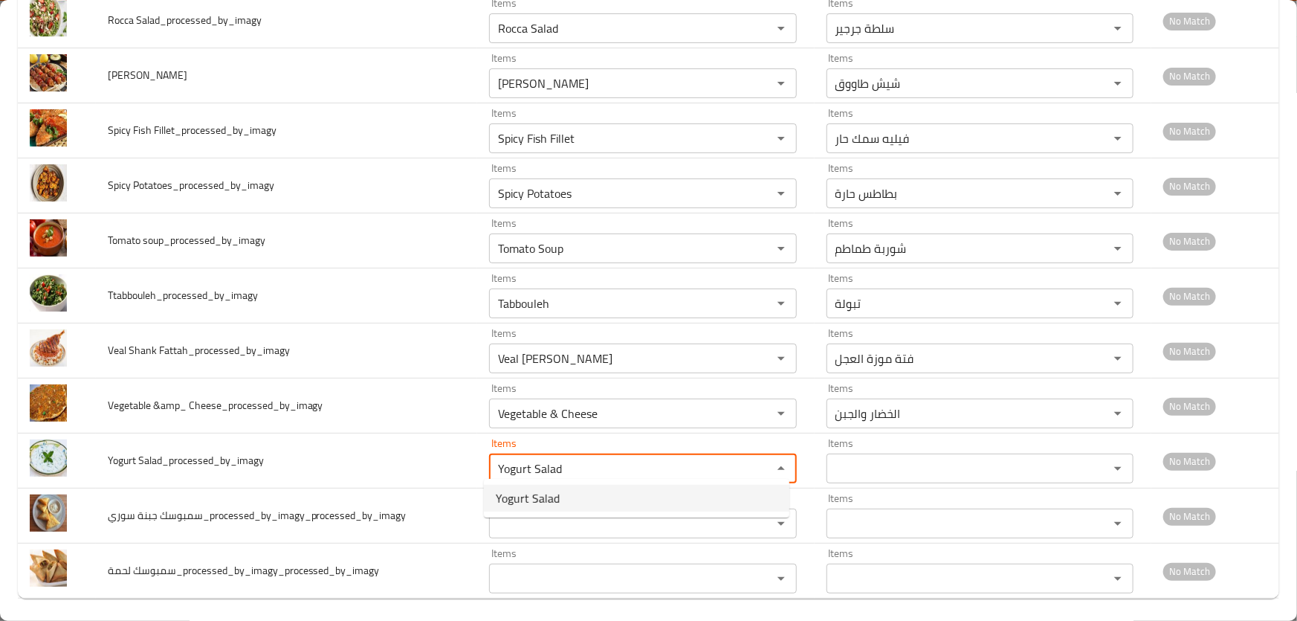
click at [550, 496] on span "Yogurt Salad" at bounding box center [528, 498] width 64 height 18
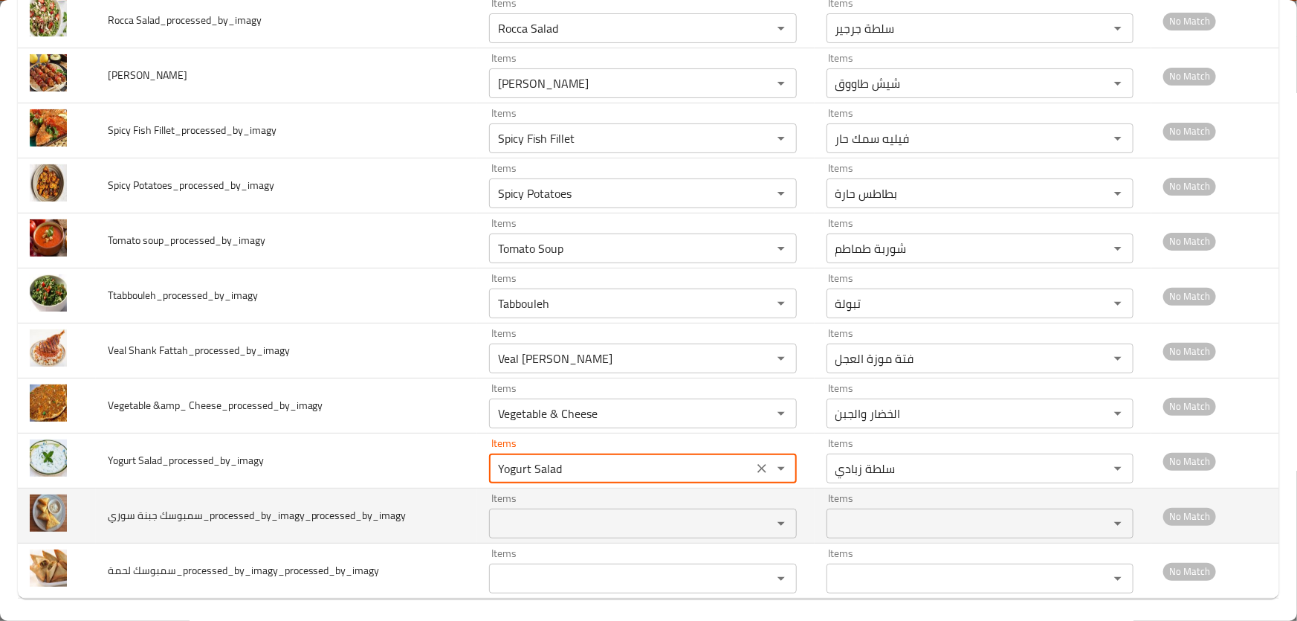
type Salad_processed_by_imagy-ar "سلطة زبادي"
type Salad_processed_by_imagy "Yogurt Salad"
click at [555, 513] on سوري_processed_by_imagy_processed_by_imagy "Items" at bounding box center [621, 523] width 254 height 21
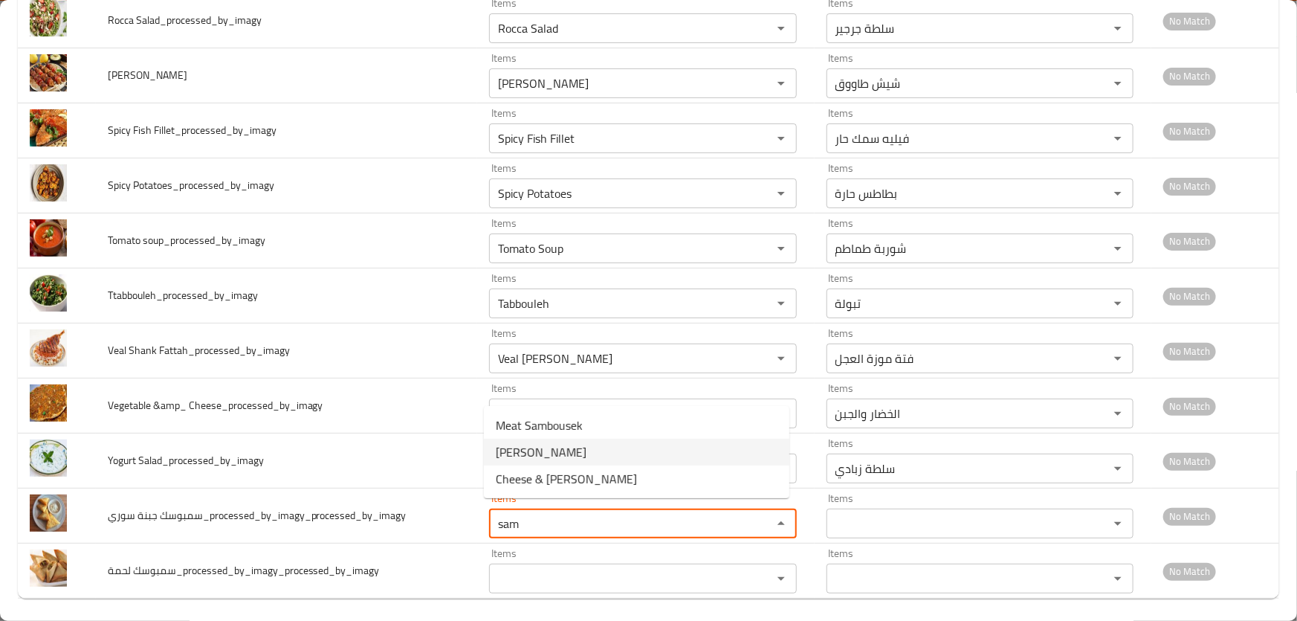
click at [565, 455] on span "Cheese Sambousek" at bounding box center [541, 452] width 91 height 18
type سوري_processed_by_imagy_processed_by_imagy "Cheese Sambousek"
type سوري_processed_by_imagy_processed_by_imagy-ar "سمبوسك جبن"
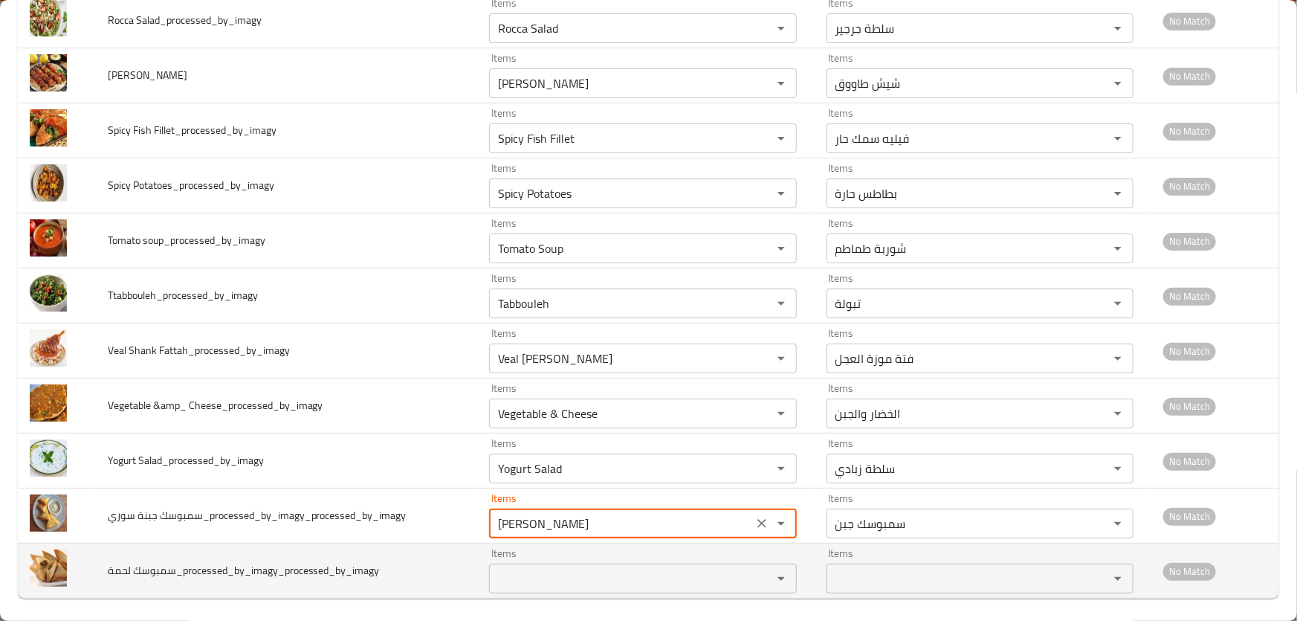
click at [527, 550] on div "Items Items" at bounding box center [642, 570] width 307 height 45
type سوري_processed_by_imagy_processed_by_imagy "Cheese Sambousek"
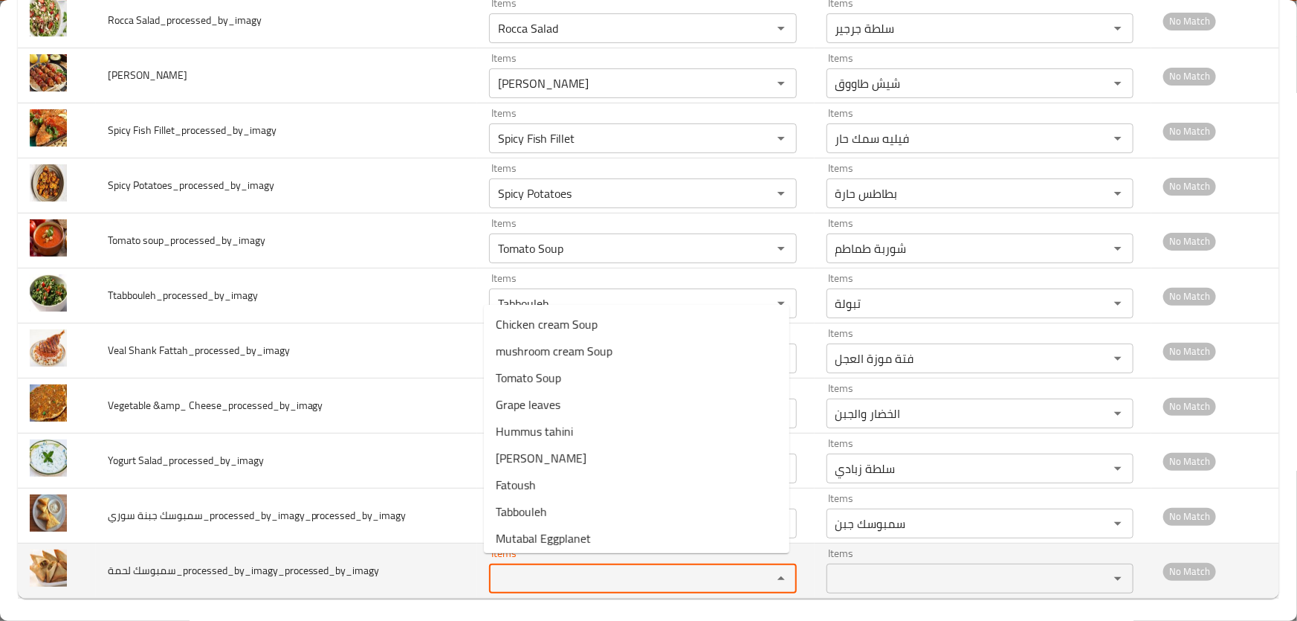
click at [535, 576] on لحمة_processed_by_imagy_processed_by_imagy "Items" at bounding box center [621, 578] width 254 height 21
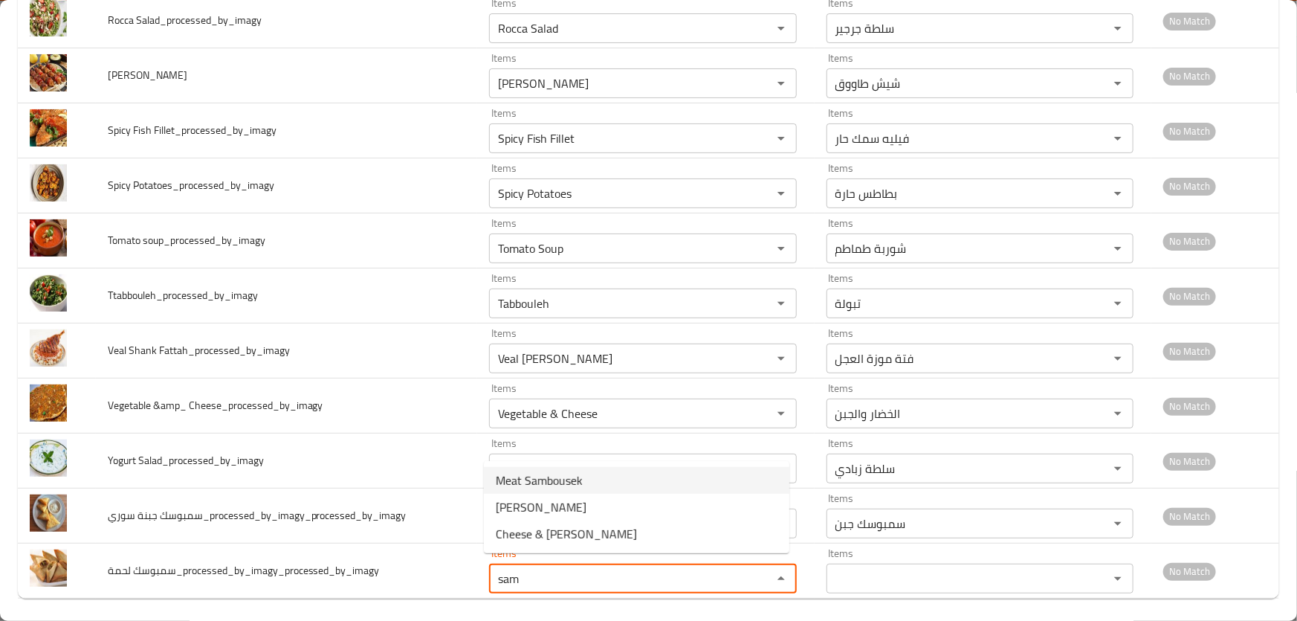
click at [539, 477] on span "Meat Sambousek" at bounding box center [539, 480] width 87 height 18
type لحمة_processed_by_imagy_processed_by_imagy "Meat Sambousek"
type لحمة_processed_by_imagy_processed_by_imagy-ar "سمبوسك لحم"
type لحمة_processed_by_imagy_processed_by_imagy "Meat Sambousek"
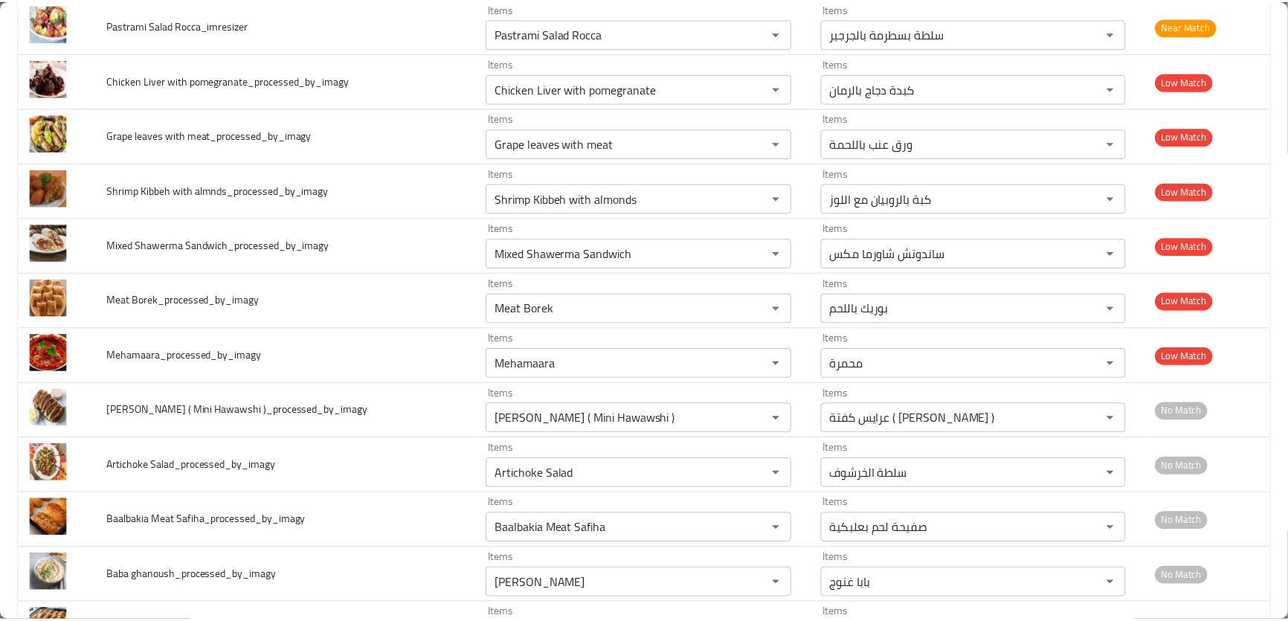
scroll to position [0, 0]
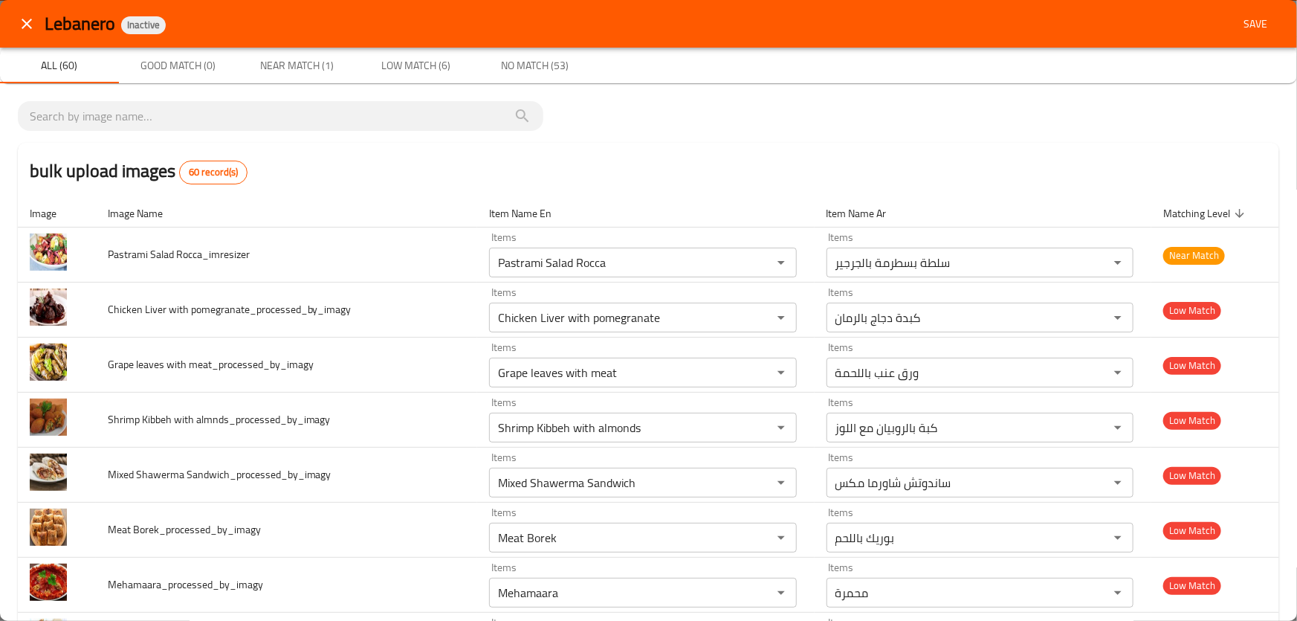
click at [1238, 24] on span "Save" at bounding box center [1256, 24] width 36 height 19
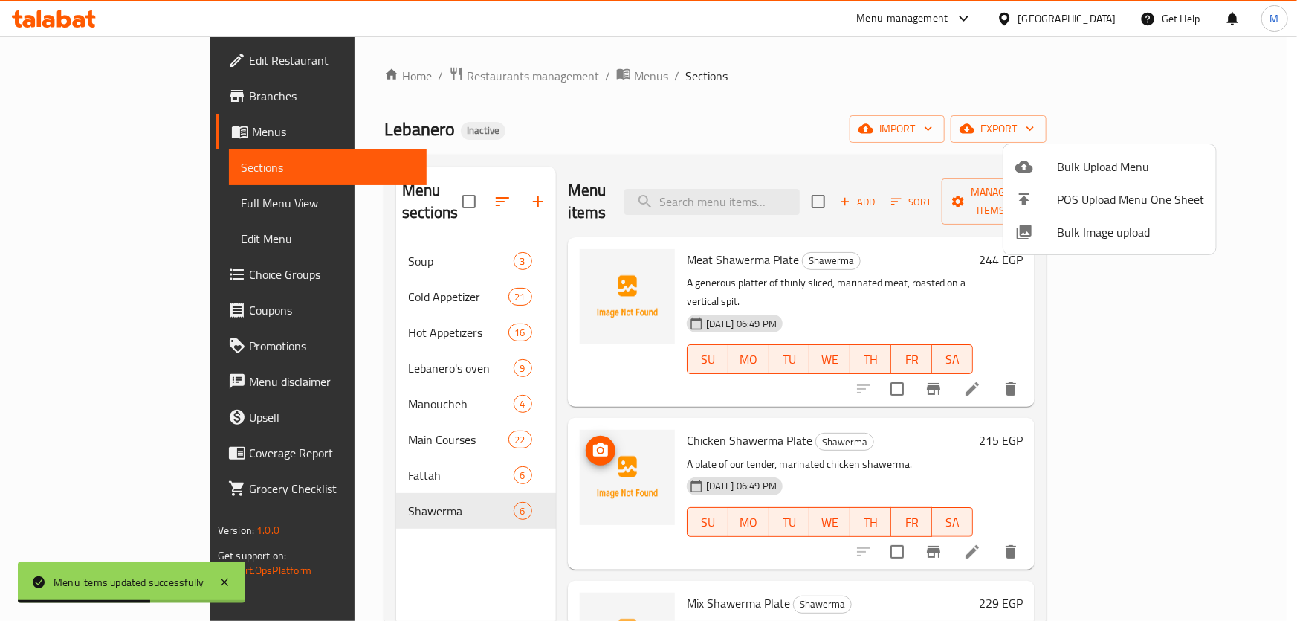
click at [314, 454] on div at bounding box center [648, 310] width 1297 height 621
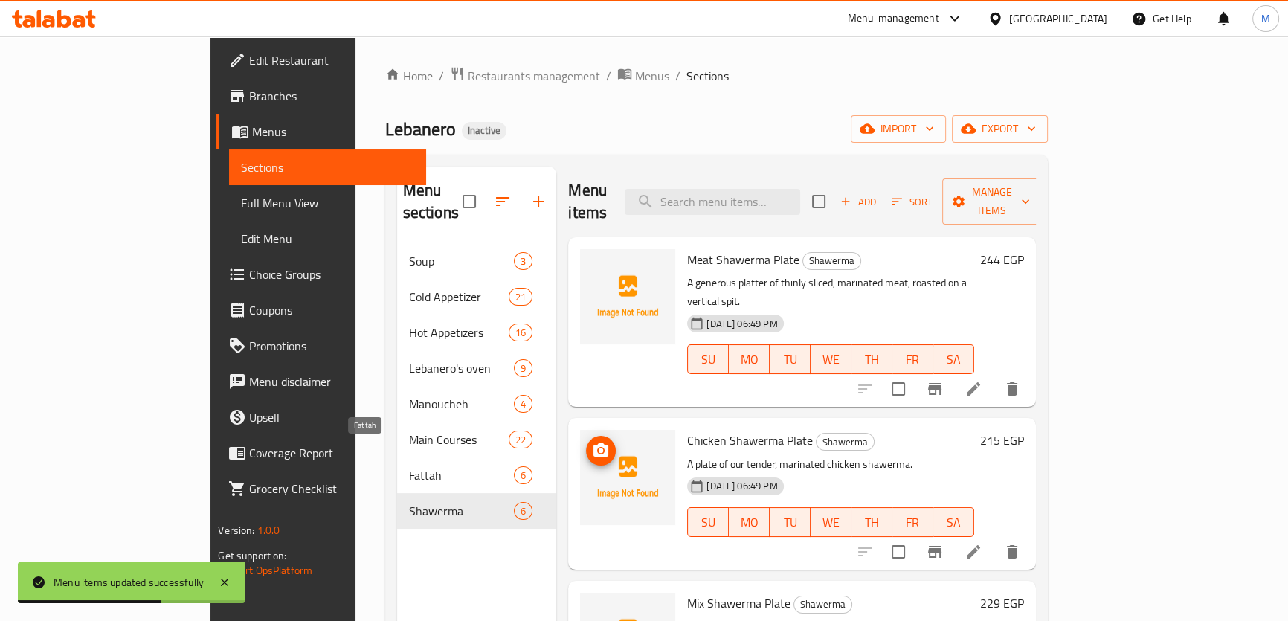
click at [409, 466] on span "Fattah" at bounding box center [462, 475] width 106 height 18
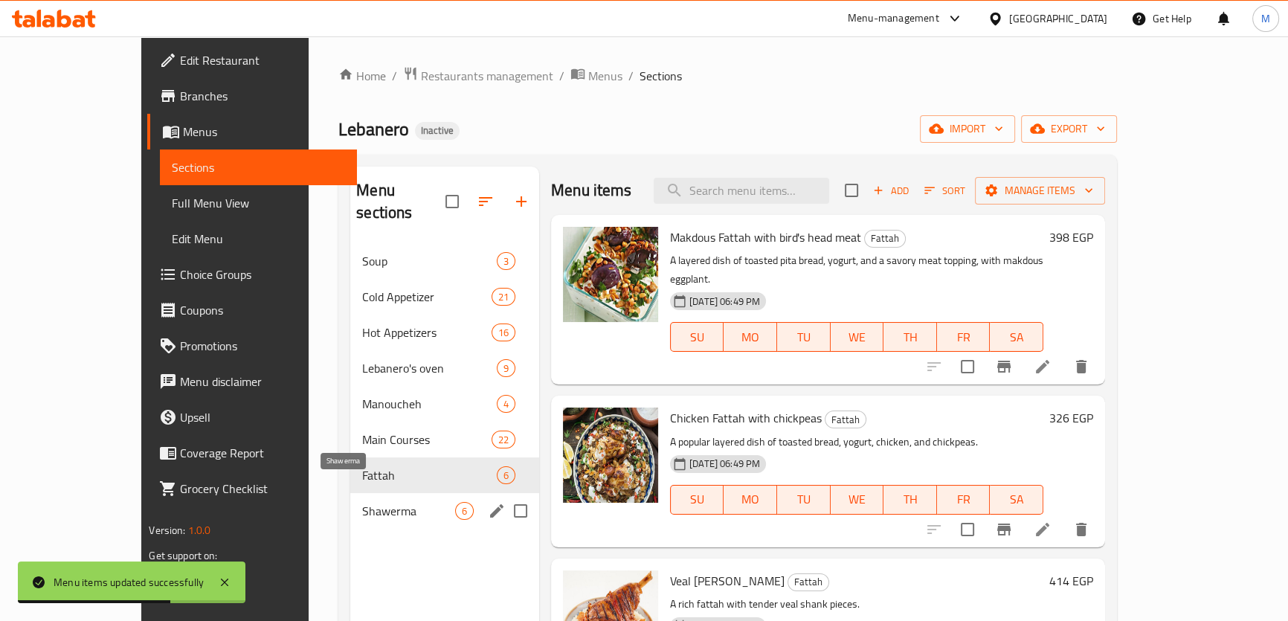
click at [362, 502] on span "Shawerma" at bounding box center [408, 511] width 93 height 18
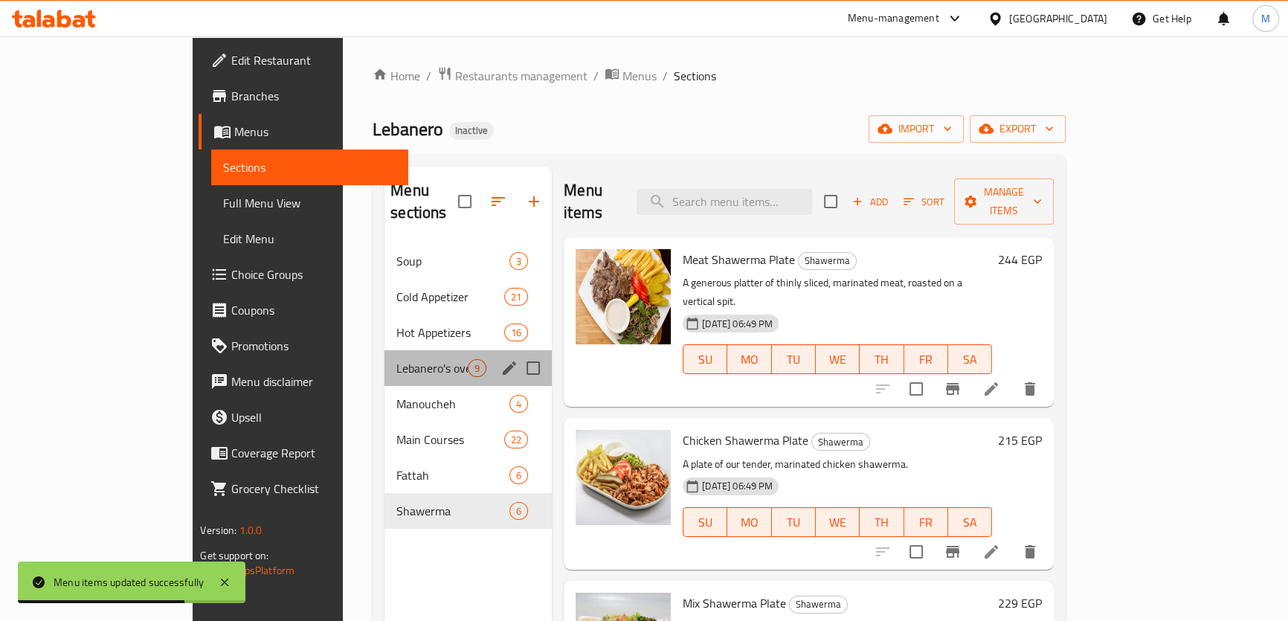
click at [384, 350] on div "Lebanero's oven 9" at bounding box center [467, 368] width 167 height 36
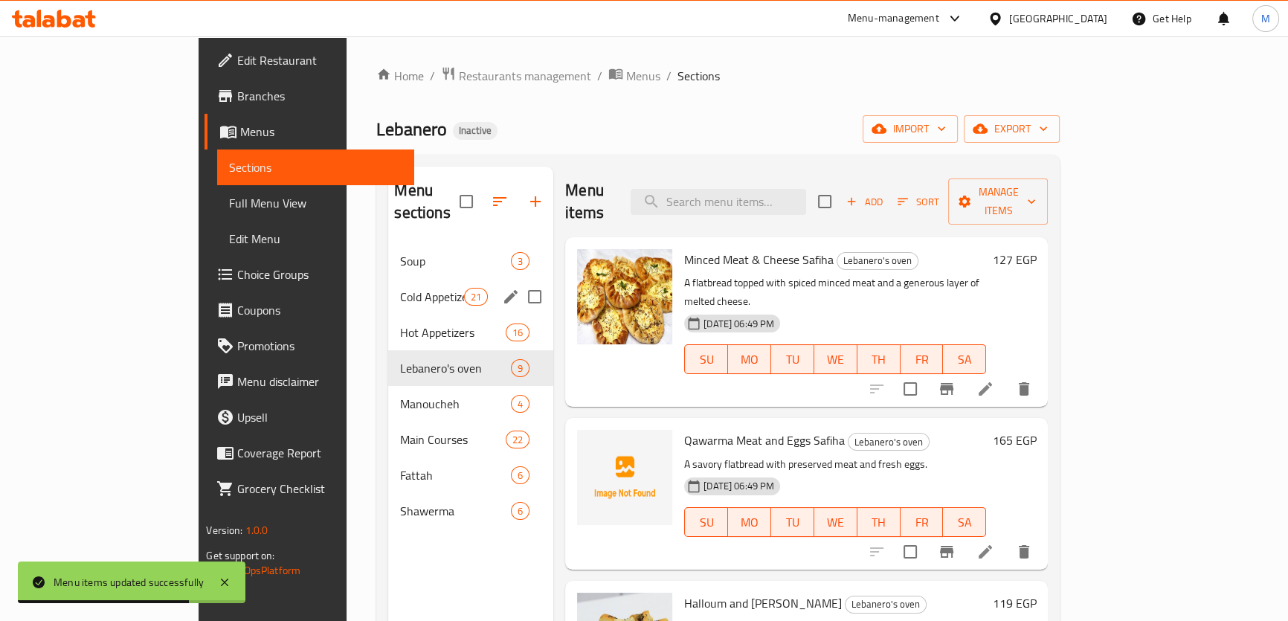
click at [388, 283] on div "Cold Appetizer 21" at bounding box center [470, 297] width 165 height 36
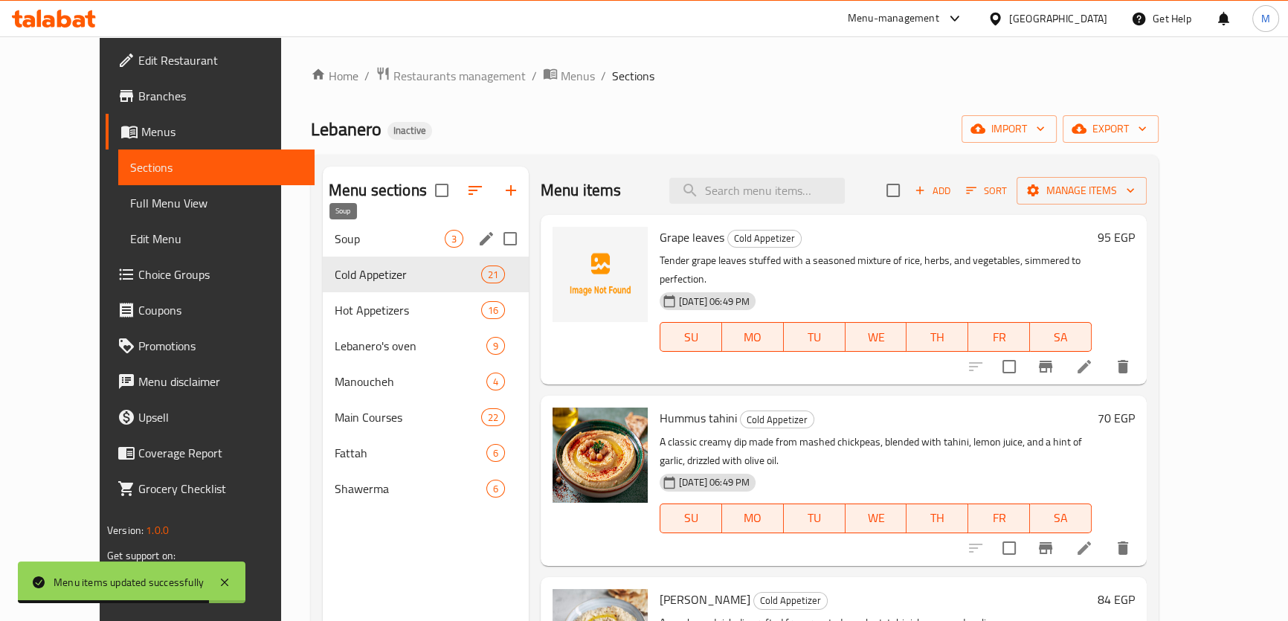
click at [339, 242] on span "Soup" at bounding box center [390, 239] width 110 height 18
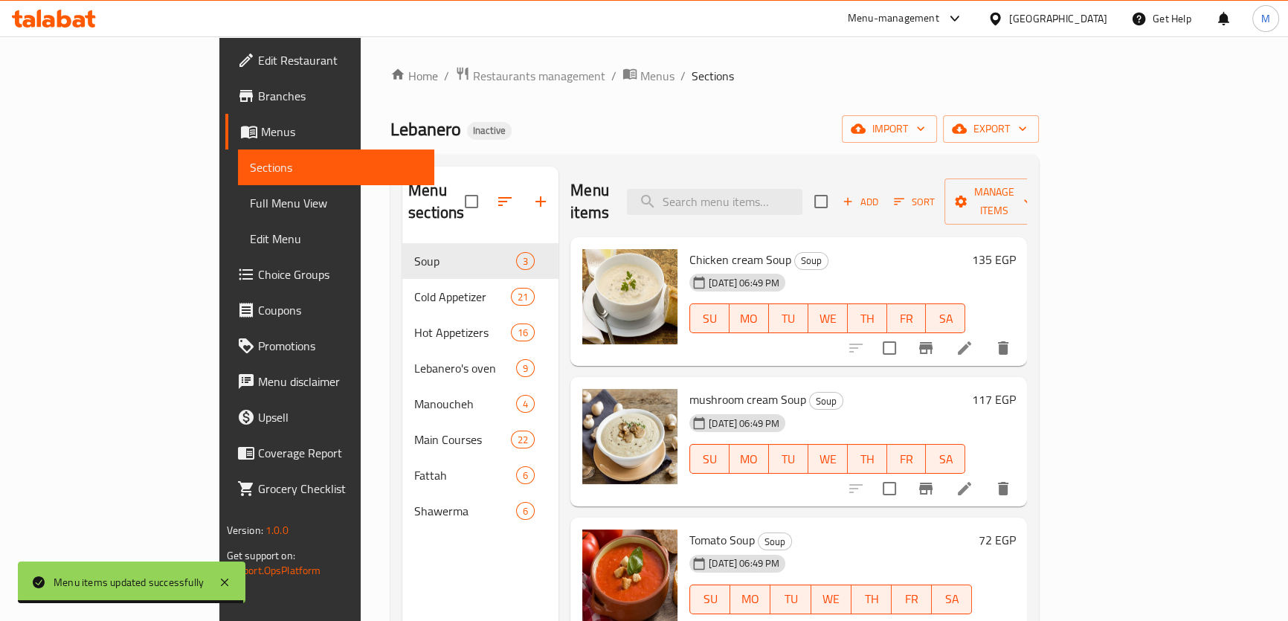
click at [250, 208] on span "Full Menu View" at bounding box center [336, 203] width 172 height 18
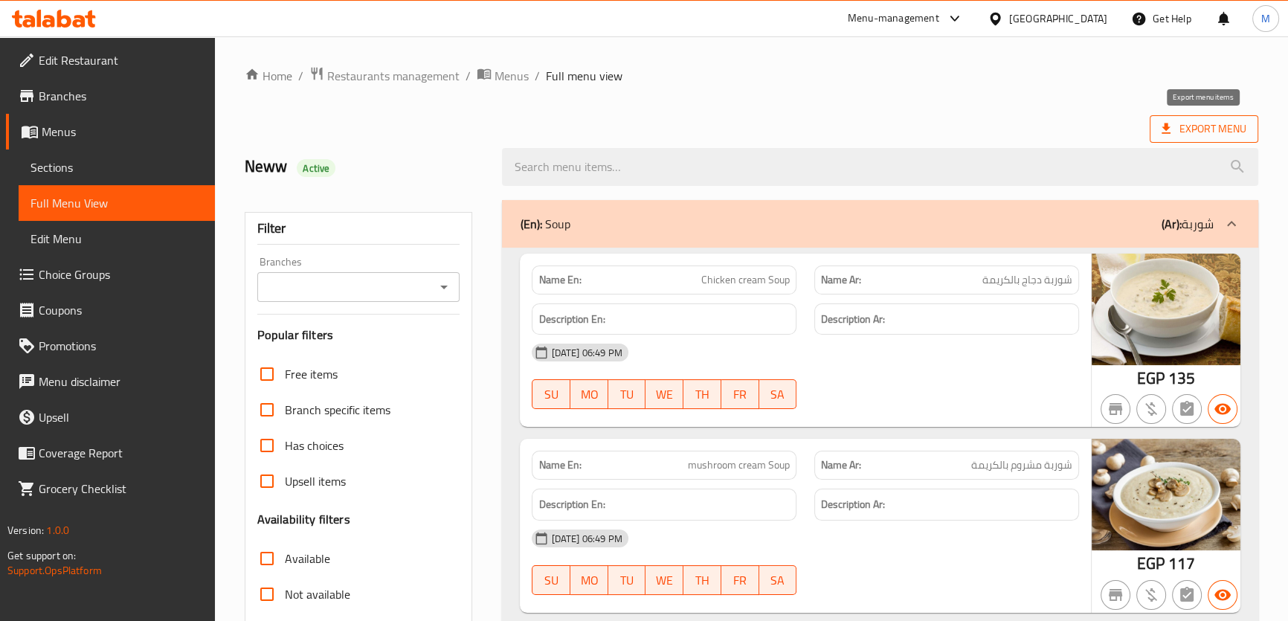
click at [1223, 126] on span "Export Menu" at bounding box center [1203, 129] width 85 height 19
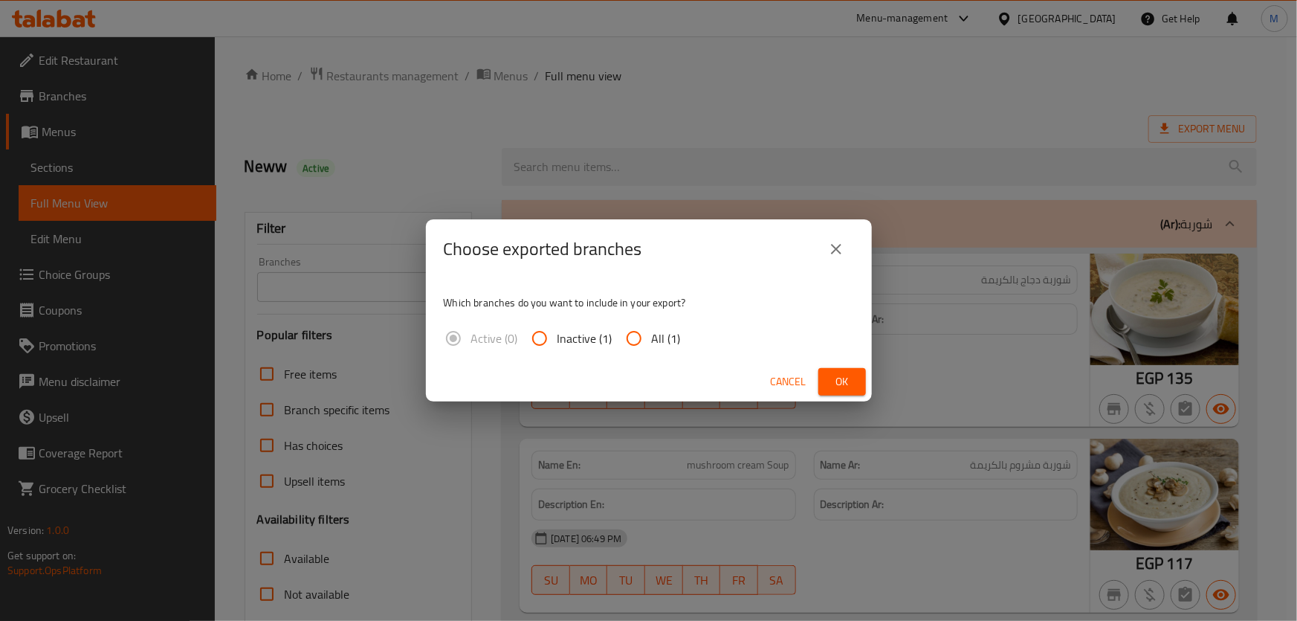
click at [643, 337] on input "All (1)" at bounding box center [634, 338] width 36 height 36
radio input "true"
click at [833, 383] on span "Ok" at bounding box center [842, 381] width 24 height 19
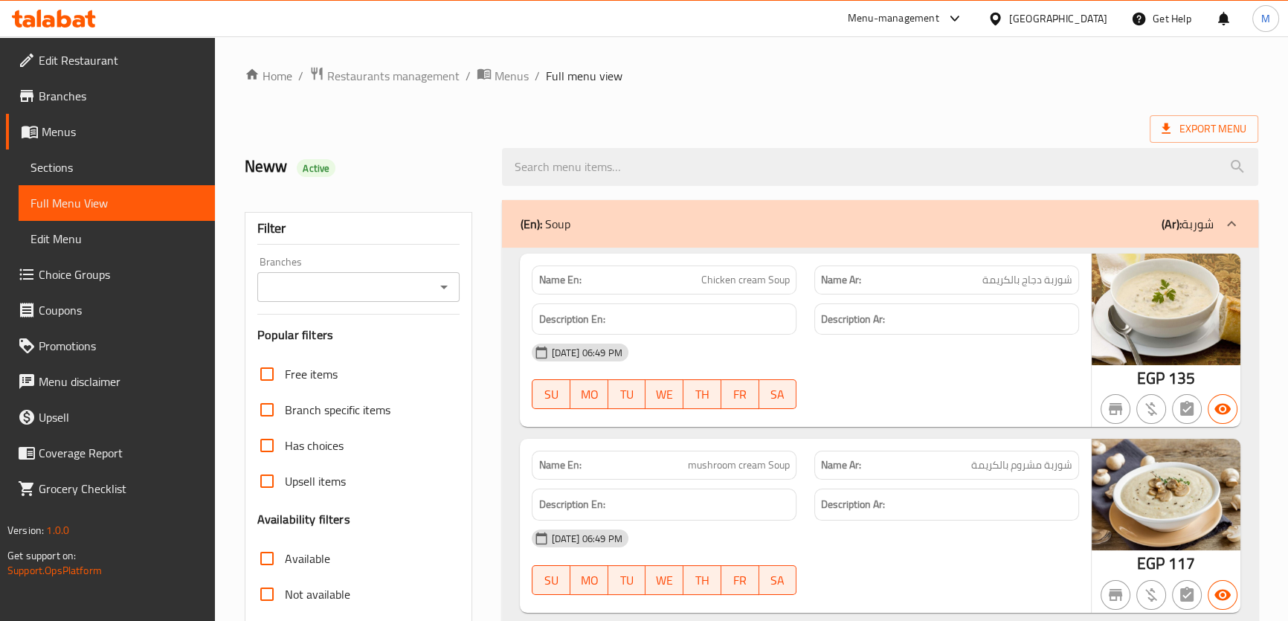
click at [1084, 19] on div "Egypt" at bounding box center [1058, 18] width 98 height 16
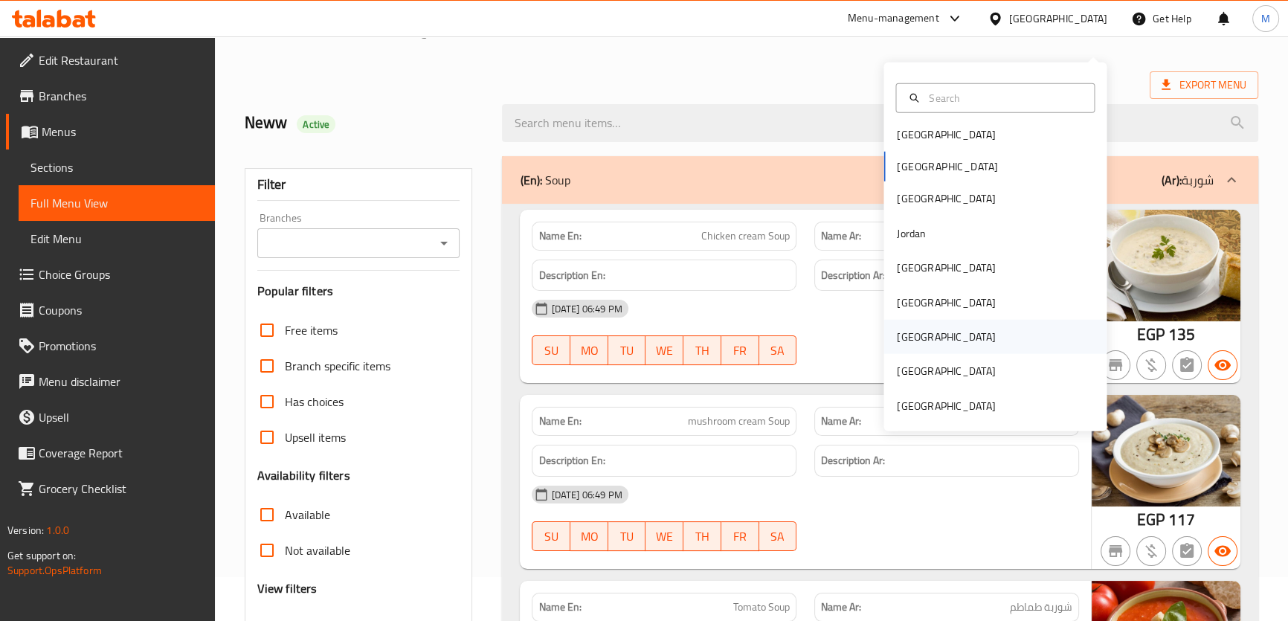
scroll to position [67, 0]
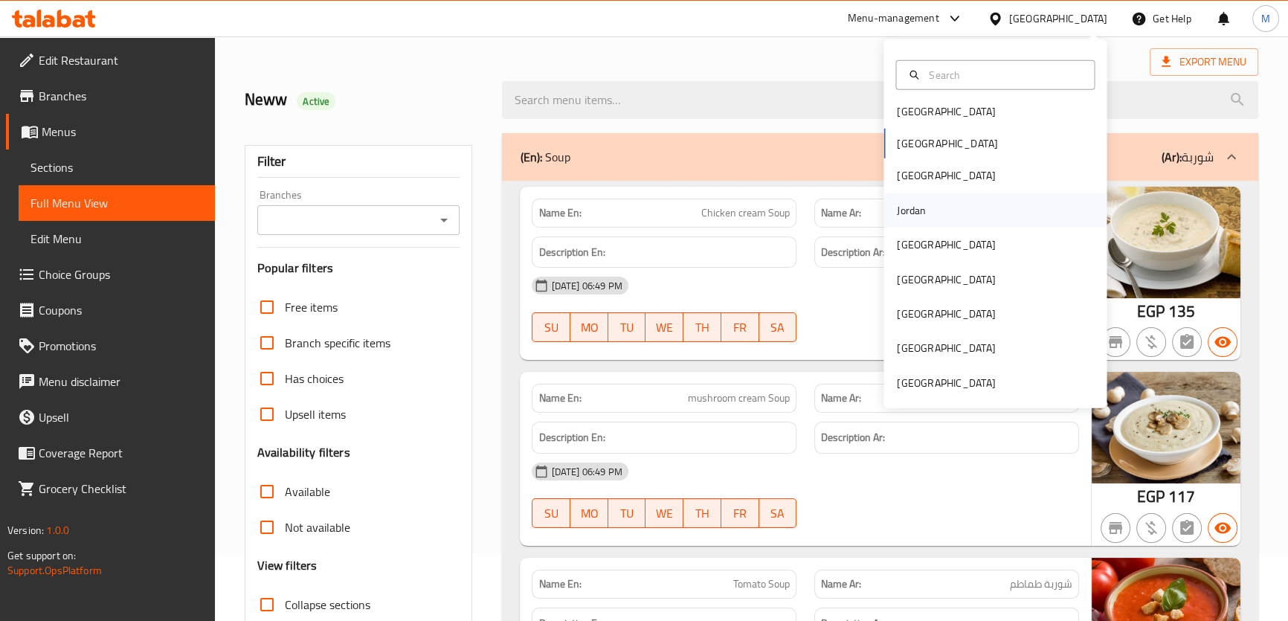
click at [925, 203] on div "Jordan" at bounding box center [911, 210] width 53 height 34
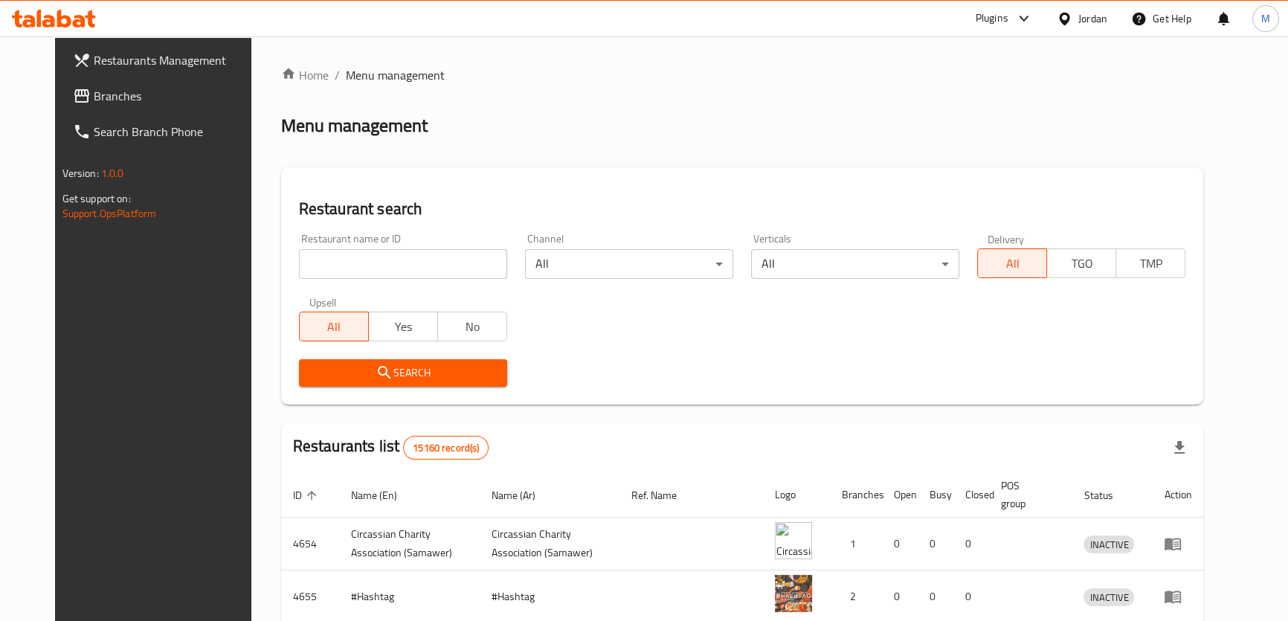
click at [94, 95] on span "Branches" at bounding box center [176, 96] width 164 height 18
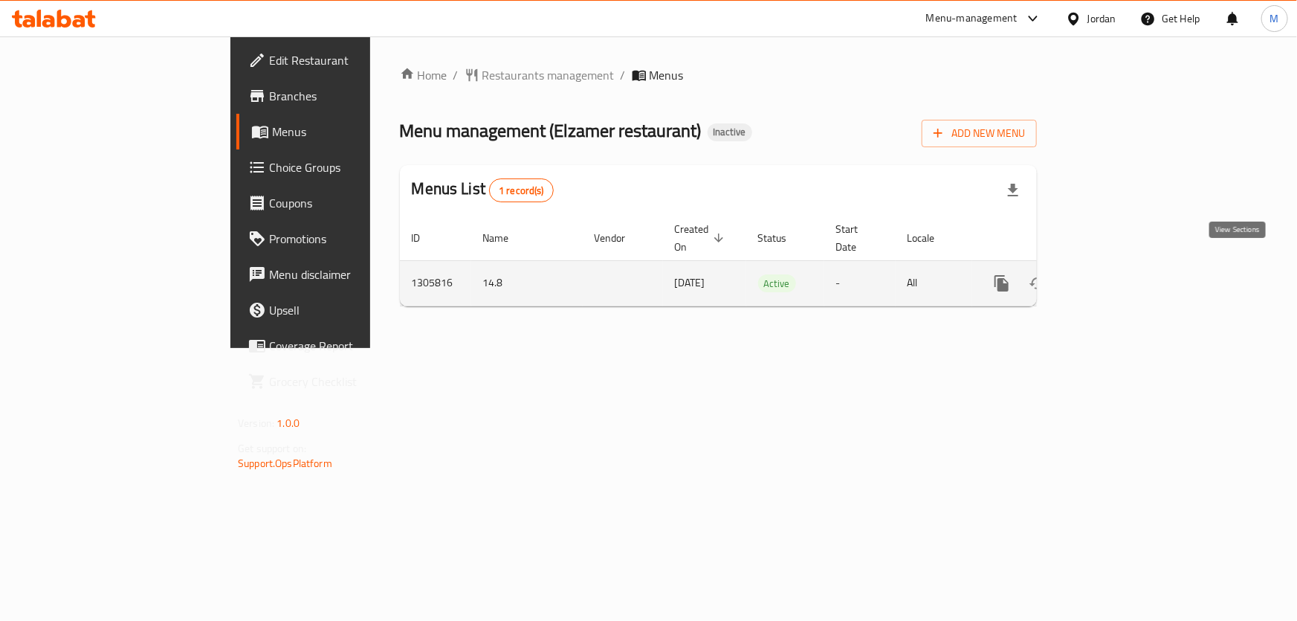
click at [1118, 274] on icon "enhanced table" at bounding box center [1109, 283] width 18 height 18
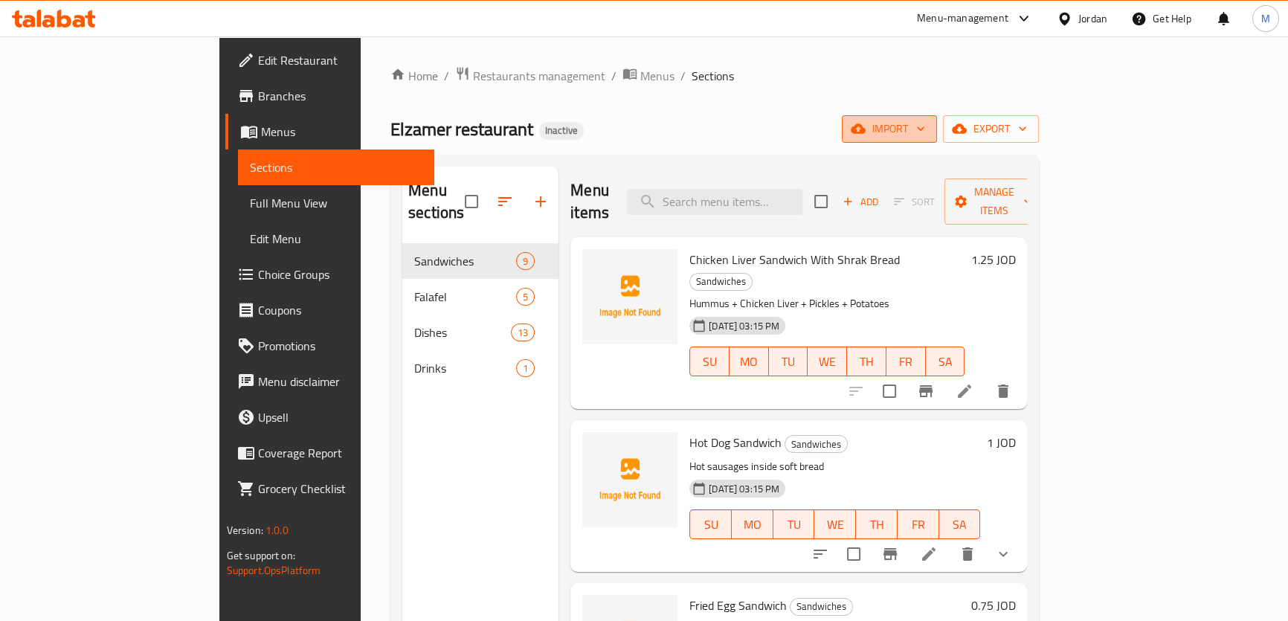
click at [925, 129] on span "import" at bounding box center [889, 129] width 71 height 19
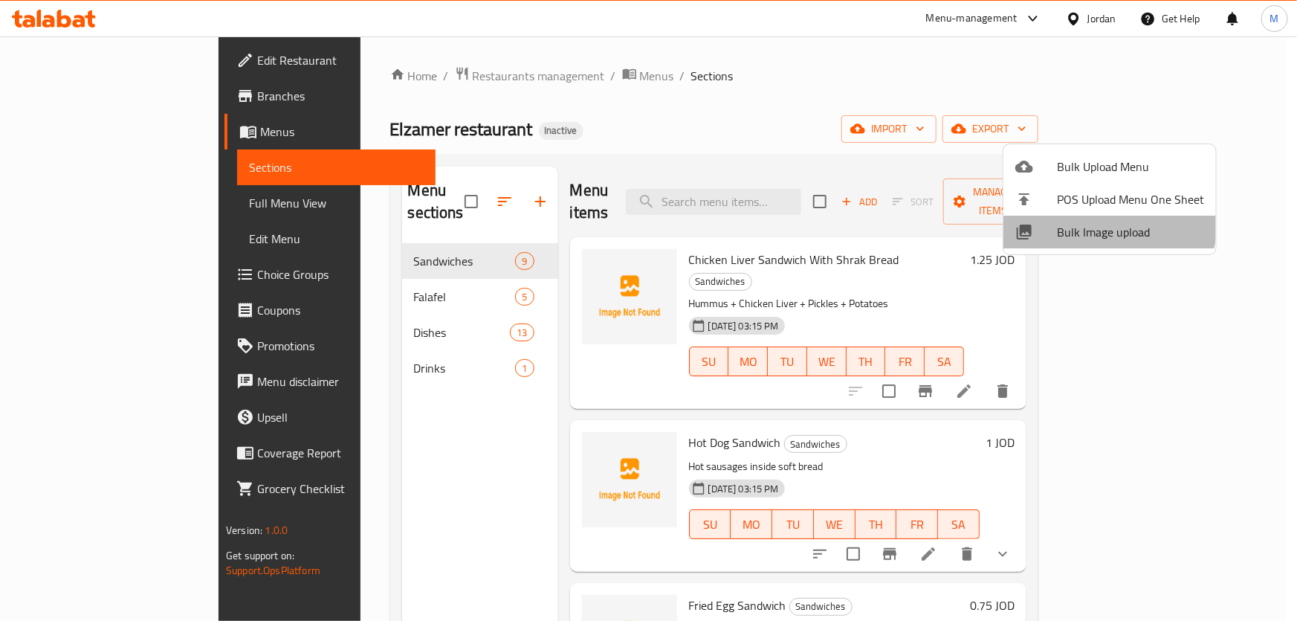
click at [1084, 223] on span "Bulk Image upload" at bounding box center [1130, 232] width 147 height 18
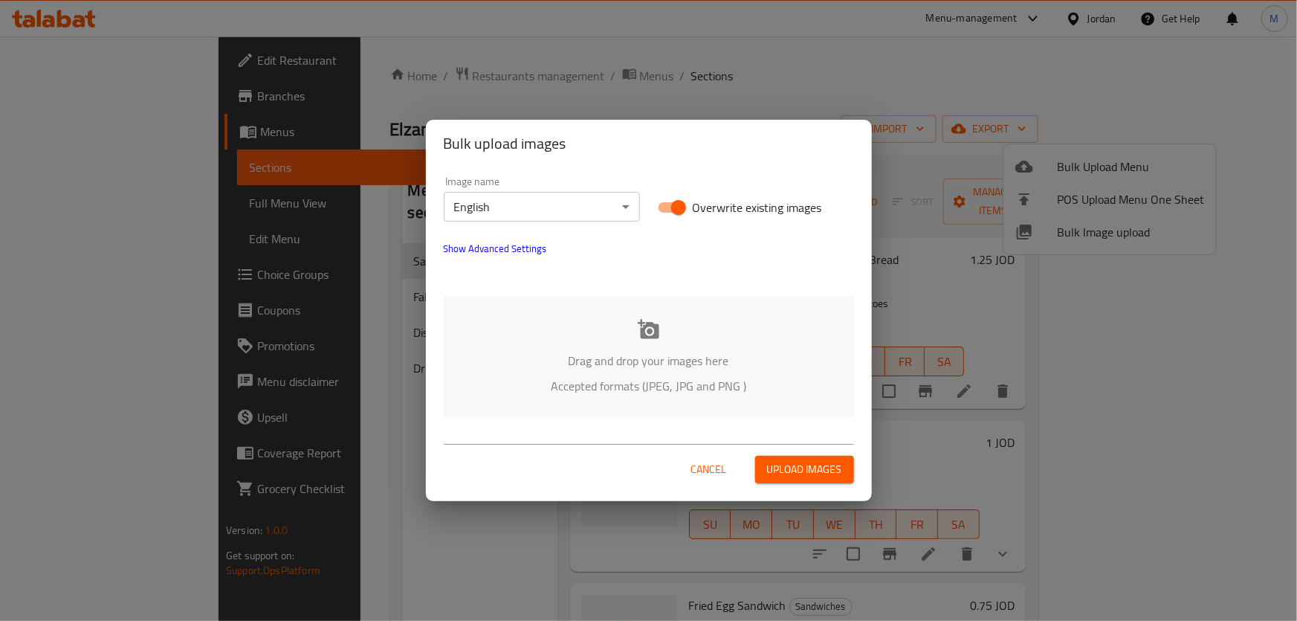
click at [675, 216] on input "Overwrite existing images" at bounding box center [678, 207] width 85 height 28
checkbox input "false"
click at [576, 209] on body "​ Menu-management Jordan Get Help M Edit Restaurant Branches Menus Sections Ful…" at bounding box center [648, 328] width 1297 height 584
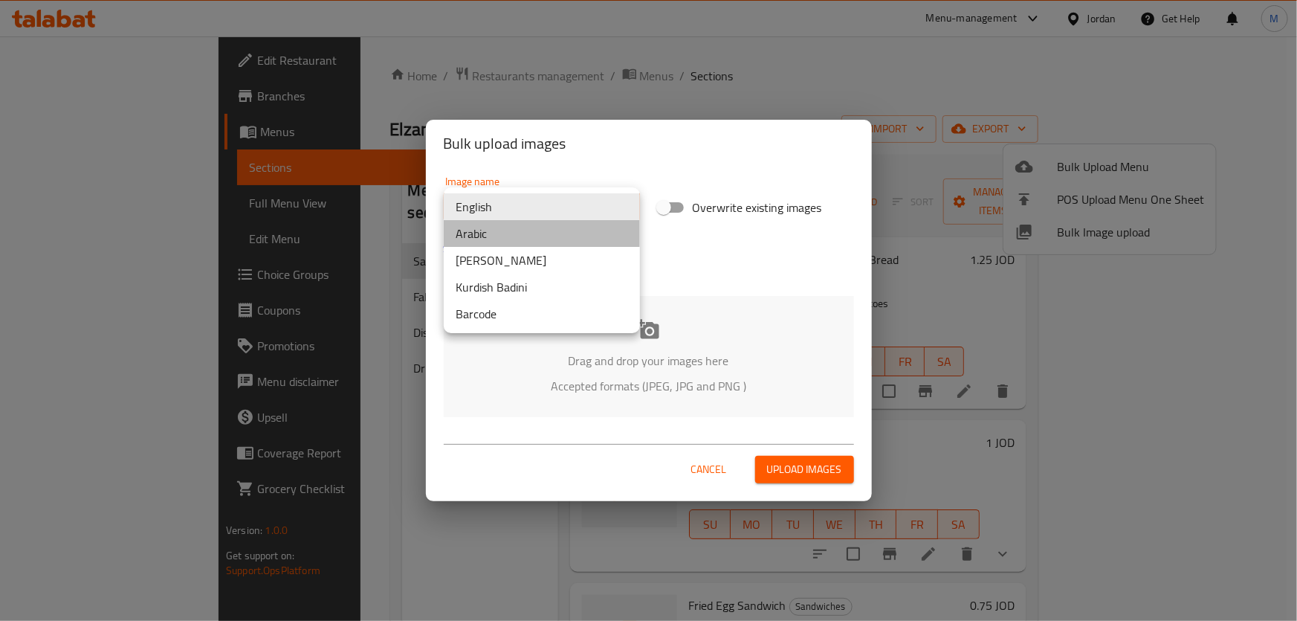
click at [535, 241] on li "Arabic" at bounding box center [542, 233] width 196 height 27
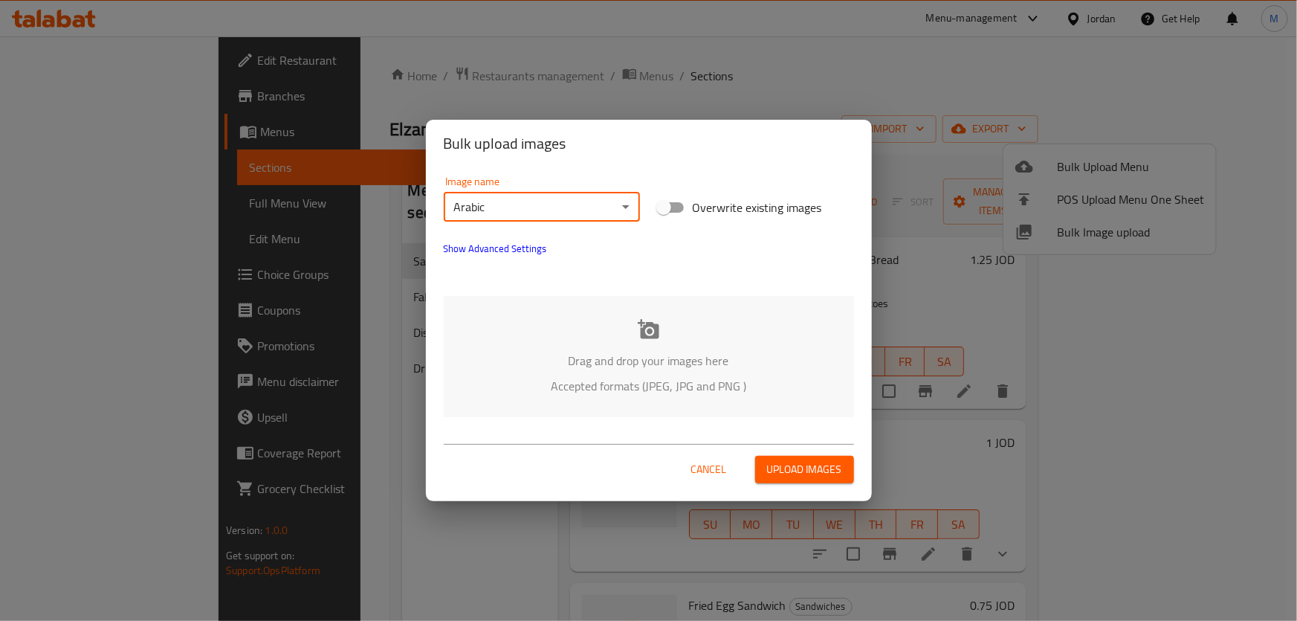
click at [632, 343] on div "Drag and drop your images here Accepted formats (JPEG, JPG and PNG )" at bounding box center [649, 356] width 410 height 121
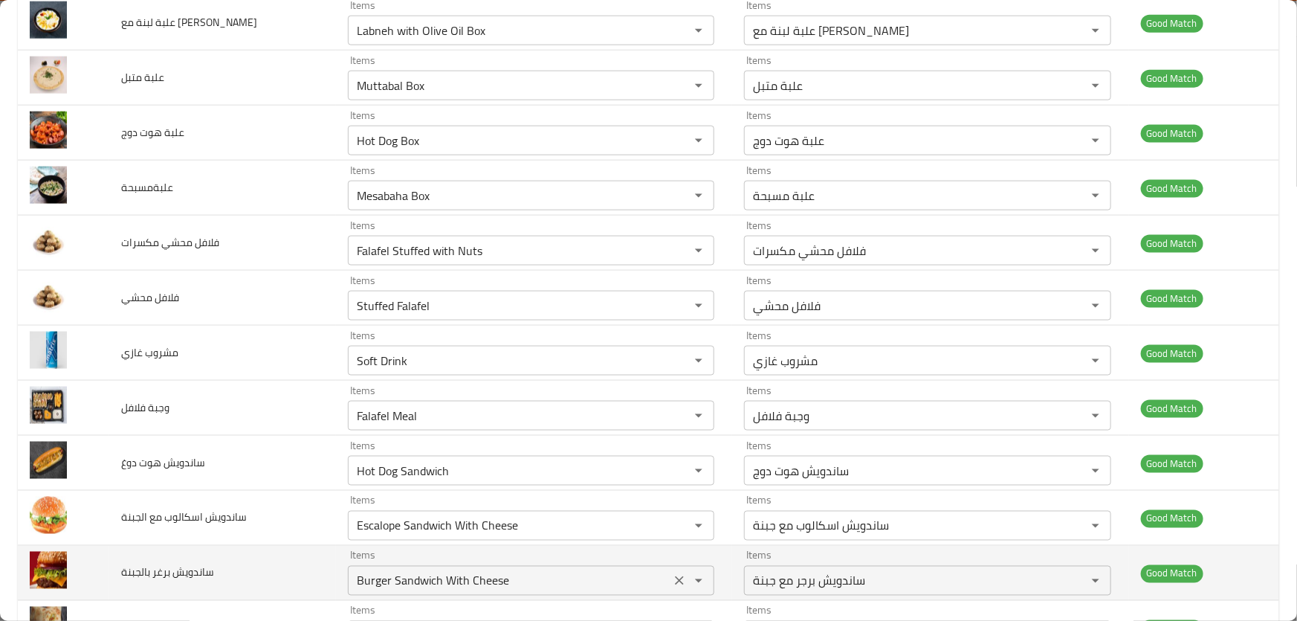
scroll to position [1173, 0]
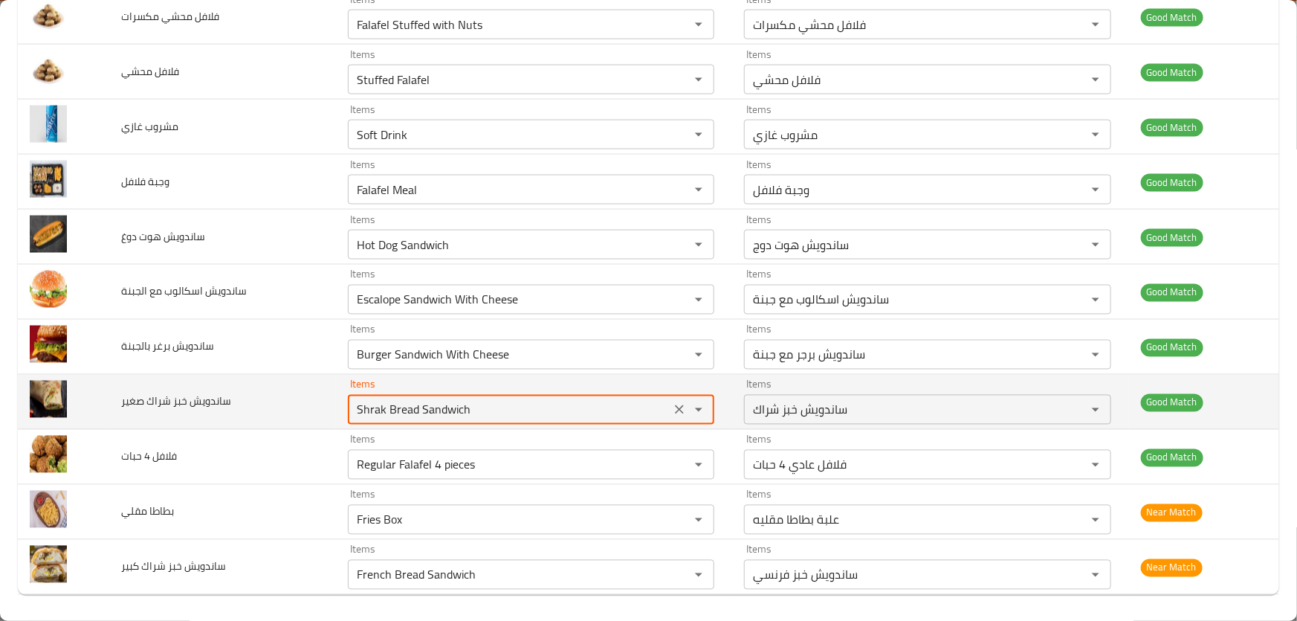
drag, startPoint x: 351, startPoint y: 404, endPoint x: 410, endPoint y: 406, distance: 59.5
click at [410, 406] on صغير "Shrak Bread Sandwich" at bounding box center [509, 409] width 314 height 21
click at [672, 410] on icon "Clear" at bounding box center [679, 409] width 15 height 15
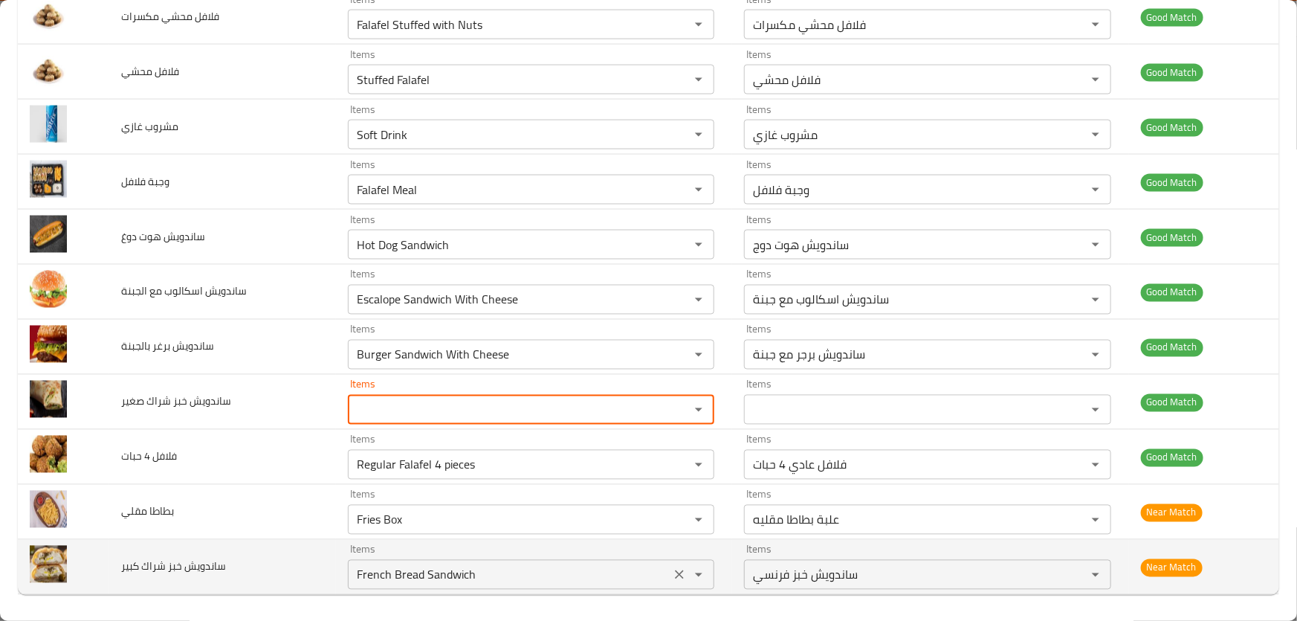
click at [672, 575] on icon "Clear" at bounding box center [679, 574] width 15 height 15
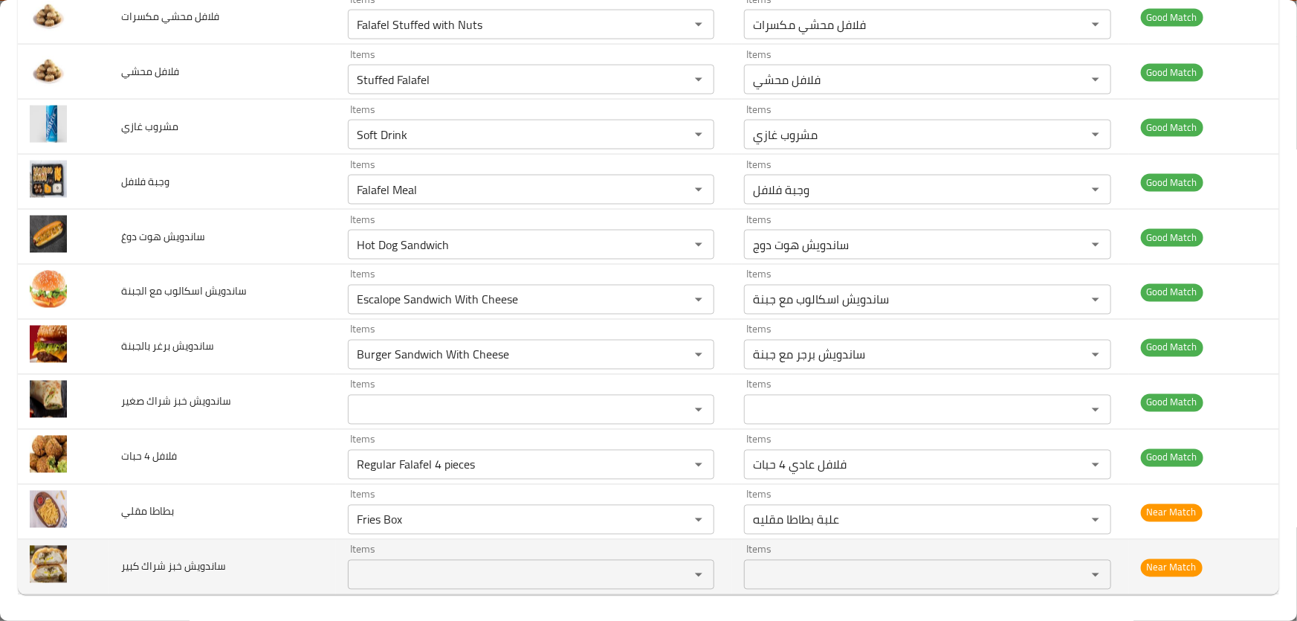
click at [159, 560] on span "ساندويش خبز شراك كبير" at bounding box center [173, 566] width 105 height 19
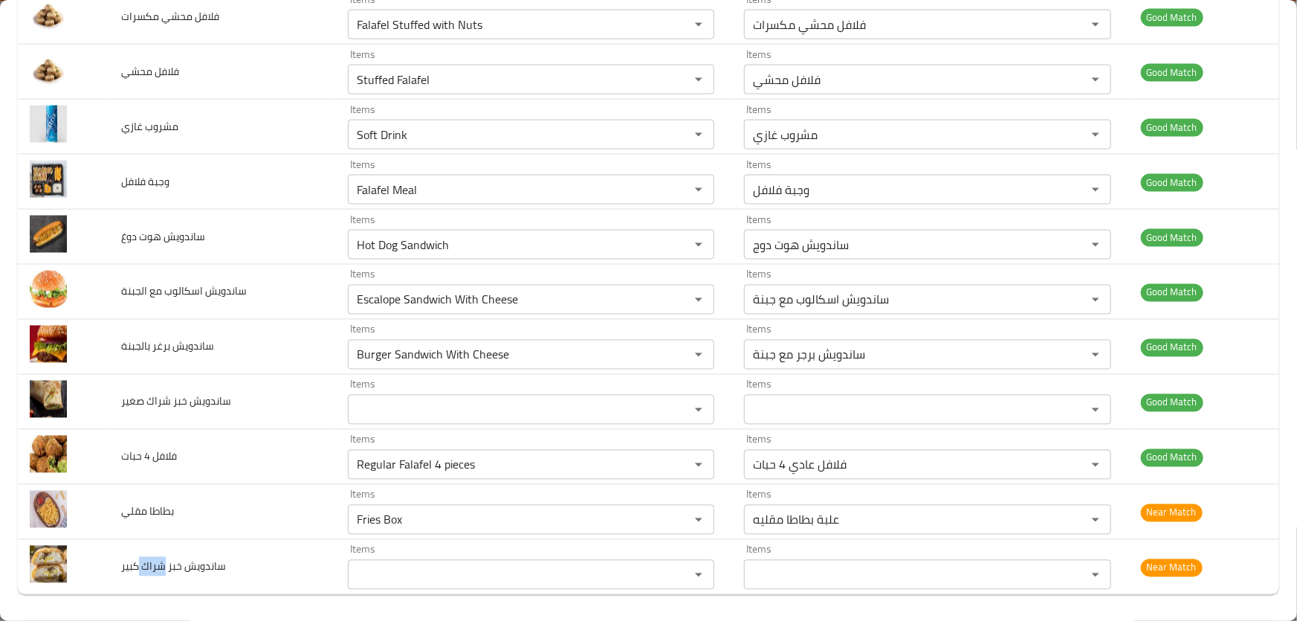
copy span "شراك"
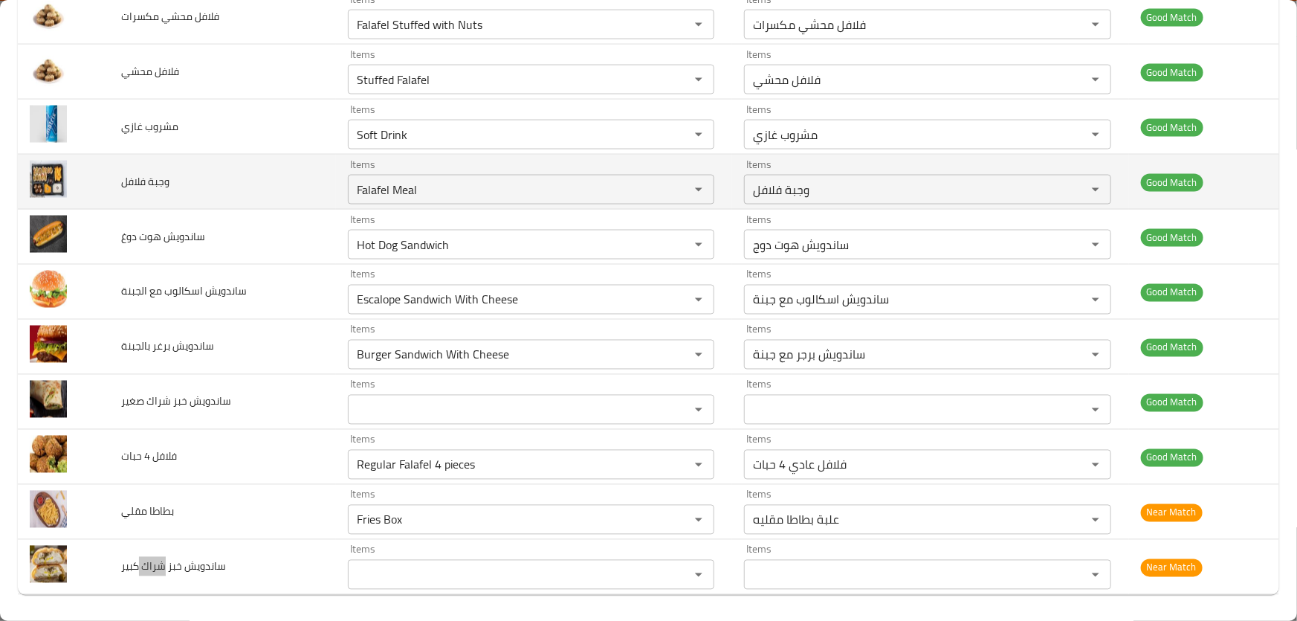
scroll to position [767, 0]
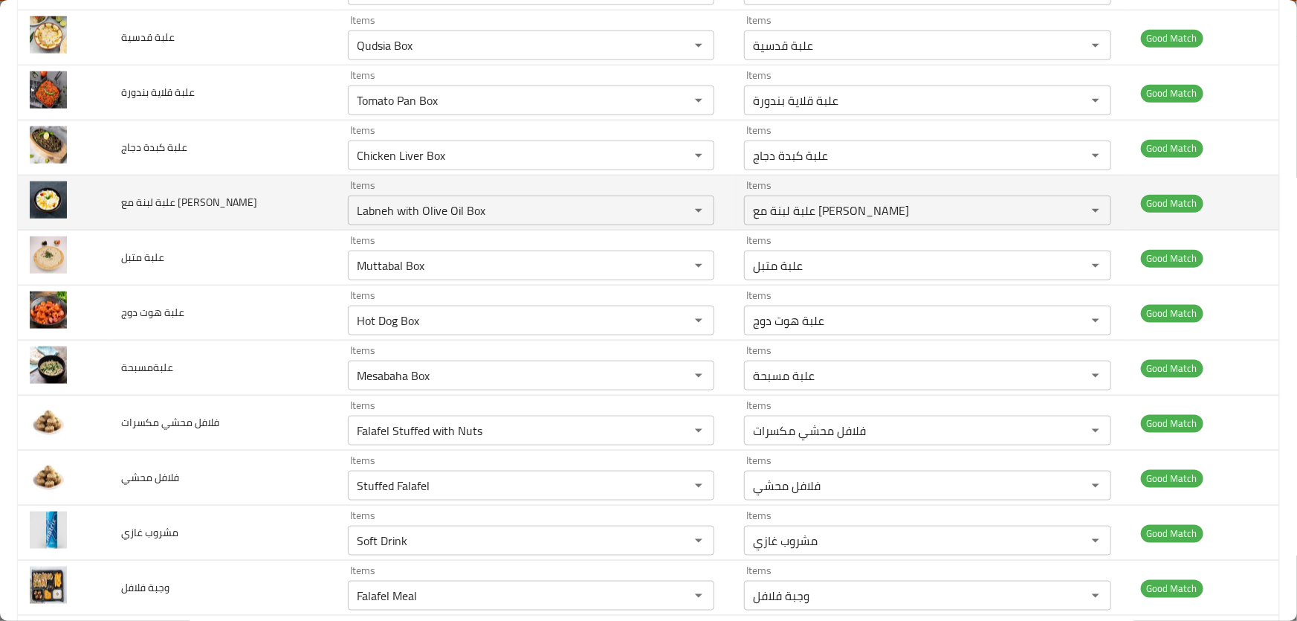
click at [260, 211] on td "علبة لبنة مع [PERSON_NAME]" at bounding box center [222, 202] width 227 height 55
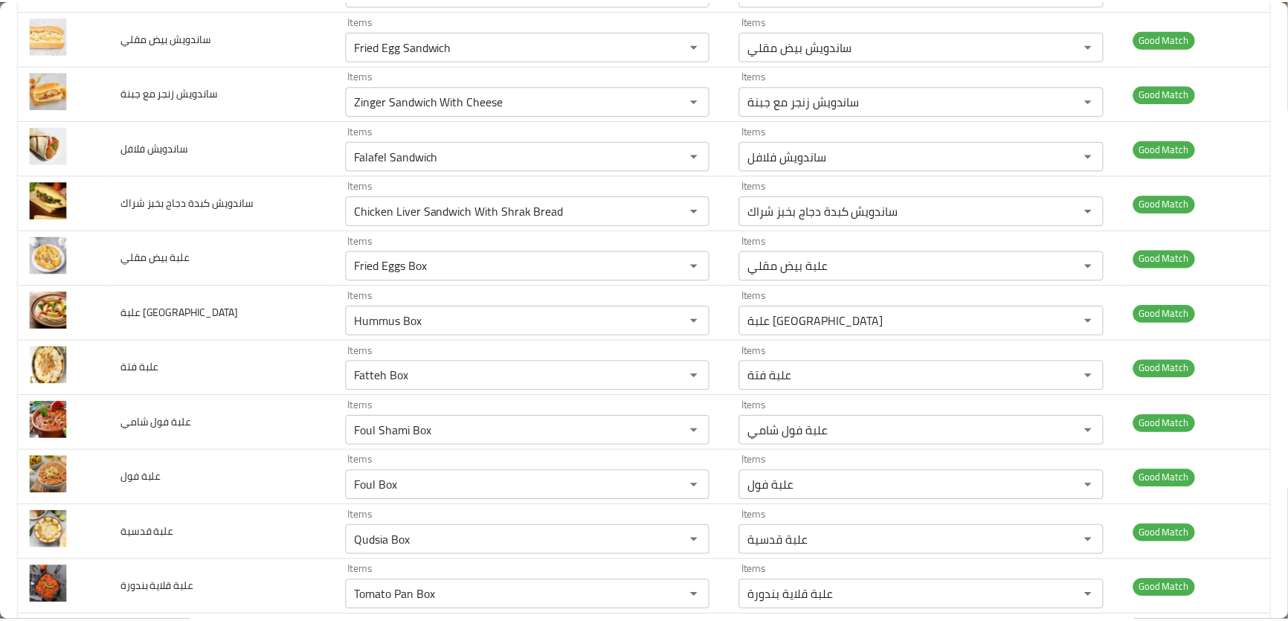
scroll to position [0, 0]
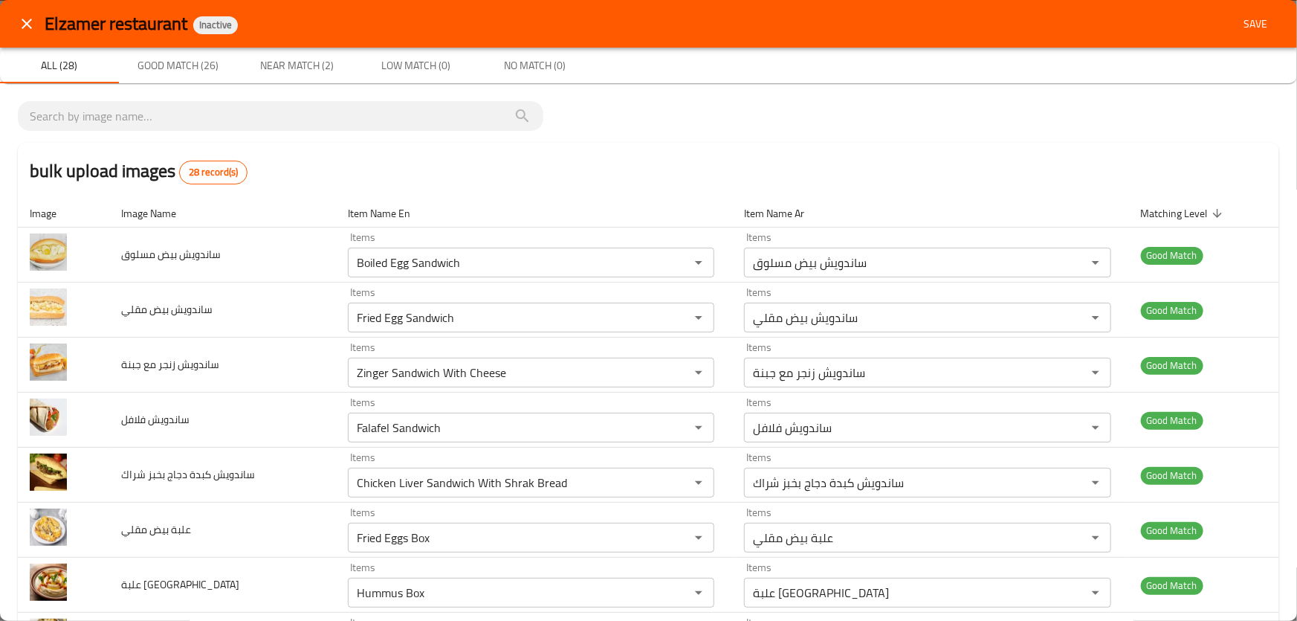
click at [1236, 41] on div "Elzamer restaurant Inactive Save" at bounding box center [648, 24] width 1297 height 48
click at [1251, 27] on span "Save" at bounding box center [1256, 24] width 36 height 19
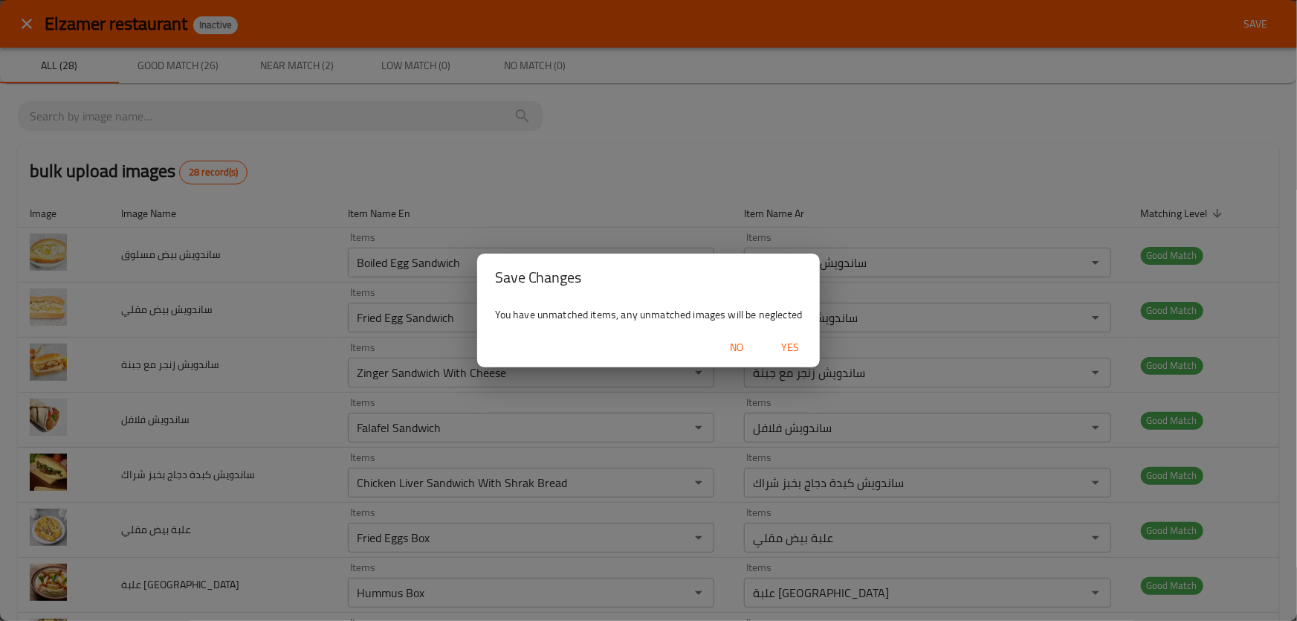
click at [777, 349] on span "Yes" at bounding box center [790, 347] width 36 height 19
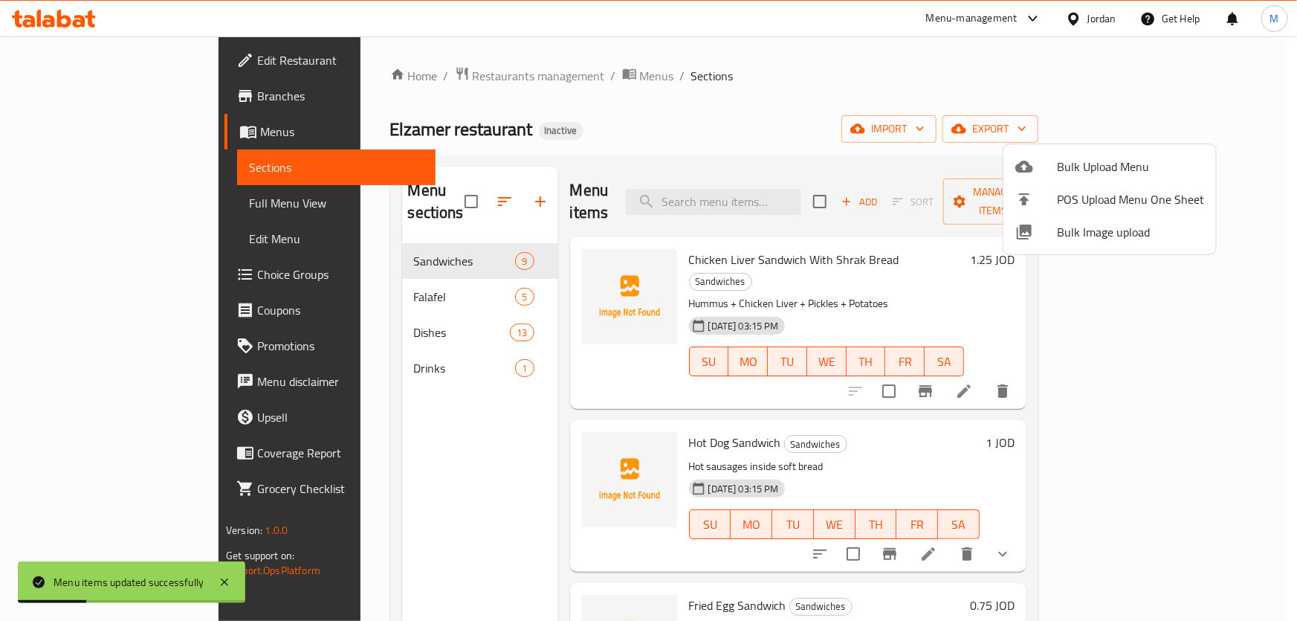
click at [319, 274] on div at bounding box center [648, 310] width 1297 height 621
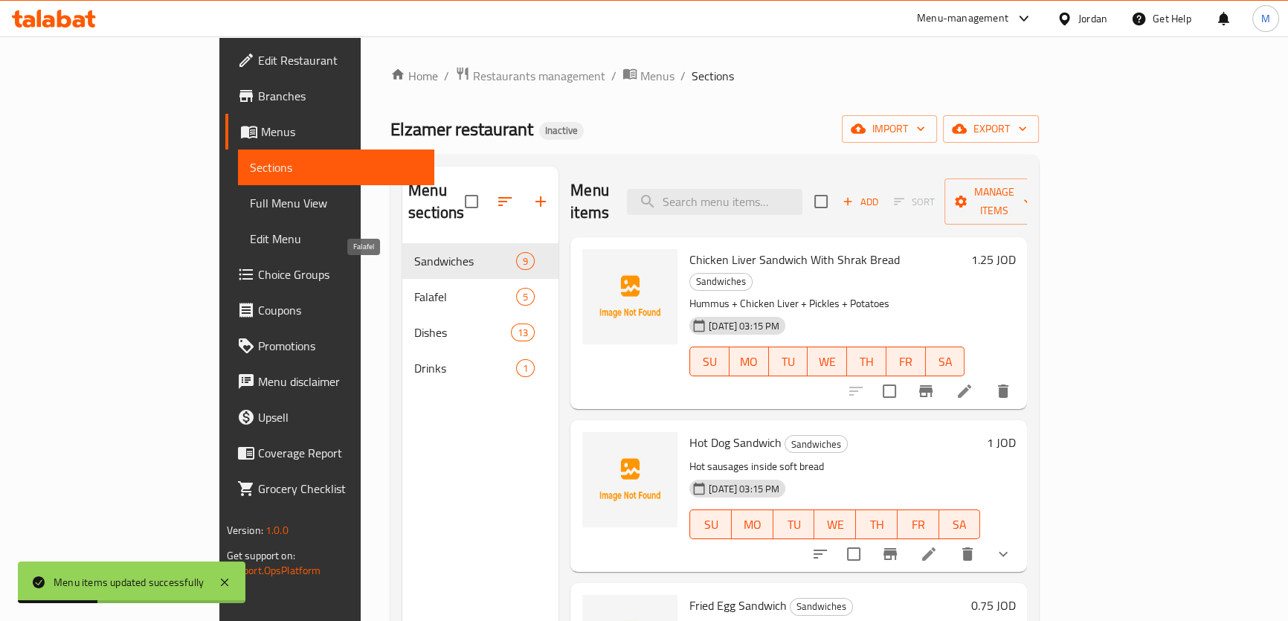
click at [414, 288] on span "Falafel" at bounding box center [465, 297] width 102 height 18
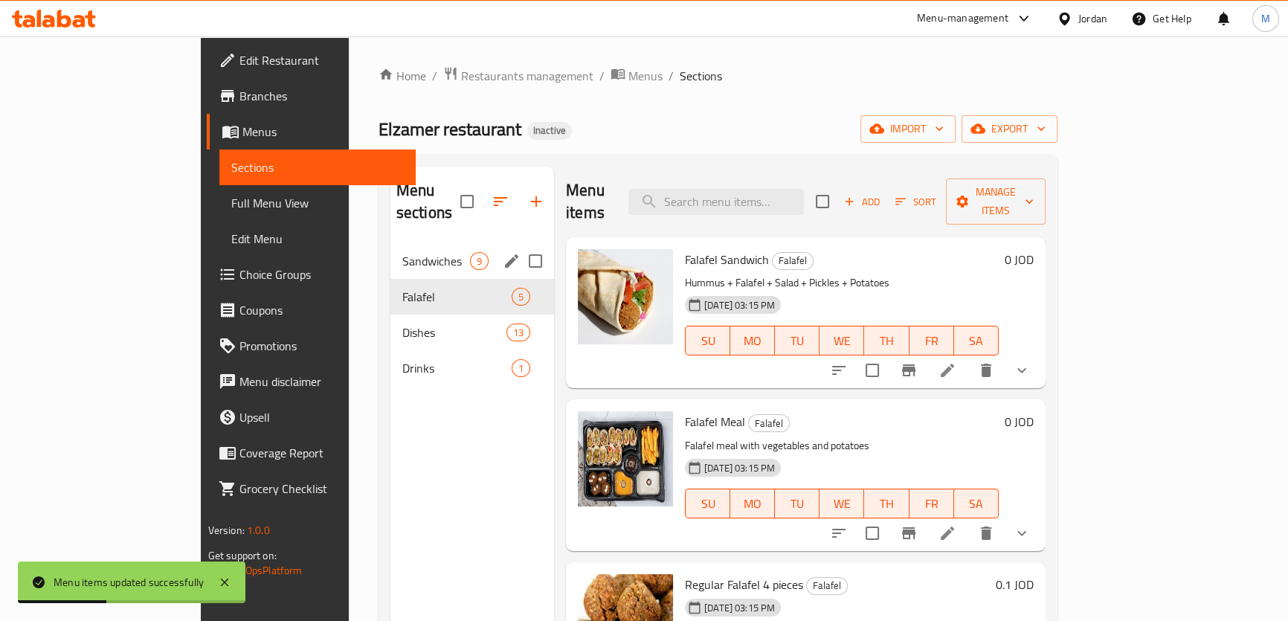
click at [402, 252] on span "Sandwiches" at bounding box center [436, 261] width 68 height 18
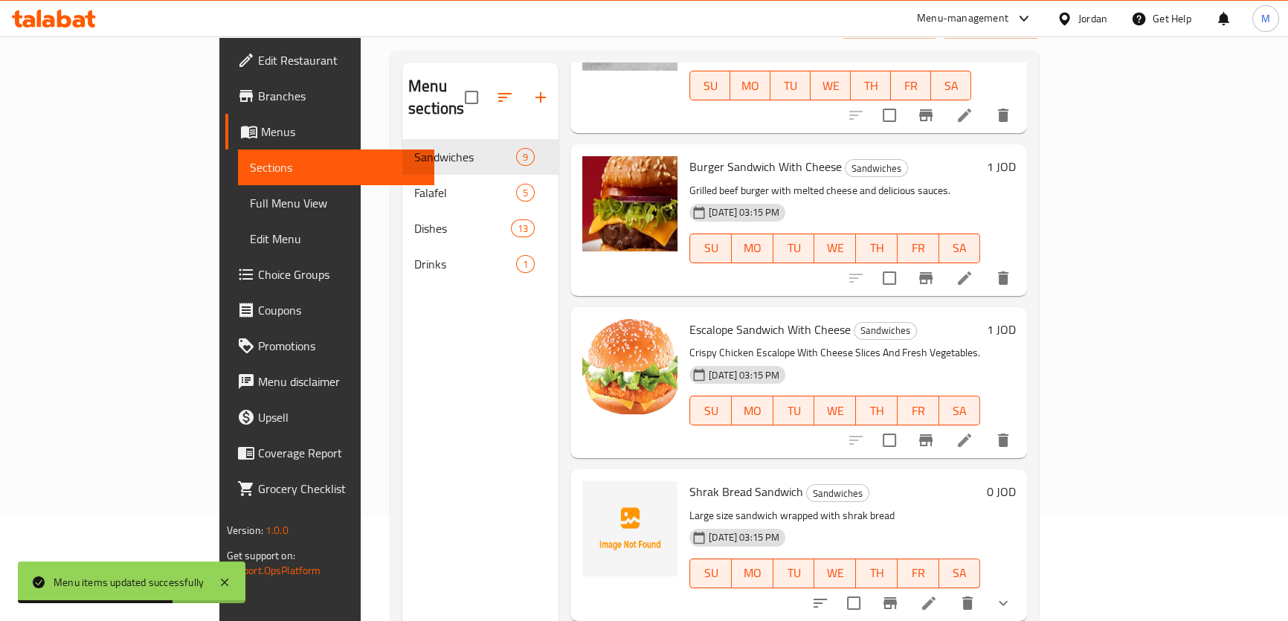
scroll to position [202, 0]
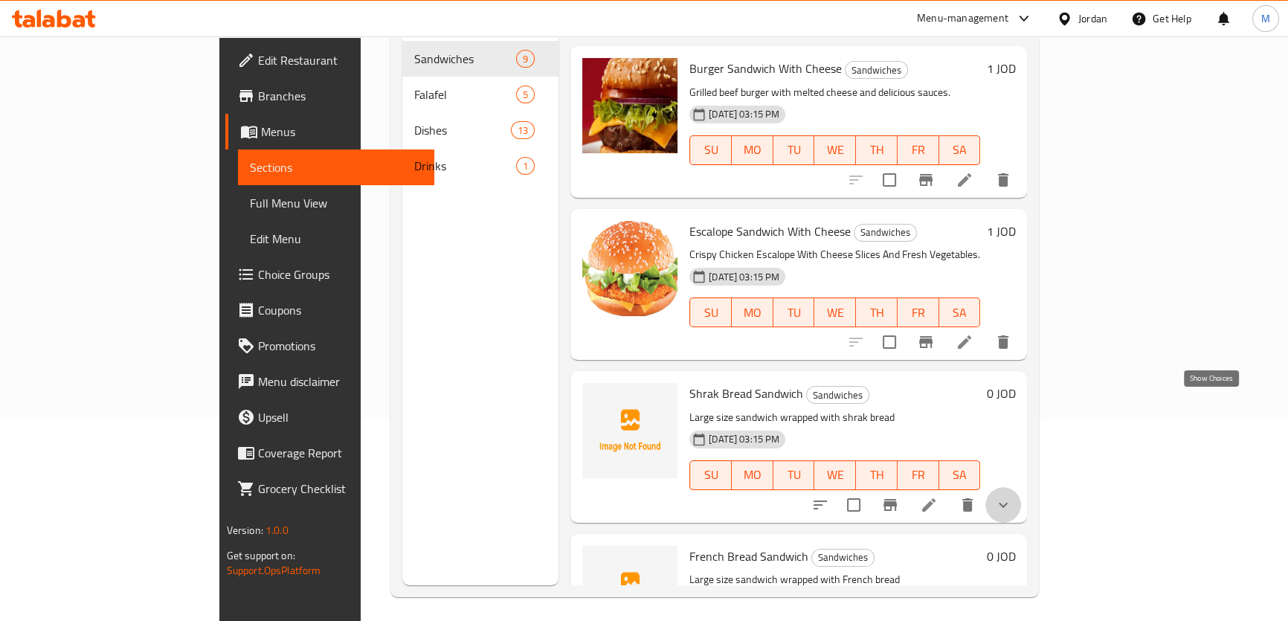
click at [1012, 496] on icon "show more" at bounding box center [1003, 505] width 18 height 18
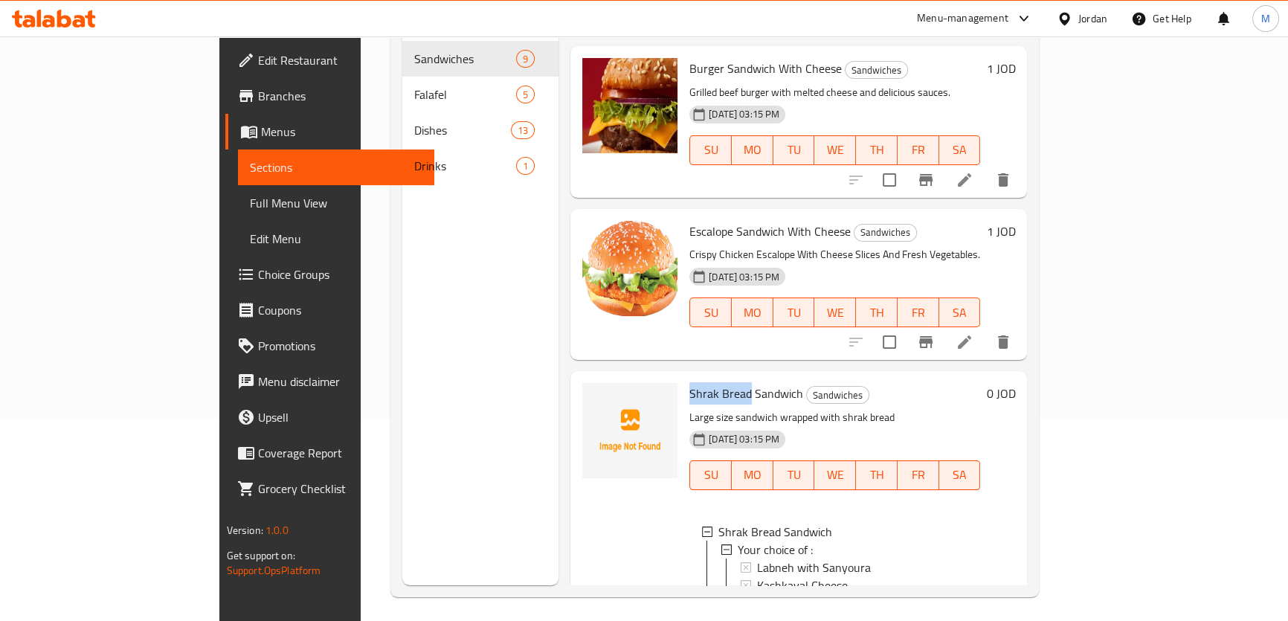
drag, startPoint x: 634, startPoint y: 292, endPoint x: 692, endPoint y: 294, distance: 58.0
click at [692, 382] on span "Shrak Bread Sandwich" at bounding box center [746, 393] width 114 height 22
copy span "Shrak Bread"
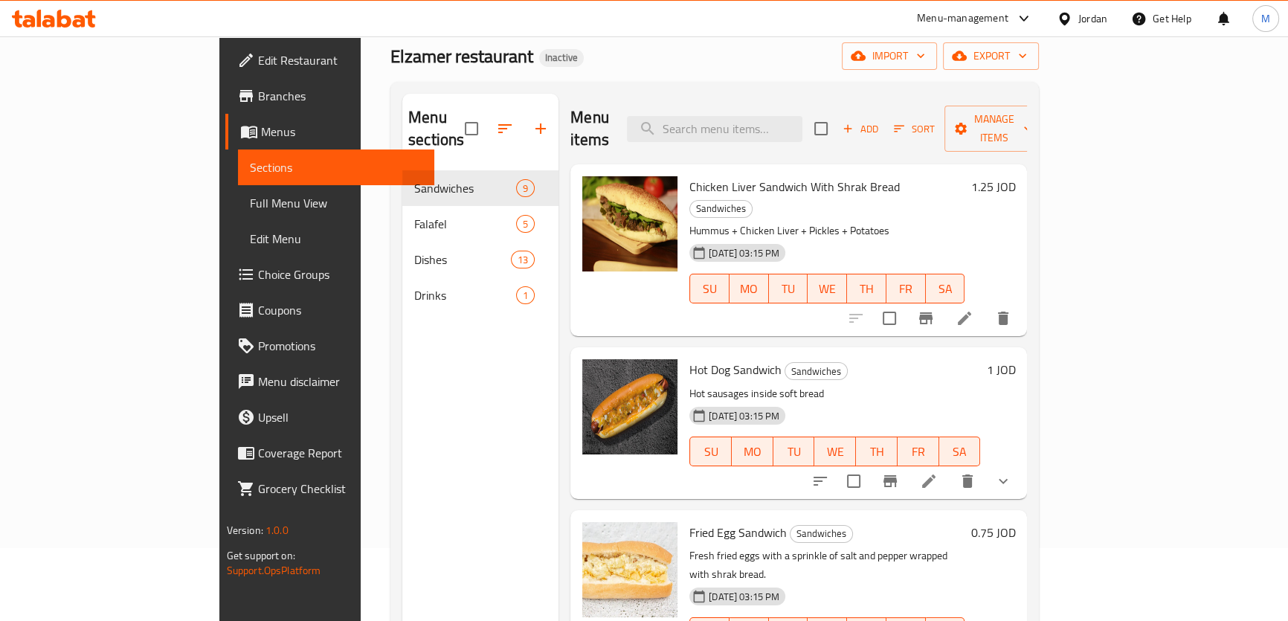
scroll to position [0, 0]
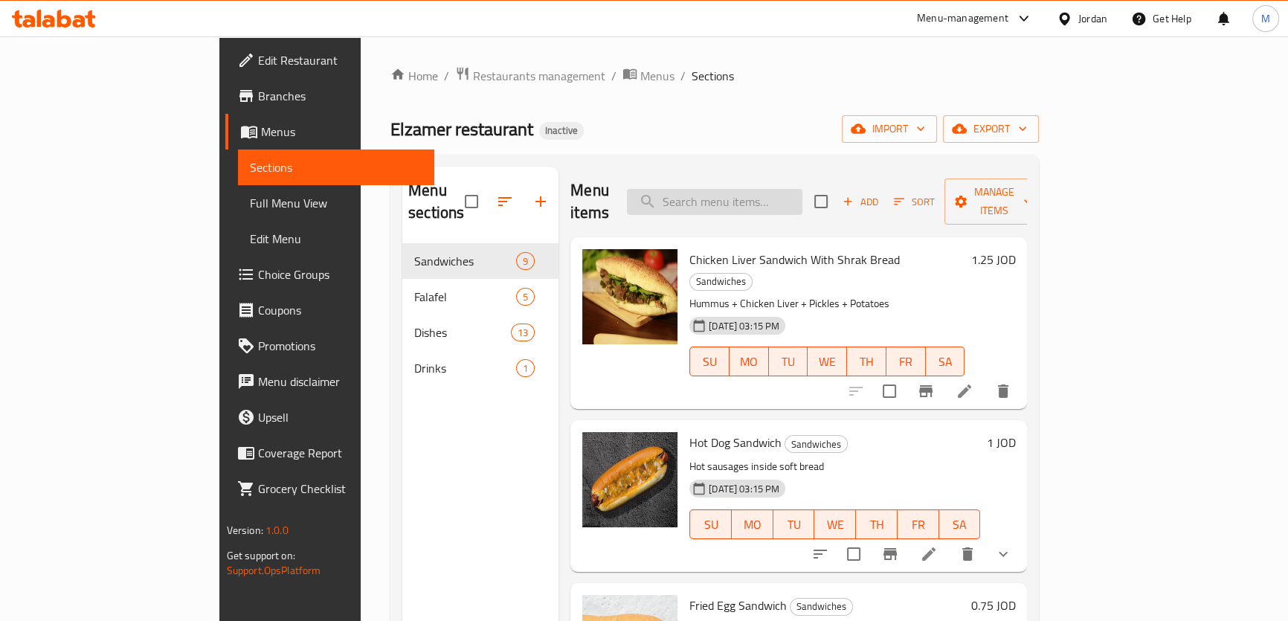
click at [802, 189] on input "search" at bounding box center [714, 202] width 175 height 26
paste input "Shrak Bread"
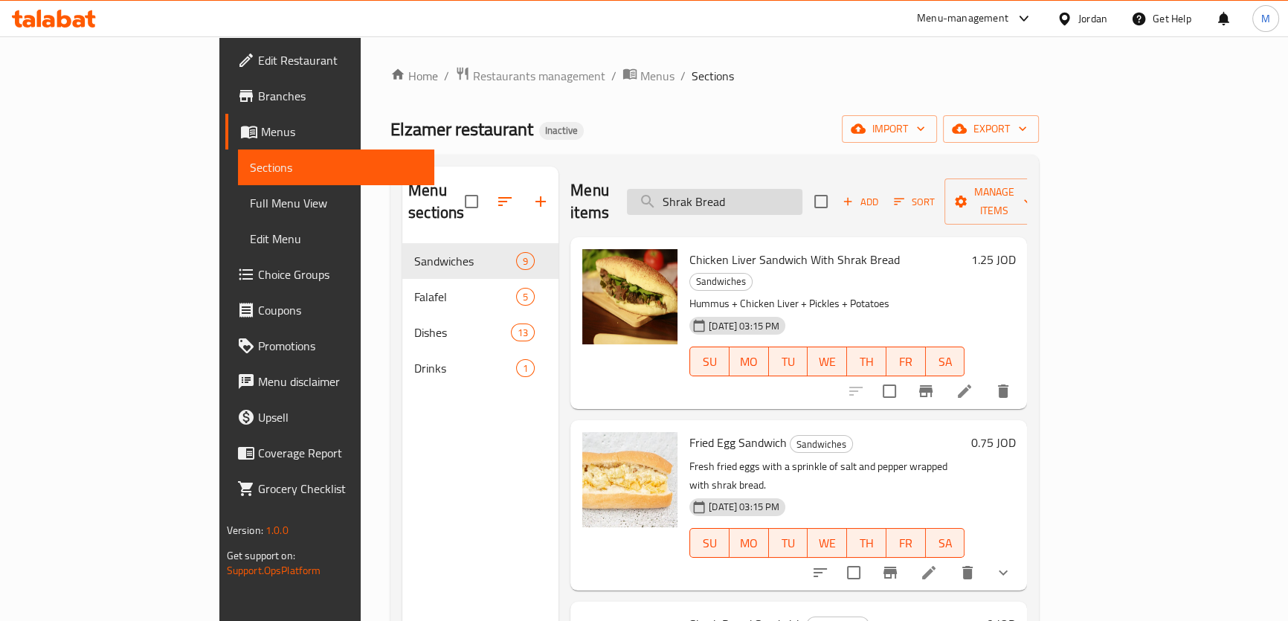
click at [788, 189] on input "Shrak Bread" at bounding box center [714, 202] width 175 height 26
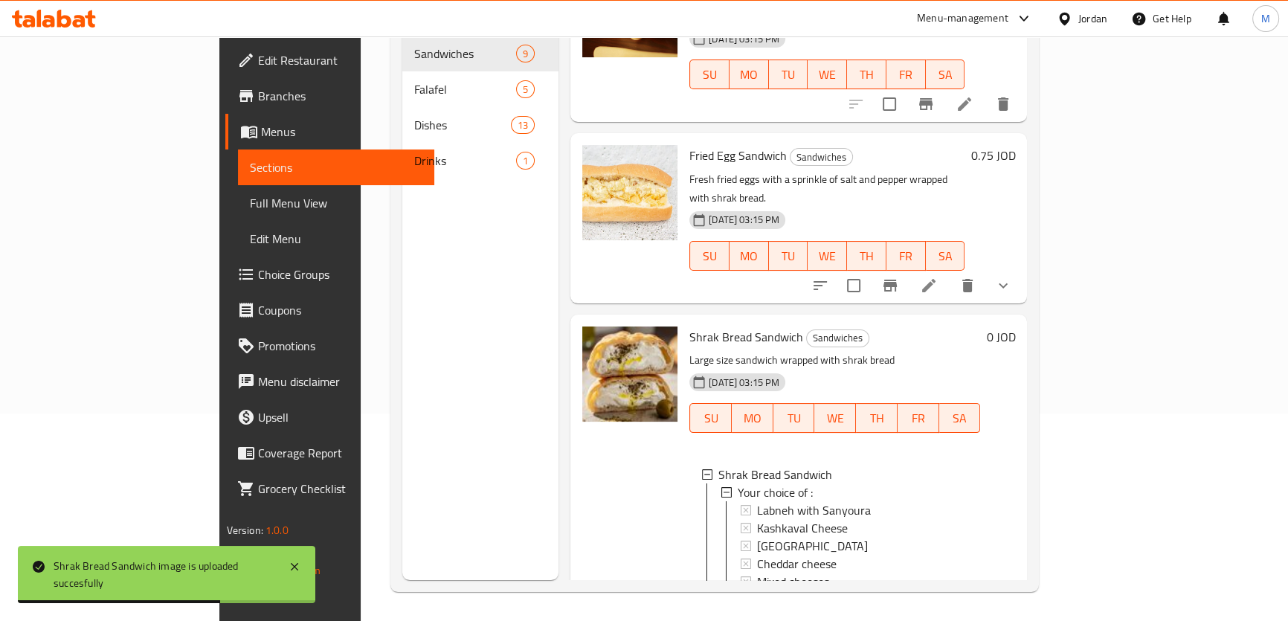
scroll to position [208, 0]
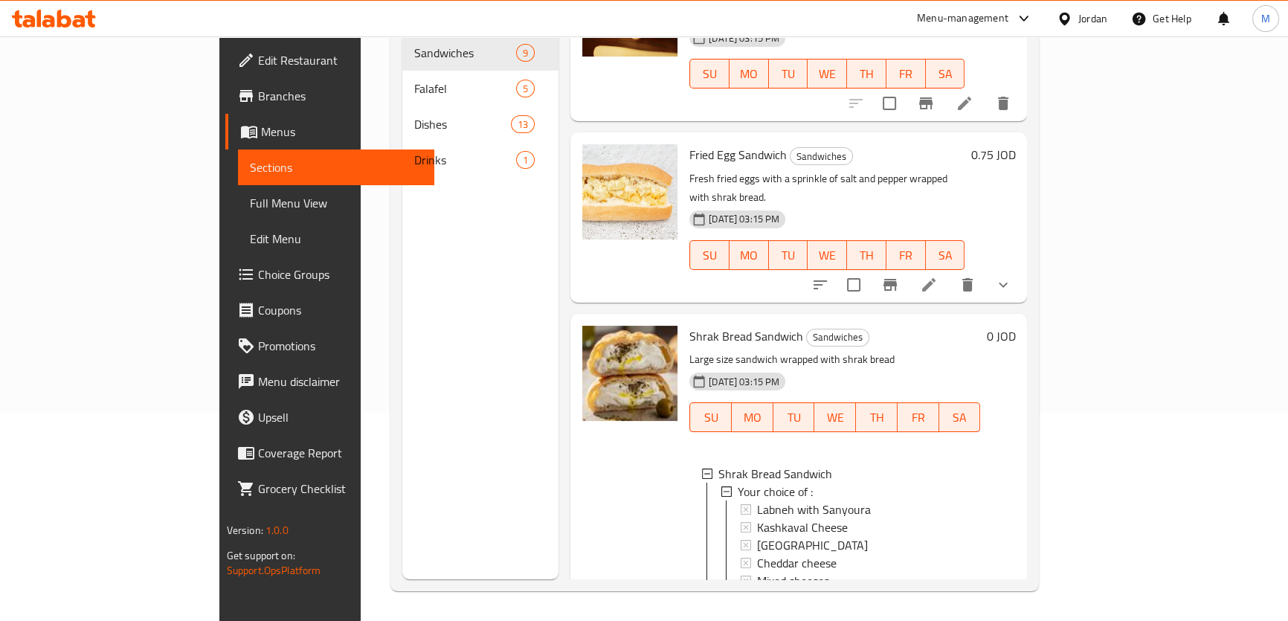
type input "Shrak"
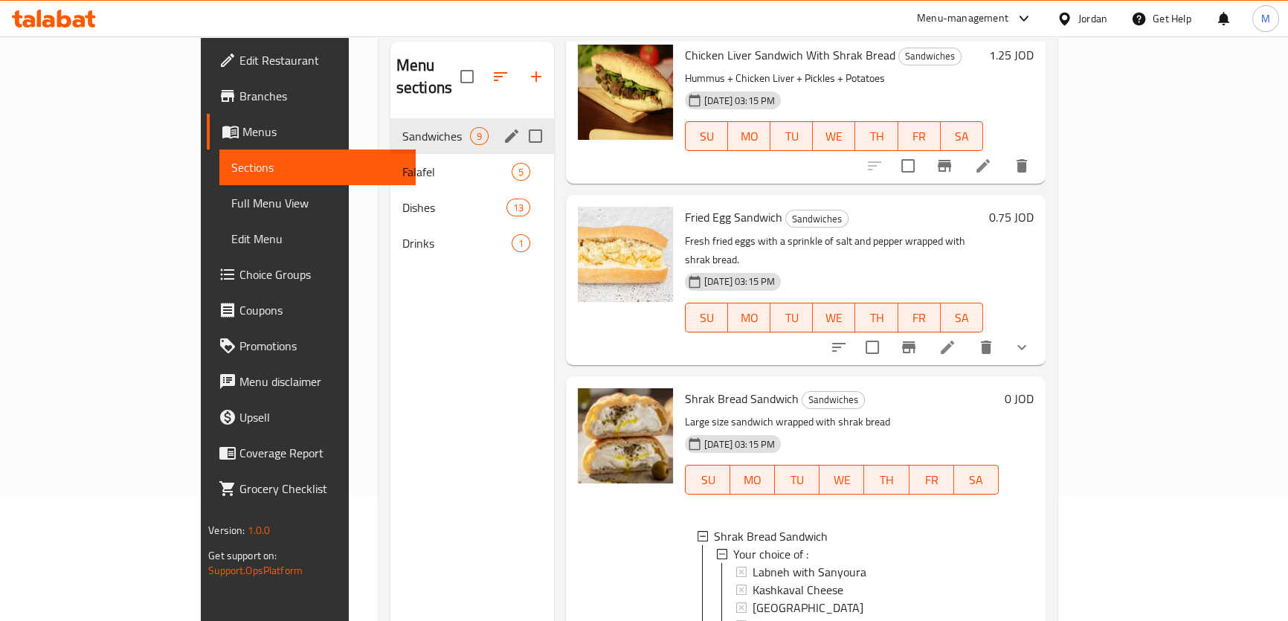
scroll to position [0, 0]
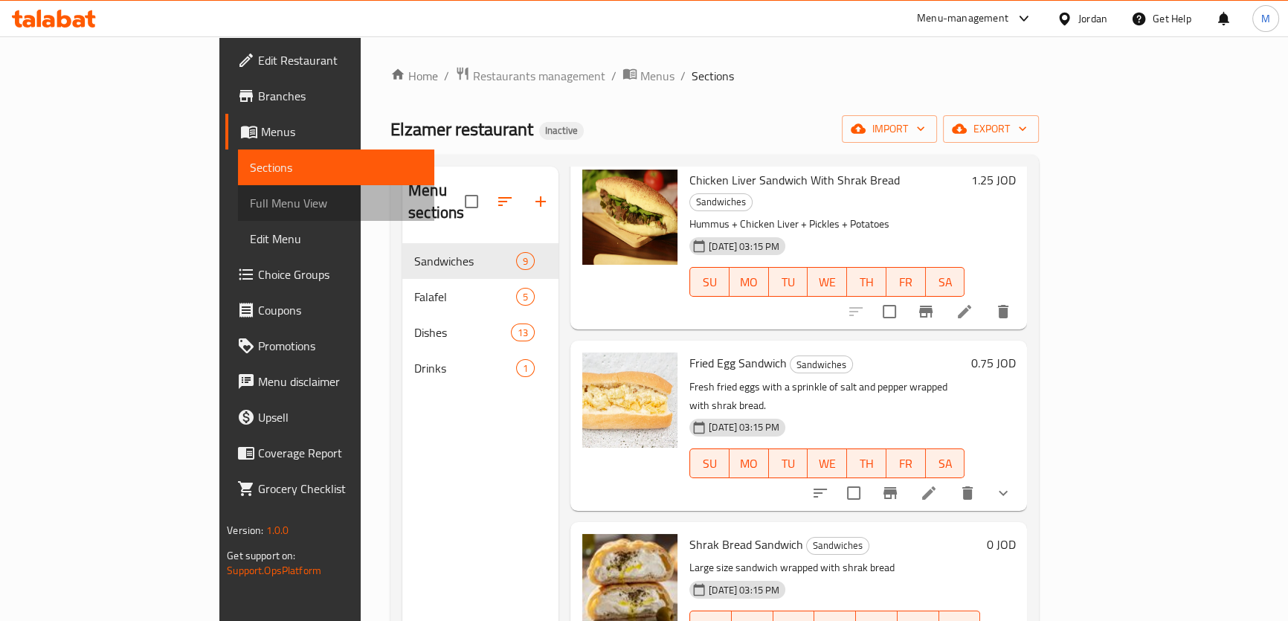
click at [250, 208] on span "Full Menu View" at bounding box center [336, 203] width 172 height 18
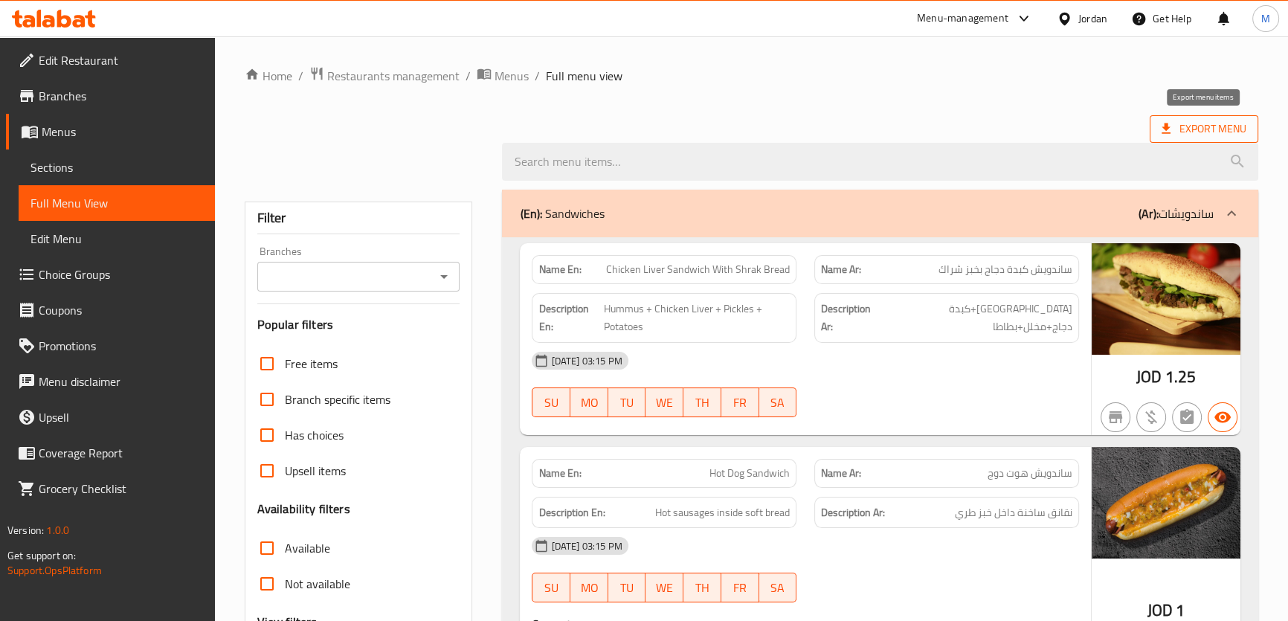
click at [1213, 120] on span "Export Menu" at bounding box center [1203, 129] width 85 height 19
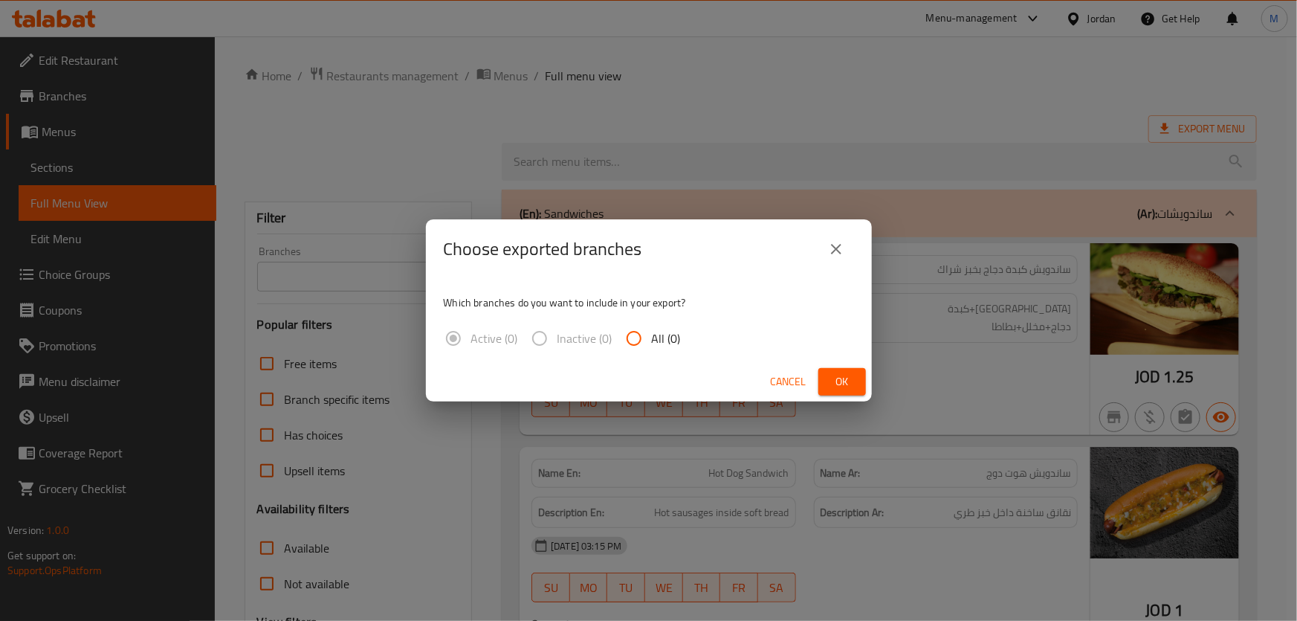
click at [655, 334] on span "All (0)" at bounding box center [666, 338] width 29 height 18
click at [652, 334] on input "All (0)" at bounding box center [634, 338] width 36 height 36
radio input "true"
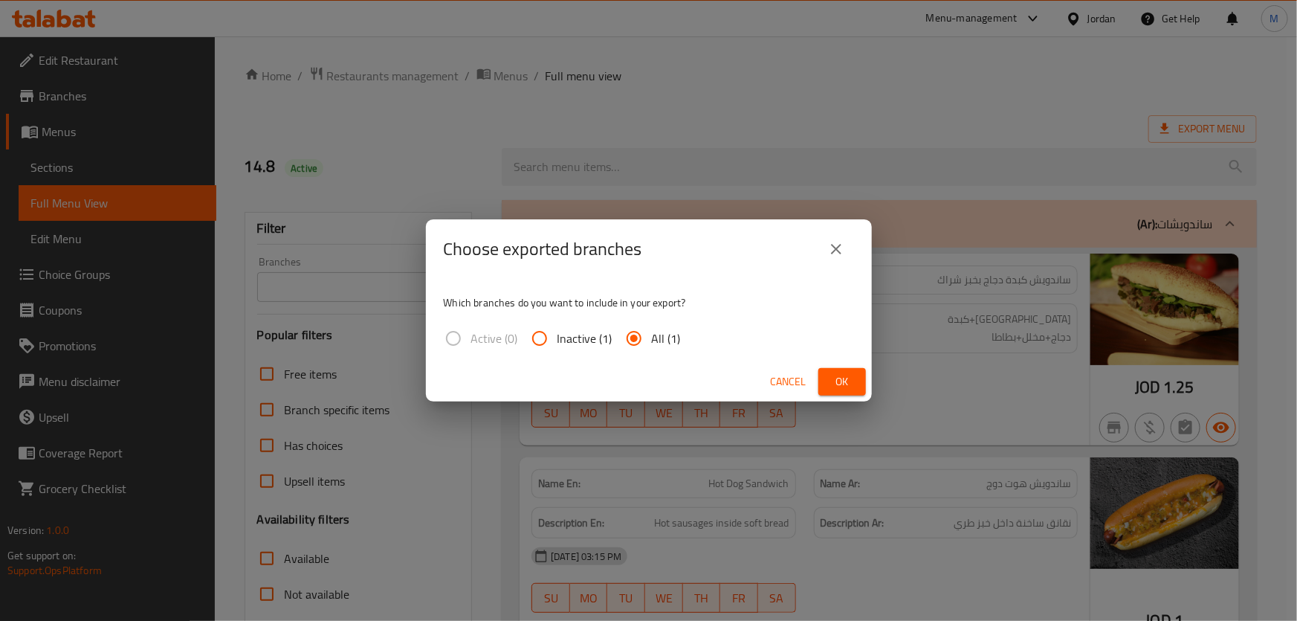
click at [851, 381] on span "Ok" at bounding box center [842, 381] width 24 height 19
